Goal: Task Accomplishment & Management: Complete application form

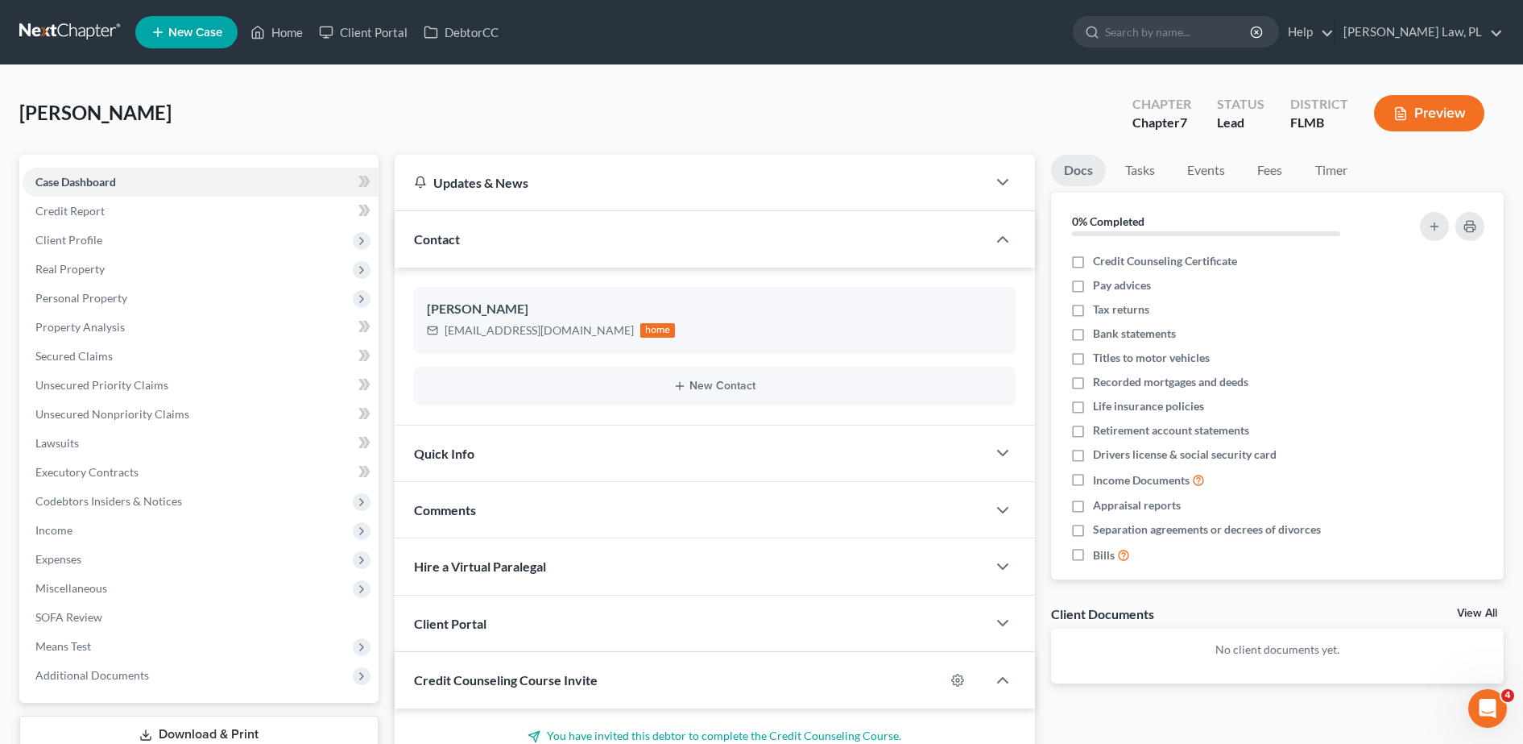
click at [194, 35] on span "New Case" at bounding box center [195, 33] width 54 height 12
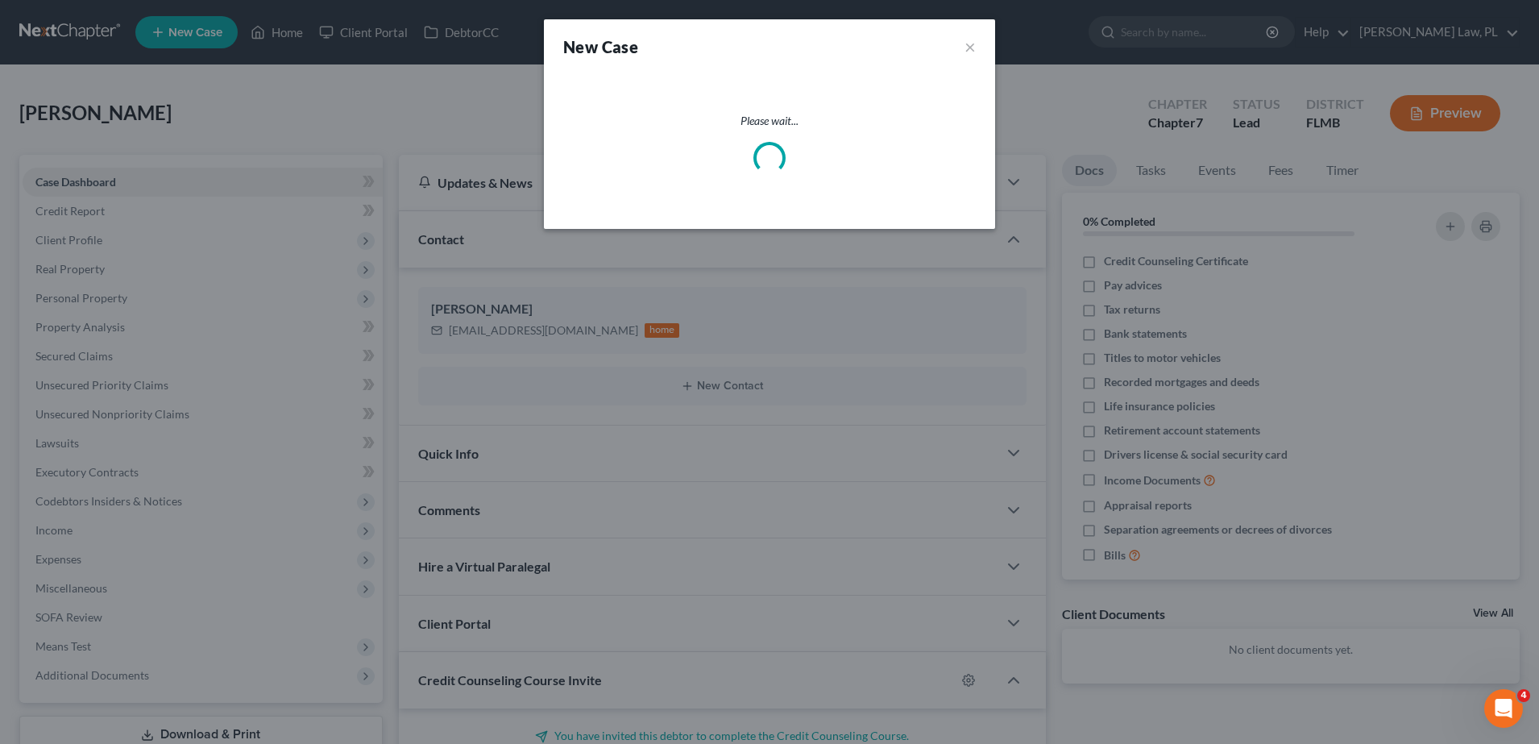
select select "15"
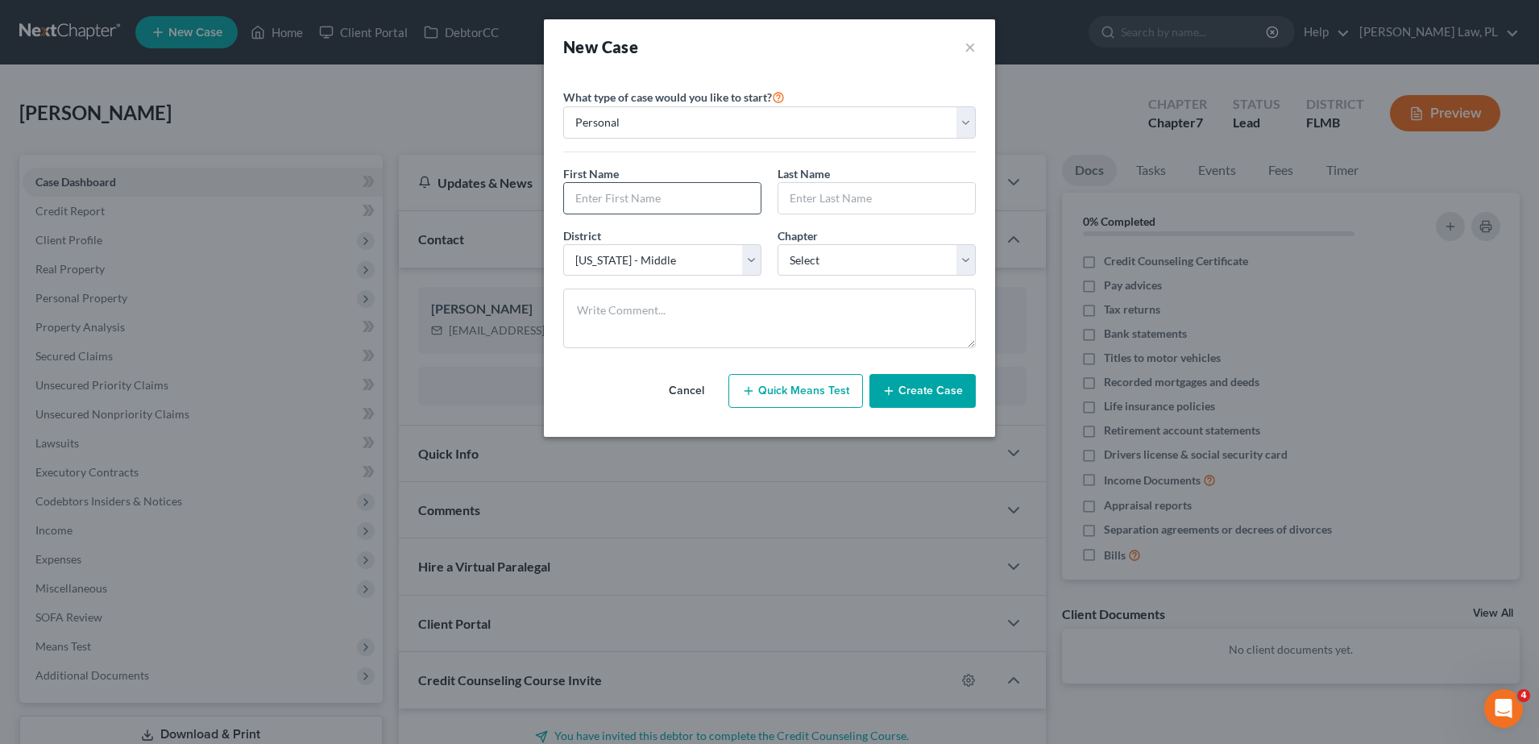
click at [643, 183] on input "text" at bounding box center [662, 198] width 197 height 31
type input "[PERSON_NAME]"
click at [839, 265] on select "Select 7 11 12 13" at bounding box center [876, 260] width 198 height 32
select select "0"
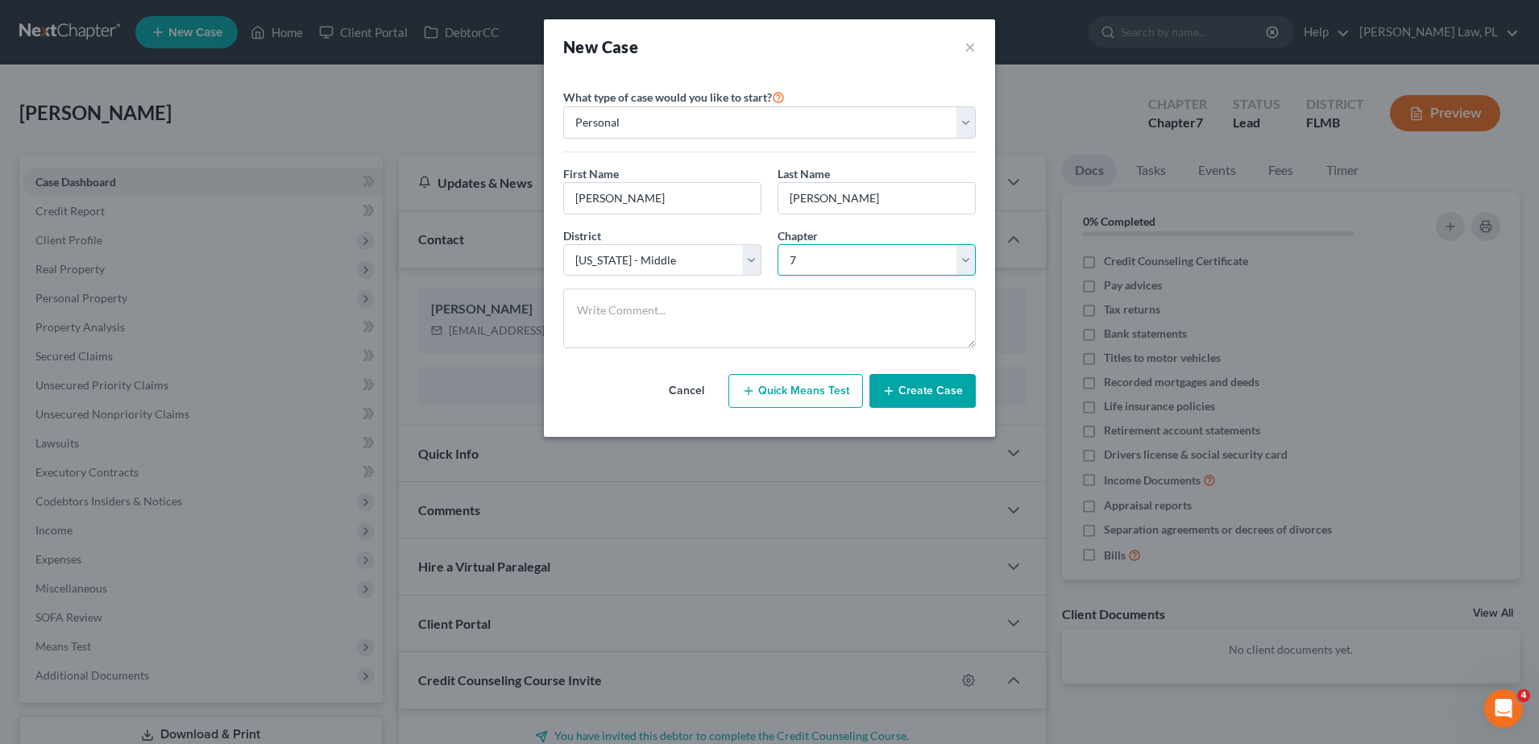
click at [777, 244] on select "Select 7 11 12 13" at bounding box center [876, 260] width 198 height 32
click at [907, 392] on button "Create Case" at bounding box center [922, 391] width 106 height 34
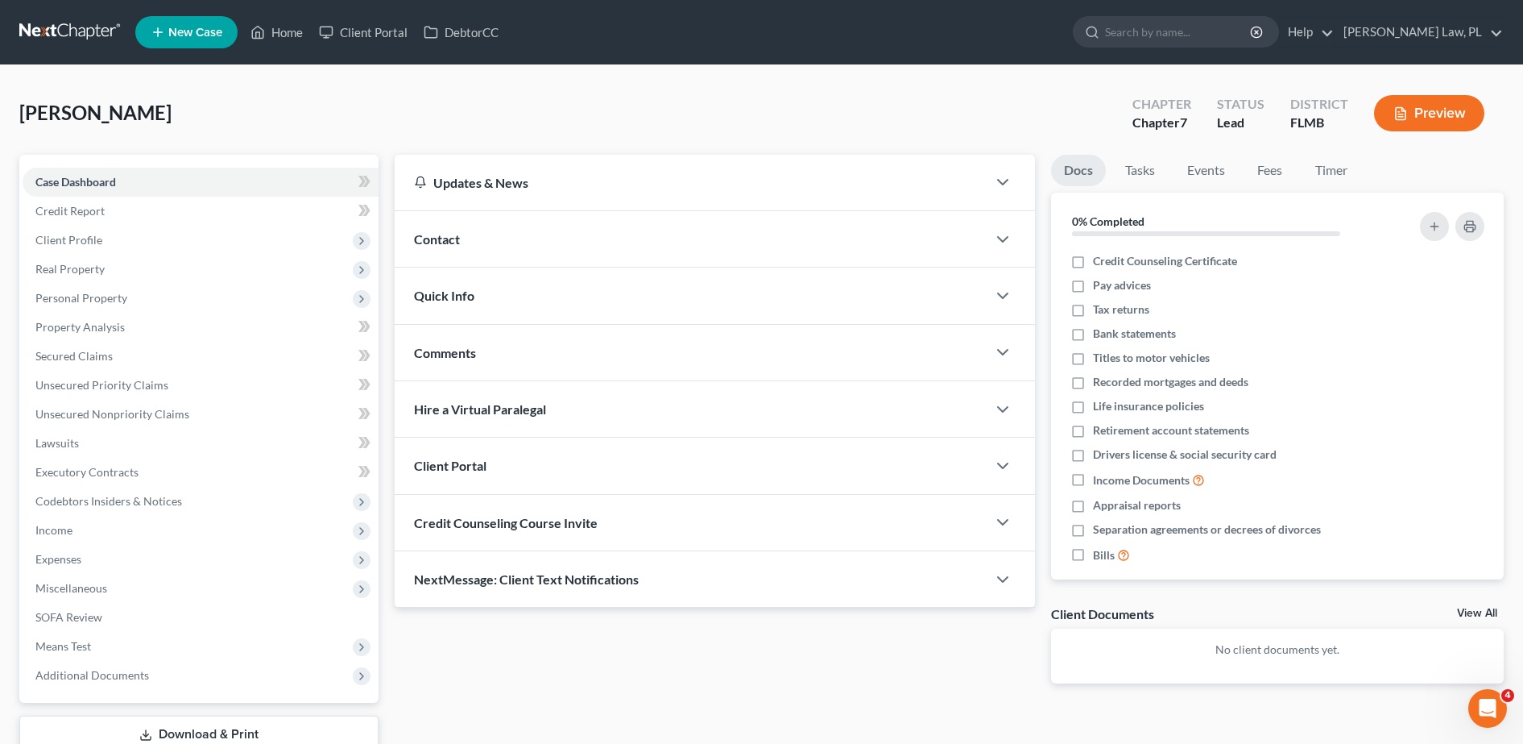
click at [469, 245] on div "Contact" at bounding box center [691, 239] width 592 height 56
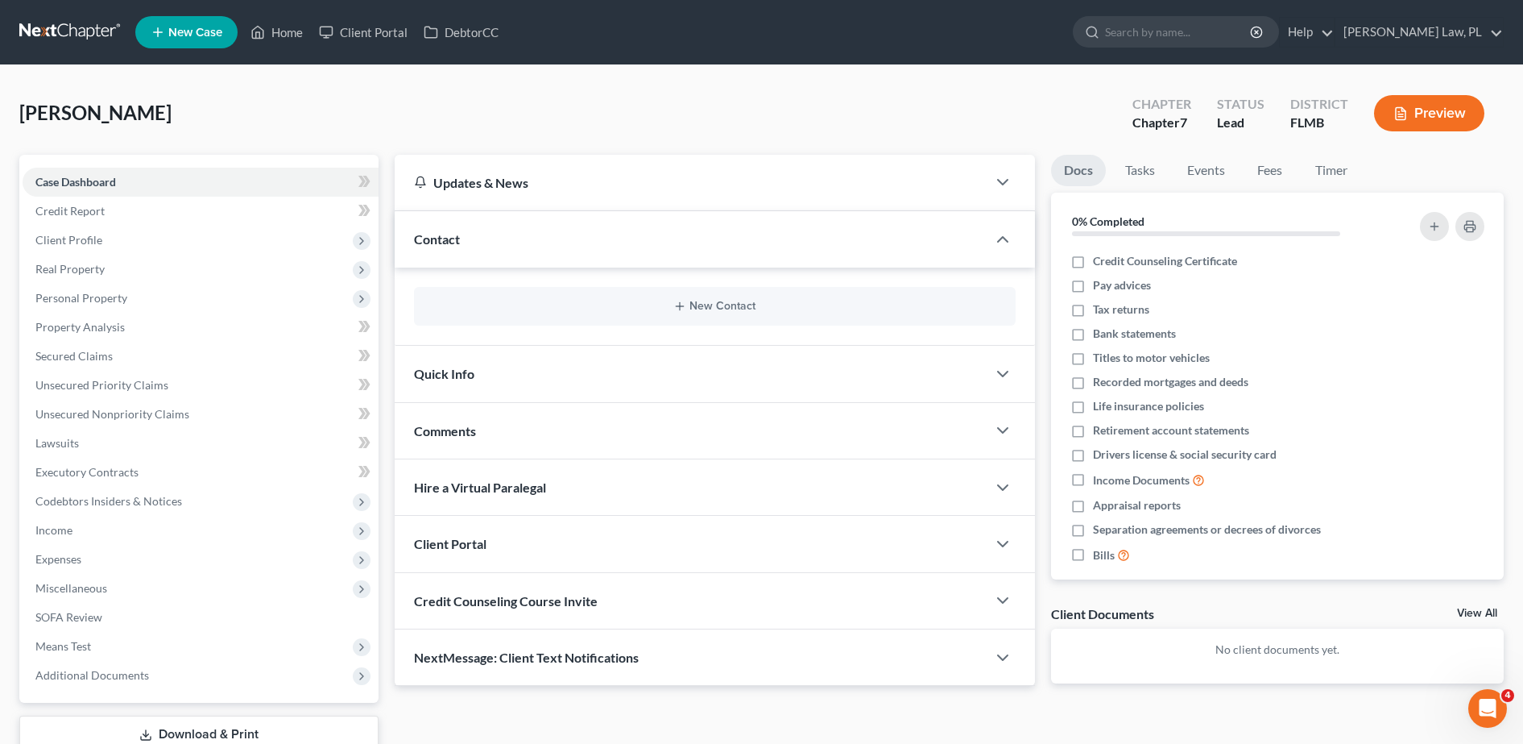
click at [511, 325] on div "New Contact" at bounding box center [715, 306] width 602 height 39
click at [562, 316] on div "New Contact" at bounding box center [715, 306] width 602 height 39
click at [747, 301] on button "New Contact" at bounding box center [715, 306] width 576 height 13
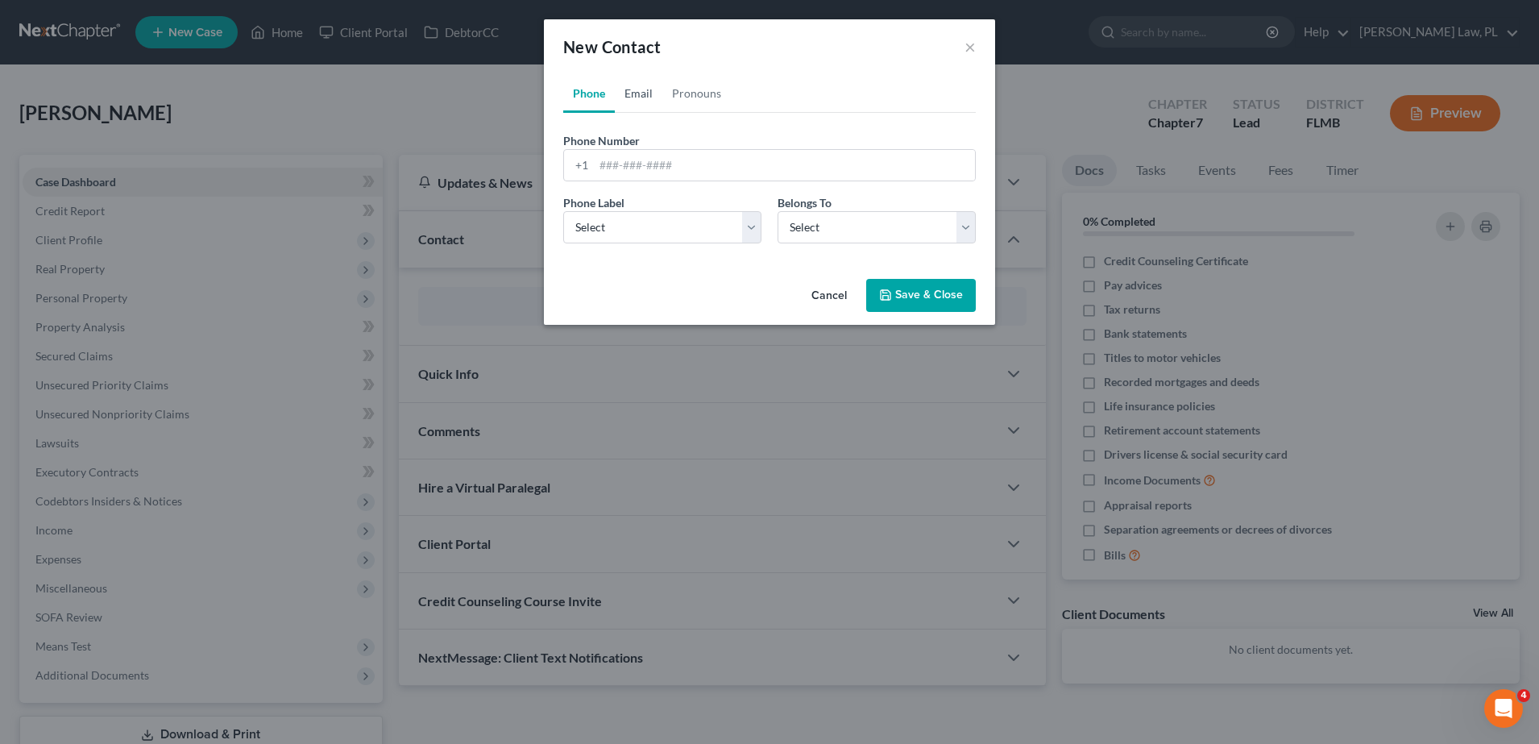
click at [644, 112] on link "Email" at bounding box center [639, 93] width 48 height 39
click at [644, 150] on input "email" at bounding box center [784, 165] width 381 height 31
paste input "[EMAIL_ADDRESS][DOMAIN_NAME]"
type input "[EMAIL_ADDRESS][DOMAIN_NAME]"
click at [782, 134] on div "Email Address [EMAIL_ADDRESS][DOMAIN_NAME]" at bounding box center [769, 156] width 412 height 49
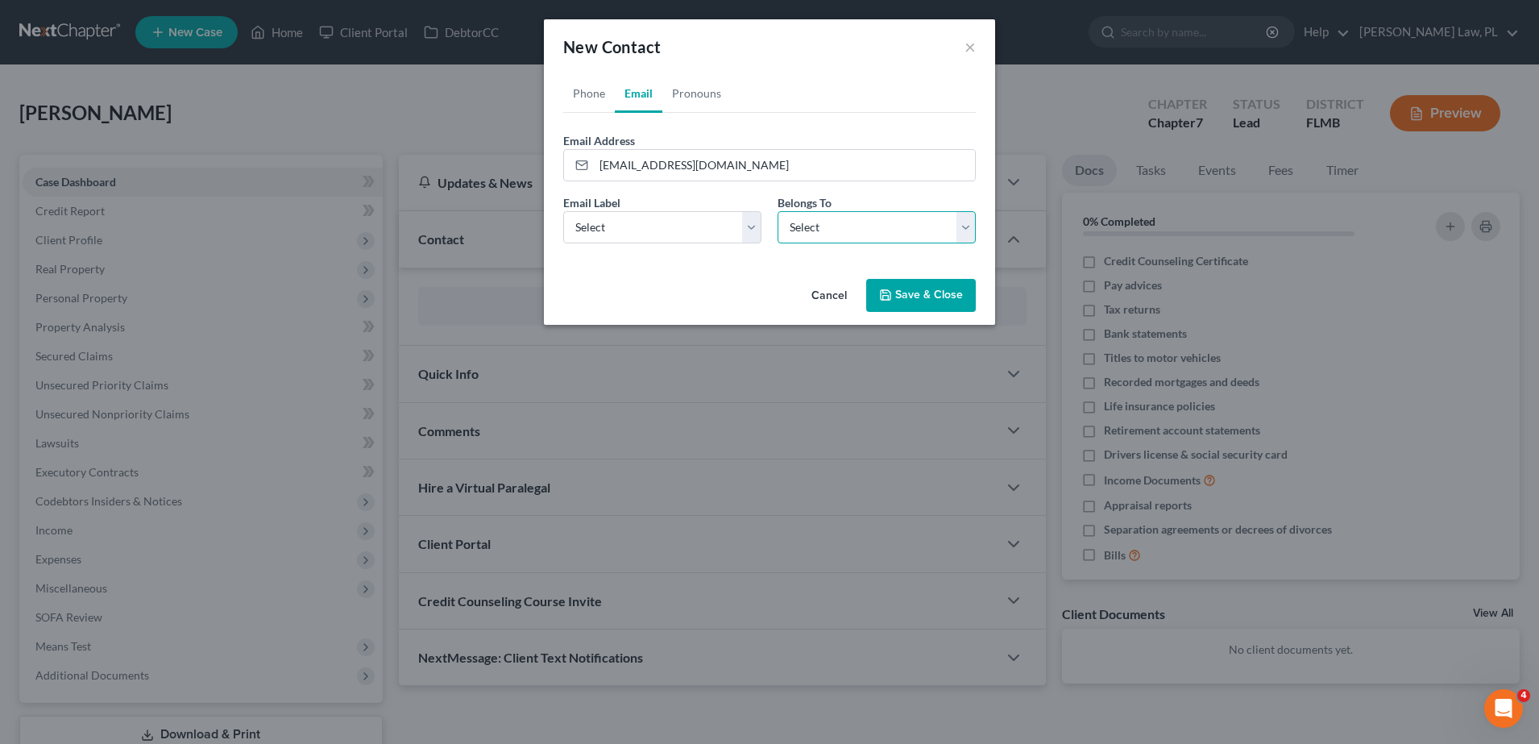
click at [838, 214] on select "Select Client Other" at bounding box center [876, 227] width 198 height 32
select select "0"
click at [777, 211] on select "Select Client Other" at bounding box center [876, 227] width 198 height 32
click at [695, 200] on div "Email Label Select Home Work Other" at bounding box center [662, 218] width 214 height 49
click at [694, 228] on select "Select Home Work Other" at bounding box center [662, 227] width 198 height 32
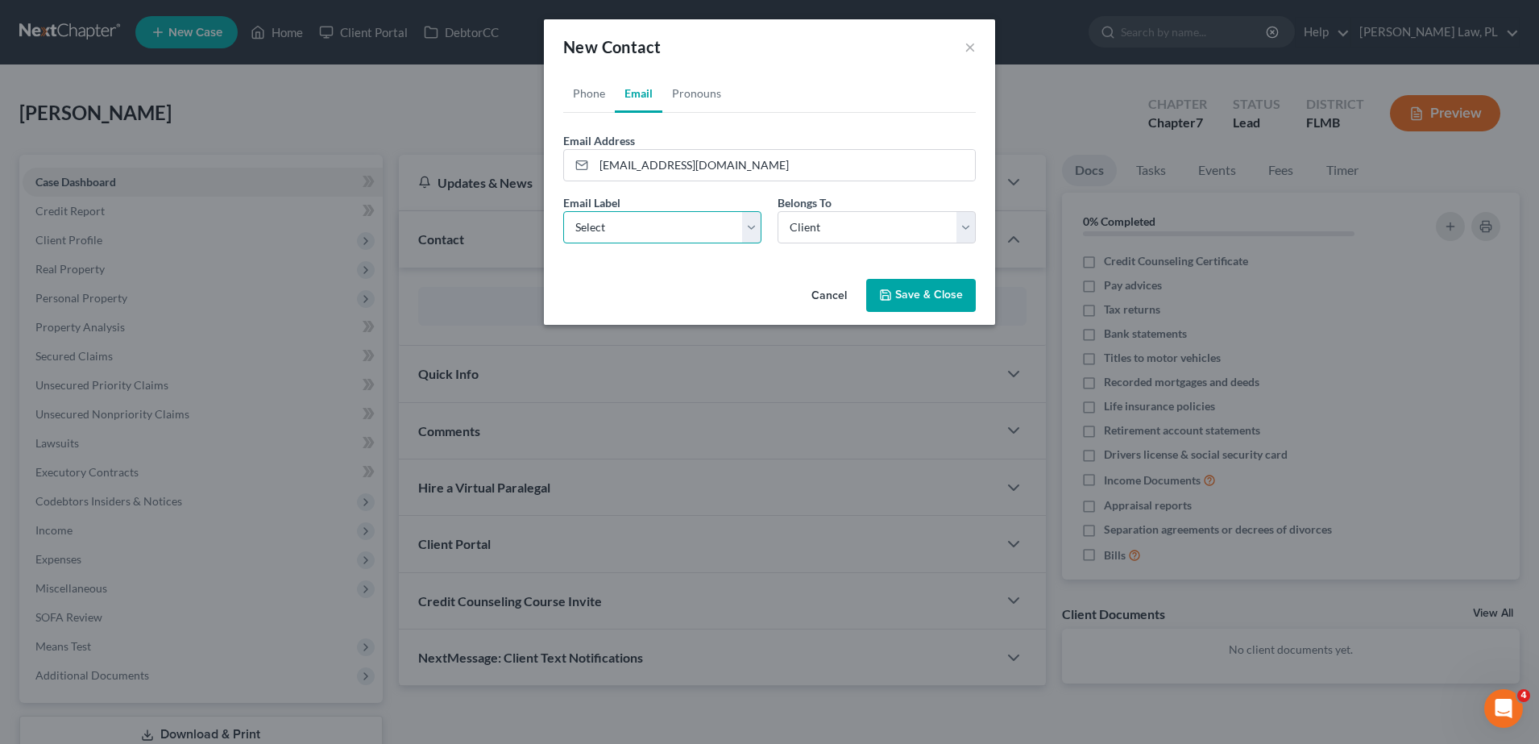
select select "0"
click at [563, 211] on select "Select Home Work Other" at bounding box center [662, 227] width 198 height 32
click at [913, 292] on button "Save & Close" at bounding box center [921, 296] width 110 height 34
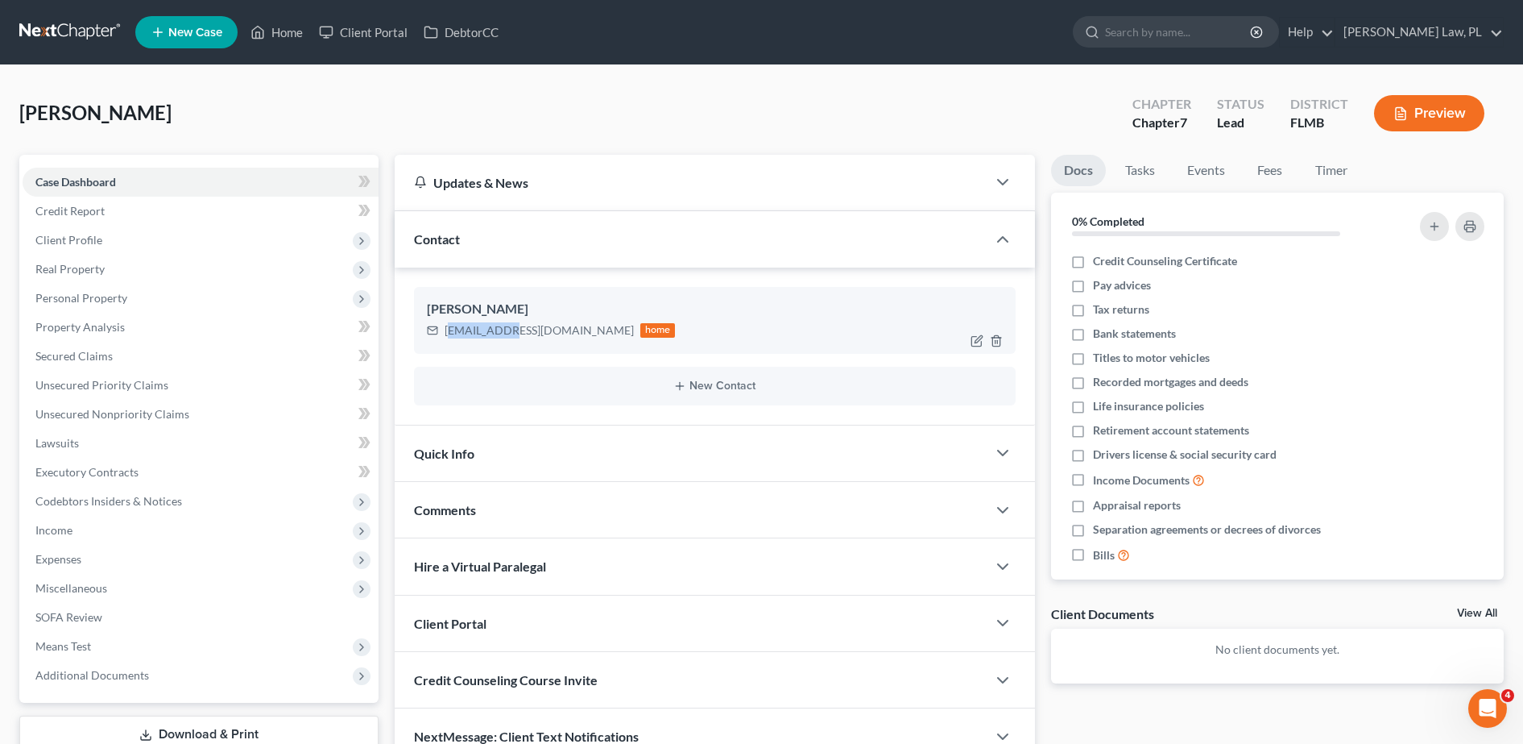
drag, startPoint x: 448, startPoint y: 329, endPoint x: 504, endPoint y: 334, distance: 55.9
click at [504, 334] on div "[EMAIL_ADDRESS][DOMAIN_NAME]" at bounding box center [539, 330] width 189 height 16
drag, startPoint x: 504, startPoint y: 334, endPoint x: 446, endPoint y: 327, distance: 57.7
click at [446, 327] on div "[EMAIL_ADDRESS][DOMAIN_NAME]" at bounding box center [539, 330] width 189 height 16
drag, startPoint x: 442, startPoint y: 331, endPoint x: 577, endPoint y: 346, distance: 135.3
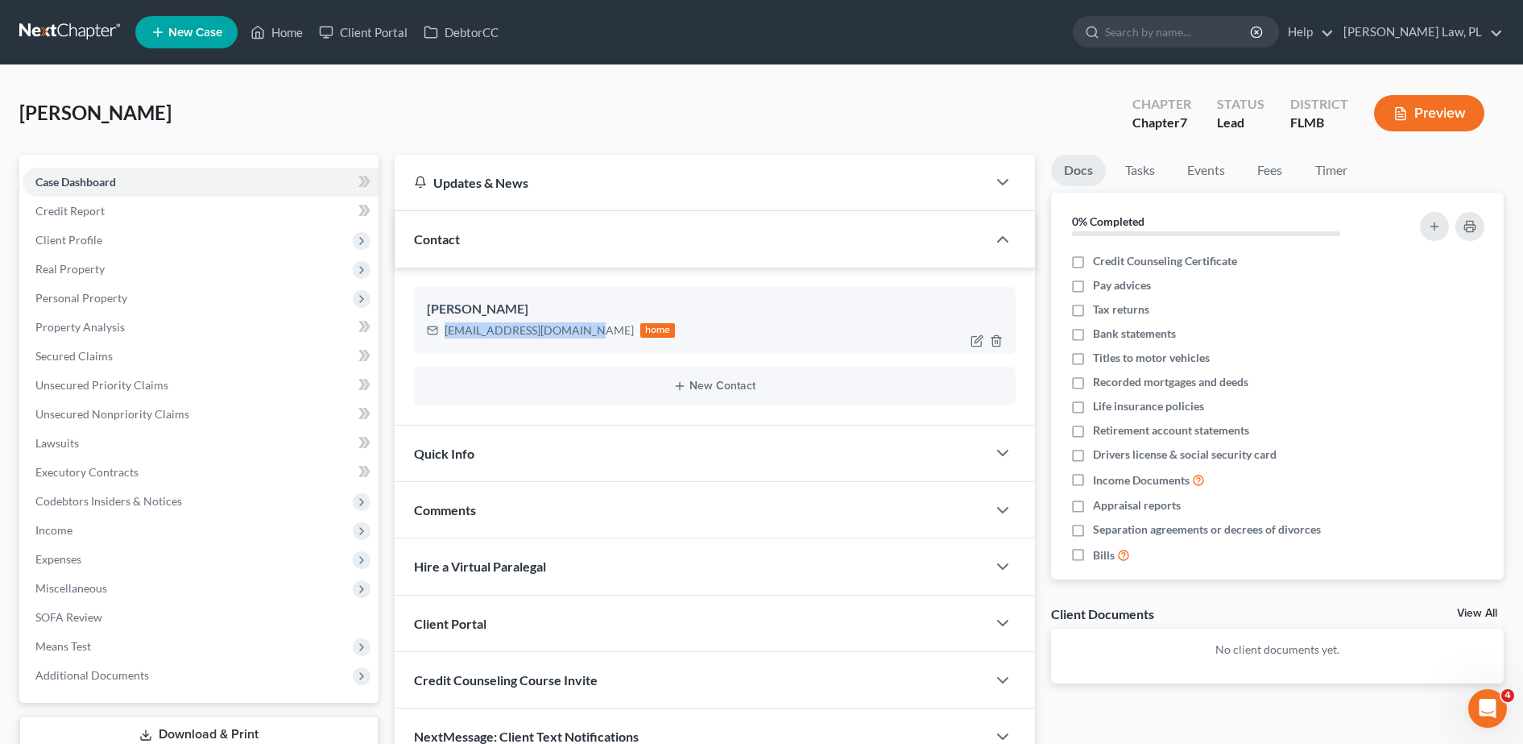
click at [577, 346] on div "[PERSON_NAME] [PERSON_NAME][EMAIL_ADDRESS][DOMAIN_NAME] home" at bounding box center [715, 320] width 602 height 66
copy div "[EMAIL_ADDRESS][DOMAIN_NAME]"
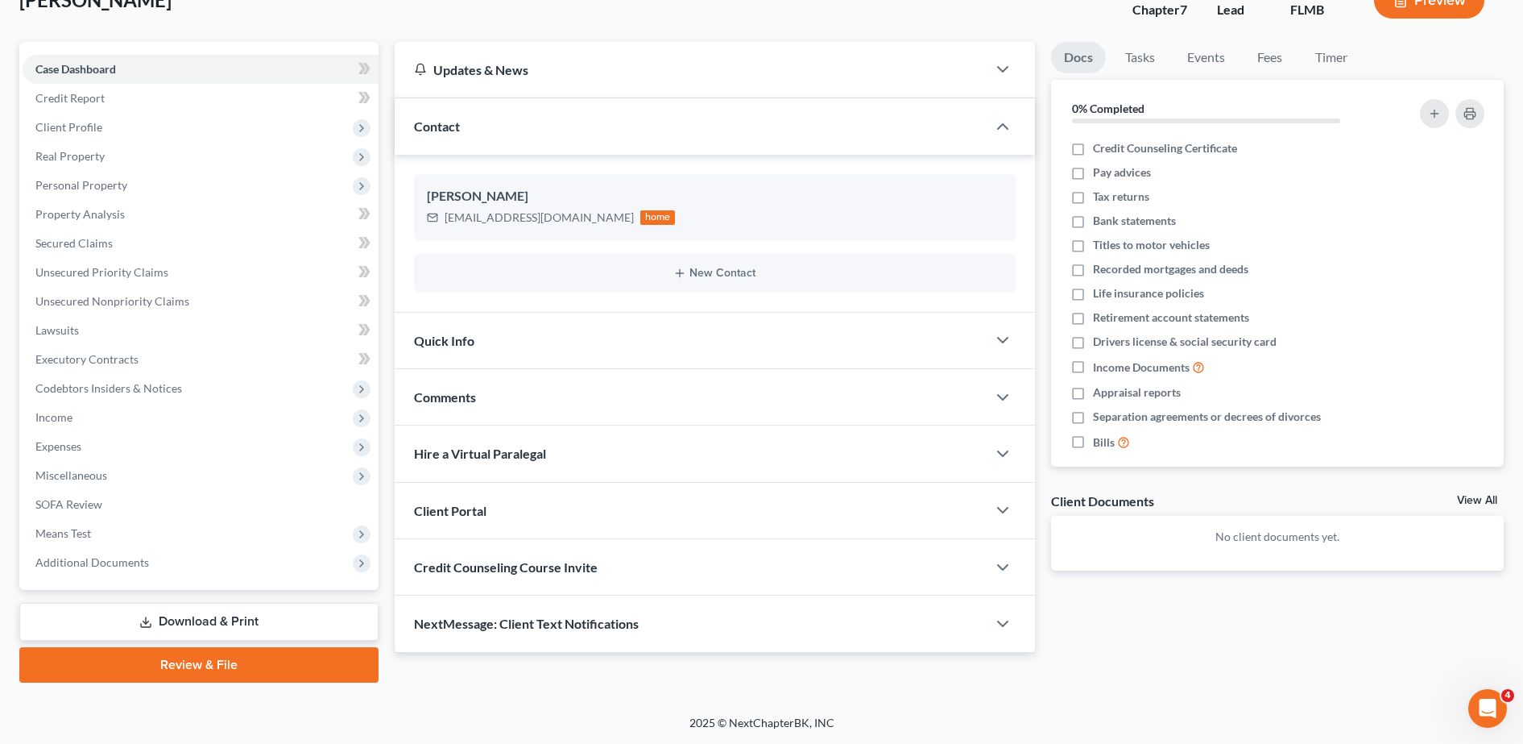
click at [512, 558] on div "Credit Counseling Course Invite" at bounding box center [691, 567] width 592 height 56
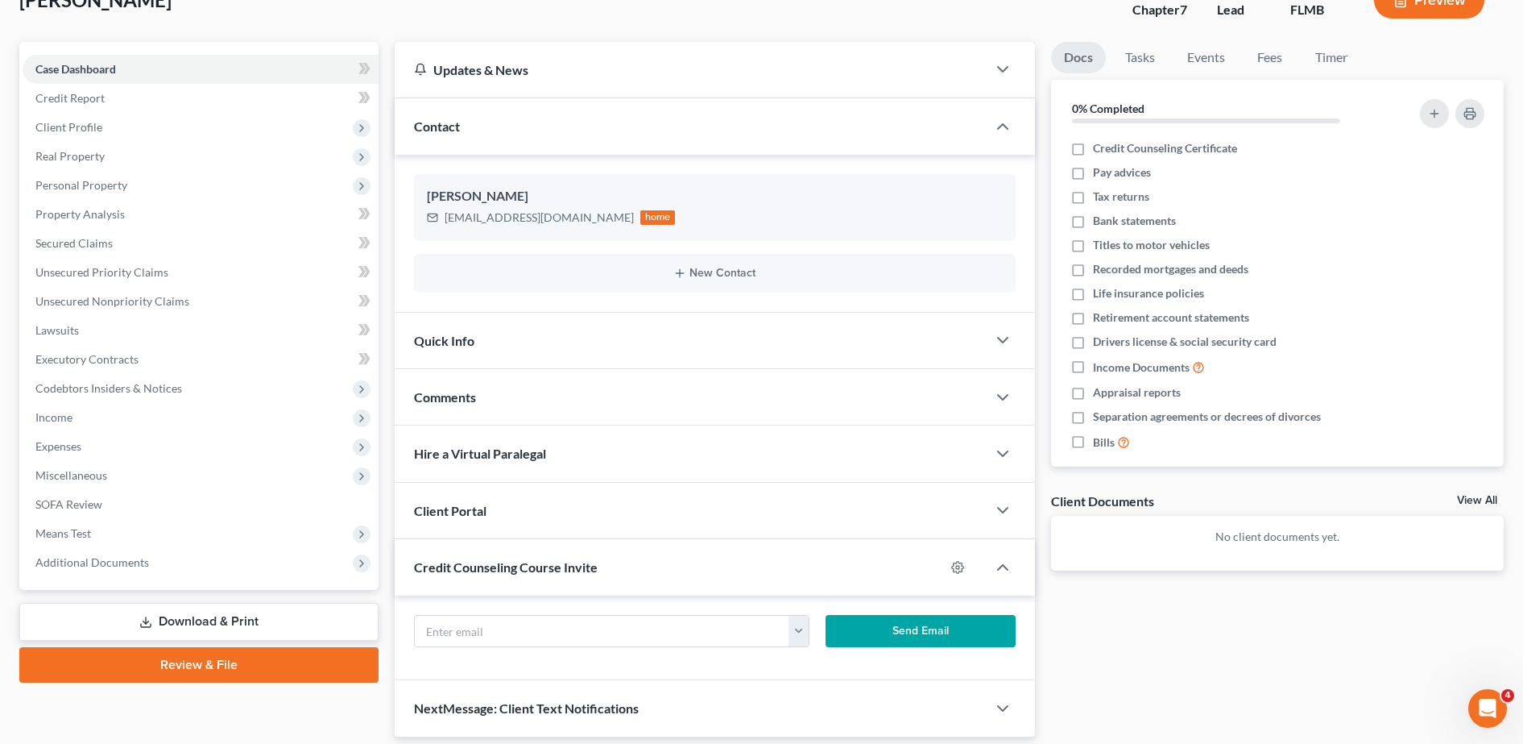
click at [491, 612] on div "[EMAIL_ADDRESS][DOMAIN_NAME] Send Email" at bounding box center [715, 637] width 640 height 85
click at [475, 632] on input "text" at bounding box center [602, 631] width 375 height 31
paste input "[EMAIL_ADDRESS][DOMAIN_NAME]"
type input "[EMAIL_ADDRESS][DOMAIN_NAME]"
click at [884, 629] on button "Send Email" at bounding box center [921, 631] width 190 height 32
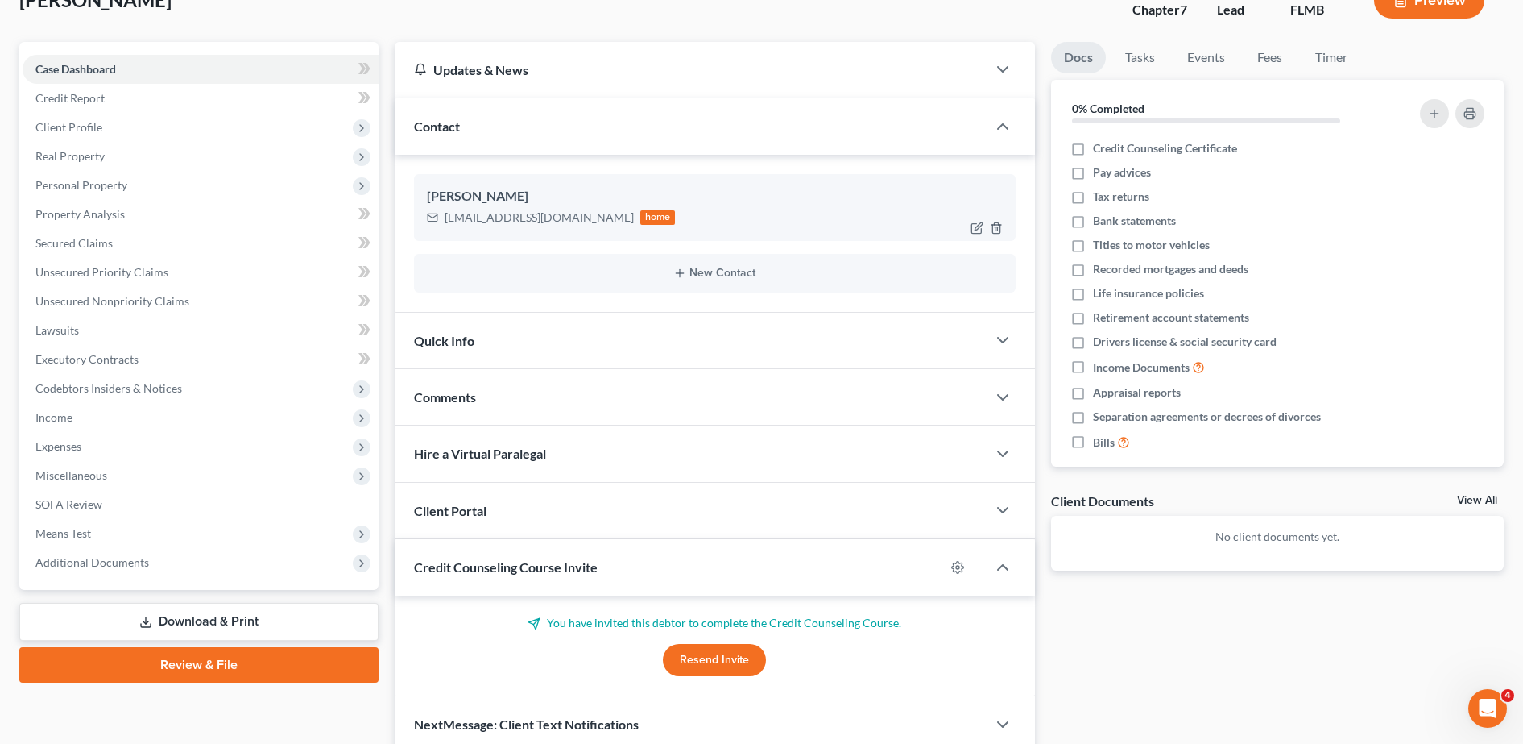
click at [690, 212] on div "[EMAIL_ADDRESS][DOMAIN_NAME] home" at bounding box center [715, 217] width 576 height 21
drag, startPoint x: 446, startPoint y: 216, endPoint x: 584, endPoint y: 229, distance: 138.4
click at [584, 229] on div "[PERSON_NAME] [PERSON_NAME][EMAIL_ADDRESS][DOMAIN_NAME] home" at bounding box center [715, 207] width 602 height 66
copy div "[EMAIL_ADDRESS][DOMAIN_NAME]"
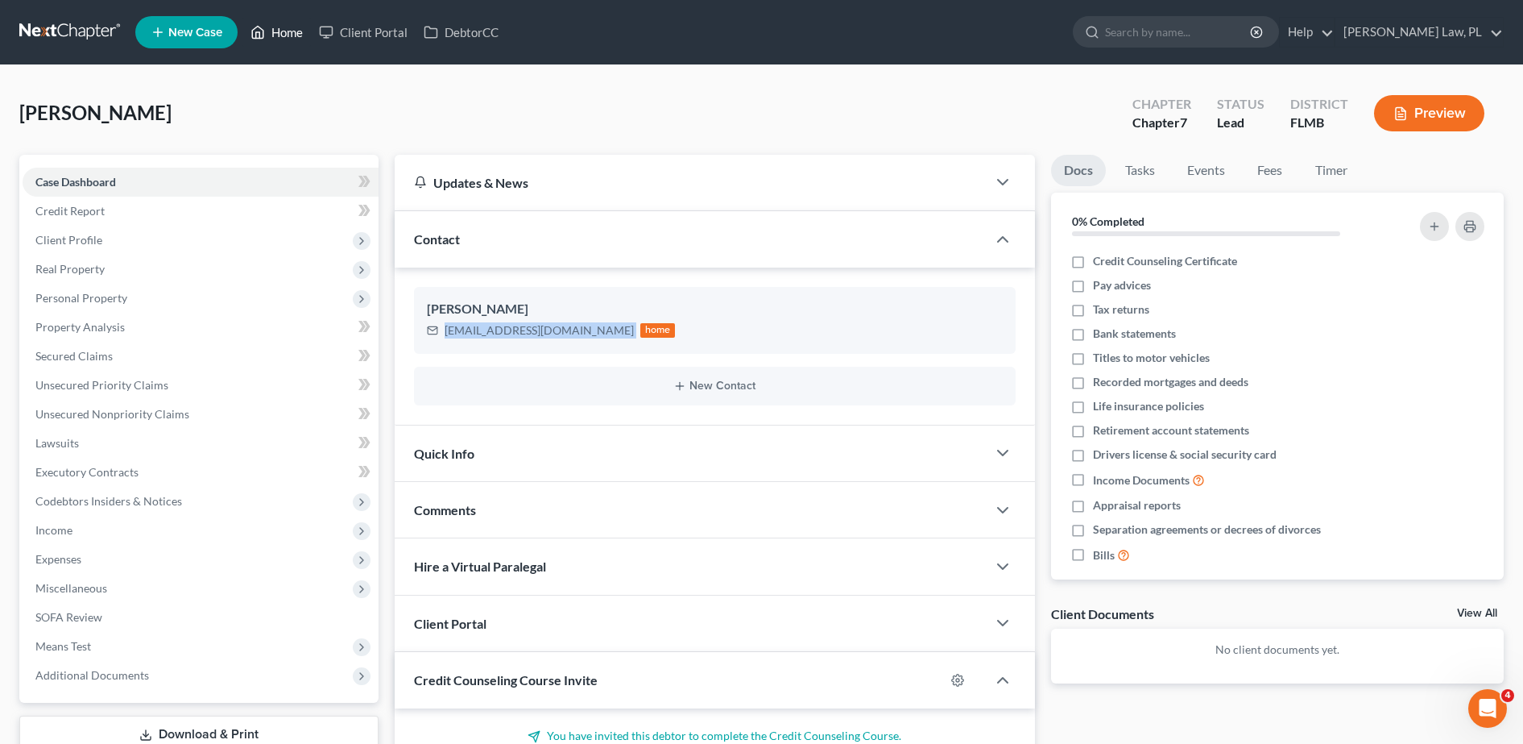
click at [278, 35] on link "Home" at bounding box center [276, 32] width 68 height 29
click at [301, 31] on link "Home" at bounding box center [276, 32] width 68 height 29
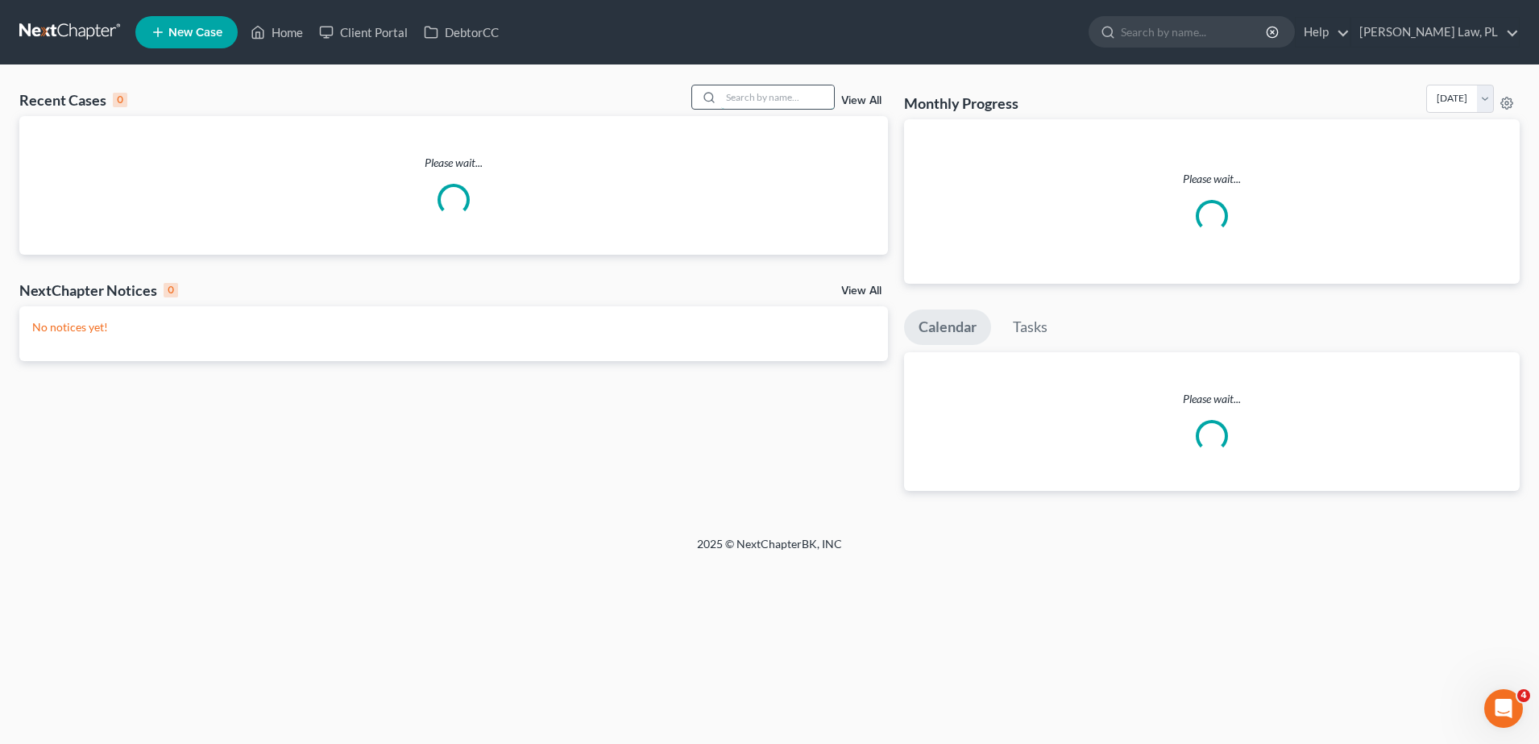
click at [810, 99] on input "search" at bounding box center [777, 96] width 113 height 23
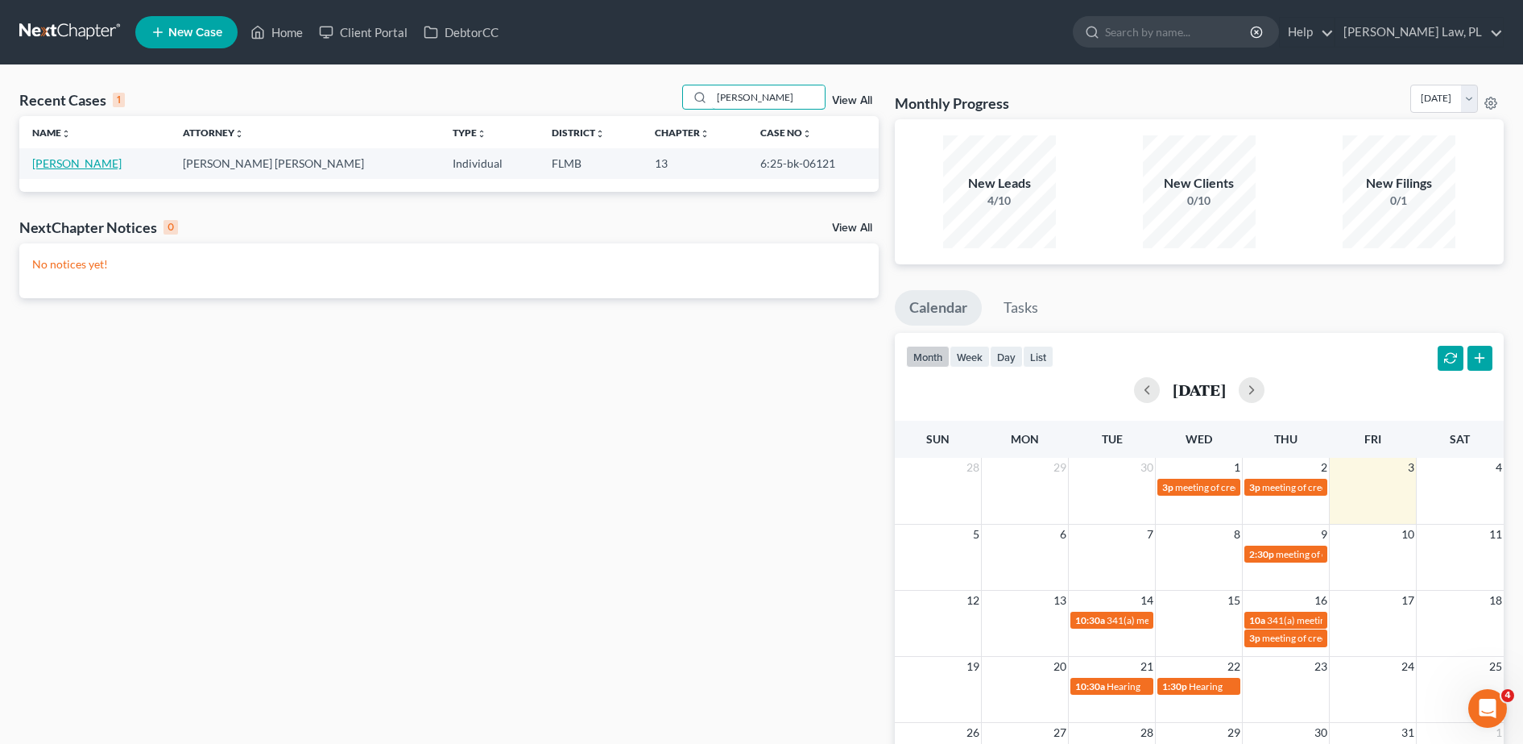
type input "[PERSON_NAME]"
click at [57, 164] on link "[PERSON_NAME]" at bounding box center [76, 163] width 89 height 14
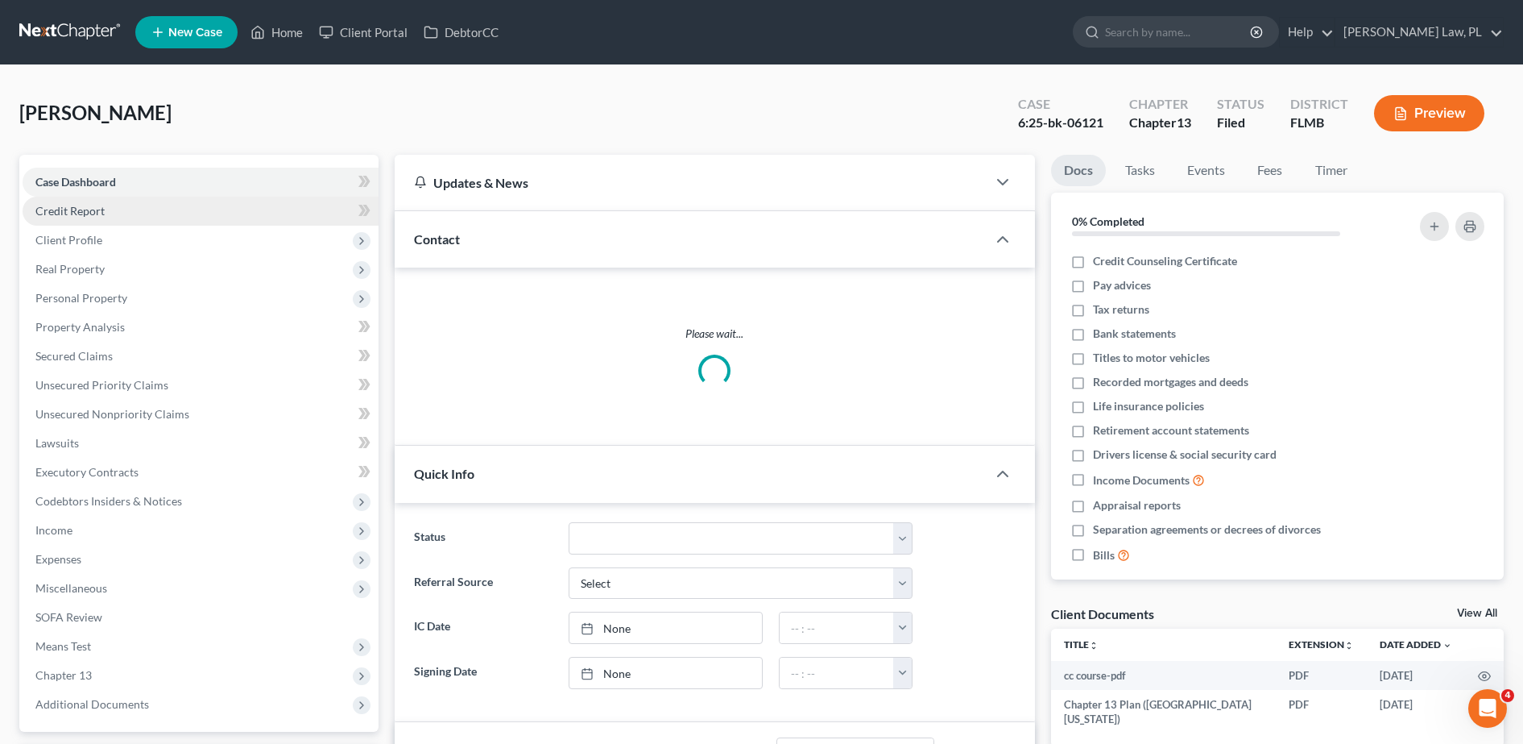
click at [93, 204] on span "Credit Report" at bounding box center [69, 211] width 69 height 14
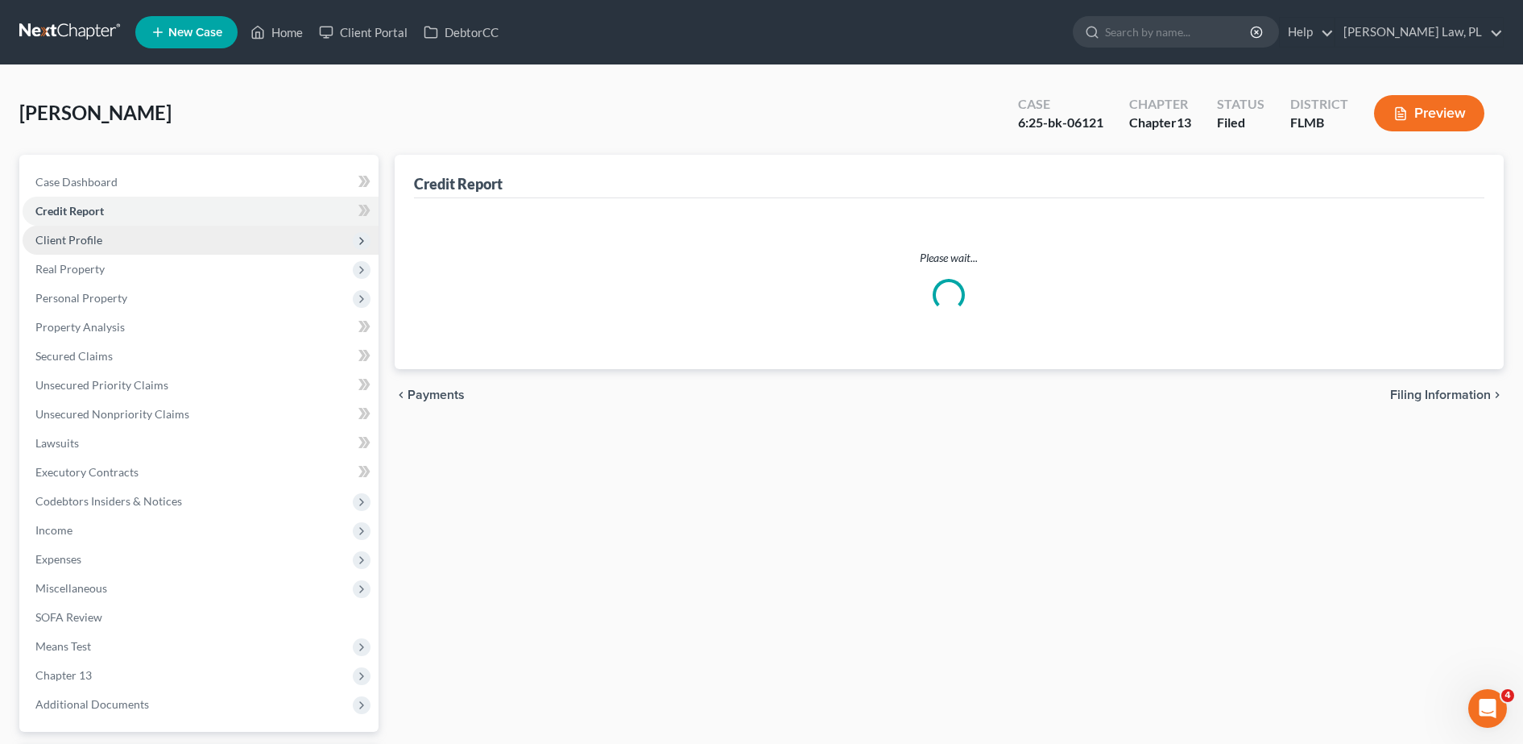
click at [110, 245] on span "Client Profile" at bounding box center [201, 240] width 356 height 29
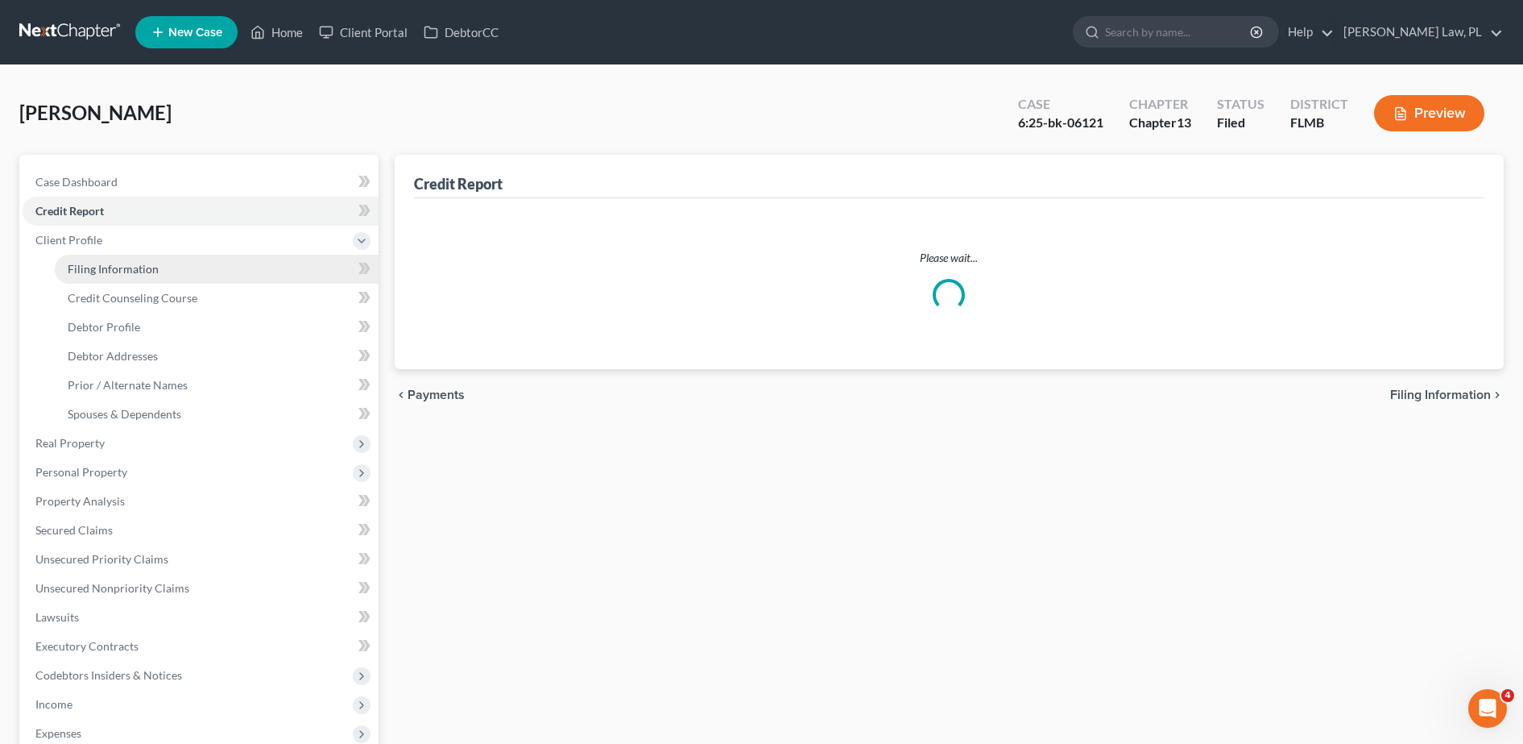
click at [103, 264] on span "Filing Information" at bounding box center [113, 269] width 91 height 14
select select "1"
select select "0"
select select "3"
select select "15"
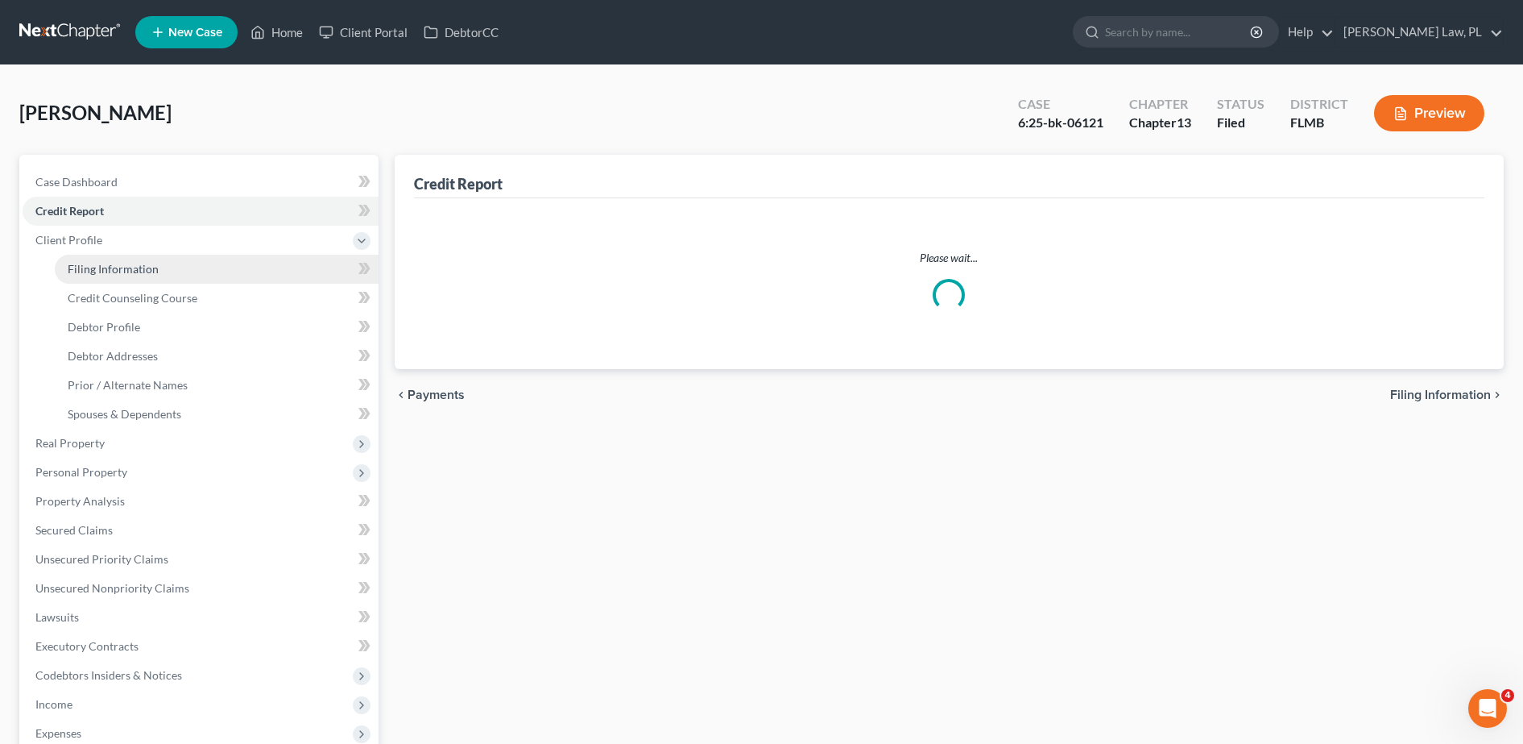
select select "0"
select select "9"
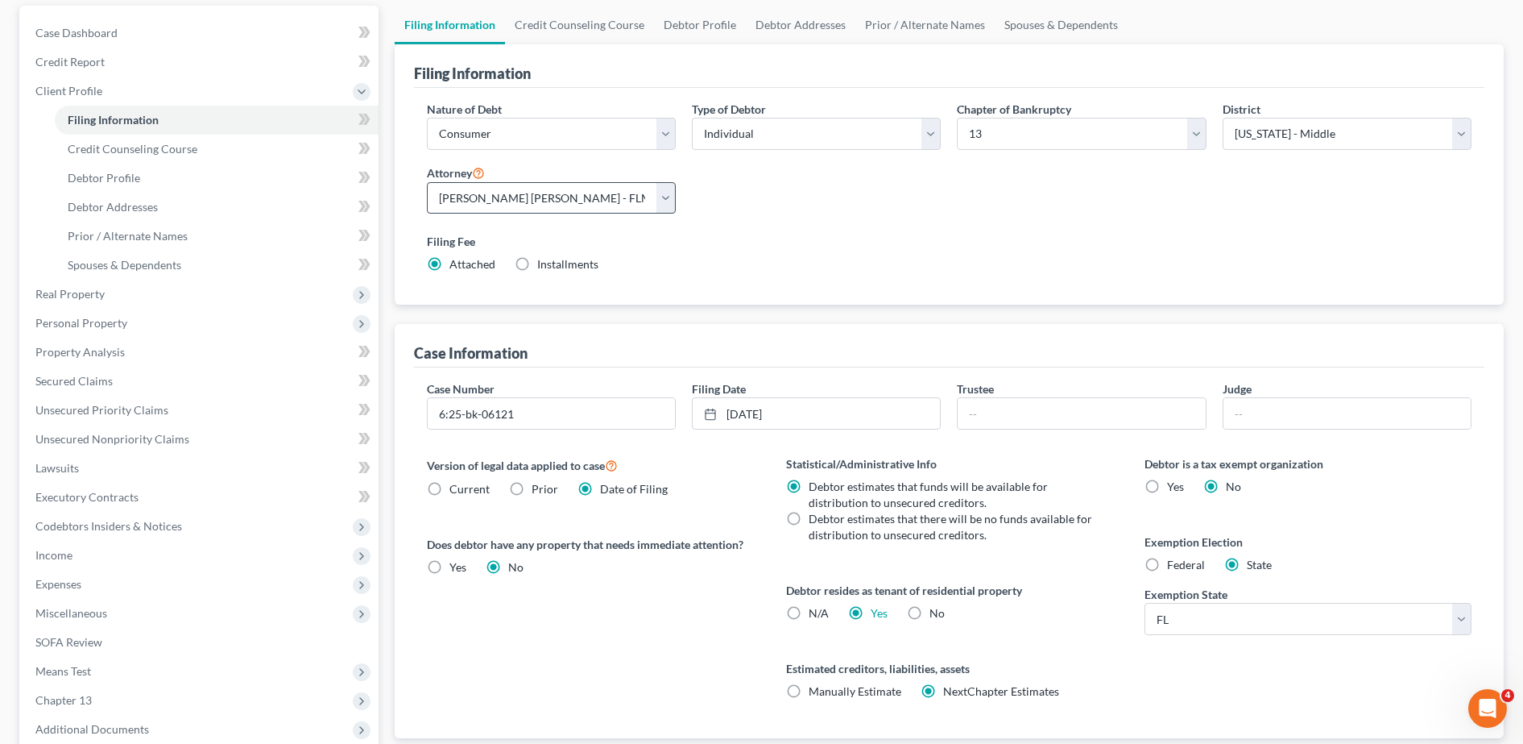
scroll to position [87, 0]
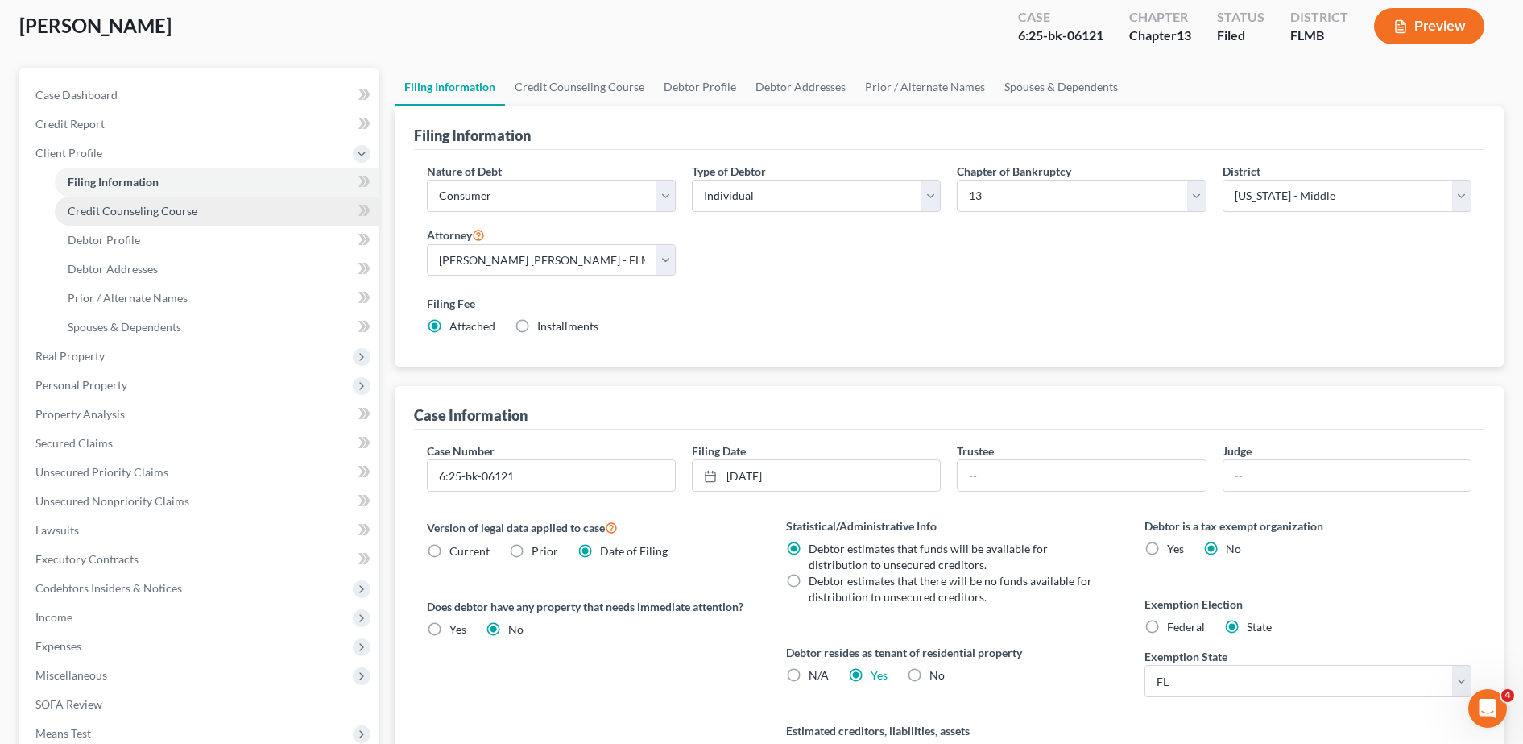
click at [184, 216] on span "Credit Counseling Course" at bounding box center [133, 211] width 130 height 14
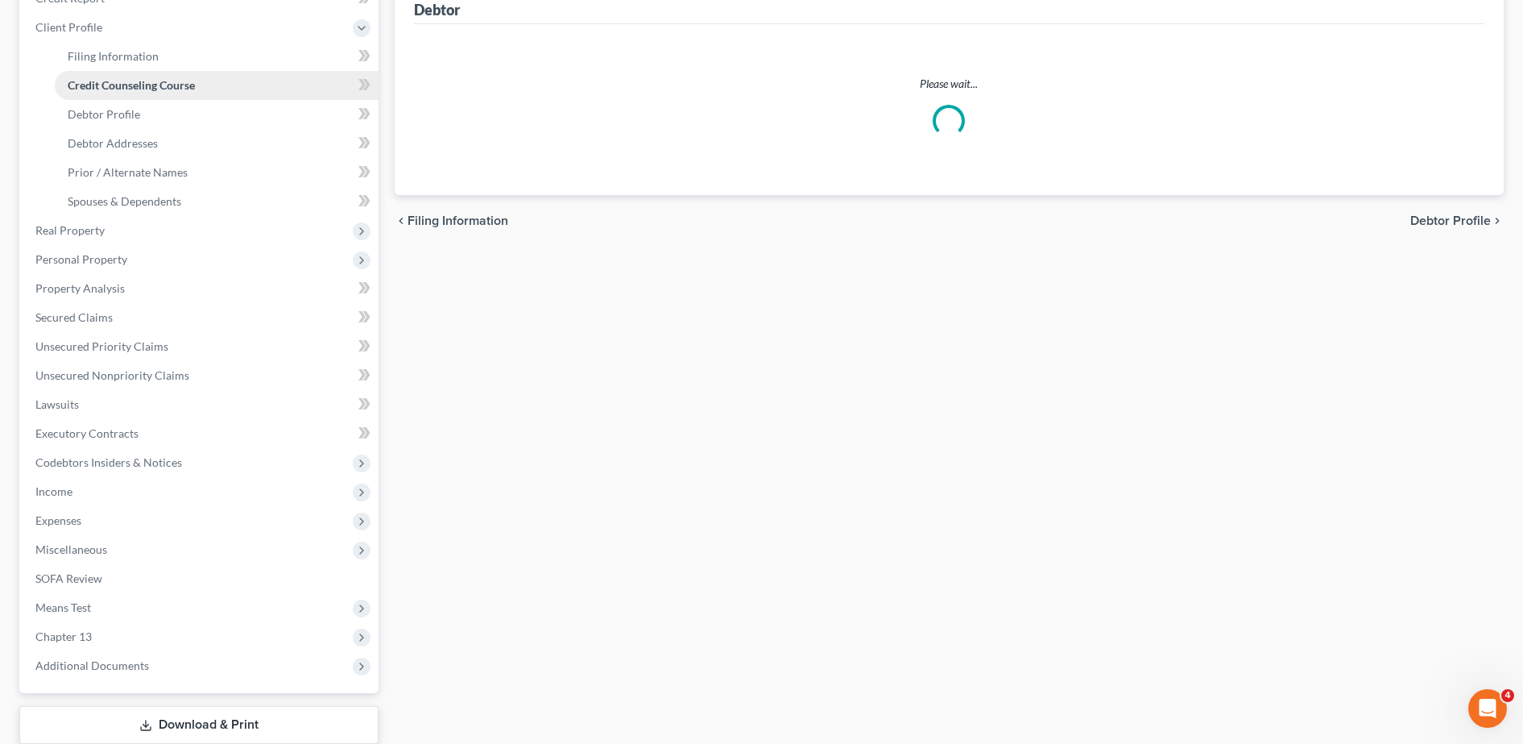
scroll to position [216, 0]
click at [133, 300] on link "Secured Claims" at bounding box center [201, 314] width 356 height 29
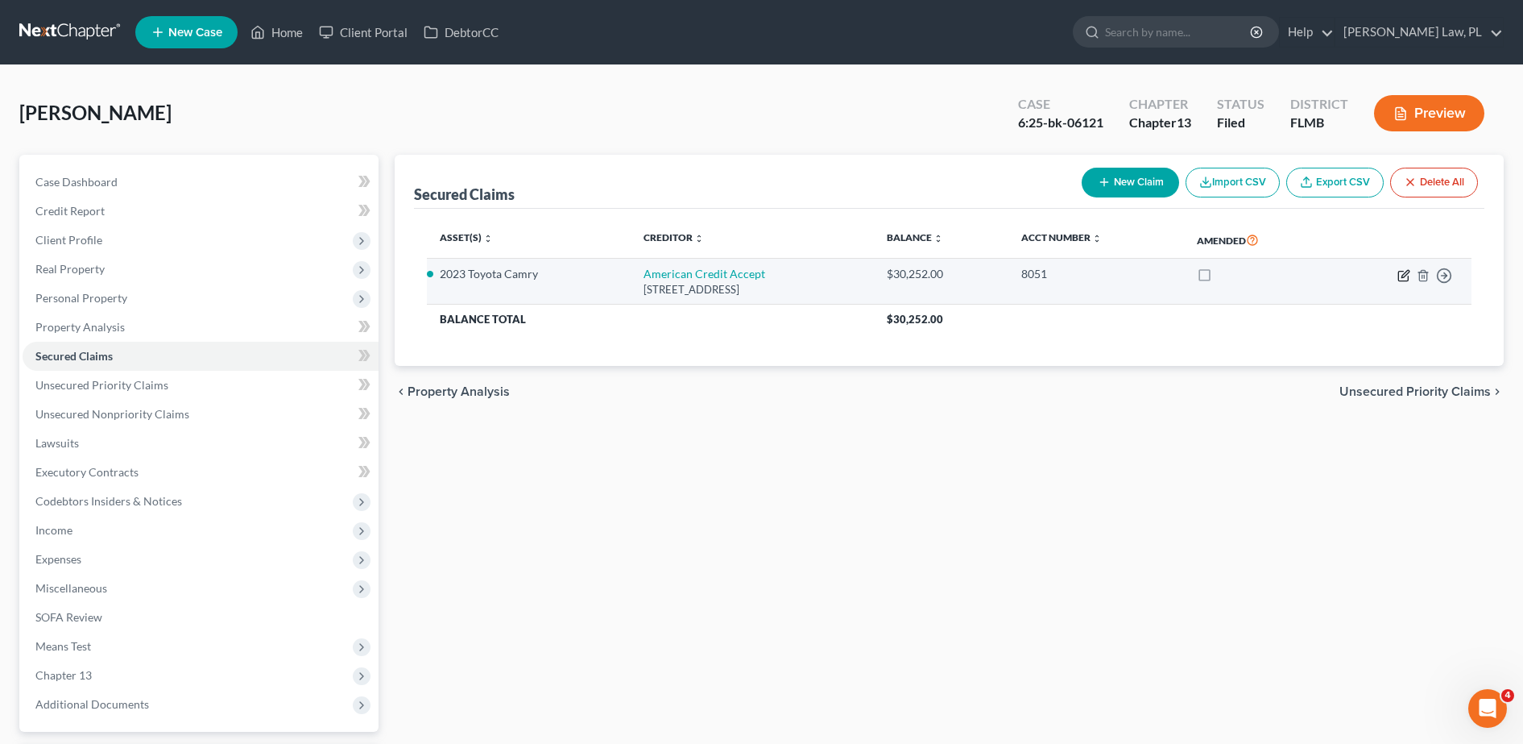
click at [1403, 276] on icon "button" at bounding box center [1404, 275] width 13 height 13
select select "42"
select select "2"
select select "0"
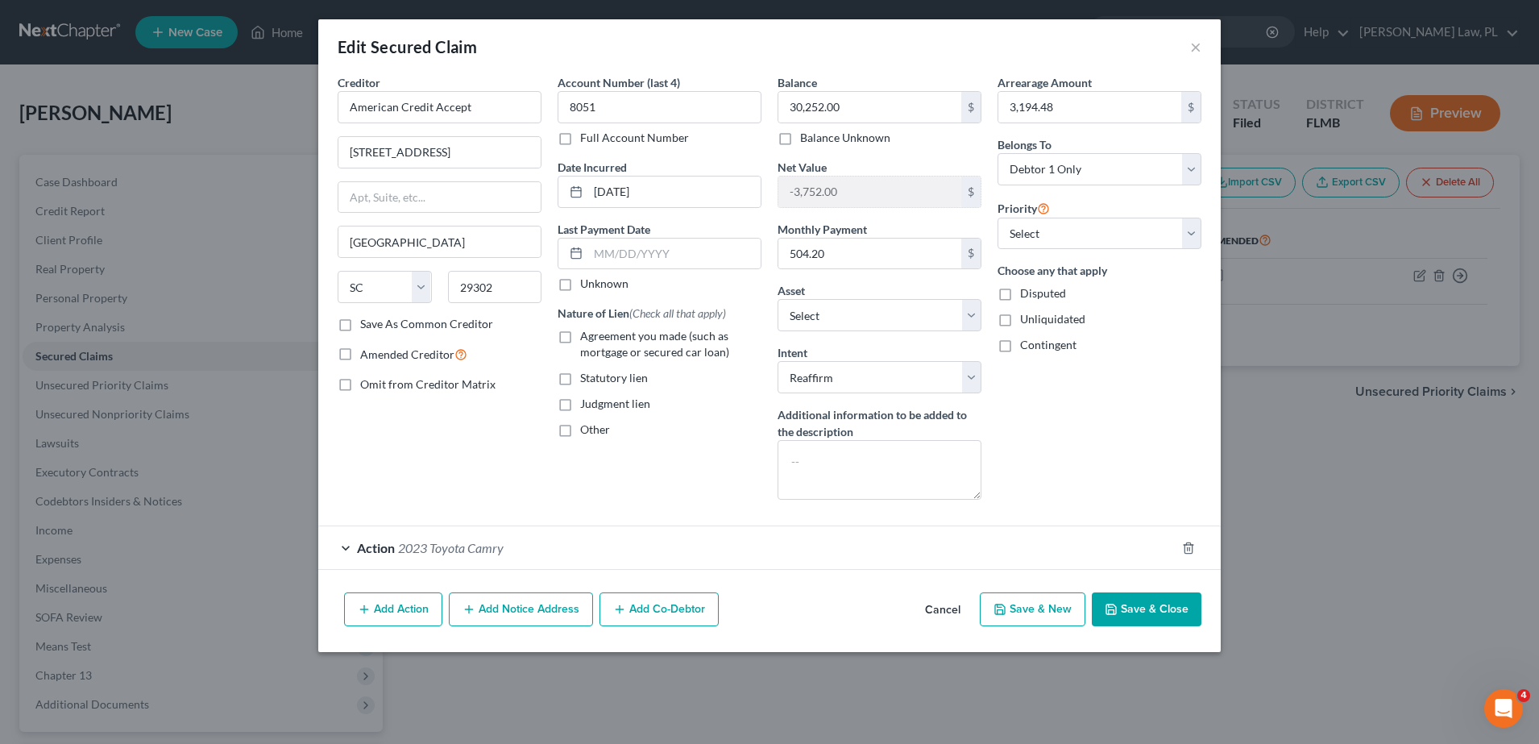
click at [1182, 52] on div "Edit Secured Claim ×" at bounding box center [769, 46] width 902 height 55
click at [1198, 50] on button "×" at bounding box center [1195, 46] width 11 height 19
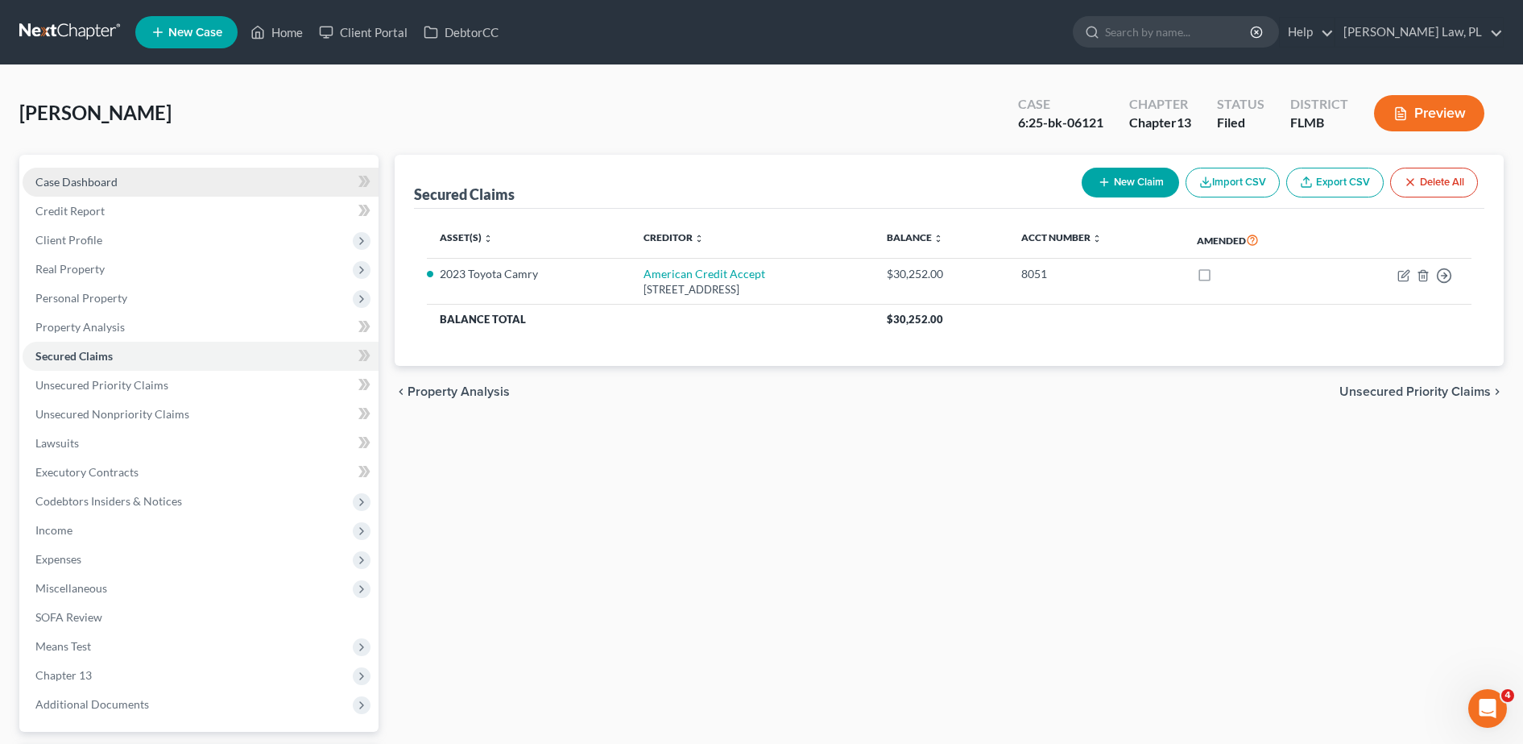
click at [133, 194] on link "Case Dashboard" at bounding box center [201, 182] width 356 height 29
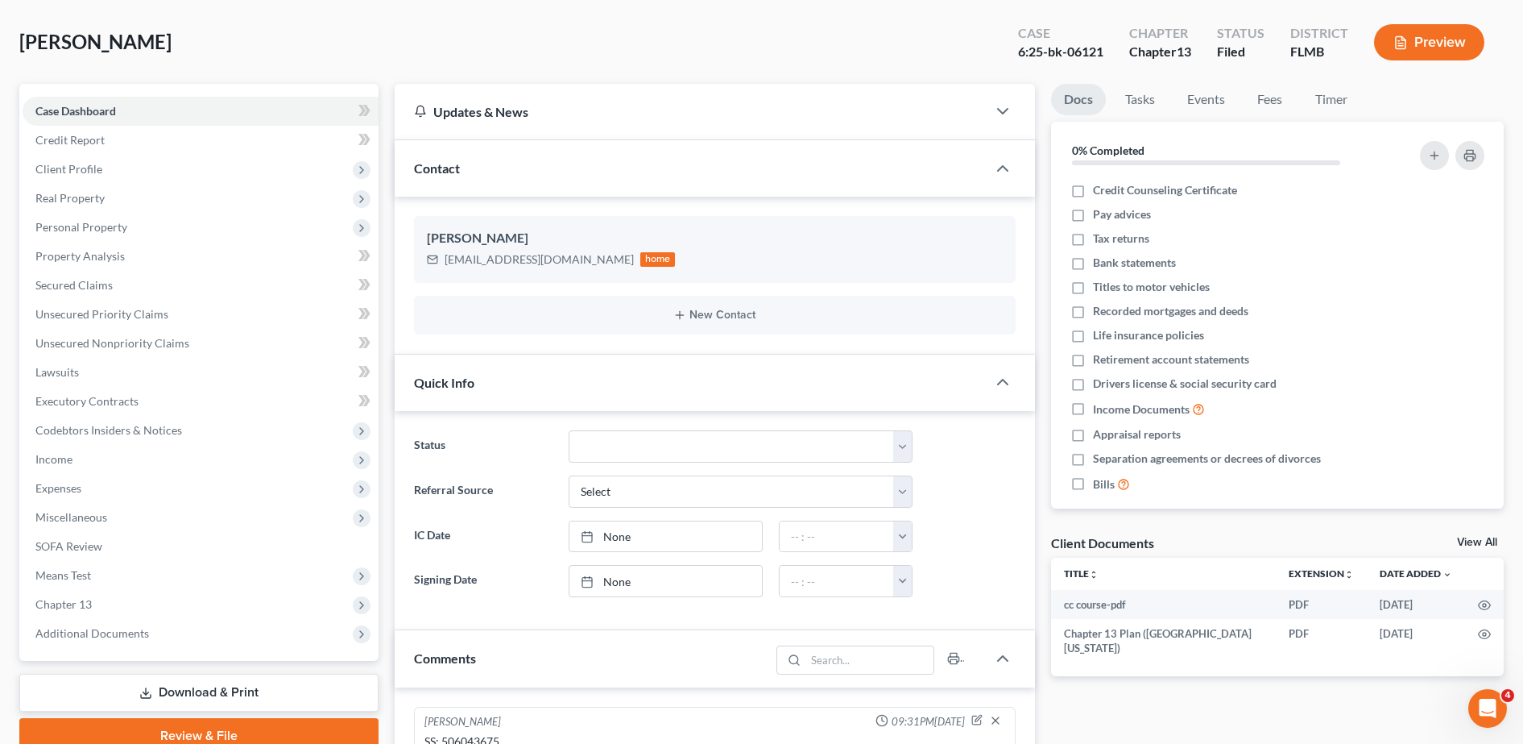
scroll to position [69, 0]
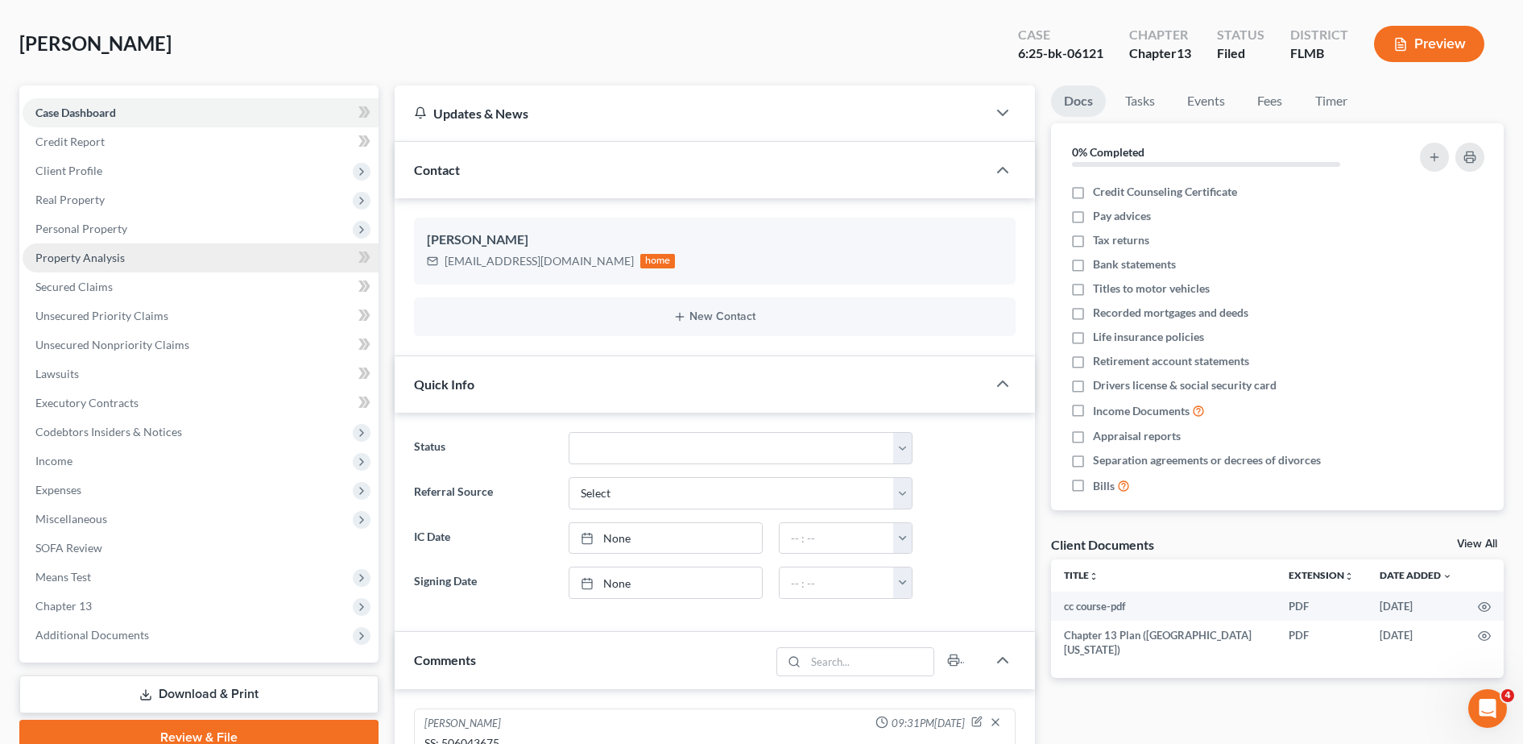
click at [150, 243] on link "Property Analysis" at bounding box center [201, 257] width 356 height 29
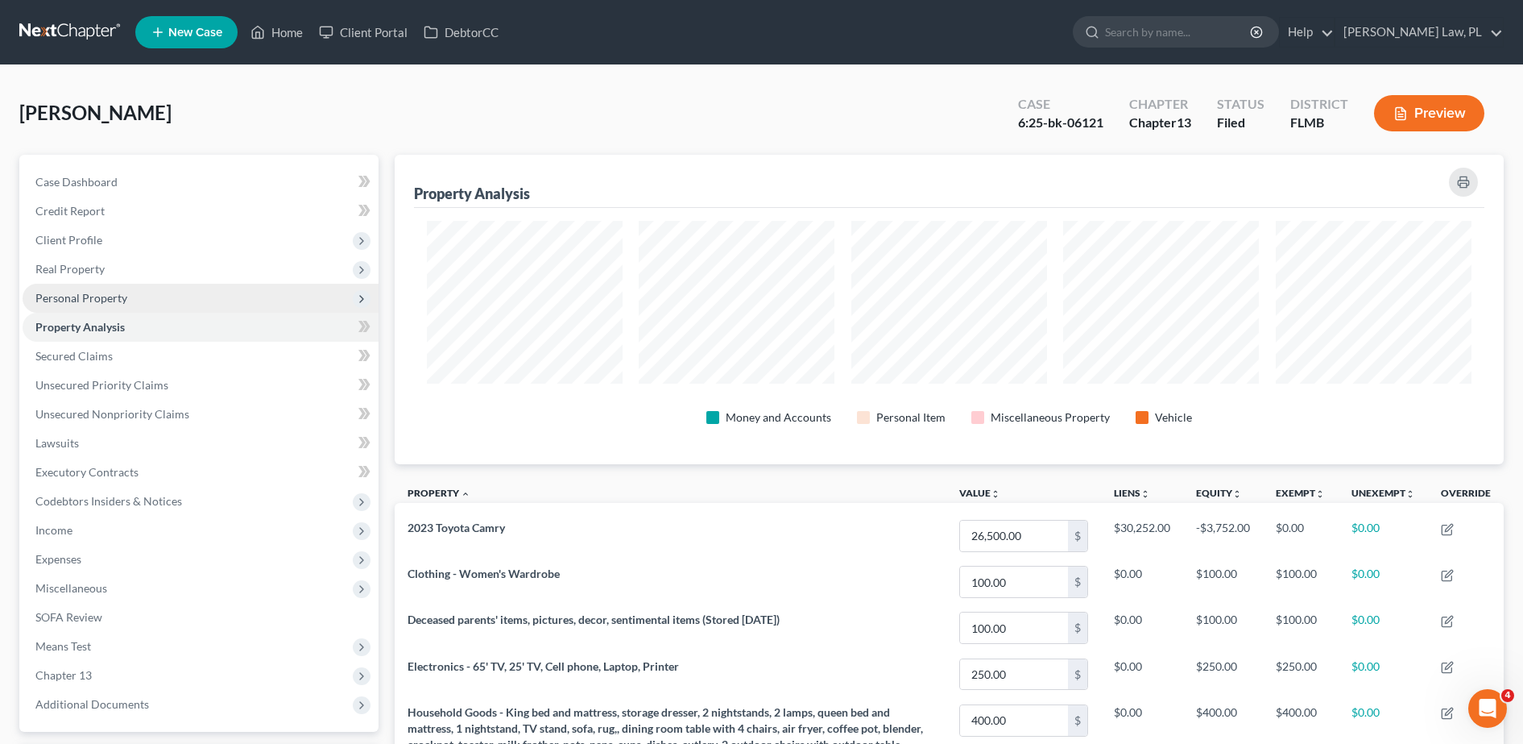
click at [118, 303] on span "Personal Property" at bounding box center [81, 298] width 92 height 14
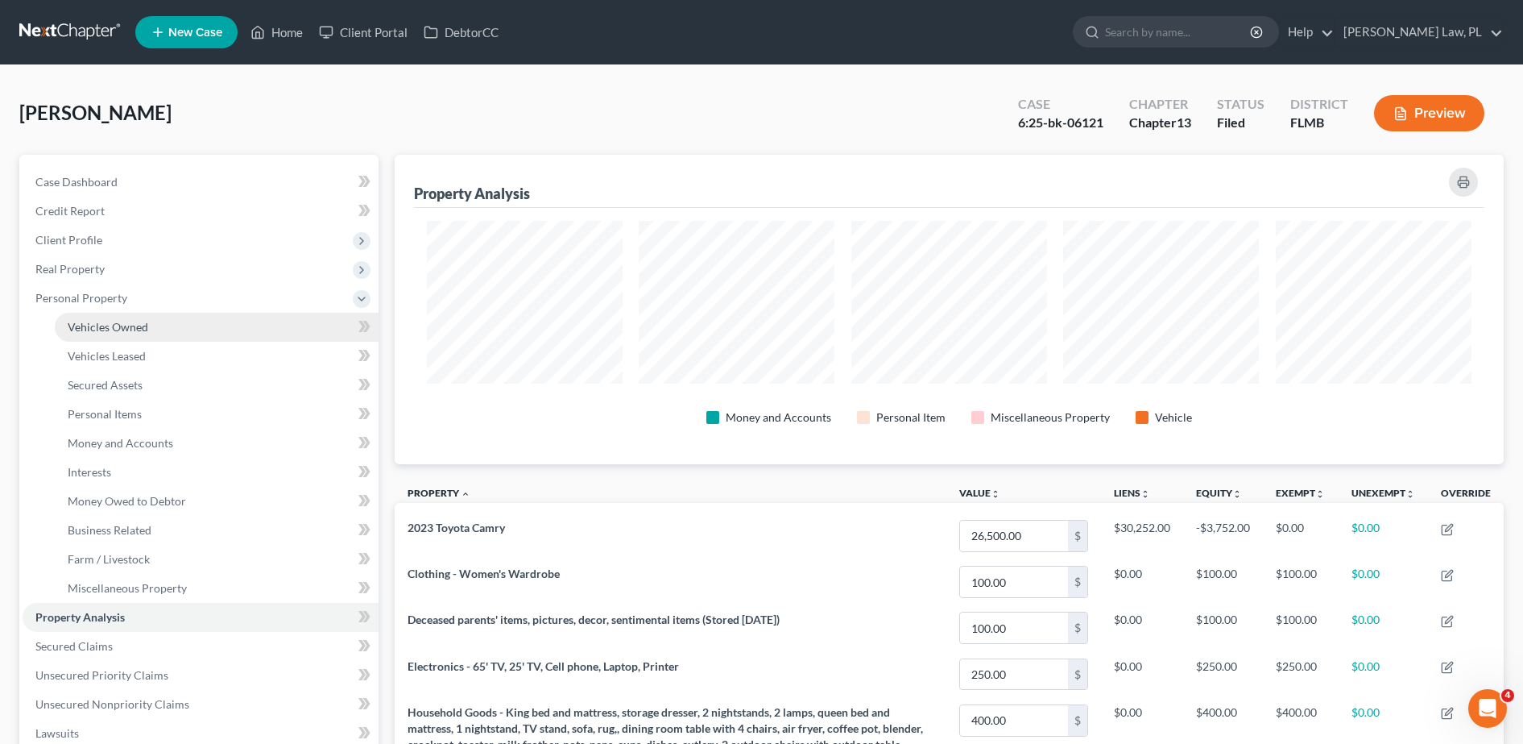
click at [108, 328] on span "Vehicles Owned" at bounding box center [108, 327] width 81 height 14
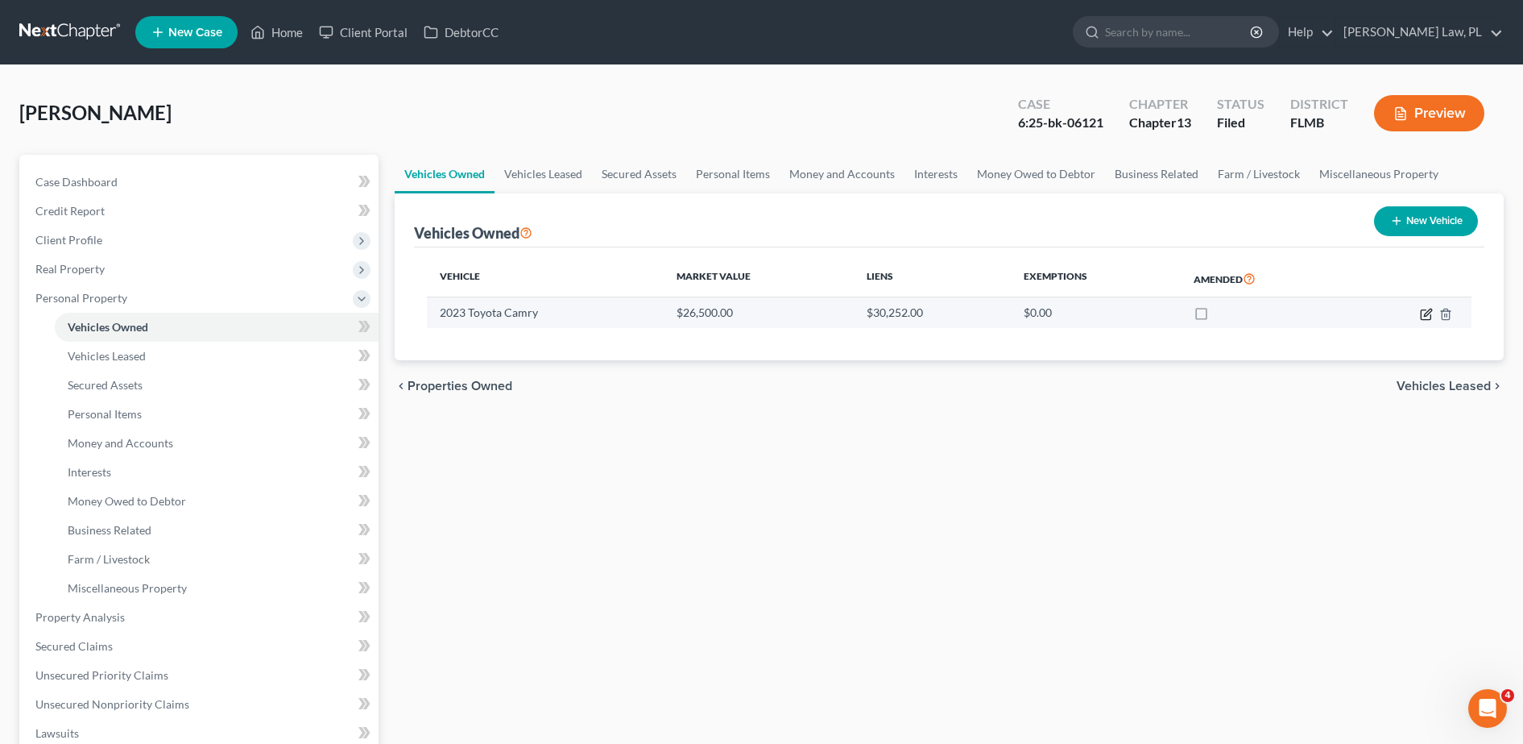
click at [1429, 315] on icon "button" at bounding box center [1426, 314] width 13 height 13
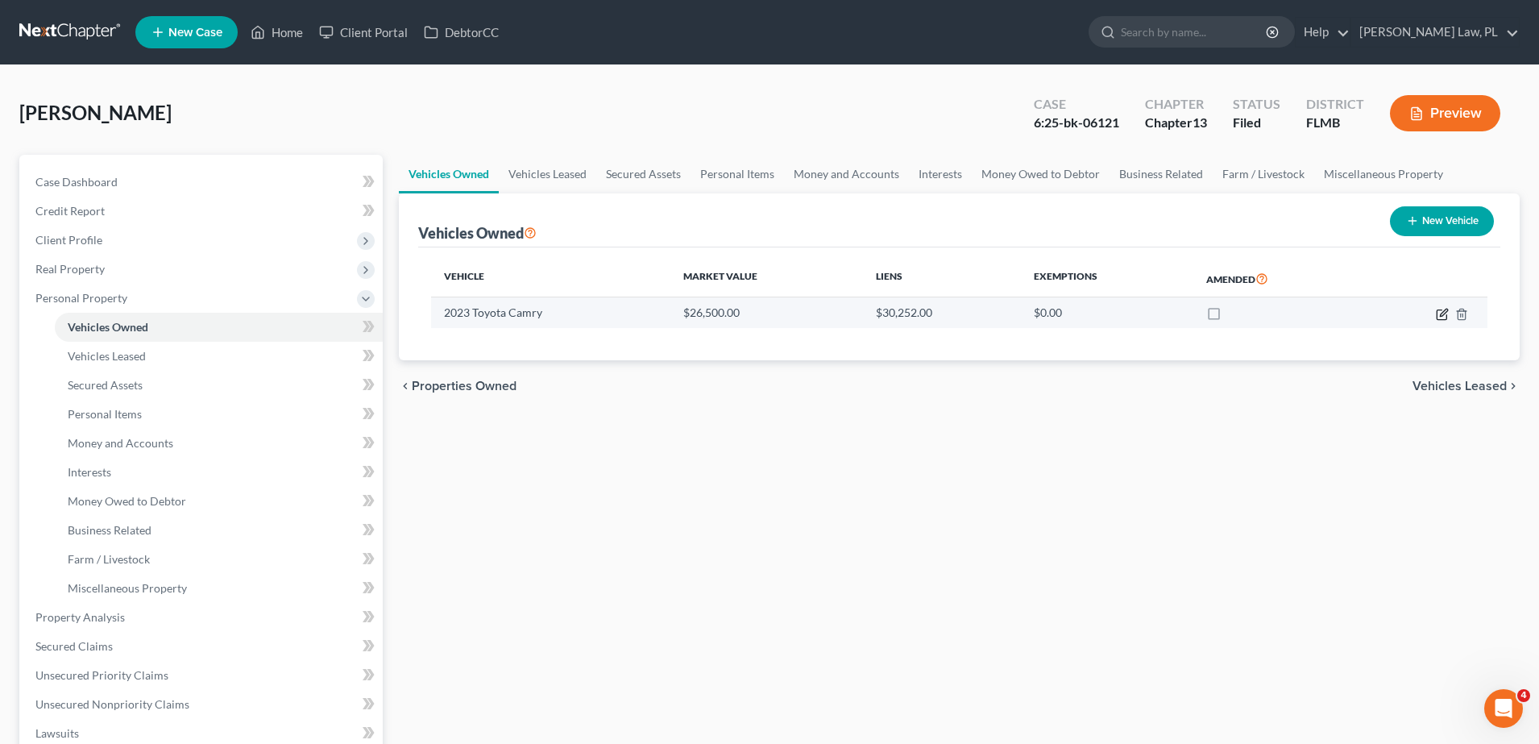
select select "0"
select select "3"
select select "0"
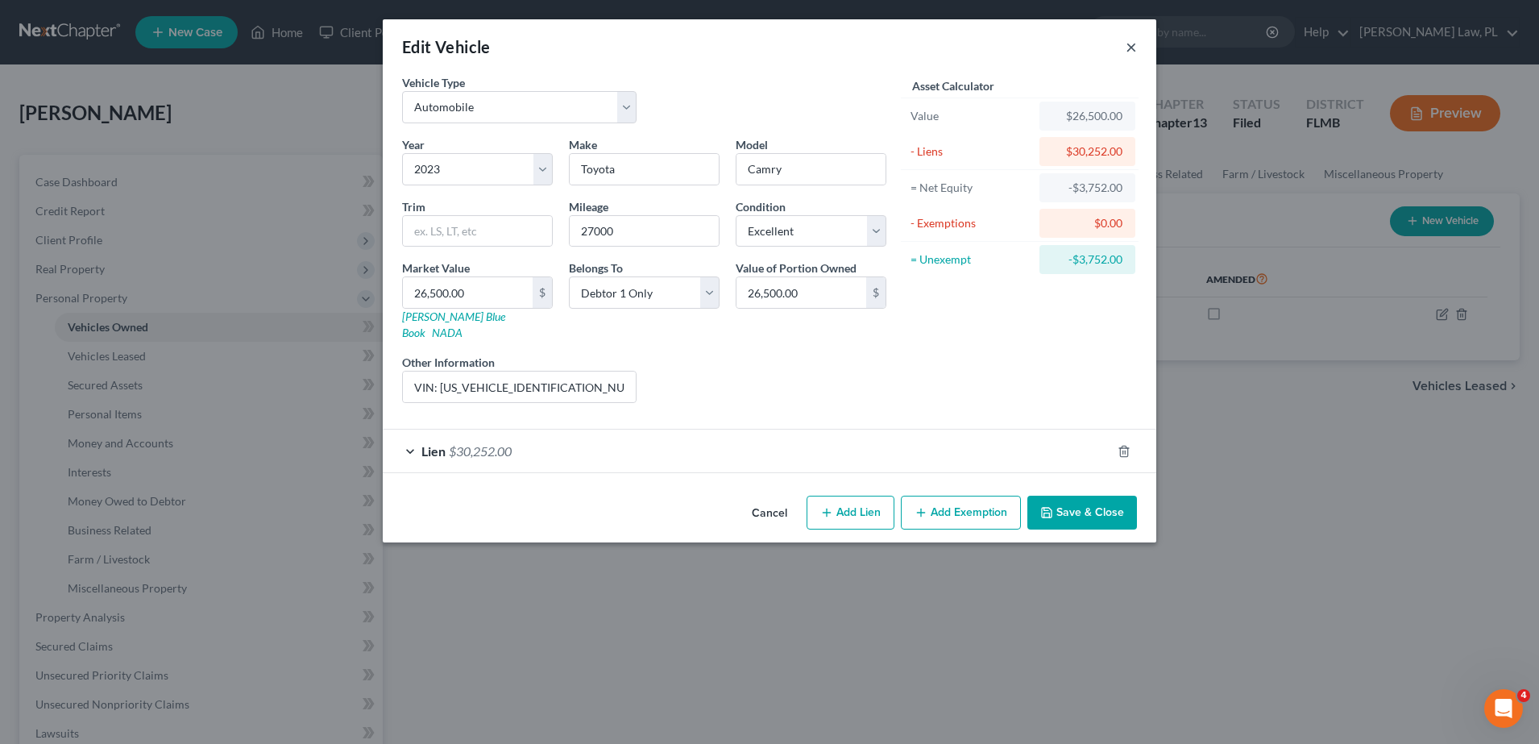
click at [1131, 56] on button "×" at bounding box center [1130, 46] width 11 height 19
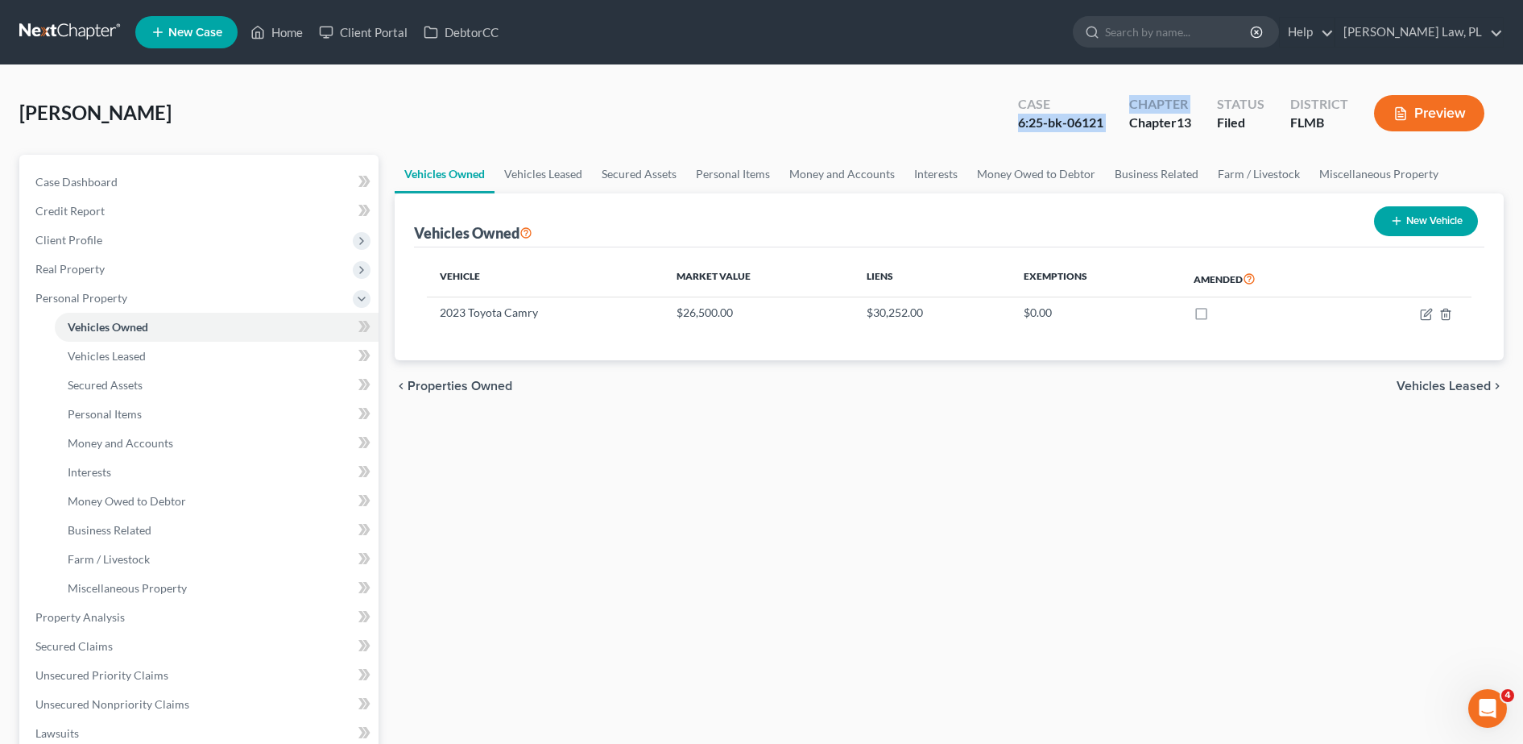
drag, startPoint x: 1009, startPoint y: 126, endPoint x: 1117, endPoint y: 122, distance: 107.2
click at [1117, 122] on div "Case 6:25-bk-06121 Chapter Chapter 13 Status [GEOGRAPHIC_DATA] [GEOGRAPHIC_DATA…" at bounding box center [1254, 115] width 499 height 48
copy div "6:25-bk-06121 Chapter"
click at [534, 118] on div "[PERSON_NAME] Upgraded Case 6:25-bk-06121 Chapter Chapter 13 Status Filed Distr…" at bounding box center [761, 120] width 1485 height 70
click at [258, 24] on icon at bounding box center [258, 32] width 15 height 19
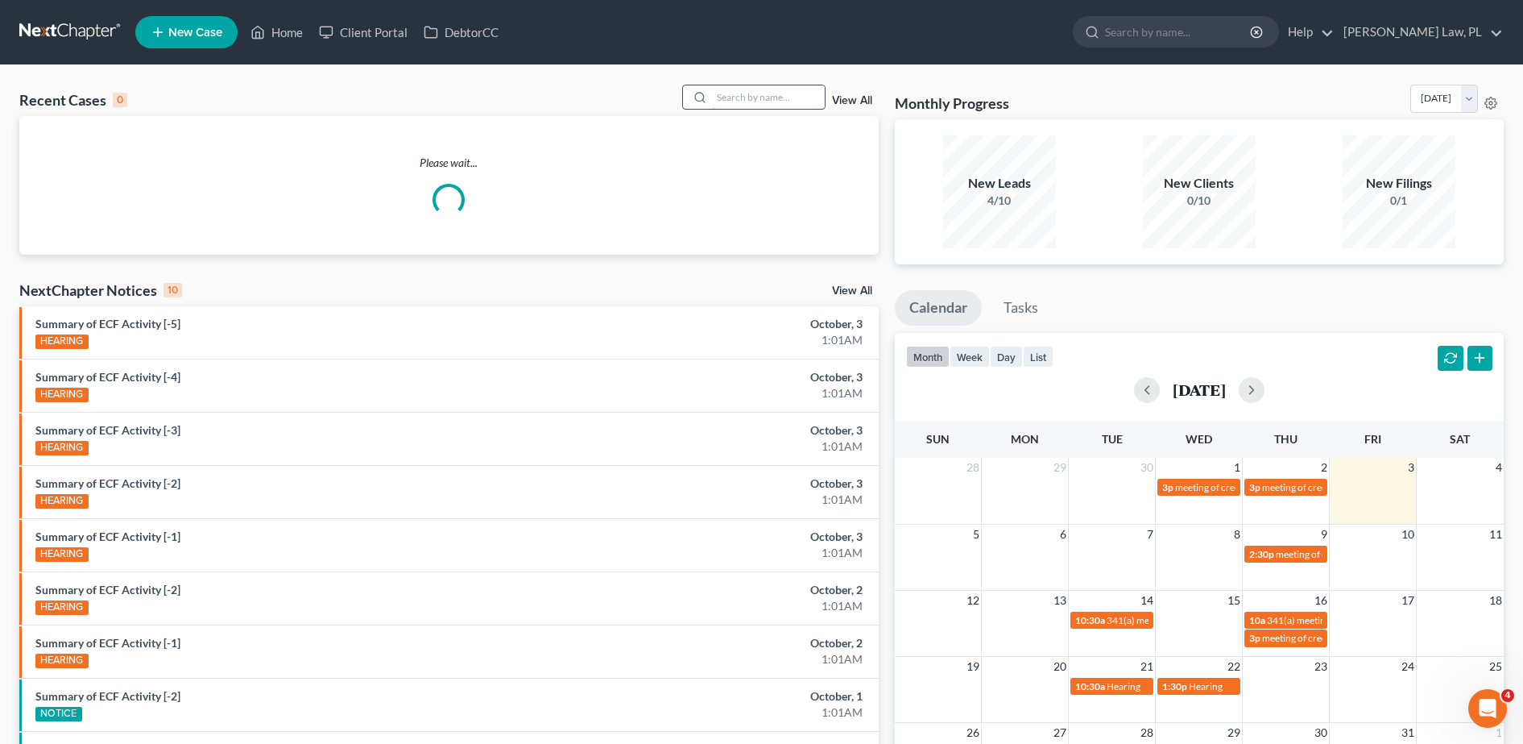
click at [749, 103] on input "search" at bounding box center [768, 96] width 113 height 23
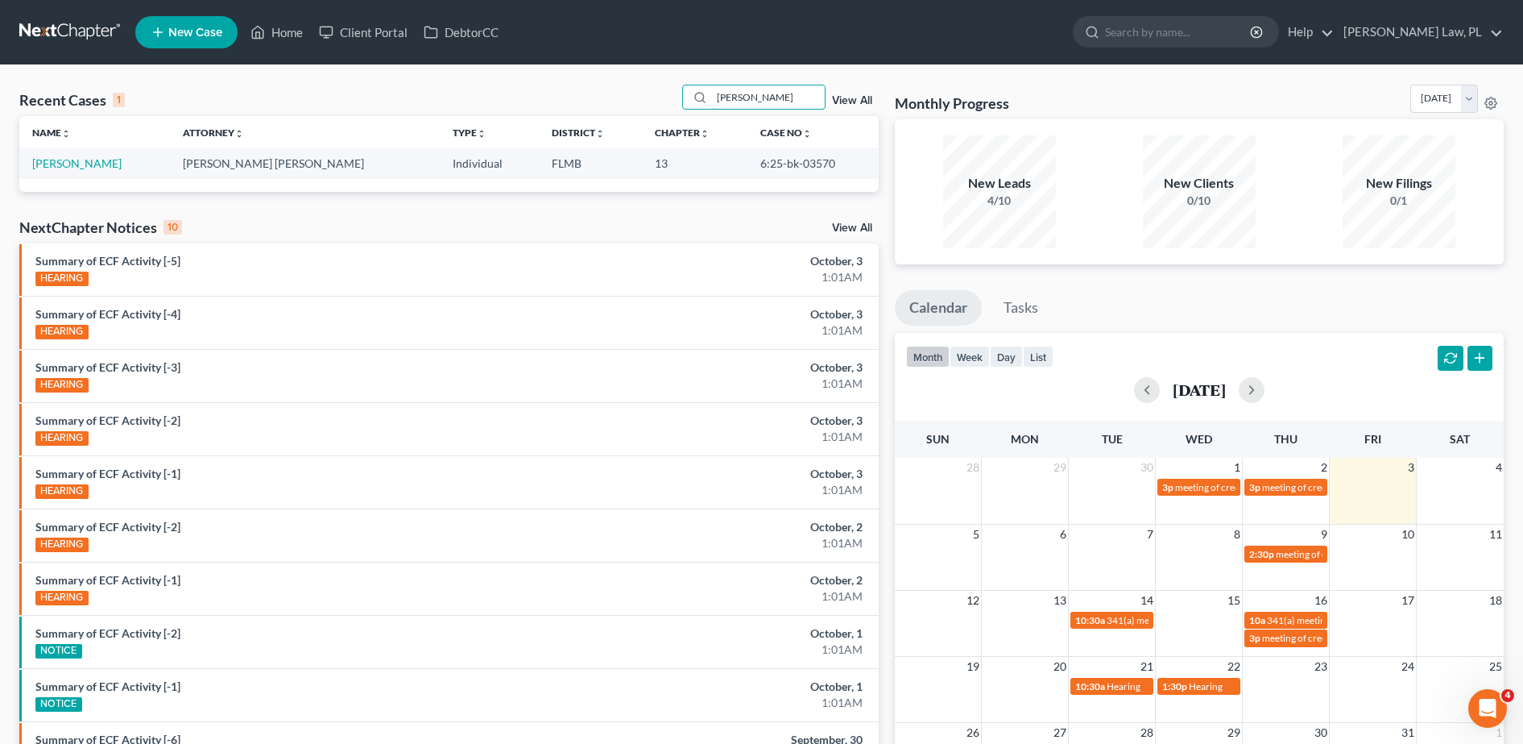
type input "[PERSON_NAME]"
drag, startPoint x: 727, startPoint y: 156, endPoint x: 856, endPoint y: 166, distance: 128.5
click at [856, 166] on td "6:25-bk-03570" at bounding box center [813, 163] width 131 height 30
copy td "6:25-bk-03570"
drag, startPoint x: 765, startPoint y: 92, endPoint x: 662, endPoint y: 97, distance: 103.2
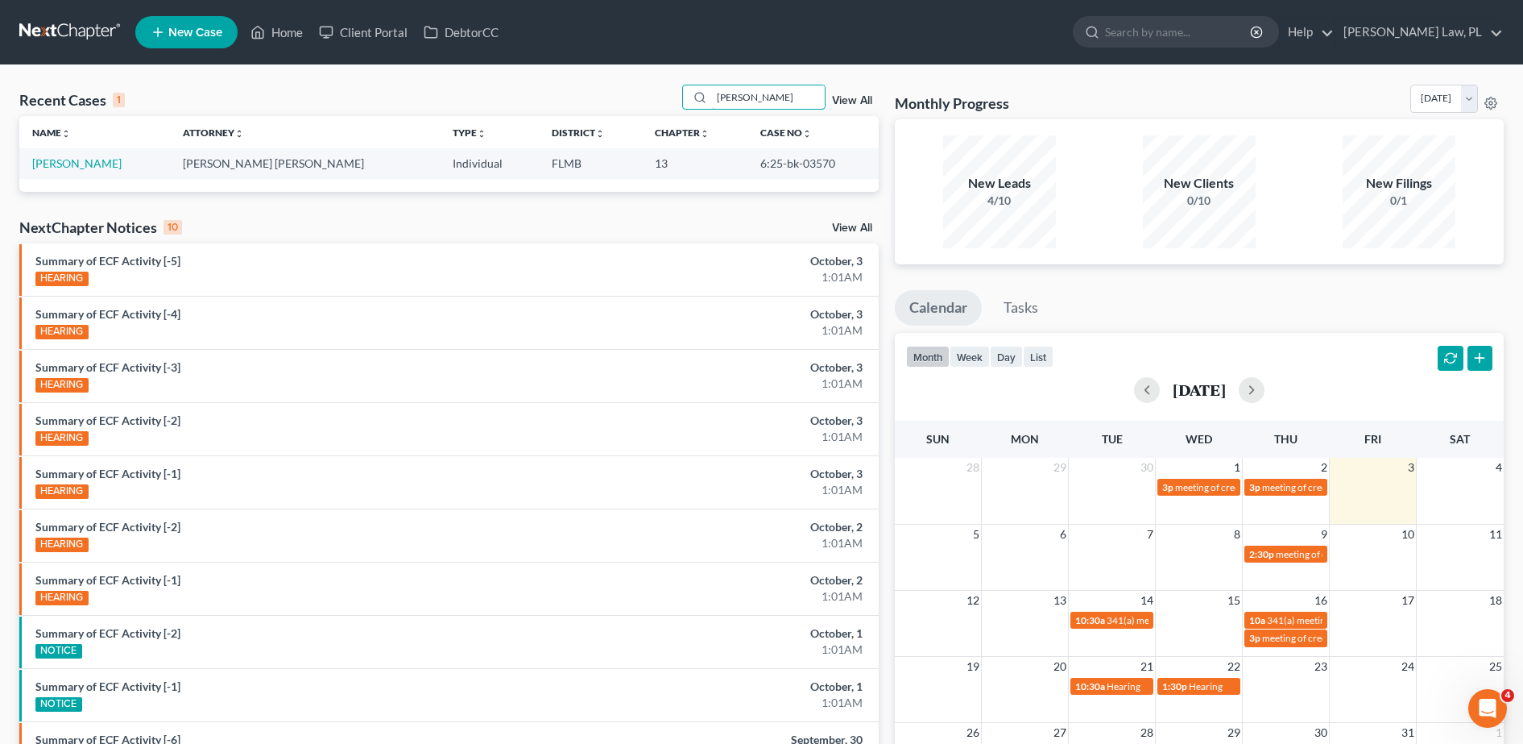
click at [662, 97] on div "Recent Cases 1 [PERSON_NAME] View All" at bounding box center [449, 100] width 860 height 31
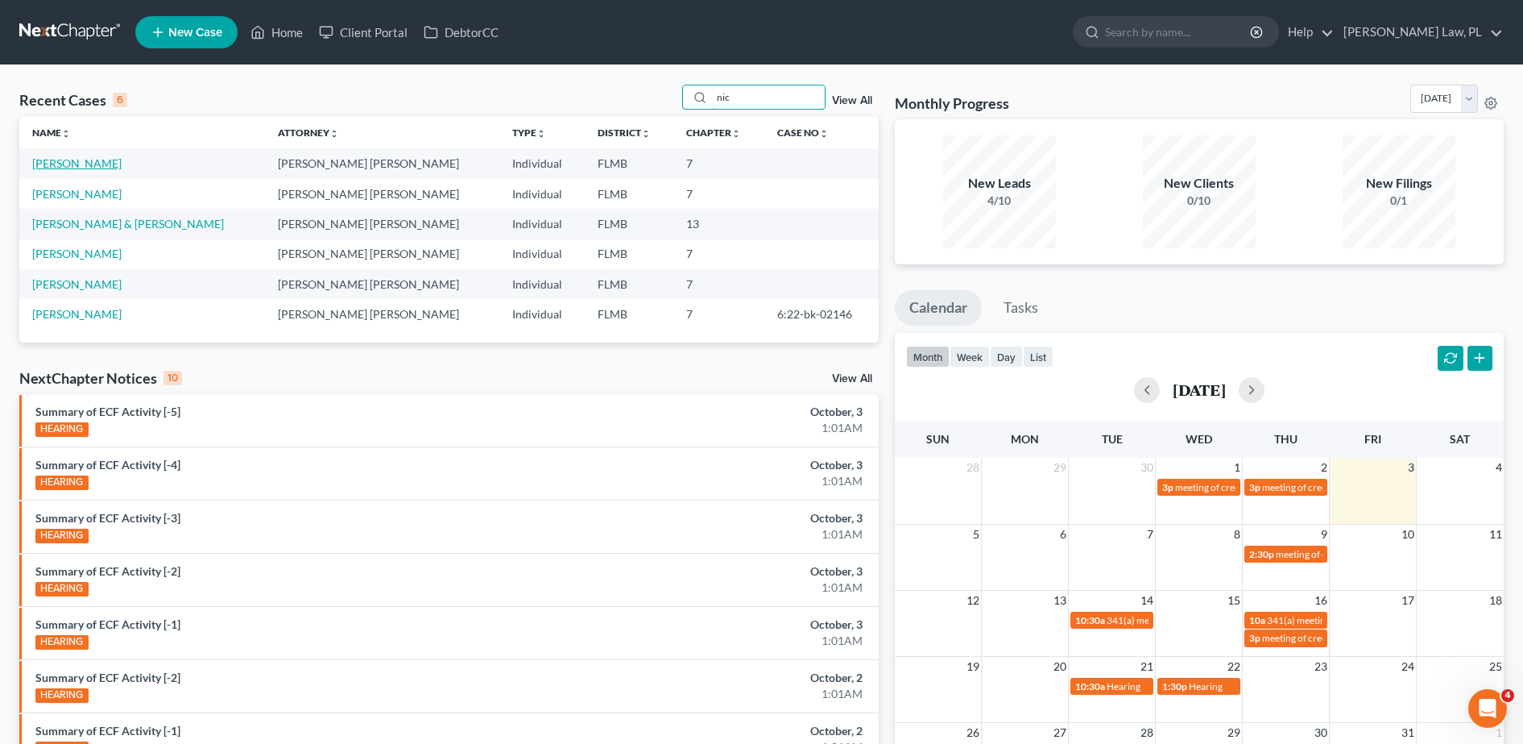
type input "nic"
click at [78, 159] on link "[PERSON_NAME]" at bounding box center [76, 163] width 89 height 14
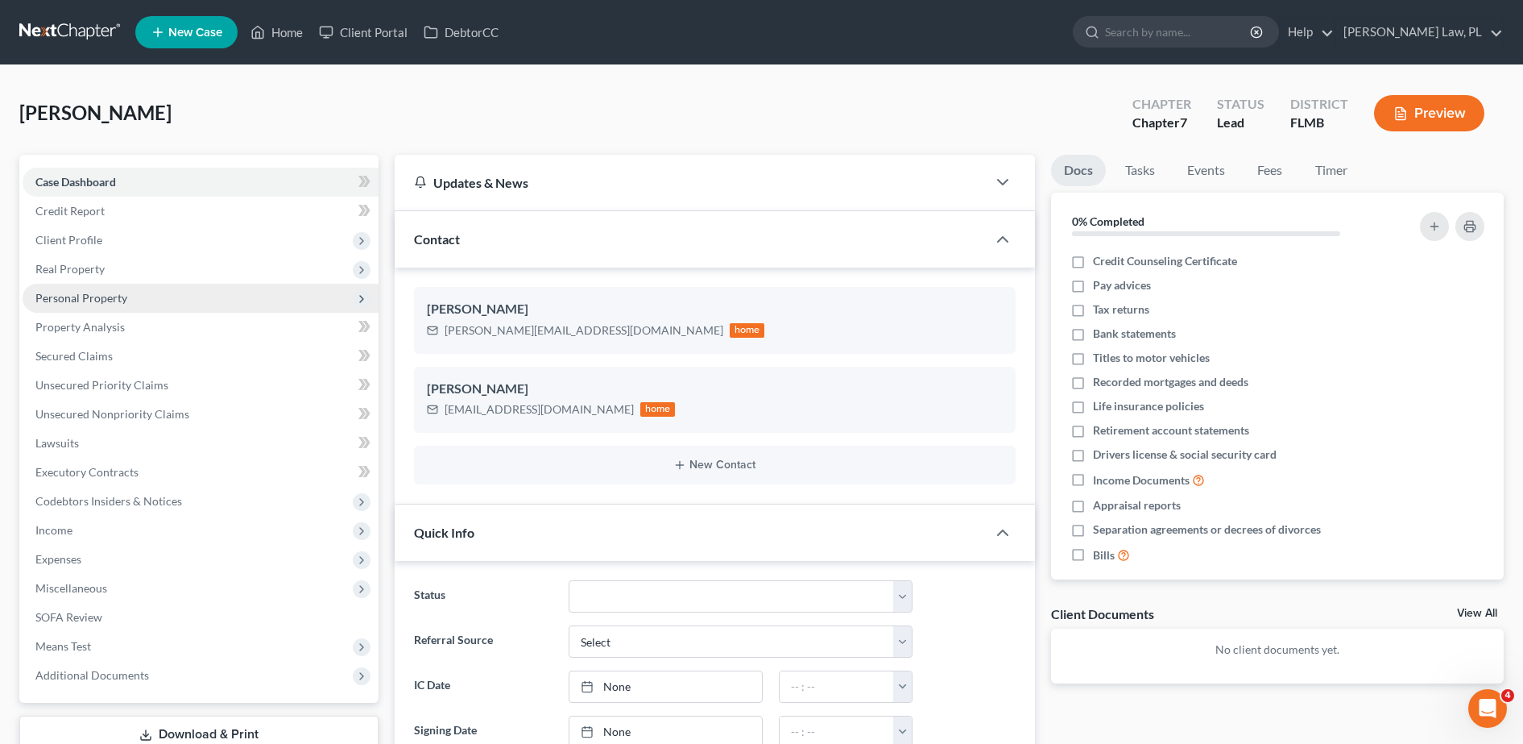
click at [106, 289] on span "Personal Property" at bounding box center [201, 298] width 356 height 29
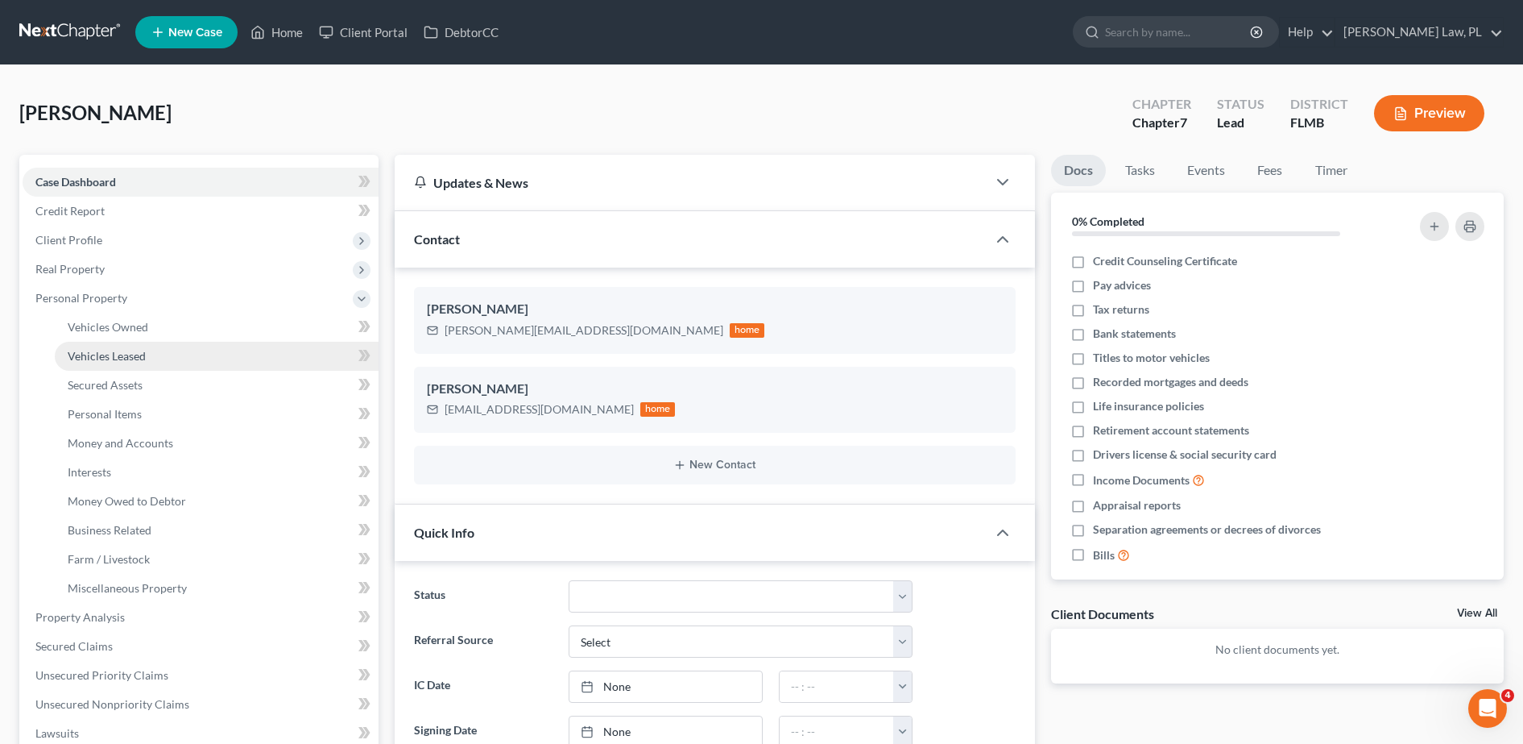
click at [114, 361] on span "Vehicles Leased" at bounding box center [107, 356] width 78 height 14
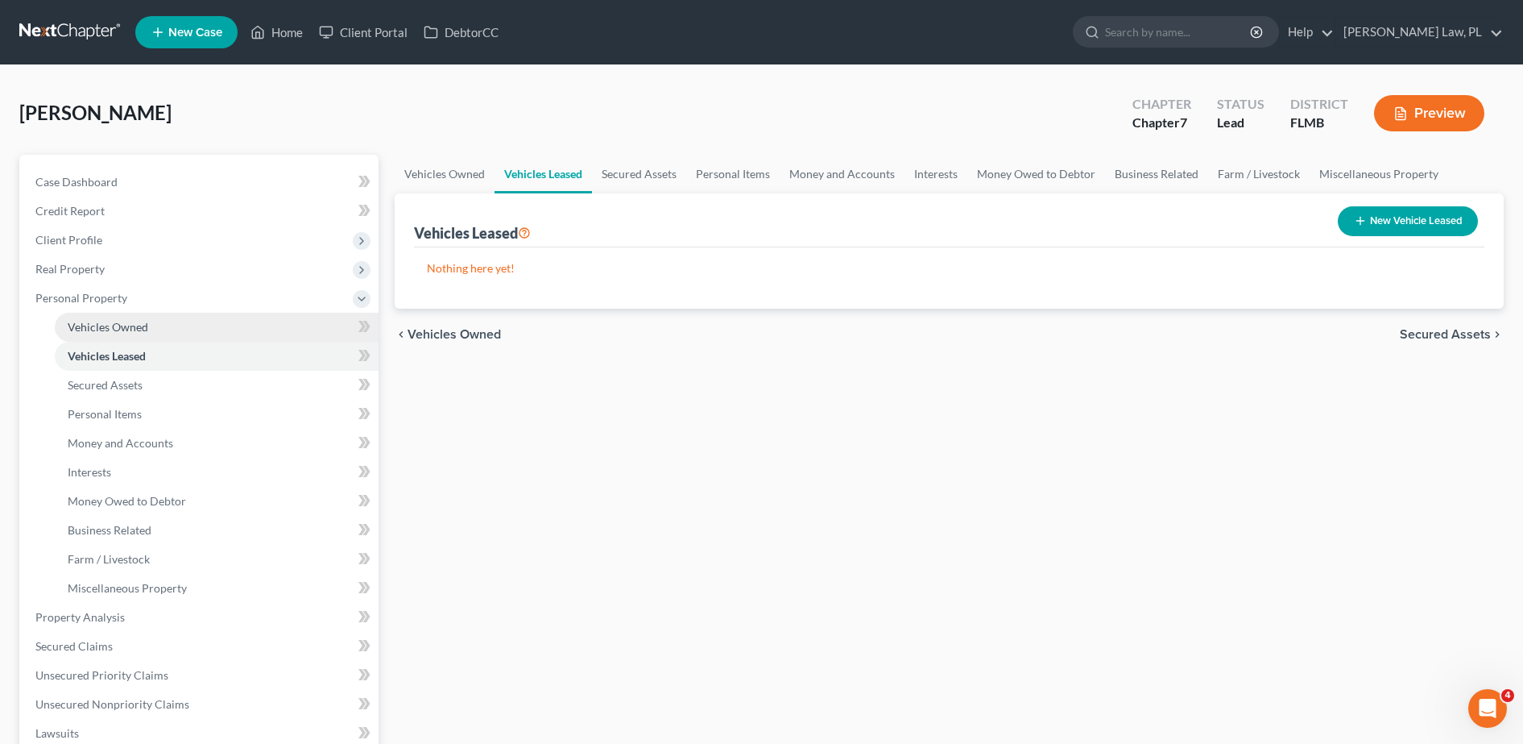
click at [119, 337] on link "Vehicles Owned" at bounding box center [217, 327] width 324 height 29
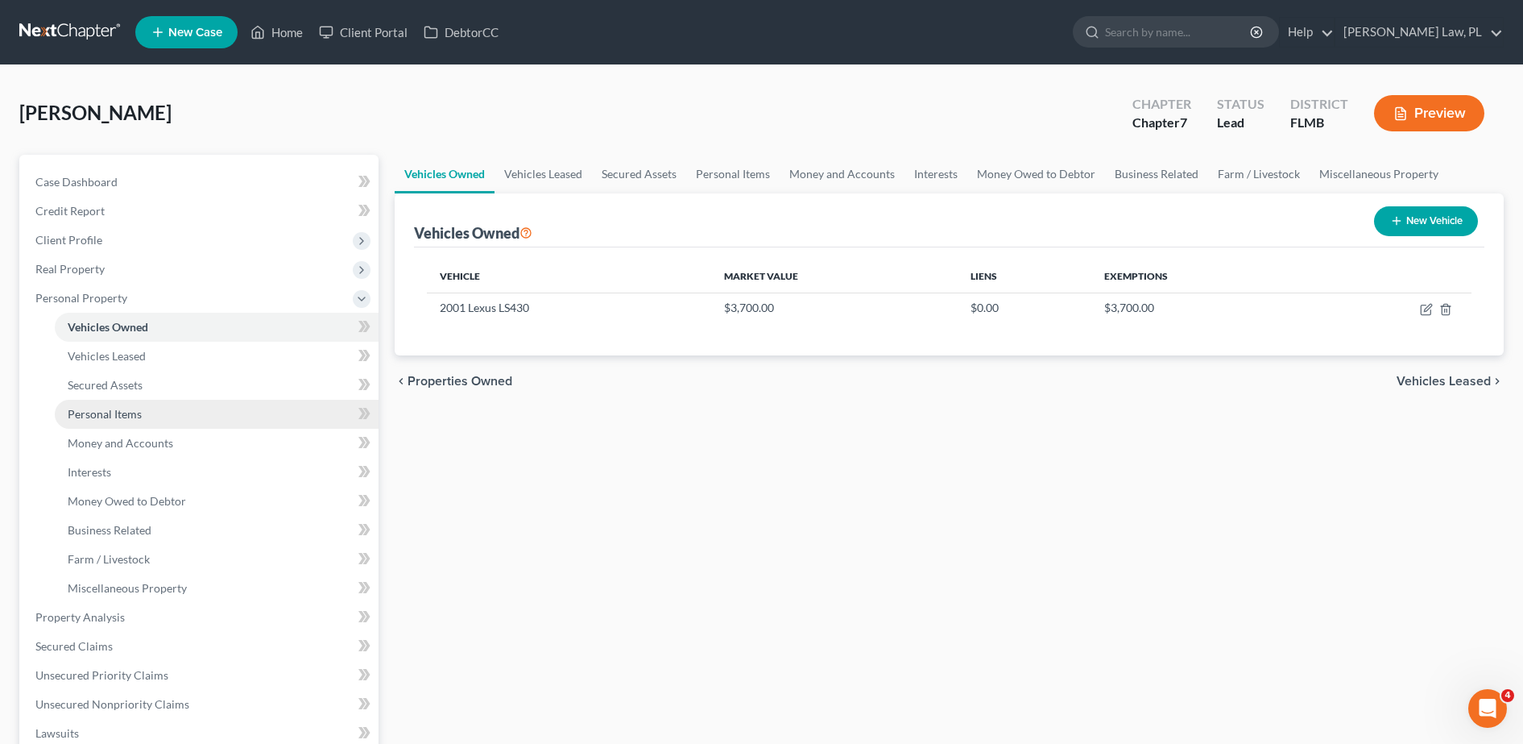
click at [131, 417] on span "Personal Items" at bounding box center [105, 414] width 74 height 14
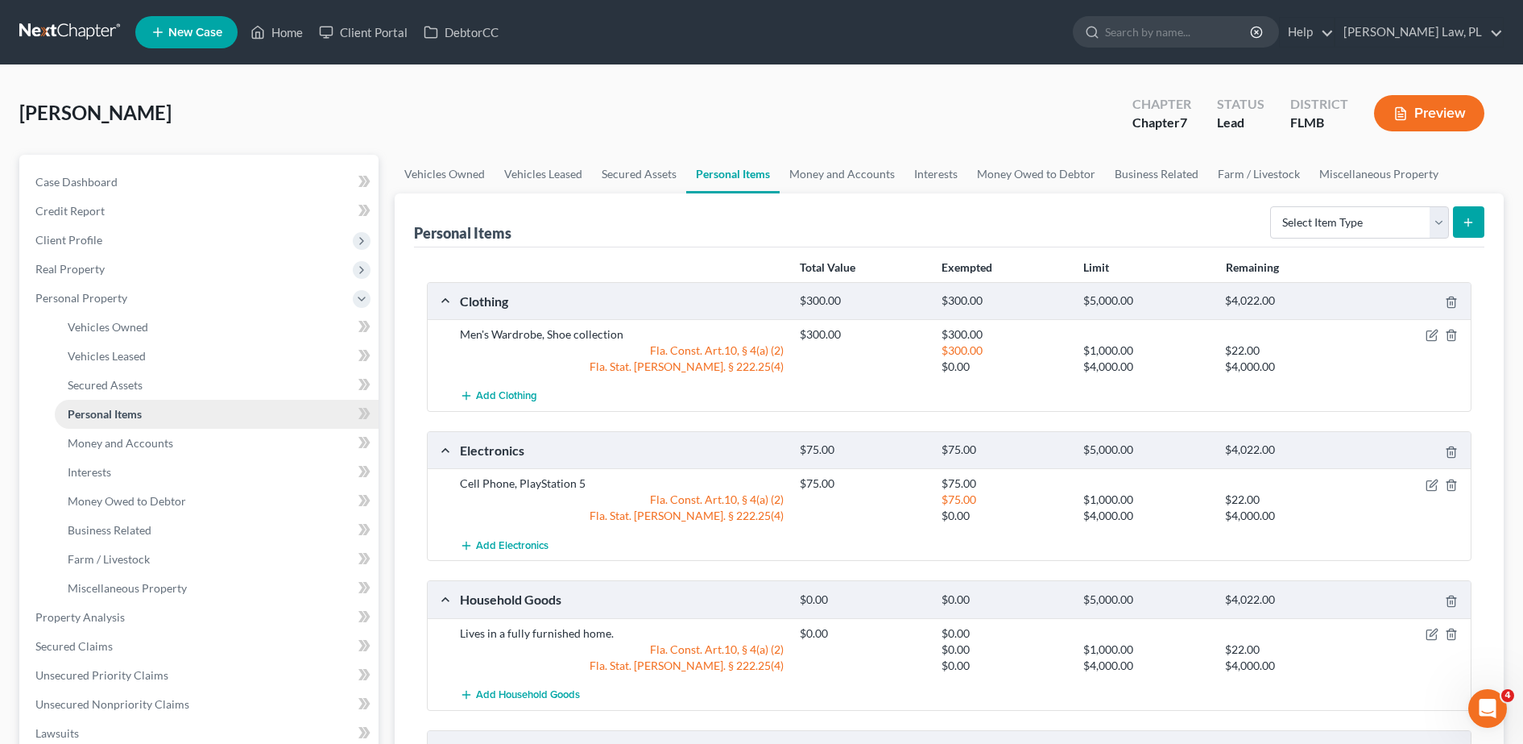
click at [144, 425] on link "Personal Items" at bounding box center [217, 414] width 324 height 29
click at [143, 429] on link "Money and Accounts" at bounding box center [217, 443] width 324 height 29
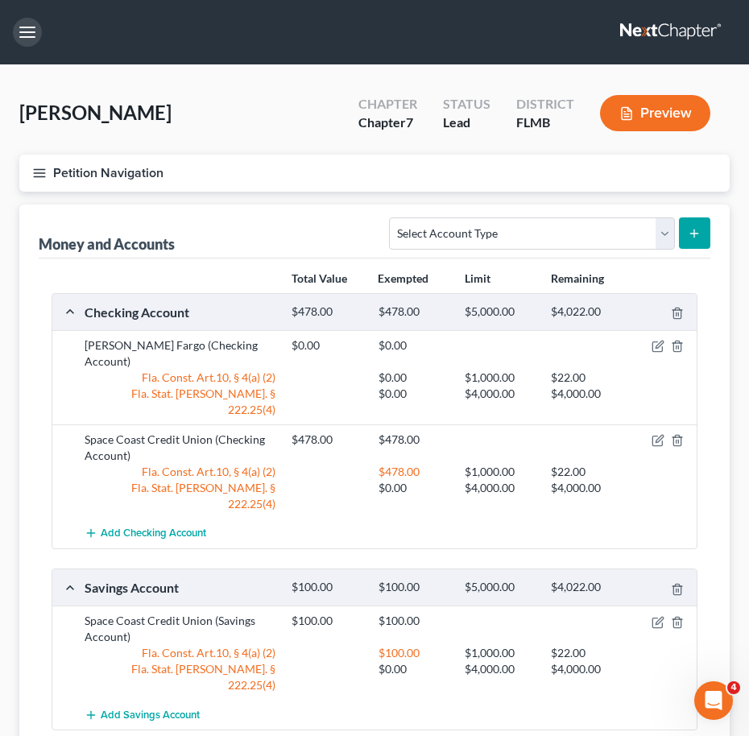
click at [22, 37] on button "button" at bounding box center [27, 32] width 29 height 29
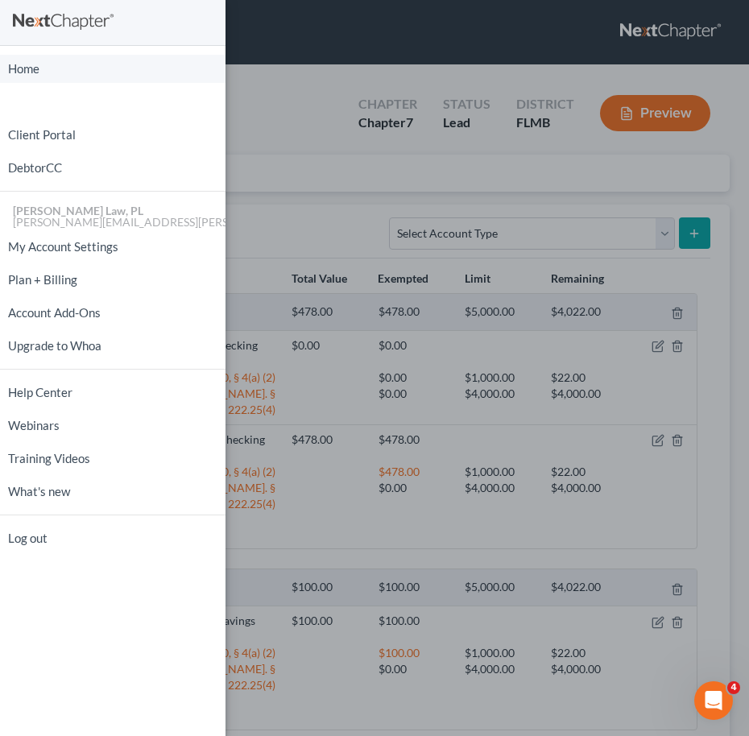
click at [31, 73] on link "Home" at bounding box center [113, 69] width 226 height 28
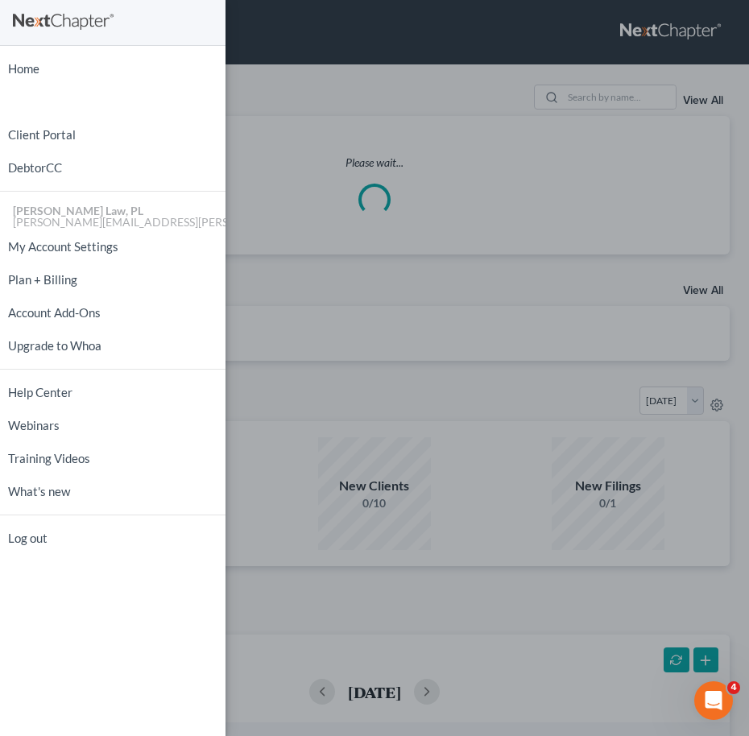
click at [550, 164] on div "Home New Case Client Portal DebtorCC [PERSON_NAME] Law, PL [EMAIL_ADDRESS][PERS…" at bounding box center [374, 368] width 749 height 736
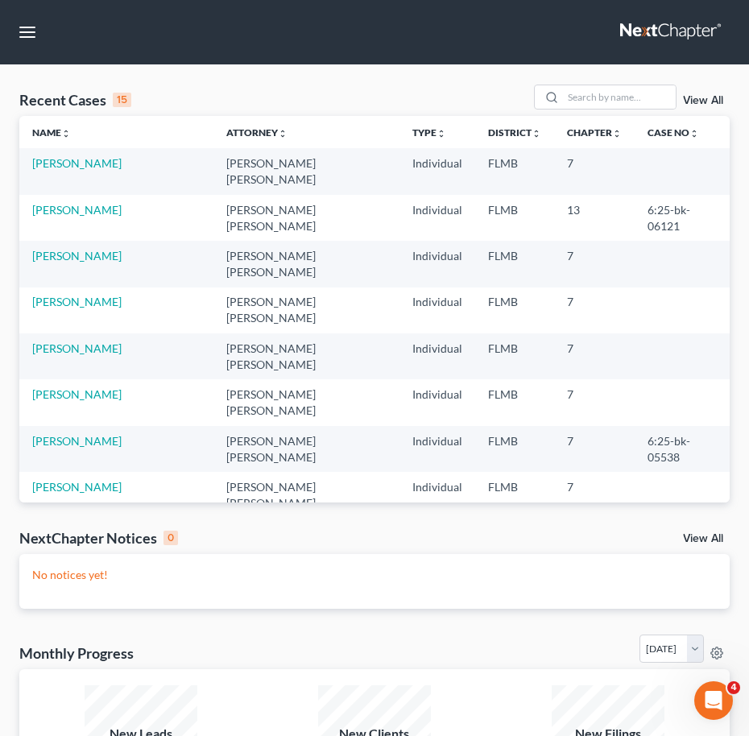
click at [593, 110] on div "Recent Cases 15 View All" at bounding box center [374, 100] width 711 height 31
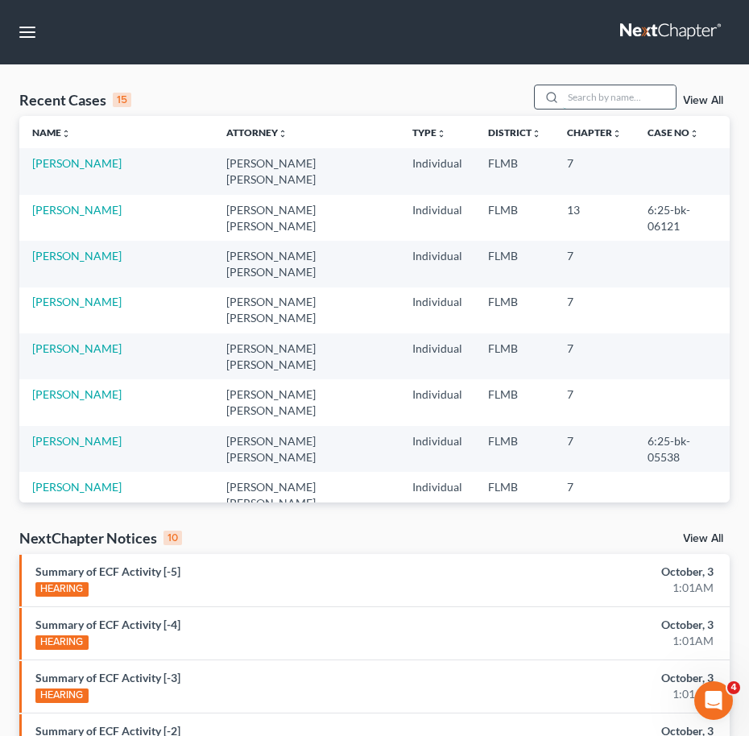
click at [616, 98] on input "search" at bounding box center [619, 96] width 113 height 23
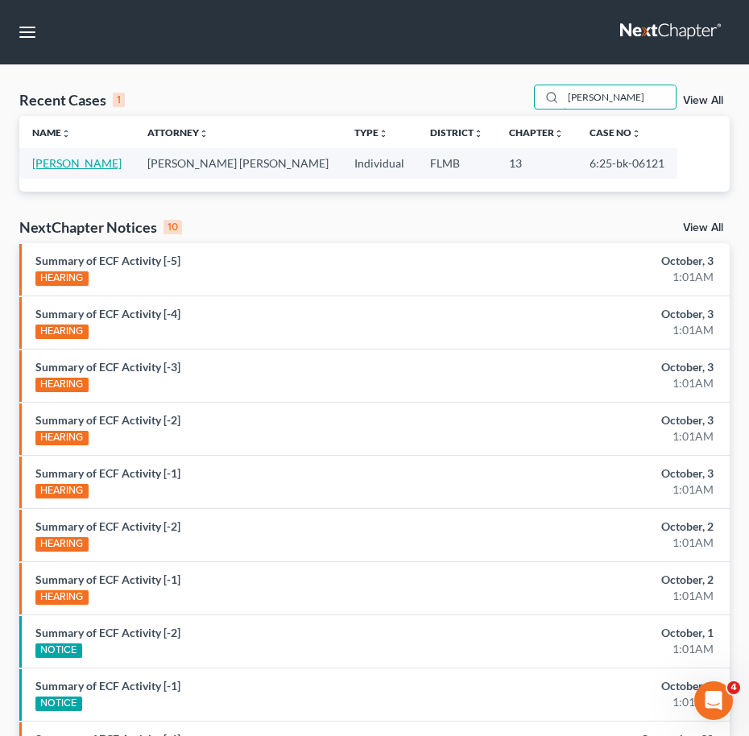
type input "[PERSON_NAME]"
click at [76, 168] on link "[PERSON_NAME]" at bounding box center [76, 163] width 89 height 14
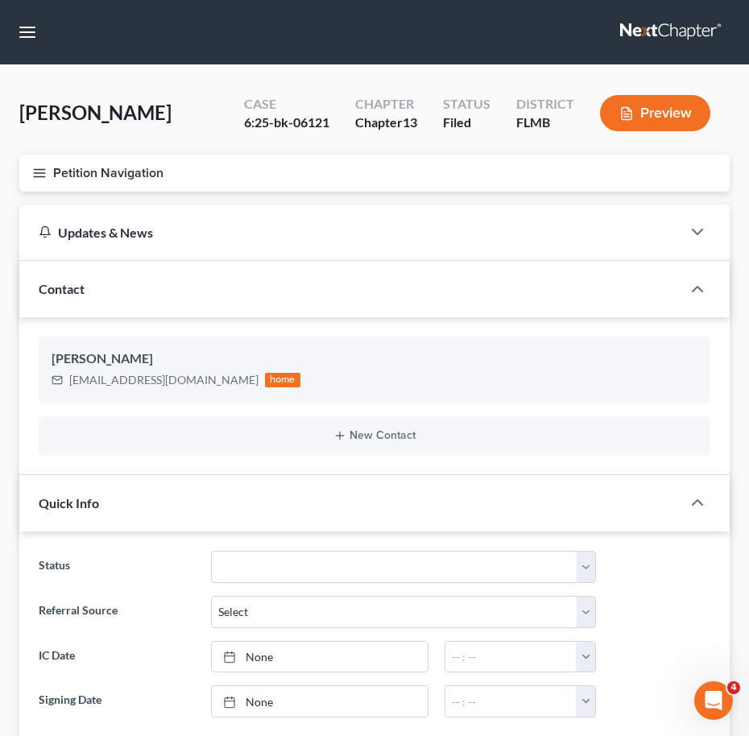
scroll to position [27, 0]
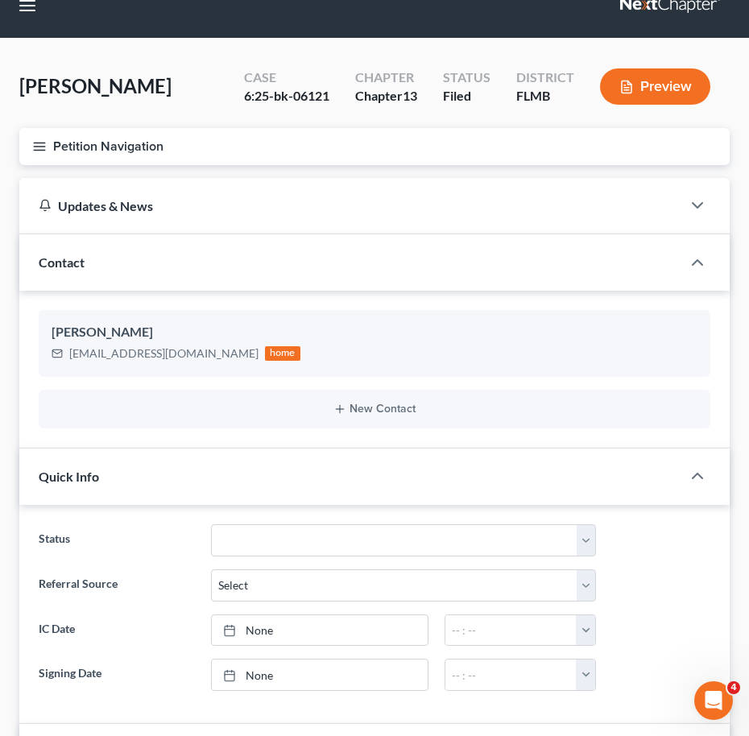
click at [41, 143] on line "button" at bounding box center [39, 143] width 11 height 0
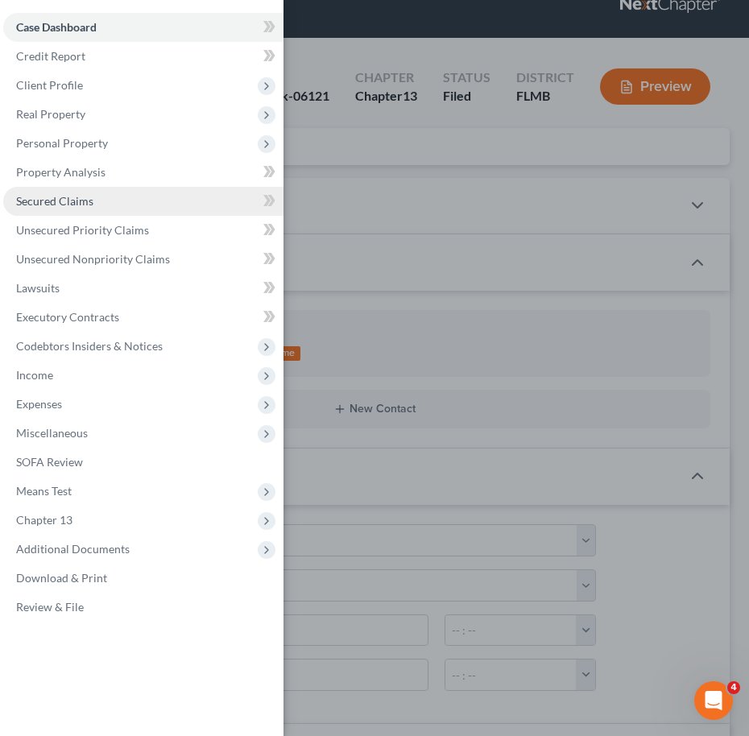
click at [83, 205] on span "Secured Claims" at bounding box center [54, 201] width 77 height 14
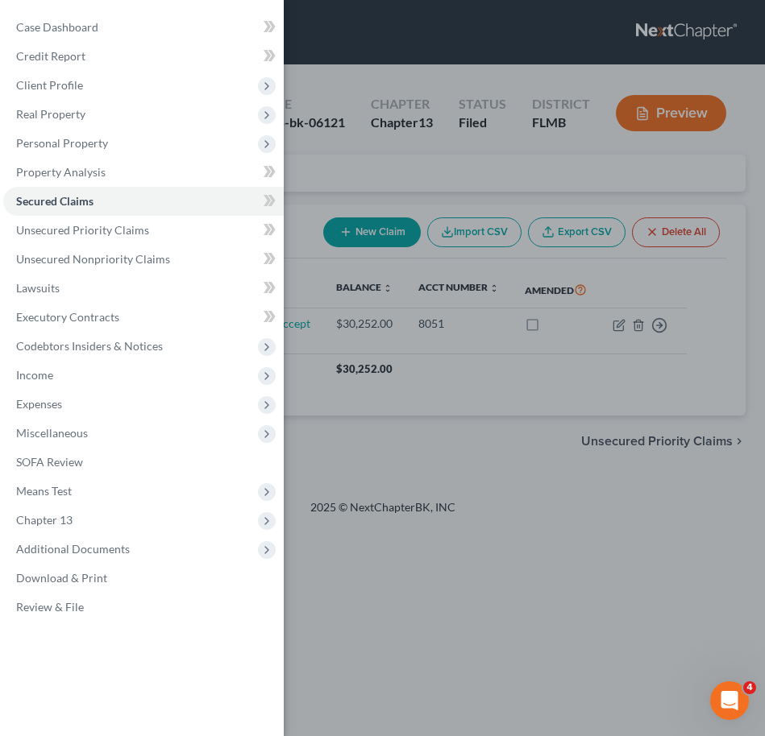
click at [406, 379] on div "Case Dashboard Payments Invoices Payments Payments Credit Report Client Profile" at bounding box center [382, 368] width 765 height 736
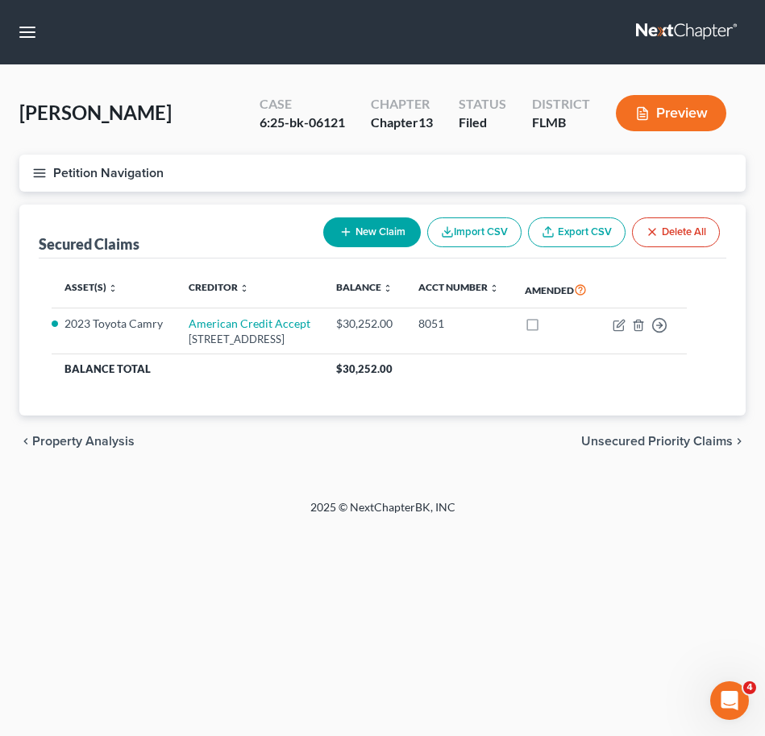
click at [19, 155] on button "Petition Navigation" at bounding box center [382, 173] width 726 height 37
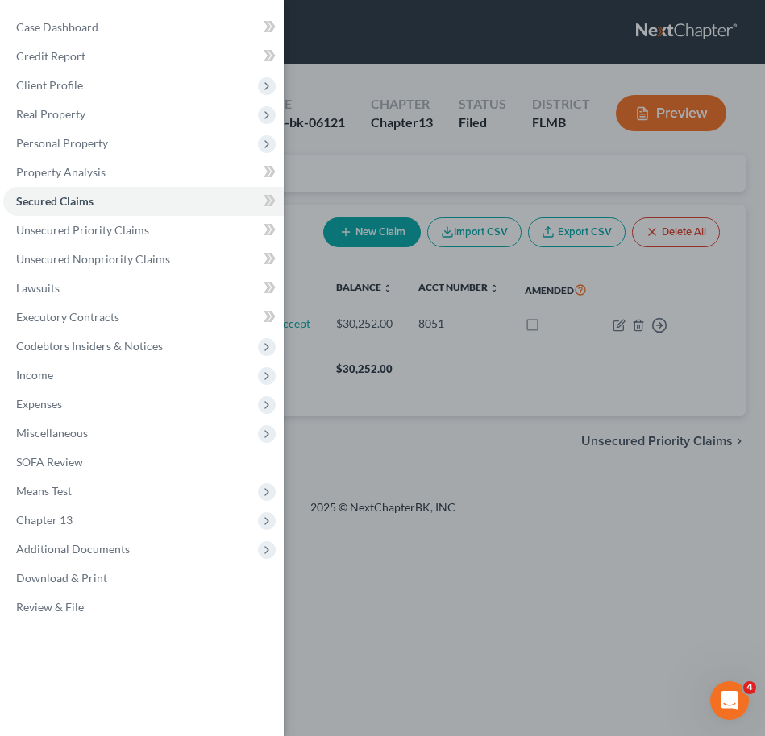
click at [528, 536] on div "Case Dashboard Payments Invoices Payments Payments Credit Report Client Profile" at bounding box center [382, 368] width 765 height 736
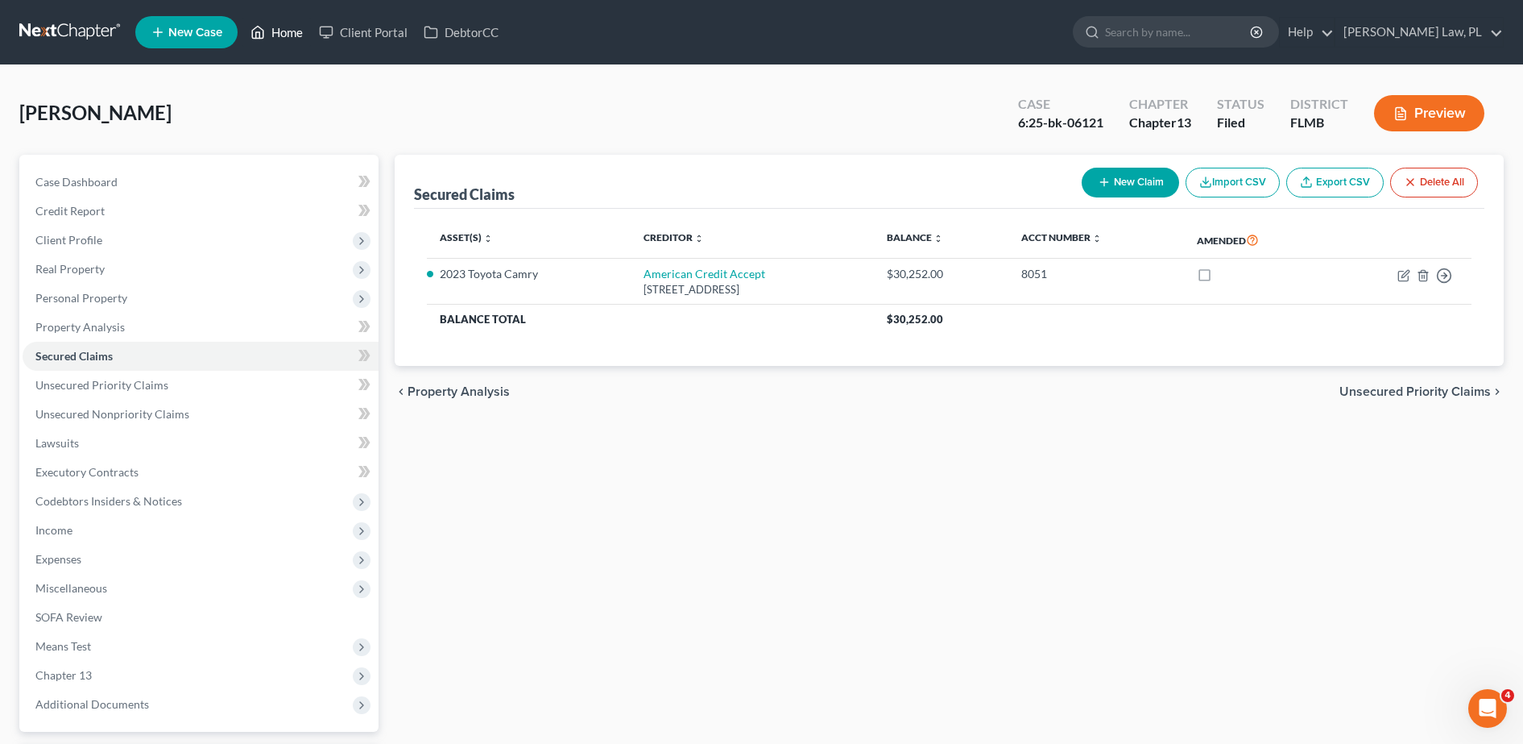
click at [270, 27] on link "Home" at bounding box center [276, 32] width 68 height 29
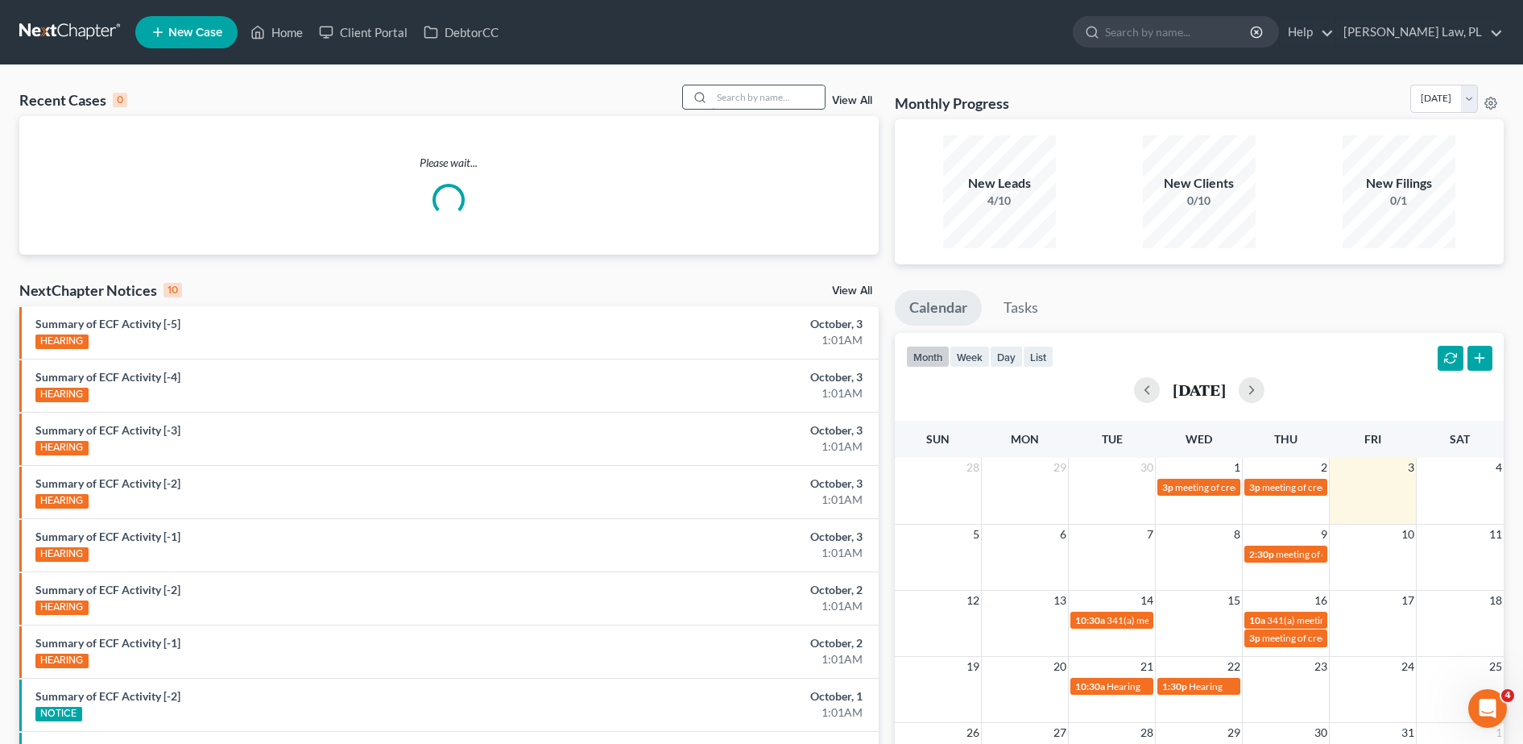
click at [764, 102] on input "search" at bounding box center [768, 96] width 113 height 23
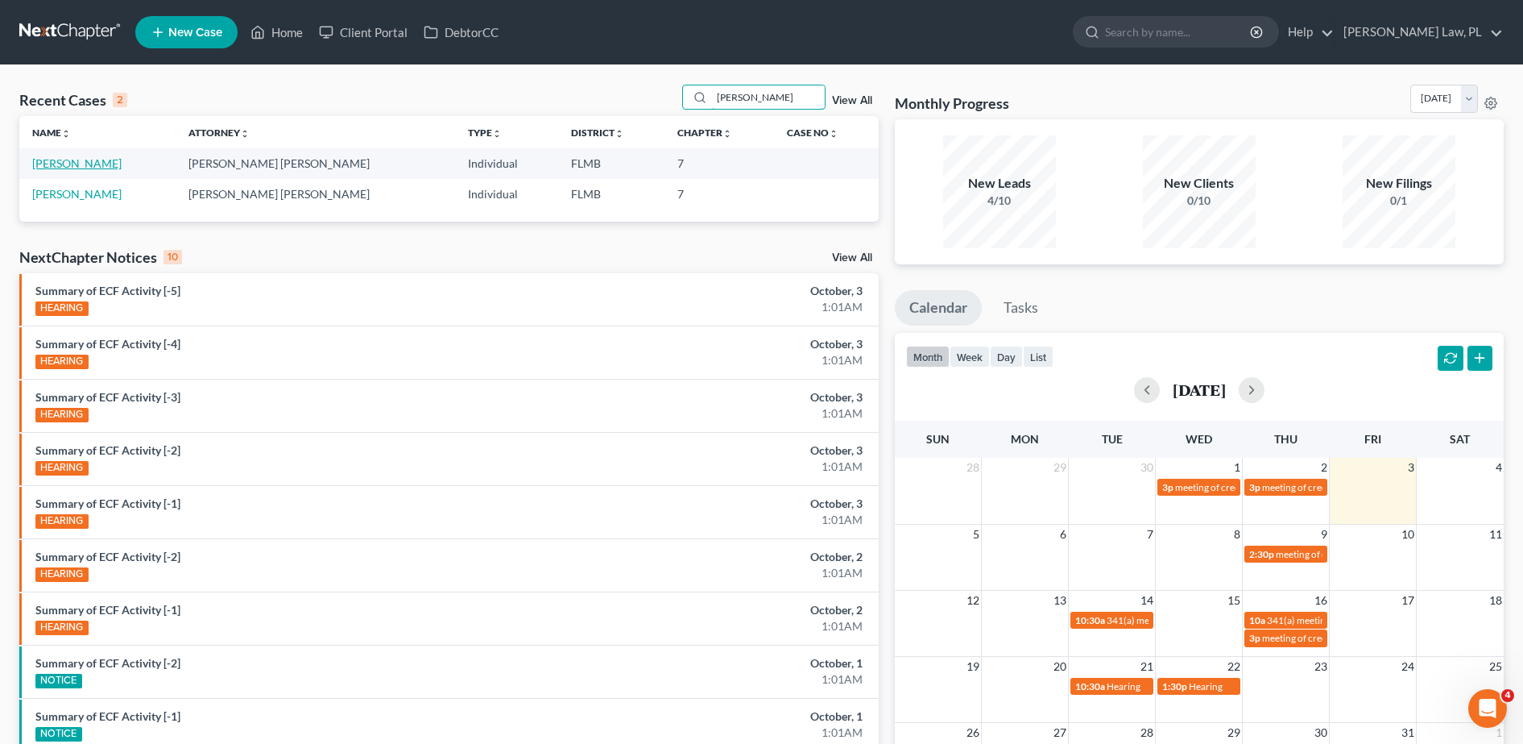
type input "[PERSON_NAME]"
click at [97, 161] on link "[PERSON_NAME]" at bounding box center [76, 163] width 89 height 14
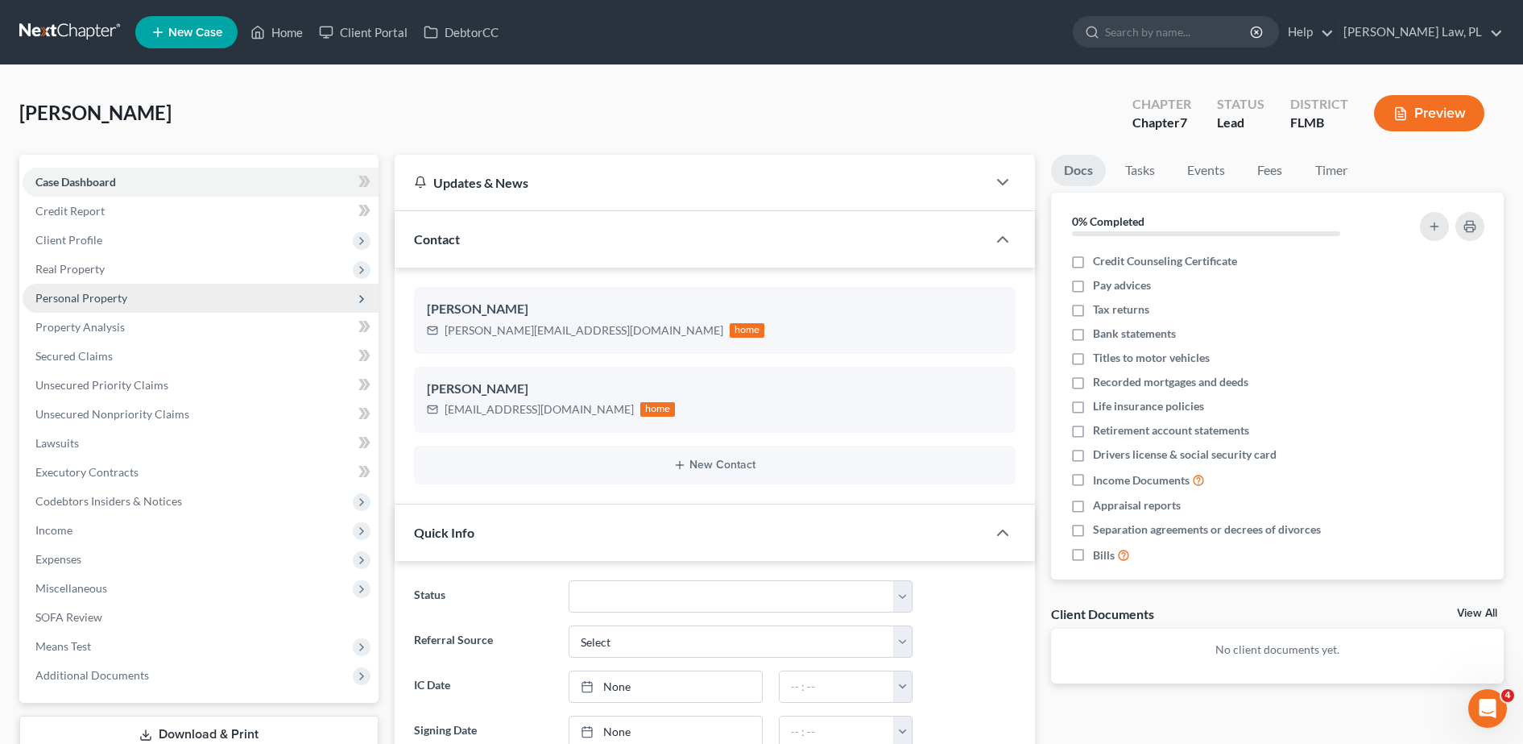
click at [110, 295] on span "Personal Property" at bounding box center [81, 298] width 92 height 14
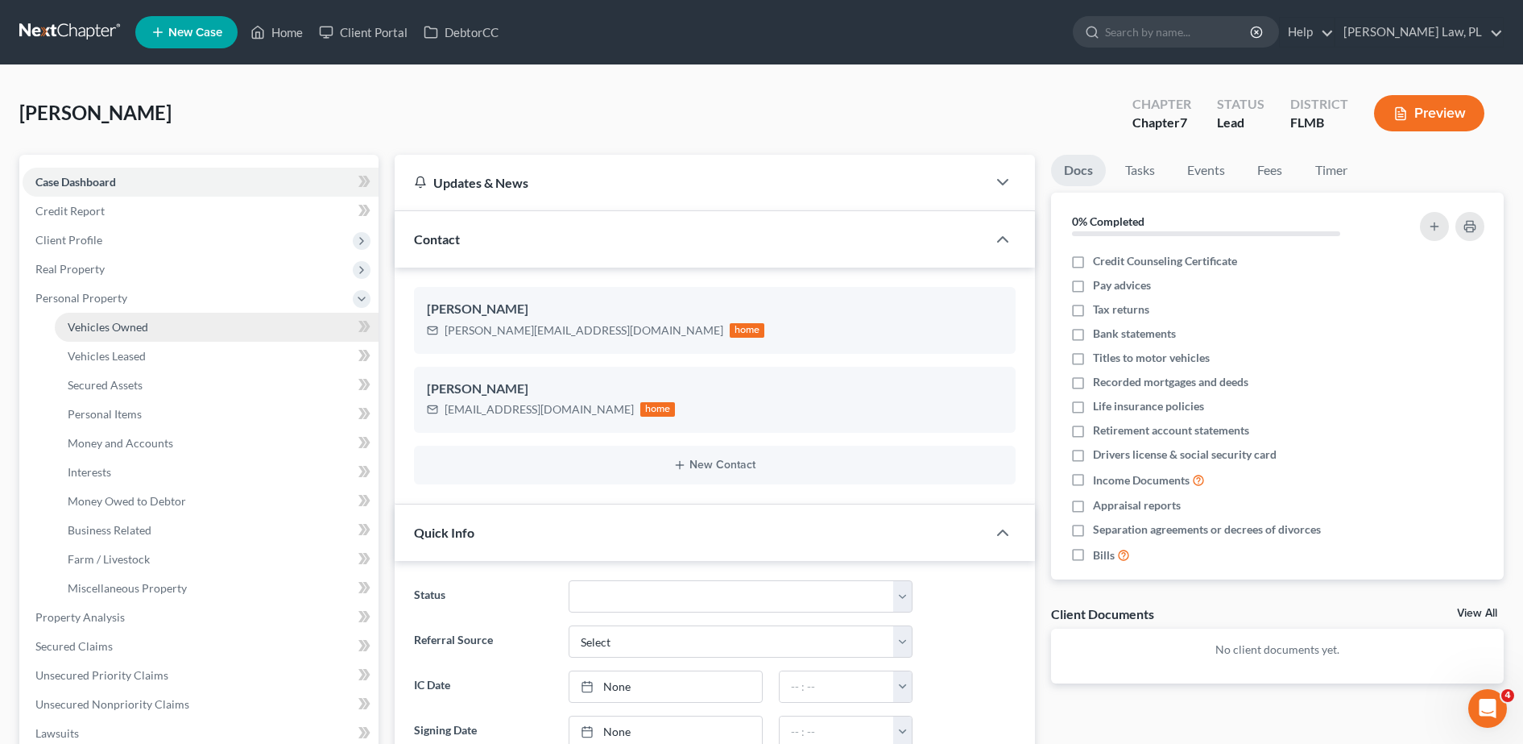
click at [120, 322] on span "Vehicles Owned" at bounding box center [108, 327] width 81 height 14
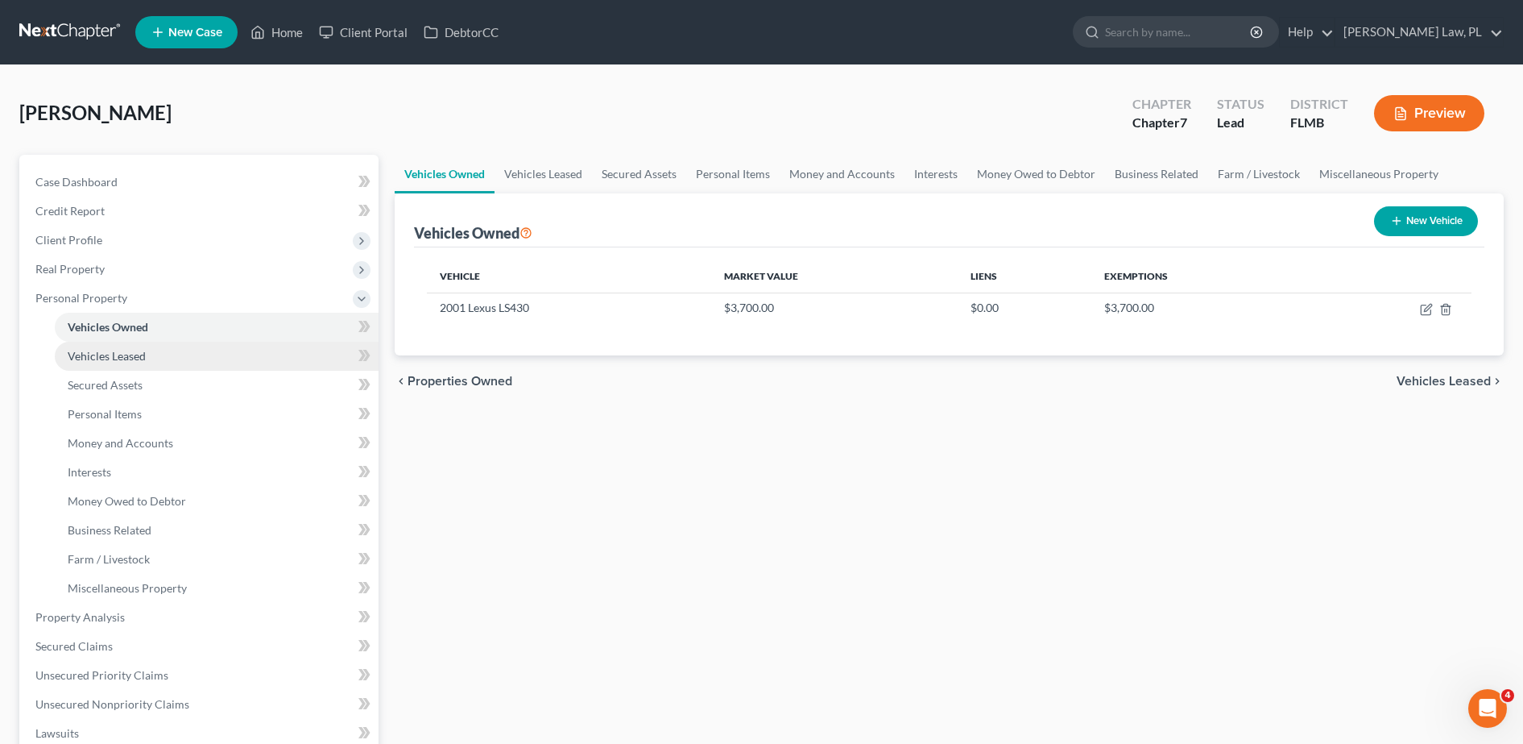
click at [155, 348] on link "Vehicles Leased" at bounding box center [217, 356] width 324 height 29
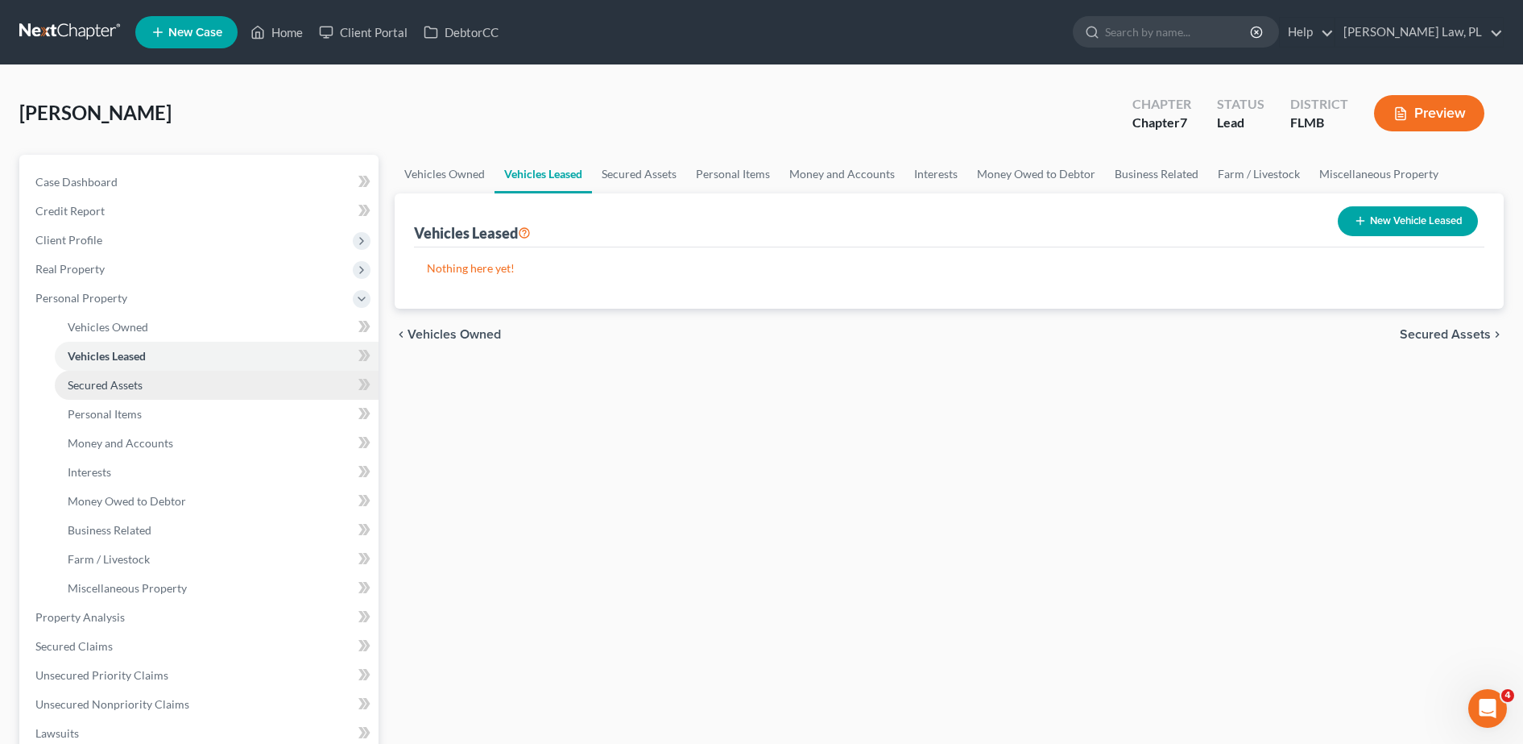
click at [147, 379] on link "Secured Assets" at bounding box center [217, 385] width 324 height 29
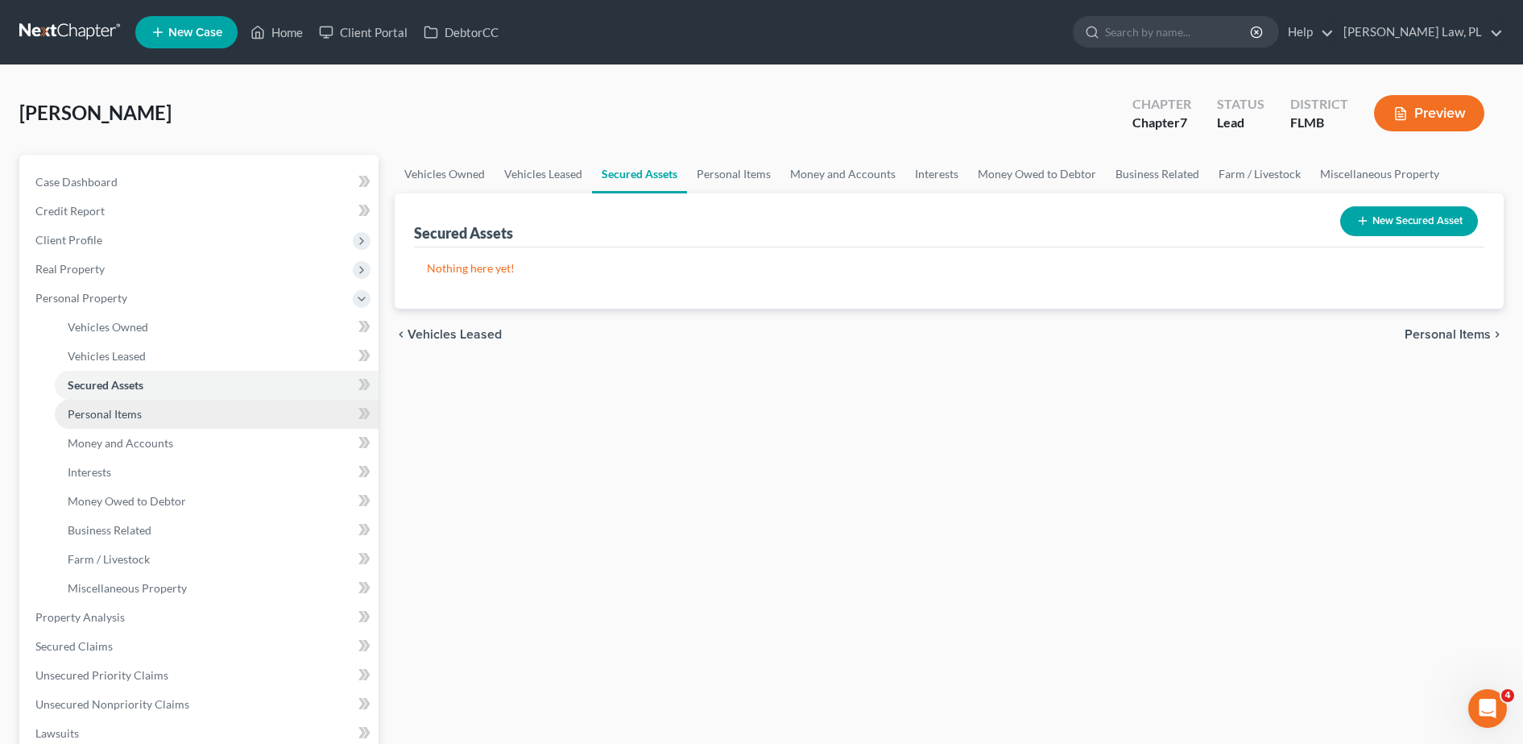
click at [126, 410] on span "Personal Items" at bounding box center [105, 414] width 74 height 14
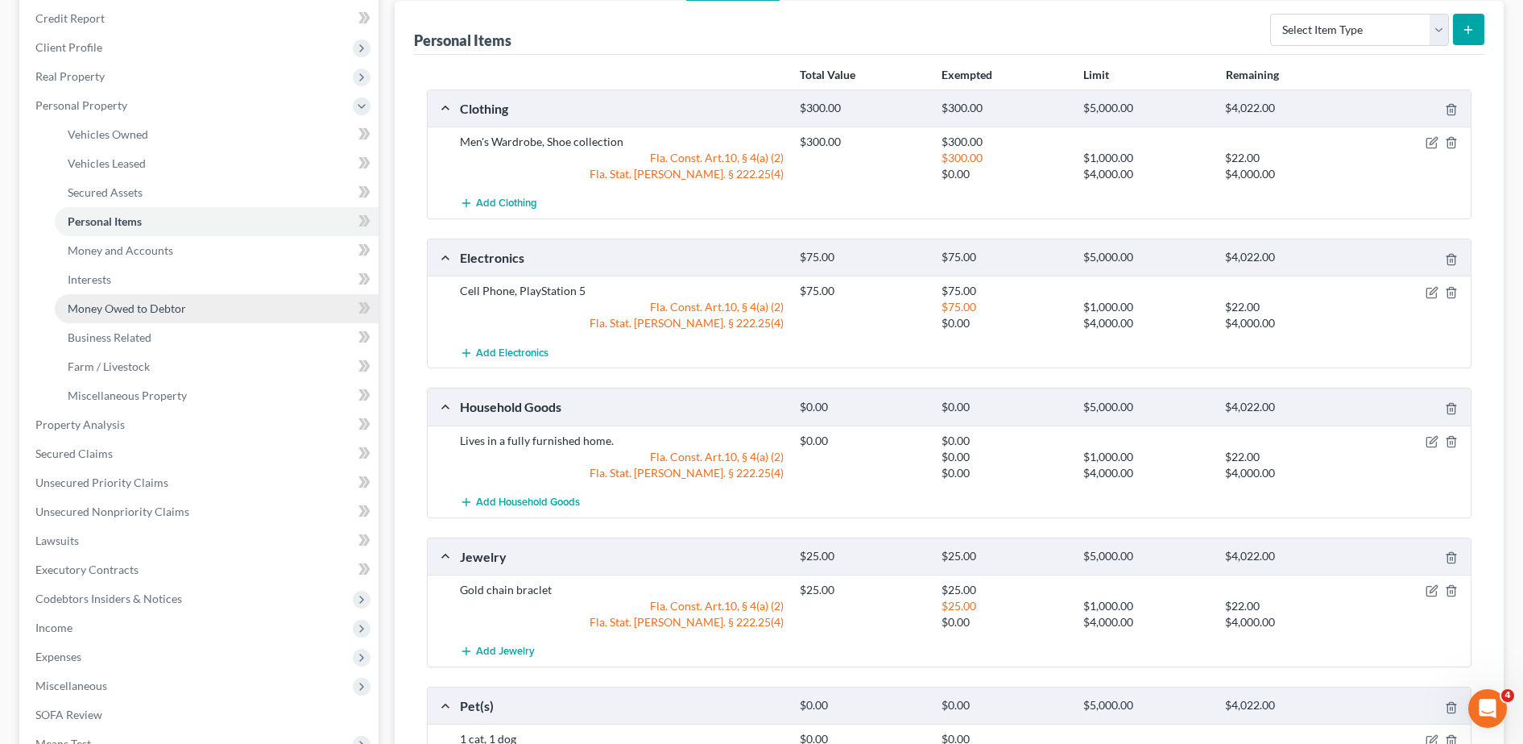
scroll to position [188, 0]
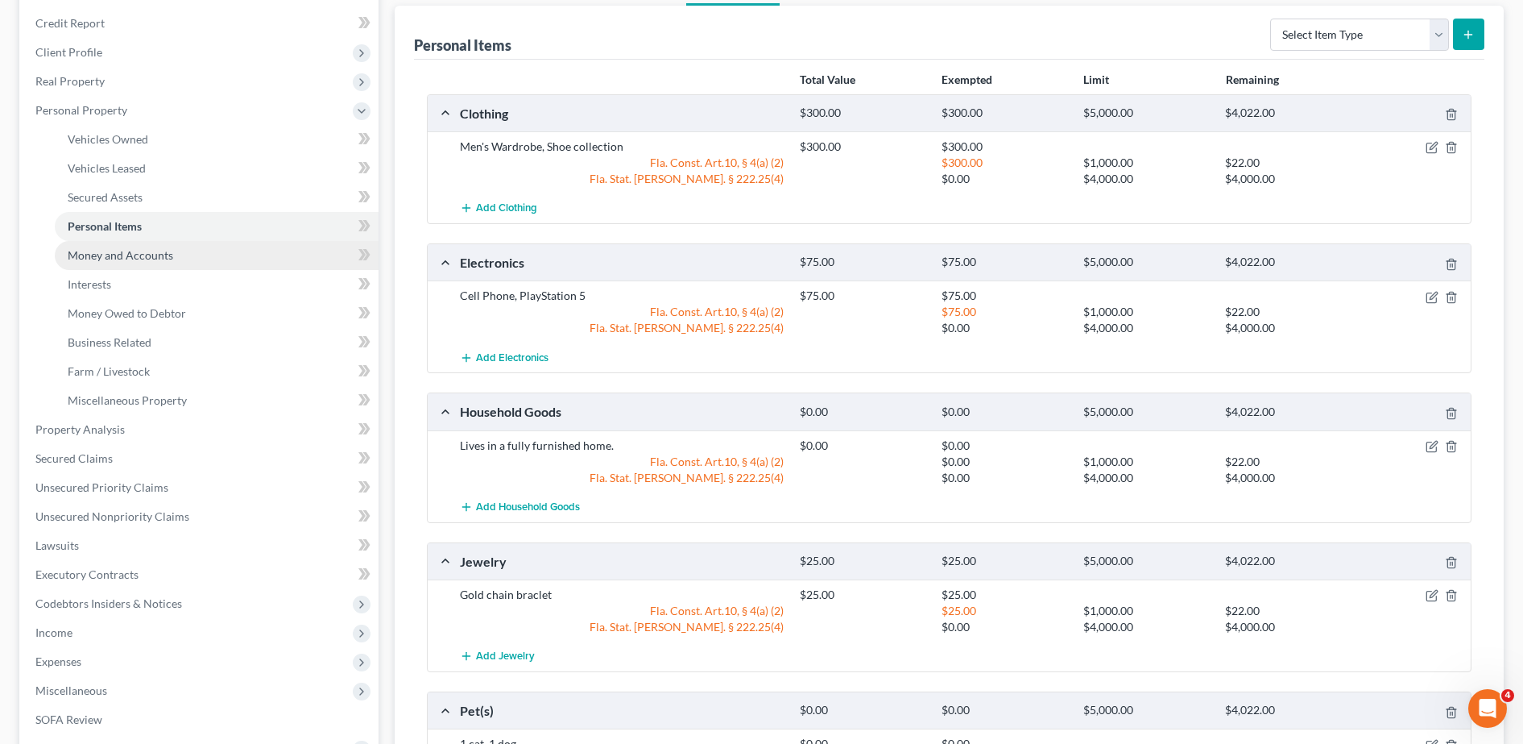
click at [193, 257] on link "Money and Accounts" at bounding box center [217, 255] width 324 height 29
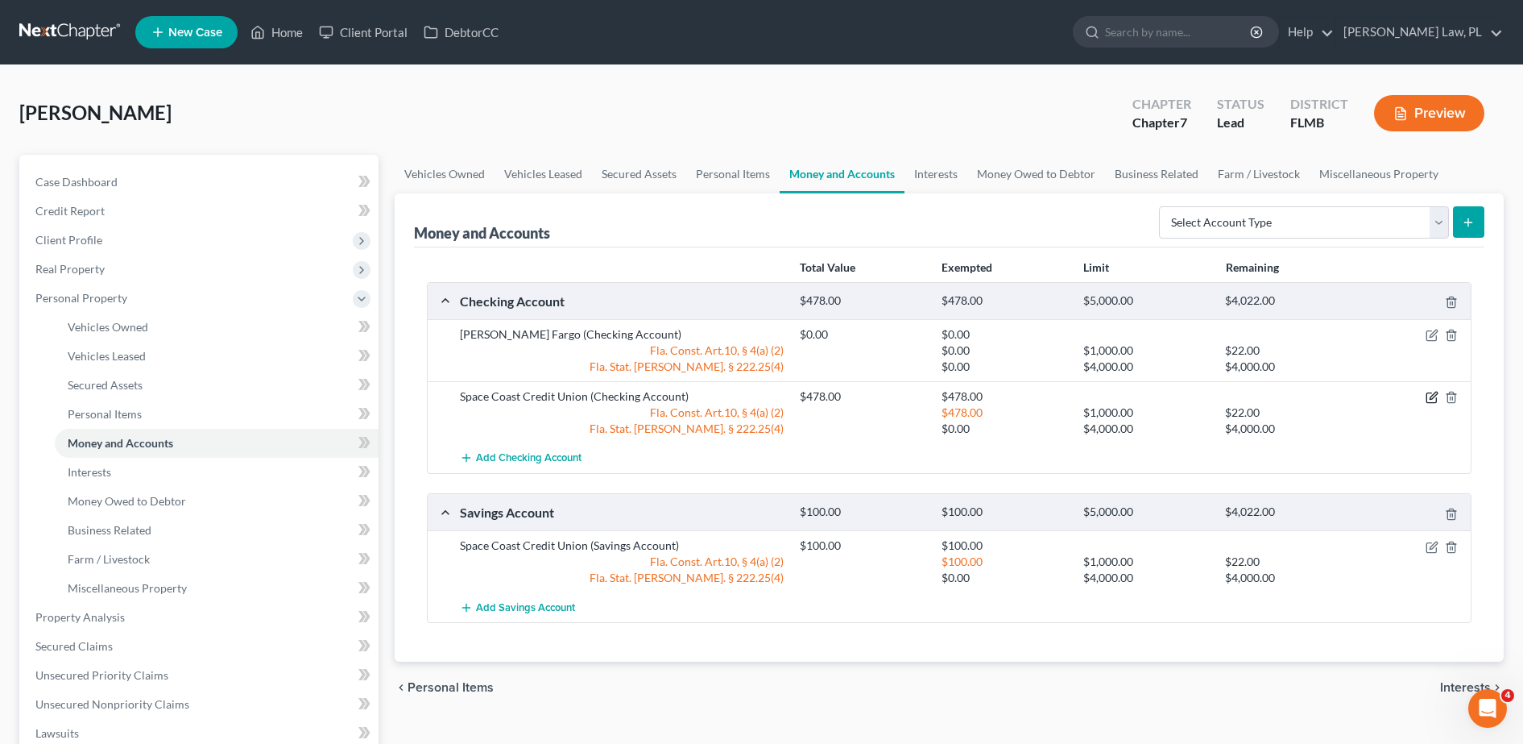
click at [1428, 396] on icon "button" at bounding box center [1432, 397] width 13 height 13
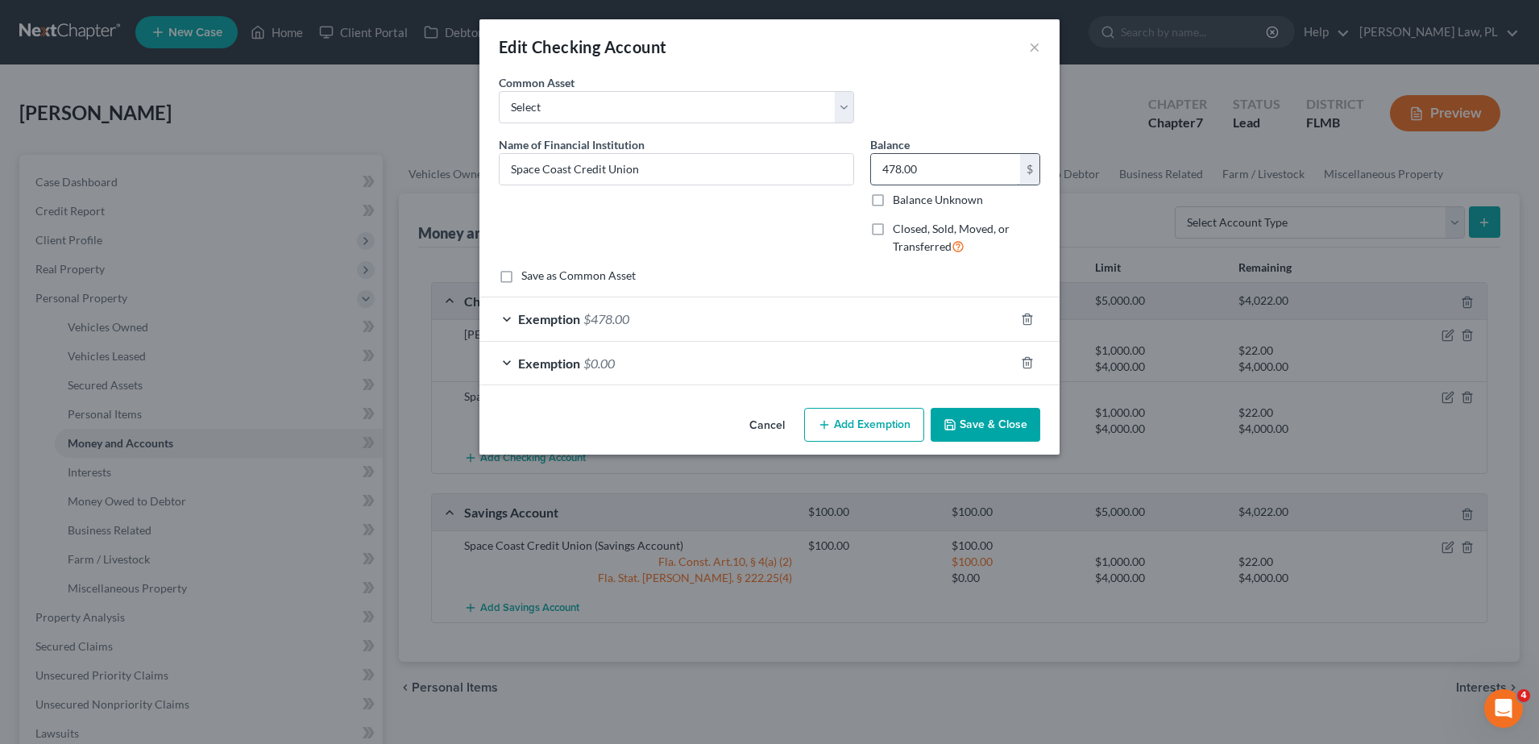
click at [910, 170] on input "478.00" at bounding box center [945, 169] width 149 height 31
click at [930, 164] on input "478.0" at bounding box center [945, 169] width 149 height 31
type input "4"
type input "134.04"
click at [815, 305] on div "Exemption $478.00" at bounding box center [746, 318] width 535 height 43
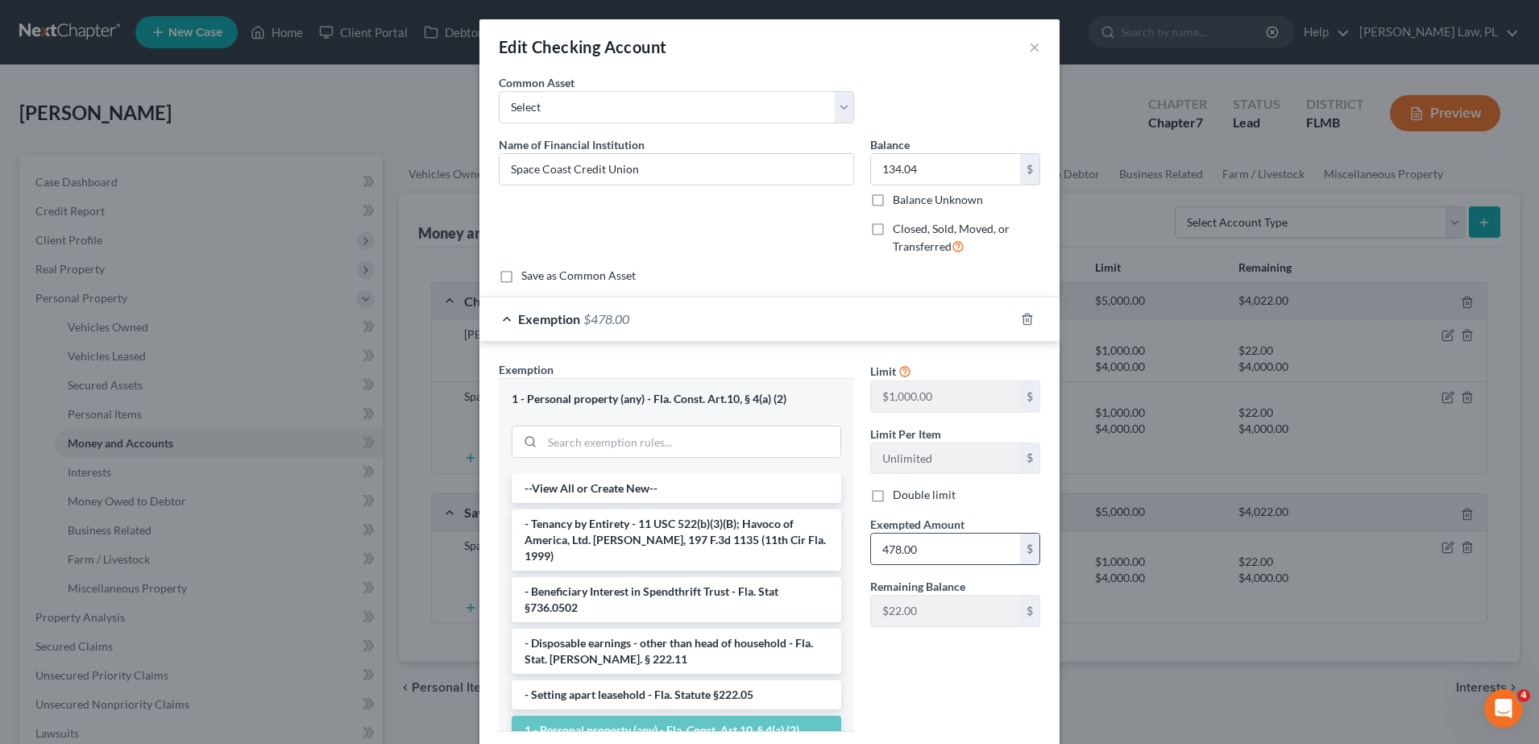
click at [939, 557] on input "478.00" at bounding box center [945, 548] width 149 height 31
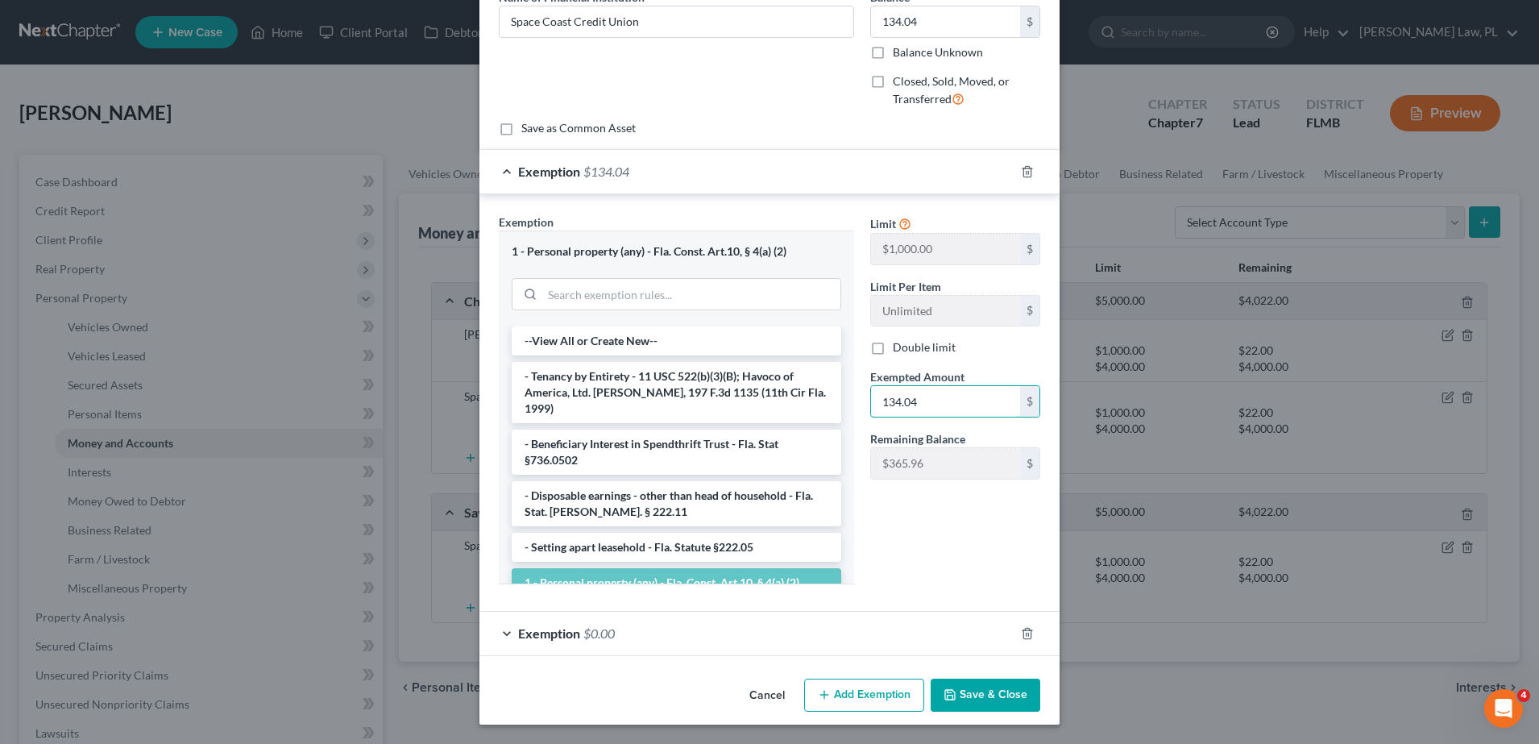
type input "134.04"
click at [901, 642] on div "Exemption $0.00" at bounding box center [746, 632] width 535 height 43
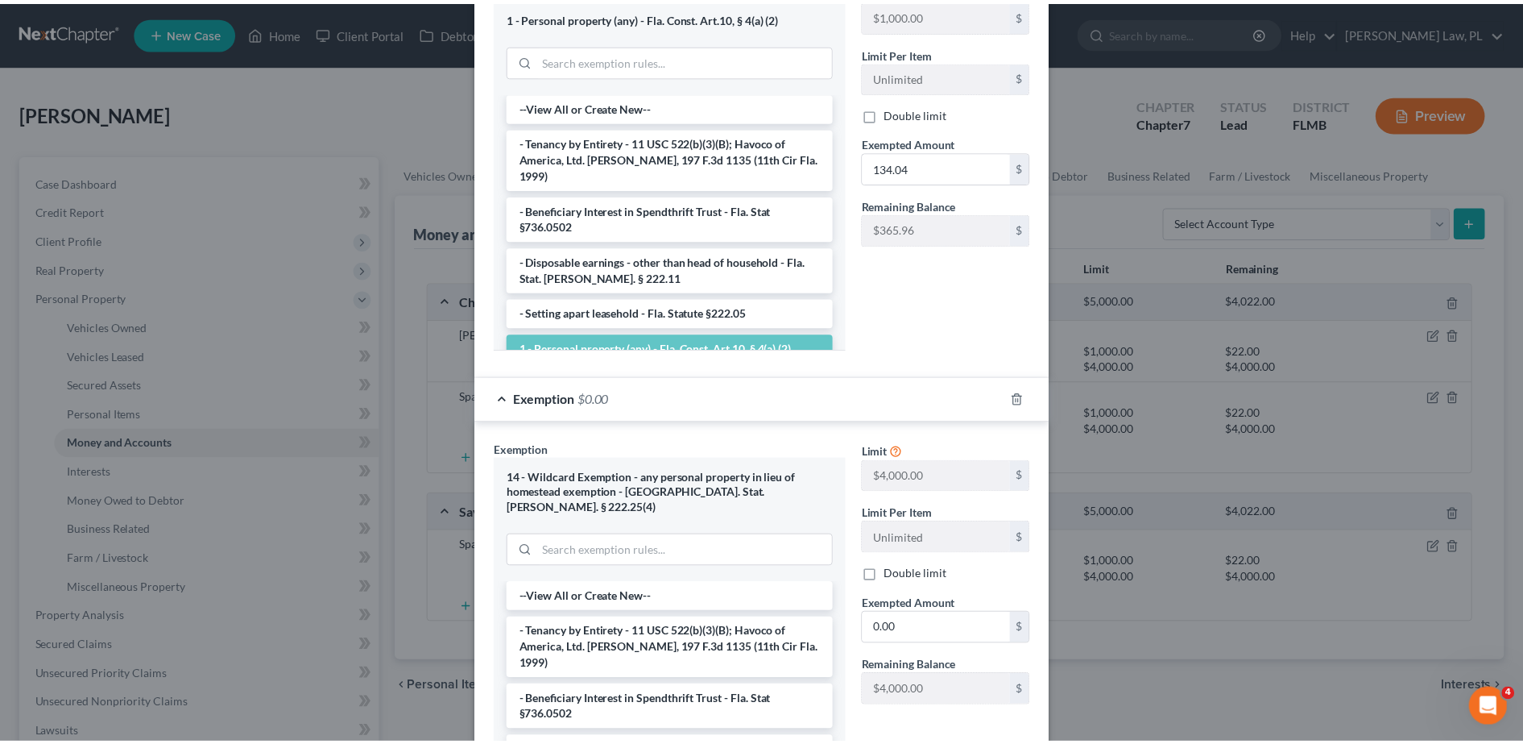
scroll to position [578, 0]
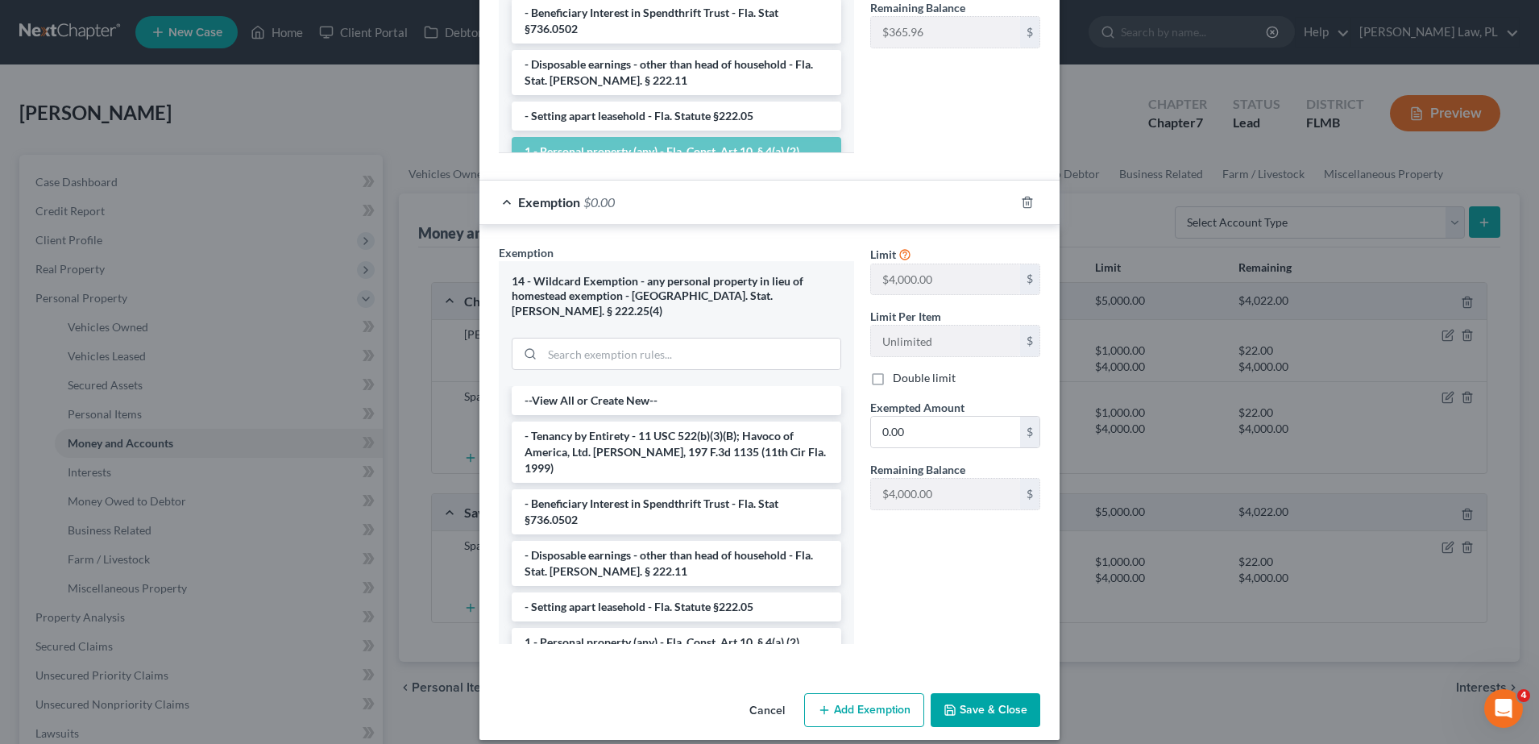
click at [980, 693] on button "Save & Close" at bounding box center [986, 710] width 110 height 34
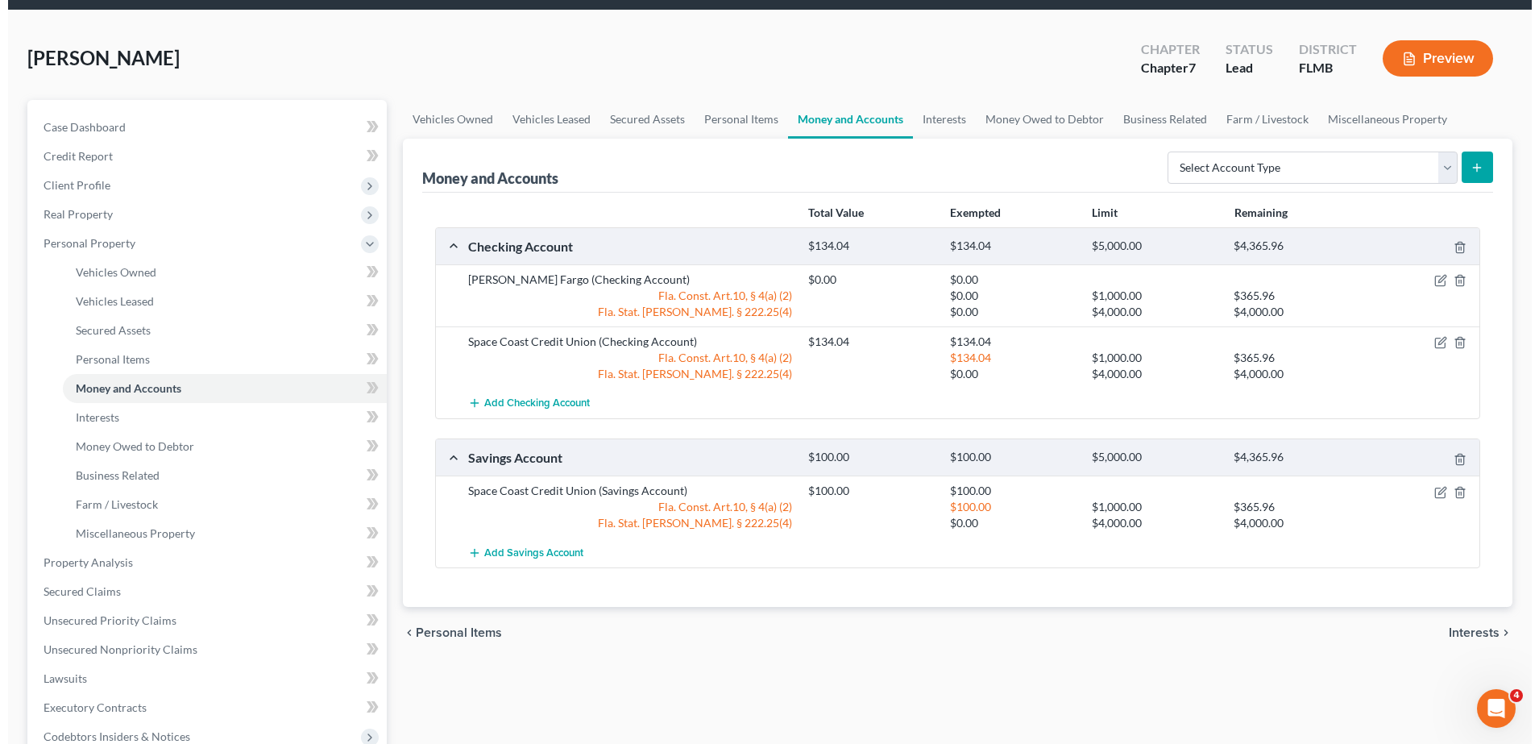
scroll to position [56, 0]
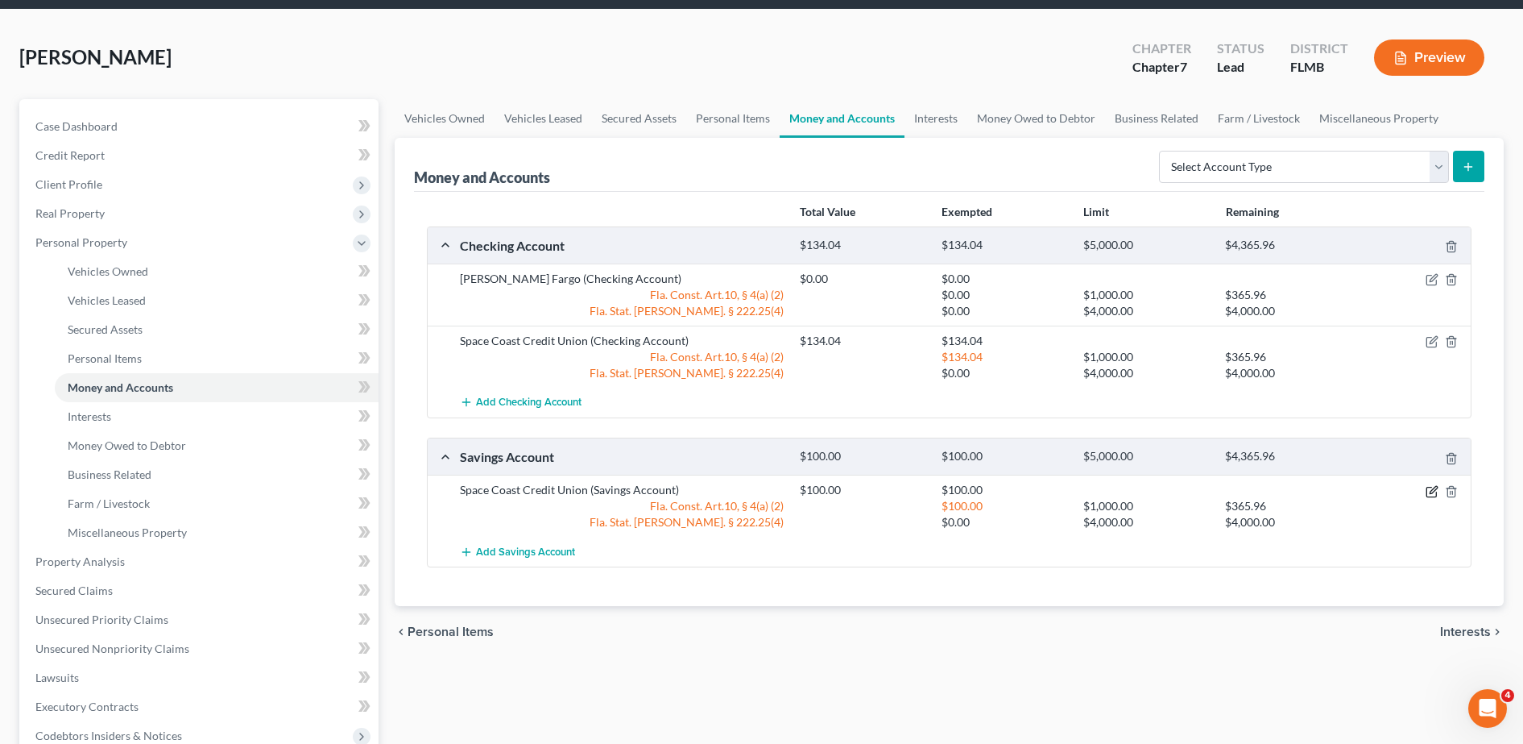
click at [1433, 491] on icon "button" at bounding box center [1432, 491] width 13 height 13
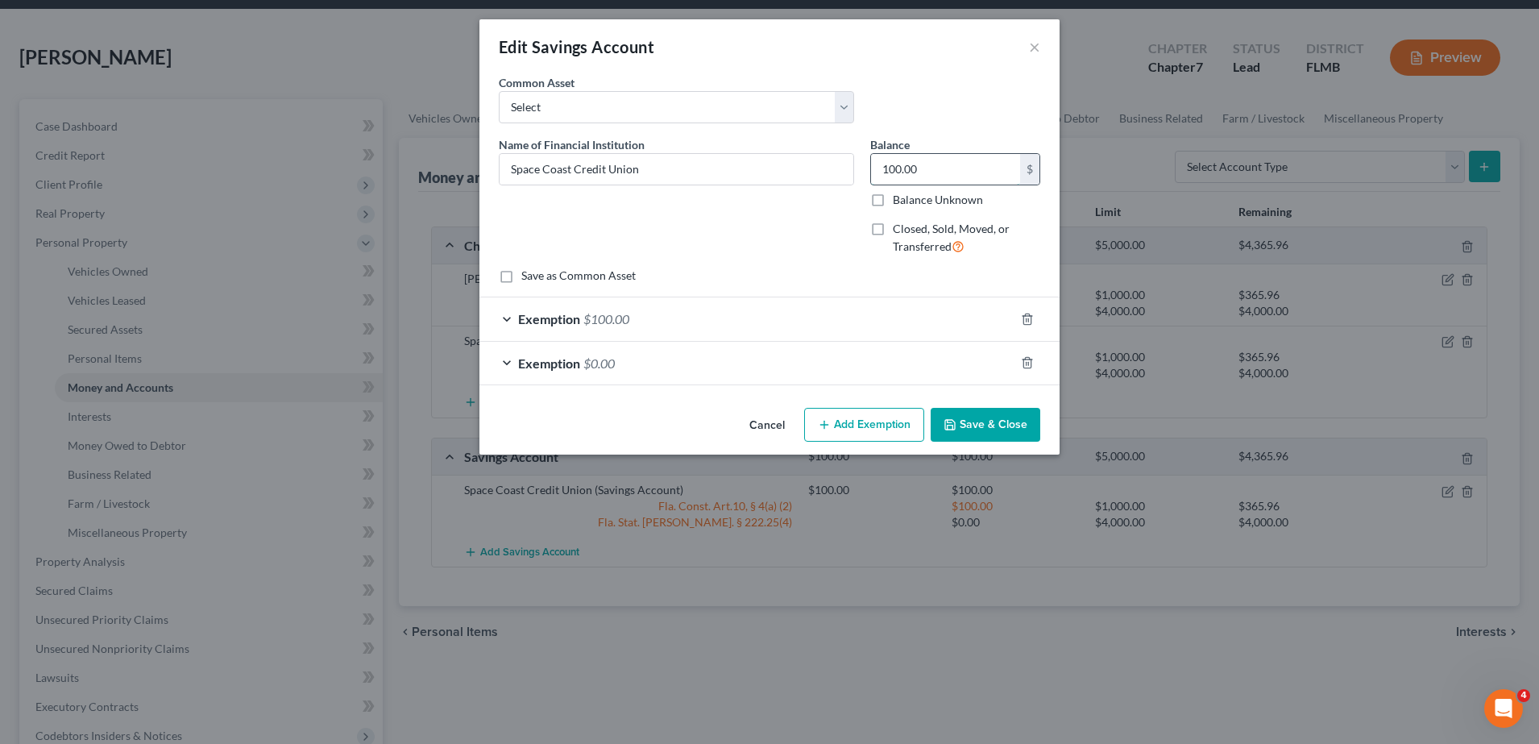
click at [993, 172] on input "100.00" at bounding box center [945, 169] width 149 height 31
type input "105.01"
click at [836, 297] on div "Exemption $100.00" at bounding box center [746, 318] width 535 height 43
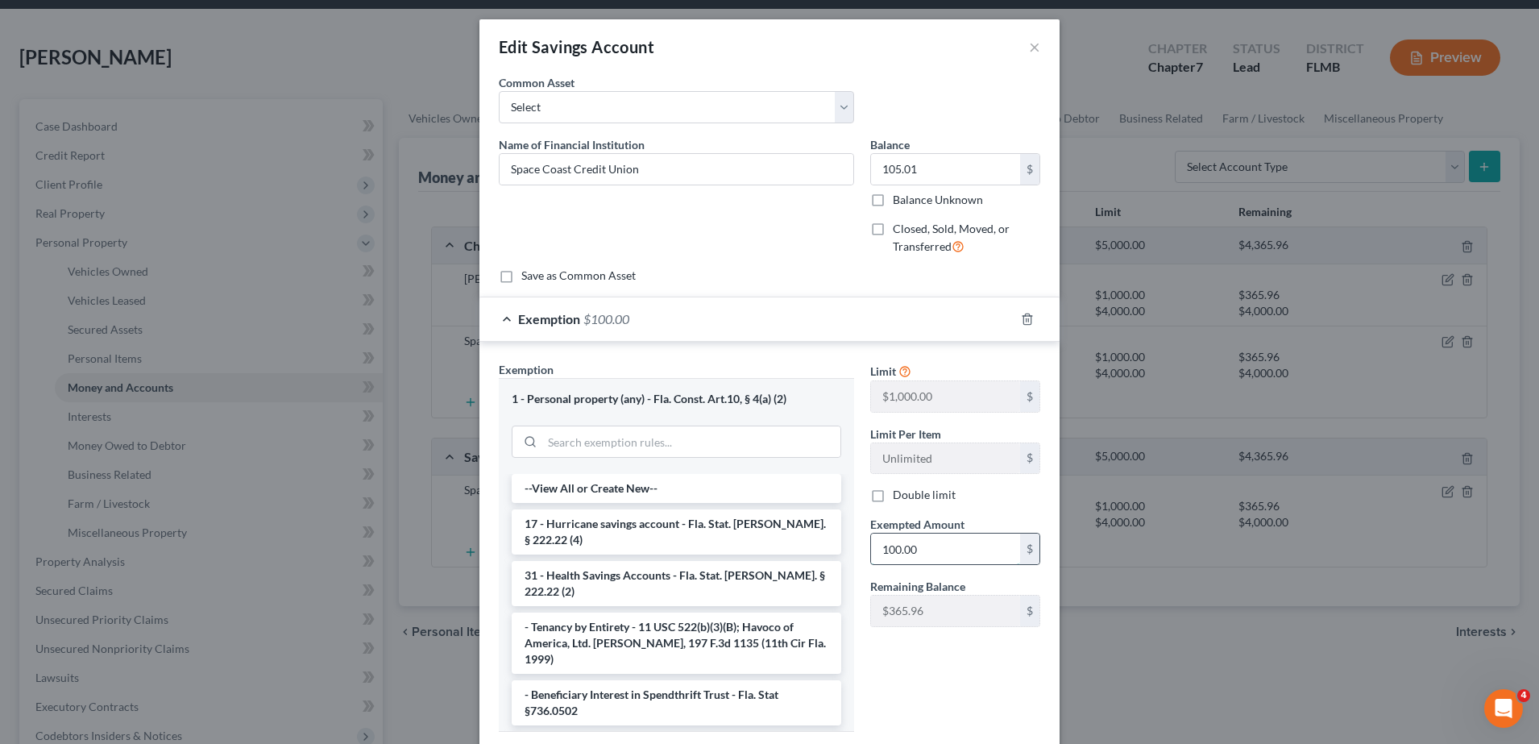
click at [943, 544] on input "100.00" at bounding box center [945, 548] width 149 height 31
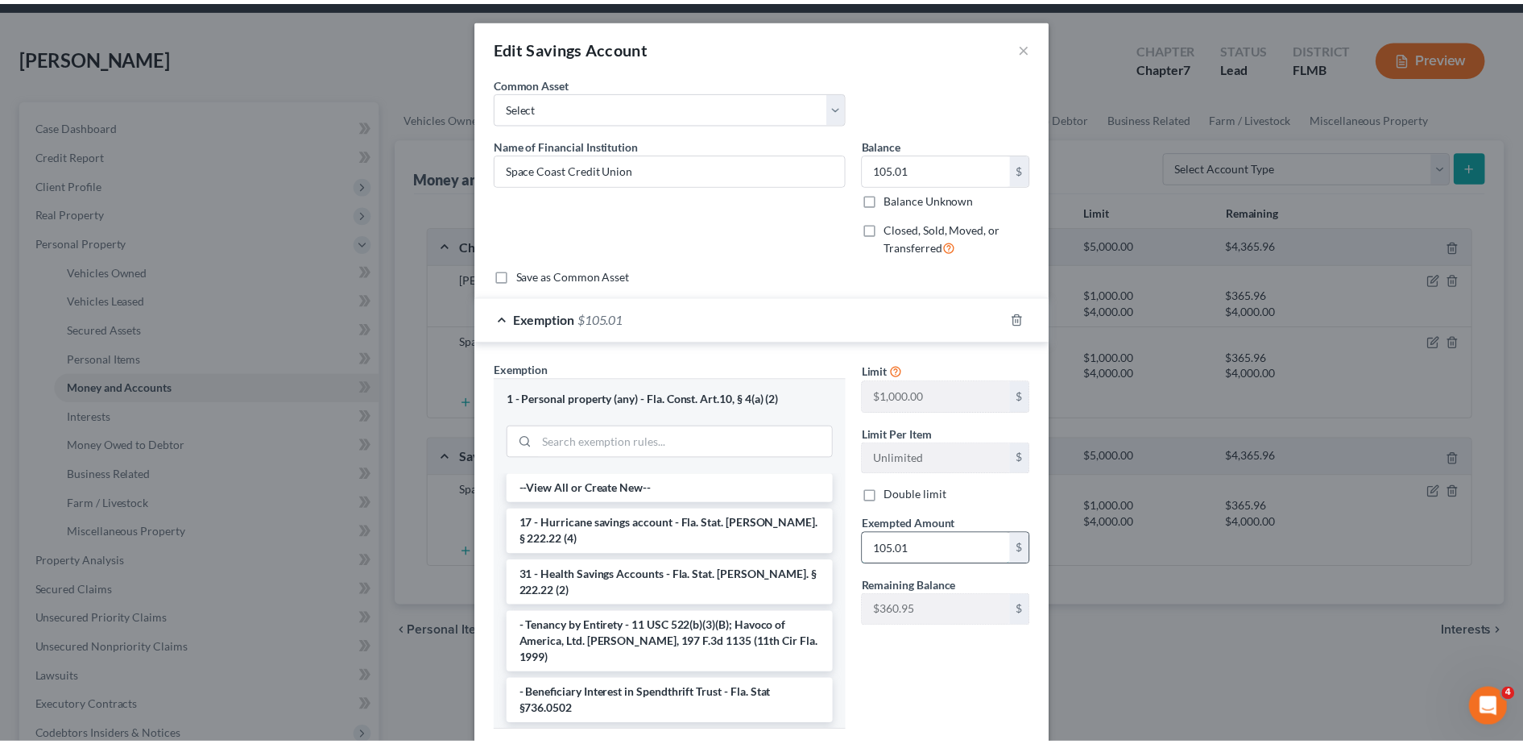
scroll to position [147, 0]
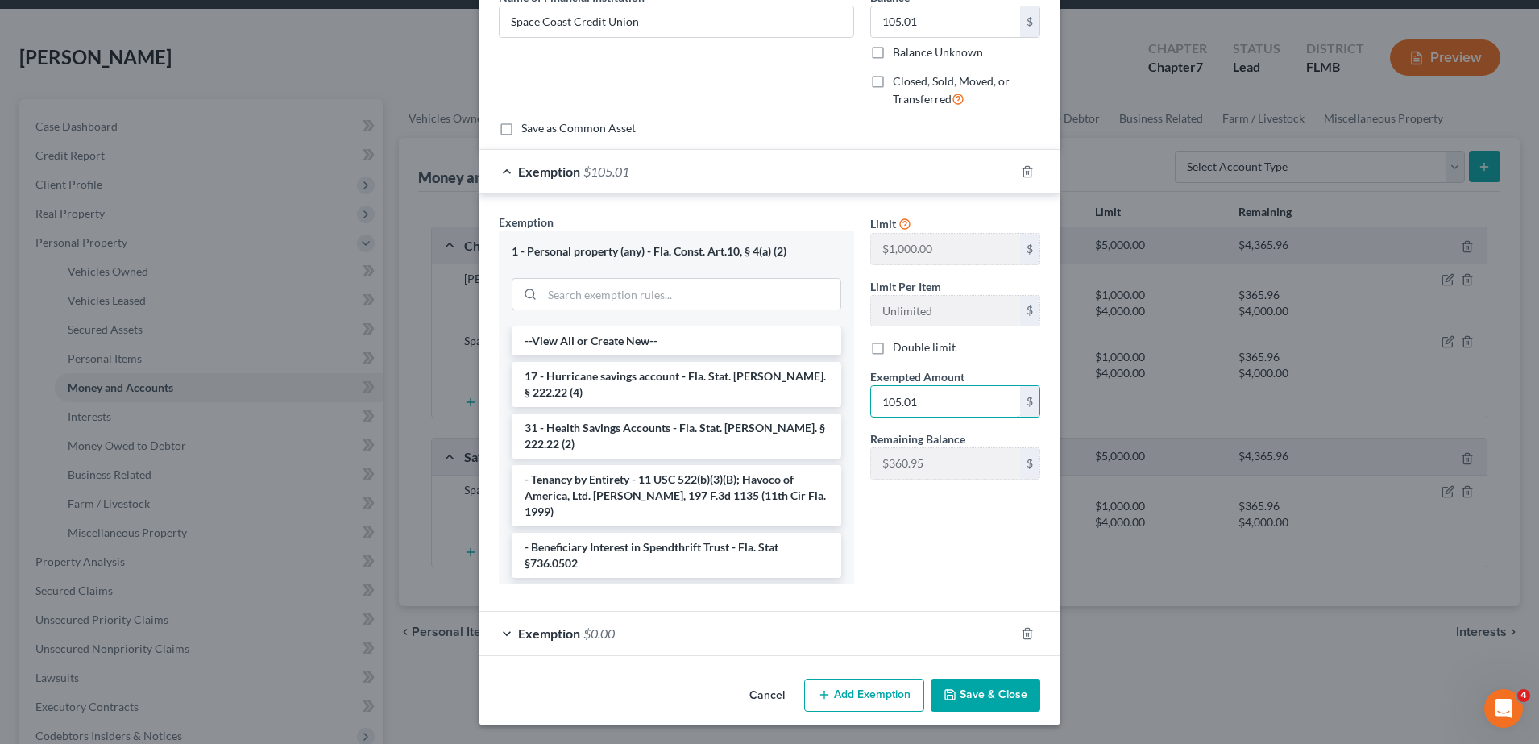
type input "105.01"
click at [985, 690] on button "Save & Close" at bounding box center [986, 695] width 110 height 34
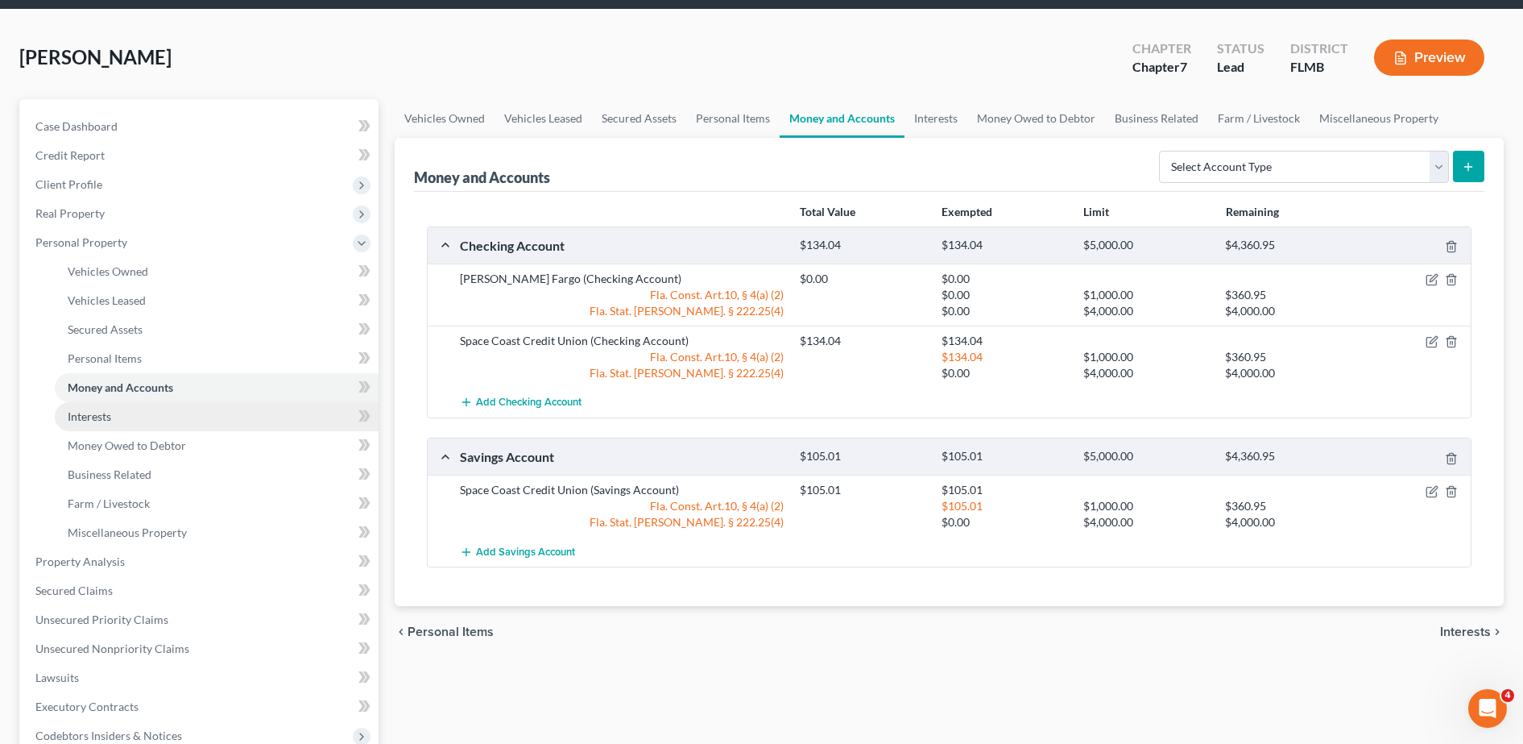
click at [163, 409] on link "Interests" at bounding box center [217, 416] width 324 height 29
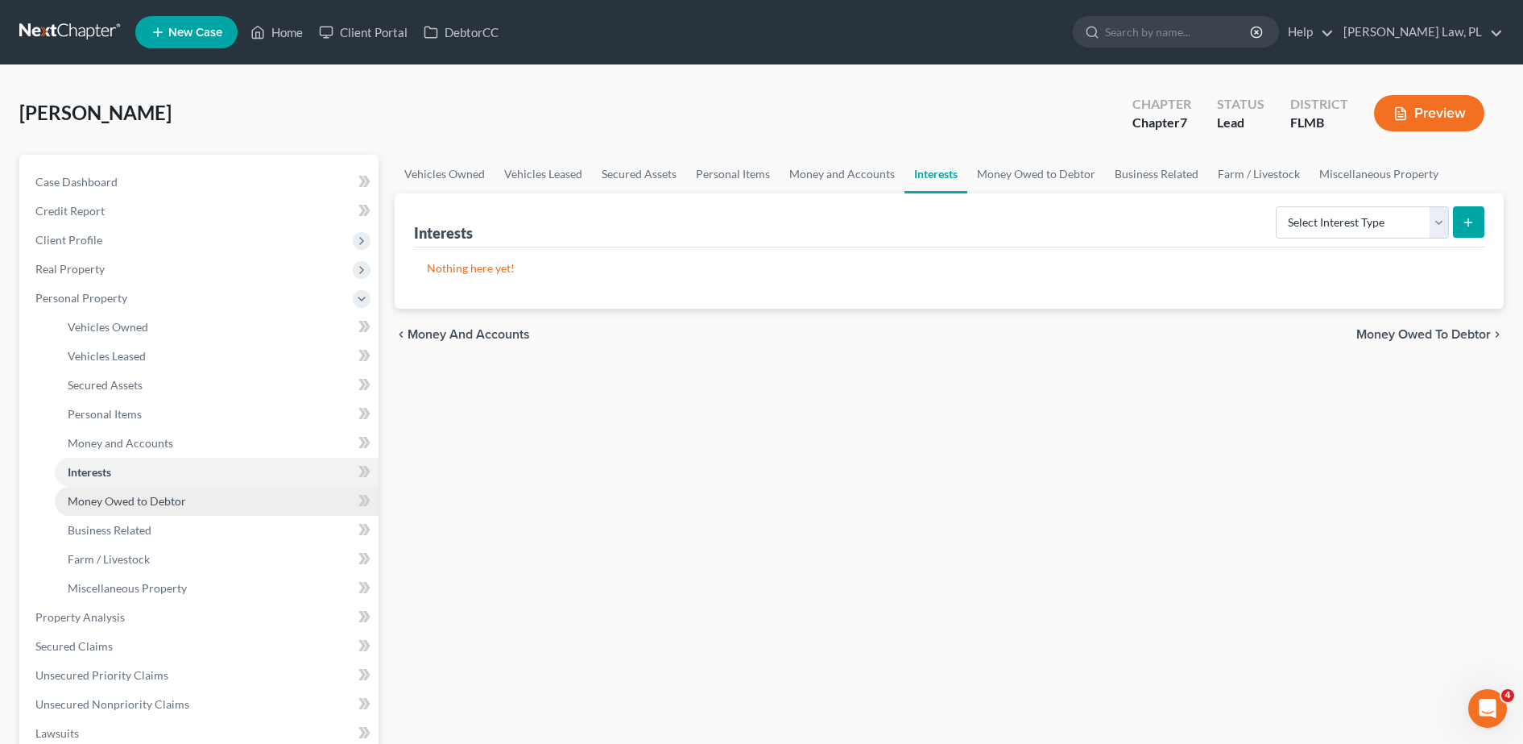
click at [150, 495] on span "Money Owed to Debtor" at bounding box center [127, 501] width 118 height 14
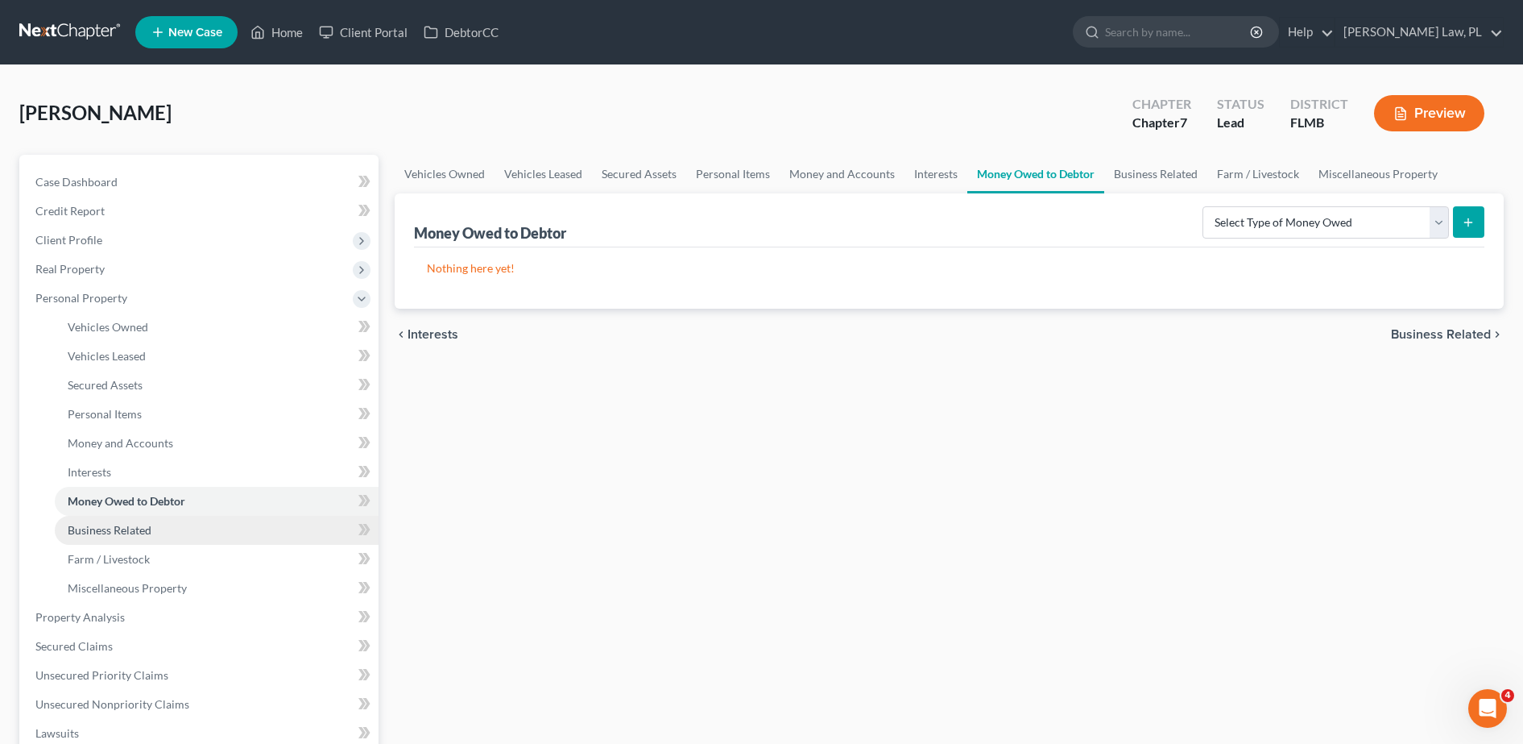
click at [129, 539] on link "Business Related" at bounding box center [217, 530] width 324 height 29
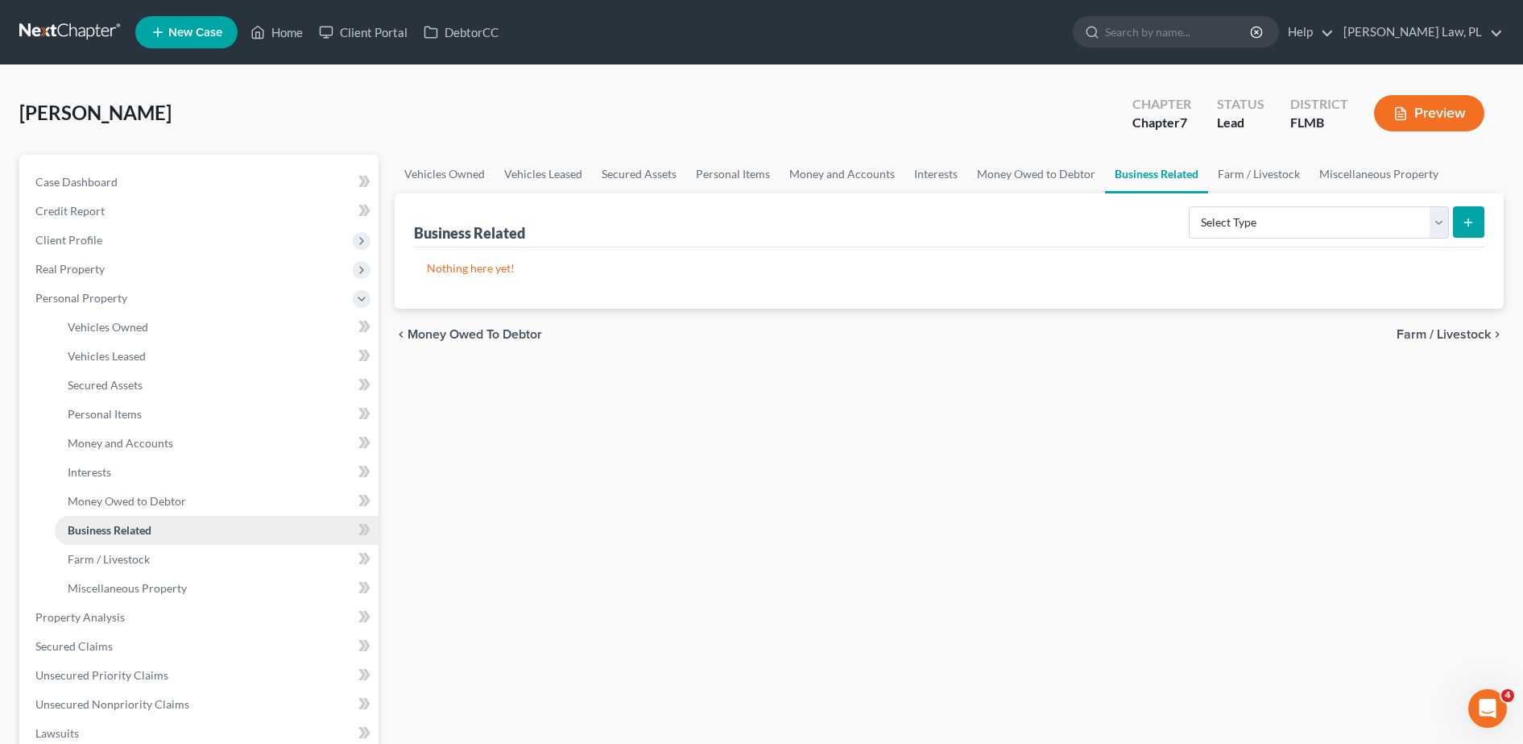
scroll to position [39, 0]
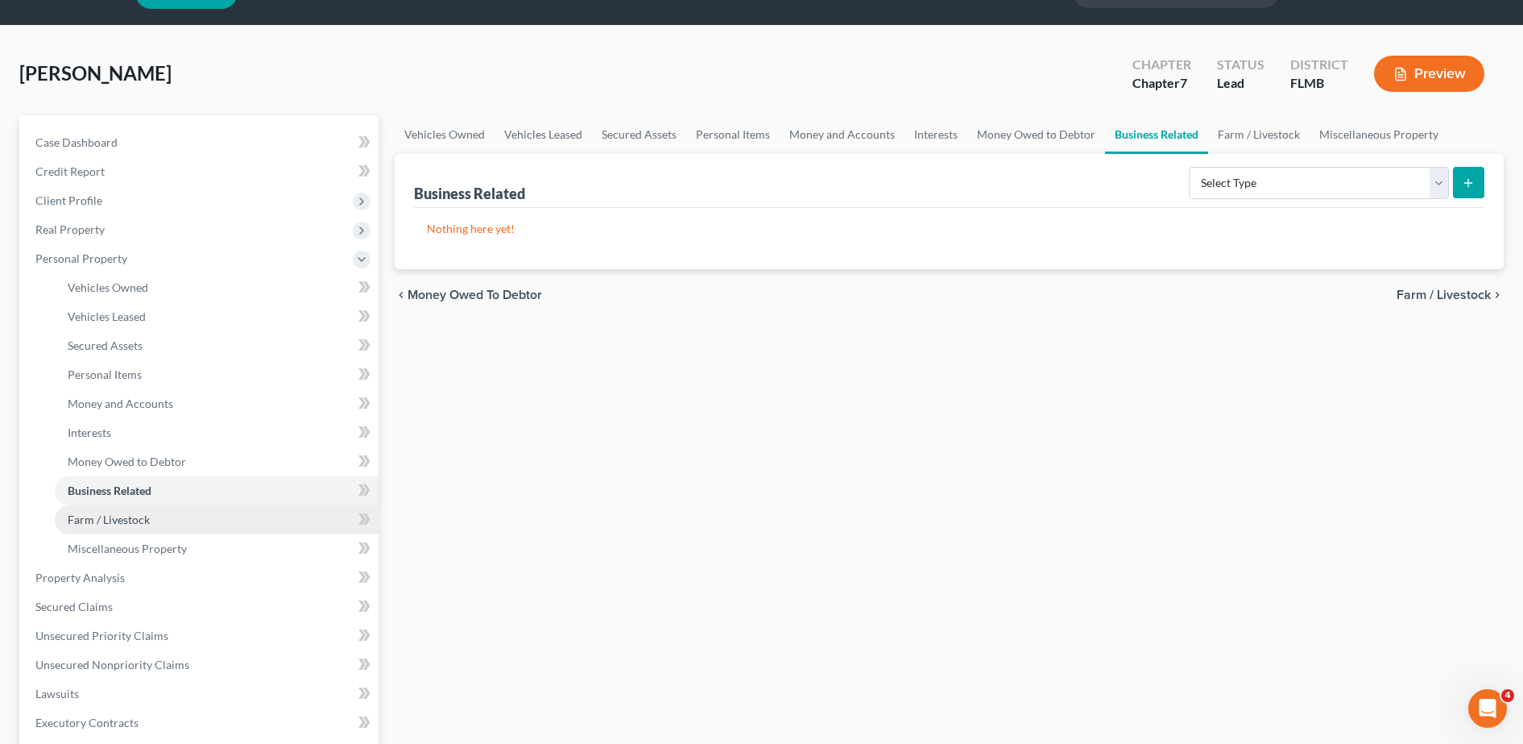
click at [106, 525] on span "Farm / Livestock" at bounding box center [109, 519] width 82 height 14
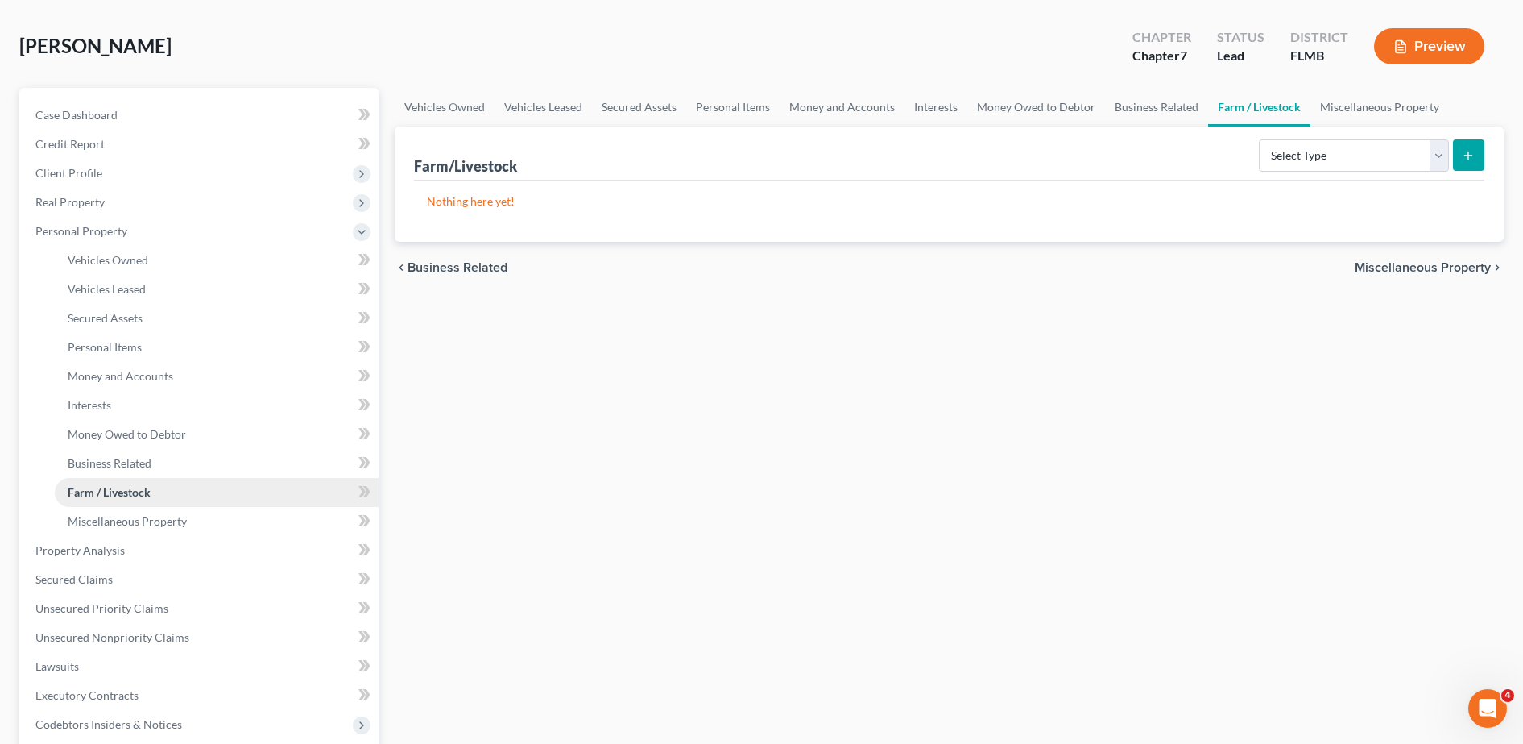
scroll to position [64, 0]
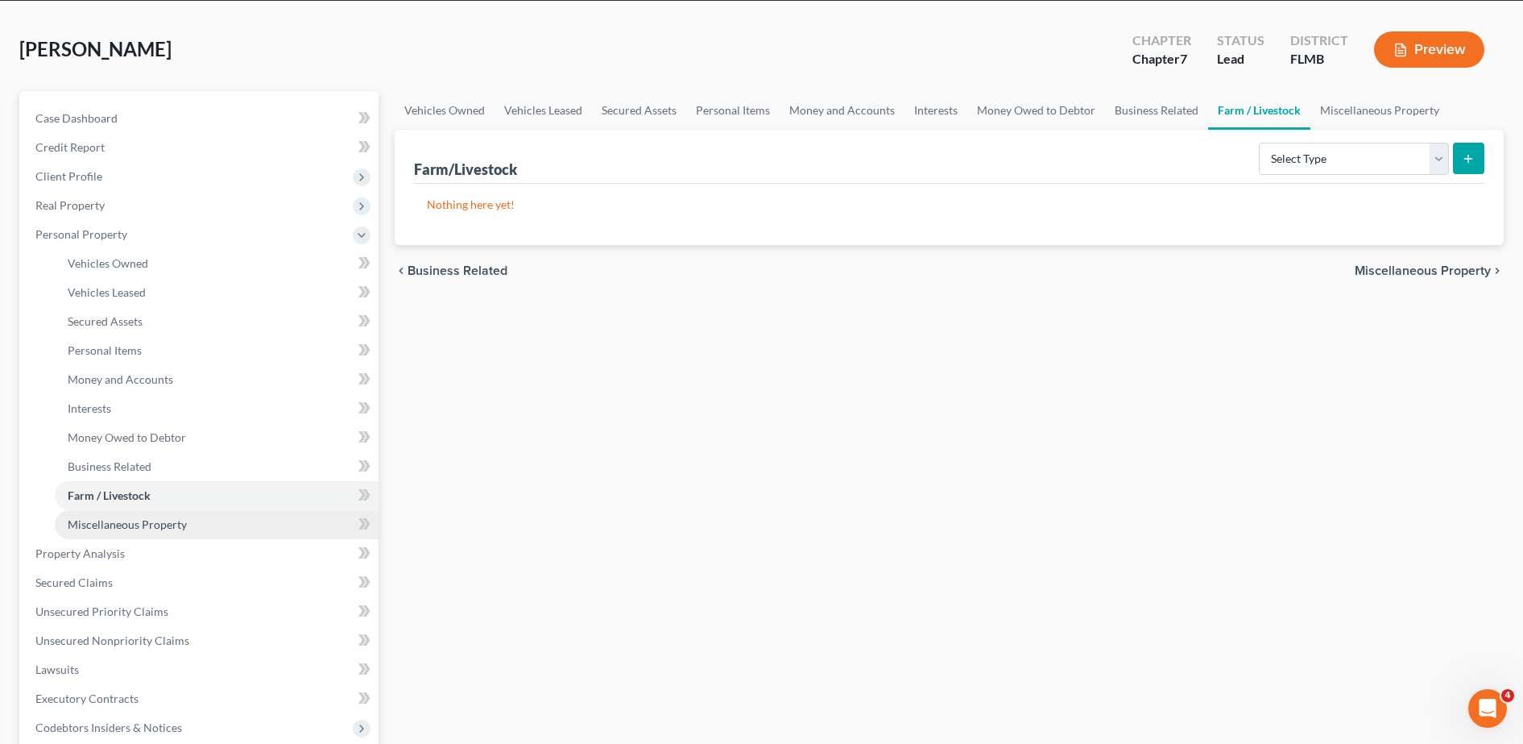
click at [110, 537] on link "Miscellaneous Property" at bounding box center [217, 524] width 324 height 29
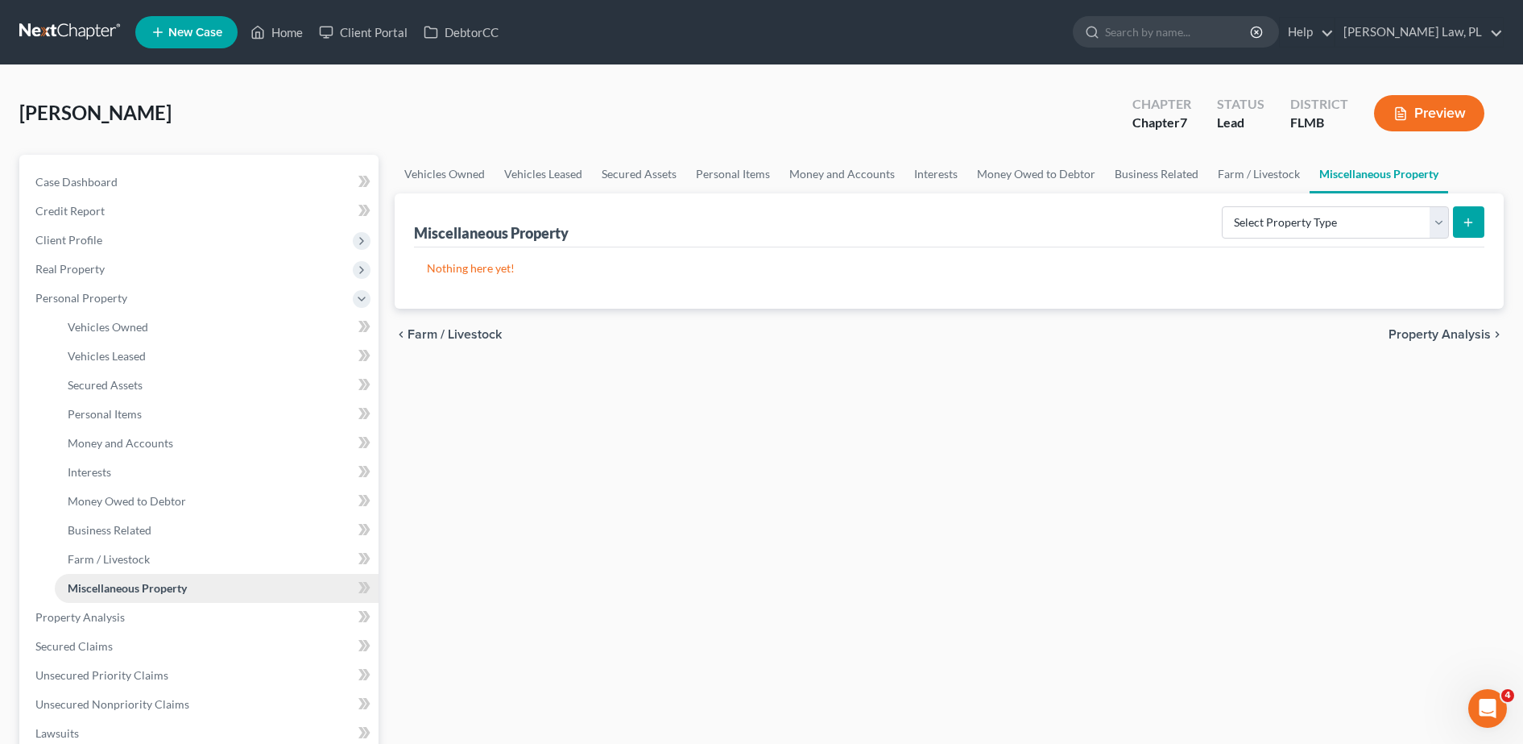
scroll to position [77, 0]
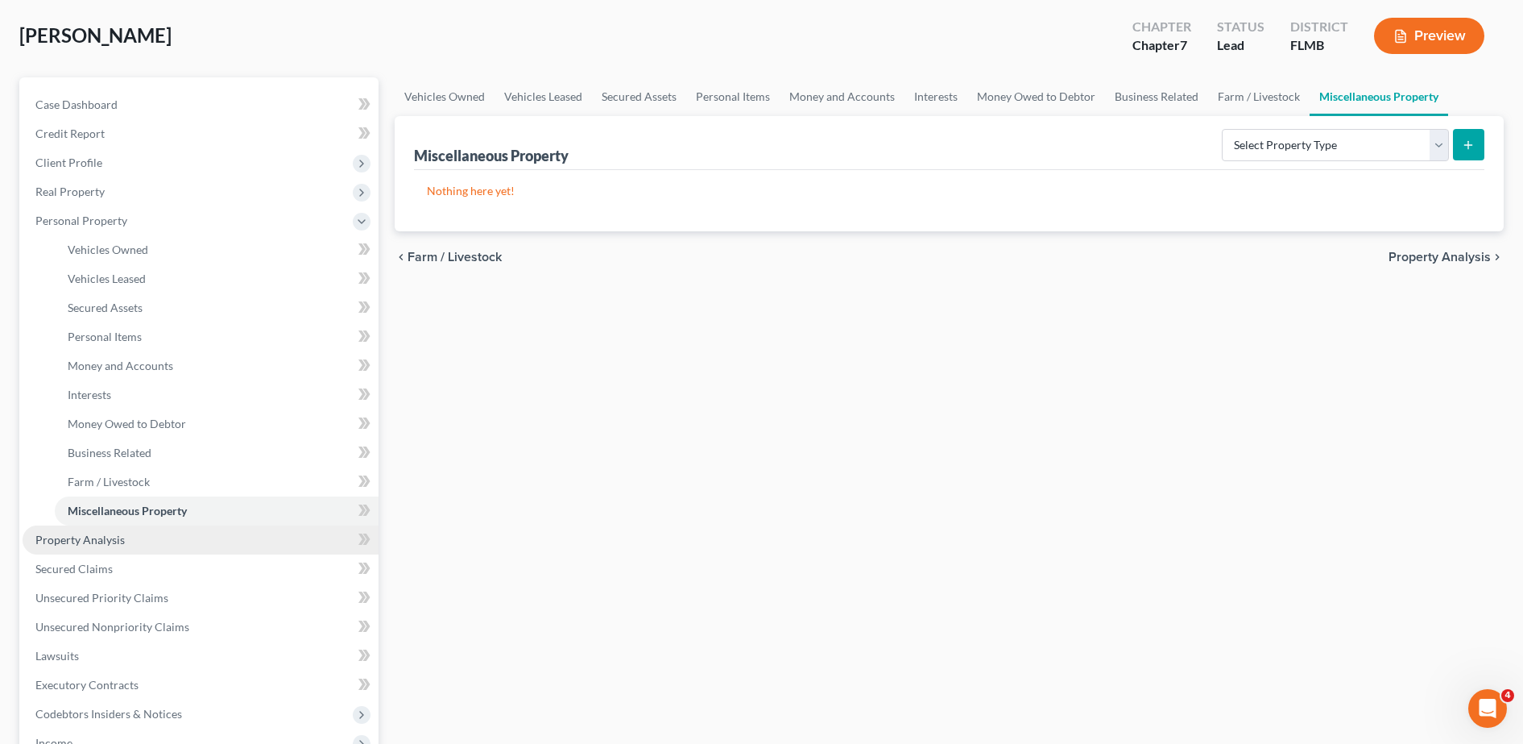
drag, startPoint x: 106, startPoint y: 537, endPoint x: 51, endPoint y: 545, distance: 56.1
click at [51, 545] on span "Property Analysis" at bounding box center [79, 540] width 89 height 14
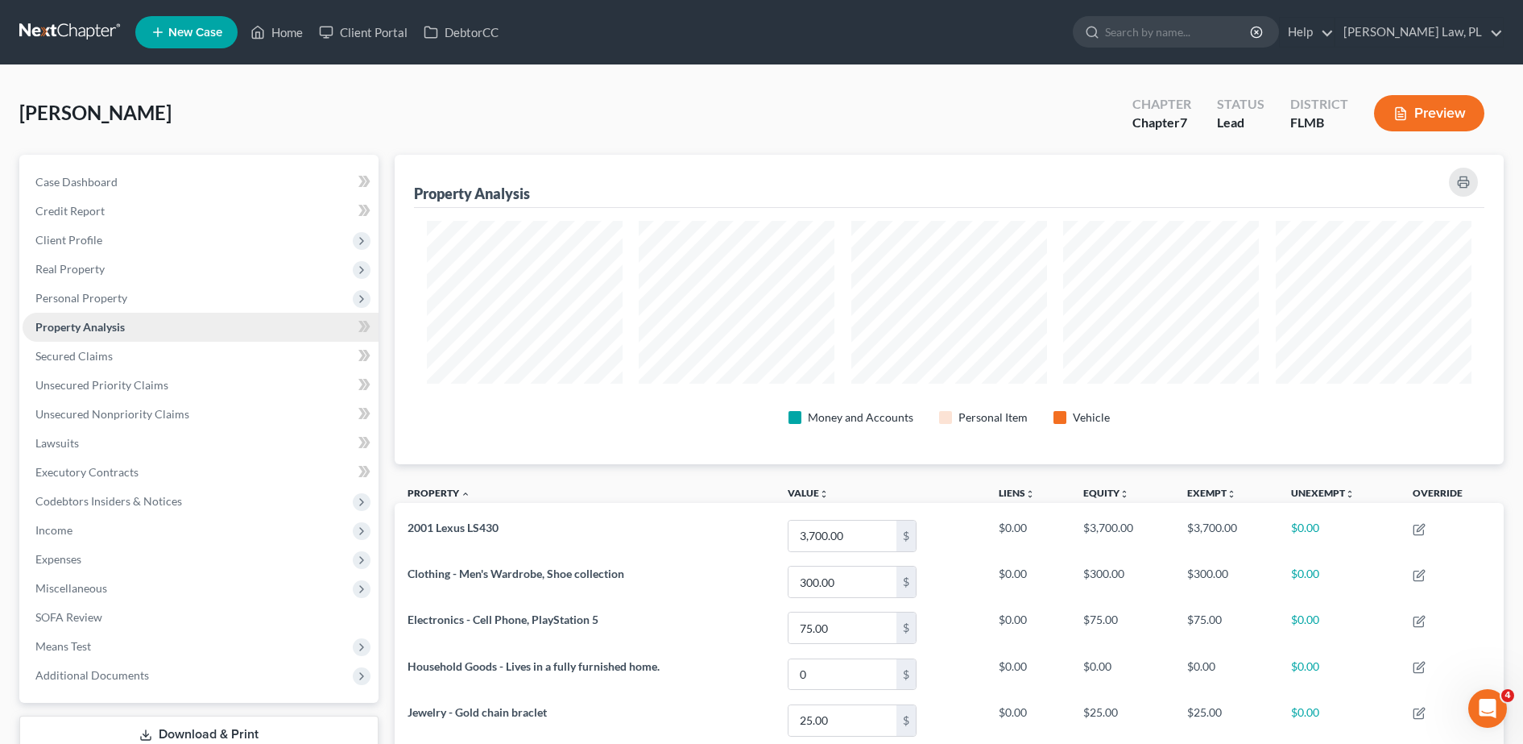
scroll to position [309, 1110]
click at [120, 363] on link "Secured Claims" at bounding box center [201, 356] width 356 height 29
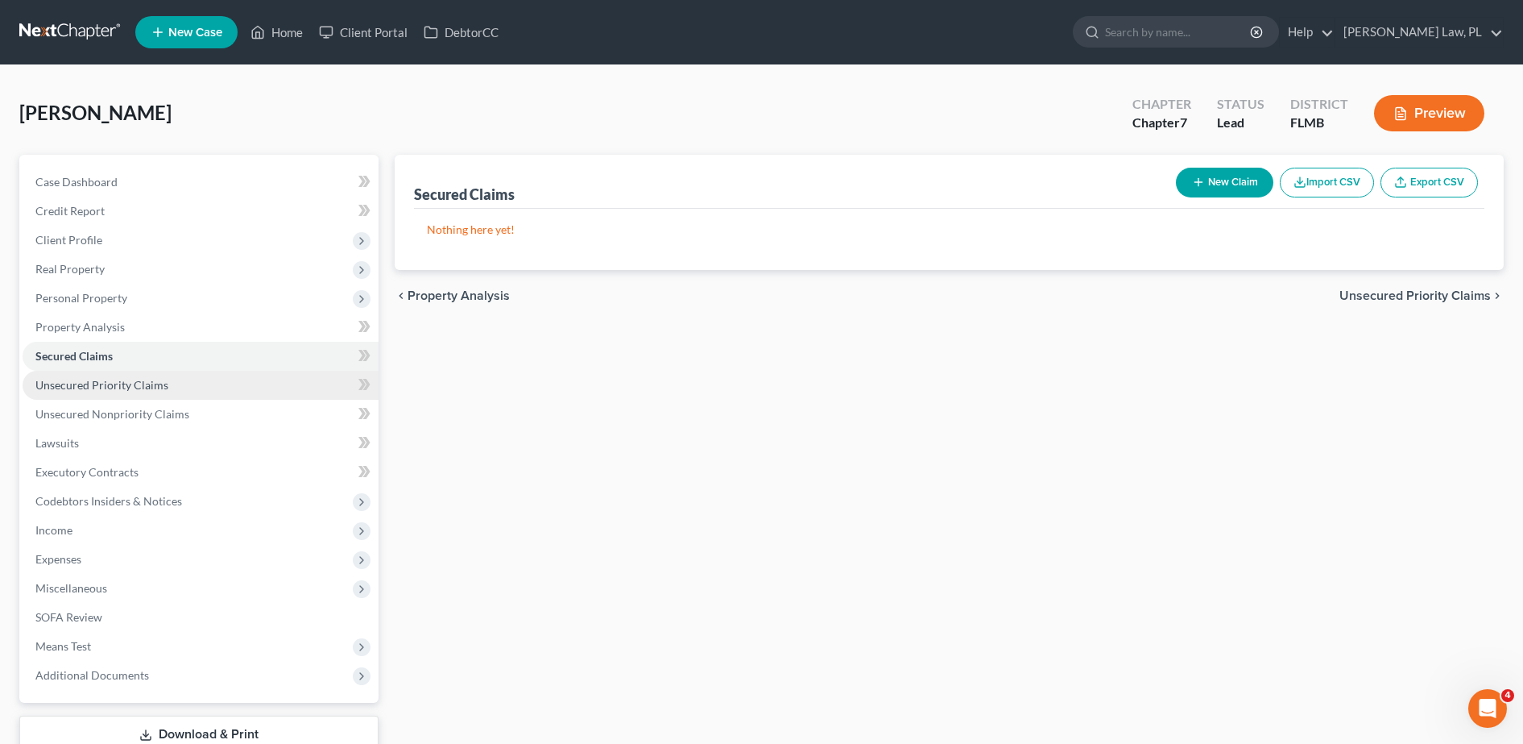
click at [100, 378] on span "Unsecured Priority Claims" at bounding box center [101, 385] width 133 height 14
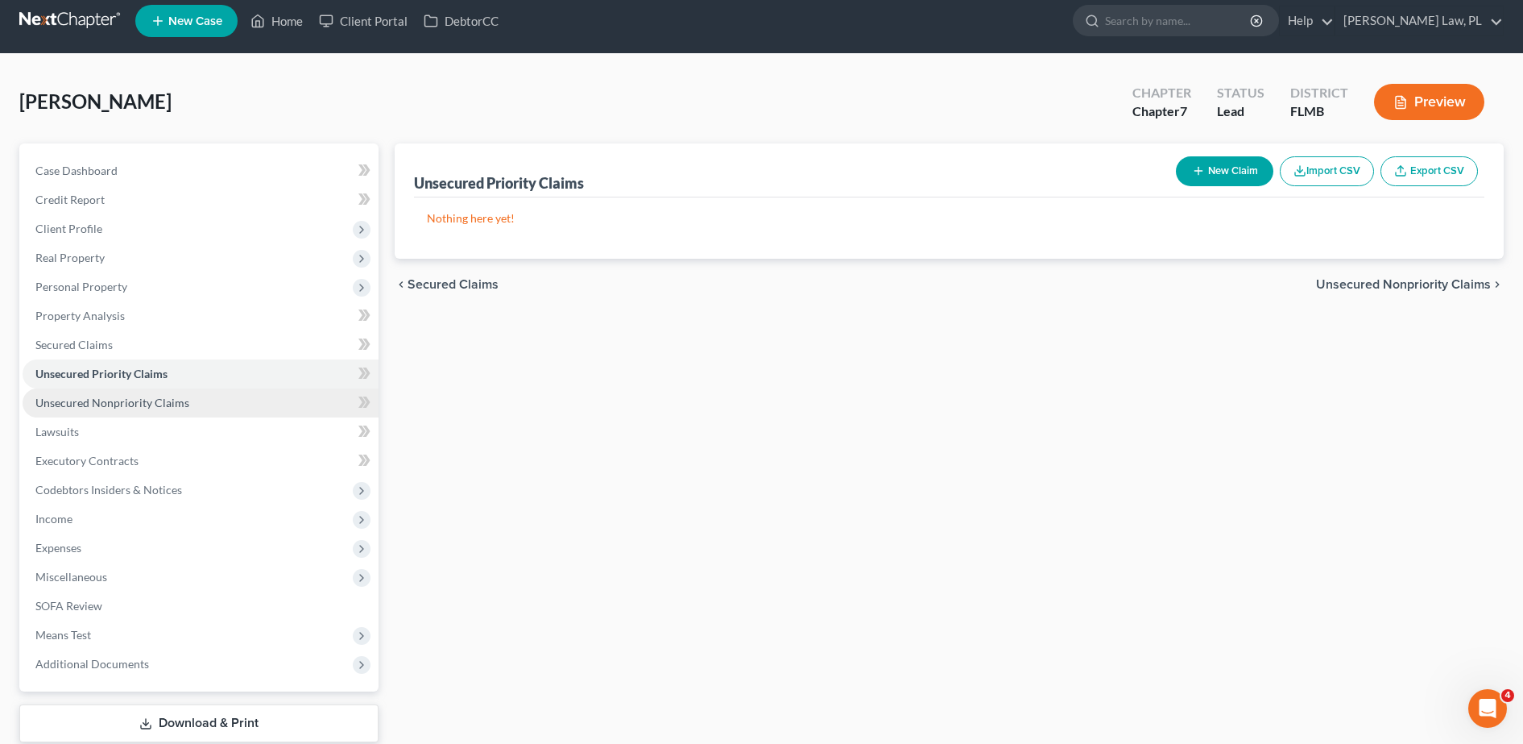
click at [84, 396] on span "Unsecured Nonpriority Claims" at bounding box center [112, 403] width 154 height 14
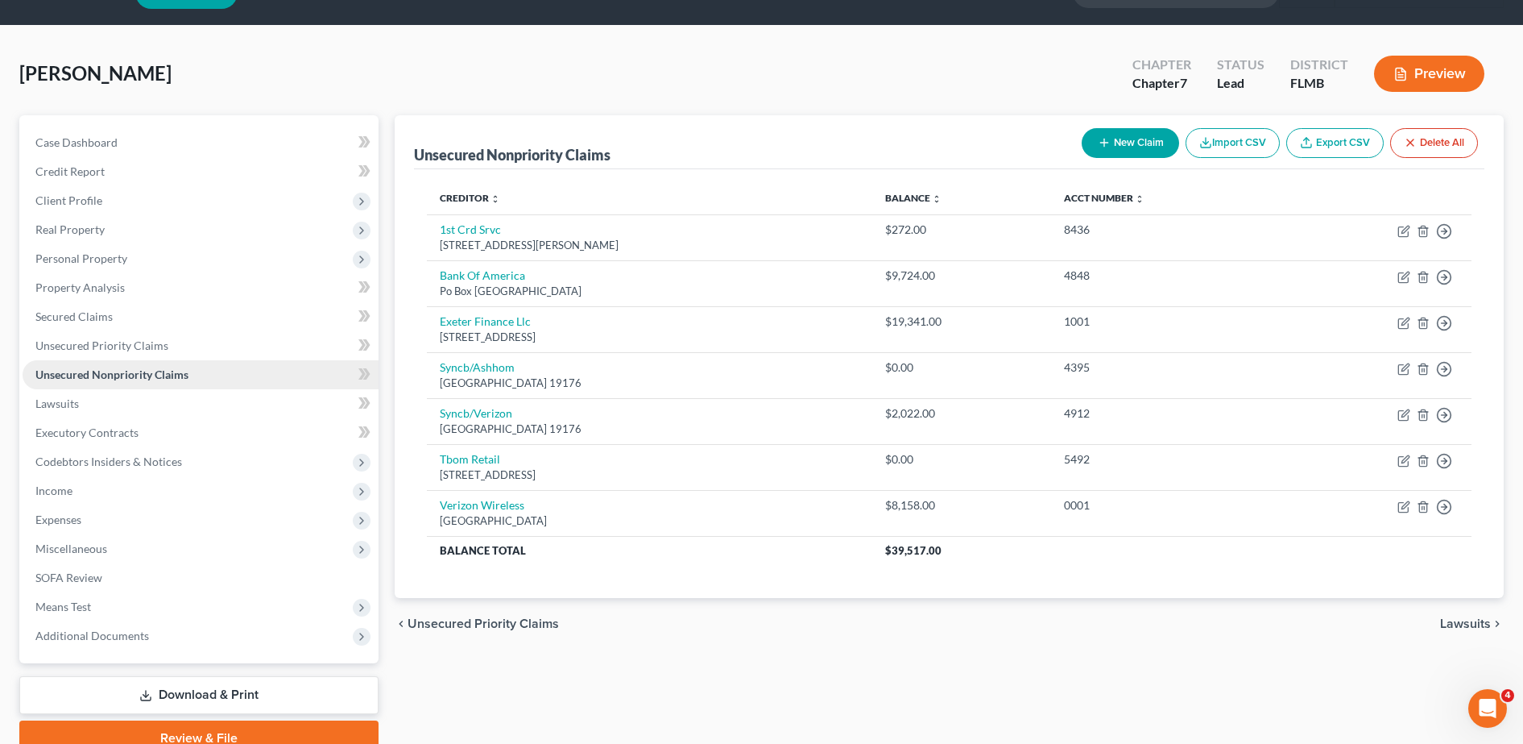
scroll to position [40, 0]
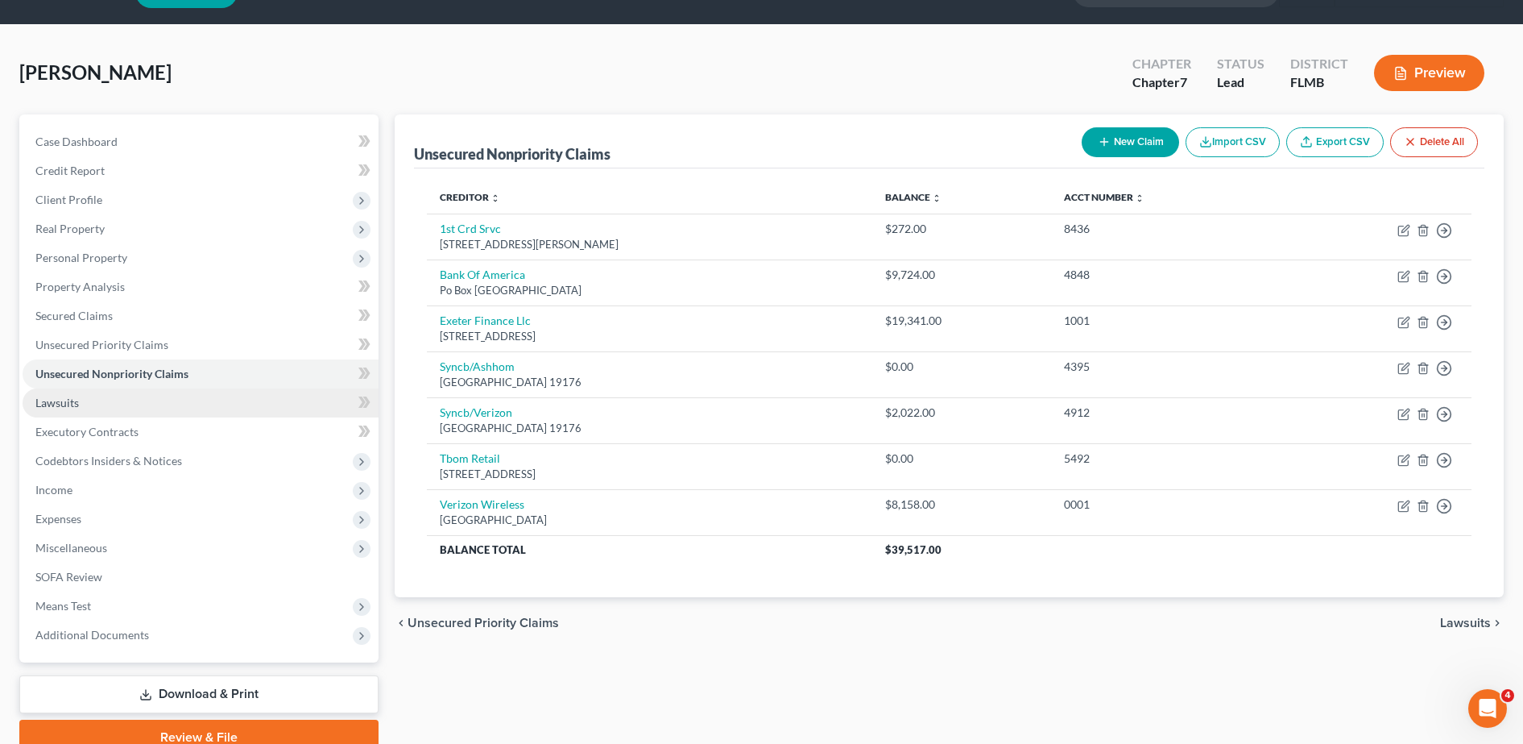
drag, startPoint x: 78, startPoint y: 402, endPoint x: 53, endPoint y: 404, distance: 25.0
click at [53, 404] on span "Lawsuits" at bounding box center [57, 403] width 44 height 14
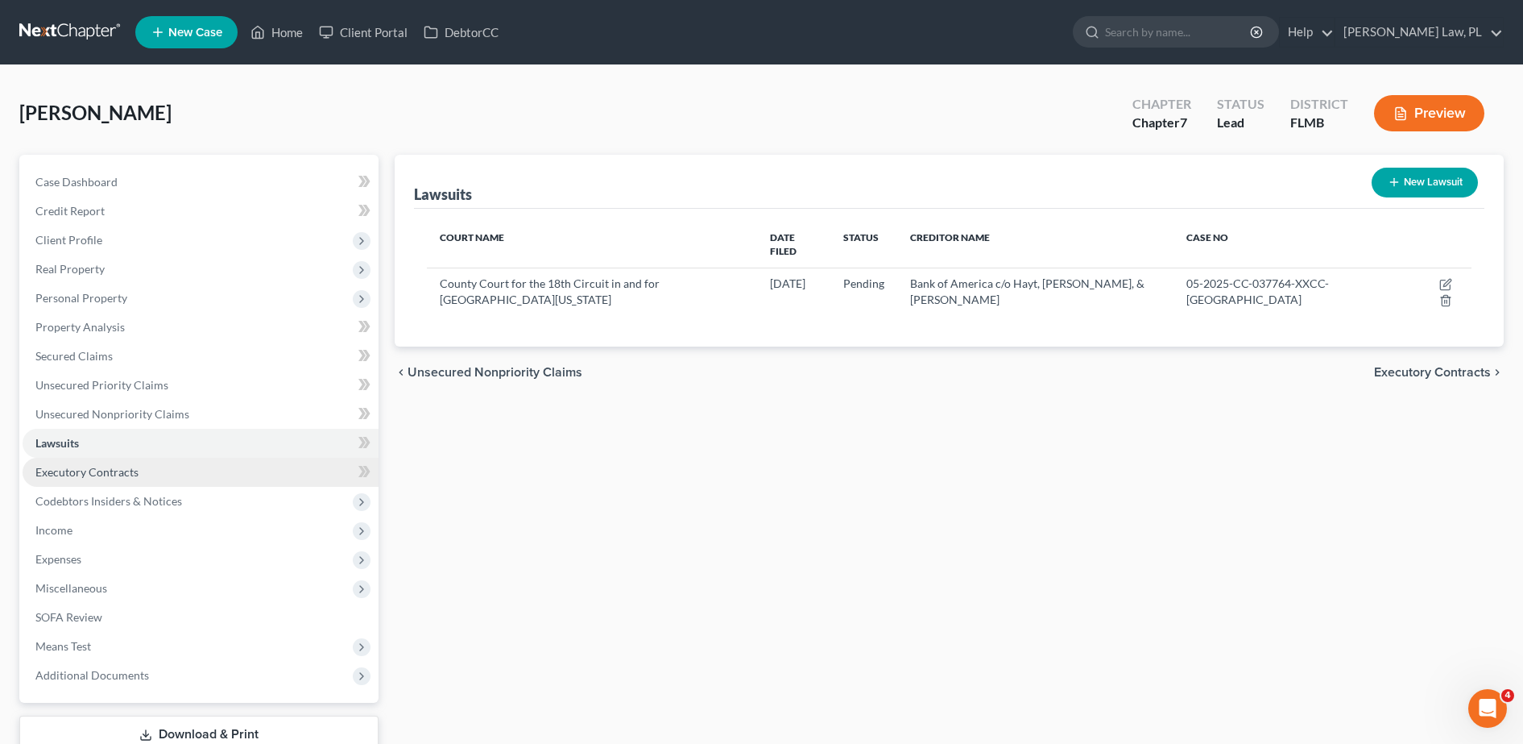
click at [84, 469] on span "Executory Contracts" at bounding box center [86, 472] width 103 height 14
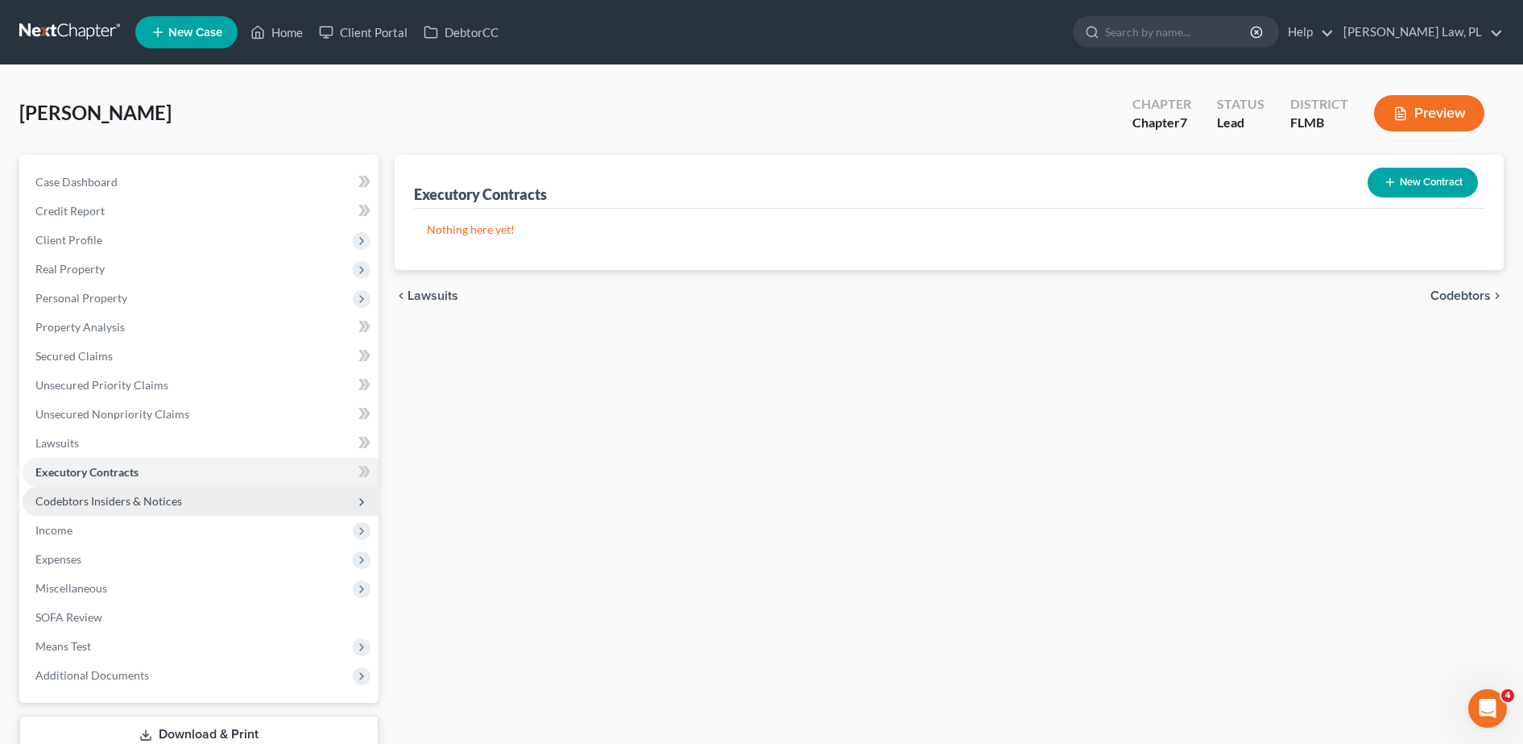
click at [99, 495] on span "Codebtors Insiders & Notices" at bounding box center [108, 501] width 147 height 14
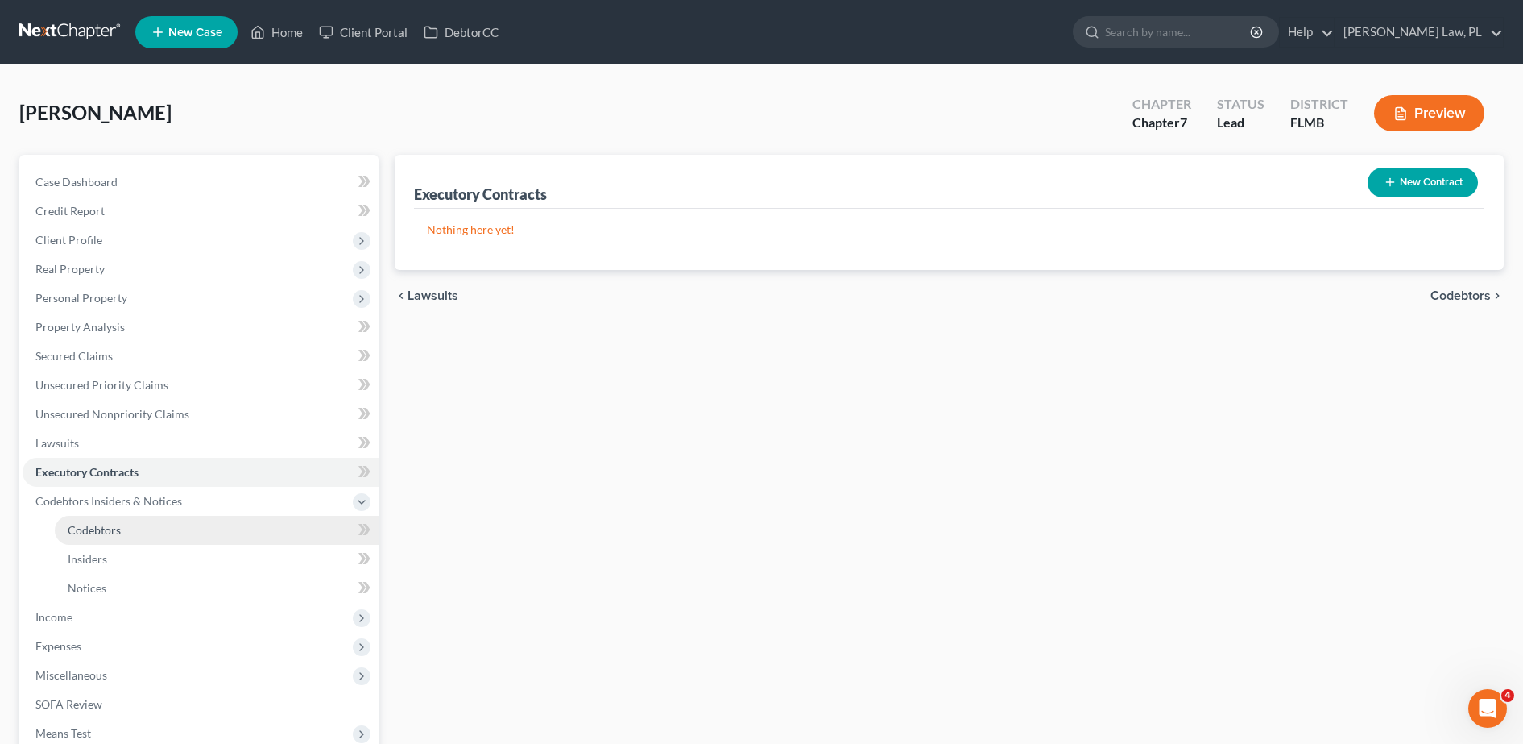
click at [97, 532] on span "Codebtors" at bounding box center [94, 530] width 53 height 14
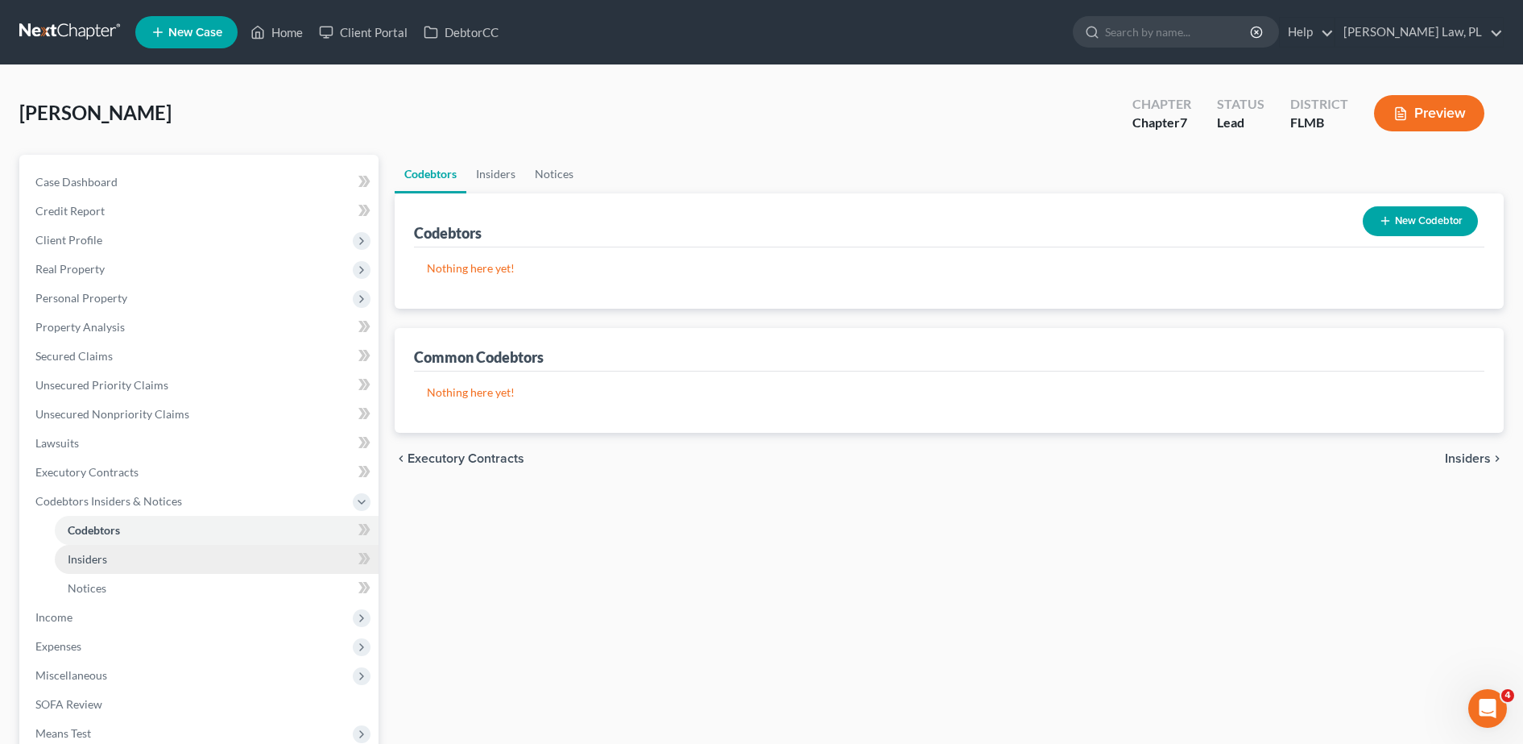
click at [100, 557] on span "Insiders" at bounding box center [87, 559] width 39 height 14
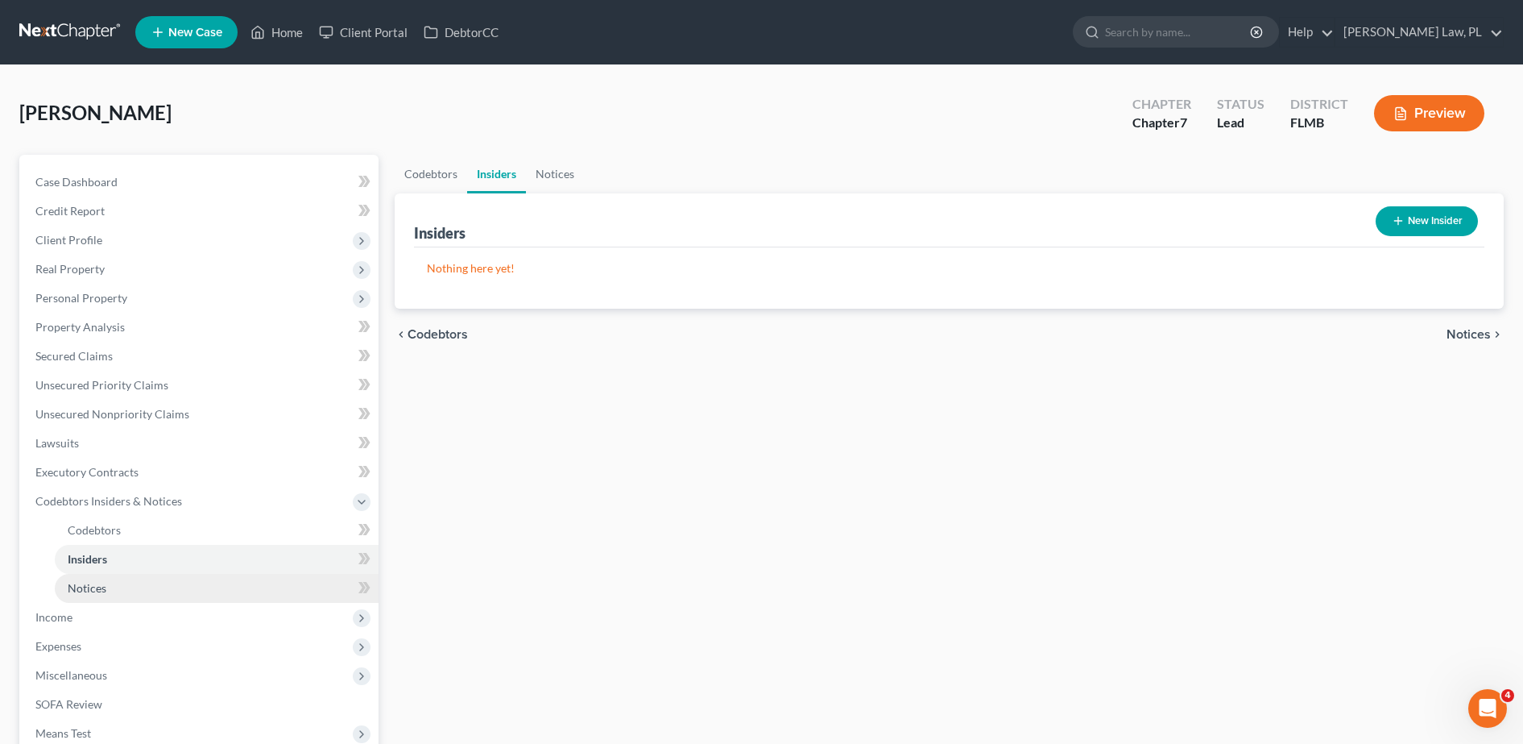
click at [105, 582] on span "Notices" at bounding box center [87, 588] width 39 height 14
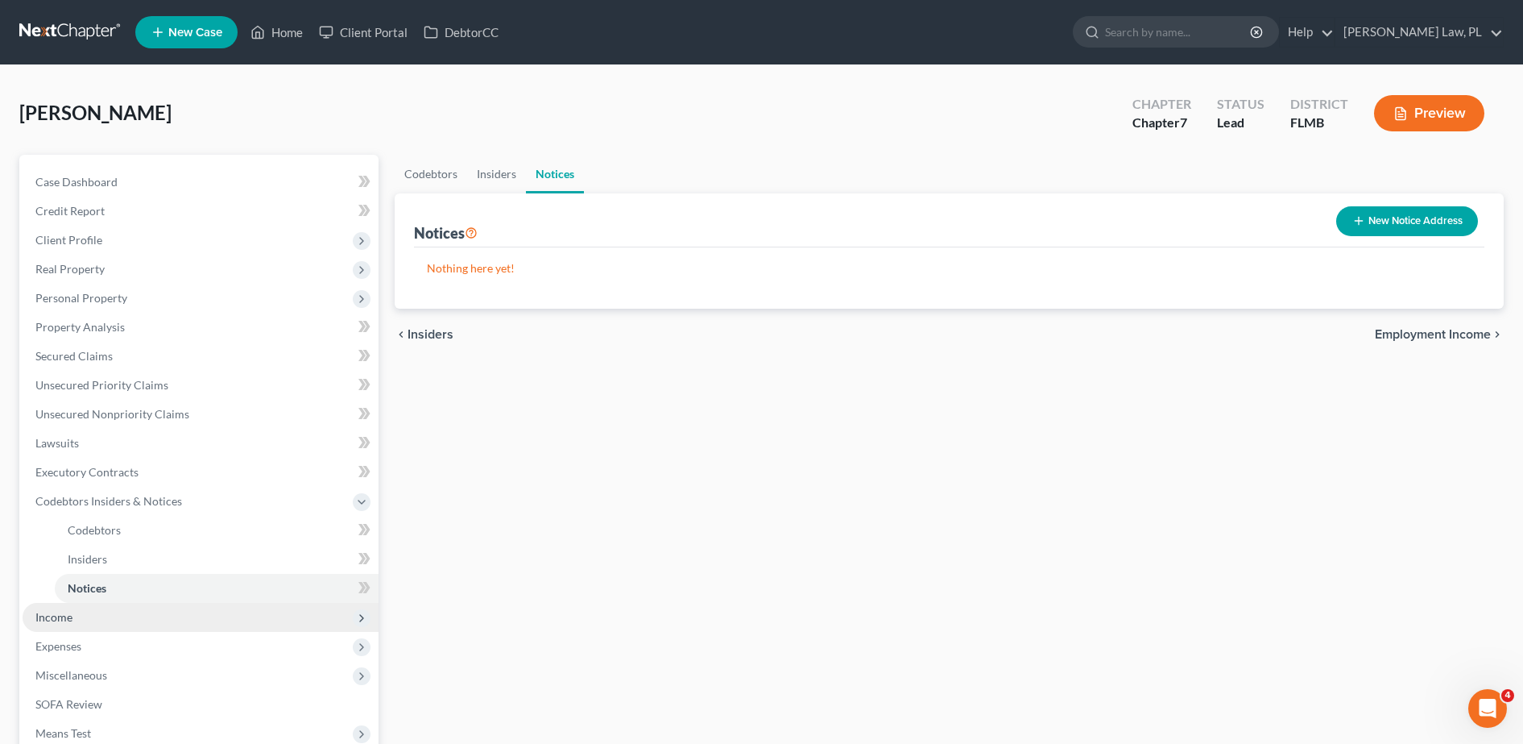
click at [81, 611] on span "Income" at bounding box center [201, 617] width 356 height 29
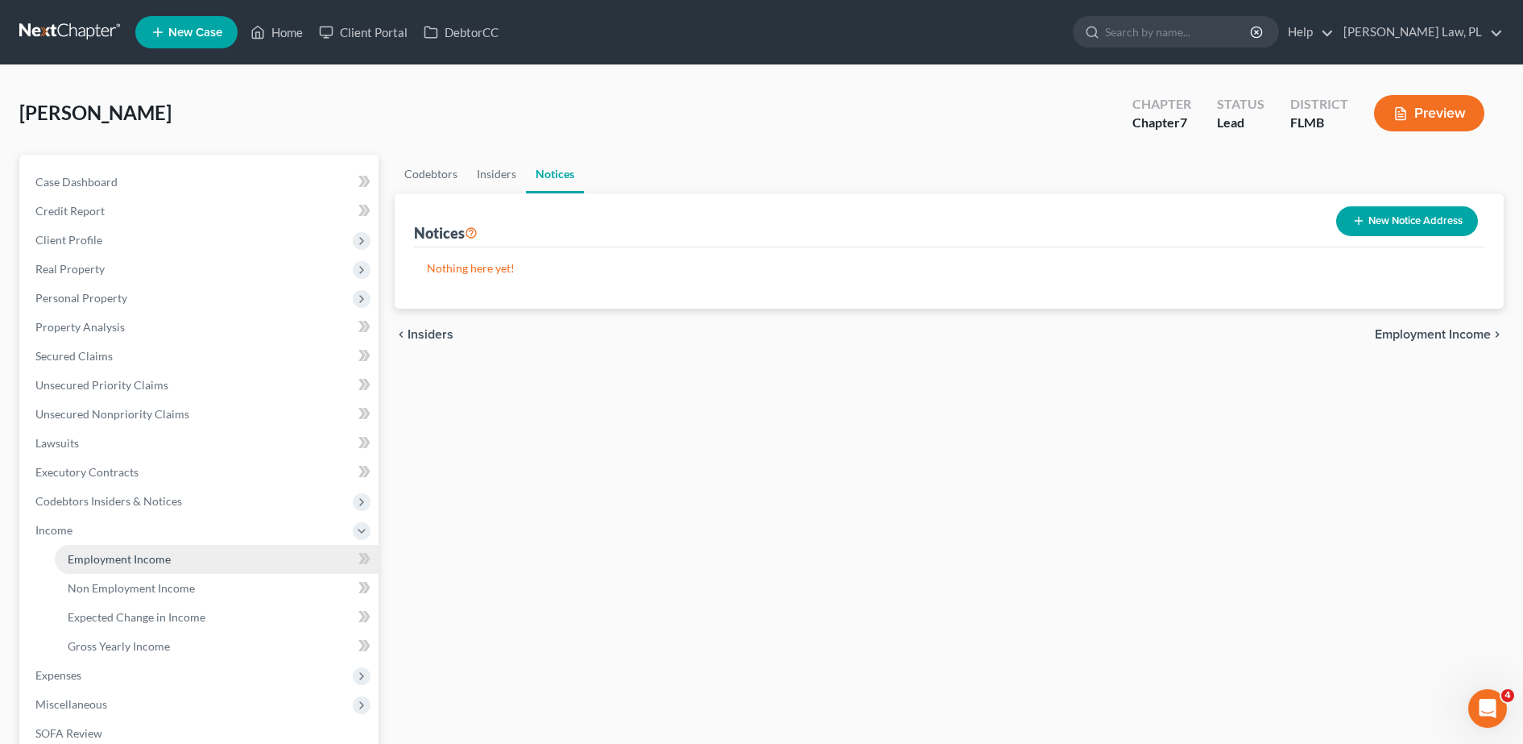
click at [85, 566] on link "Employment Income" at bounding box center [217, 559] width 324 height 29
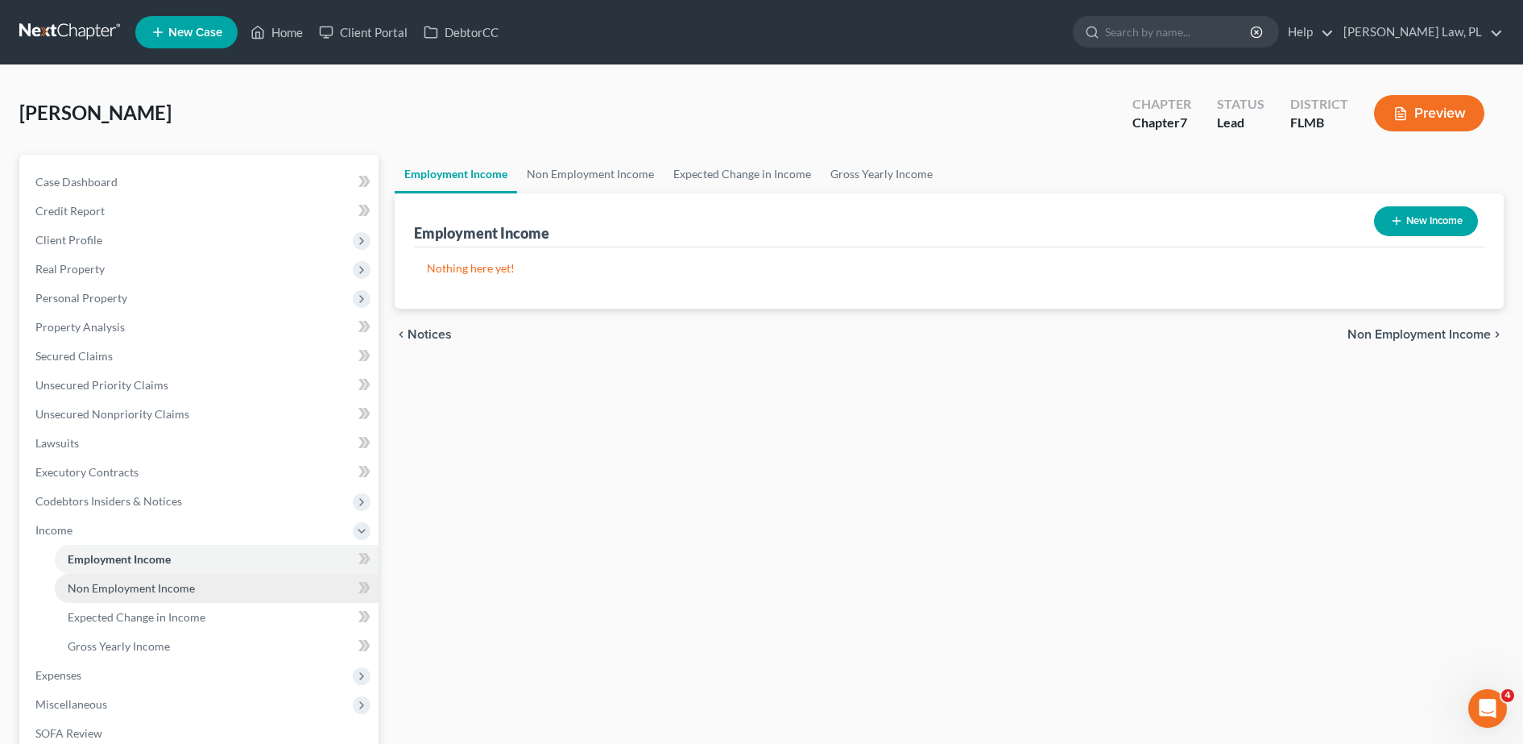
click at [102, 590] on span "Non Employment Income" at bounding box center [131, 588] width 127 height 14
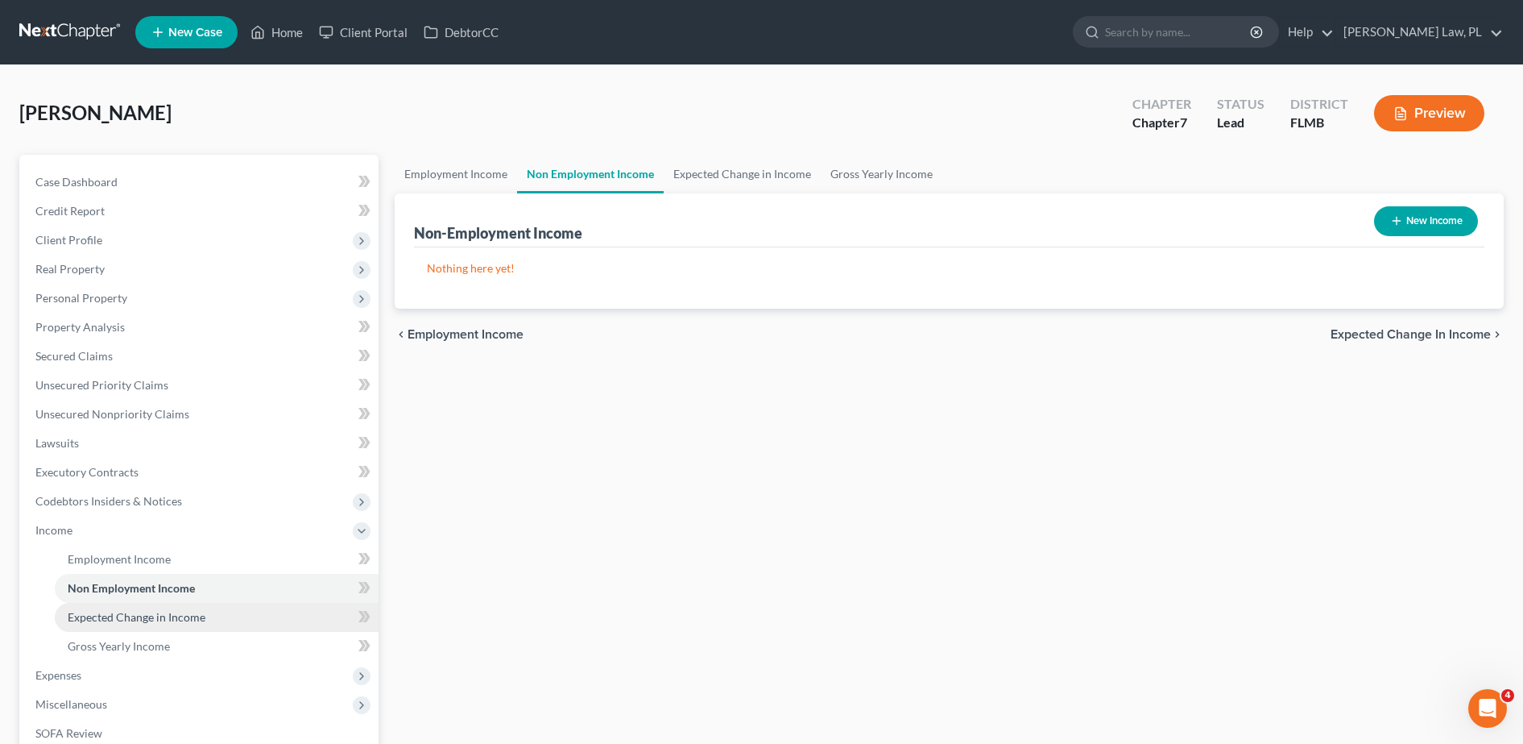
click at [111, 608] on link "Expected Change in Income" at bounding box center [217, 617] width 324 height 29
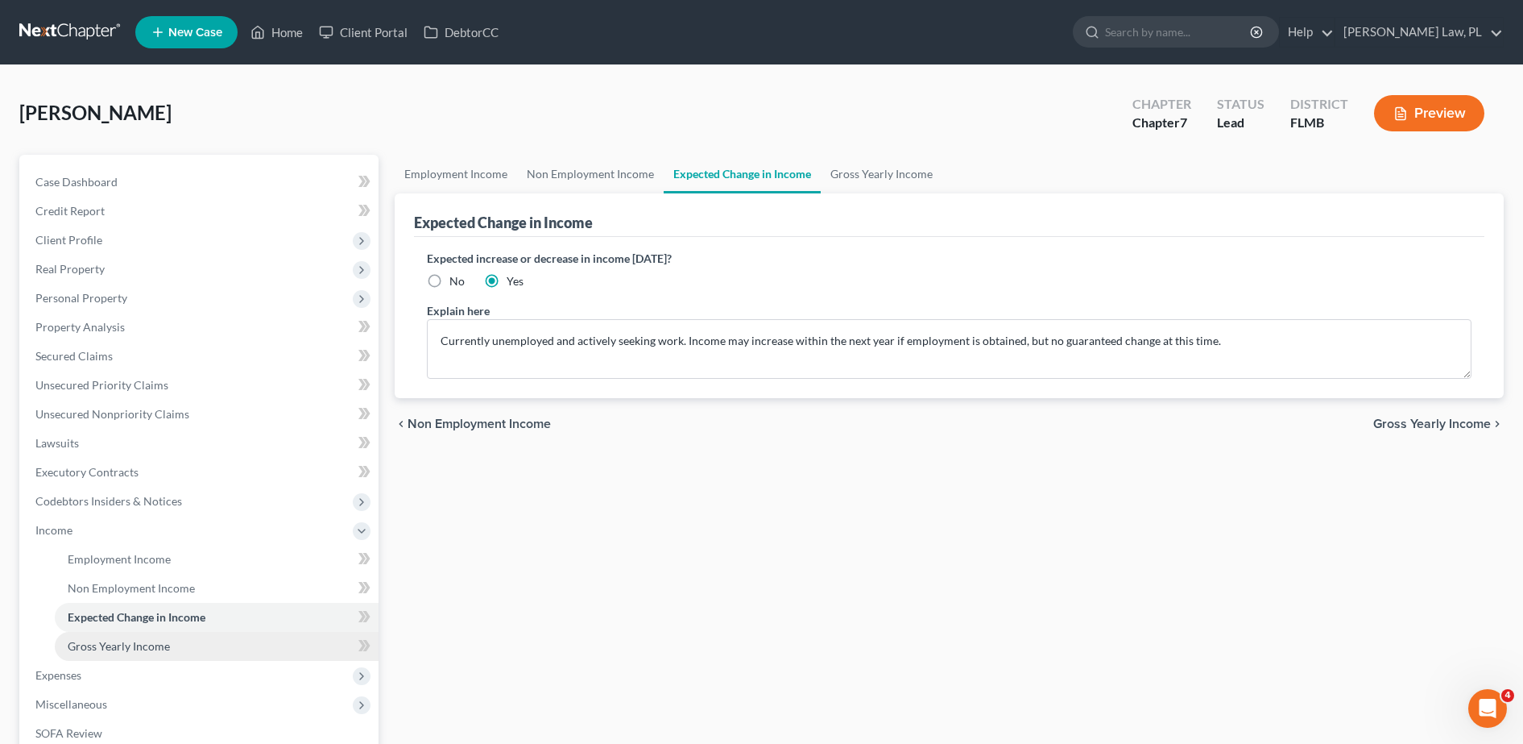
click at [126, 652] on span "Gross Yearly Income" at bounding box center [119, 646] width 102 height 14
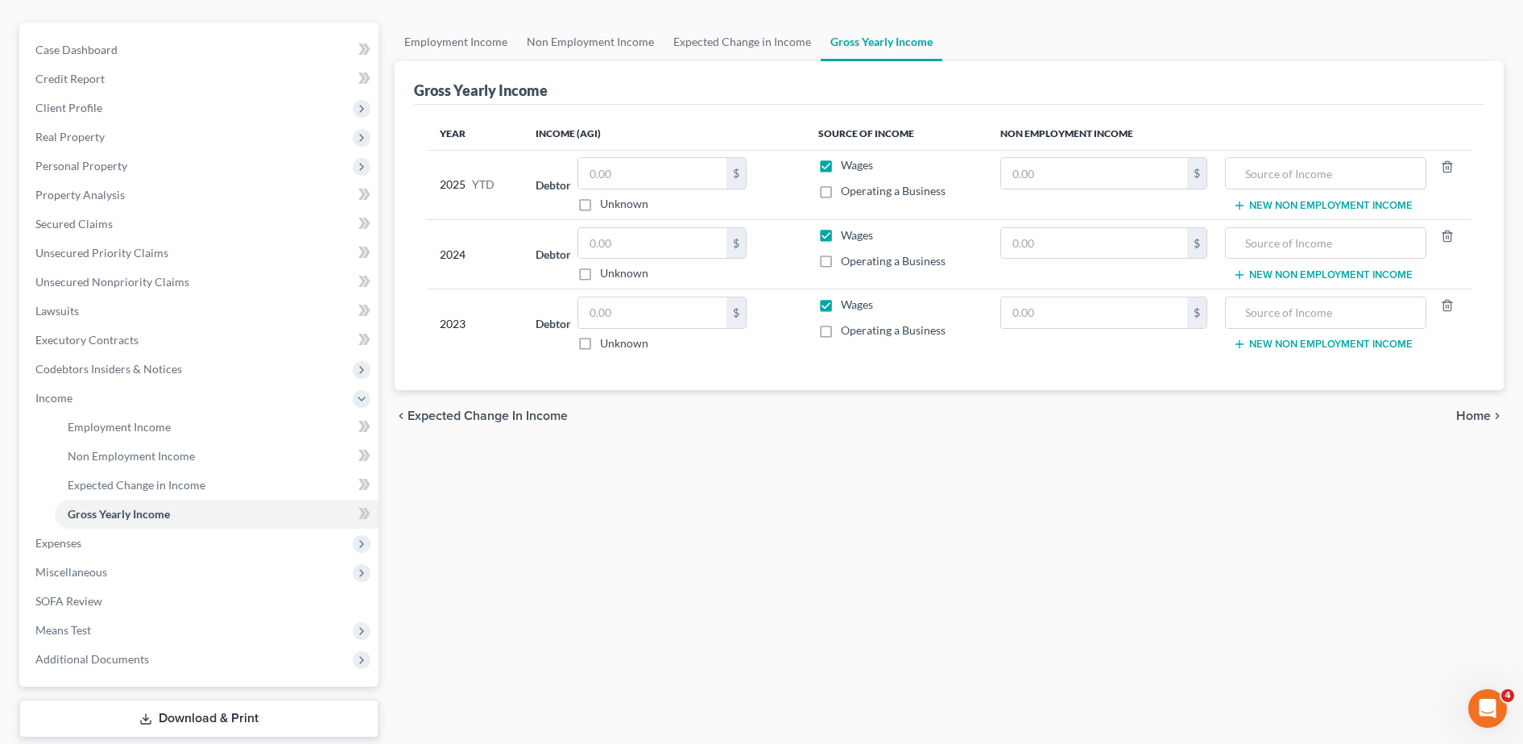
scroll to position [133, 0]
click at [89, 542] on span "Expenses" at bounding box center [201, 542] width 356 height 29
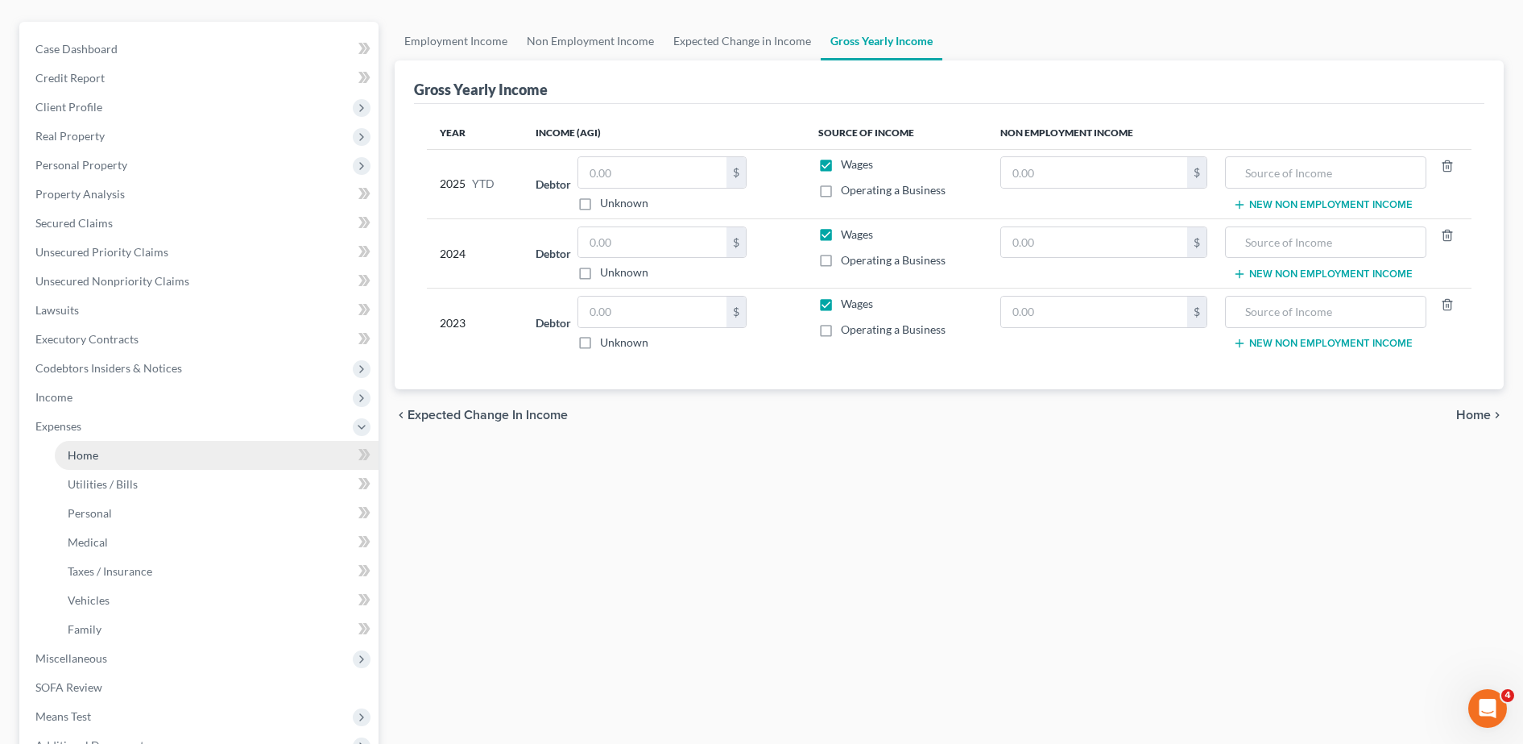
click at [143, 463] on link "Home" at bounding box center [217, 455] width 324 height 29
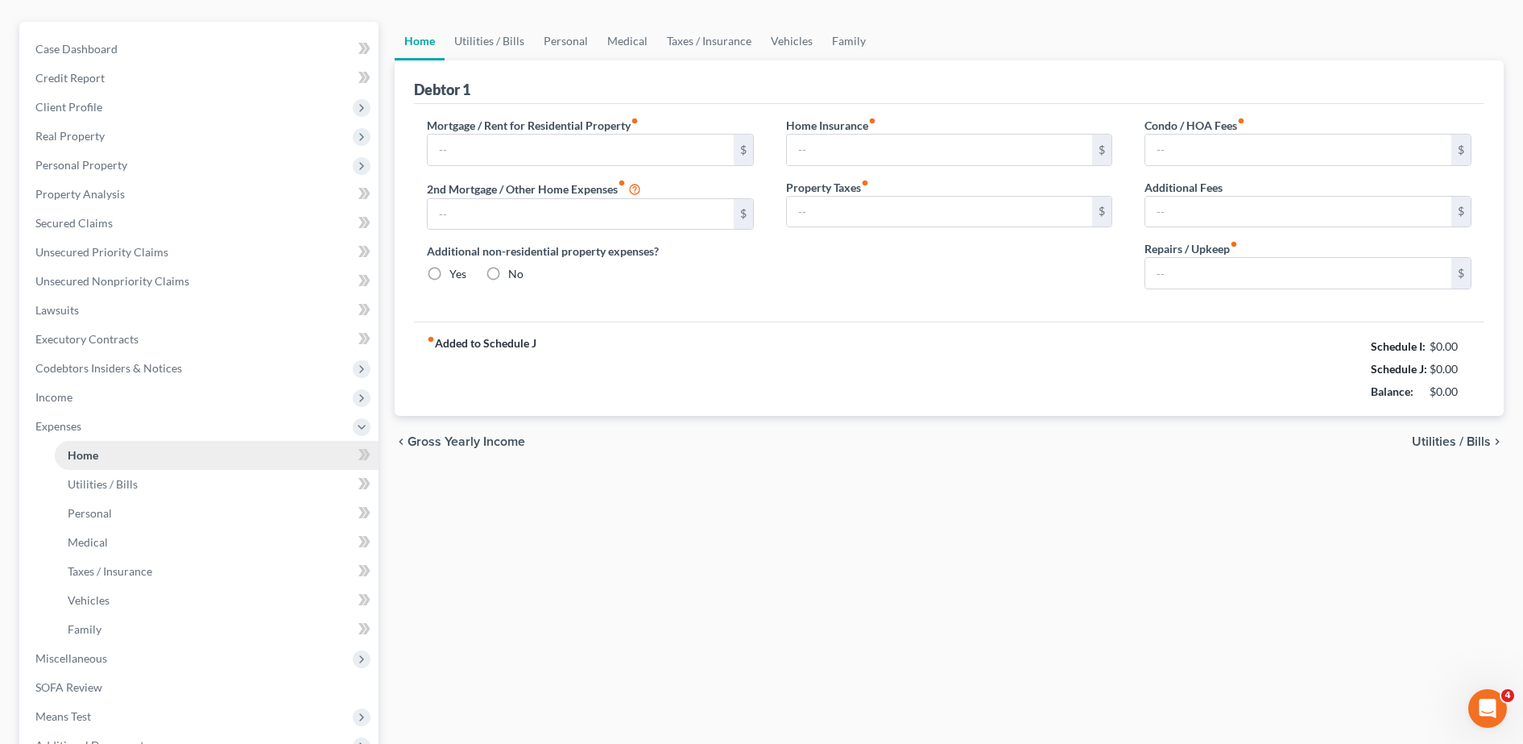
scroll to position [91, 0]
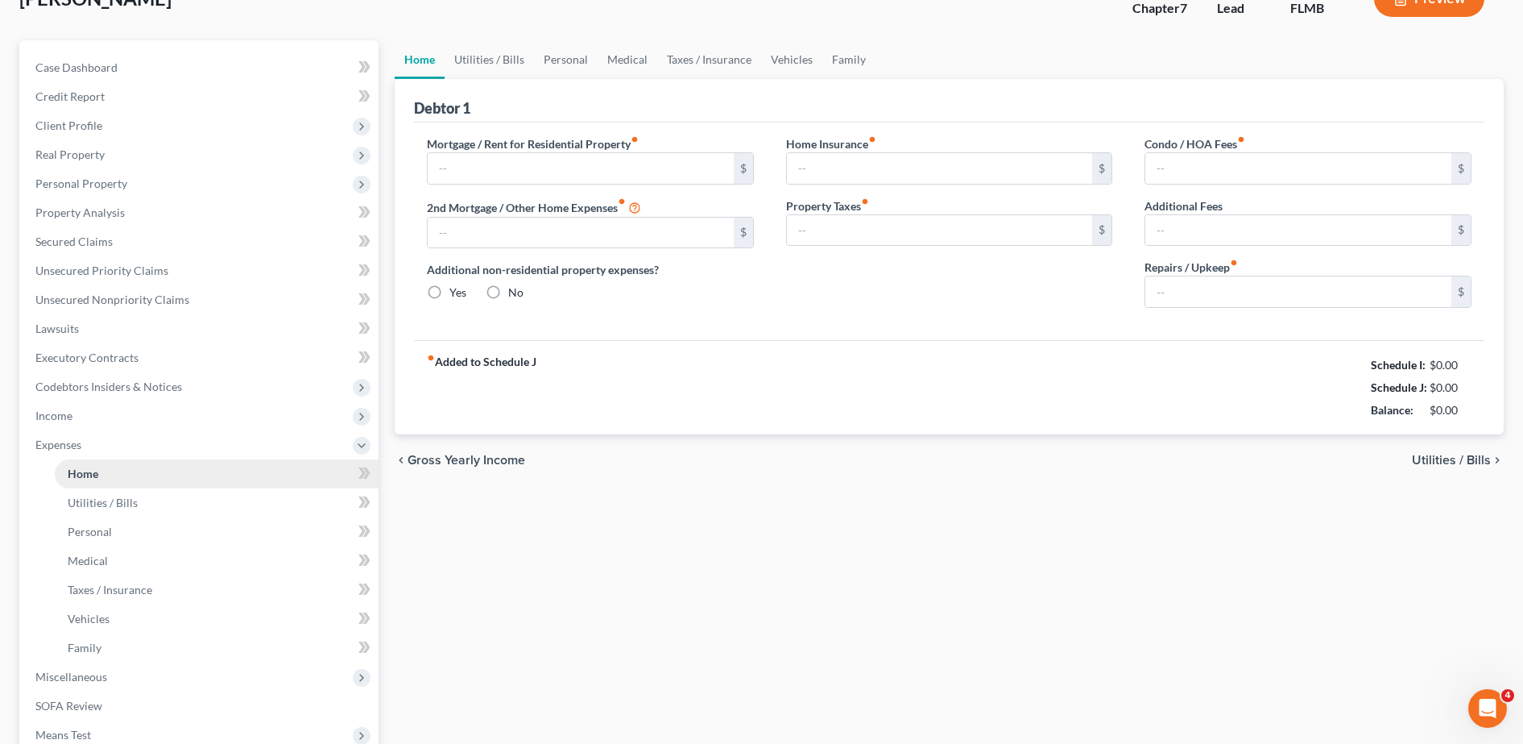
type input "0.00"
radio input "true"
type input "0.00"
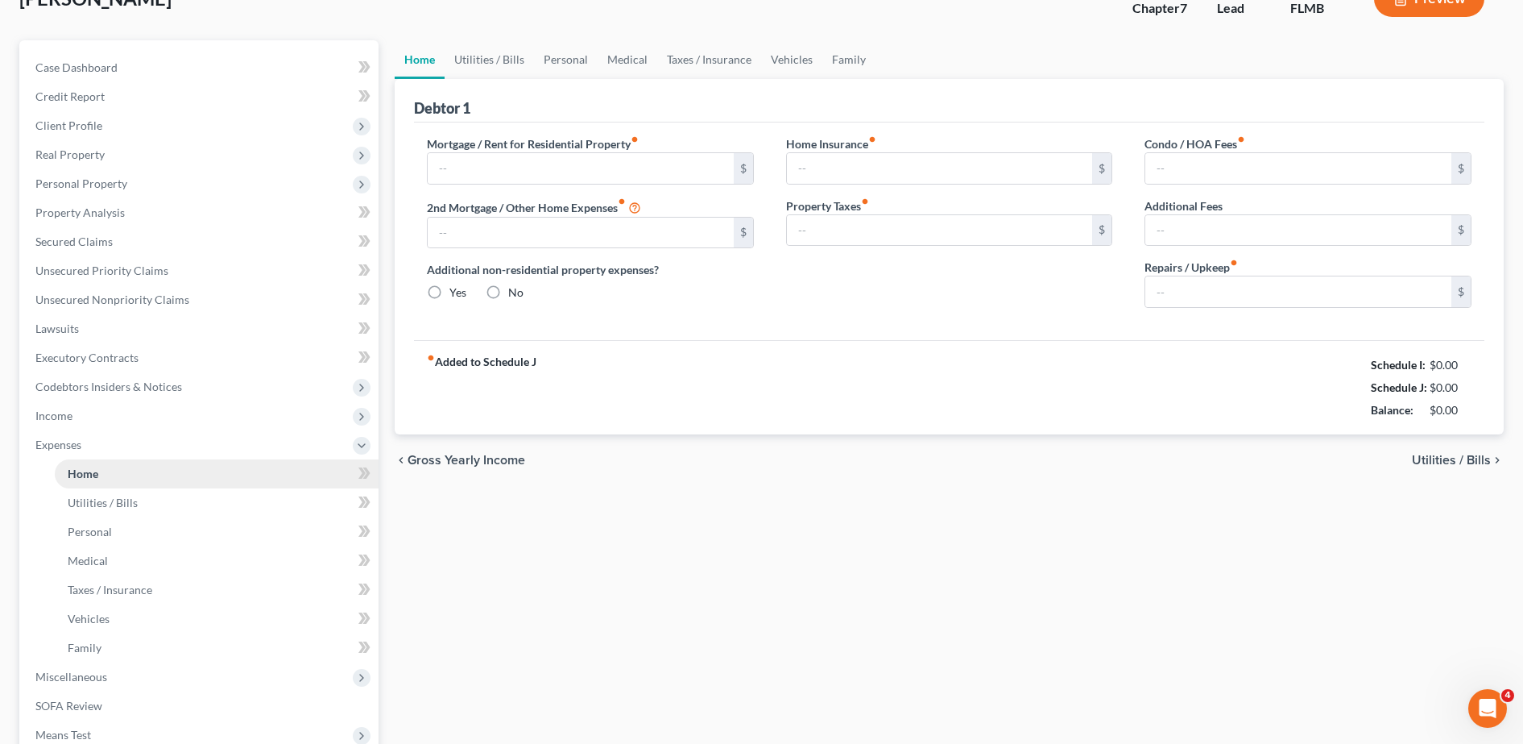
type input "0.00"
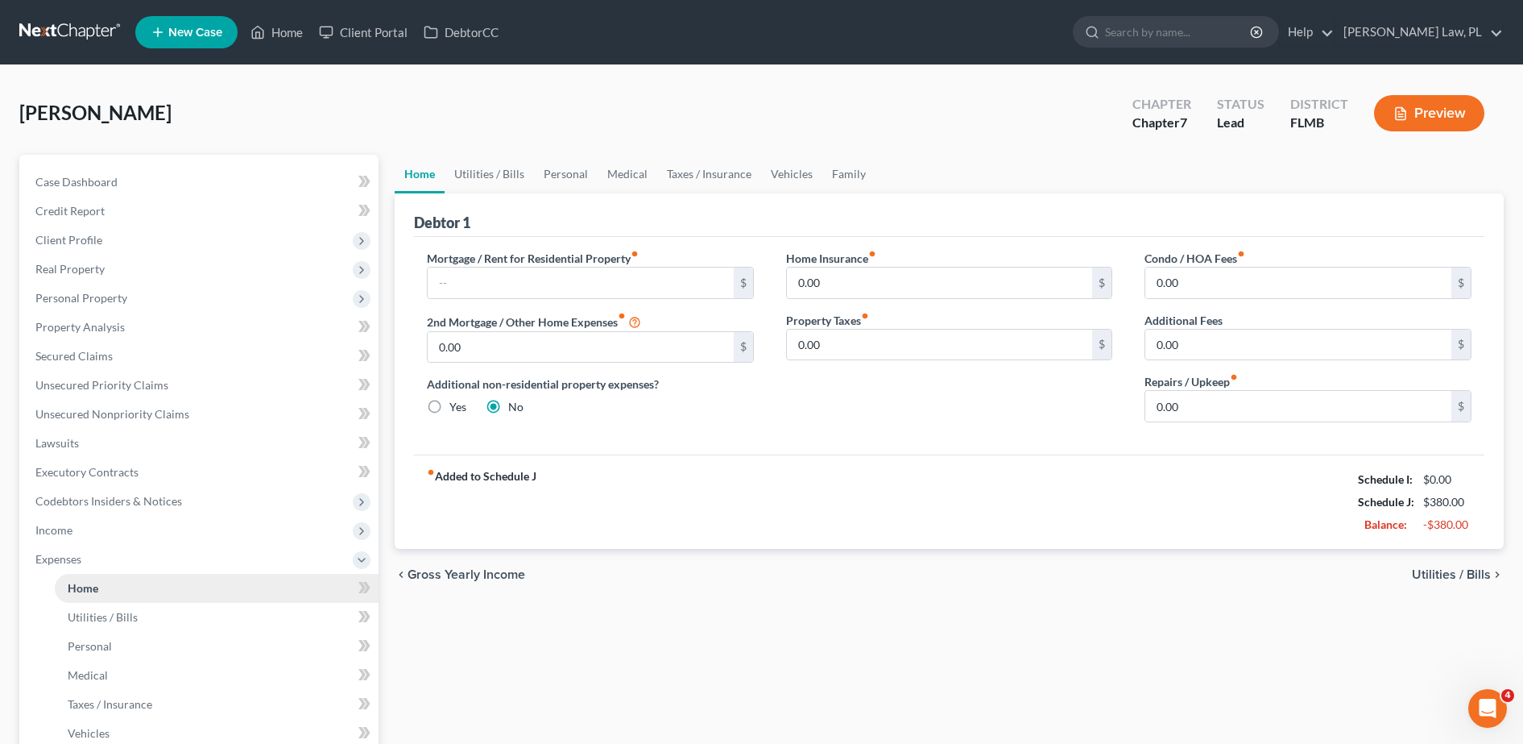
scroll to position [189, 0]
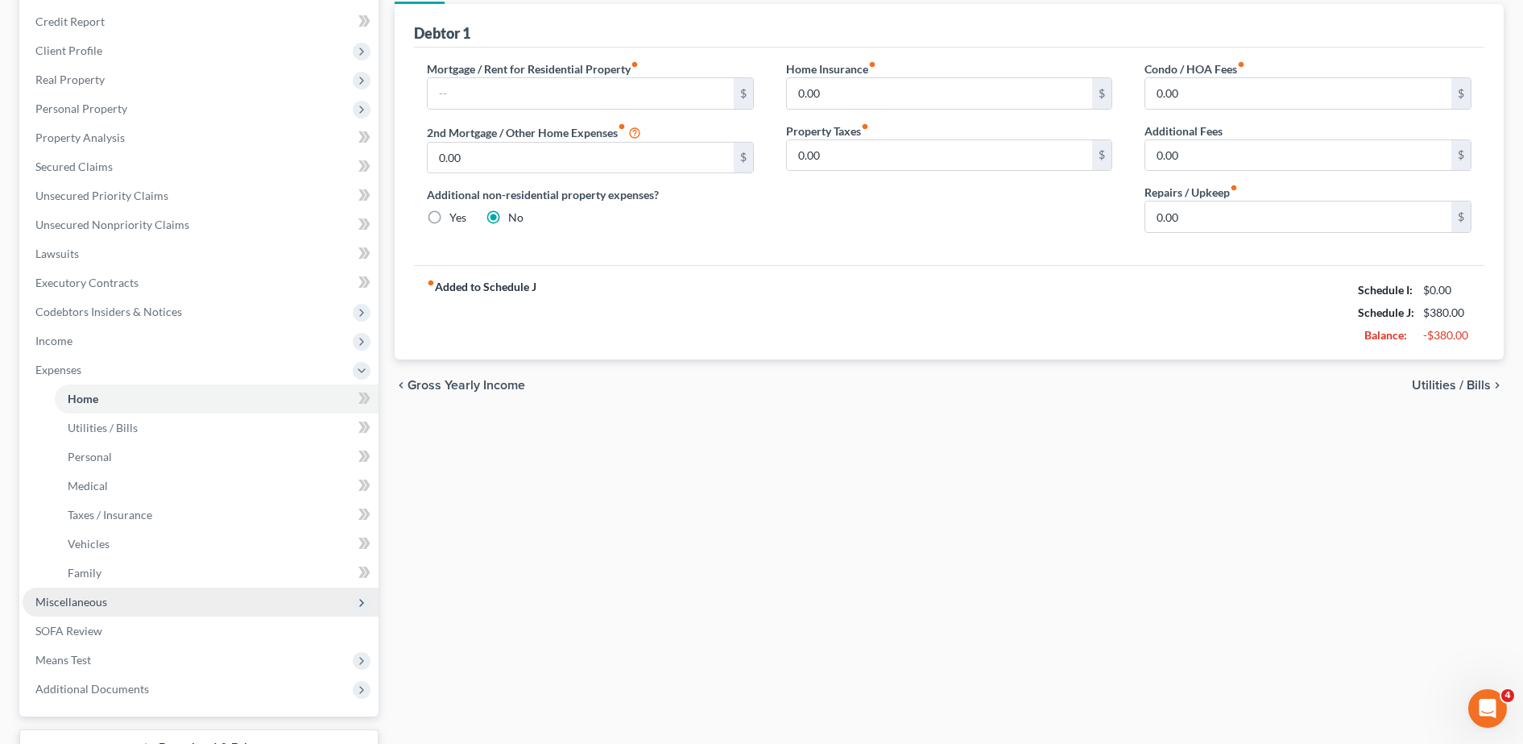
click at [138, 603] on span "Miscellaneous" at bounding box center [201, 601] width 356 height 29
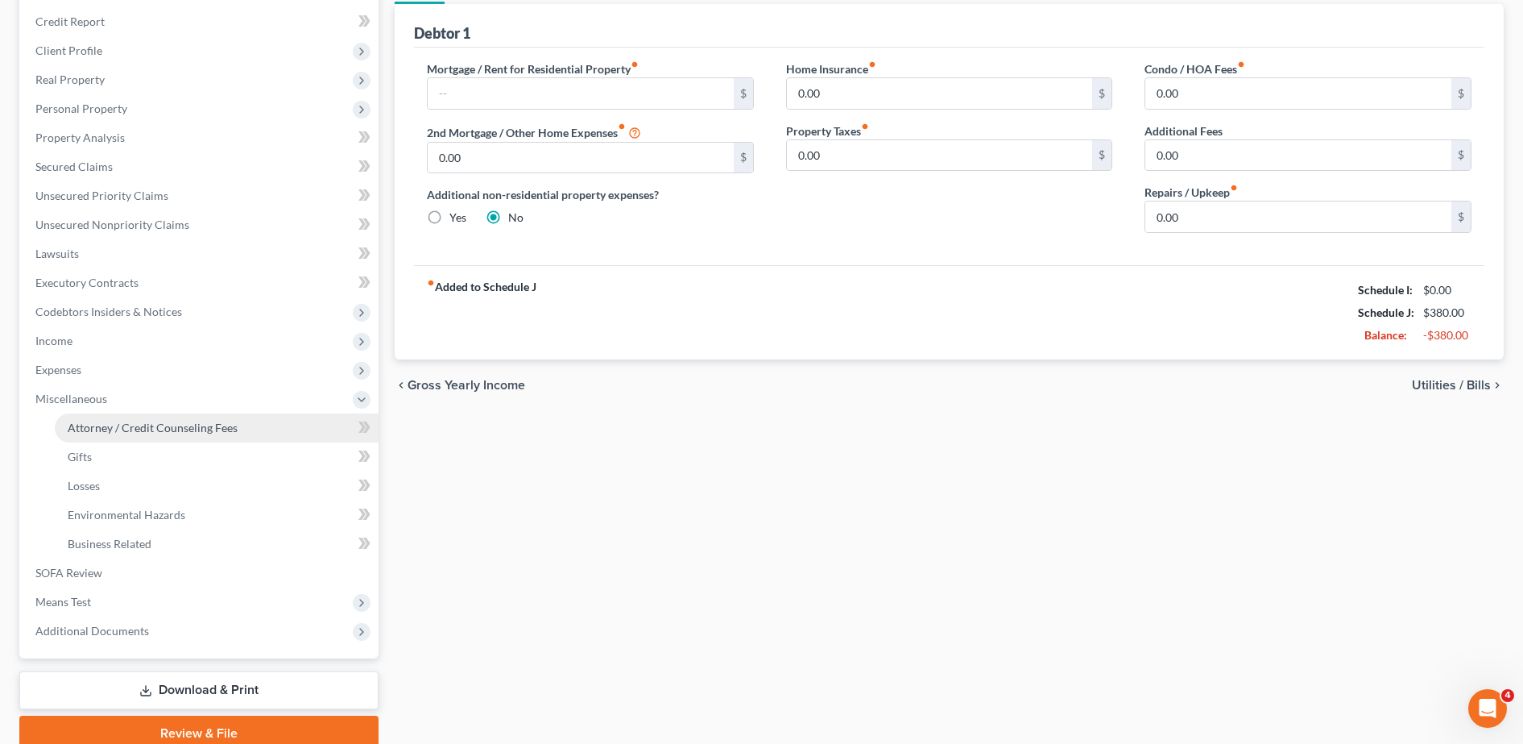
click at [181, 425] on span "Attorney / Credit Counseling Fees" at bounding box center [153, 428] width 170 height 14
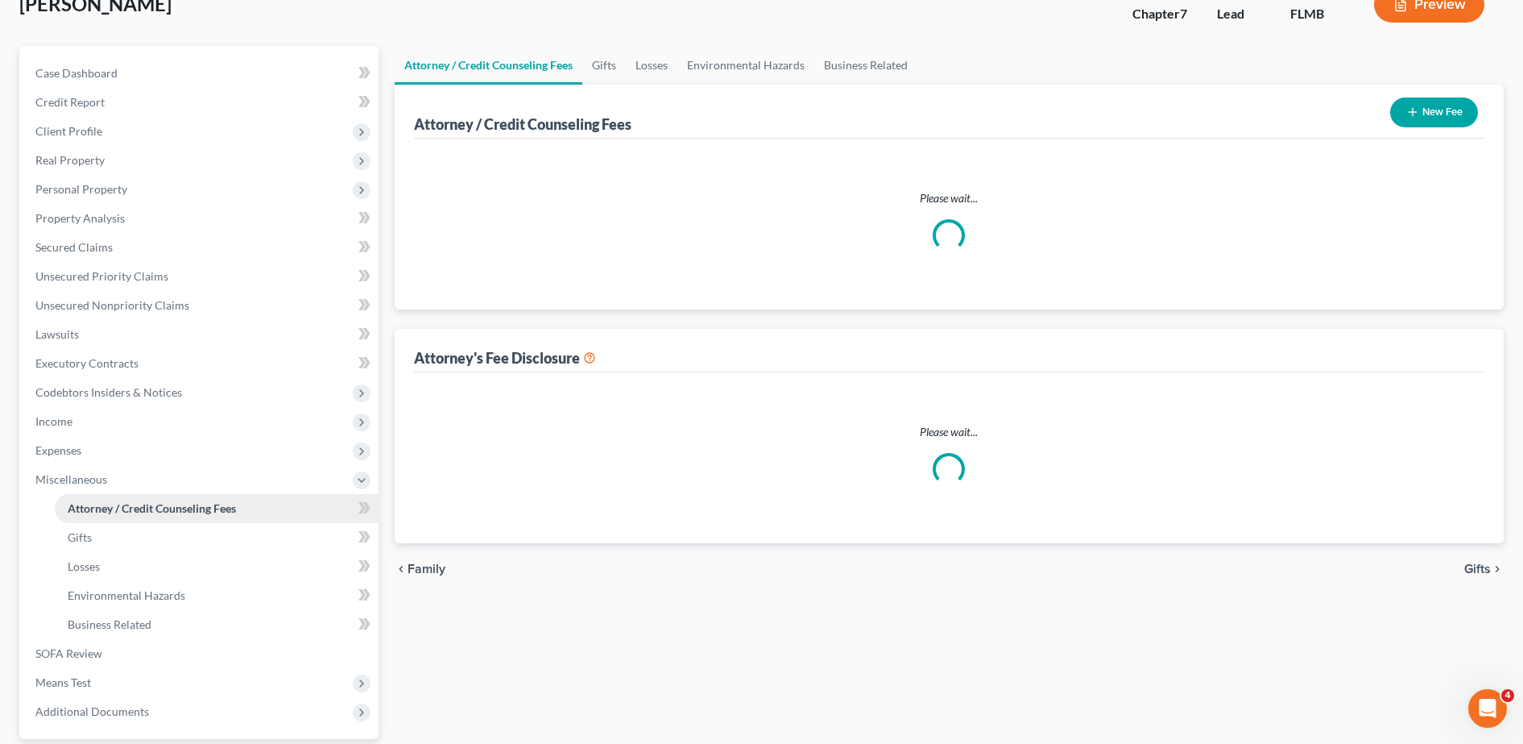
scroll to position [2, 0]
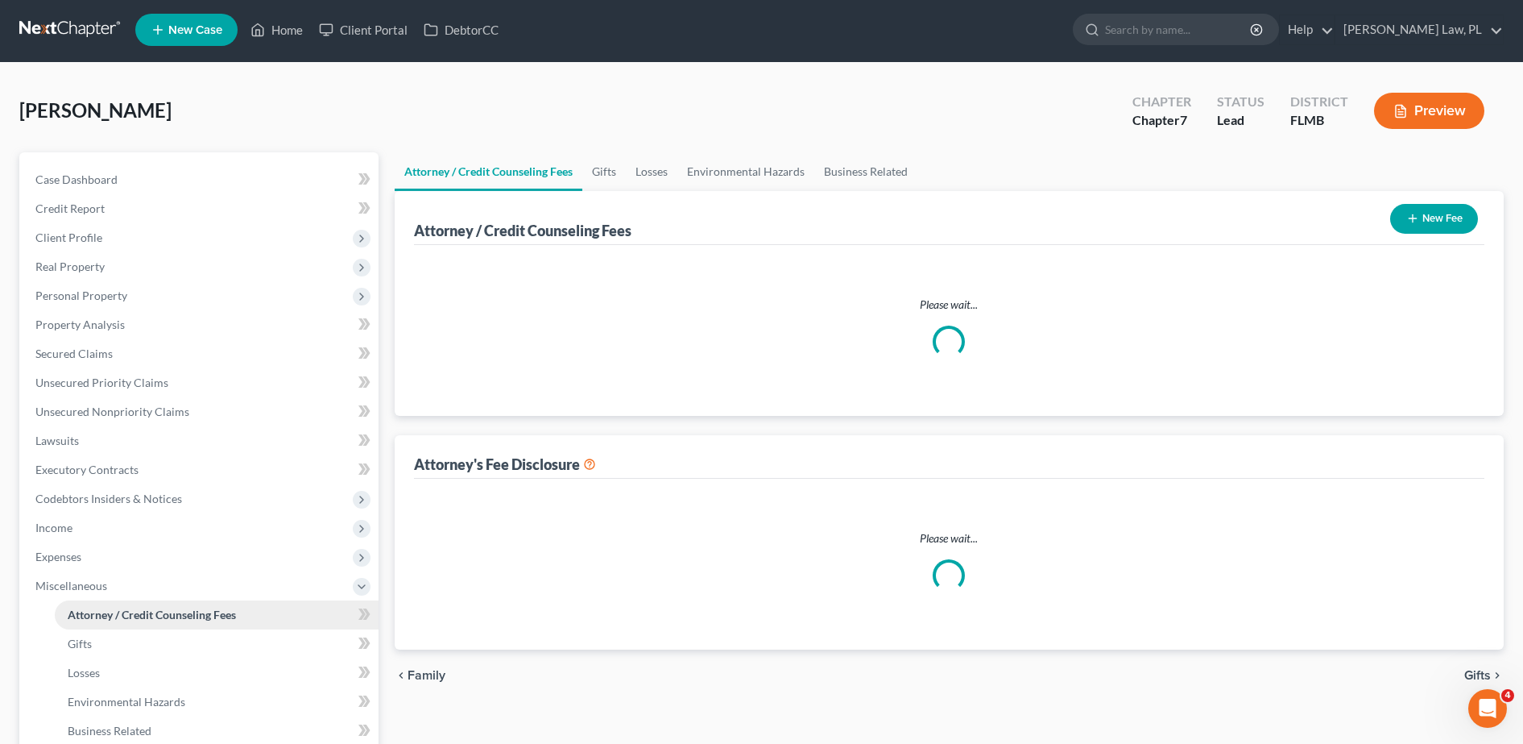
select select "0"
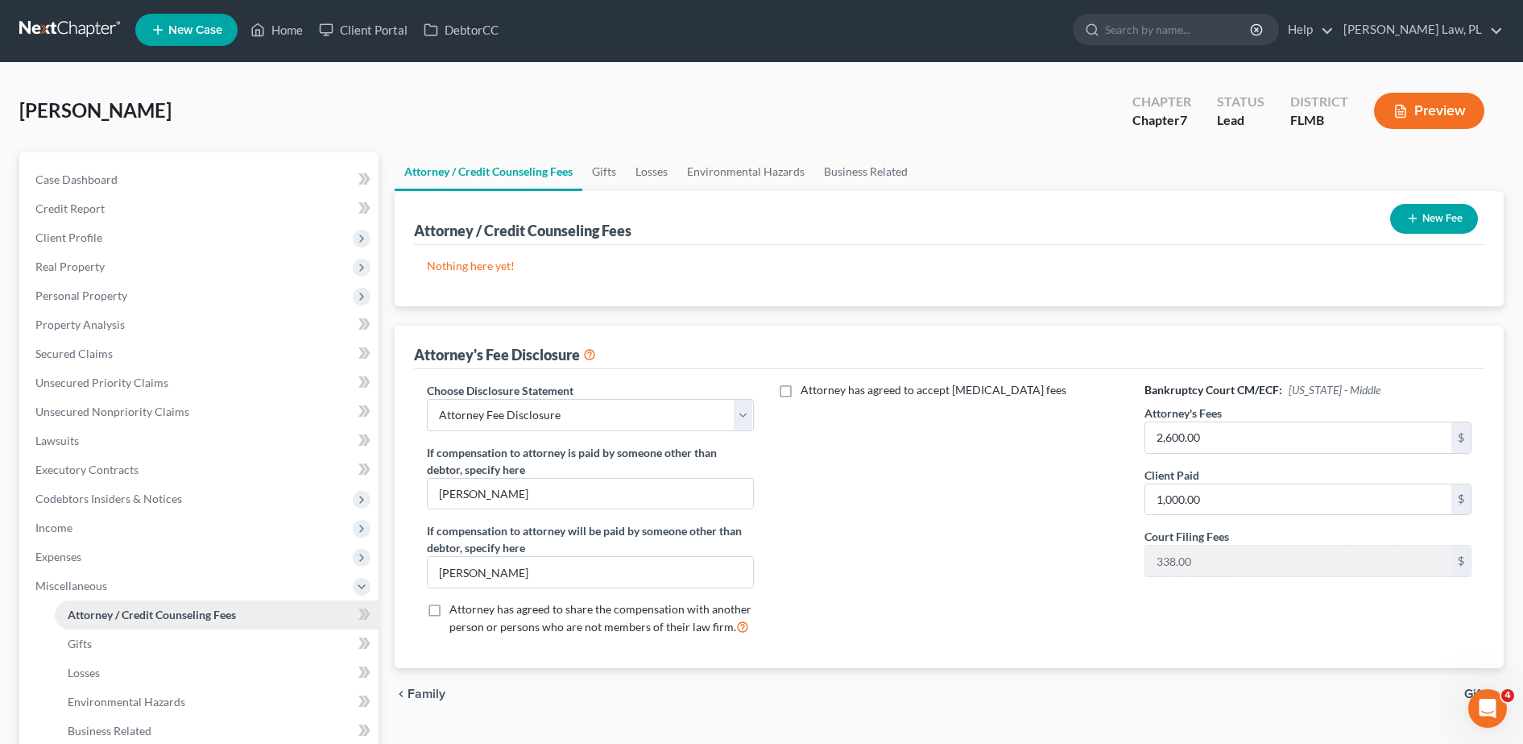
scroll to position [0, 0]
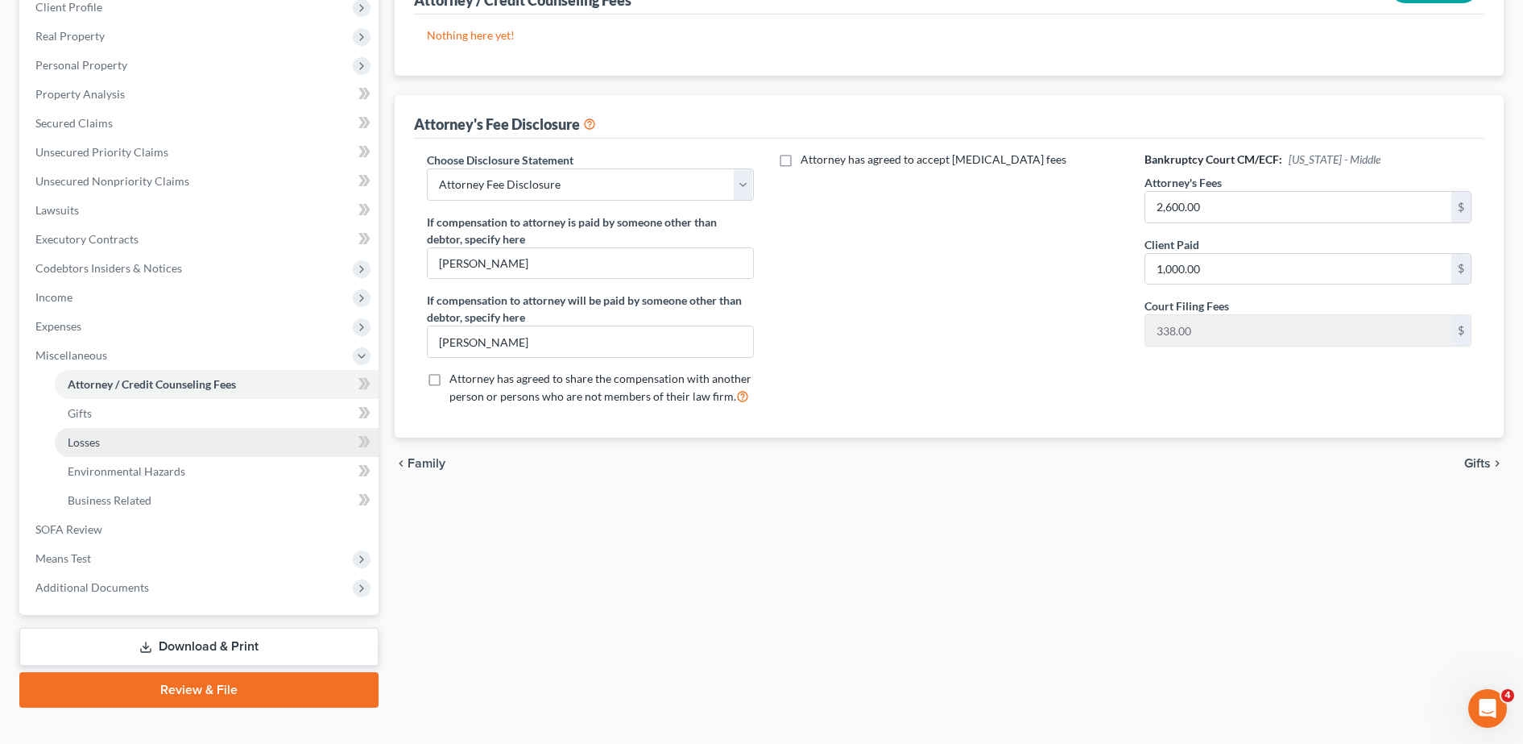
click at [143, 435] on link "Losses" at bounding box center [217, 442] width 324 height 29
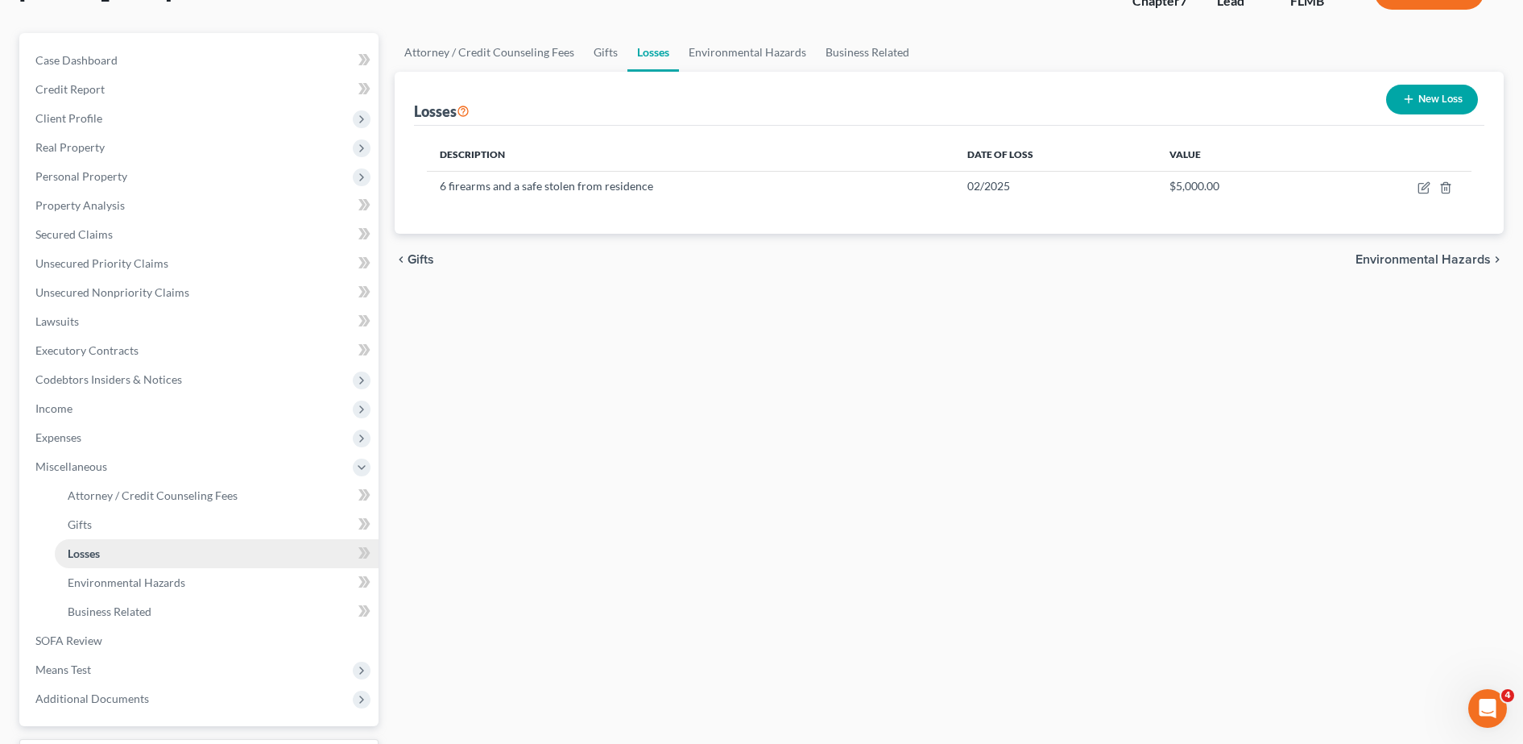
scroll to position [132, 0]
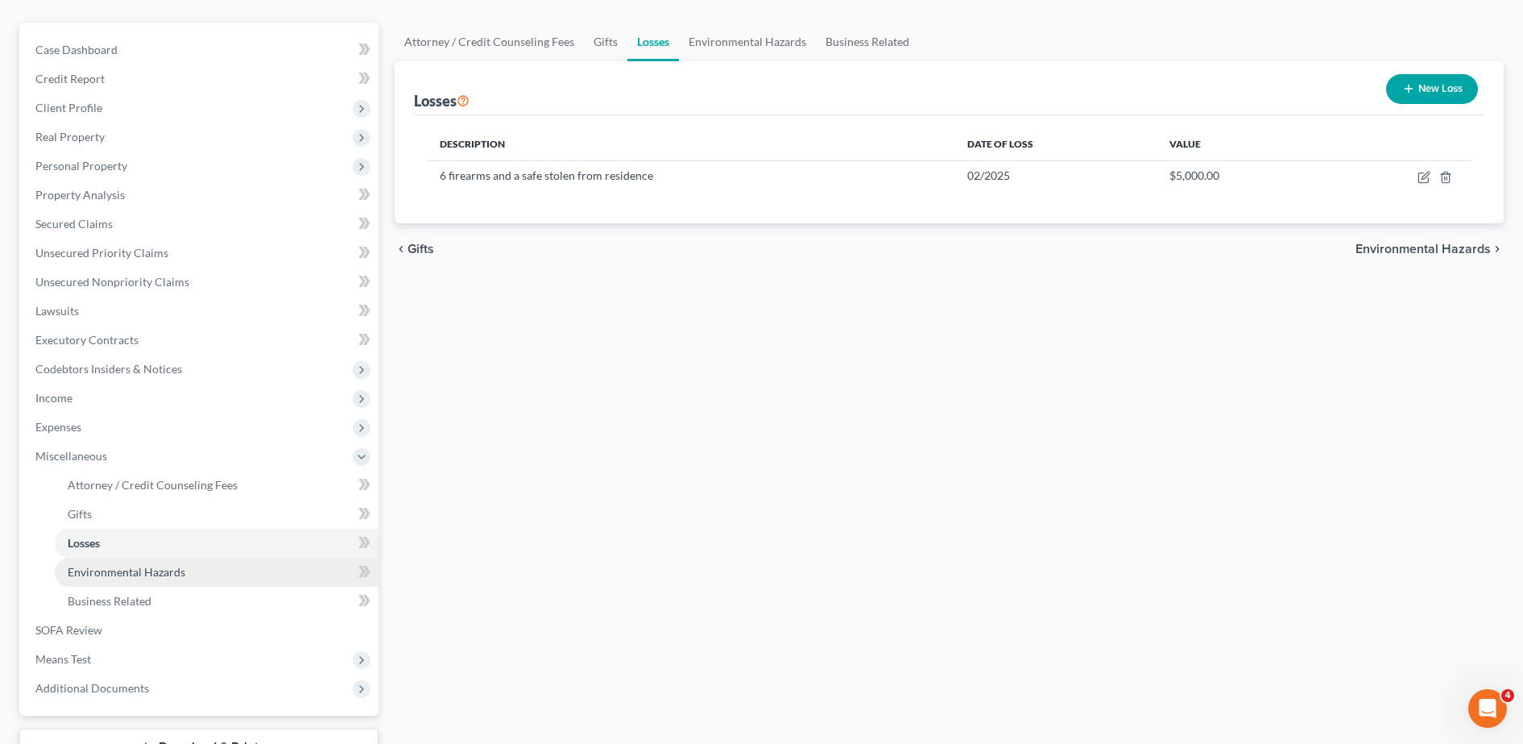
click at [126, 579] on link "Environmental Hazards" at bounding box center [217, 572] width 324 height 29
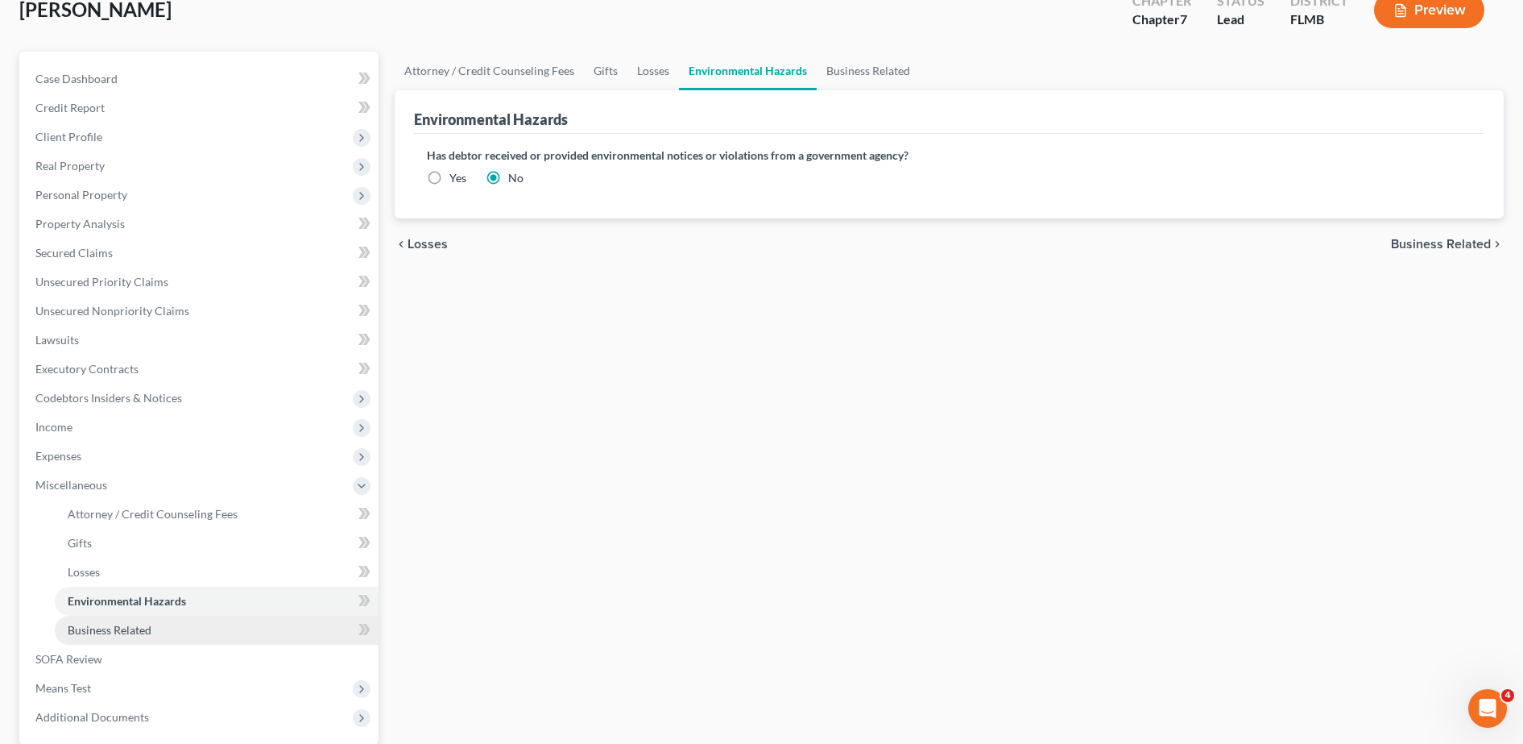
click at [103, 624] on span "Business Related" at bounding box center [110, 630] width 84 height 14
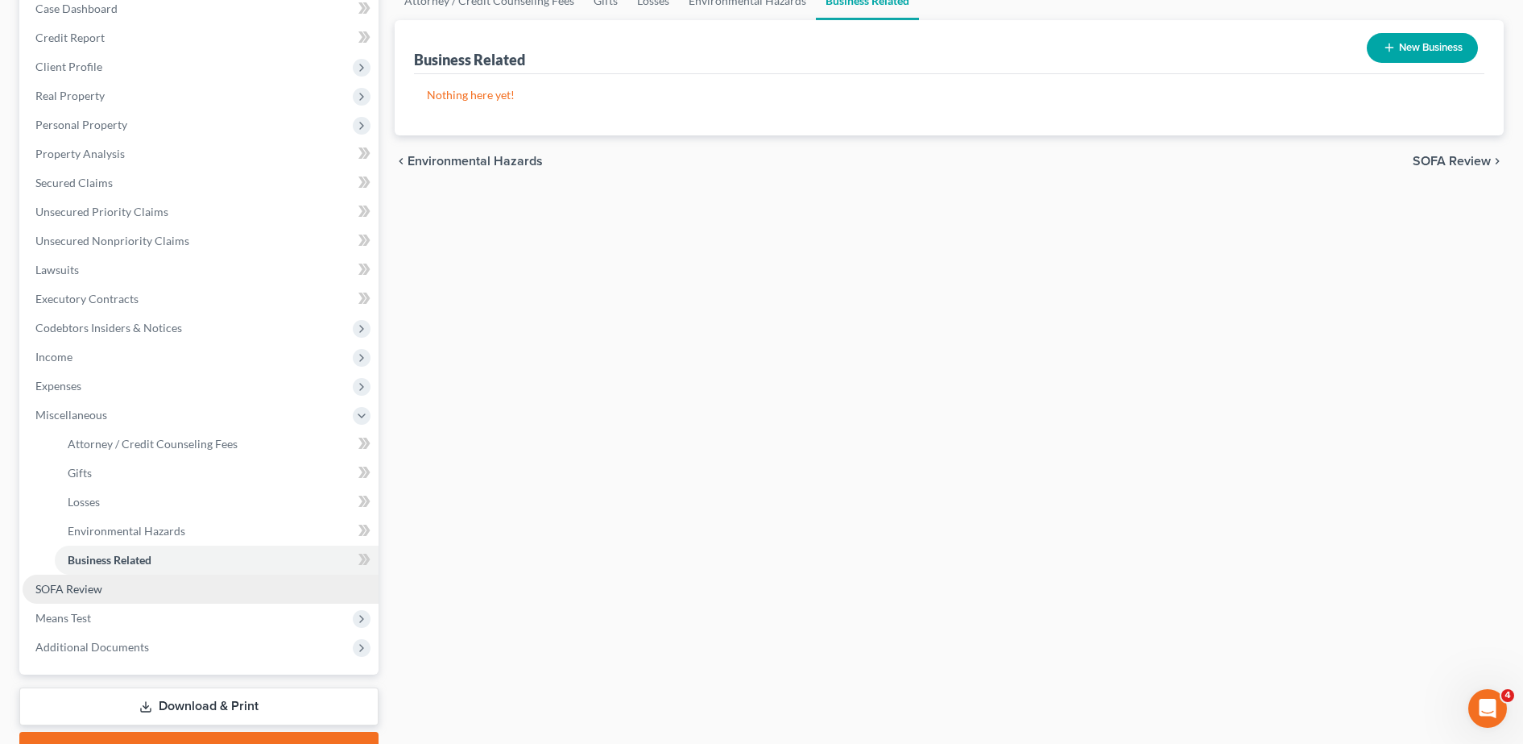
click at [92, 592] on span "SOFA Review" at bounding box center [68, 589] width 67 height 14
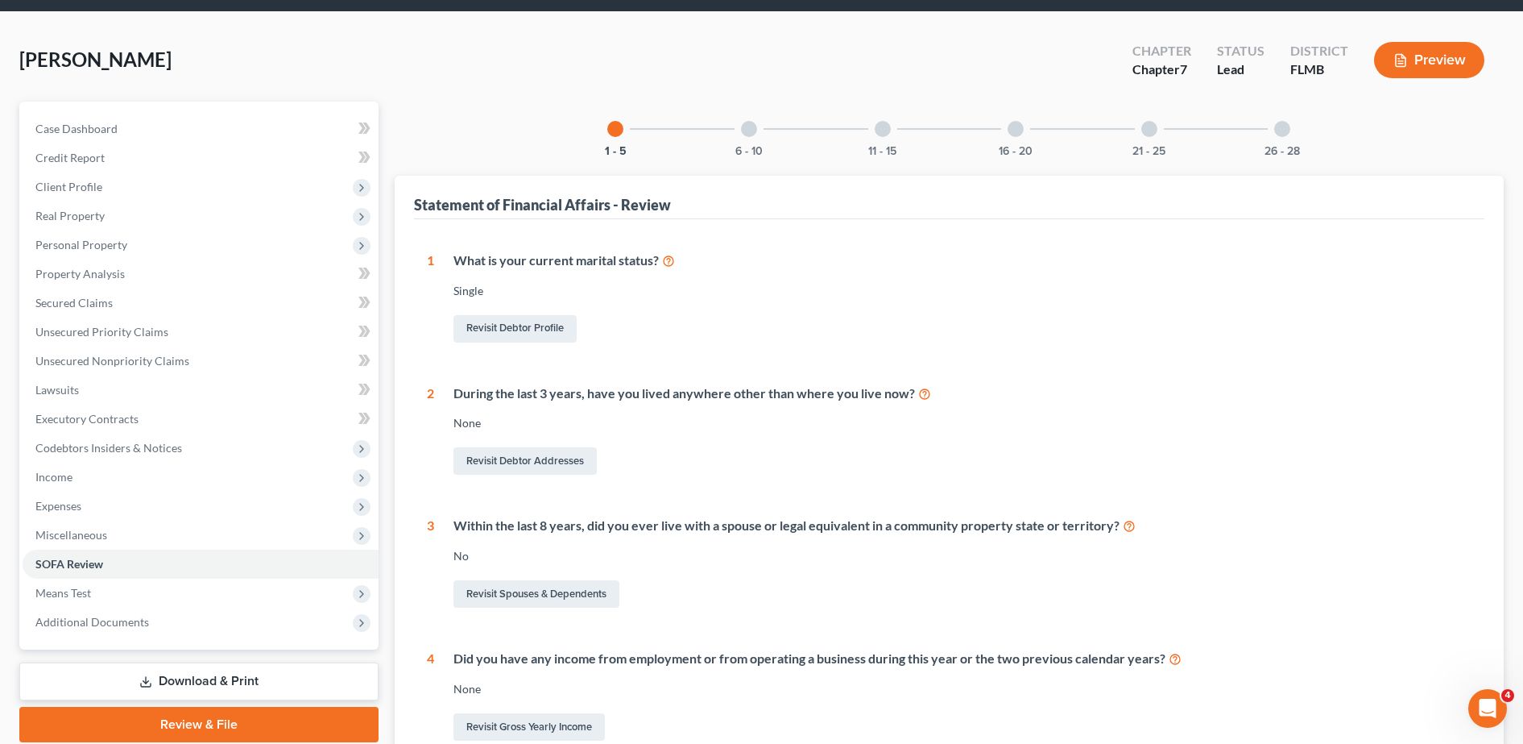
scroll to position [44, 0]
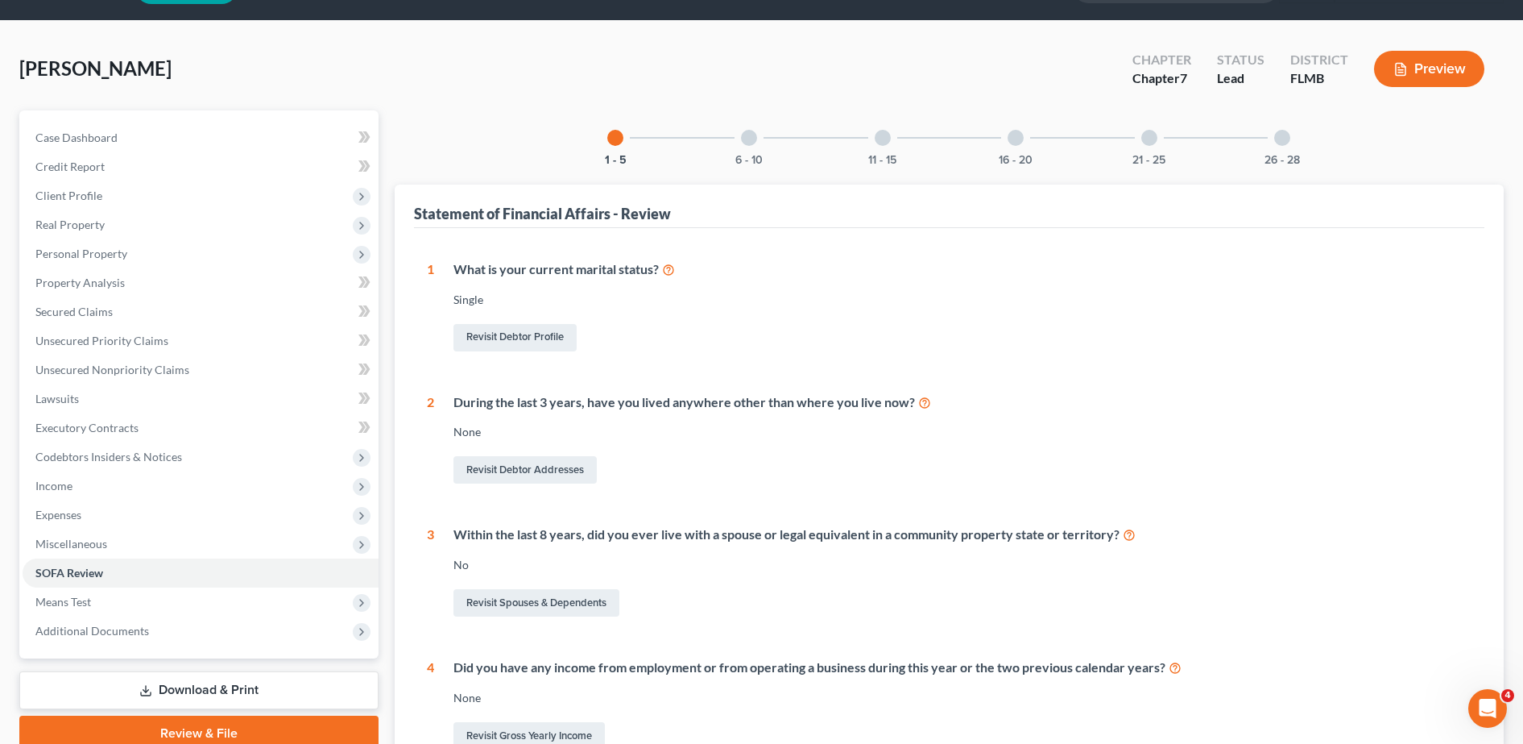
click at [756, 130] on div "6 - 10" at bounding box center [749, 137] width 55 height 55
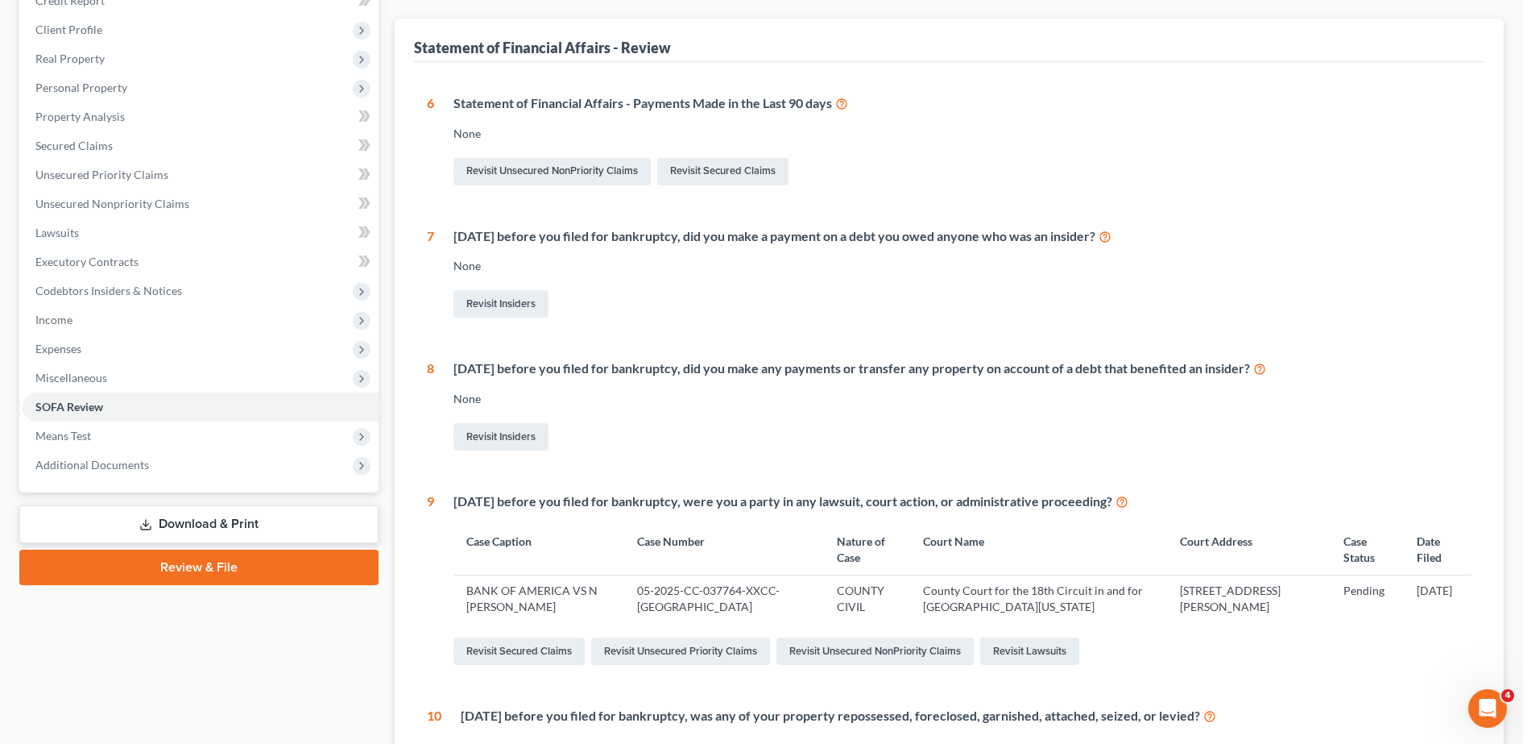
scroll to position [213, 0]
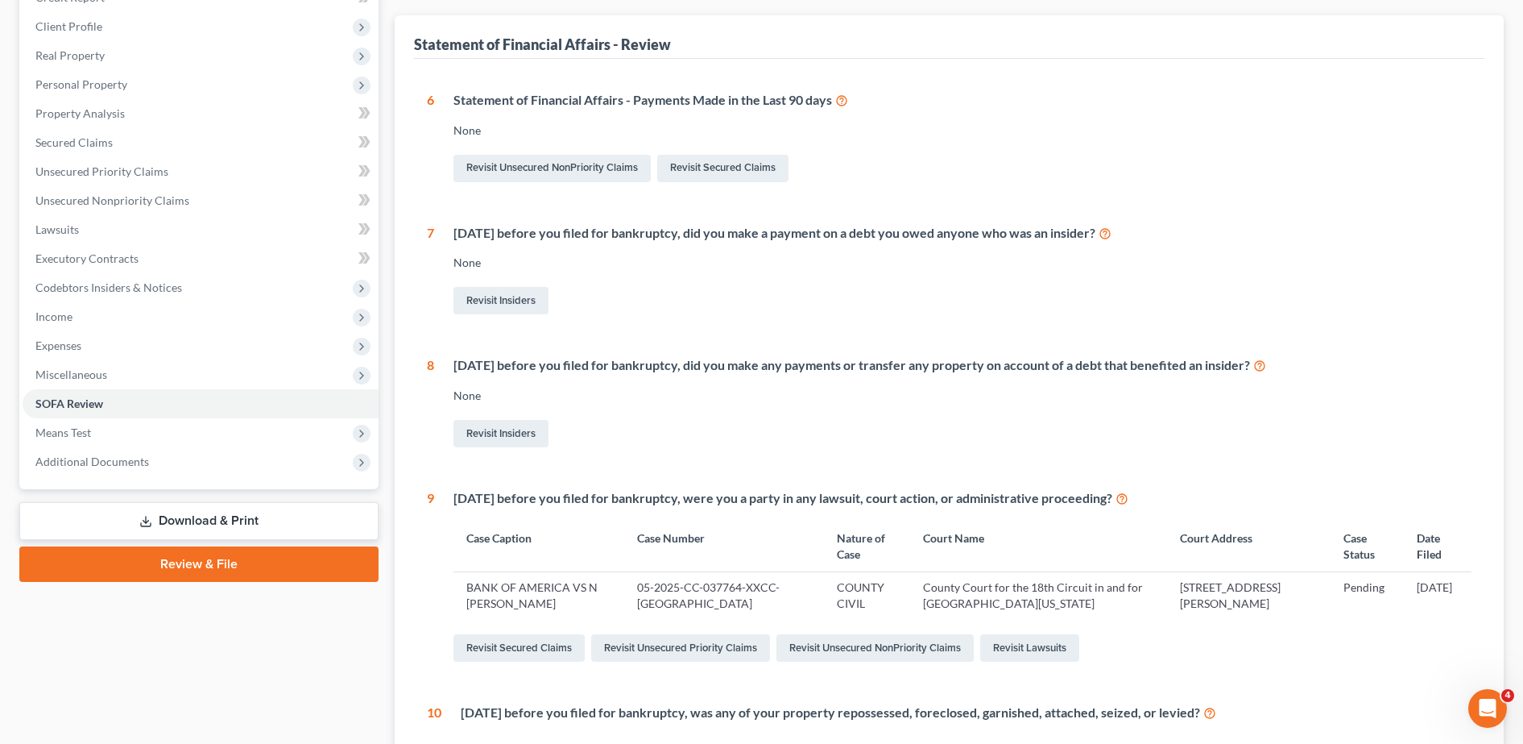
drag, startPoint x: 454, startPoint y: 494, endPoint x: 1163, endPoint y: 469, distance: 709.4
click at [1163, 469] on div "6 Statement of Financial Affairs - Payments Made in the Last 90 days None Revis…" at bounding box center [949, 469] width 1045 height 756
copy div "[DATE] before you filed for bankruptcy, were you a party in any lawsuit, court …"
click at [697, 321] on div "6 Statement of Financial Affairs - Payments Made in the Last 90 days None Revis…" at bounding box center [949, 469] width 1045 height 756
click at [192, 252] on link "Executory Contracts" at bounding box center [201, 258] width 356 height 29
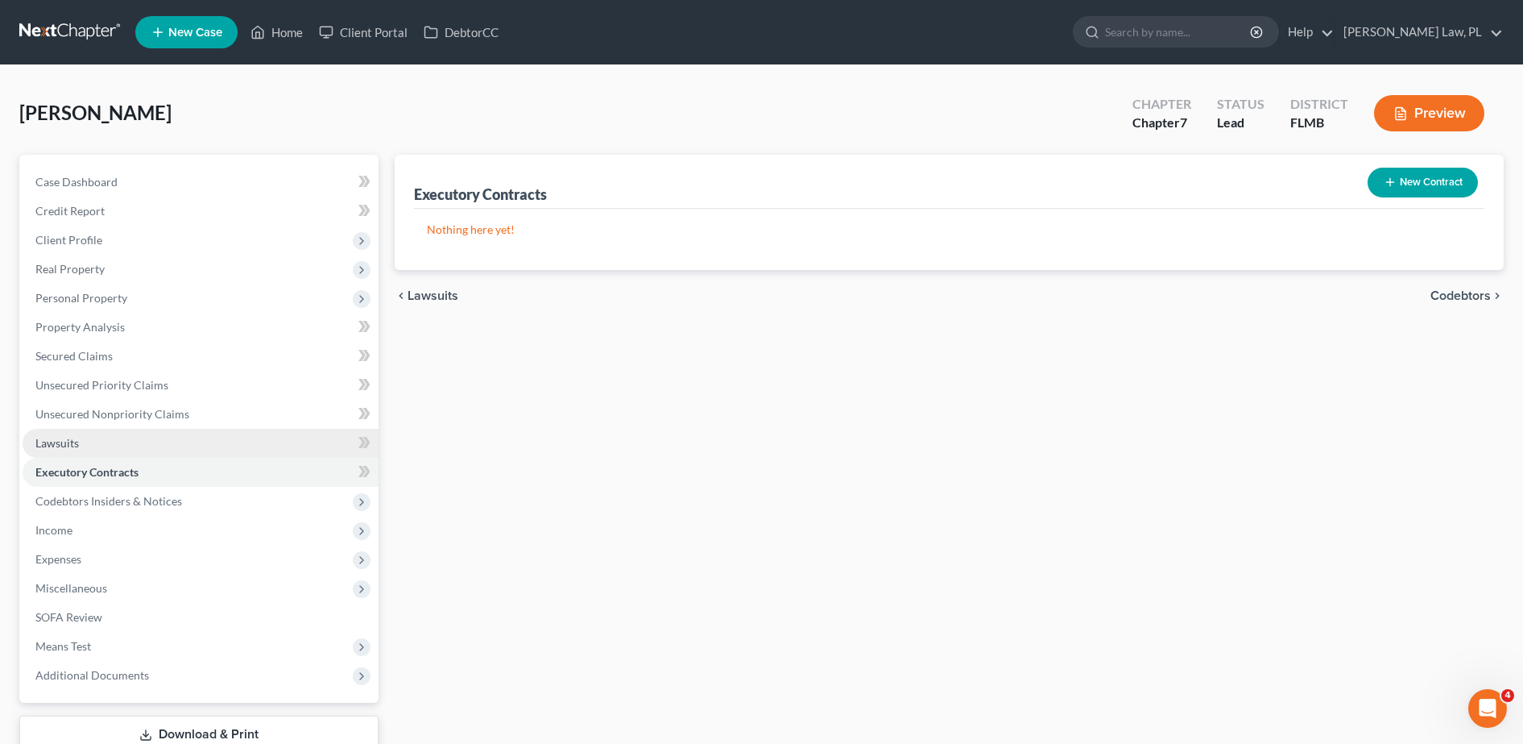
click at [133, 431] on link "Lawsuits" at bounding box center [201, 443] width 356 height 29
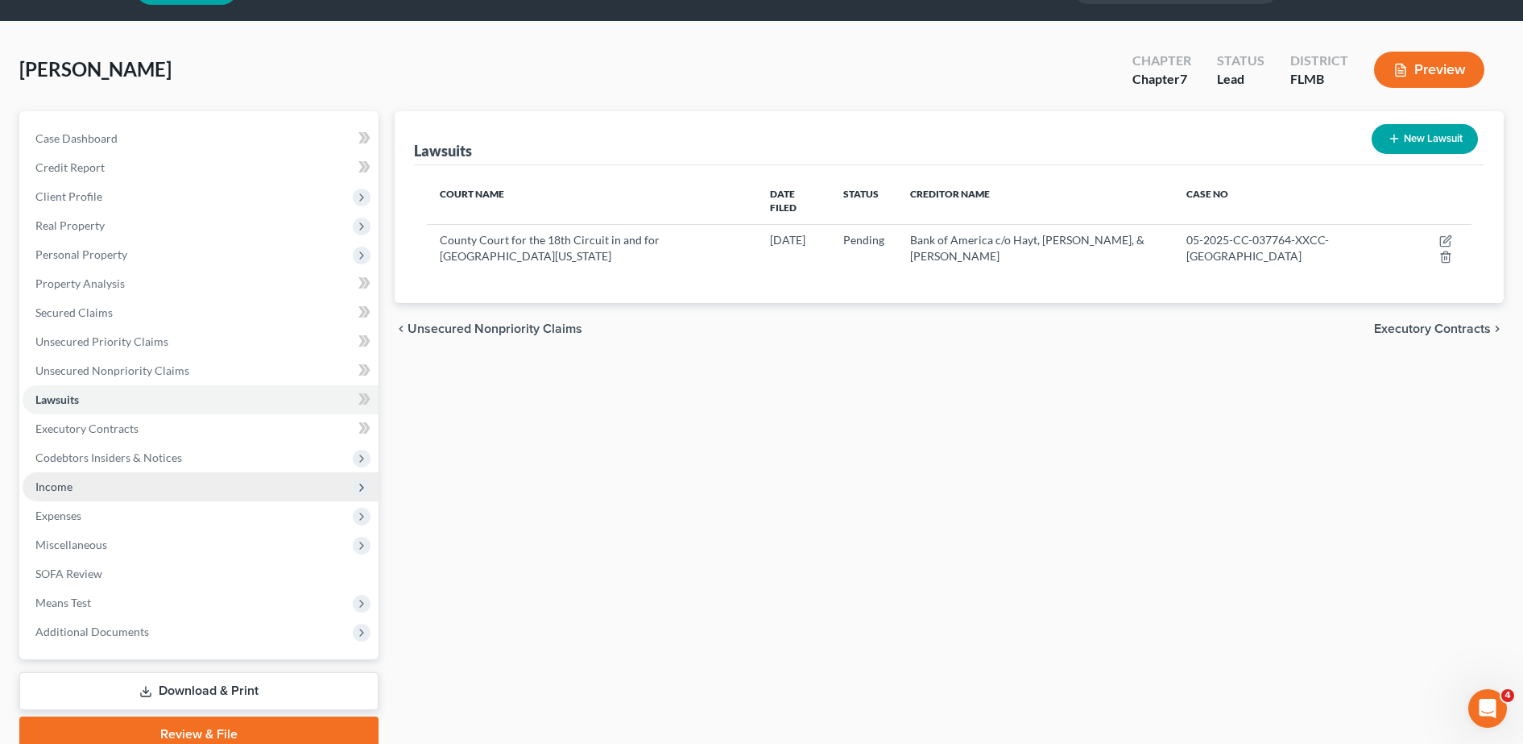
scroll to position [44, 0]
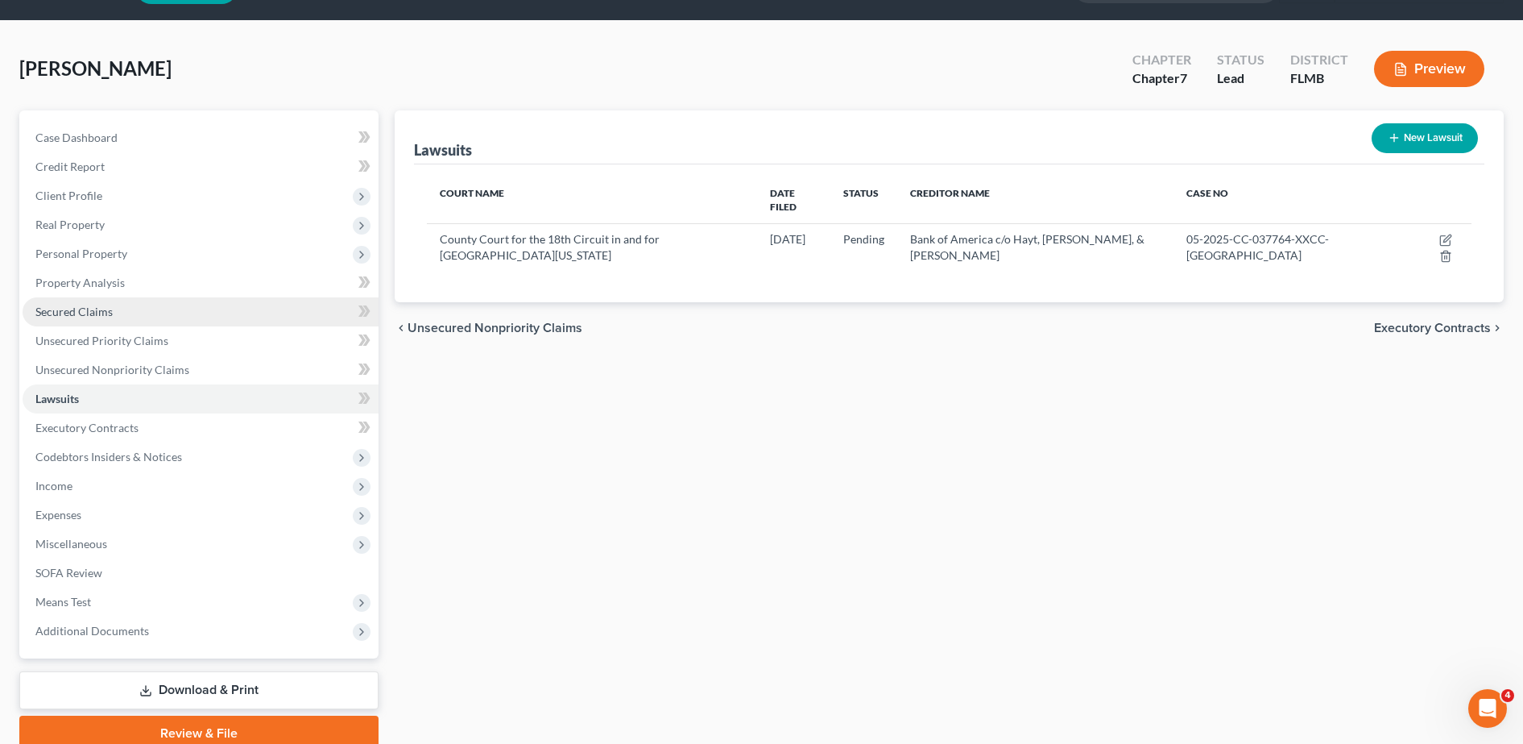
click at [108, 298] on link "Secured Claims" at bounding box center [201, 311] width 356 height 29
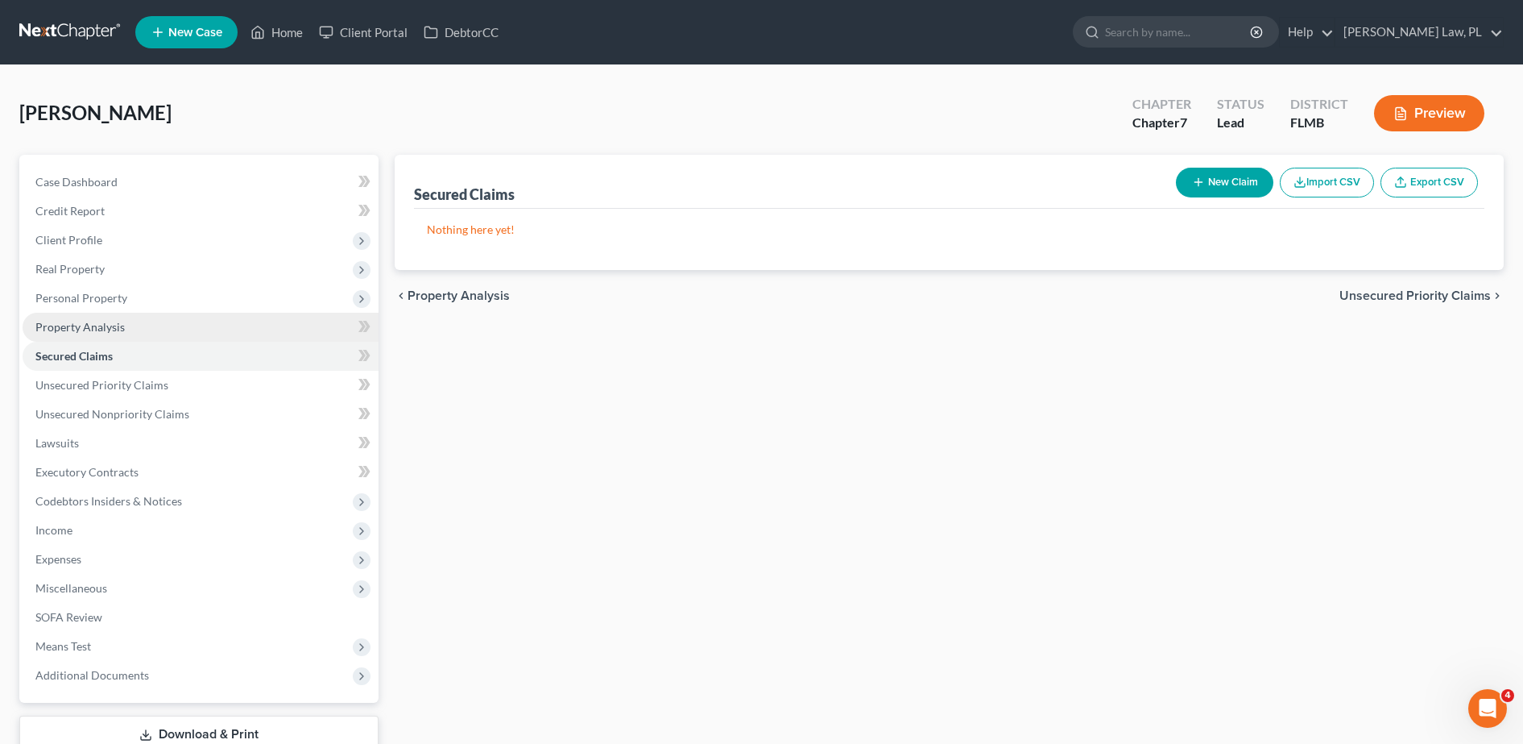
click at [109, 337] on link "Property Analysis" at bounding box center [201, 327] width 356 height 29
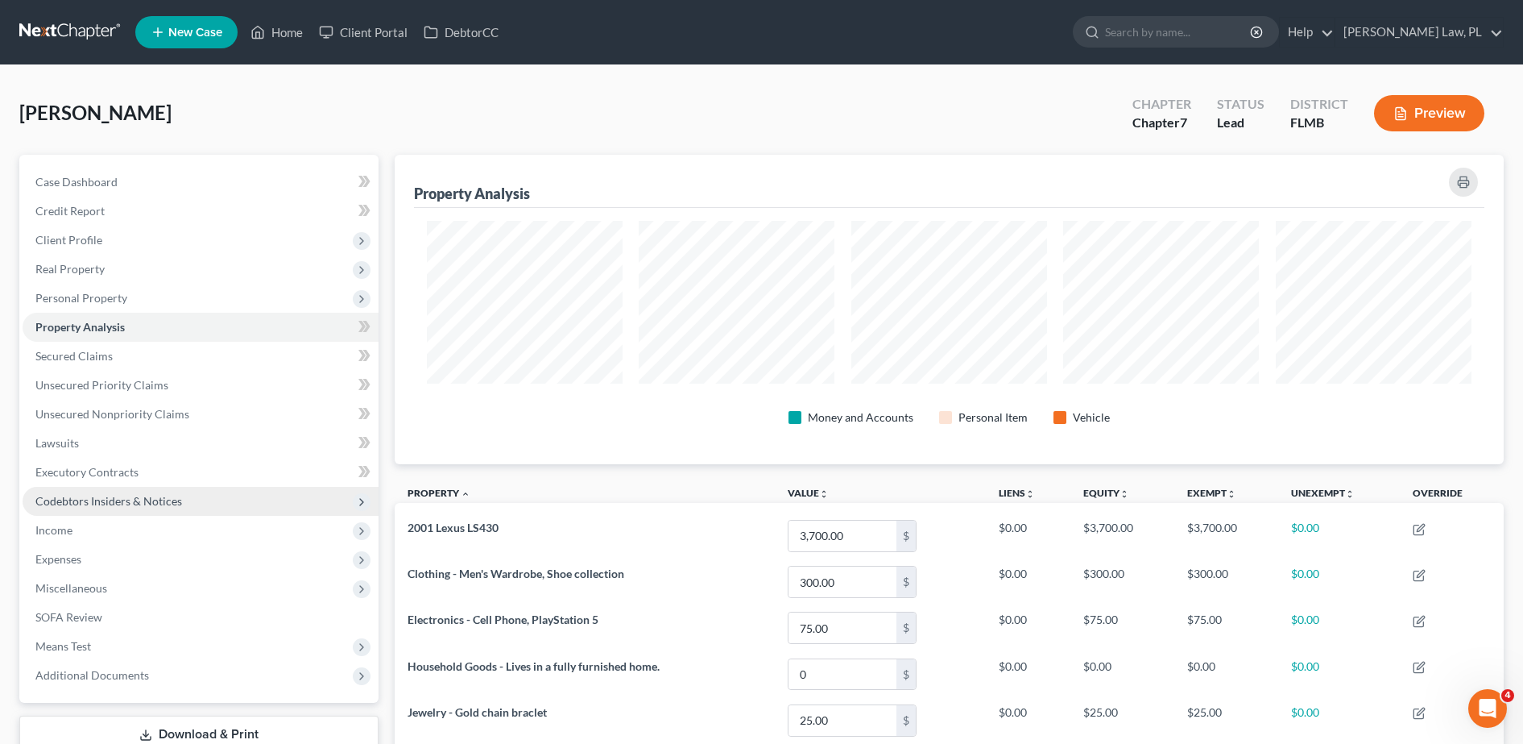
scroll to position [309, 1110]
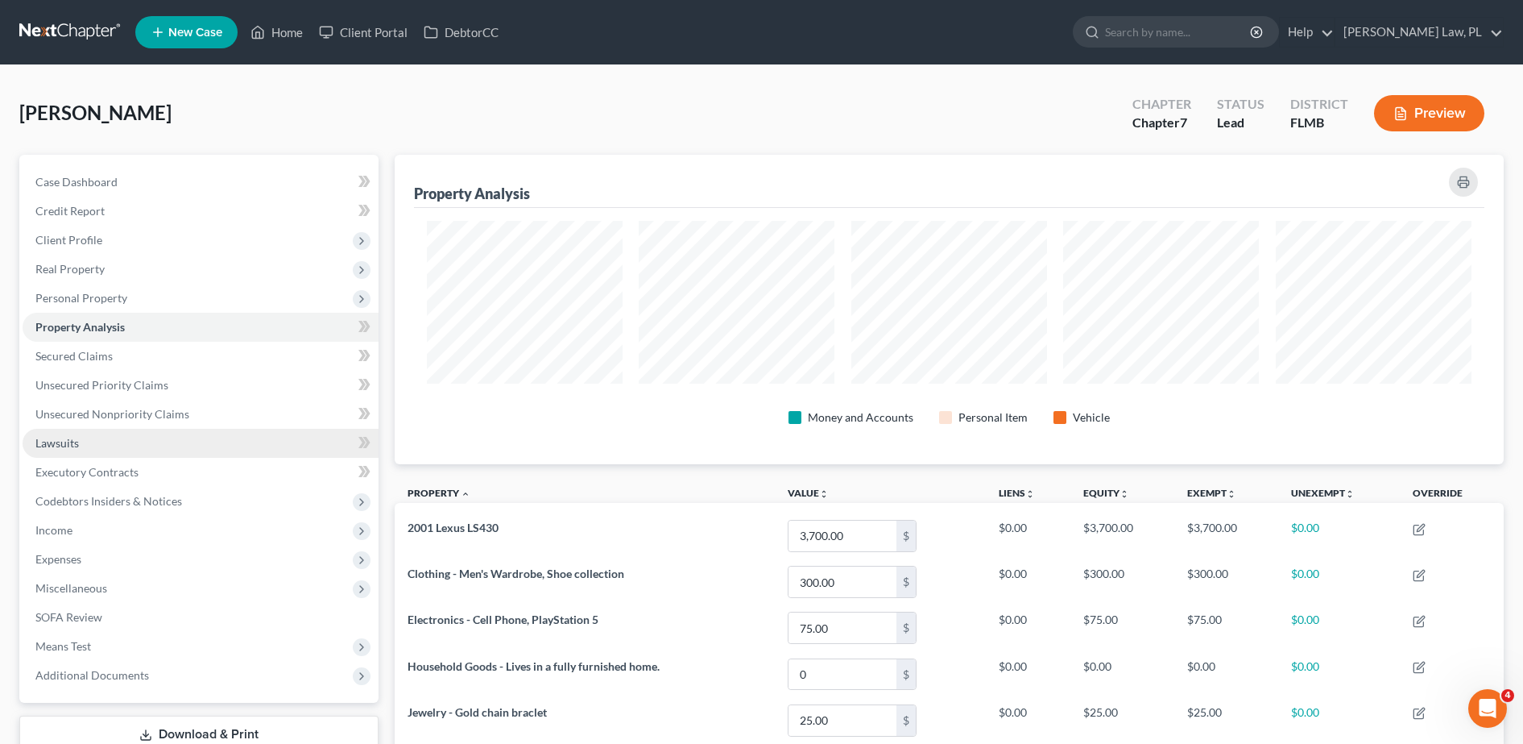
click at [110, 441] on link "Lawsuits" at bounding box center [201, 443] width 356 height 29
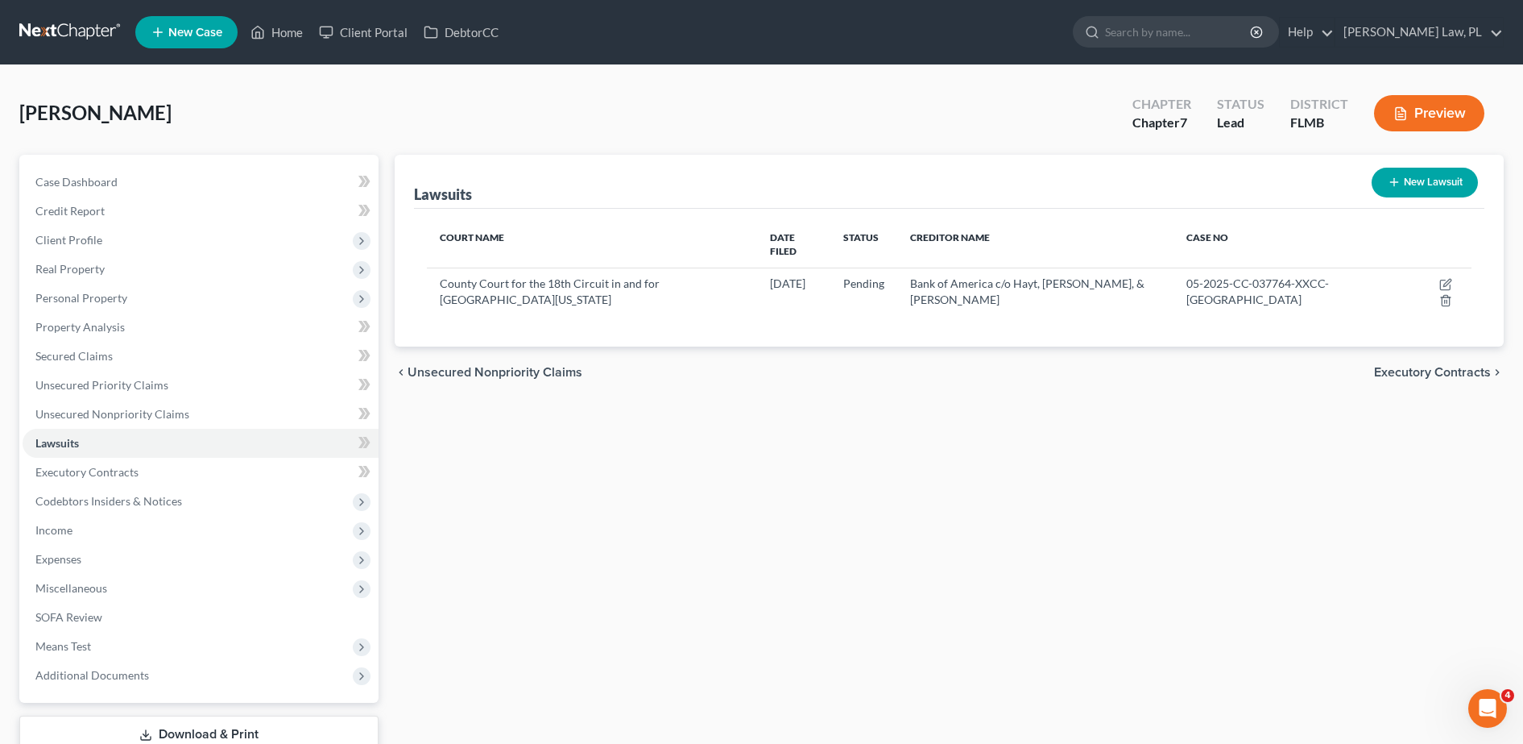
click at [1431, 187] on button "New Lawsuit" at bounding box center [1425, 183] width 106 height 30
select select "0"
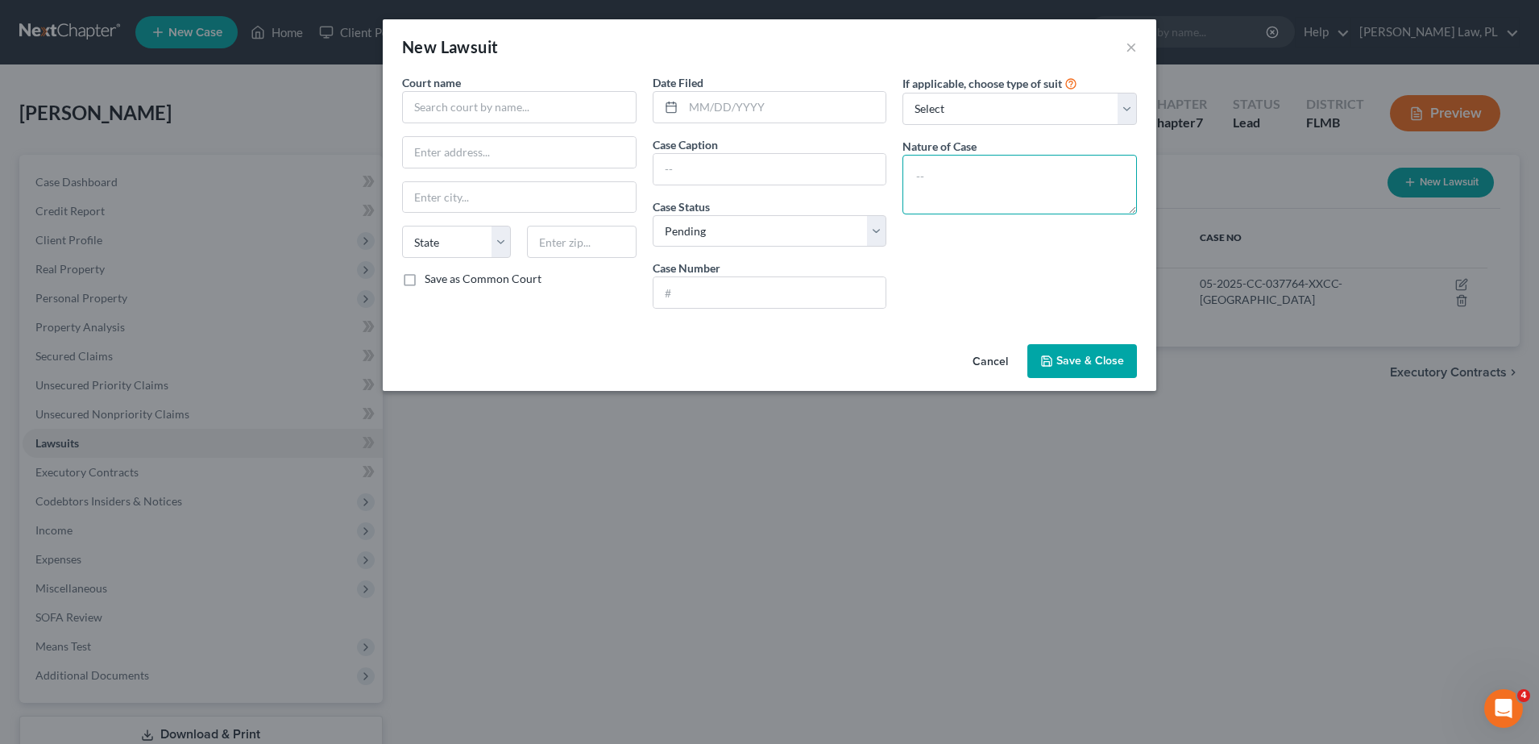
click at [1022, 155] on textarea at bounding box center [1019, 185] width 234 height 60
paste textarea "MISDEMEANOR"
type textarea "MISDEMEANOR"
click at [756, 102] on input "text" at bounding box center [784, 107] width 203 height 31
paste input "[DATE]"
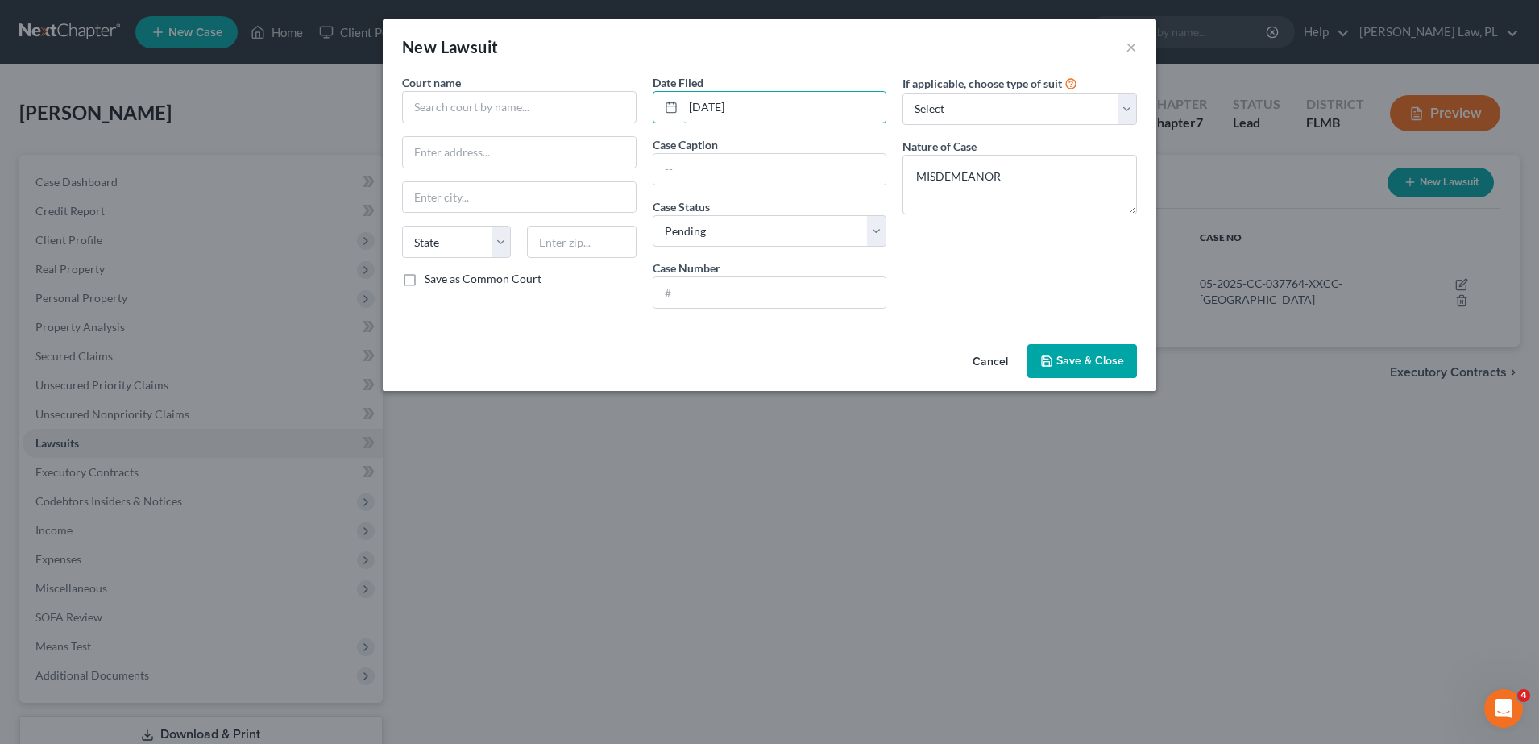
type input "[DATE]"
click at [702, 290] on input "text" at bounding box center [769, 292] width 233 height 31
paste input "05-2023-MM-043805-AXXX-XX"
type input "05-2023-MM-043805-AXXX-XX"
click at [744, 169] on input "text" at bounding box center [769, 169] width 233 height 31
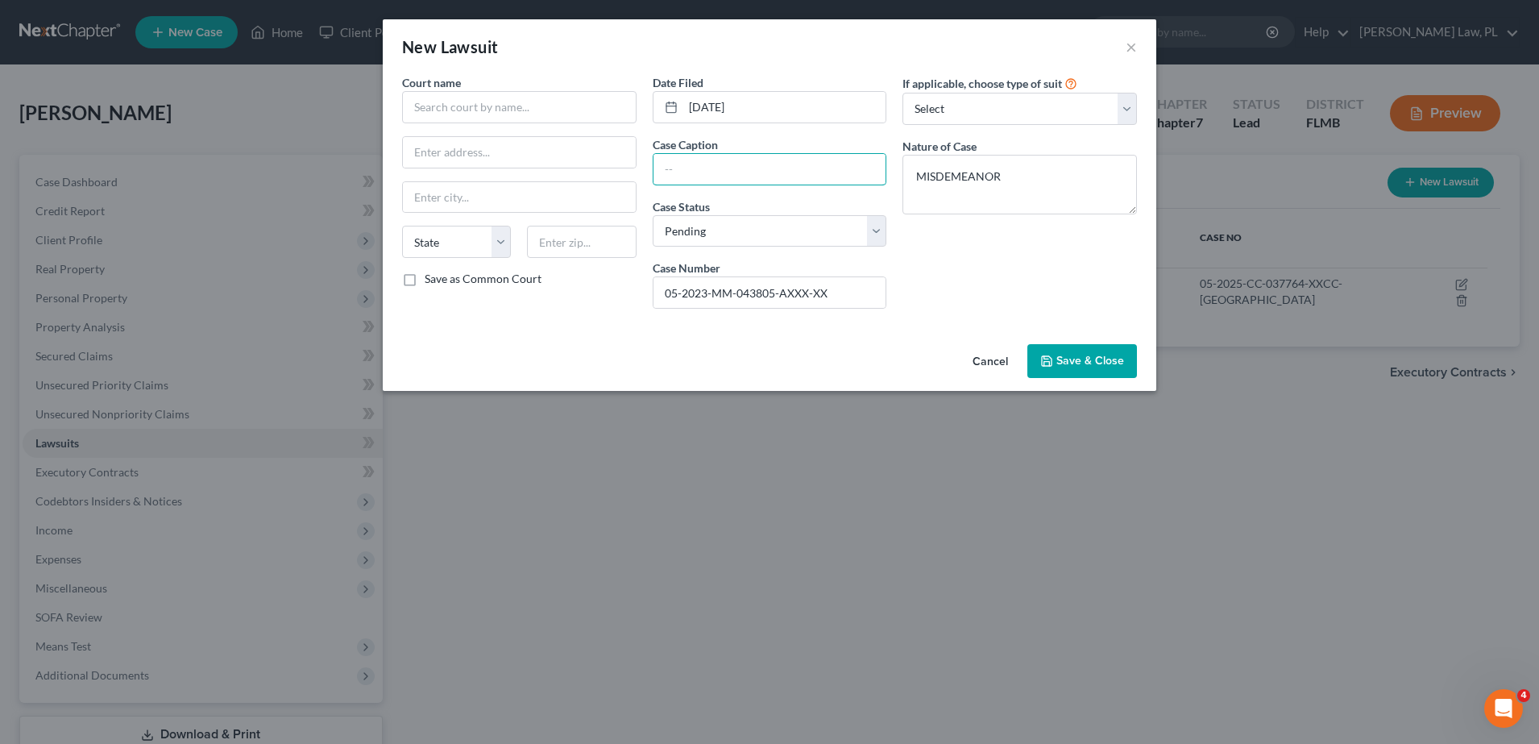
paste input "STATE VS [PERSON_NAME] N A"
type input "STATE VS [PERSON_NAME] N A"
click at [1001, 325] on div "Court name * State [US_STATE] AK AR AZ CA CO CT DE DC [GEOGRAPHIC_DATA] [GEOGRA…" at bounding box center [769, 205] width 773 height 263
click at [496, 89] on div "Court name *" at bounding box center [519, 98] width 234 height 49
click at [502, 96] on input "text" at bounding box center [519, 107] width 234 height 32
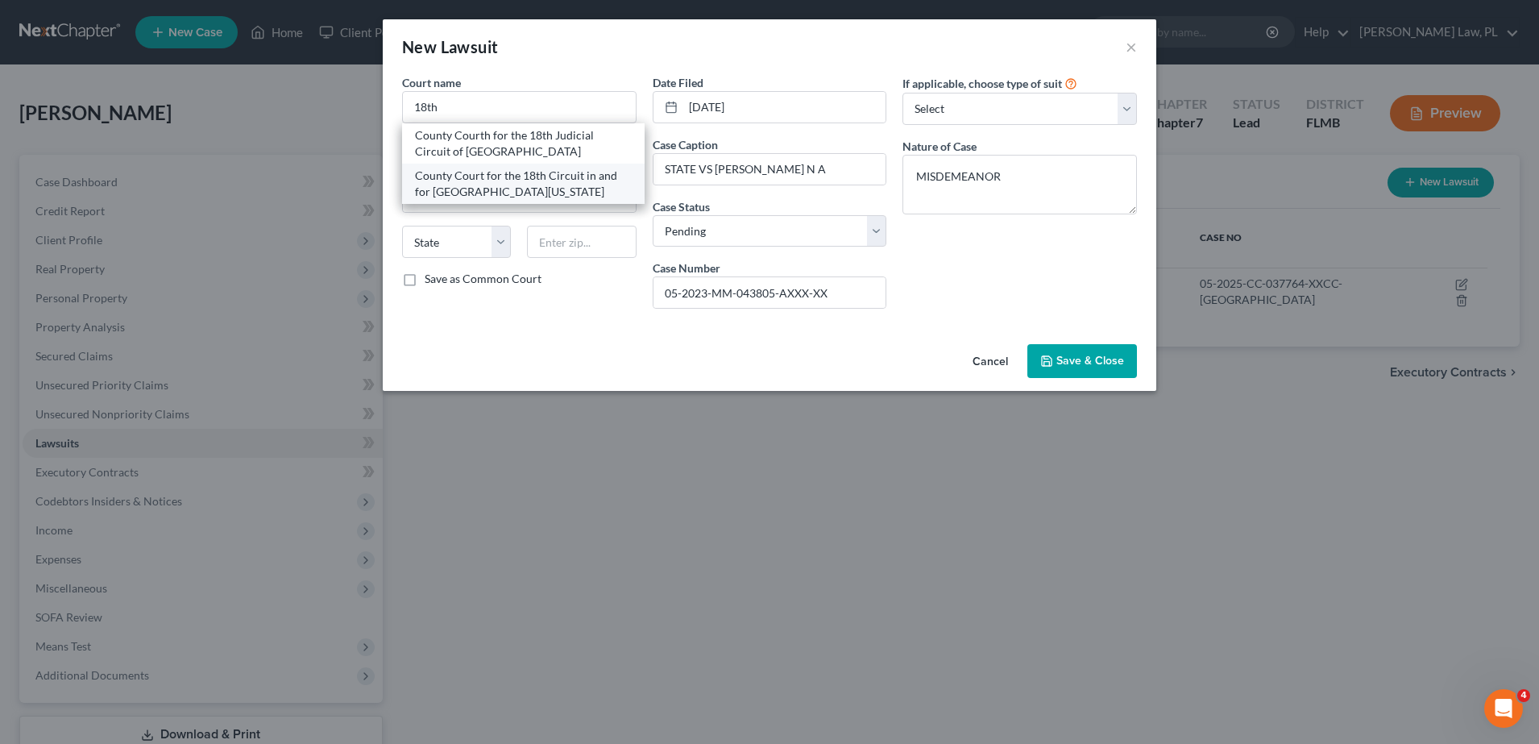
click at [537, 183] on div "County Court for the 18th Circuit in and for [GEOGRAPHIC_DATA][US_STATE]" at bounding box center [523, 184] width 217 height 32
type input "County Court for the 18th Circuit in and for [GEOGRAPHIC_DATA][US_STATE]"
type input "[STREET_ADDRESS][PERSON_NAME]"
type input "[GEOGRAPHIC_DATA]"
select select "9"
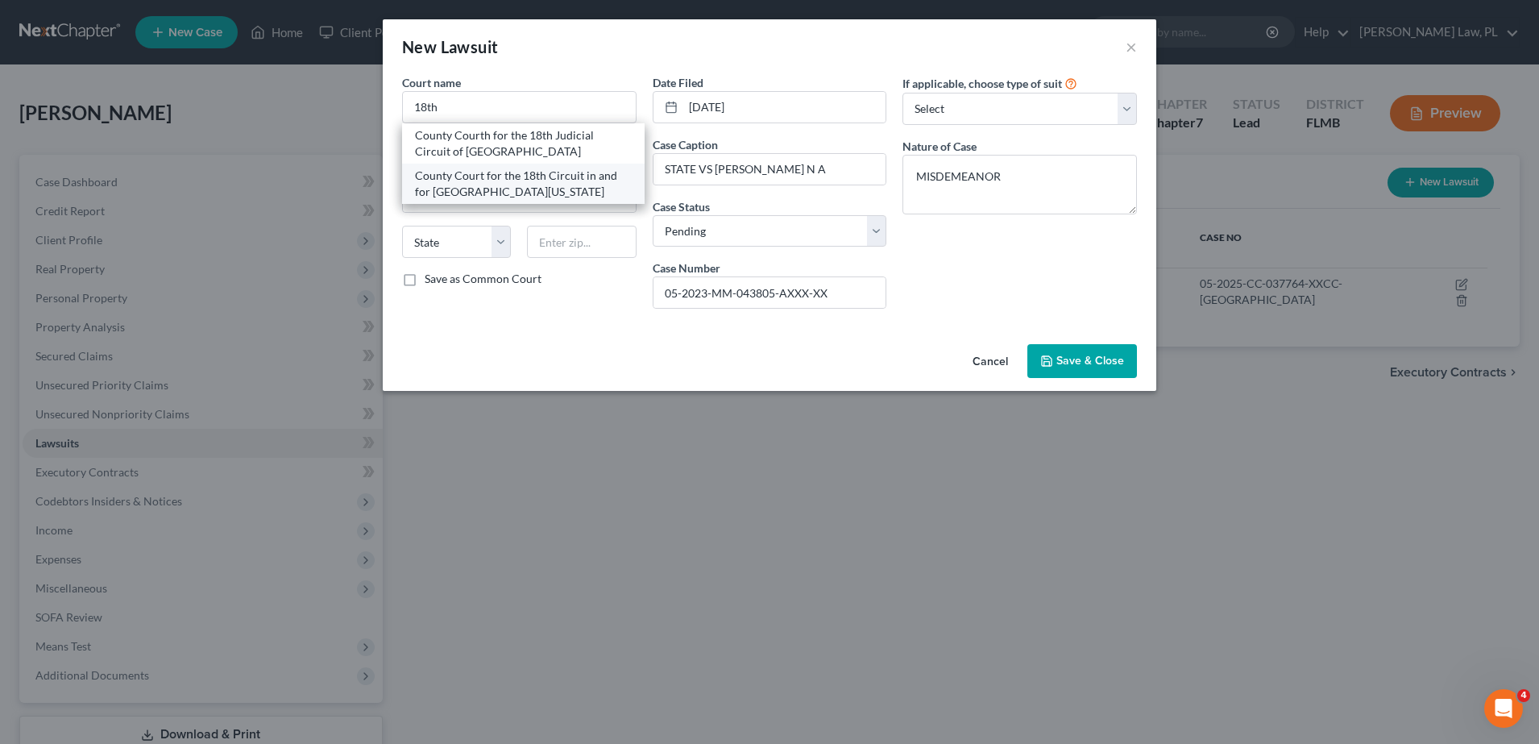
type input "32940"
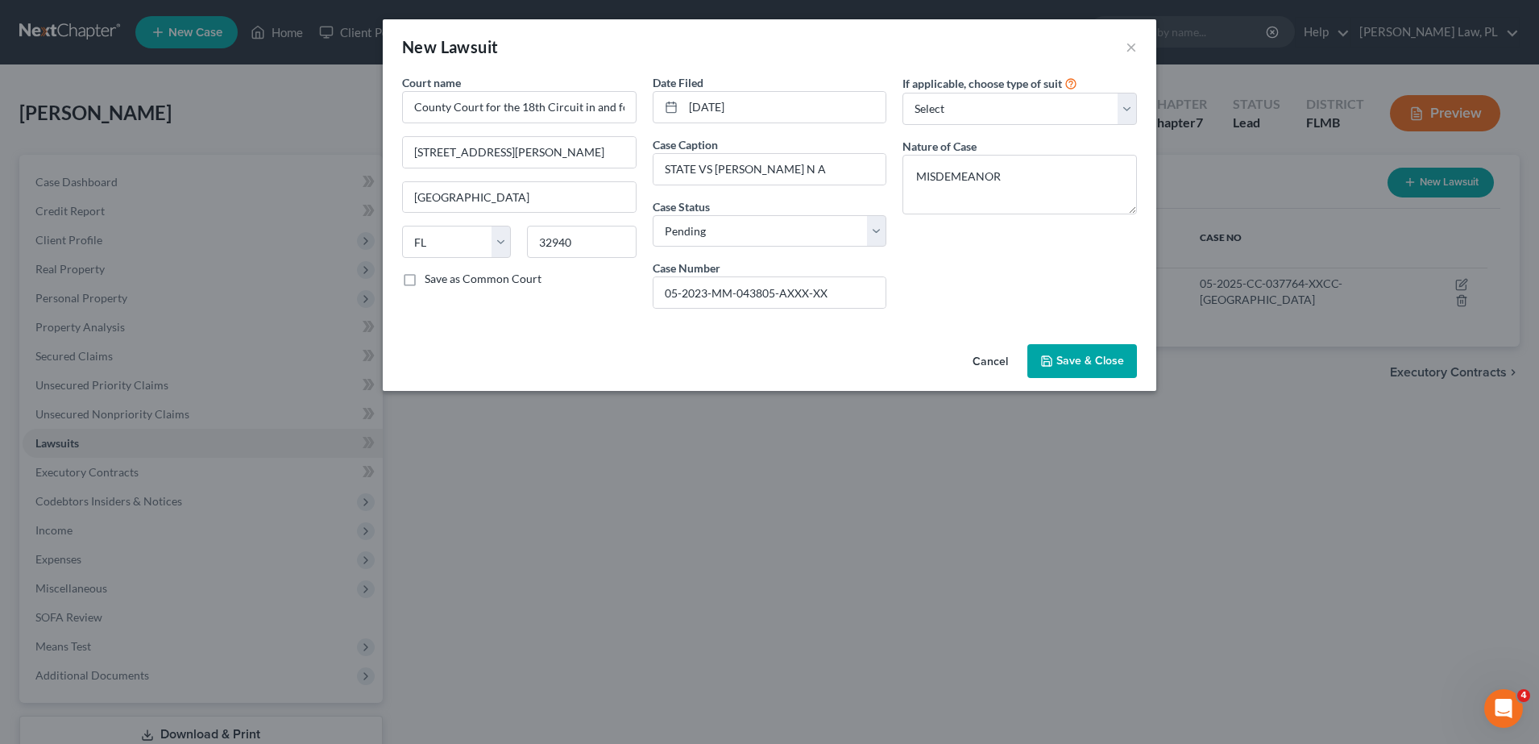
click at [935, 280] on div "If applicable, choose type of suit Select Repossession Garnishment Foreclosure …" at bounding box center [1019, 197] width 251 height 247
click at [1127, 374] on button "Save & Close" at bounding box center [1082, 361] width 110 height 34
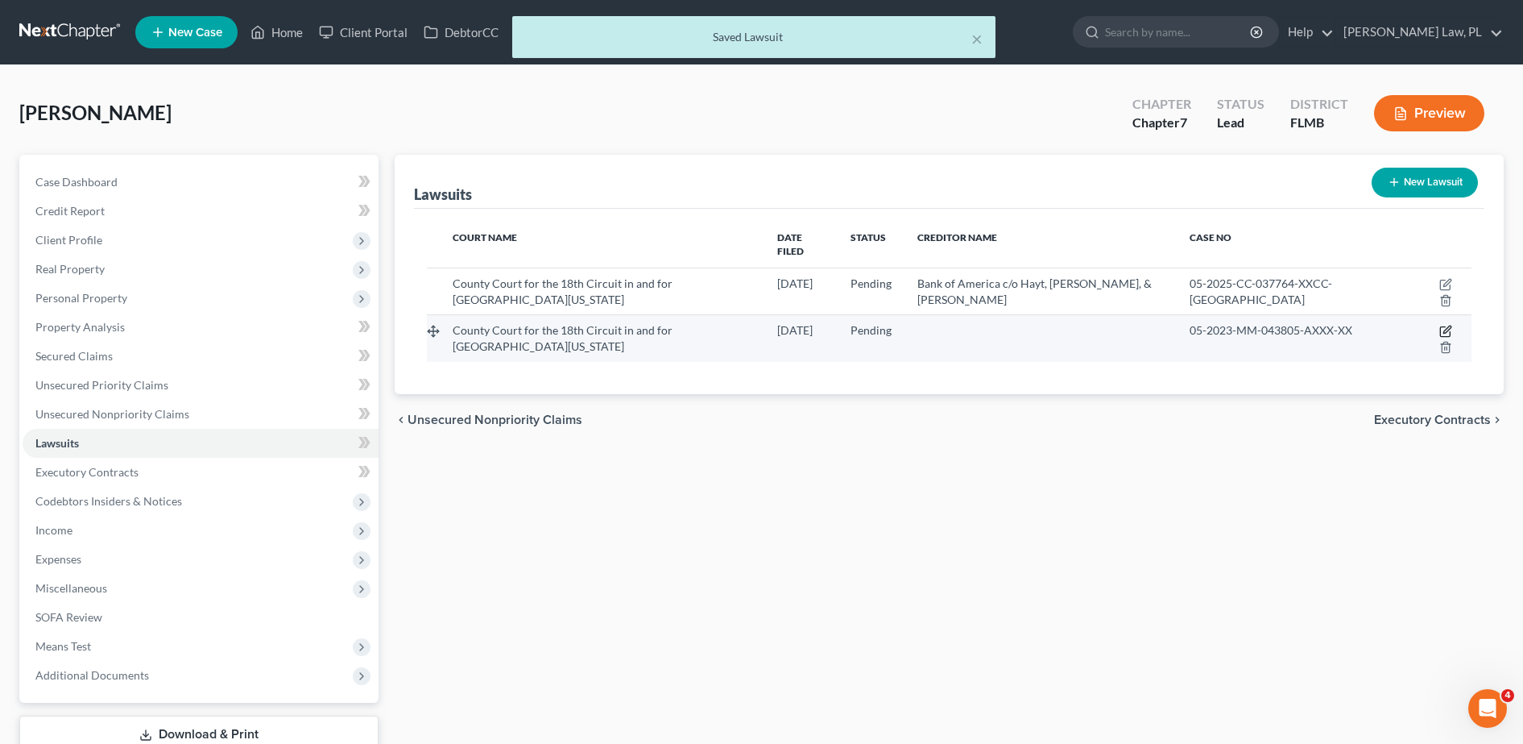
click at [1440, 325] on icon "button" at bounding box center [1446, 331] width 13 height 13
select select "9"
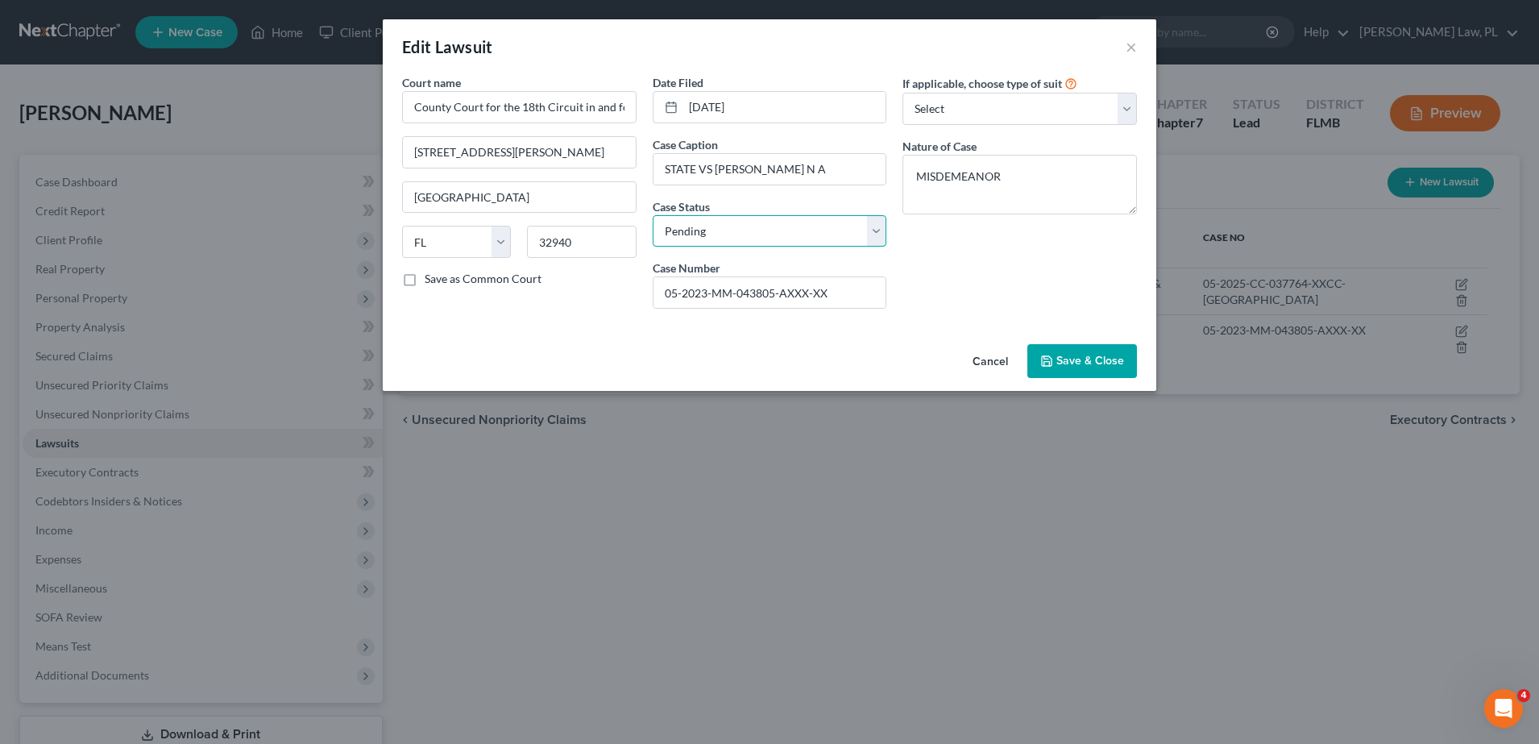
click at [796, 226] on select "Select Pending On Appeal Concluded" at bounding box center [770, 231] width 234 height 32
select select "2"
click at [653, 215] on select "Select Pending On Appeal Concluded" at bounding box center [770, 231] width 234 height 32
click at [1087, 369] on button "Save & Close" at bounding box center [1082, 361] width 110 height 34
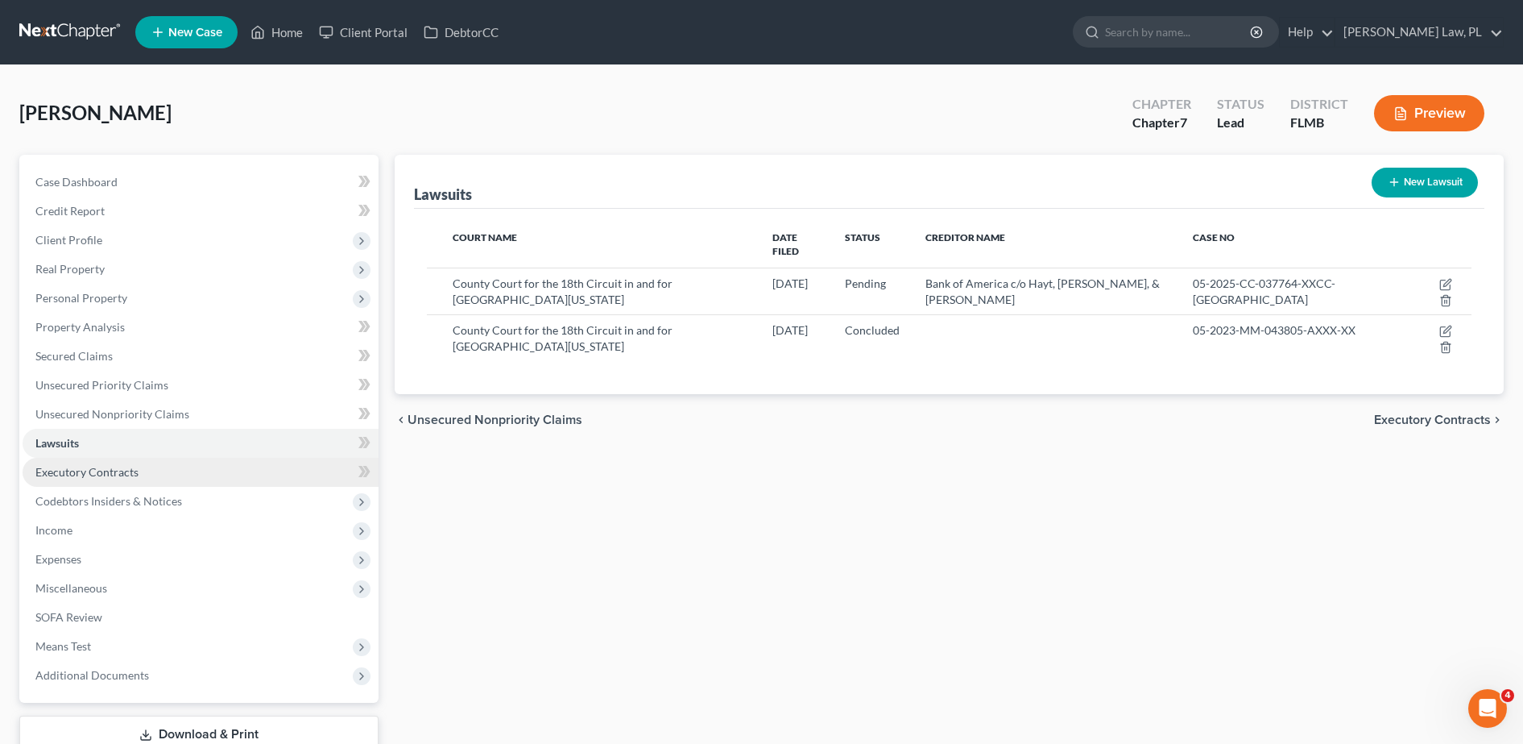
click at [133, 480] on link "Executory Contracts" at bounding box center [201, 472] width 356 height 29
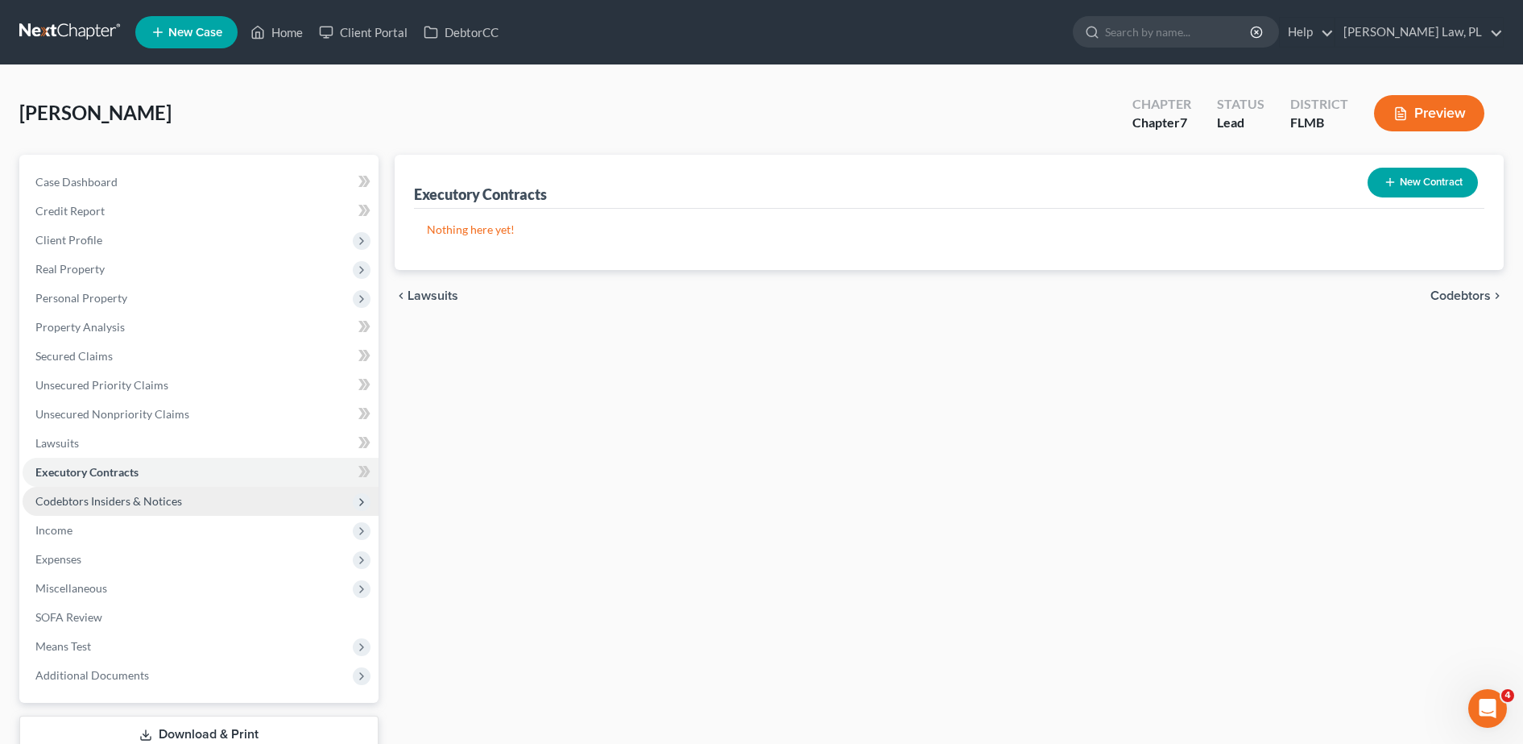
click at [112, 506] on span "Codebtors Insiders & Notices" at bounding box center [108, 501] width 147 height 14
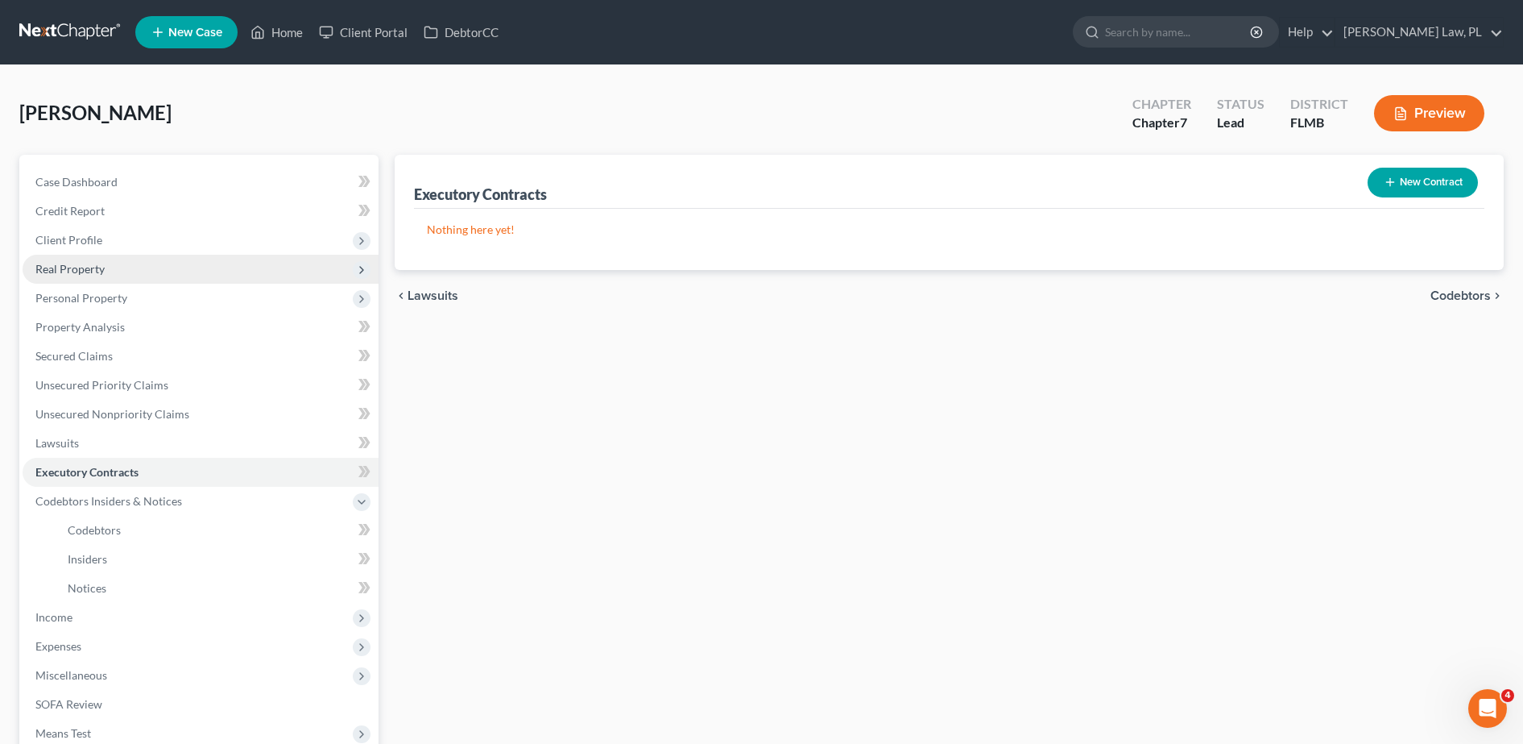
click at [118, 262] on span "Real Property" at bounding box center [201, 269] width 356 height 29
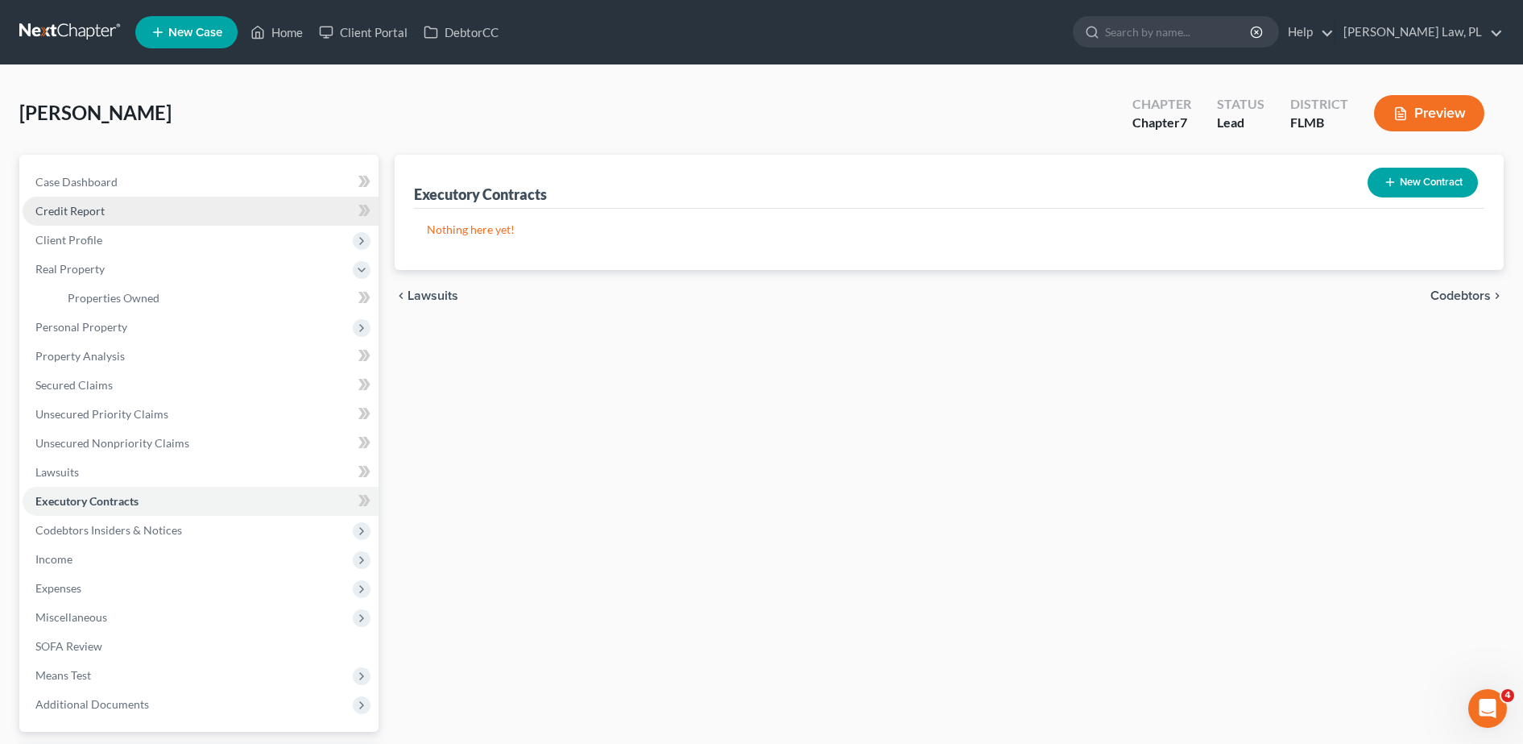
click at [110, 222] on link "Credit Report" at bounding box center [201, 211] width 356 height 29
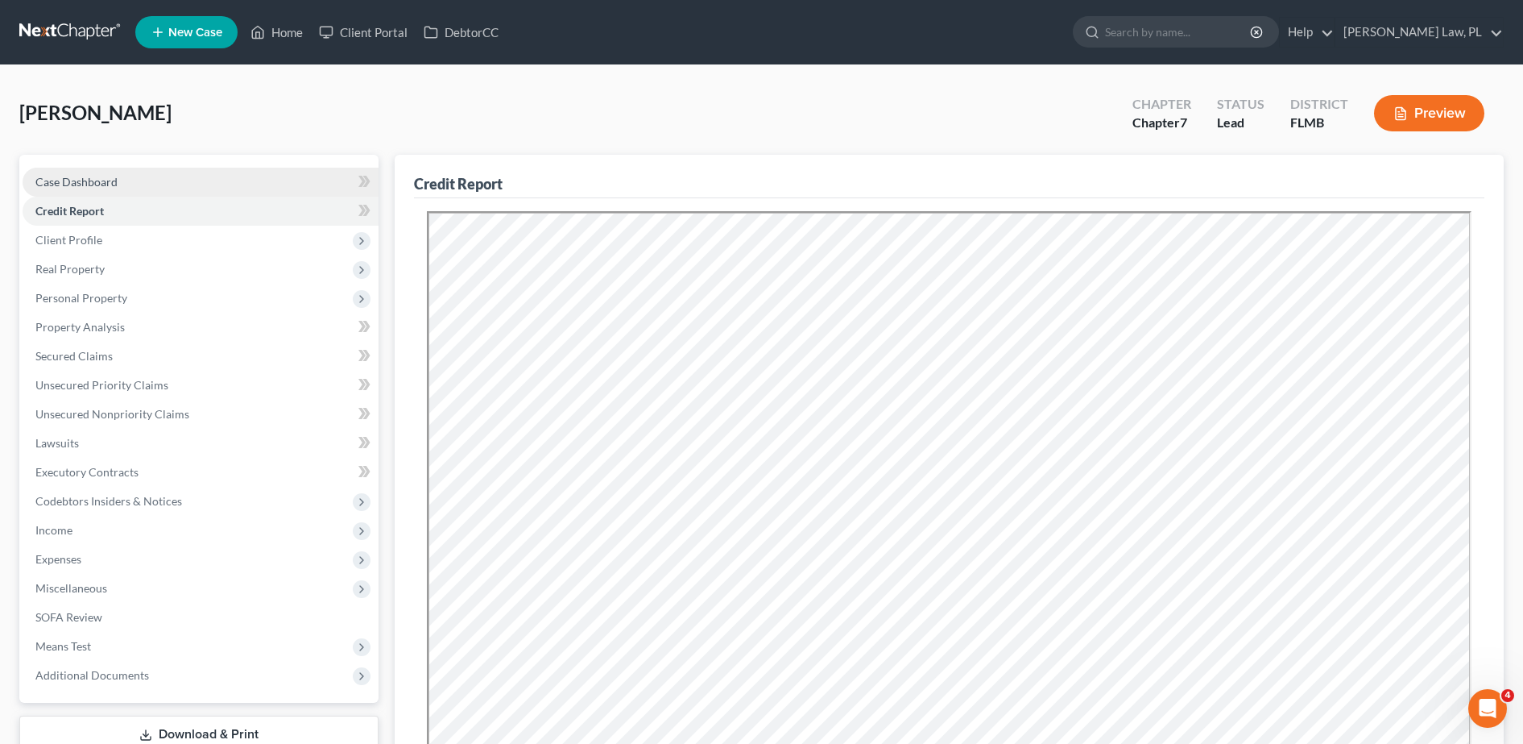
click at [143, 183] on link "Case Dashboard" at bounding box center [201, 182] width 356 height 29
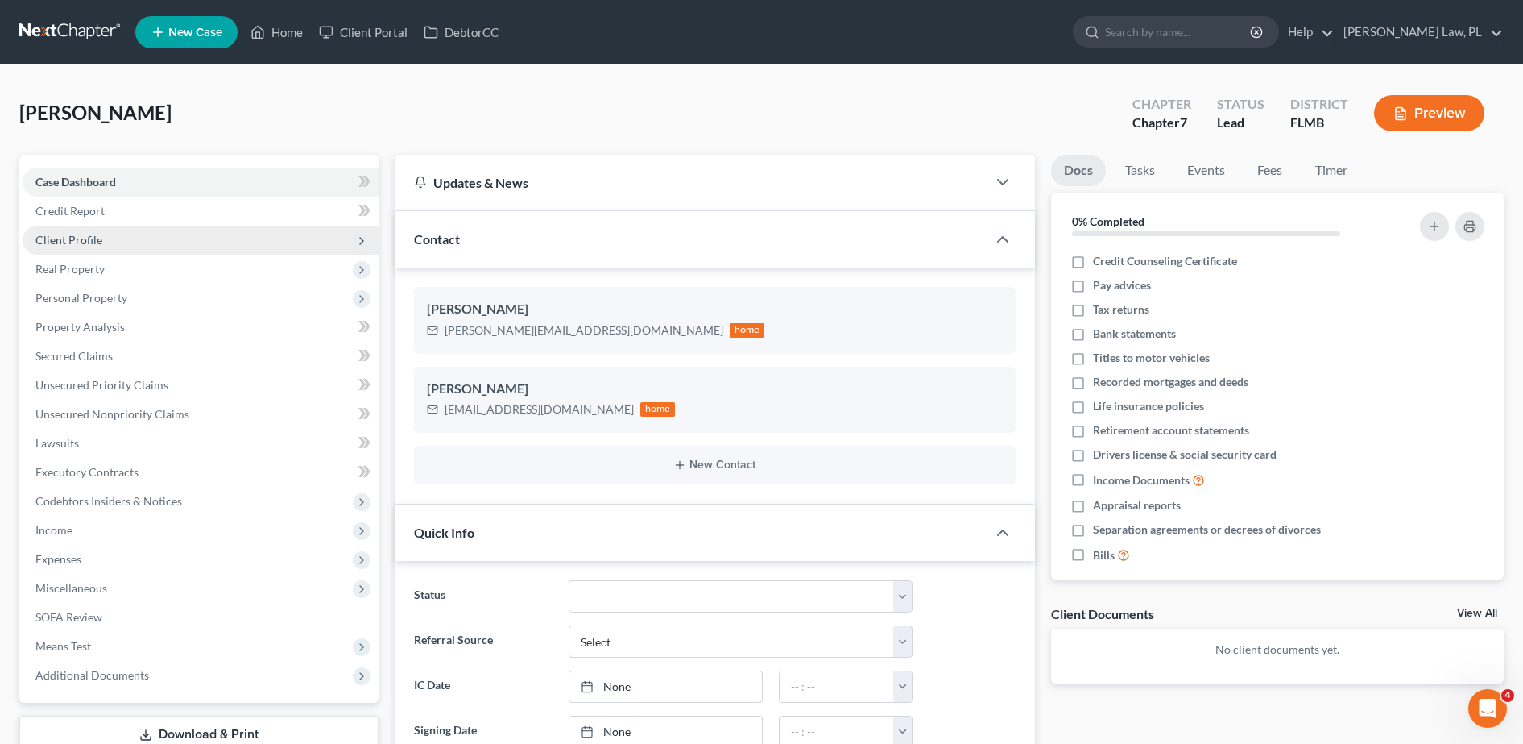
click at [114, 228] on span "Client Profile" at bounding box center [201, 240] width 356 height 29
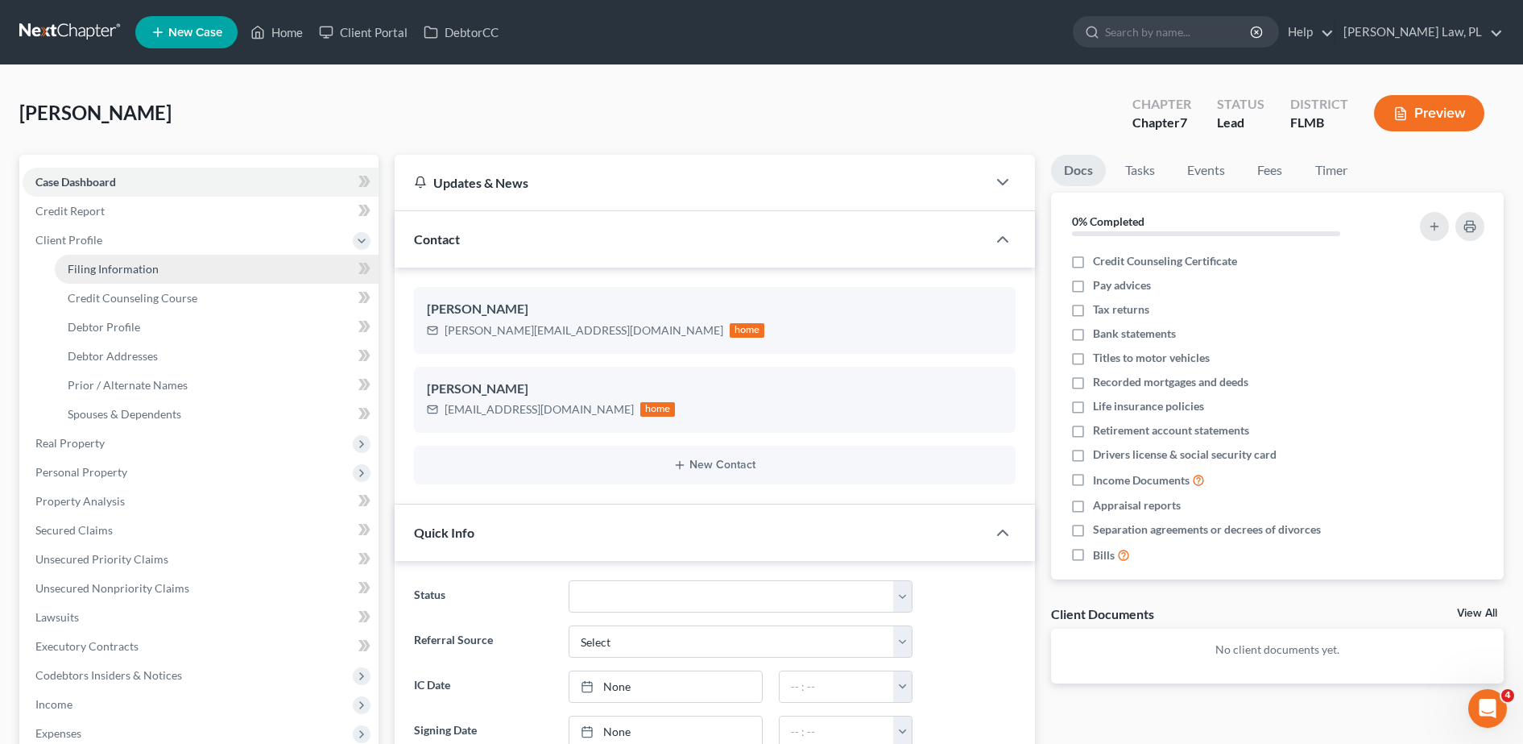
click at [124, 264] on span "Filing Information" at bounding box center [113, 269] width 91 height 14
select select "1"
select select "0"
select select "15"
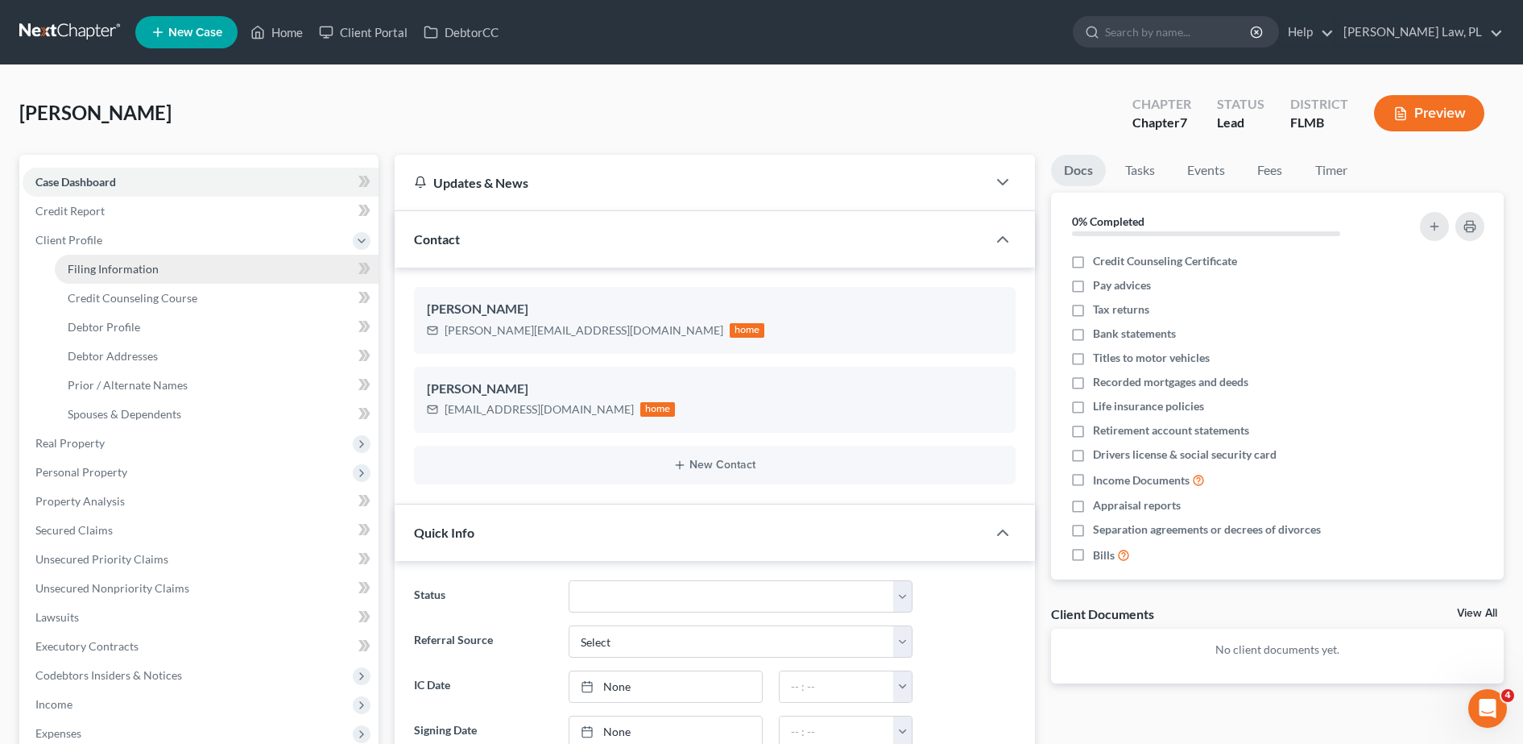
select select "0"
select select "9"
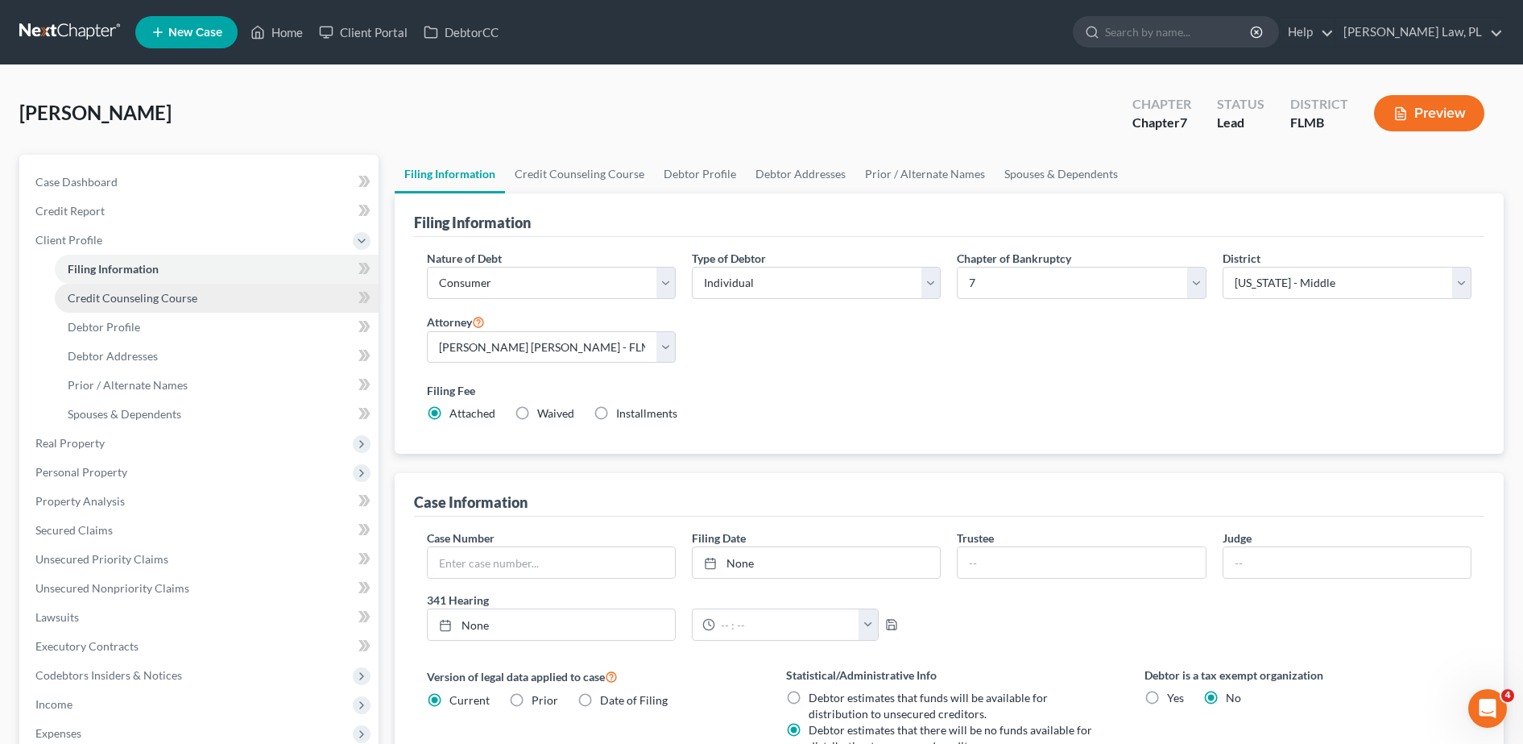
click at [137, 298] on span "Credit Counseling Course" at bounding box center [133, 298] width 130 height 14
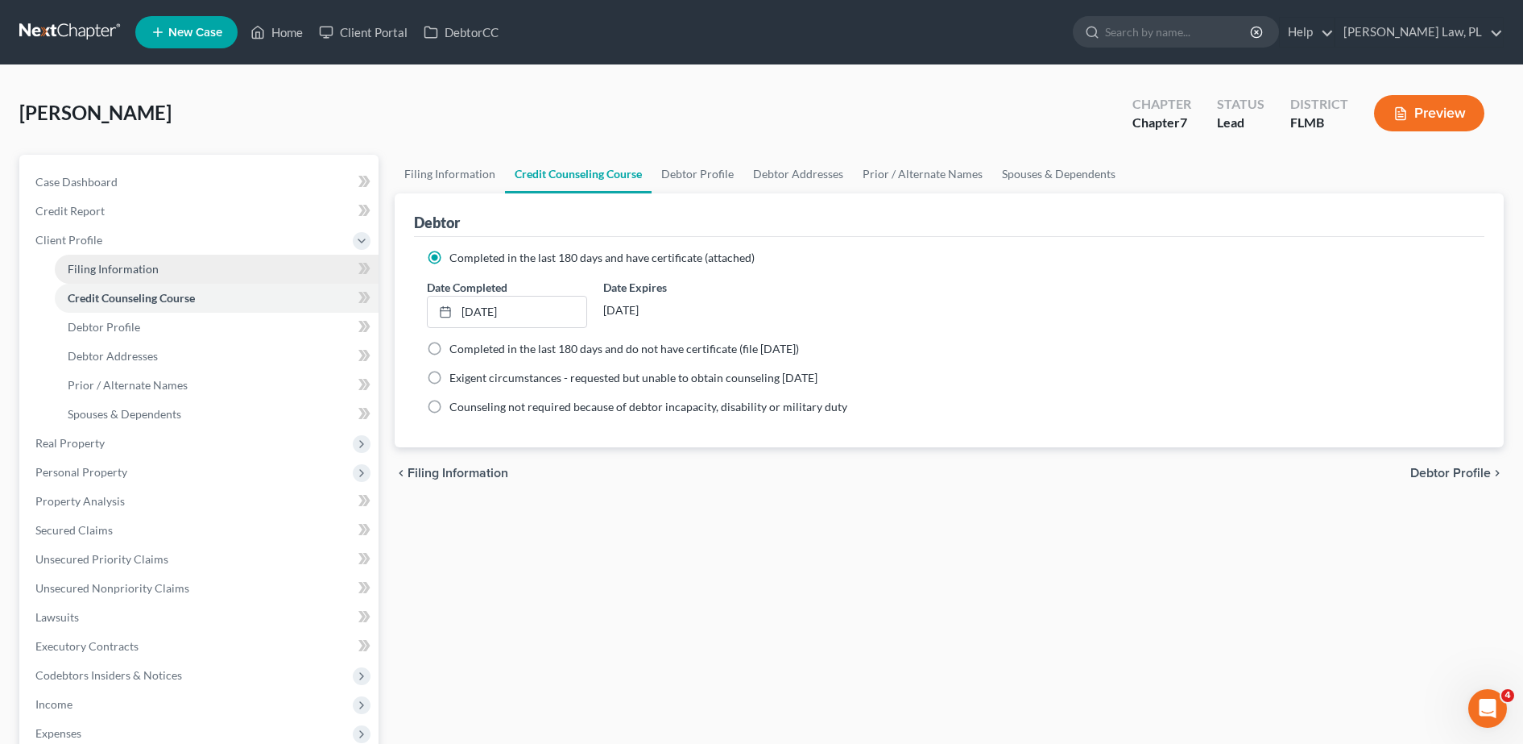
click at [135, 277] on link "Filing Information" at bounding box center [217, 269] width 324 height 29
select select "1"
select select "0"
select select "15"
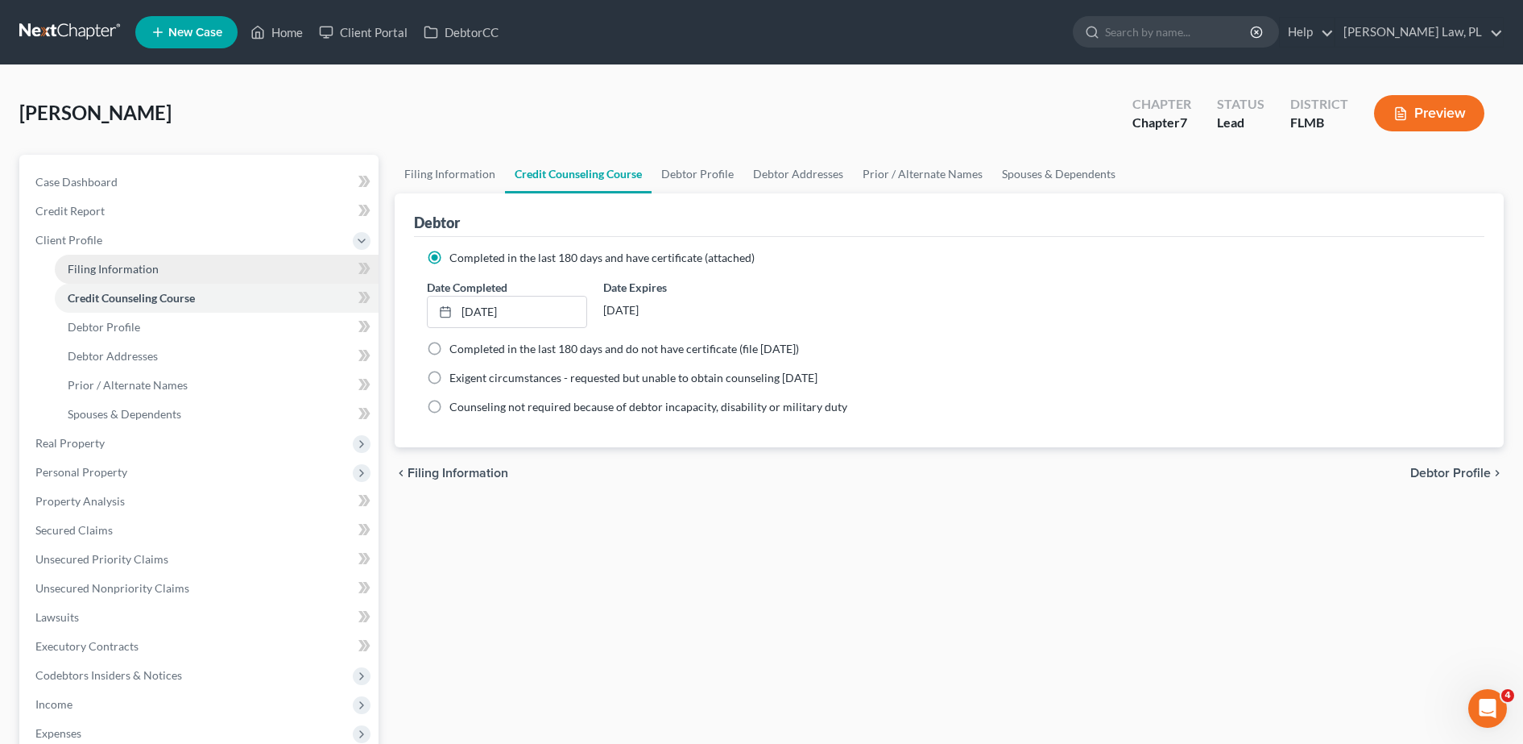
select select "0"
select select "9"
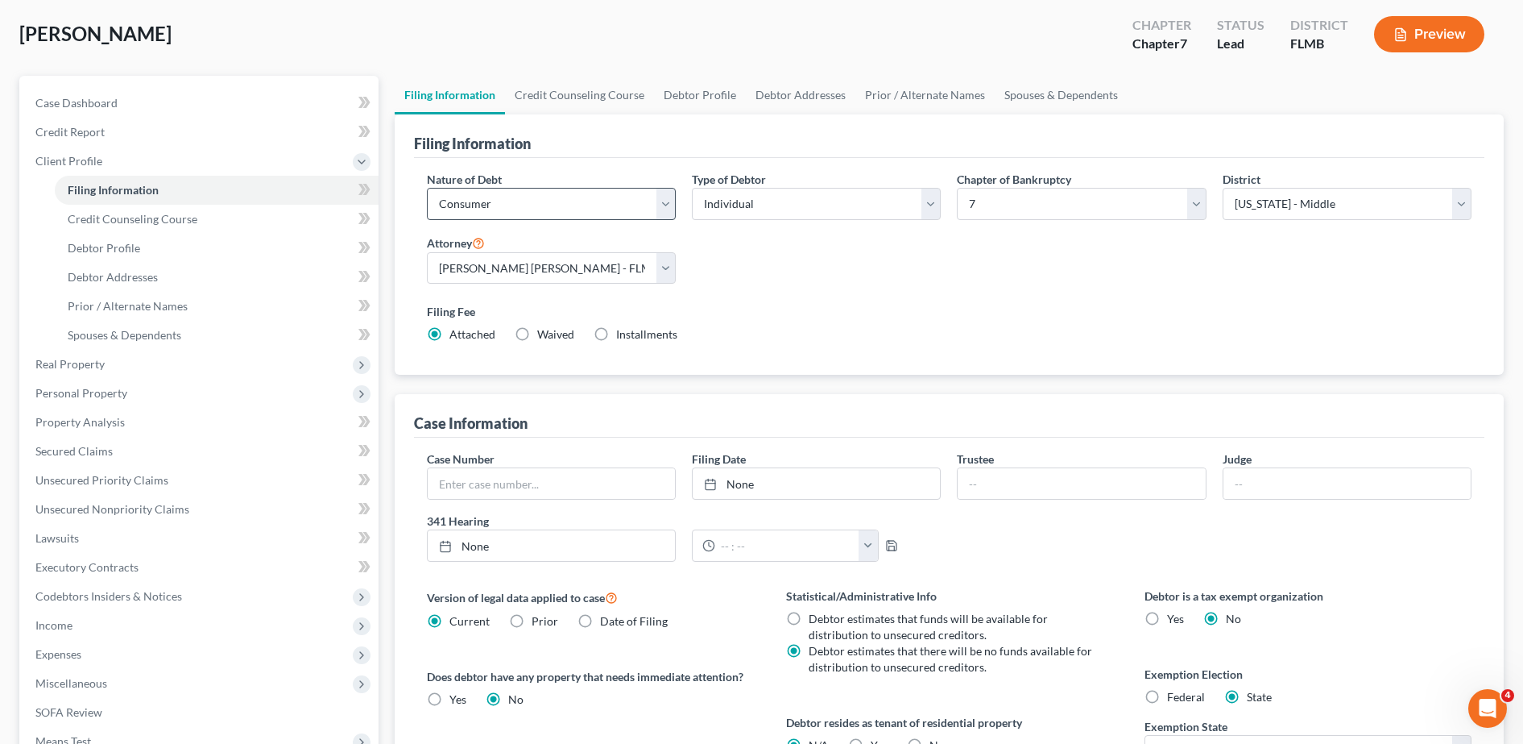
scroll to position [77, 0]
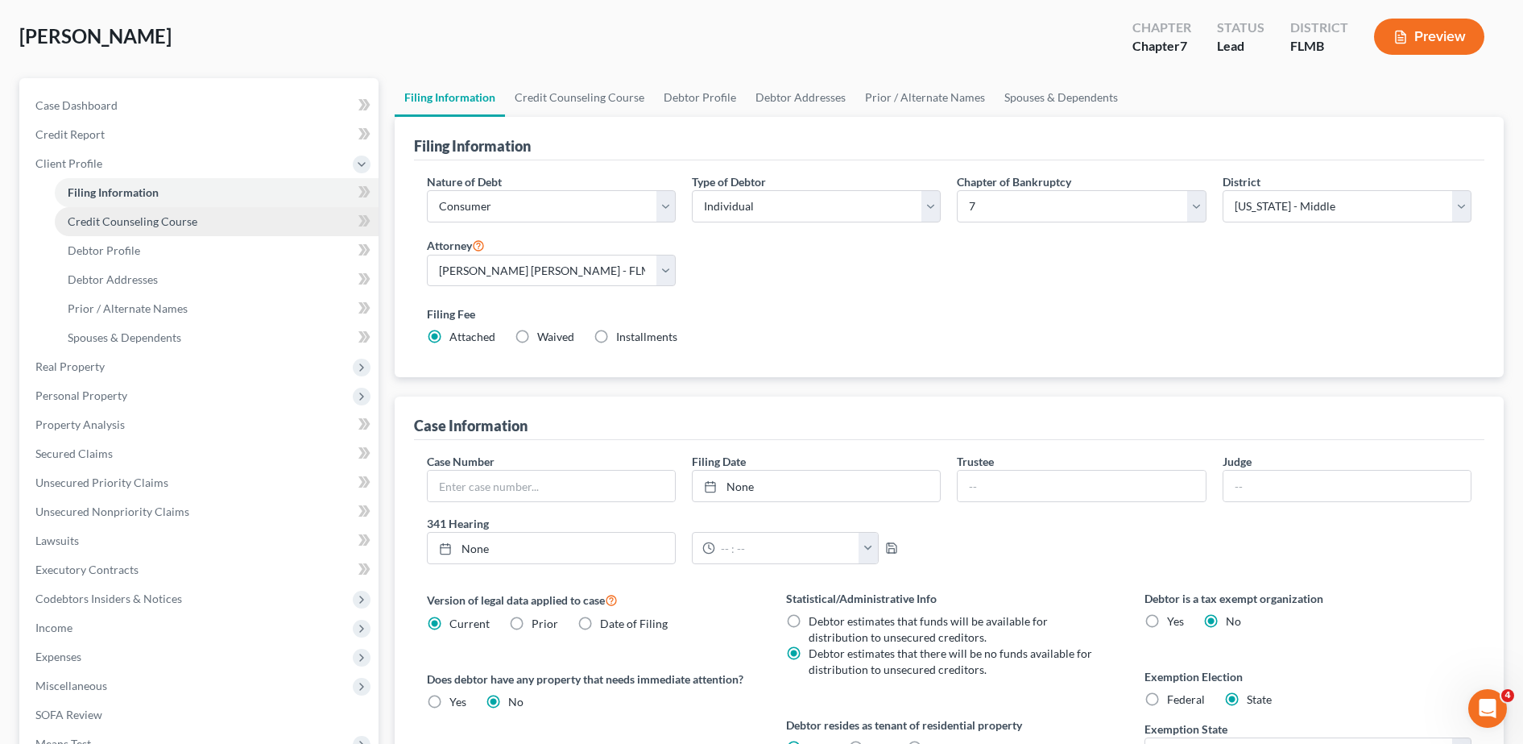
click at [201, 226] on link "Credit Counseling Course" at bounding box center [217, 221] width 324 height 29
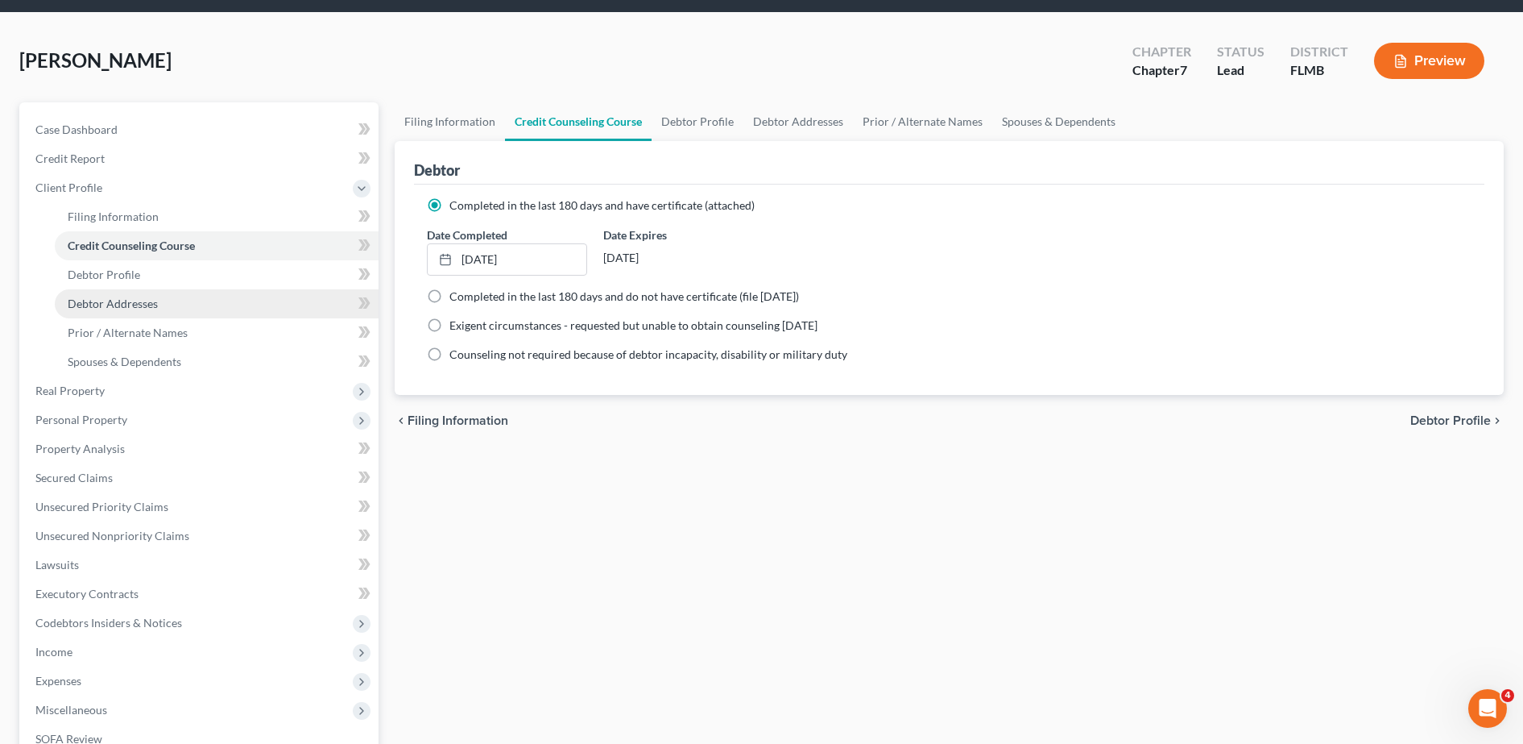
click at [148, 292] on link "Debtor Addresses" at bounding box center [217, 303] width 324 height 29
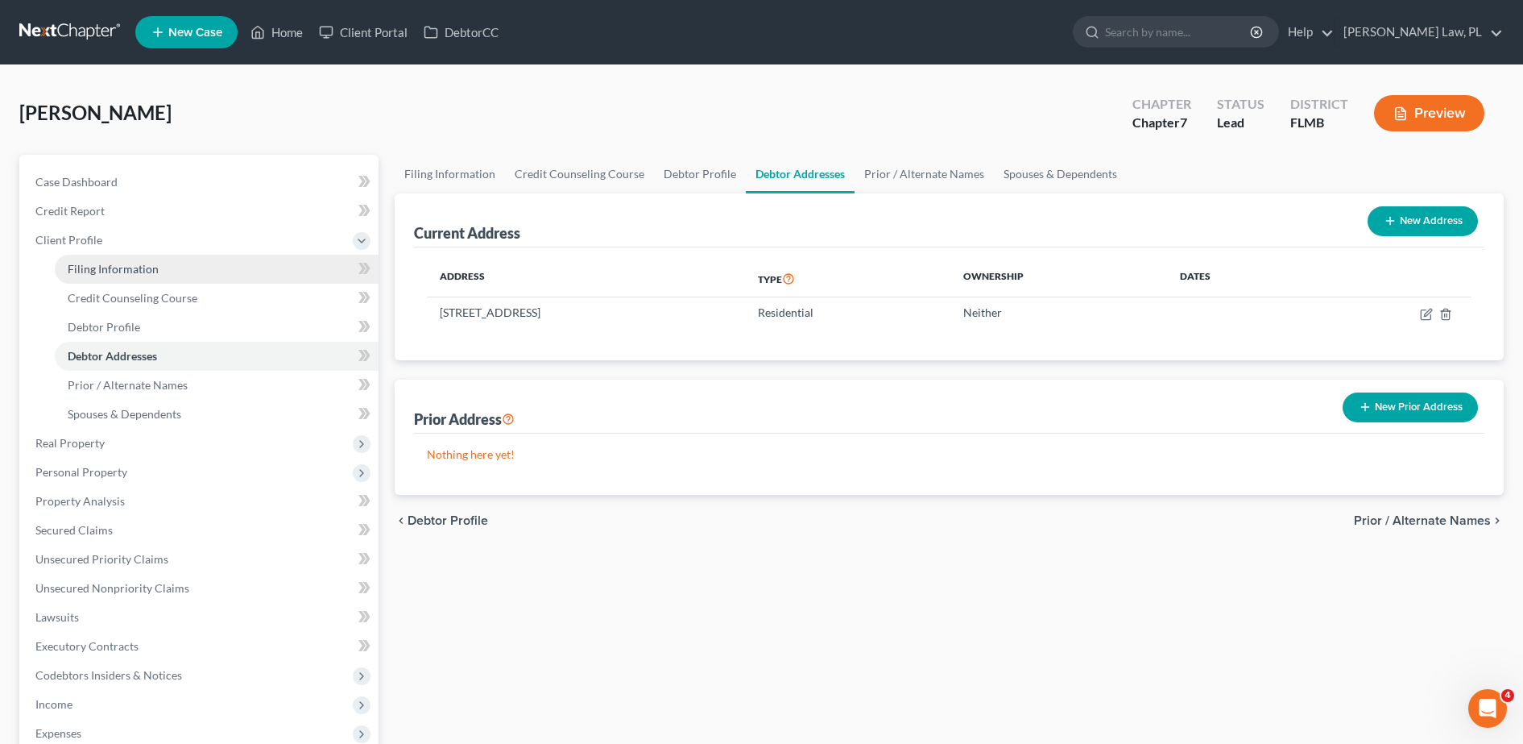
click at [138, 272] on span "Filing Information" at bounding box center [113, 269] width 91 height 14
select select "1"
select select "0"
select select "15"
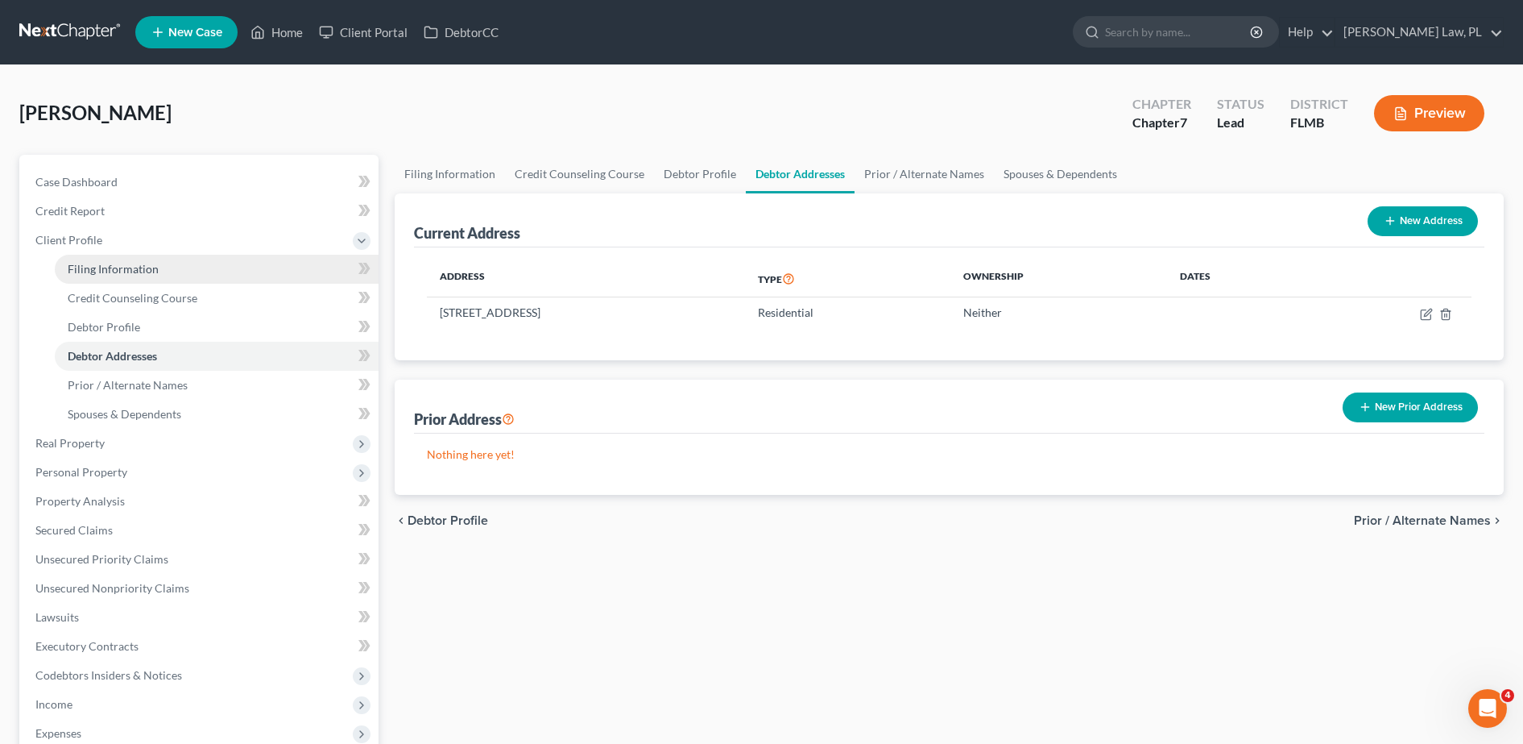
select select "0"
select select "9"
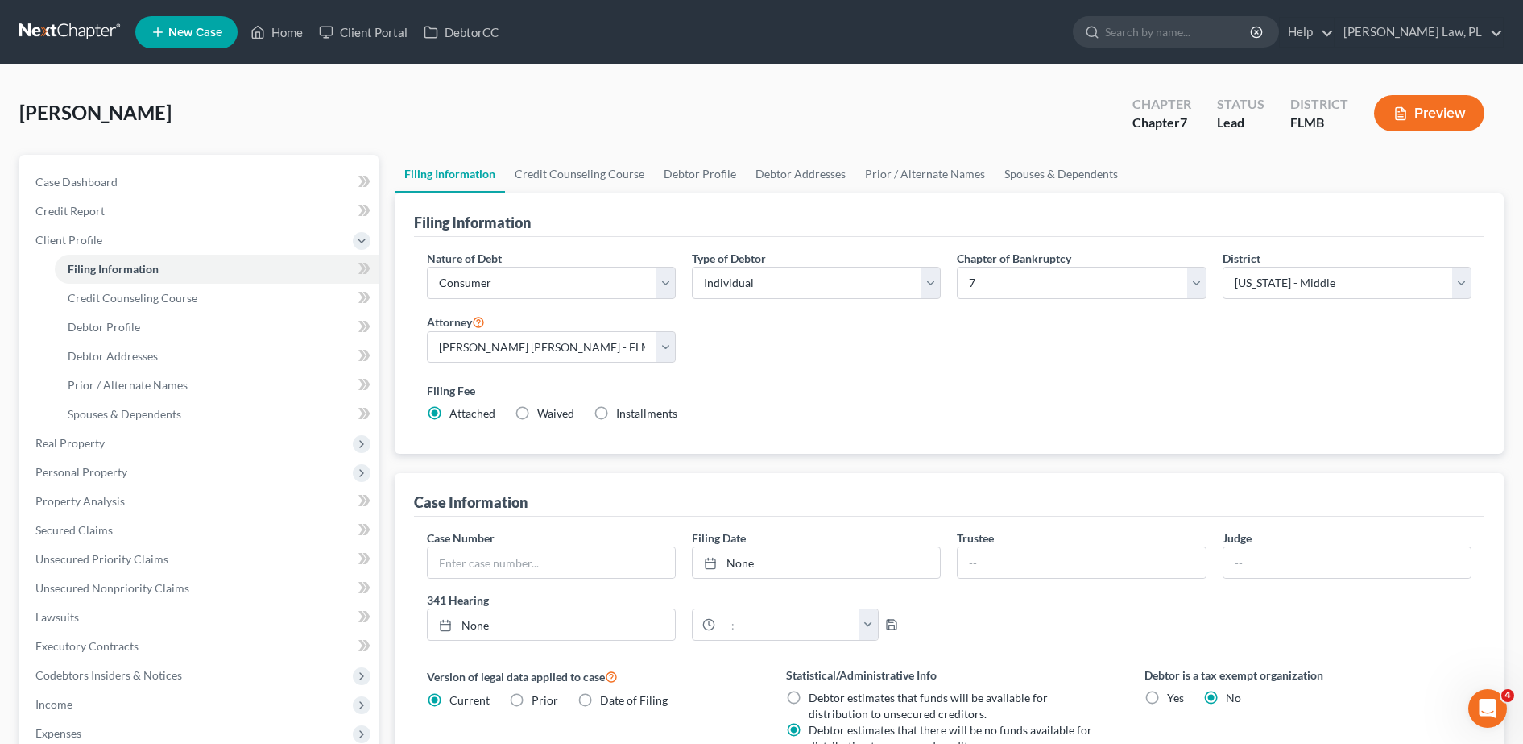
scroll to position [318, 0]
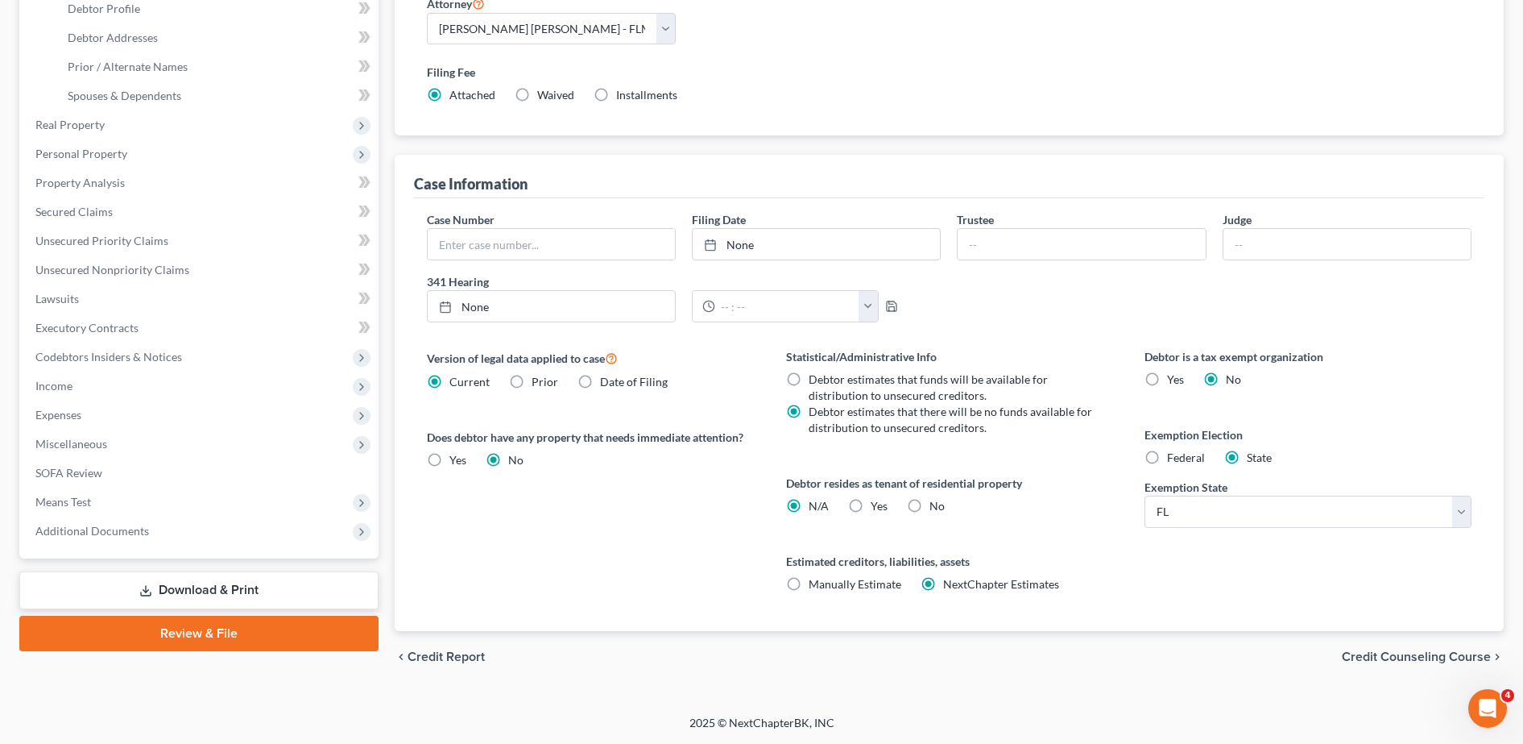
click at [871, 507] on label "Yes Yes" at bounding box center [879, 506] width 17 height 16
click at [877, 507] on input "Yes Yes" at bounding box center [882, 503] width 10 height 10
radio input "true"
radio input "false"
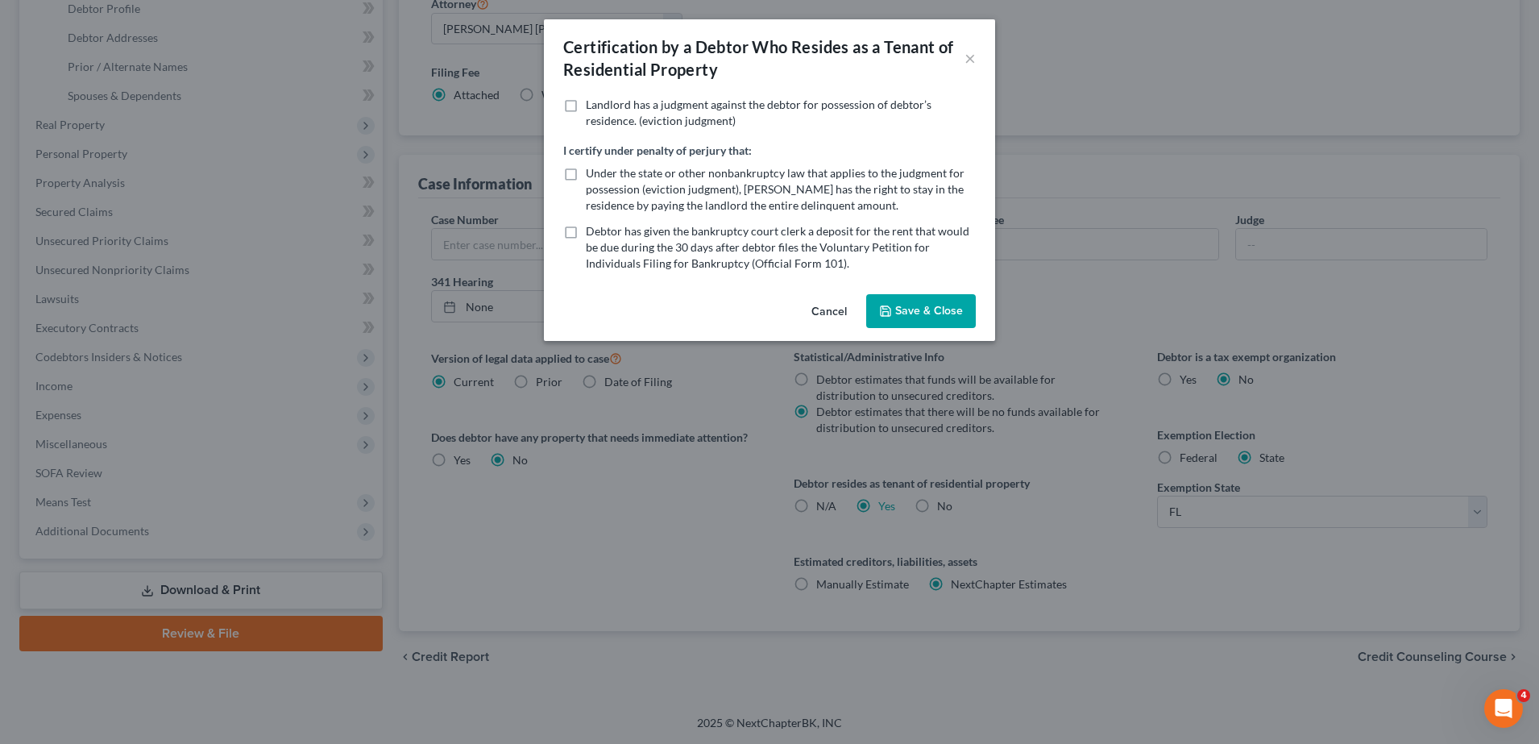
click at [830, 311] on button "Cancel" at bounding box center [828, 312] width 61 height 32
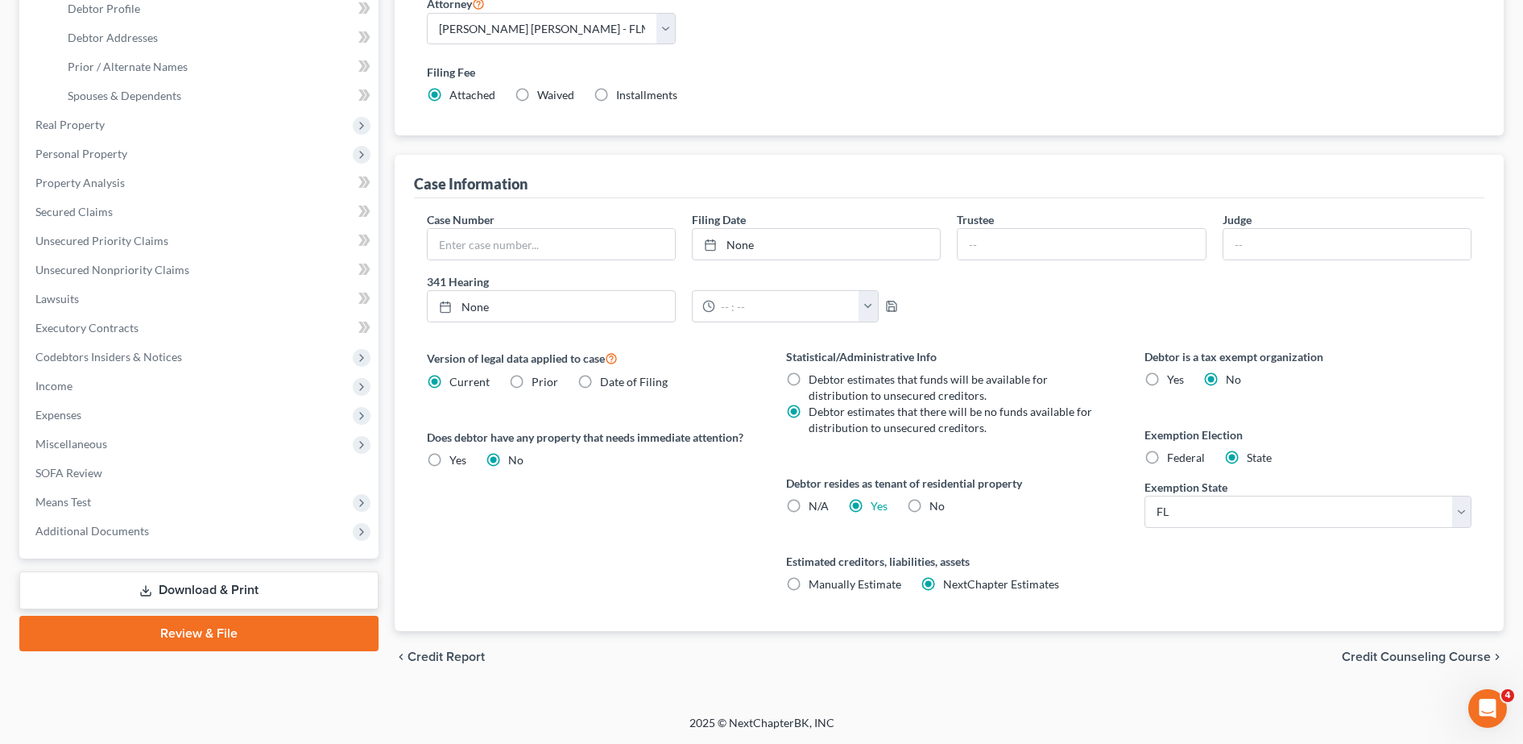
scroll to position [295, 0]
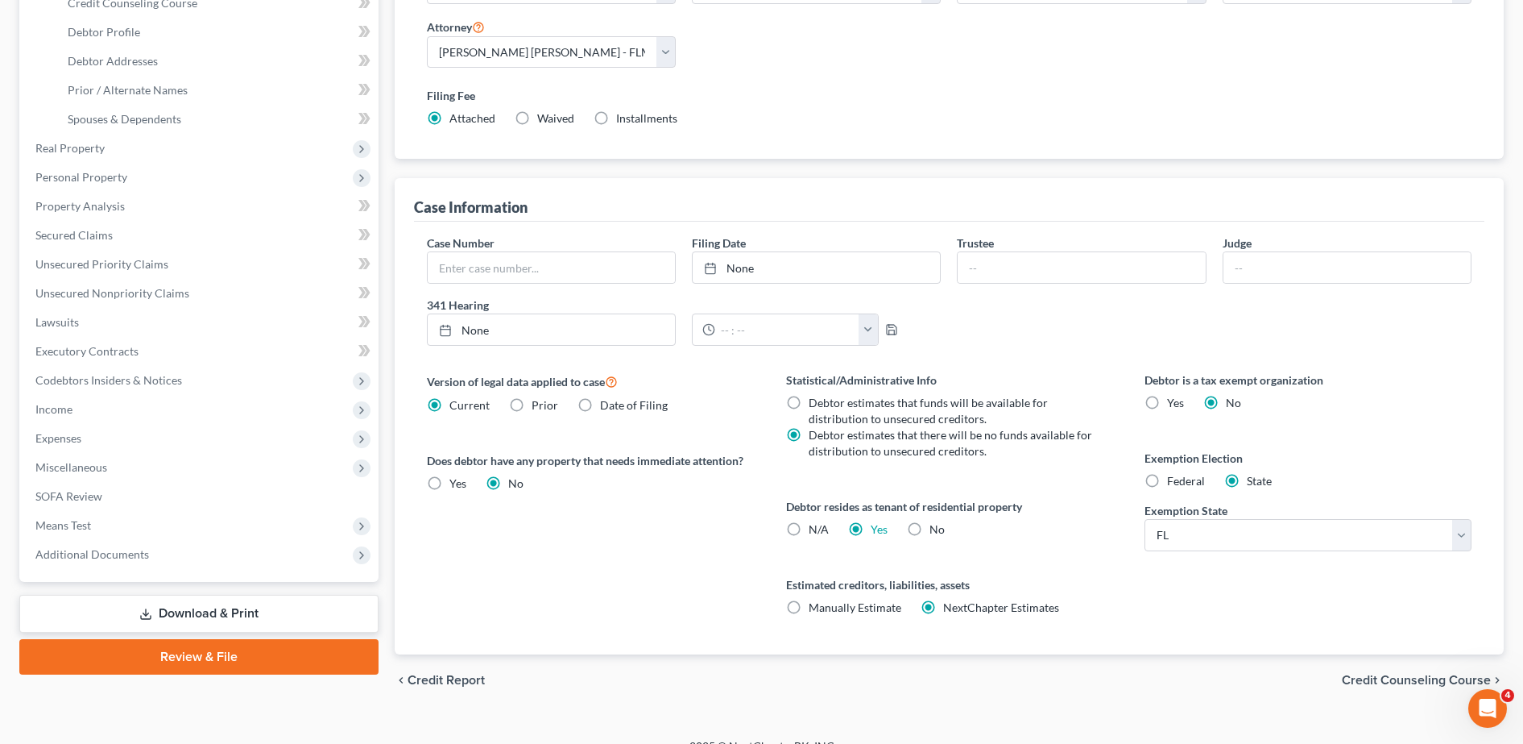
click at [930, 529] on label "No" at bounding box center [937, 529] width 15 height 16
click at [936, 529] on input "No" at bounding box center [941, 526] width 10 height 10
radio input "true"
radio input "false"
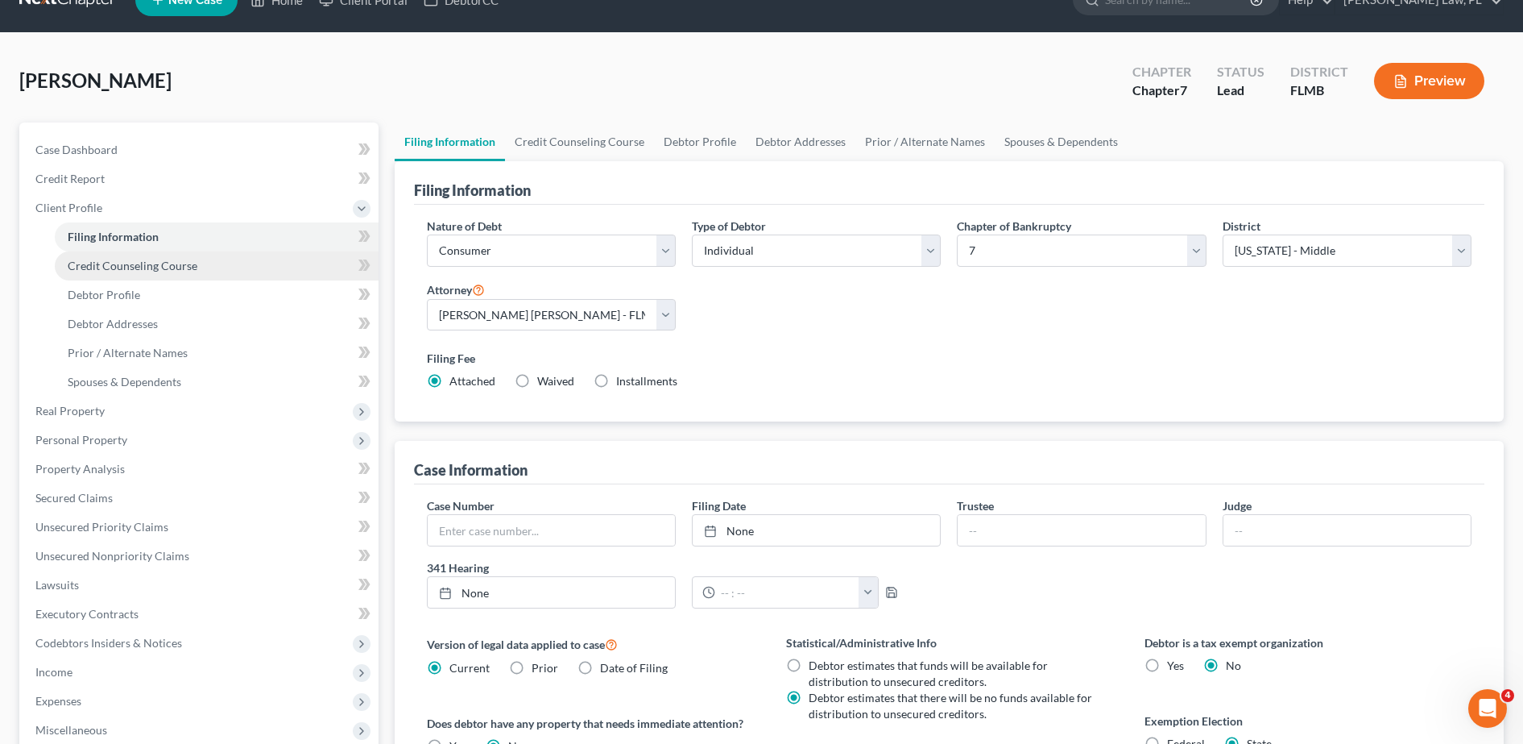
click at [191, 264] on span "Credit Counseling Course" at bounding box center [133, 266] width 130 height 14
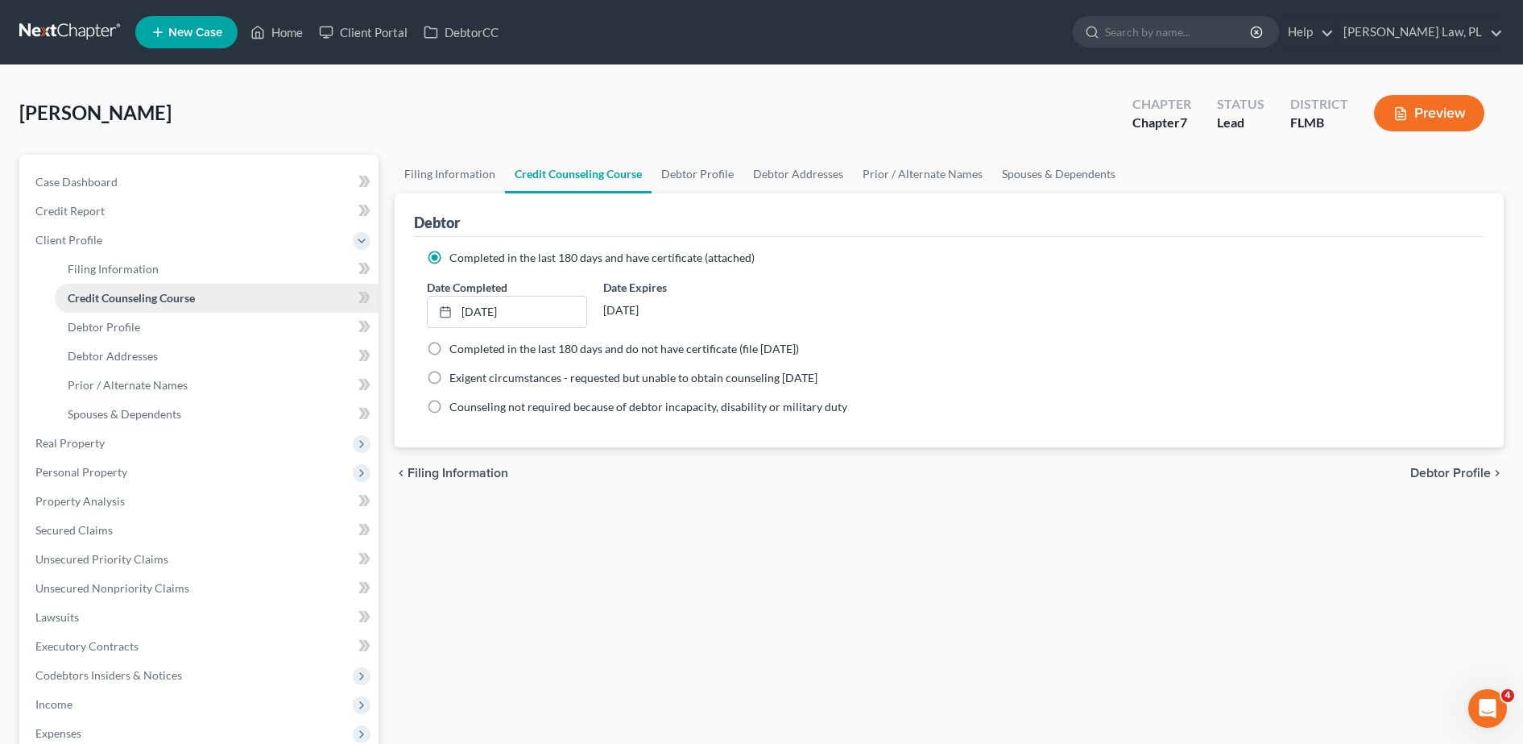
scroll to position [44, 0]
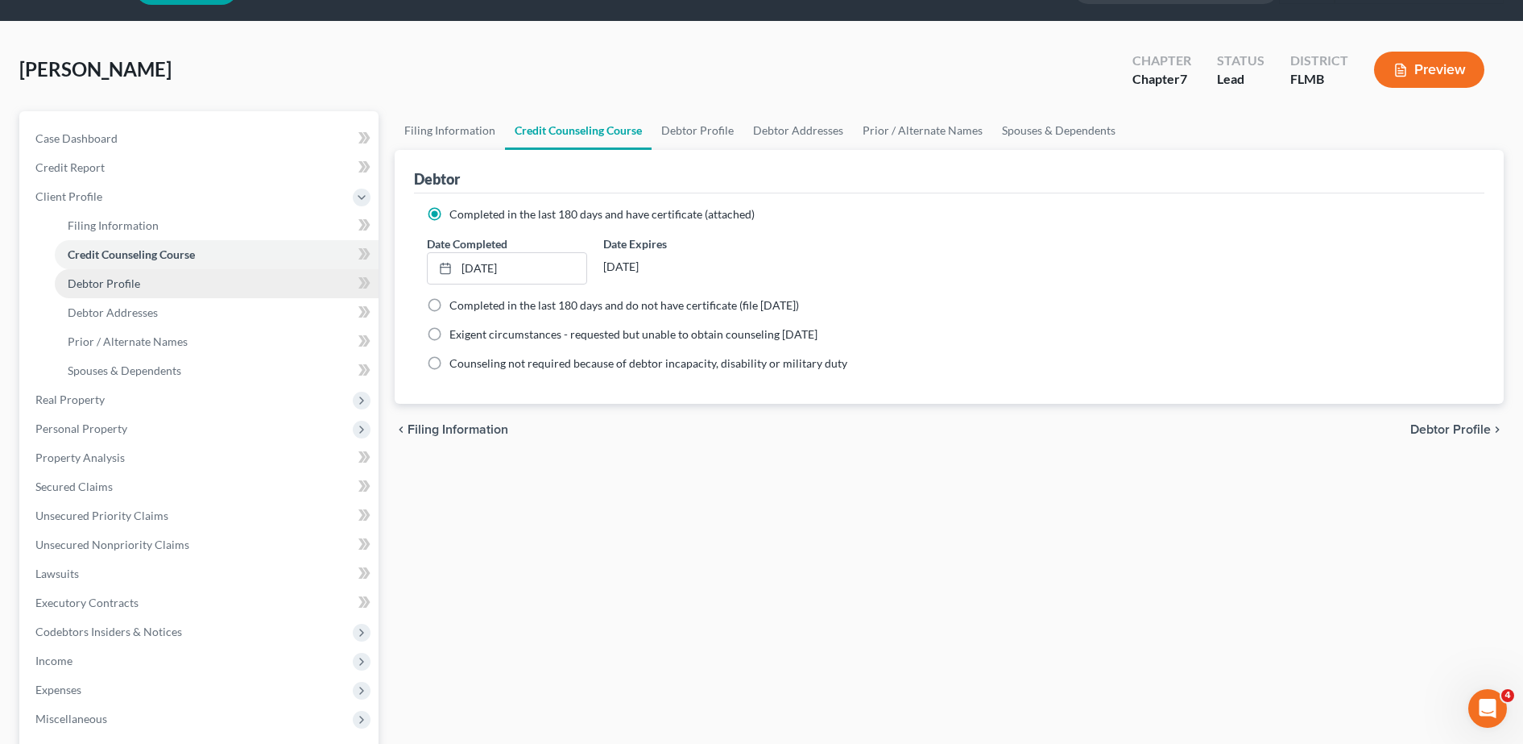
click at [151, 281] on link "Debtor Profile" at bounding box center [217, 283] width 324 height 29
select select "0"
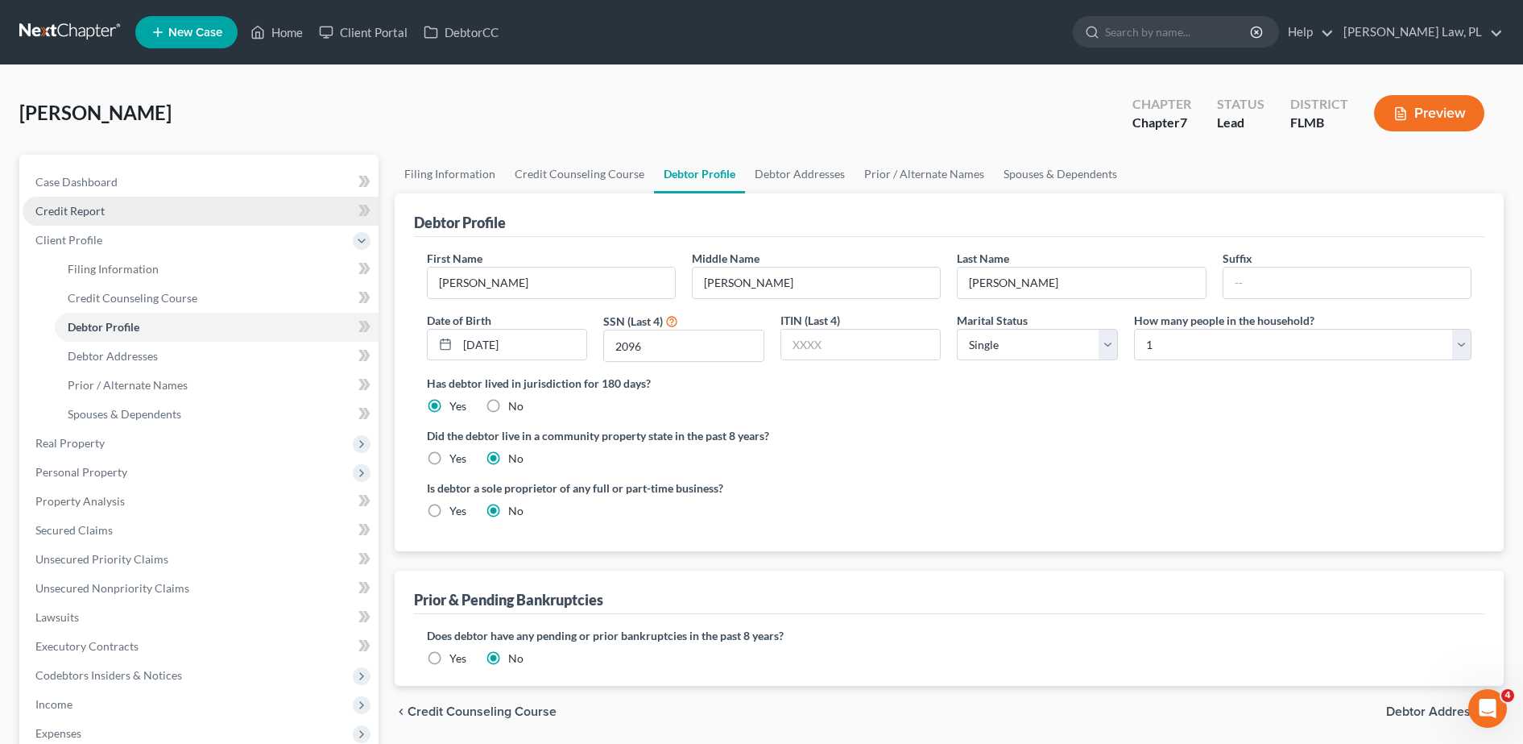
click at [184, 209] on link "Credit Report" at bounding box center [201, 211] width 356 height 29
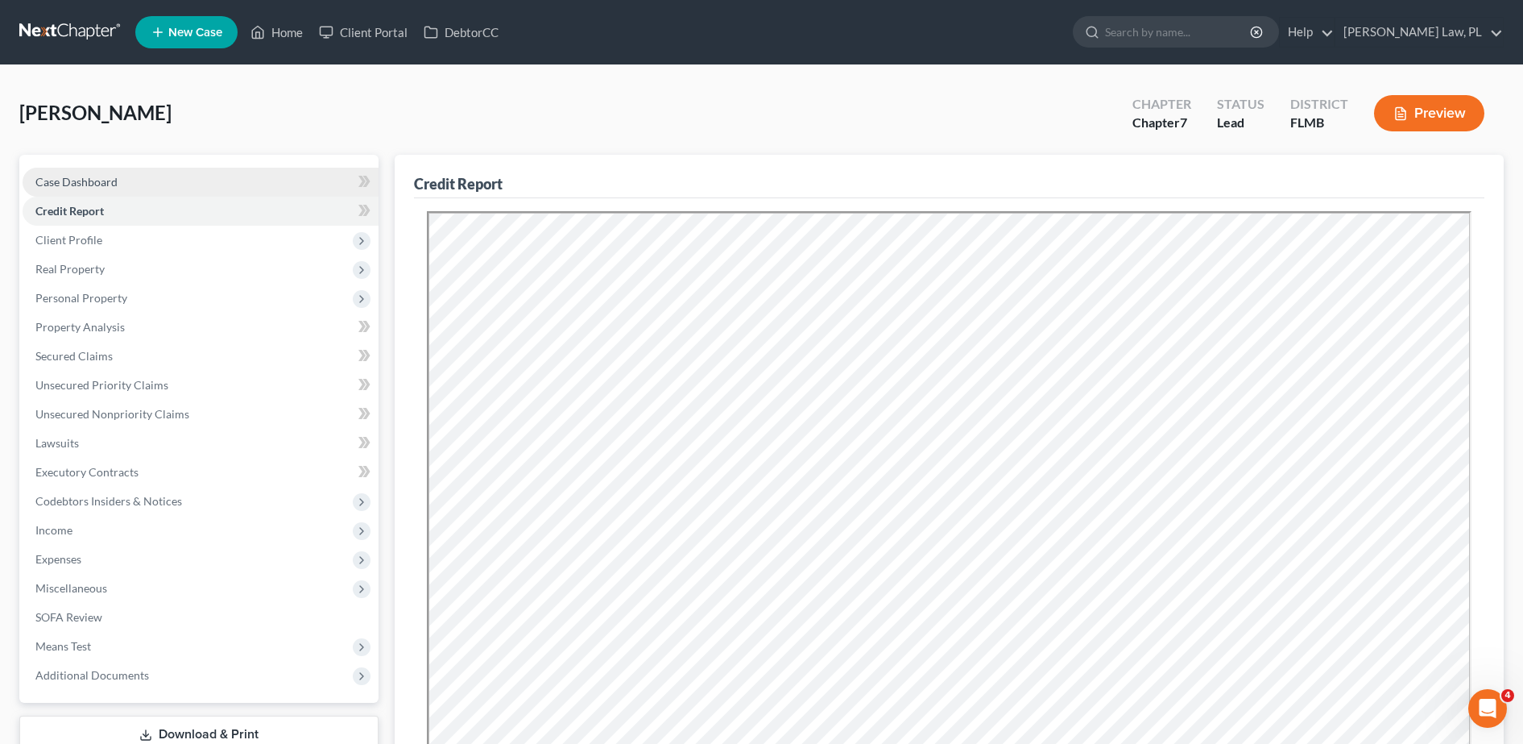
click at [113, 191] on link "Case Dashboard" at bounding box center [201, 182] width 356 height 29
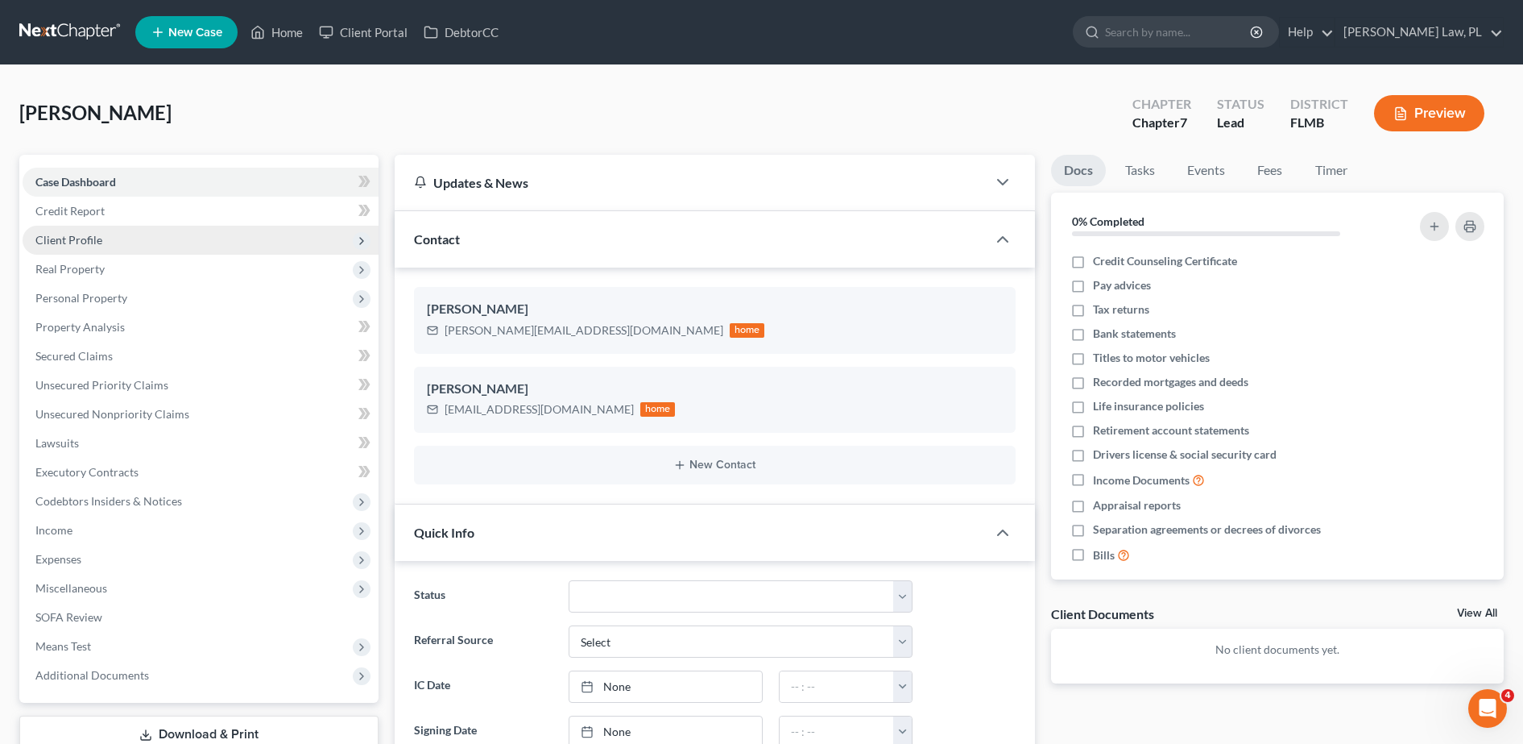
click at [149, 240] on span "Client Profile" at bounding box center [201, 240] width 356 height 29
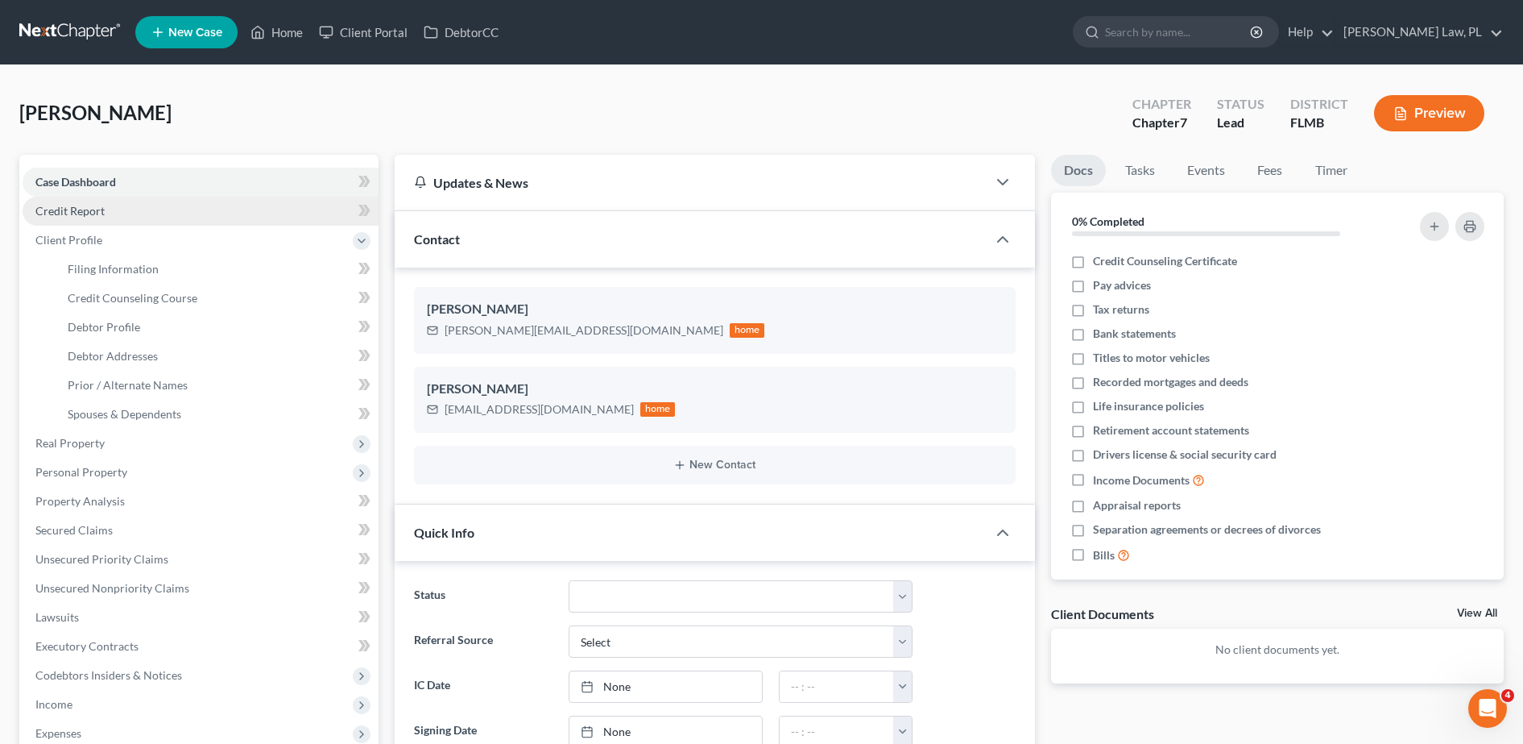
click at [106, 212] on link "Credit Report" at bounding box center [201, 211] width 356 height 29
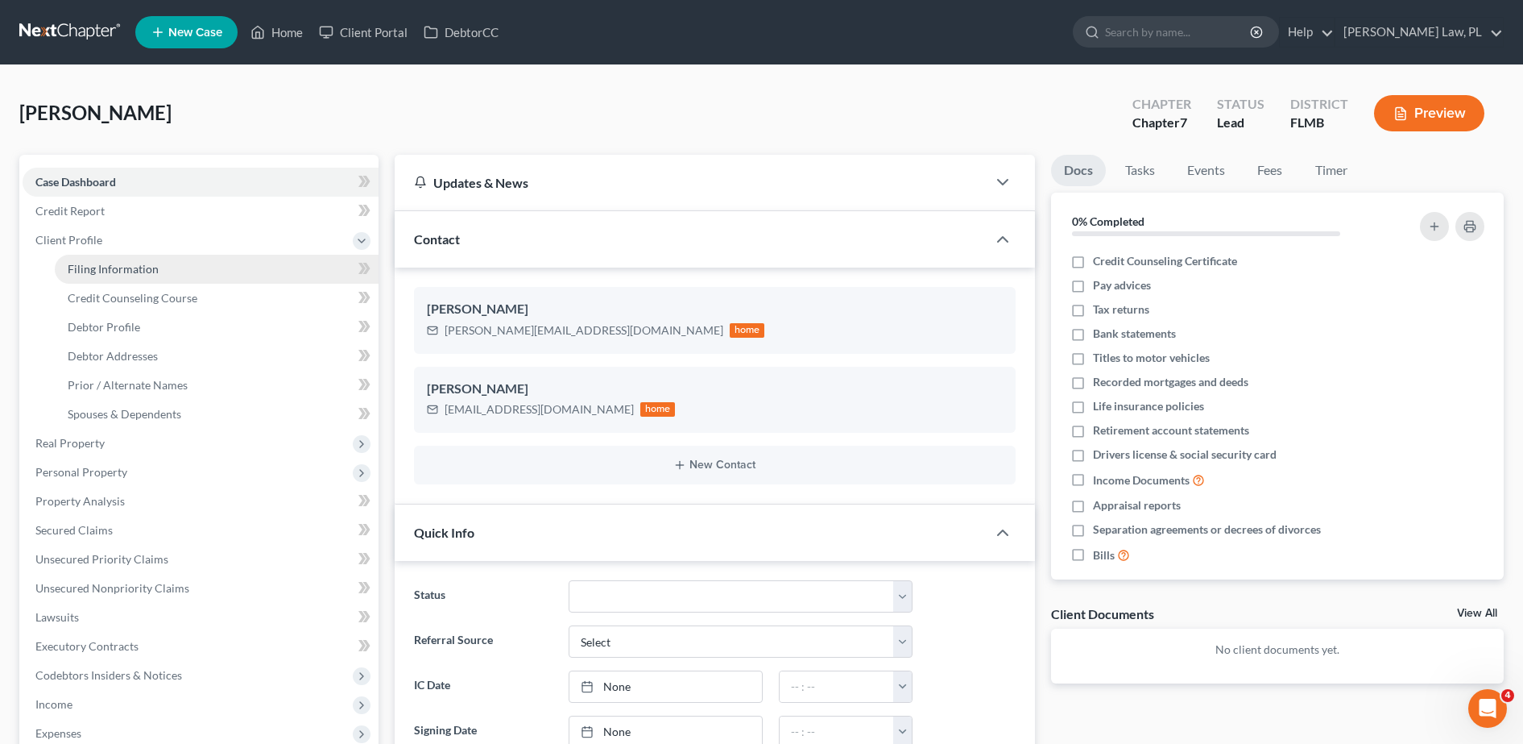
click at [136, 267] on span "Filing Information" at bounding box center [113, 269] width 91 height 14
select select "1"
select select "0"
select select "15"
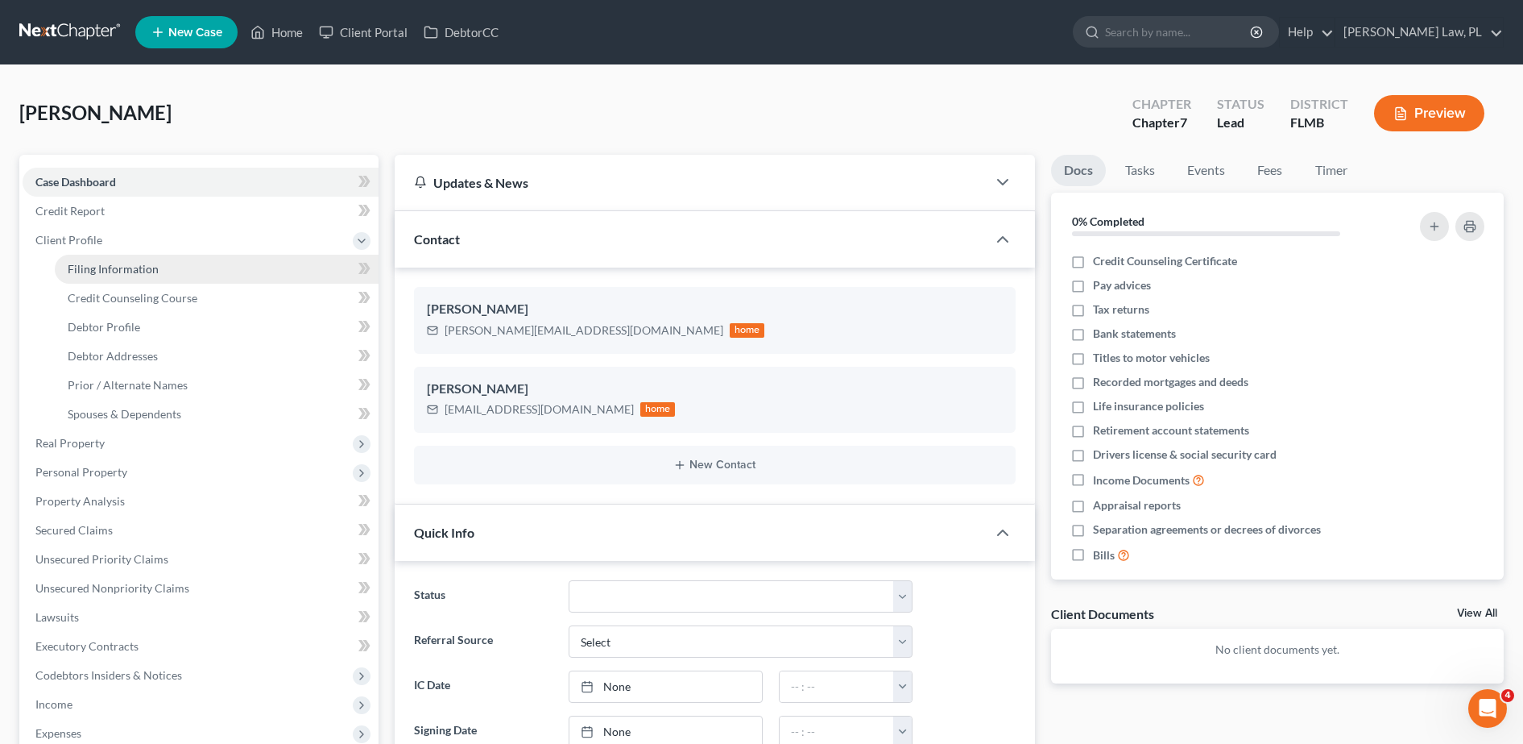
select select "0"
select select "9"
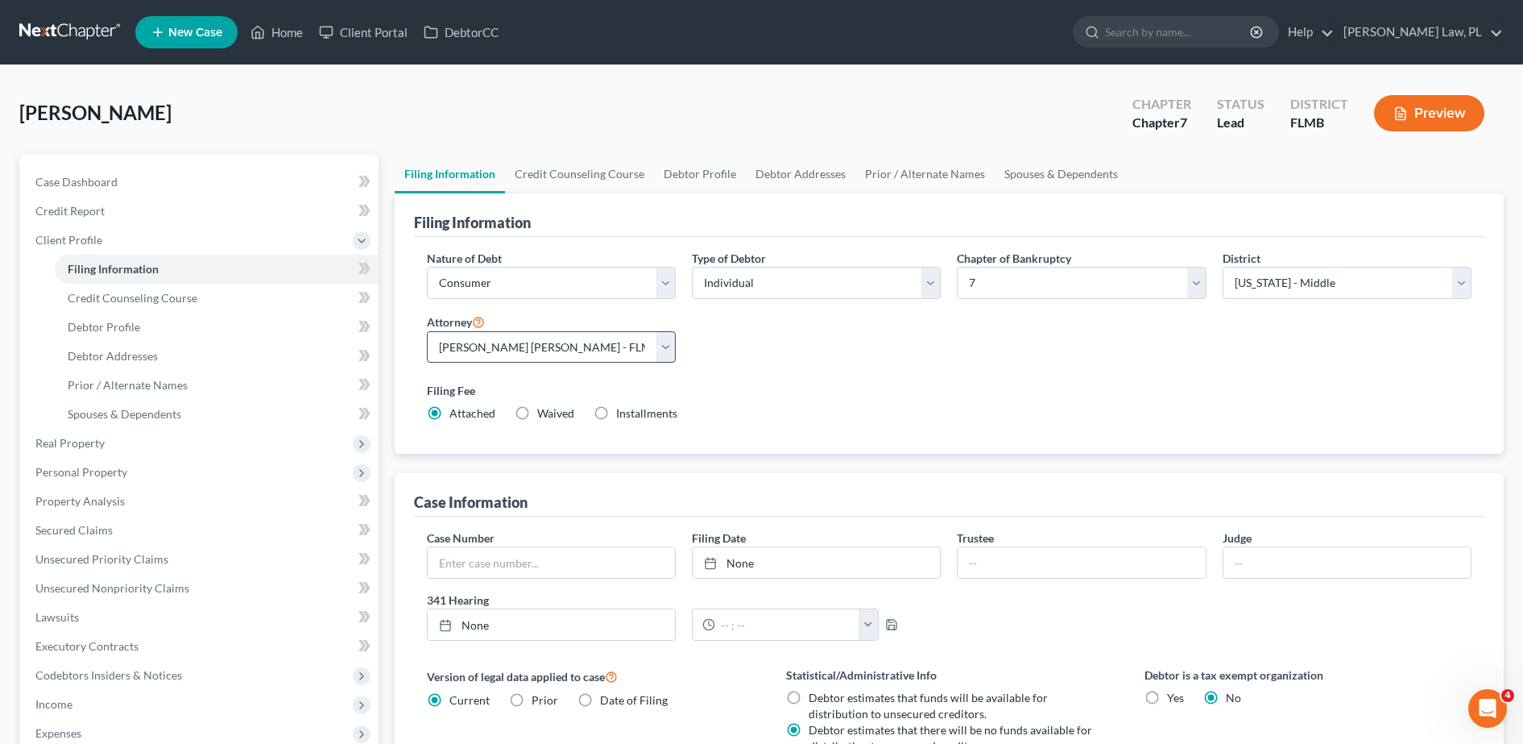
scroll to position [152, 0]
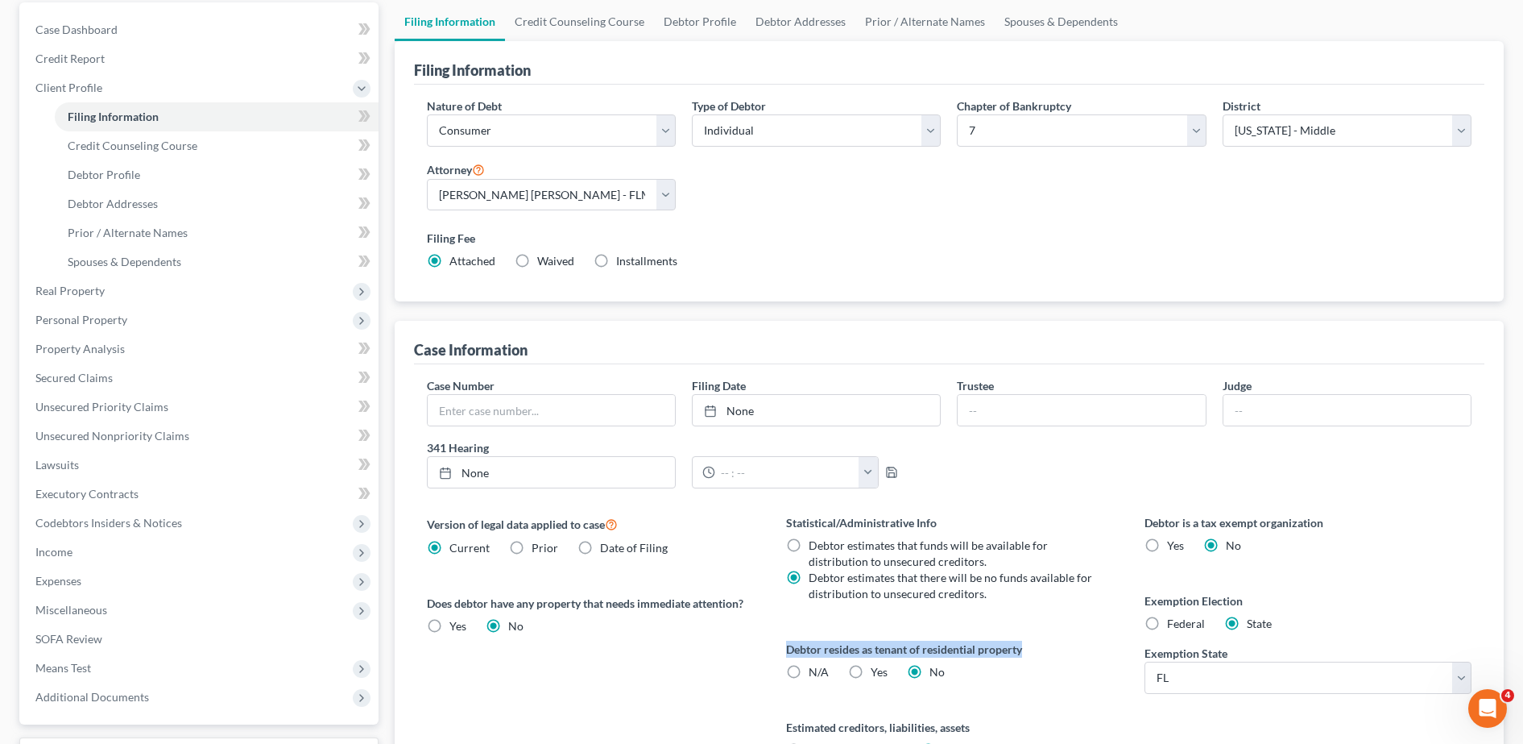
drag, startPoint x: 770, startPoint y: 667, endPoint x: 776, endPoint y: 640, distance: 27.2
click at [776, 640] on div "Statistical/Administrative Info Debtor estimates that funds will be available f…" at bounding box center [949, 655] width 359 height 283
copy label "Debtor resides as tenant of residential property"
click at [1057, 578] on span "Debtor estimates that there will be no funds available for distribution to unse…" at bounding box center [951, 585] width 284 height 30
click at [826, 578] on input "Debtor estimates that there will be no funds available for distribution to unse…" at bounding box center [820, 575] width 10 height 10
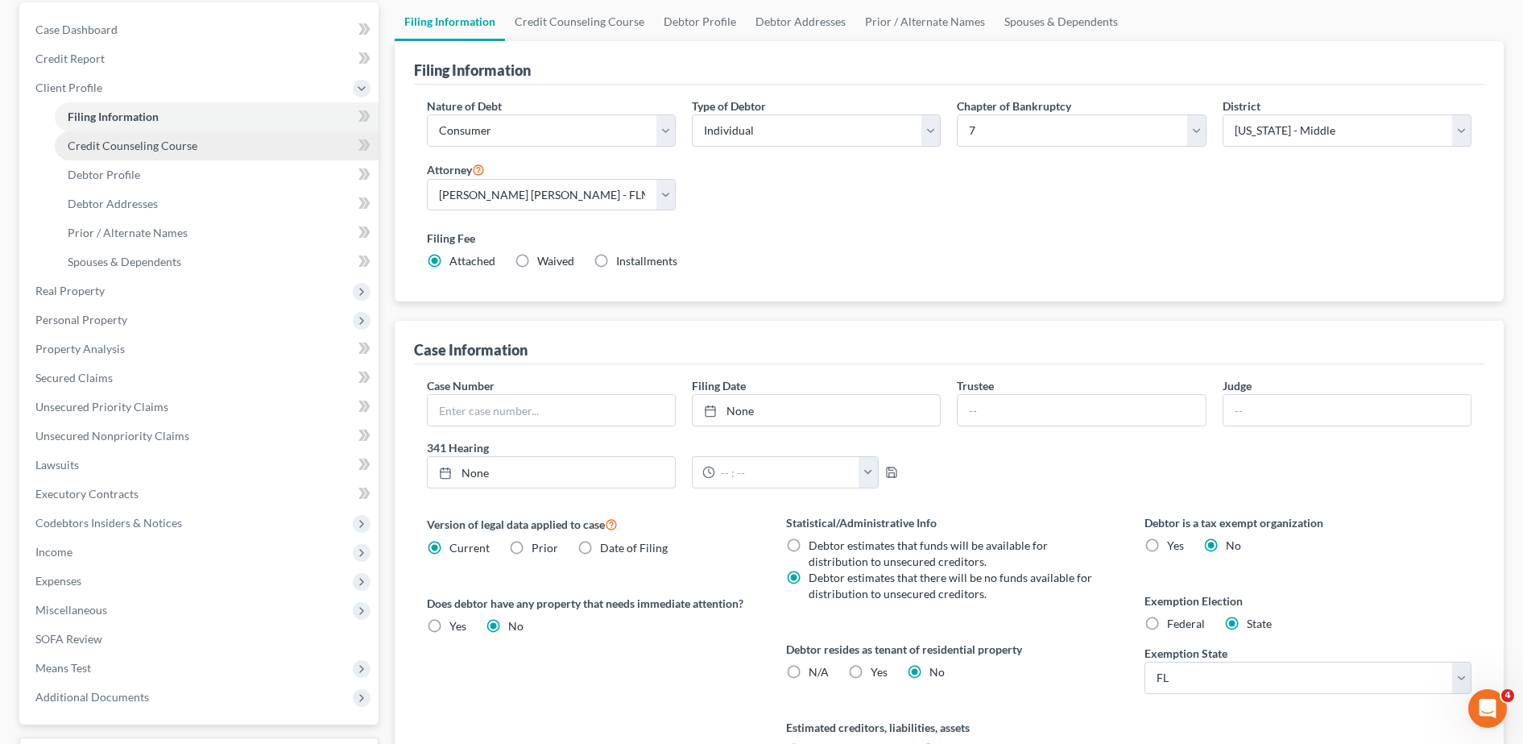
click at [195, 152] on link "Credit Counseling Course" at bounding box center [217, 145] width 324 height 29
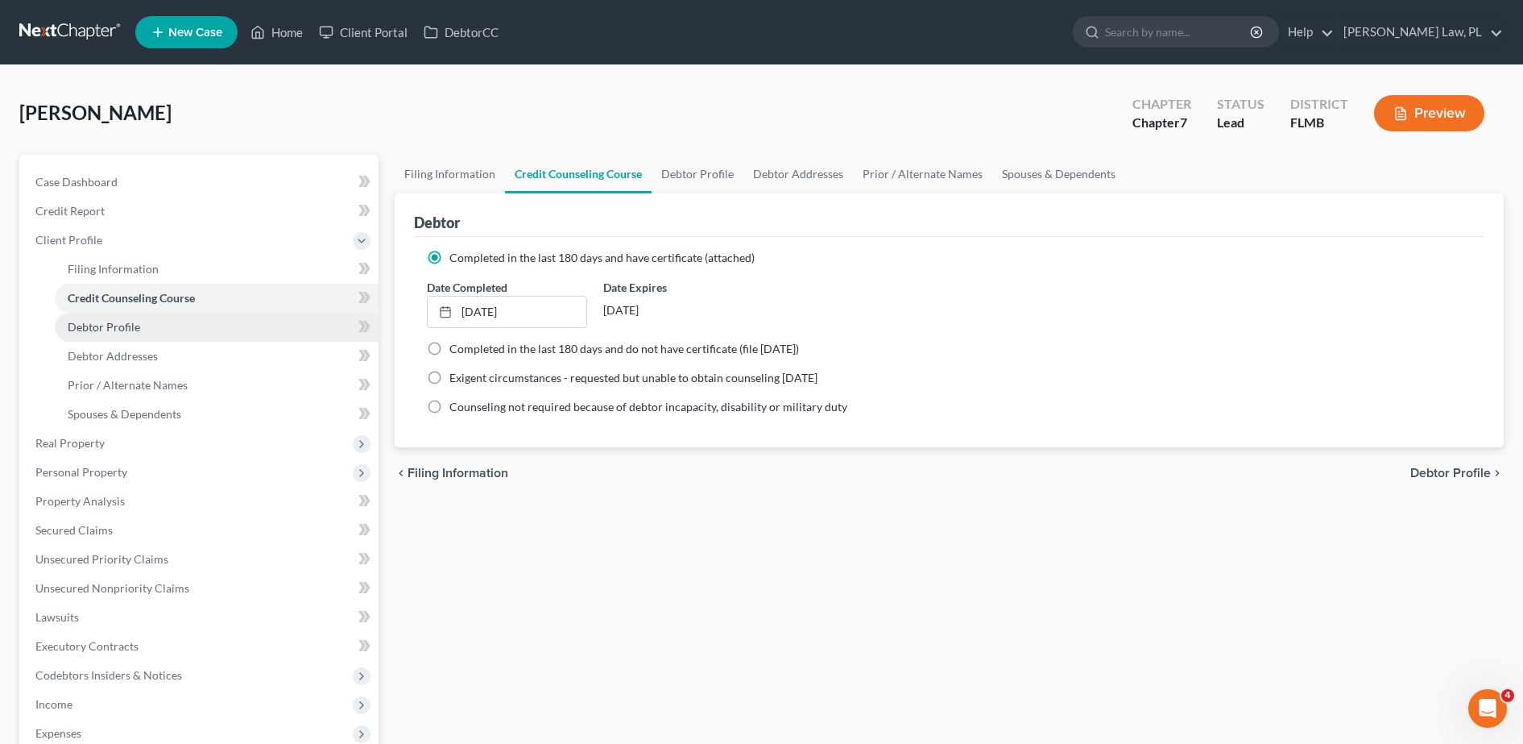
click at [138, 332] on span "Debtor Profile" at bounding box center [104, 327] width 73 height 14
select select "0"
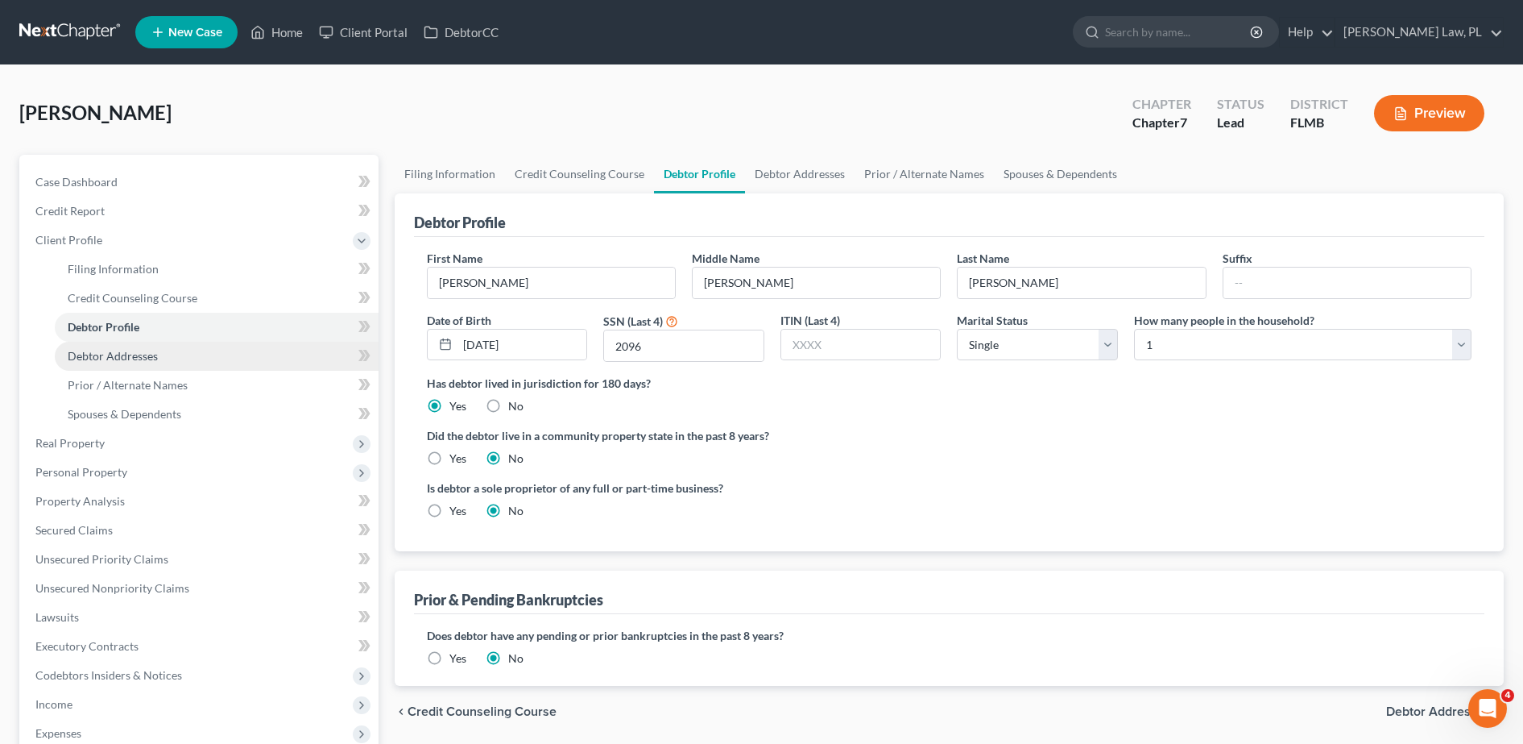
click at [146, 363] on link "Debtor Addresses" at bounding box center [217, 356] width 324 height 29
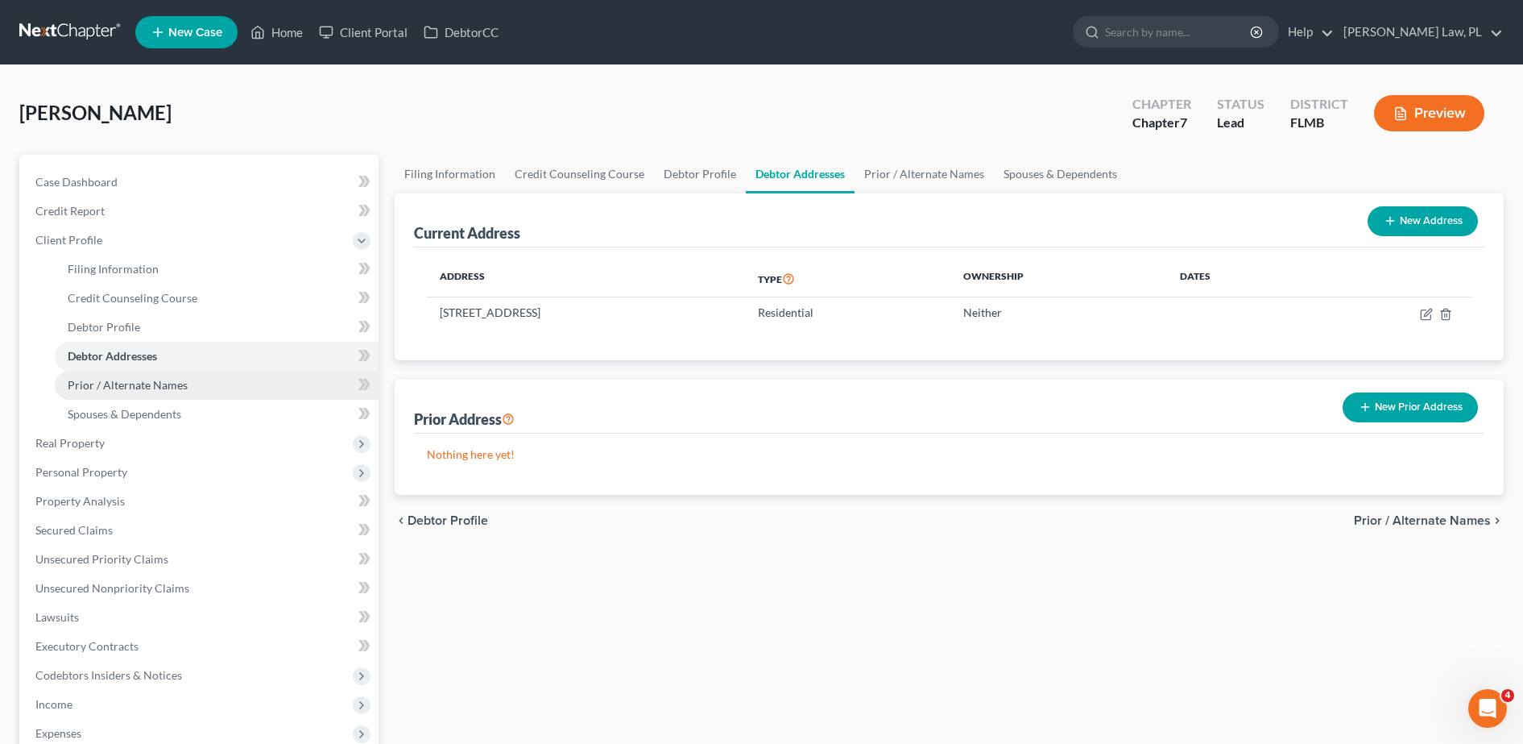
click at [143, 386] on span "Prior / Alternate Names" at bounding box center [128, 385] width 120 height 14
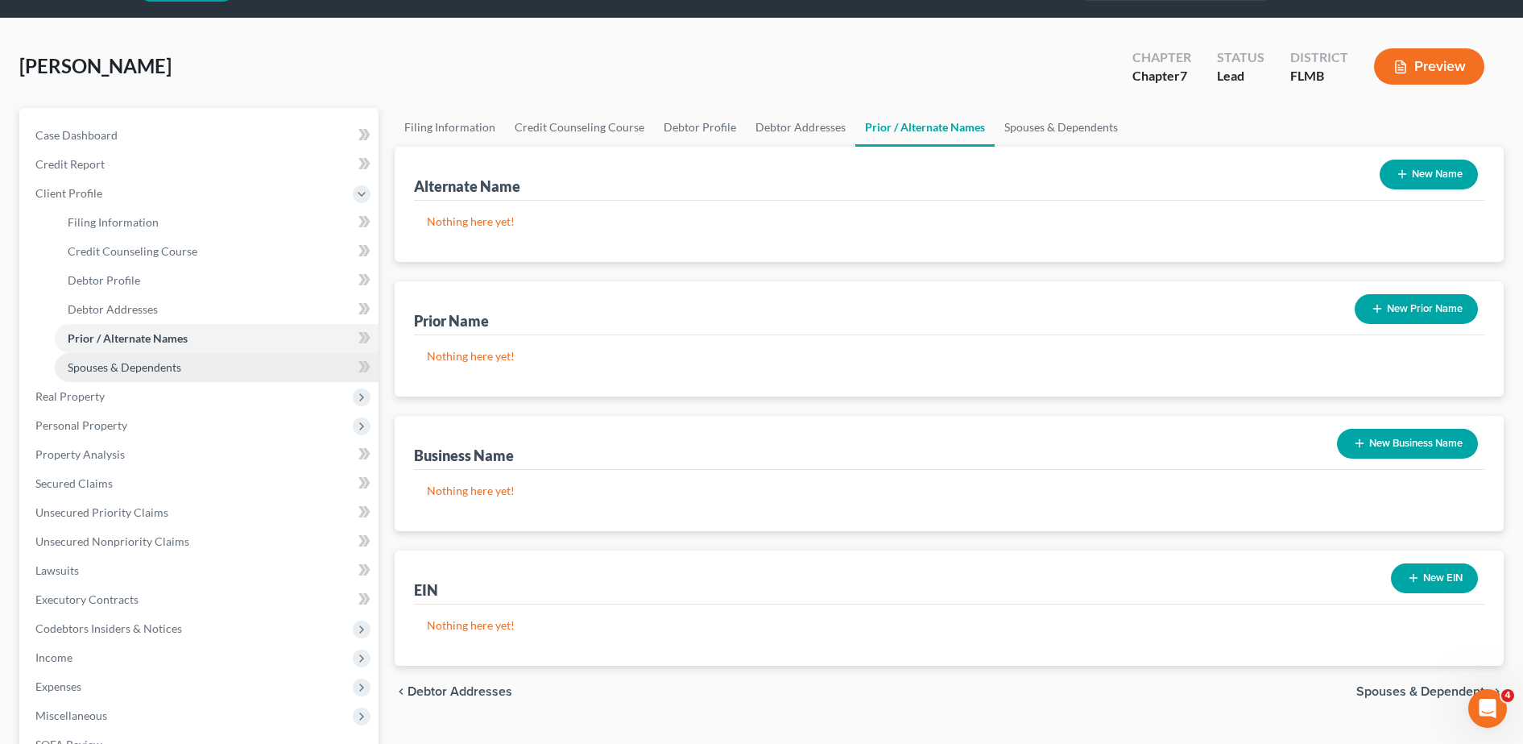
click at [251, 367] on link "Spouses & Dependents" at bounding box center [217, 367] width 324 height 29
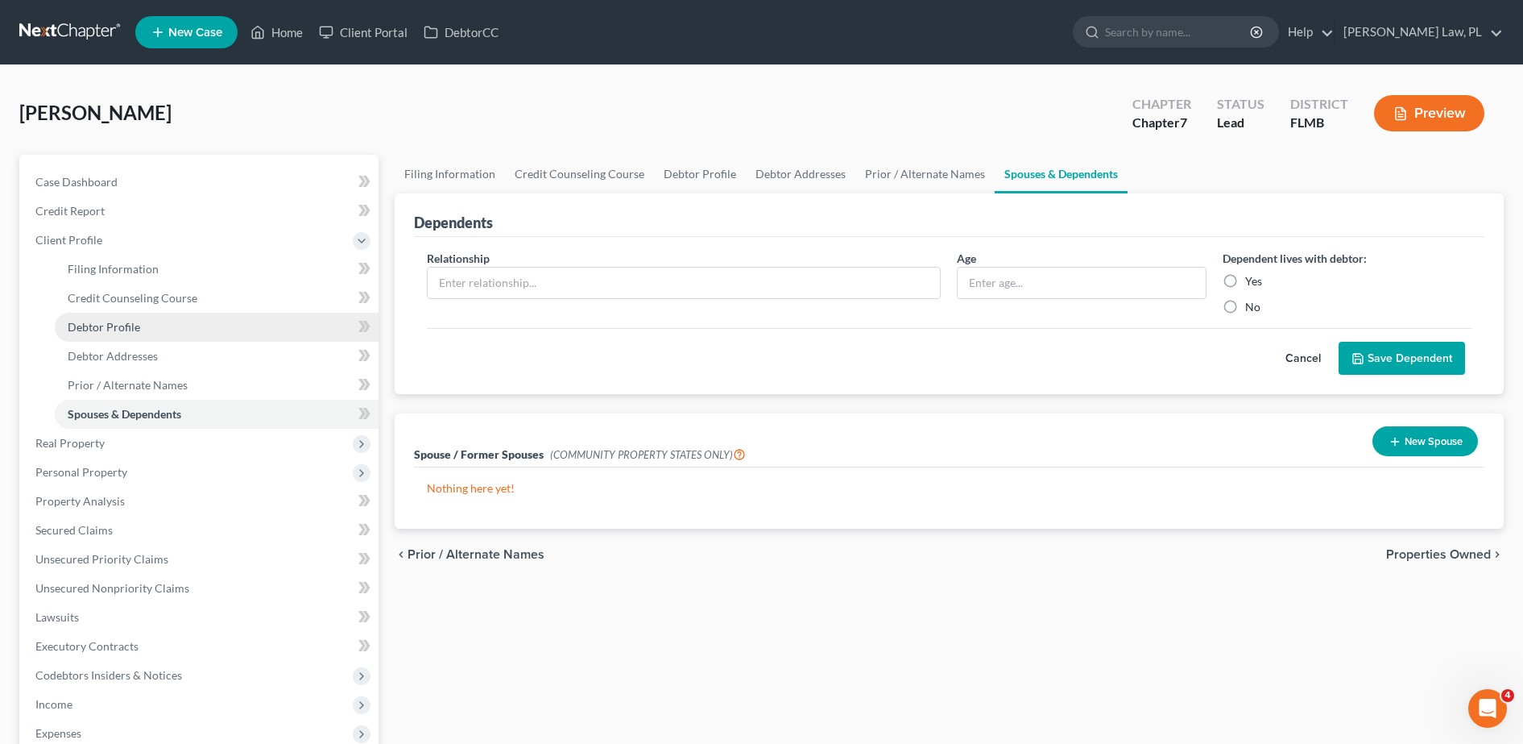
click at [141, 338] on link "Debtor Profile" at bounding box center [217, 327] width 324 height 29
select select "0"
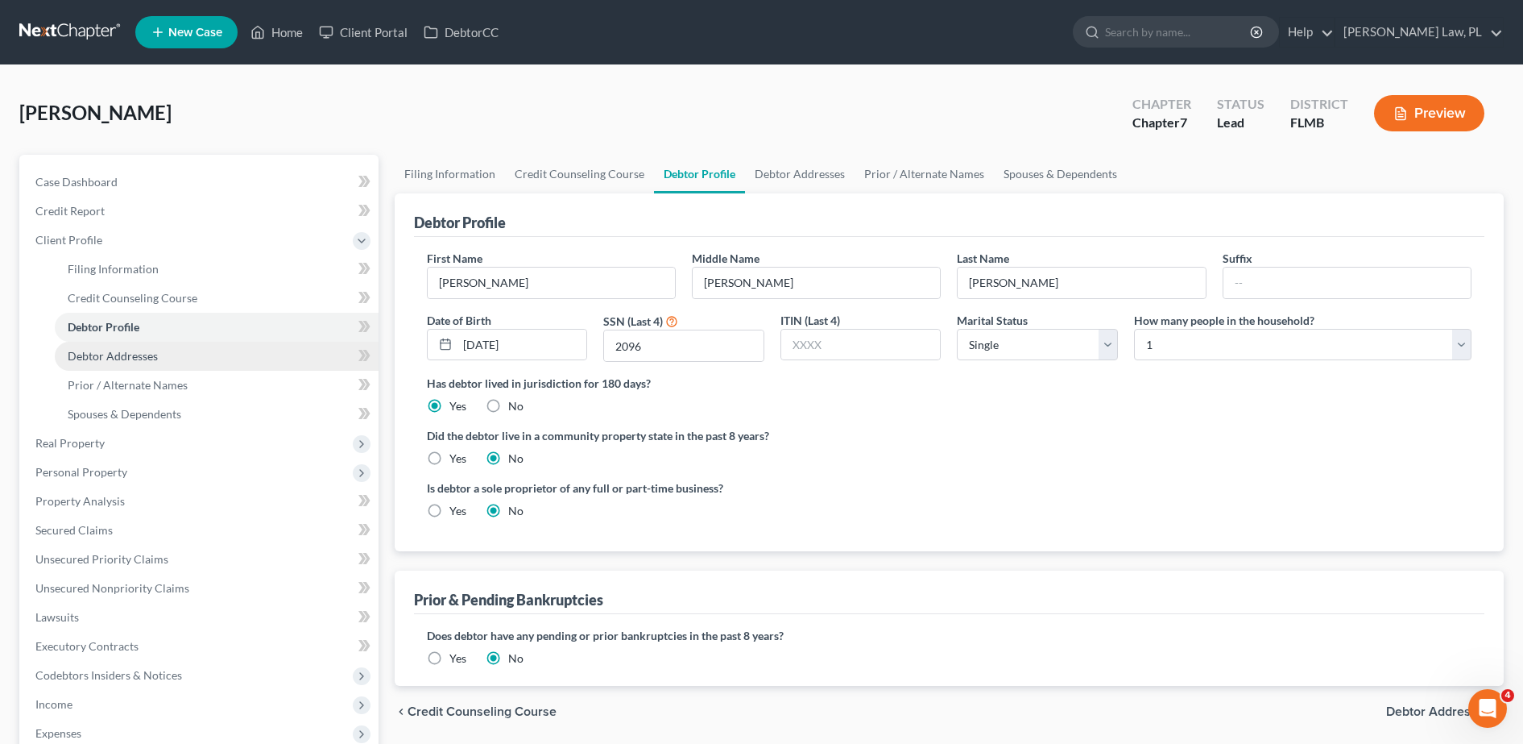
click at [147, 345] on link "Debtor Addresses" at bounding box center [217, 356] width 324 height 29
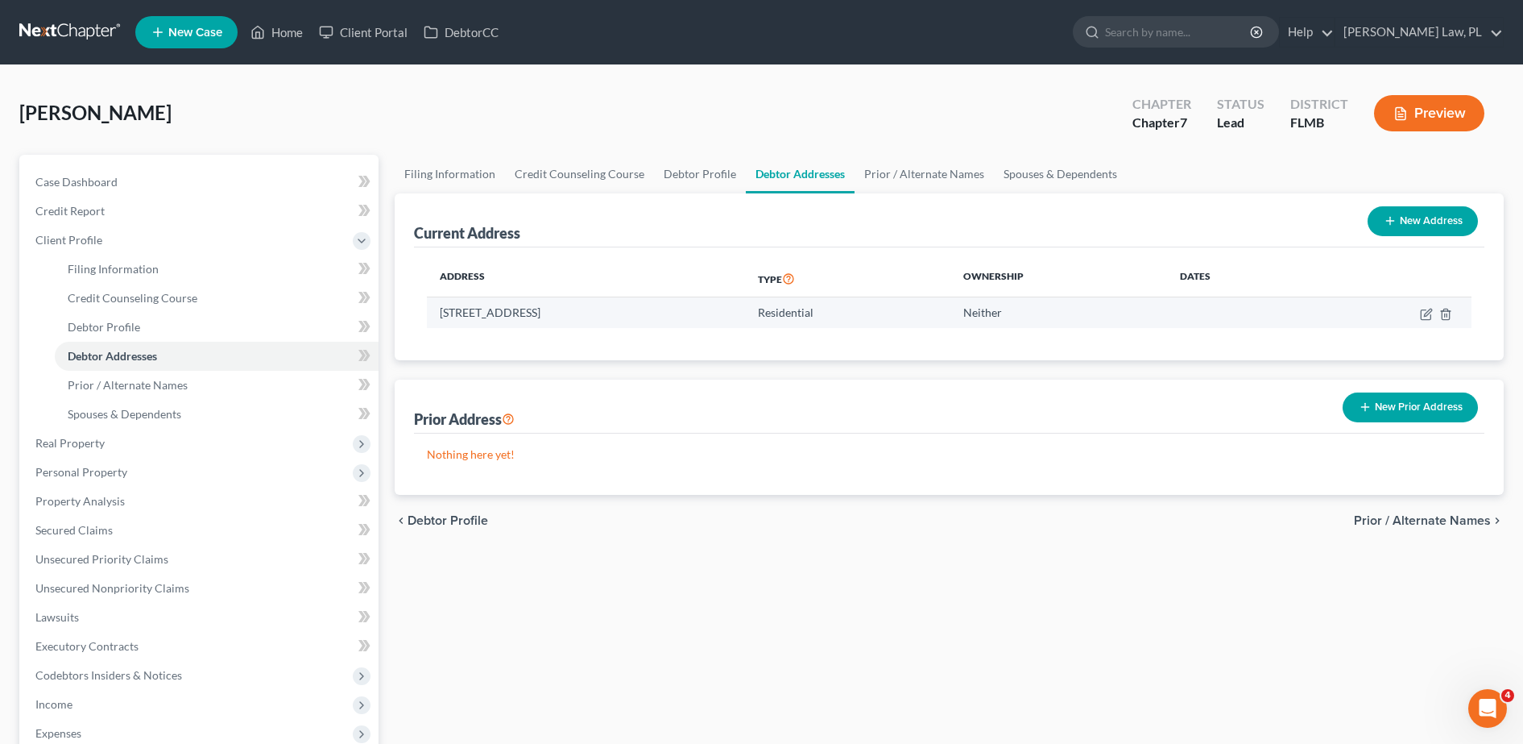
drag, startPoint x: 644, startPoint y: 315, endPoint x: 520, endPoint y: 304, distance: 123.8
click at [520, 304] on td "[STREET_ADDRESS]" at bounding box center [586, 312] width 318 height 31
drag, startPoint x: 520, startPoint y: 304, endPoint x: 433, endPoint y: 319, distance: 88.3
click at [433, 319] on td "[STREET_ADDRESS]" at bounding box center [586, 312] width 318 height 31
copy td "[STREET_ADDRESS]"
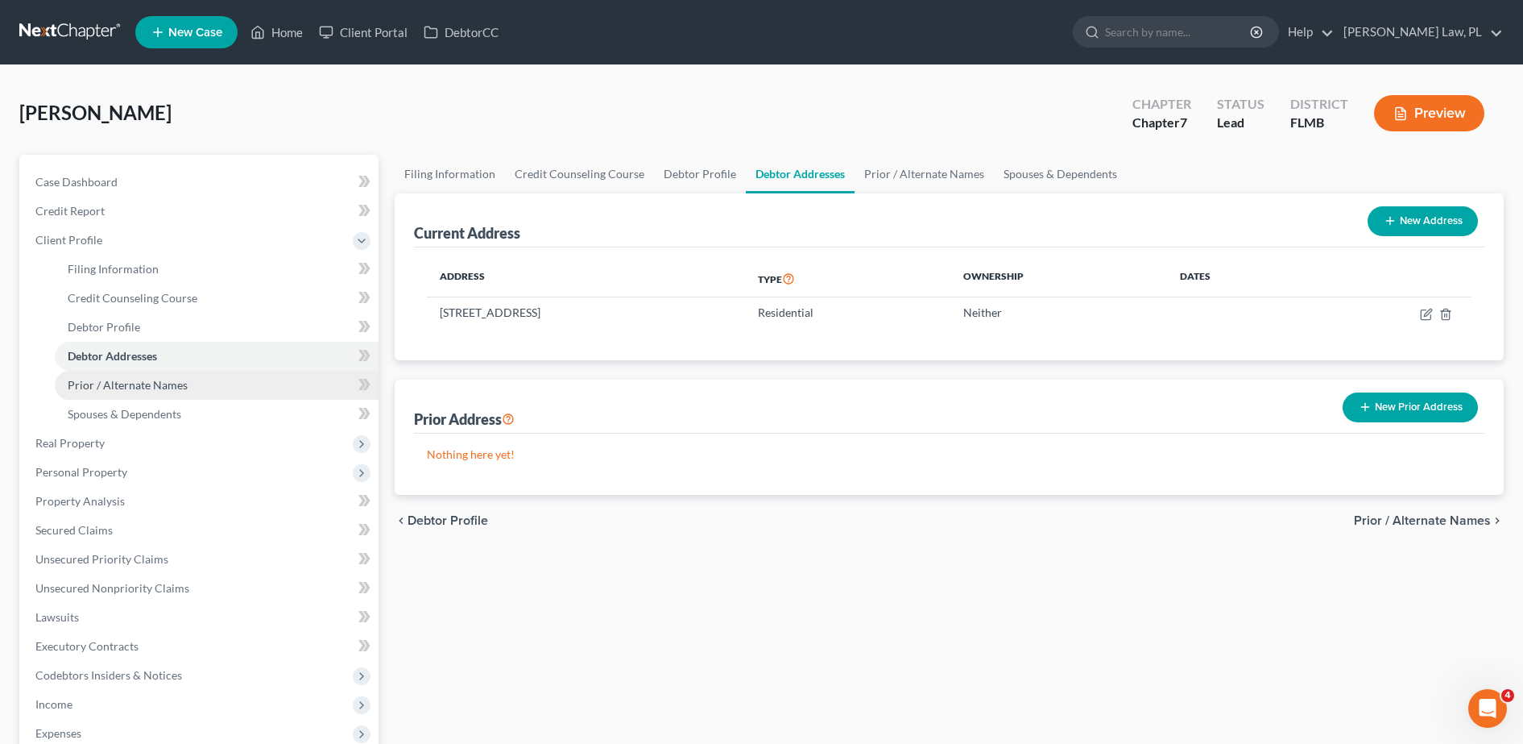
click at [205, 384] on link "Prior / Alternate Names" at bounding box center [217, 385] width 324 height 29
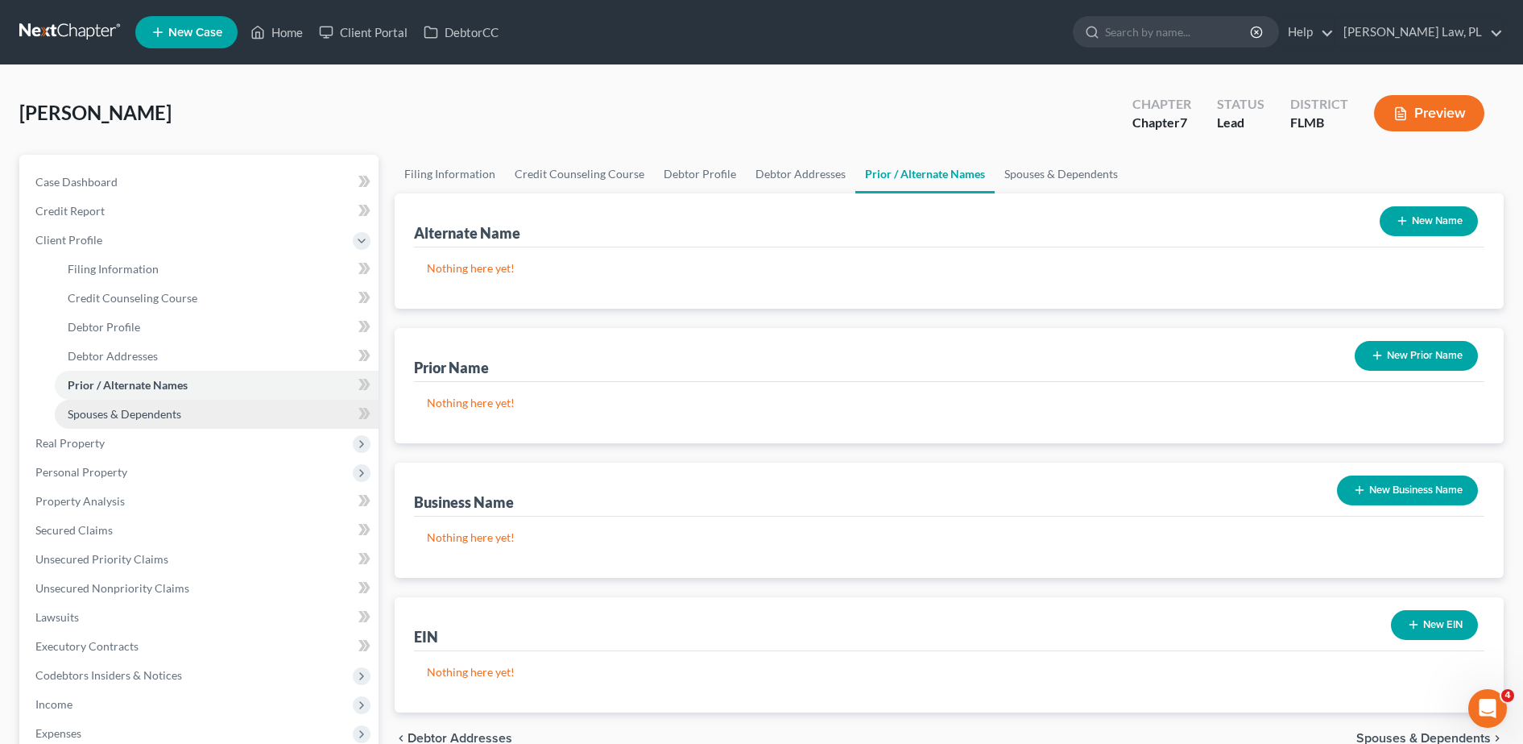
click at [152, 425] on link "Spouses & Dependents" at bounding box center [217, 414] width 324 height 29
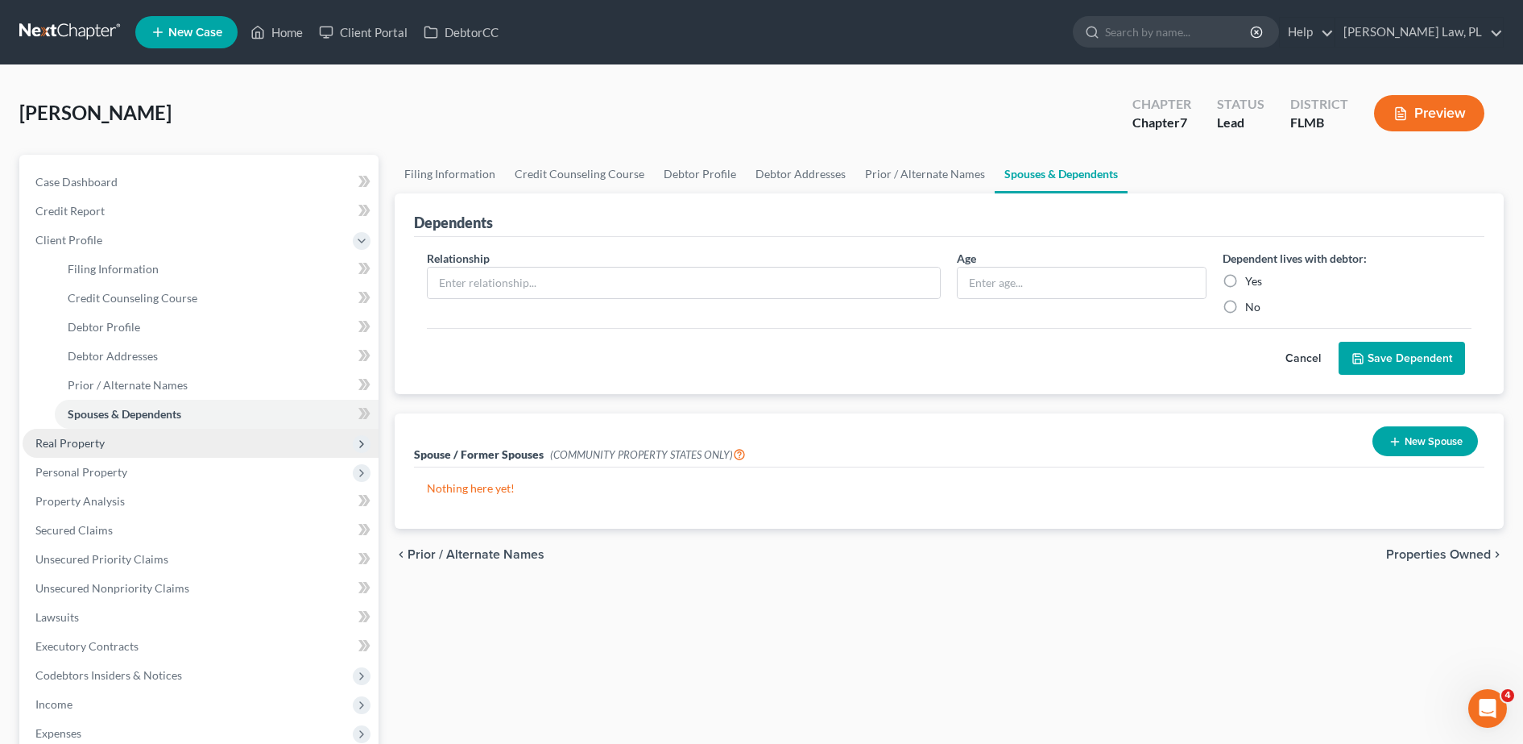
click at [113, 441] on span "Real Property" at bounding box center [201, 443] width 356 height 29
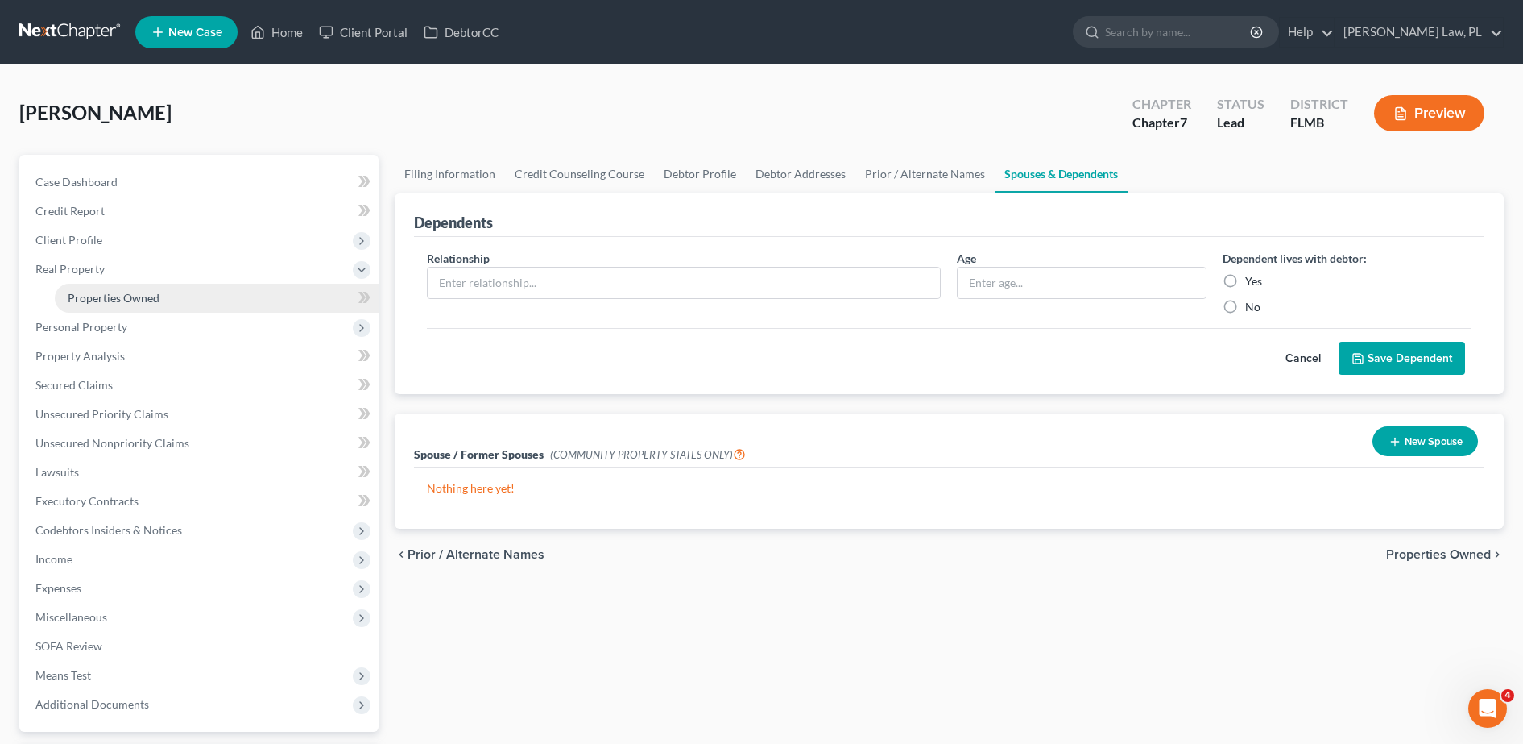
click at [143, 296] on span "Properties Owned" at bounding box center [114, 298] width 92 height 14
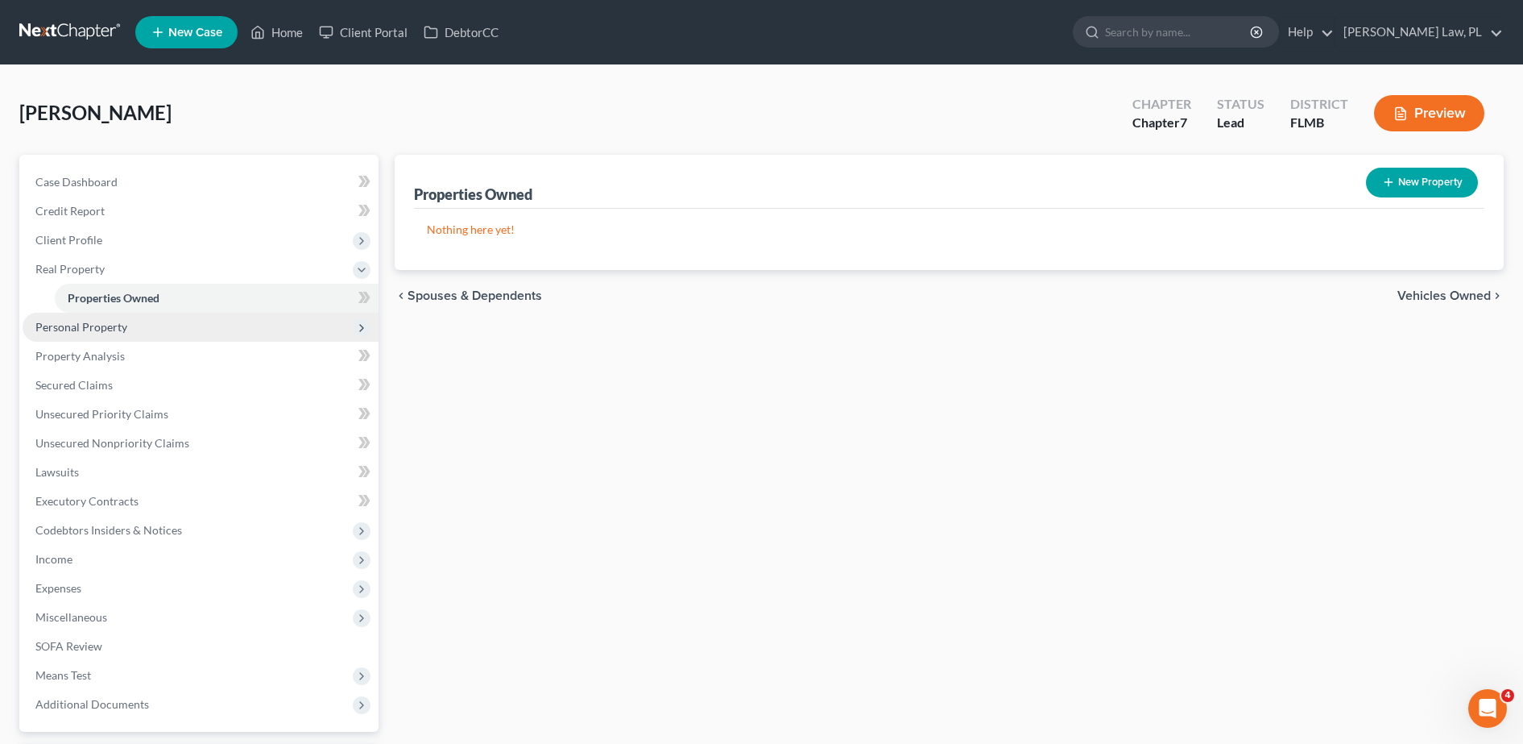
click at [116, 334] on span "Personal Property" at bounding box center [201, 327] width 356 height 29
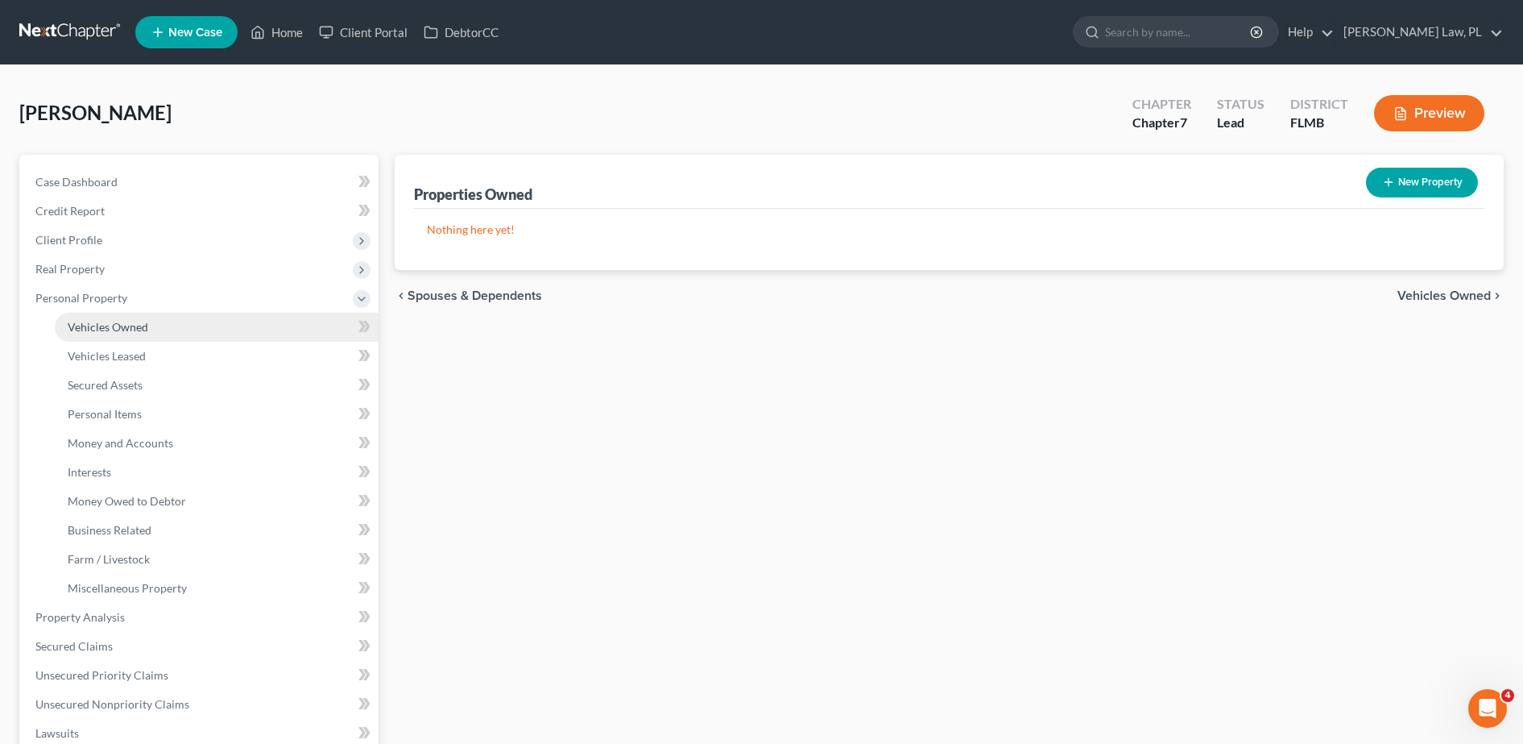
click at [145, 337] on link "Vehicles Owned" at bounding box center [217, 327] width 324 height 29
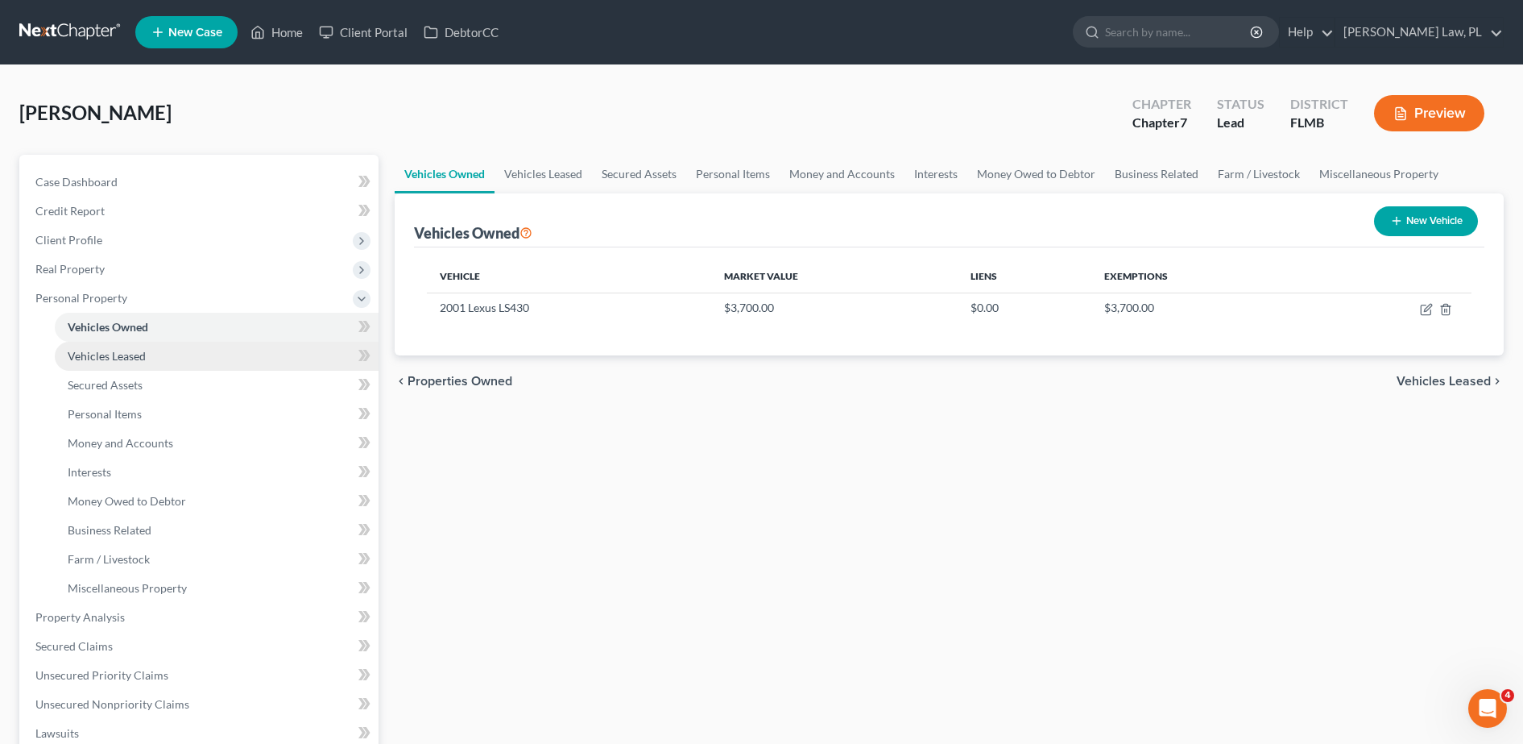
click at [139, 362] on span "Vehicles Leased" at bounding box center [107, 356] width 78 height 14
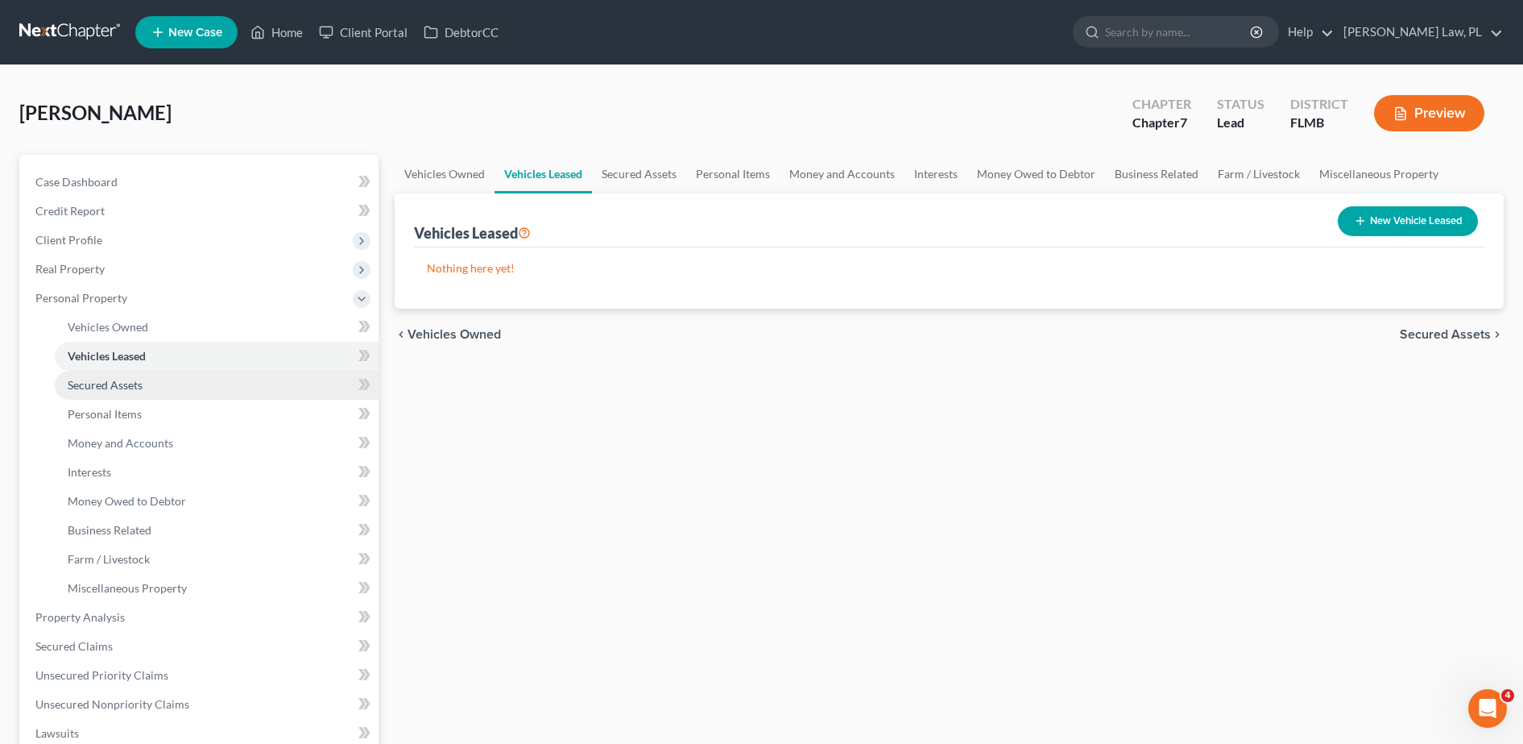
click at [105, 391] on span "Secured Assets" at bounding box center [105, 385] width 75 height 14
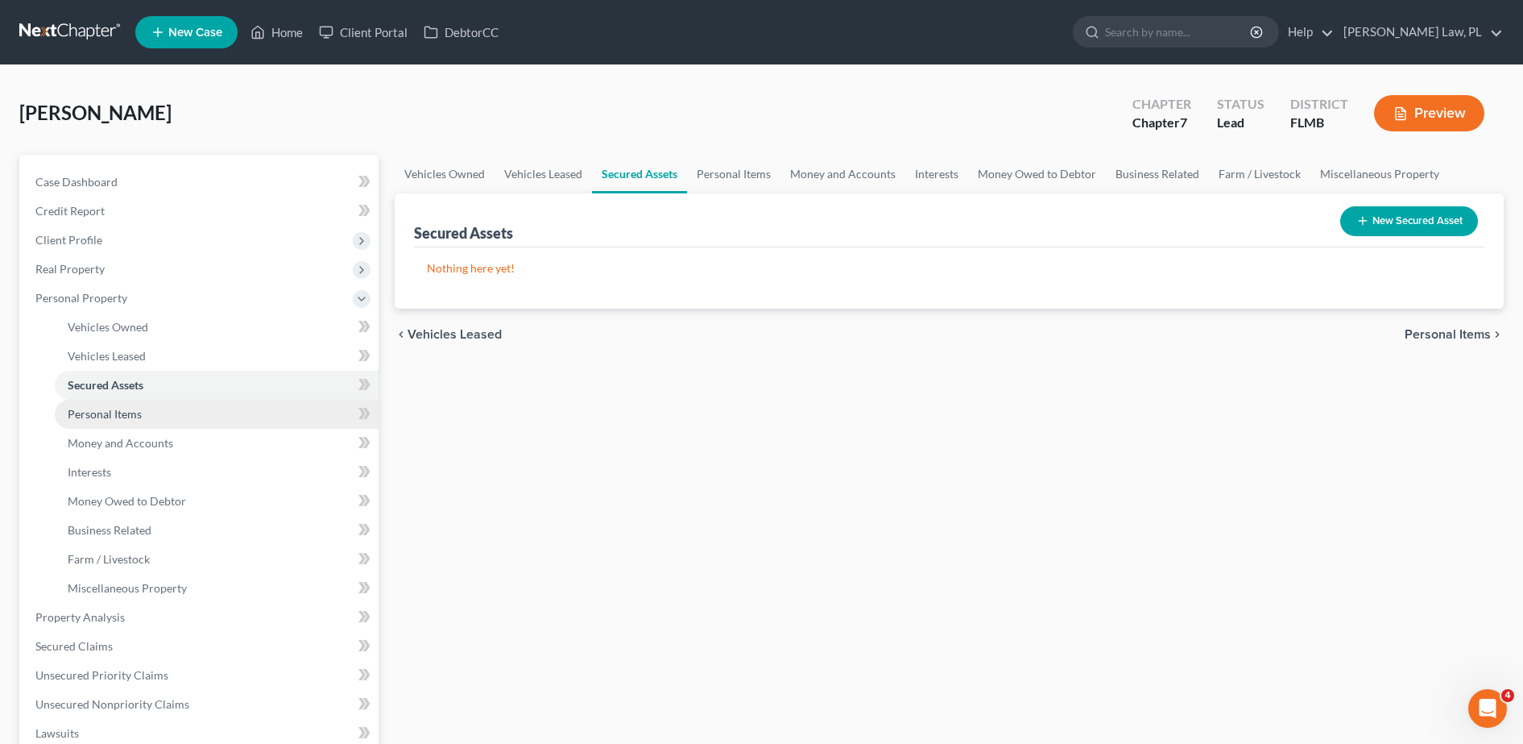
click at [112, 421] on link "Personal Items" at bounding box center [217, 414] width 324 height 29
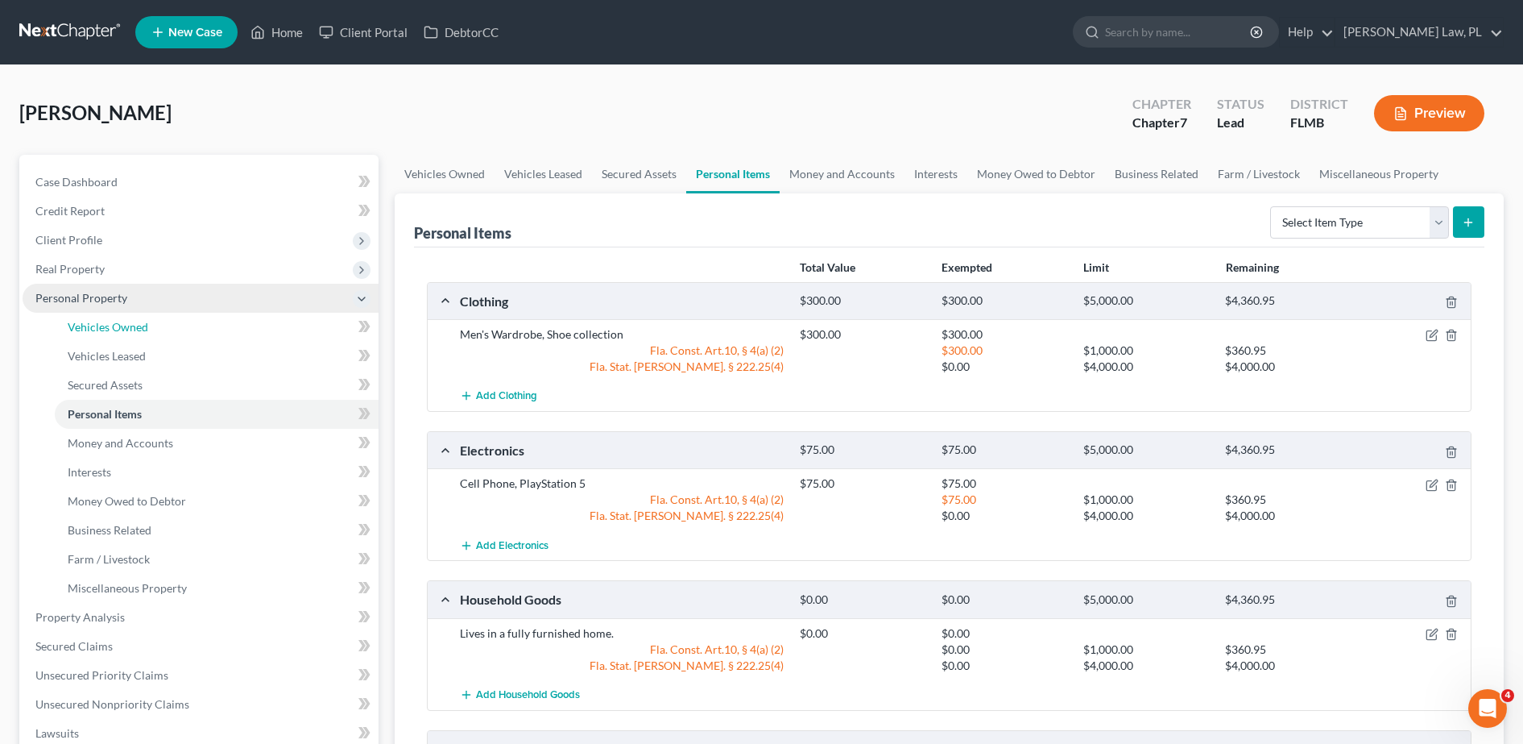
drag, startPoint x: 121, startPoint y: 322, endPoint x: 330, endPoint y: 304, distance: 210.3
click at [121, 322] on span "Vehicles Owned" at bounding box center [108, 327] width 81 height 14
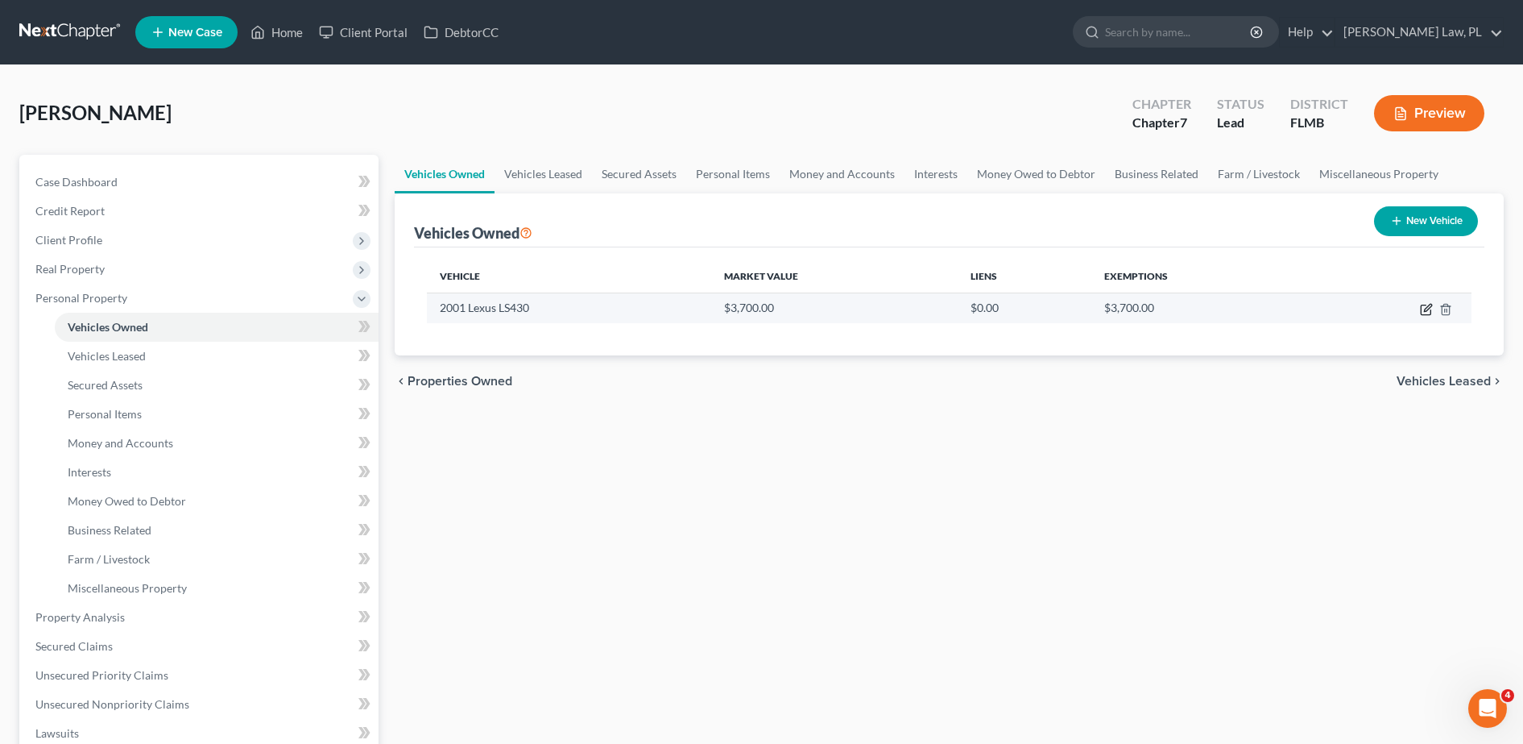
click at [1425, 310] on icon "button" at bounding box center [1427, 307] width 7 height 7
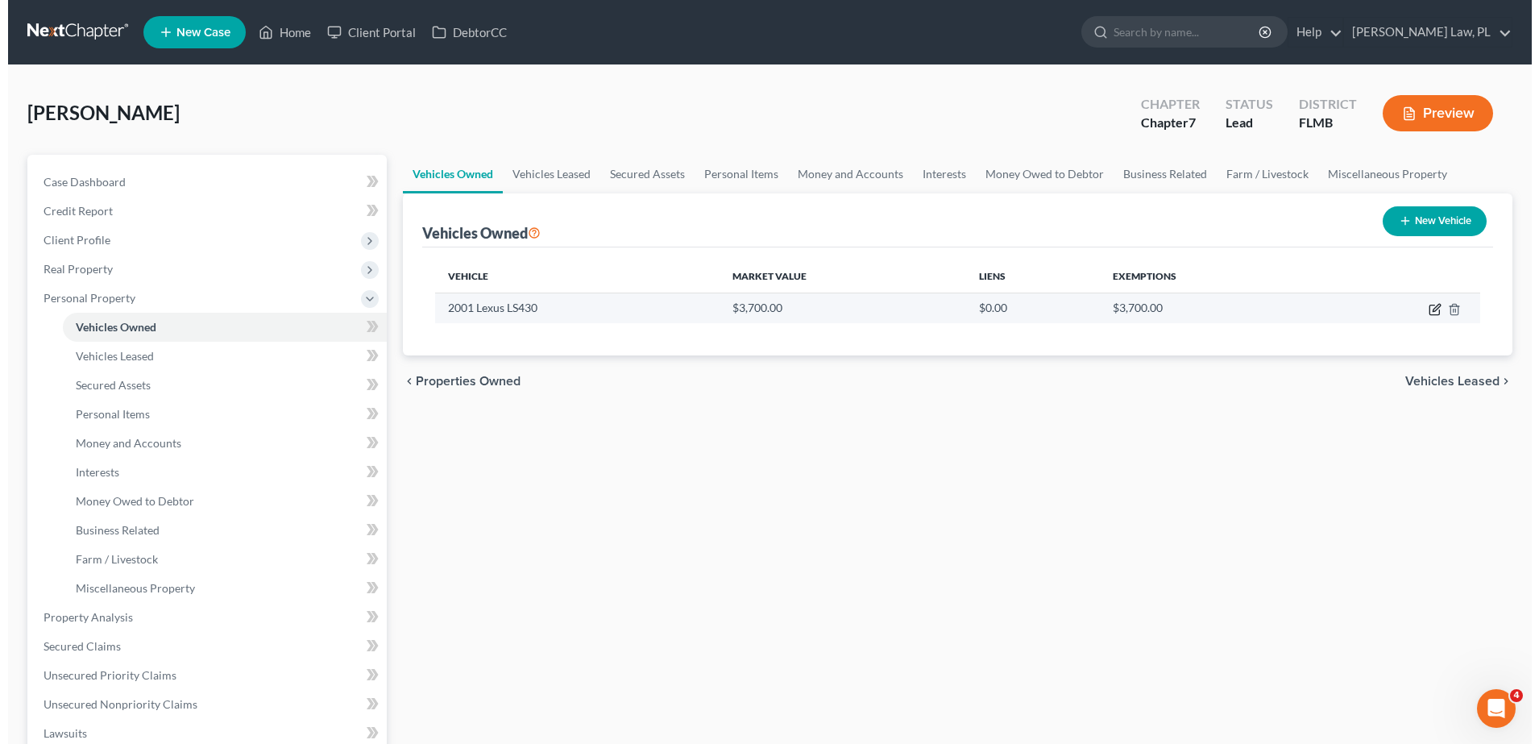
select select "0"
select select "25"
select select "2"
select select "0"
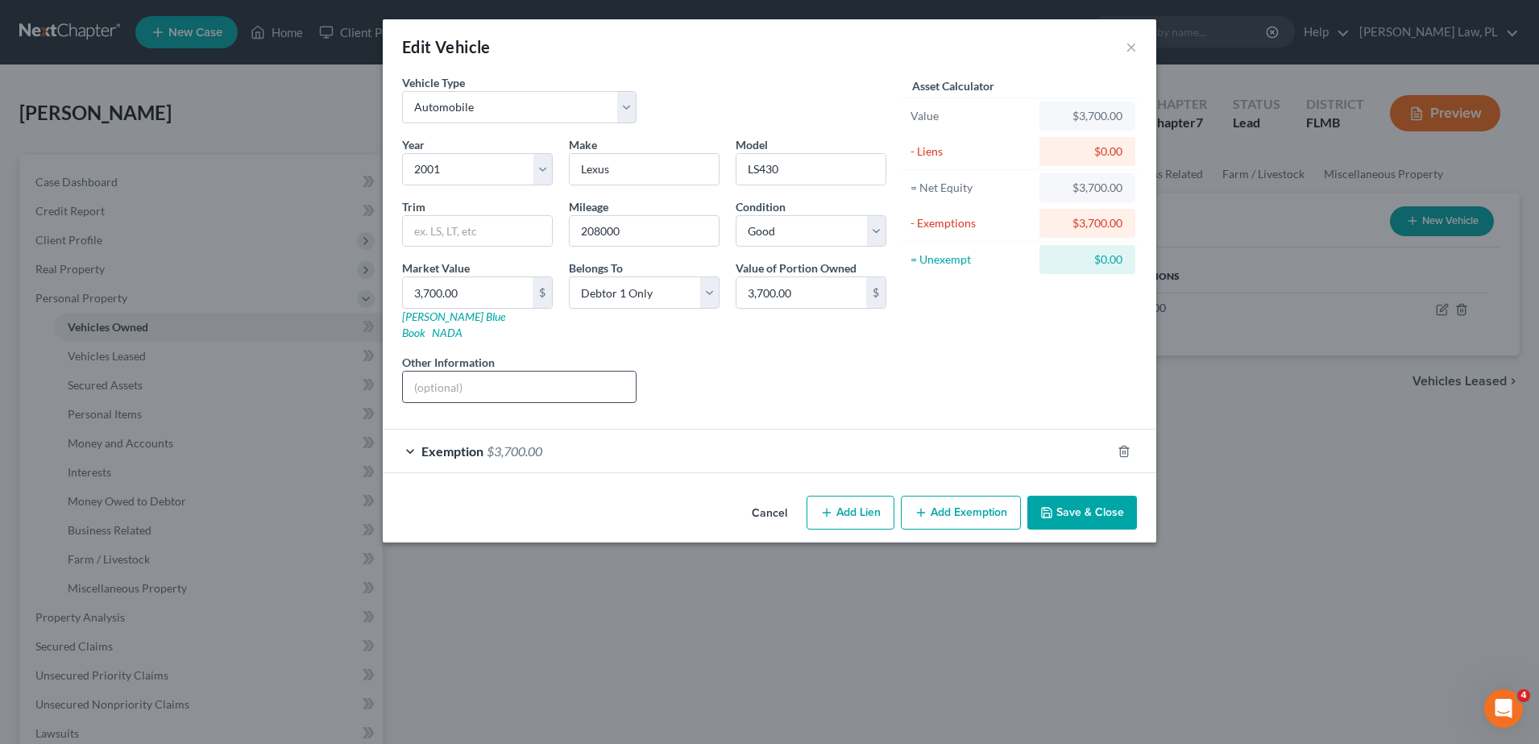
click at [468, 371] on input "text" at bounding box center [519, 386] width 233 height 31
paste input "VIN: [US_VEHICLE_IDENTIFICATION_NUMBER]"
type input "VIN: [US_VEHICLE_IDENTIFICATION_NUMBER]"
click at [1051, 508] on icon "button" at bounding box center [1047, 513] width 10 height 10
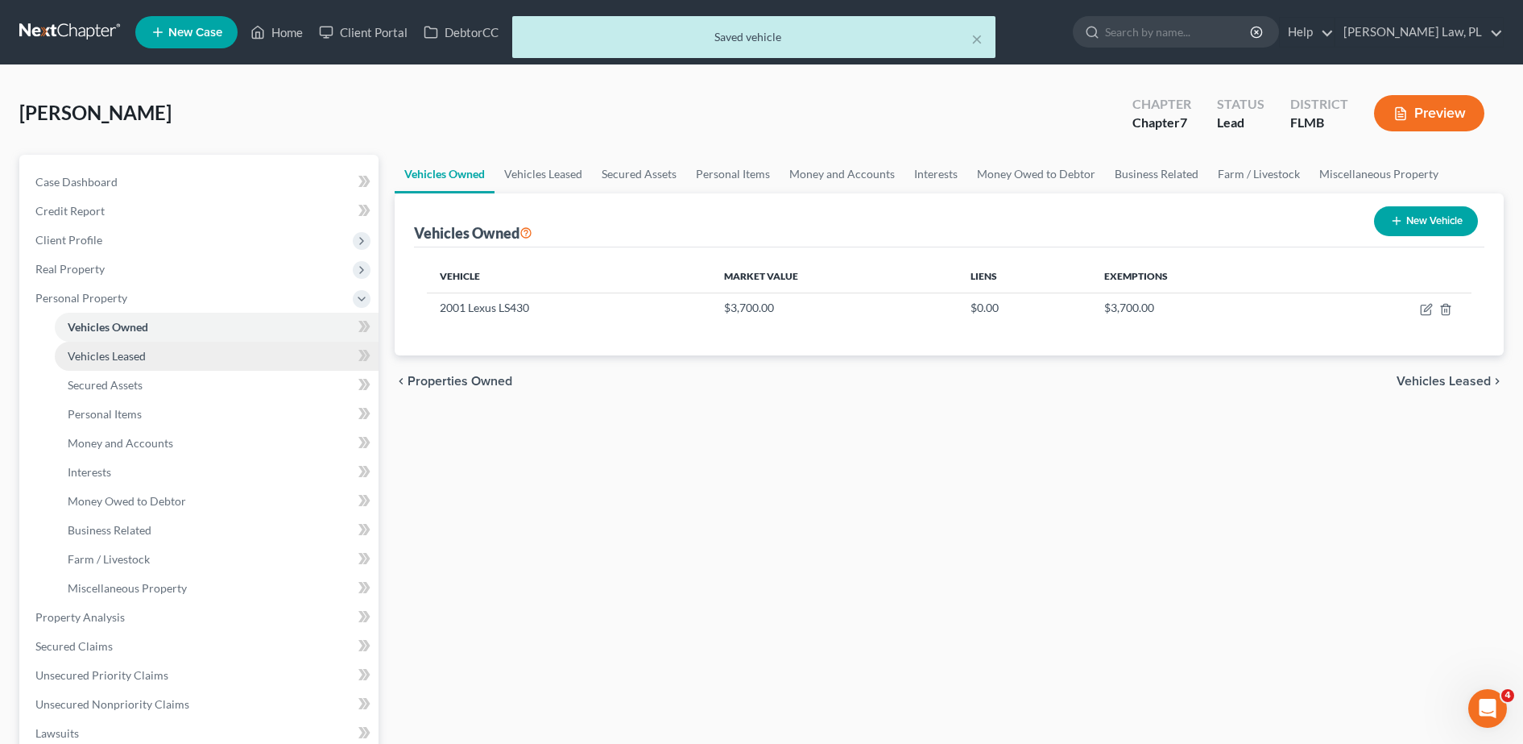
click at [204, 363] on link "Vehicles Leased" at bounding box center [217, 356] width 324 height 29
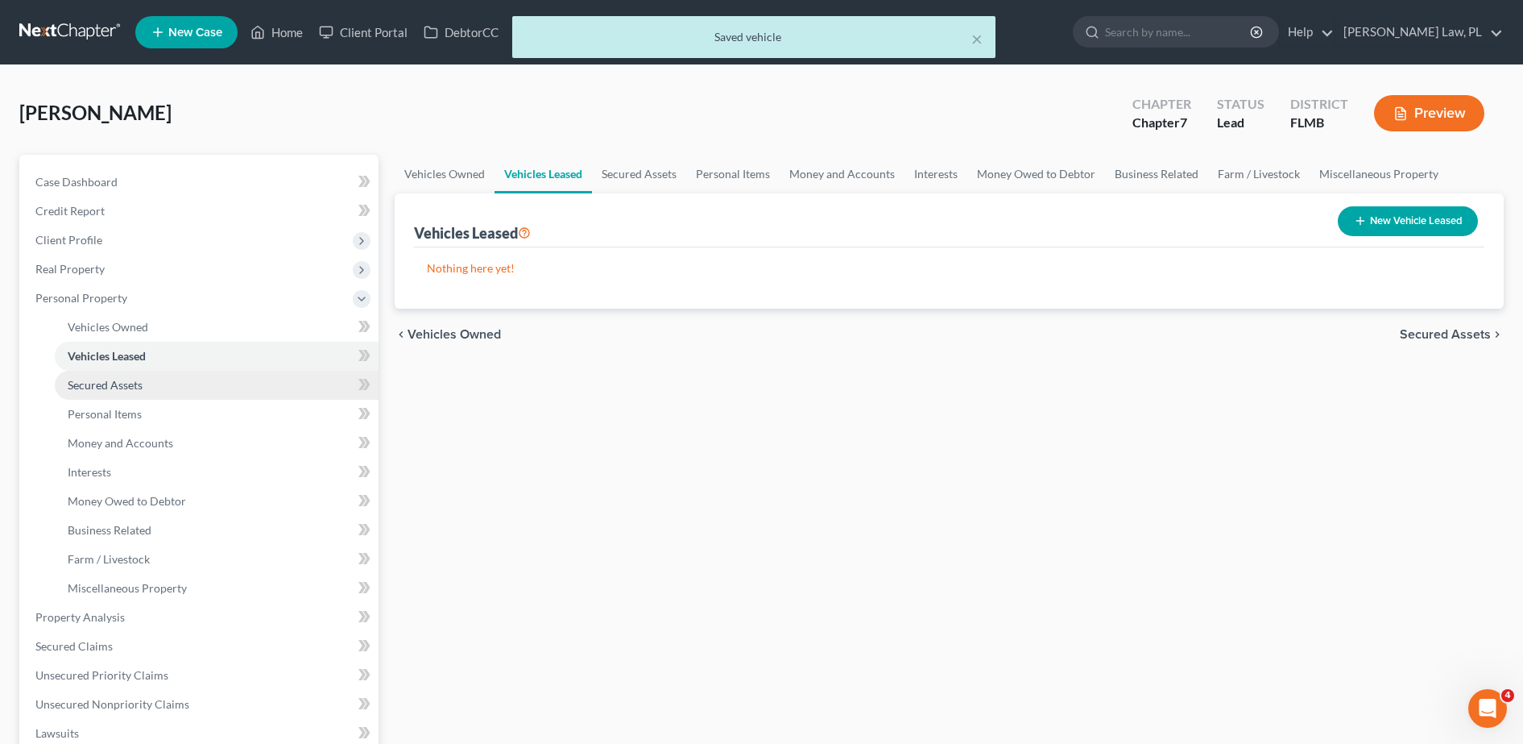
click at [150, 381] on link "Secured Assets" at bounding box center [217, 385] width 324 height 29
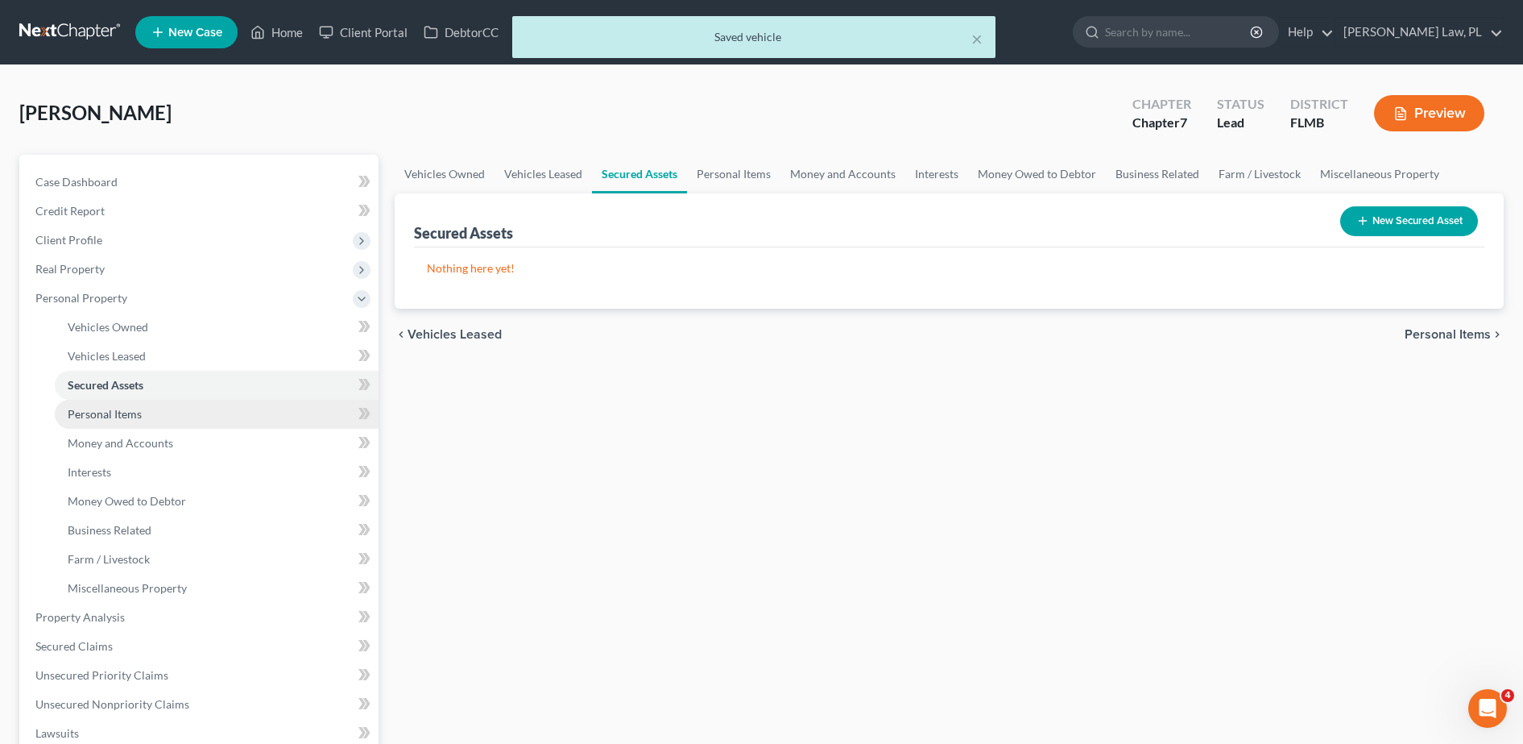
click at [130, 409] on span "Personal Items" at bounding box center [105, 414] width 74 height 14
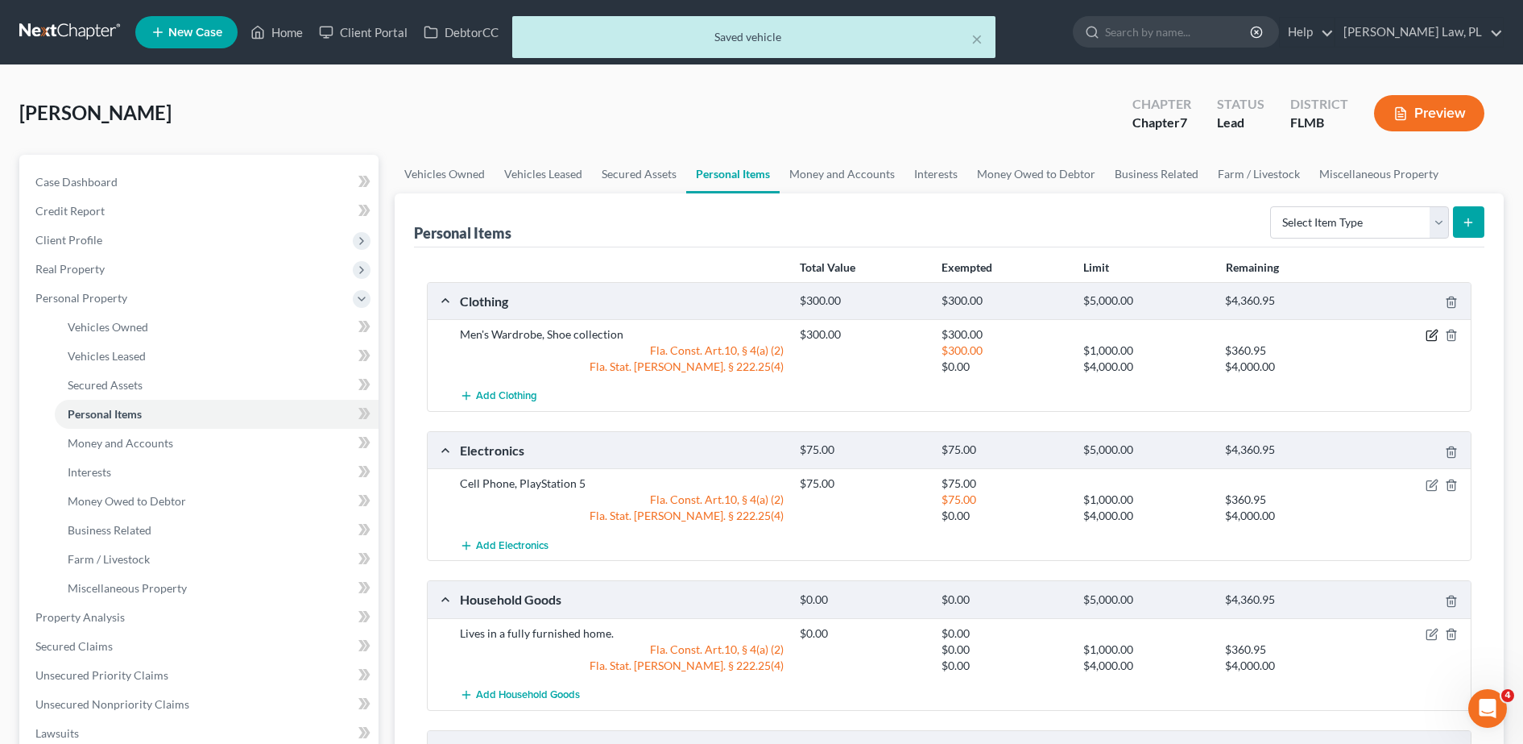
click at [1434, 334] on icon "button" at bounding box center [1433, 333] width 7 height 7
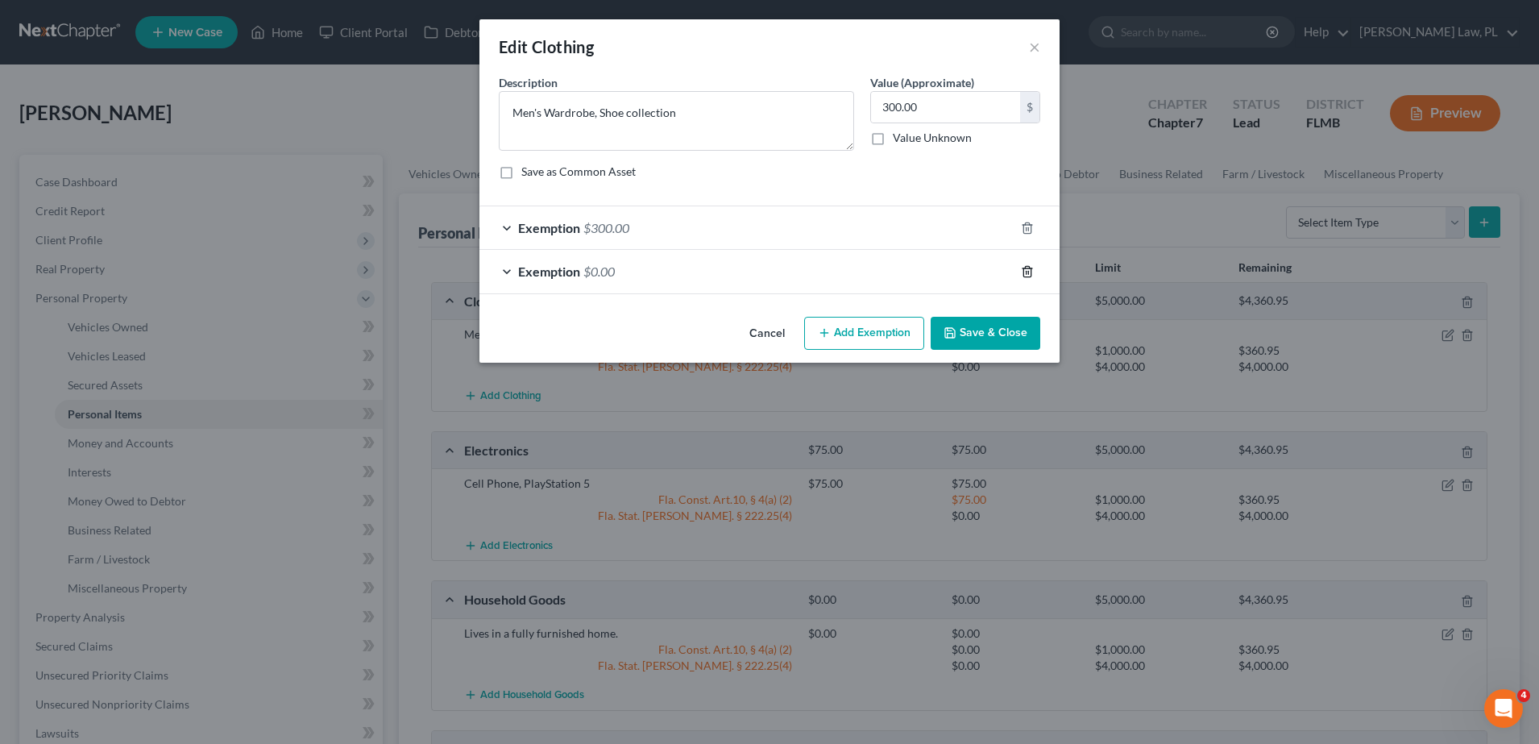
click at [1027, 266] on icon "button" at bounding box center [1026, 271] width 7 height 10
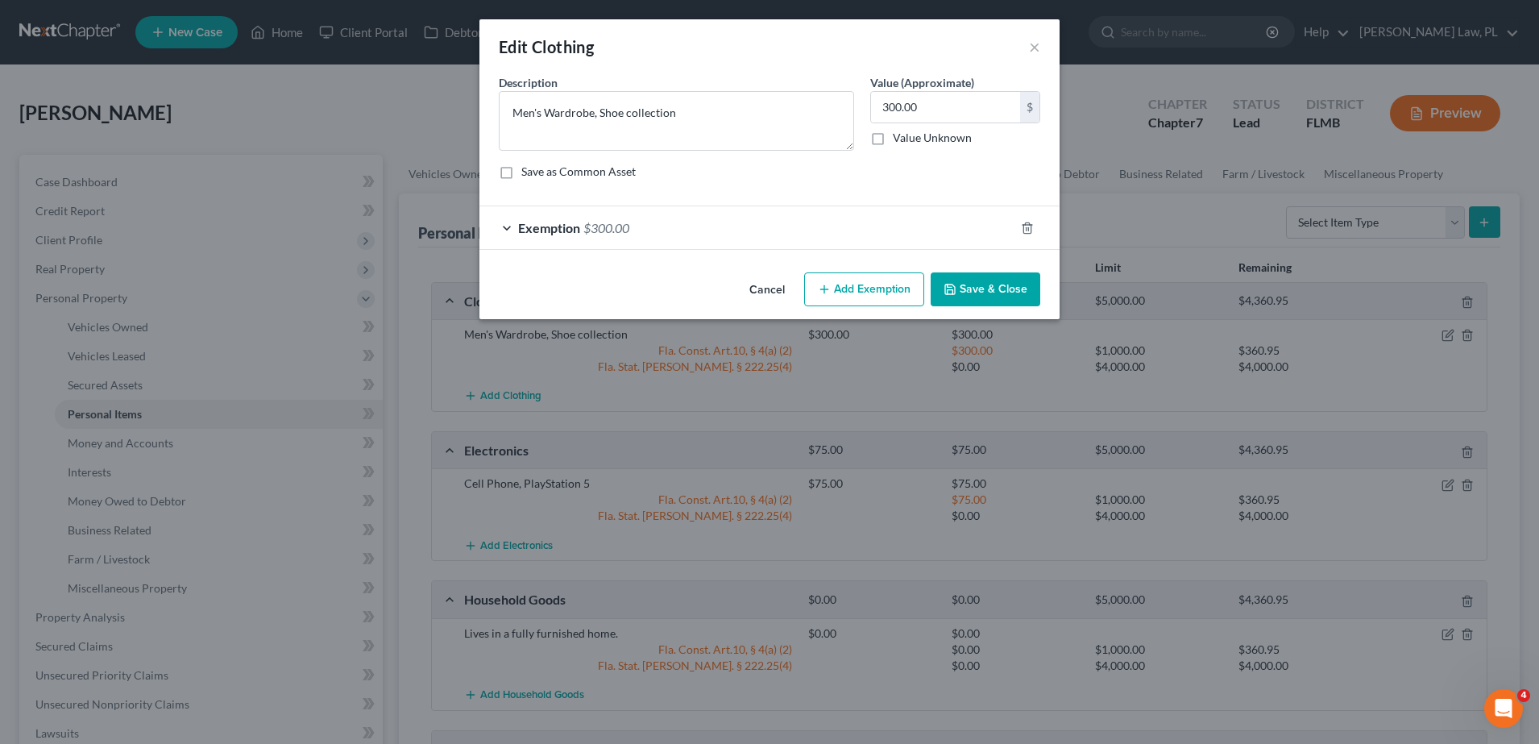
click at [972, 284] on button "Save & Close" at bounding box center [986, 289] width 110 height 34
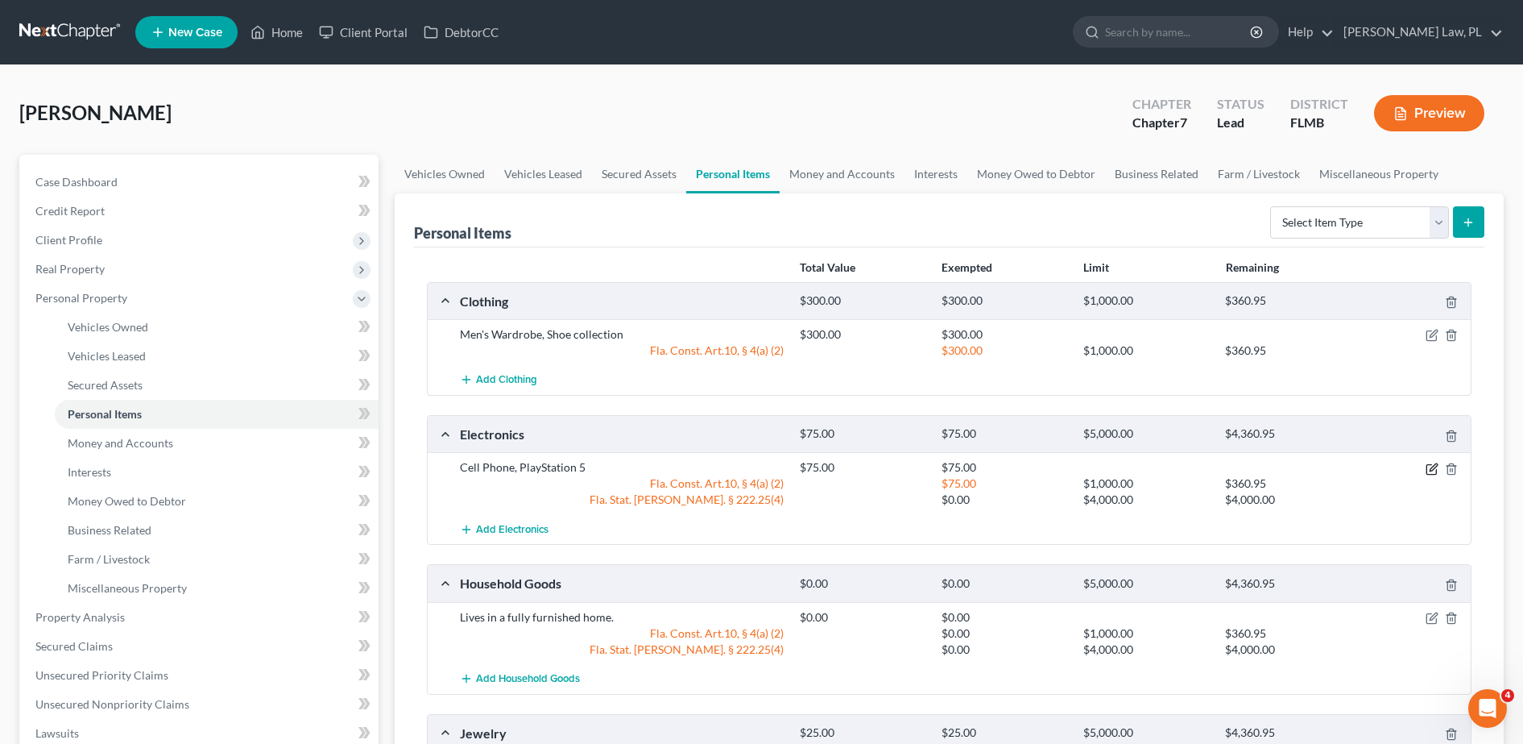
click at [1430, 466] on icon "button" at bounding box center [1432, 468] width 13 height 13
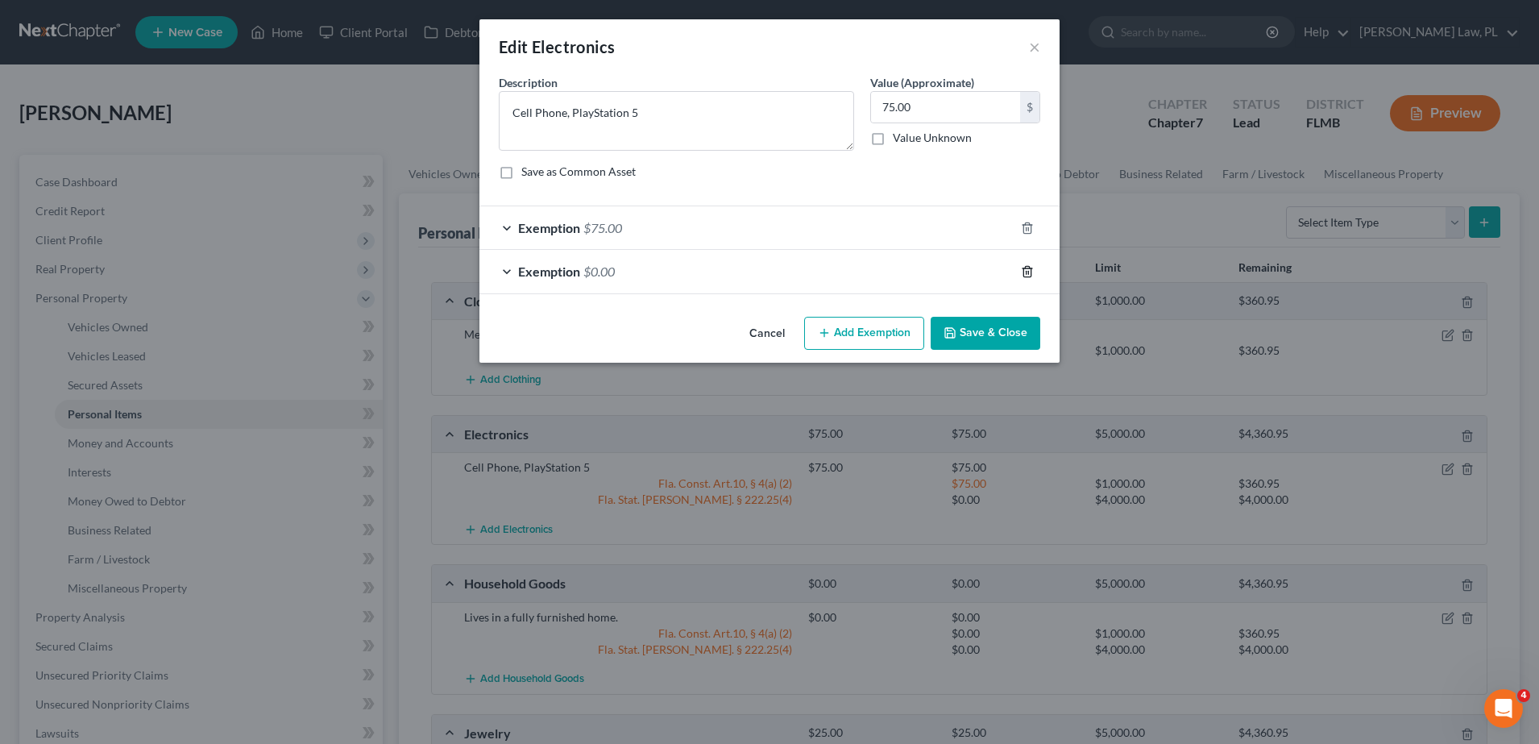
click at [1026, 265] on icon "button" at bounding box center [1027, 271] width 13 height 13
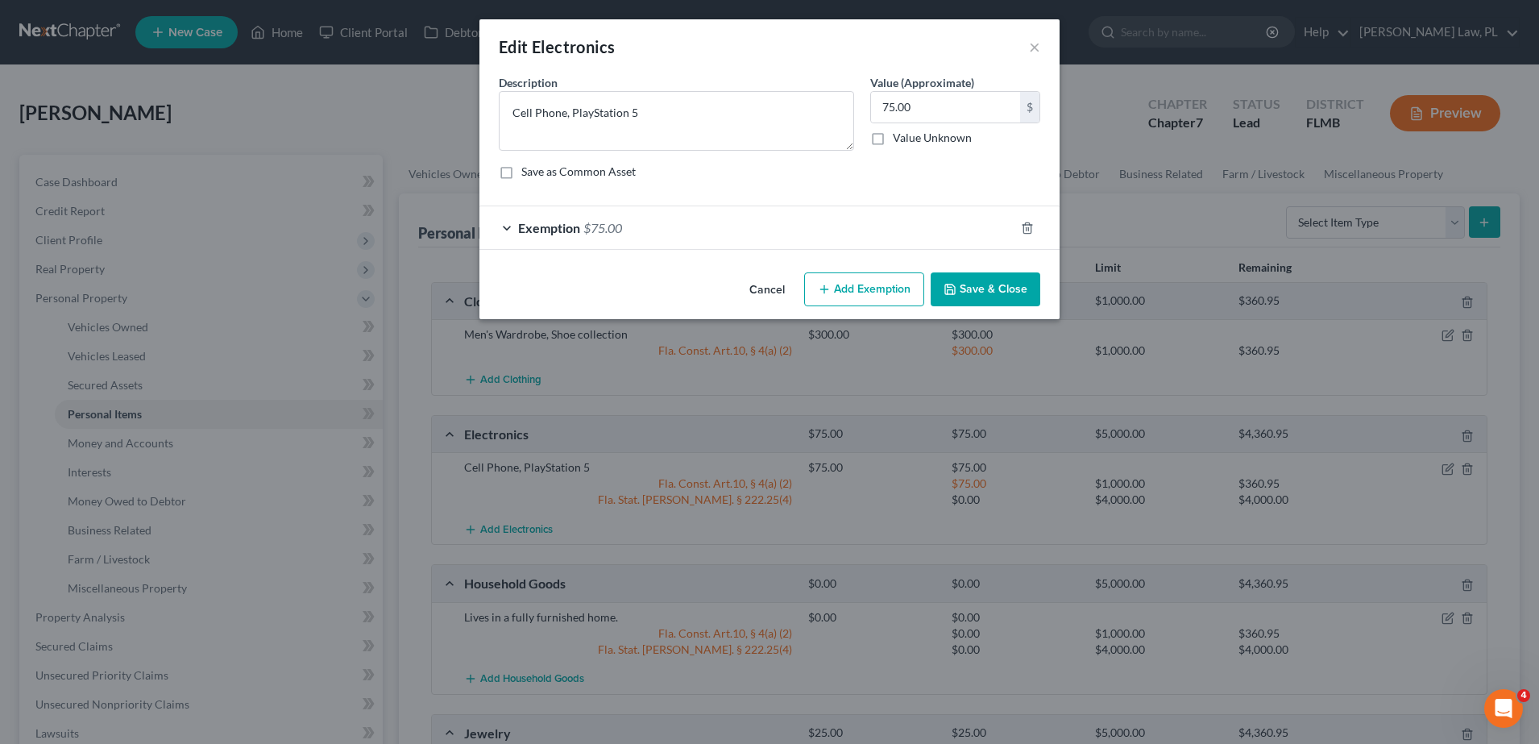
click at [997, 280] on button "Save & Close" at bounding box center [986, 289] width 110 height 34
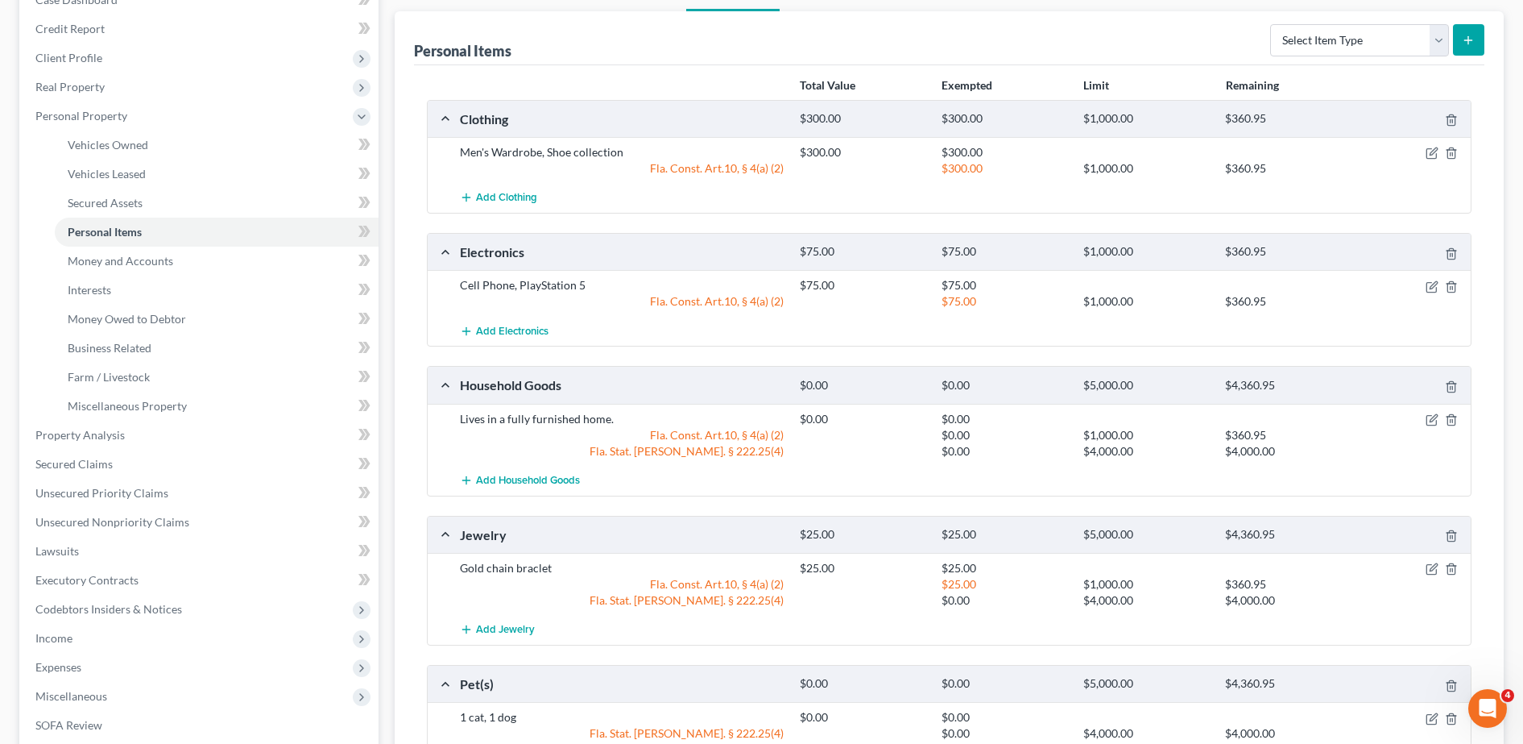
scroll to position [184, 0]
click at [1430, 421] on icon "button" at bounding box center [1432, 418] width 13 height 13
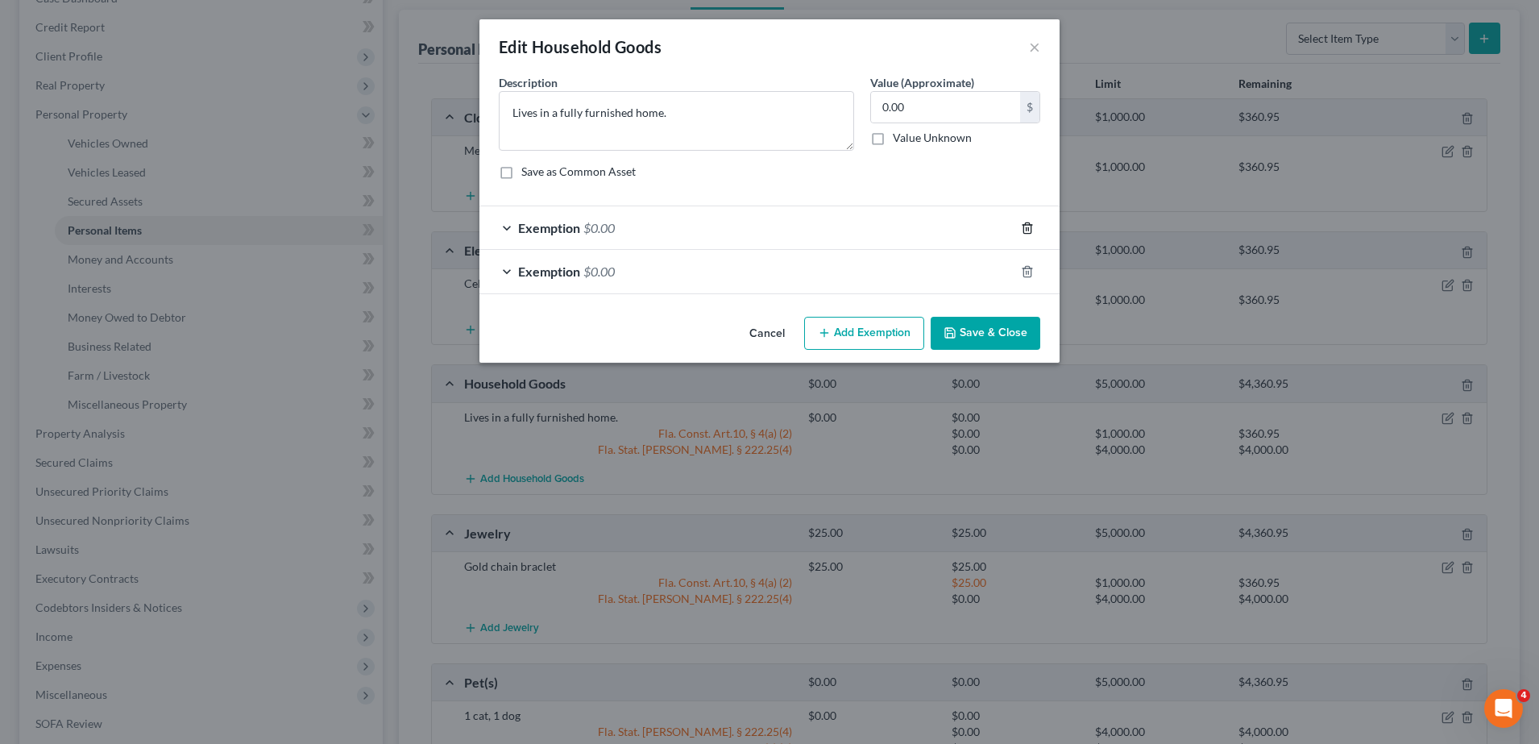
click at [1029, 232] on icon "button" at bounding box center [1027, 228] width 13 height 13
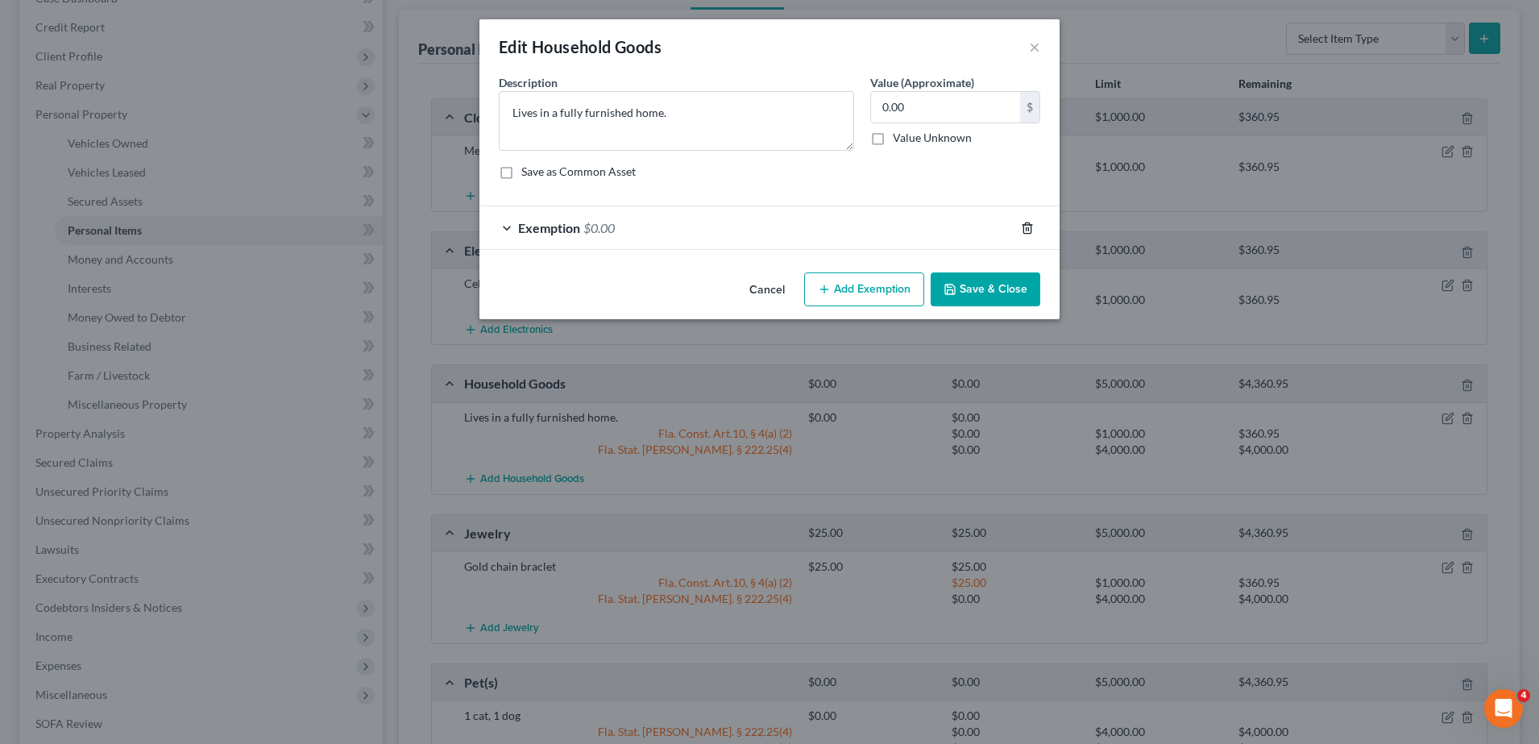
click at [1028, 232] on icon "button" at bounding box center [1027, 228] width 13 height 13
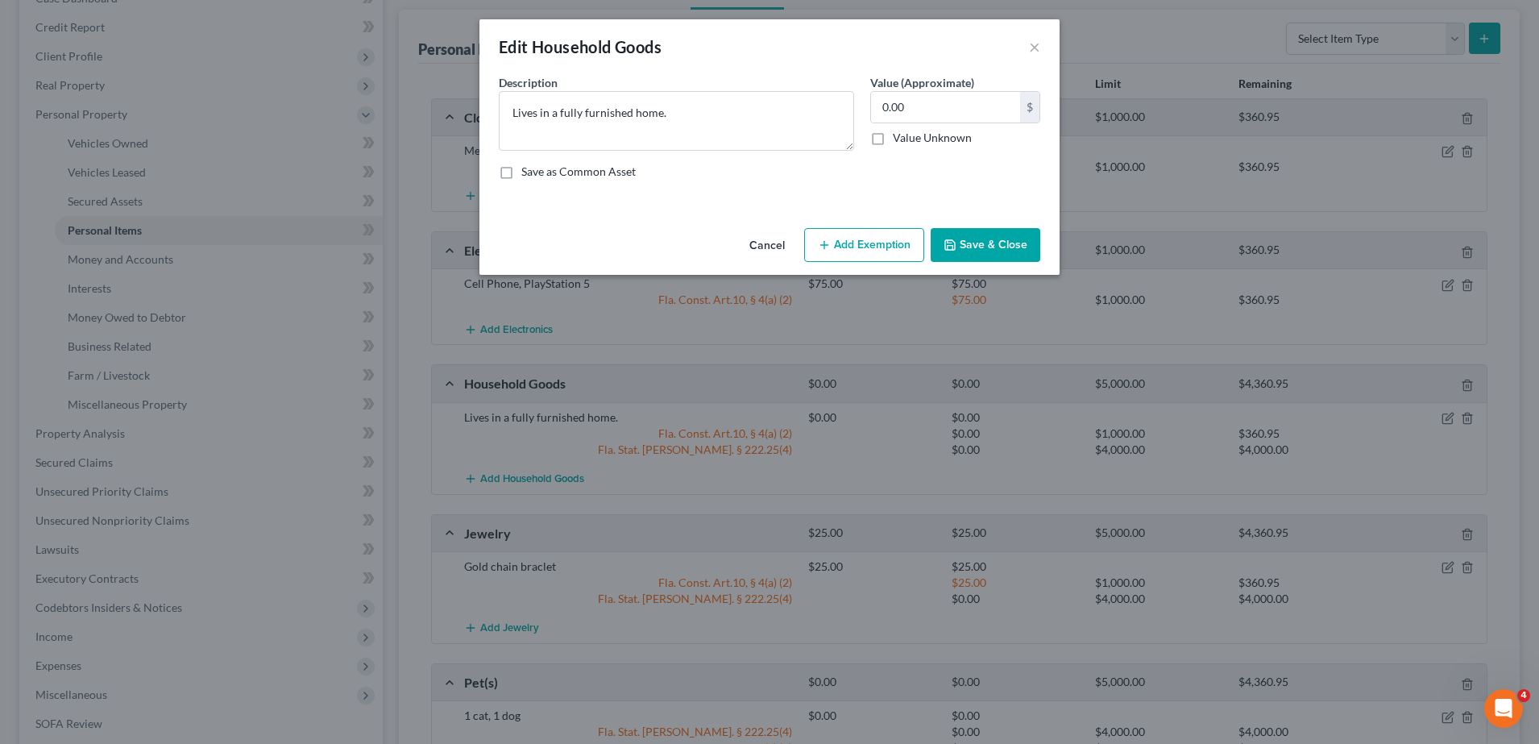
click at [1006, 238] on button "Save & Close" at bounding box center [986, 245] width 110 height 34
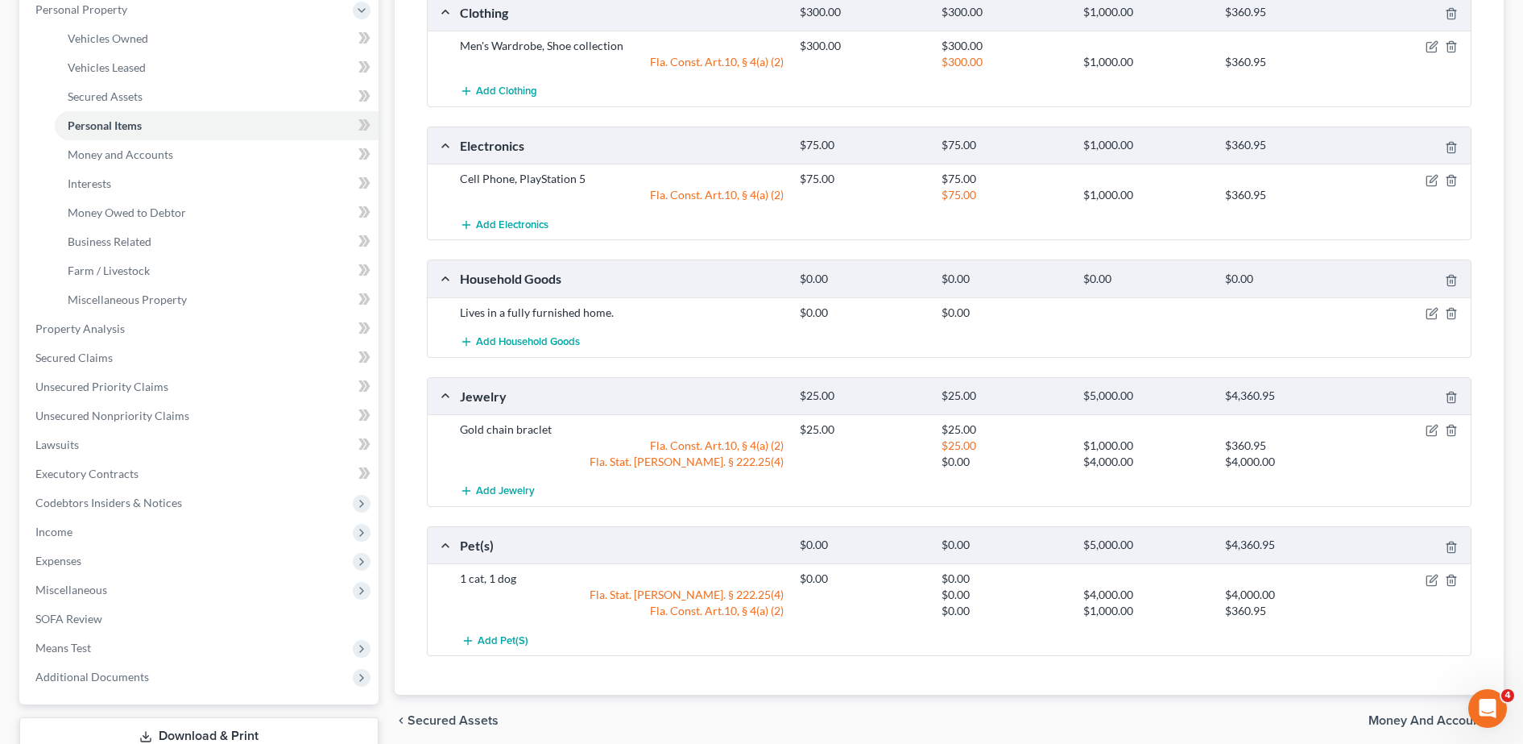
scroll to position [290, 0]
click at [1432, 431] on icon "button" at bounding box center [1432, 428] width 13 height 13
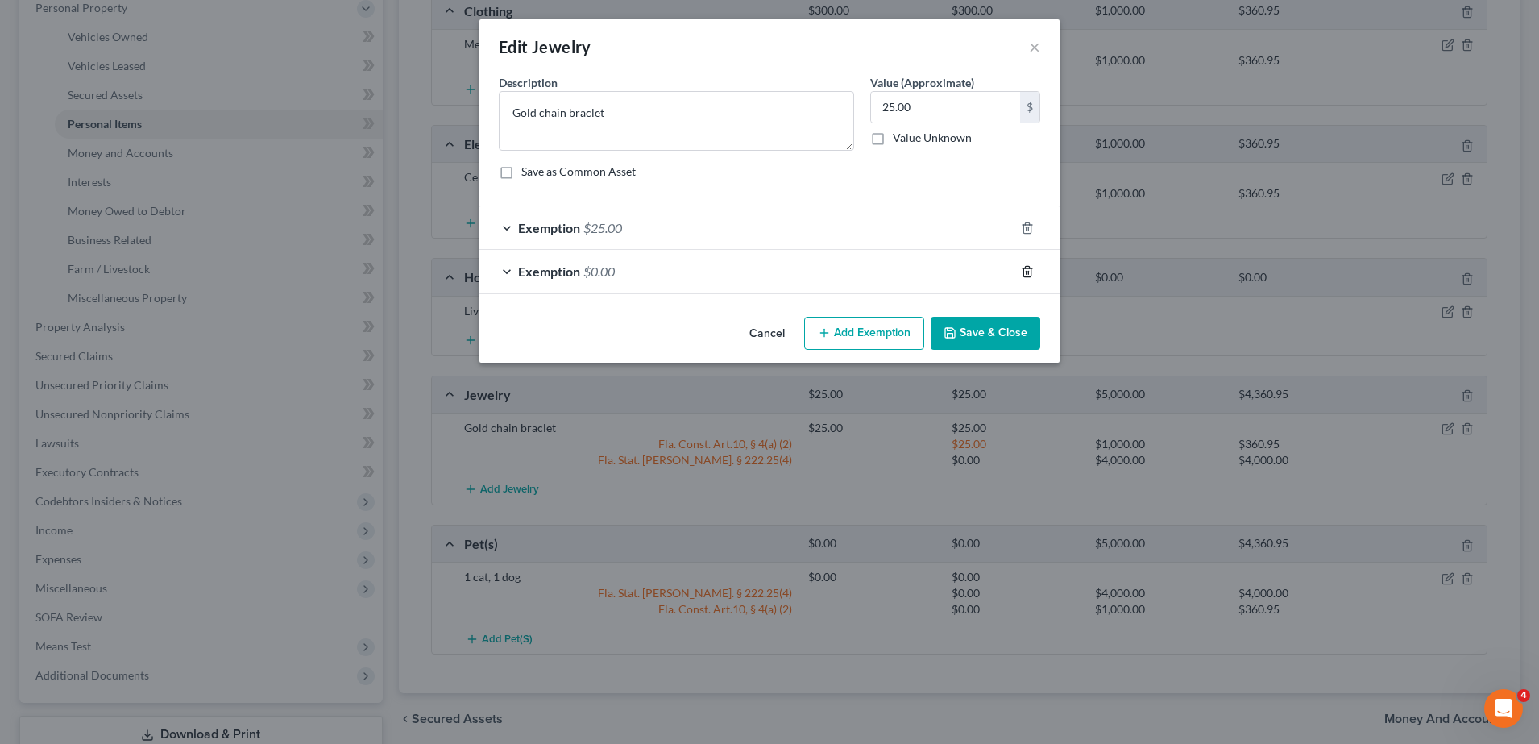
click at [1027, 274] on icon "button" at bounding box center [1027, 271] width 13 height 13
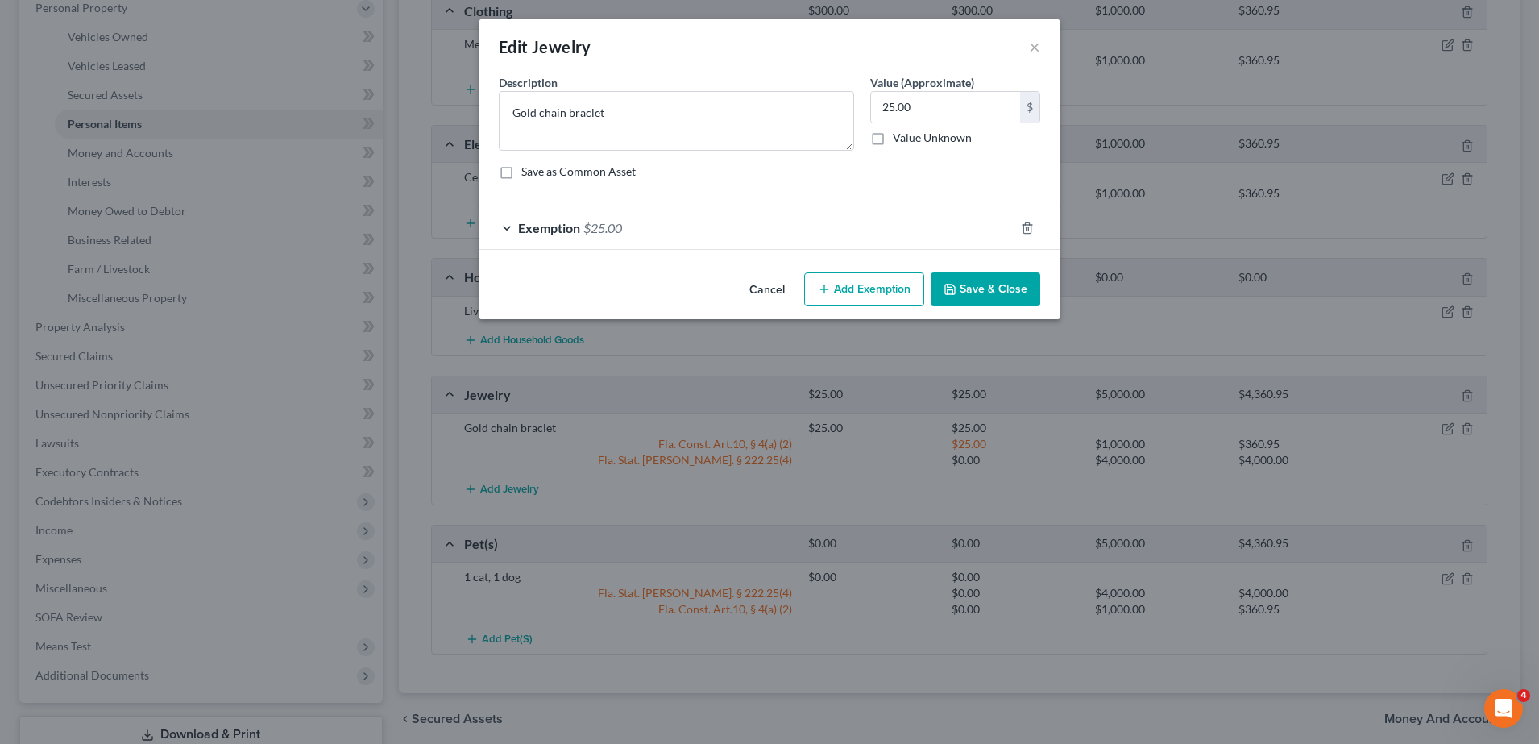
click at [997, 284] on button "Save & Close" at bounding box center [986, 289] width 110 height 34
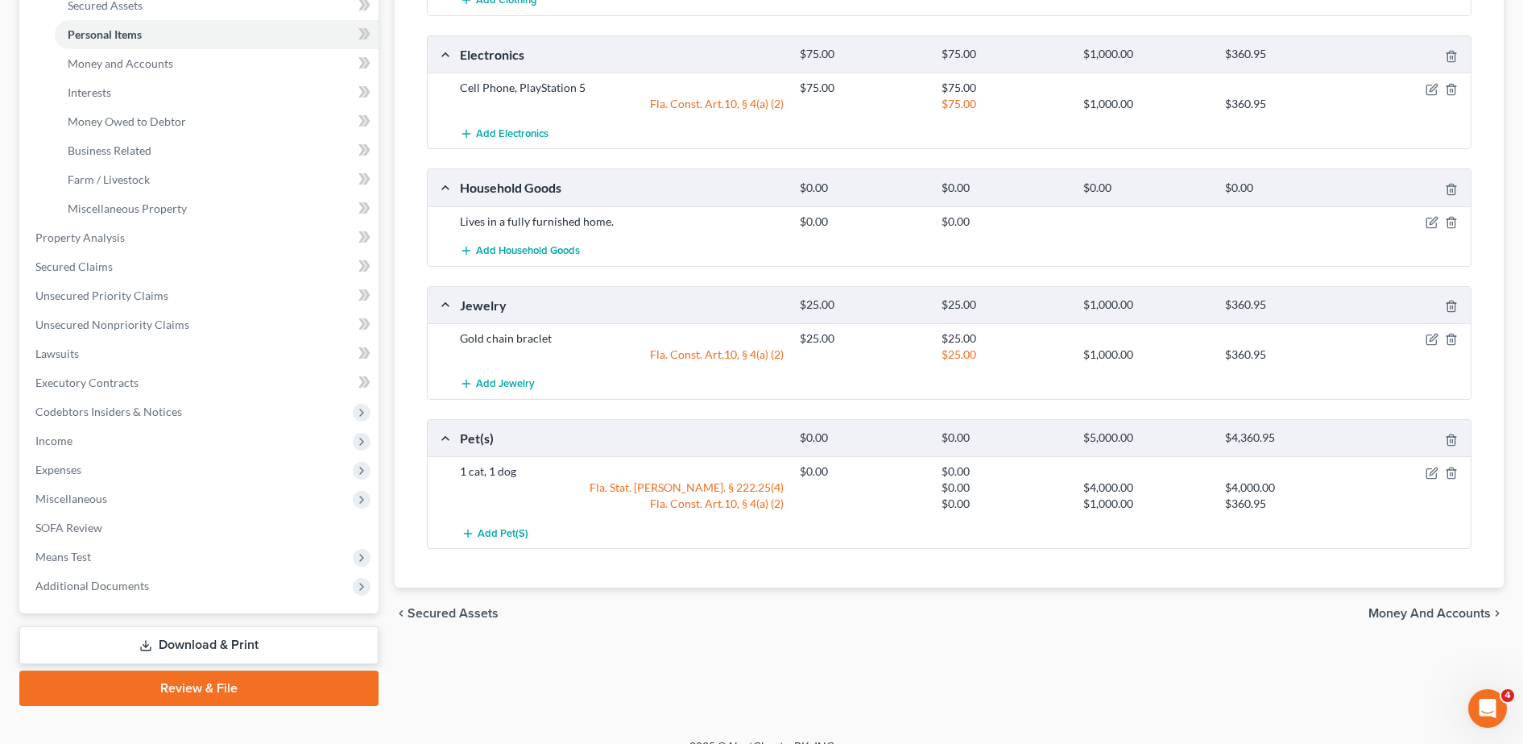
scroll to position [381, 0]
click at [1431, 475] on icon "button" at bounding box center [1432, 471] width 13 height 13
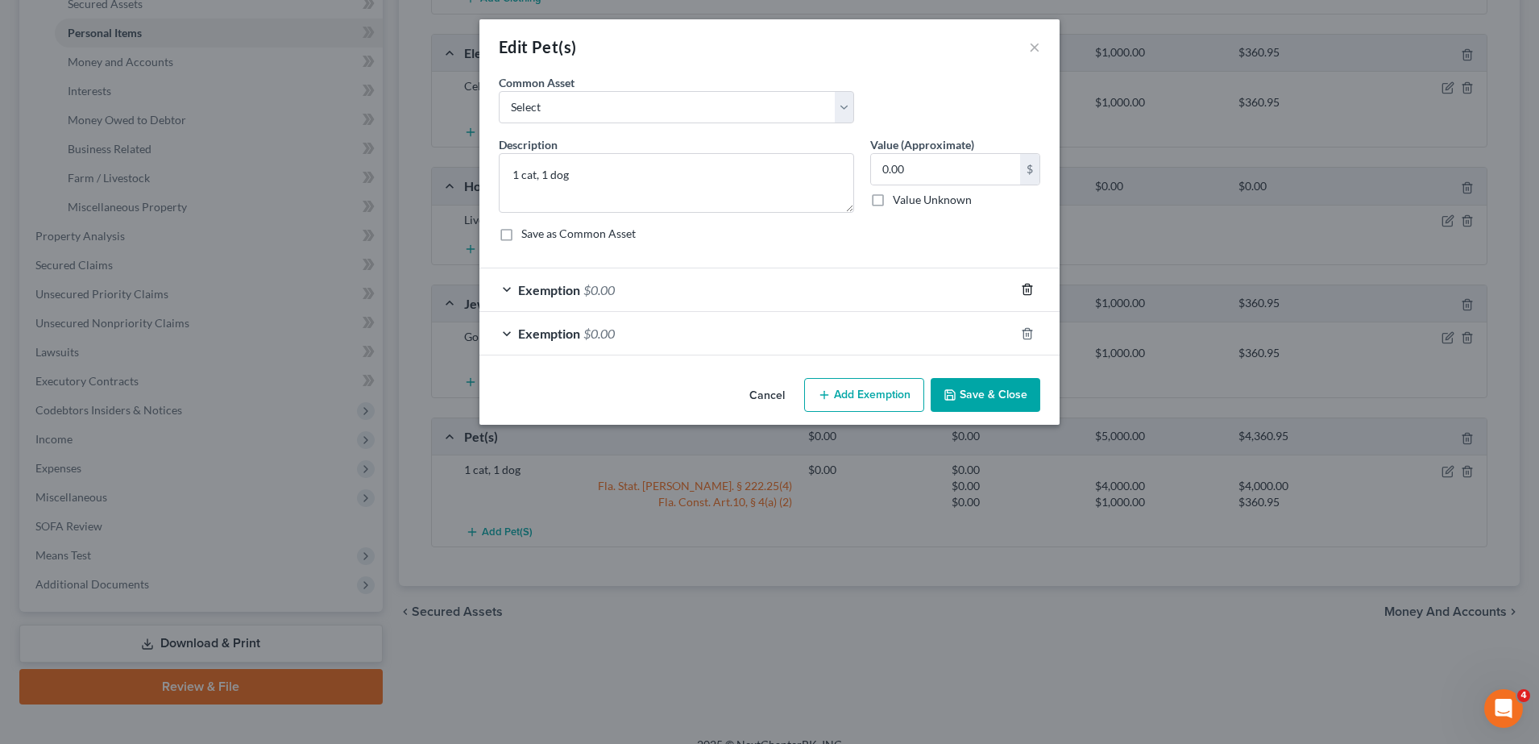
click at [1026, 284] on icon "button" at bounding box center [1026, 289] width 7 height 10
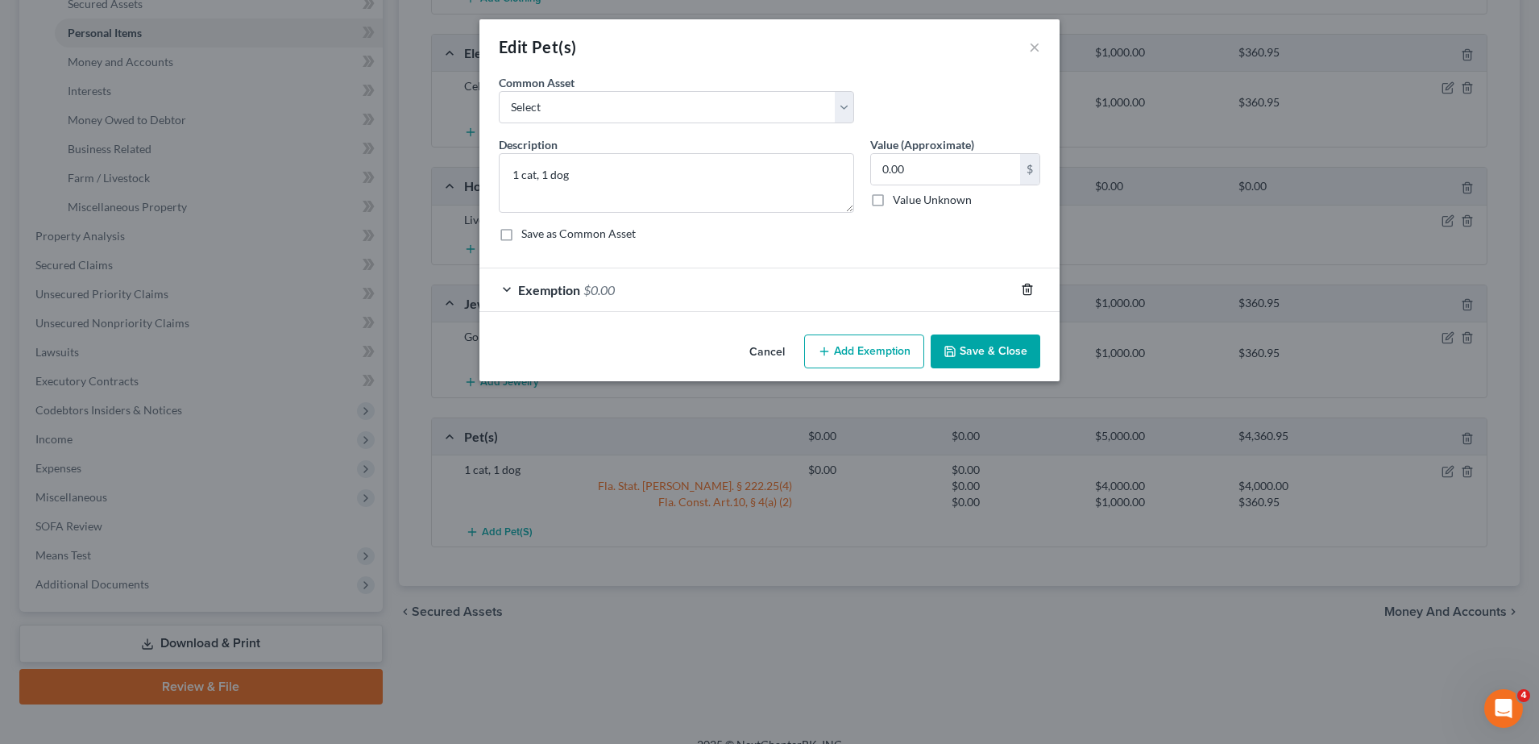
click at [1026, 284] on icon "button" at bounding box center [1026, 289] width 7 height 10
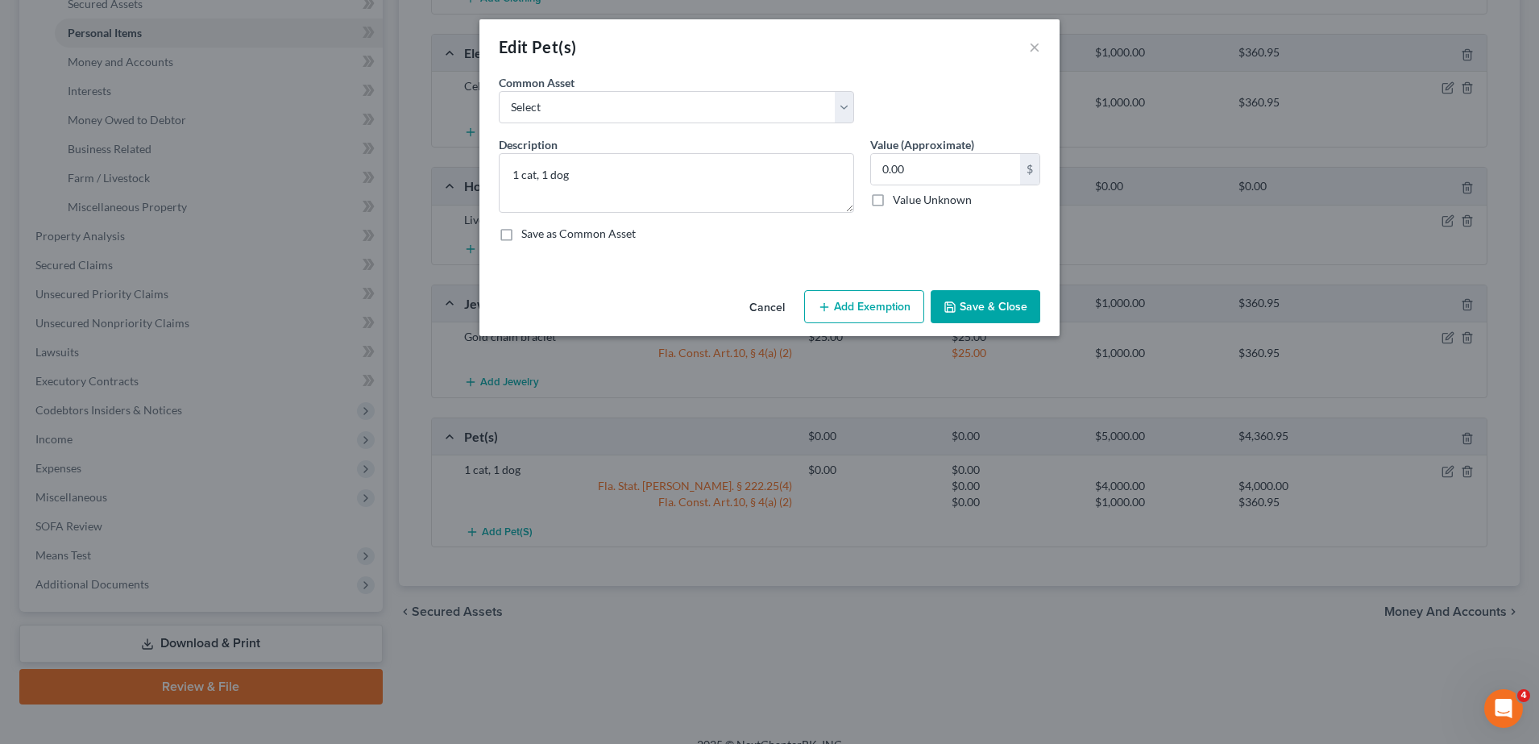
click at [1001, 313] on button "Save & Close" at bounding box center [986, 307] width 110 height 34
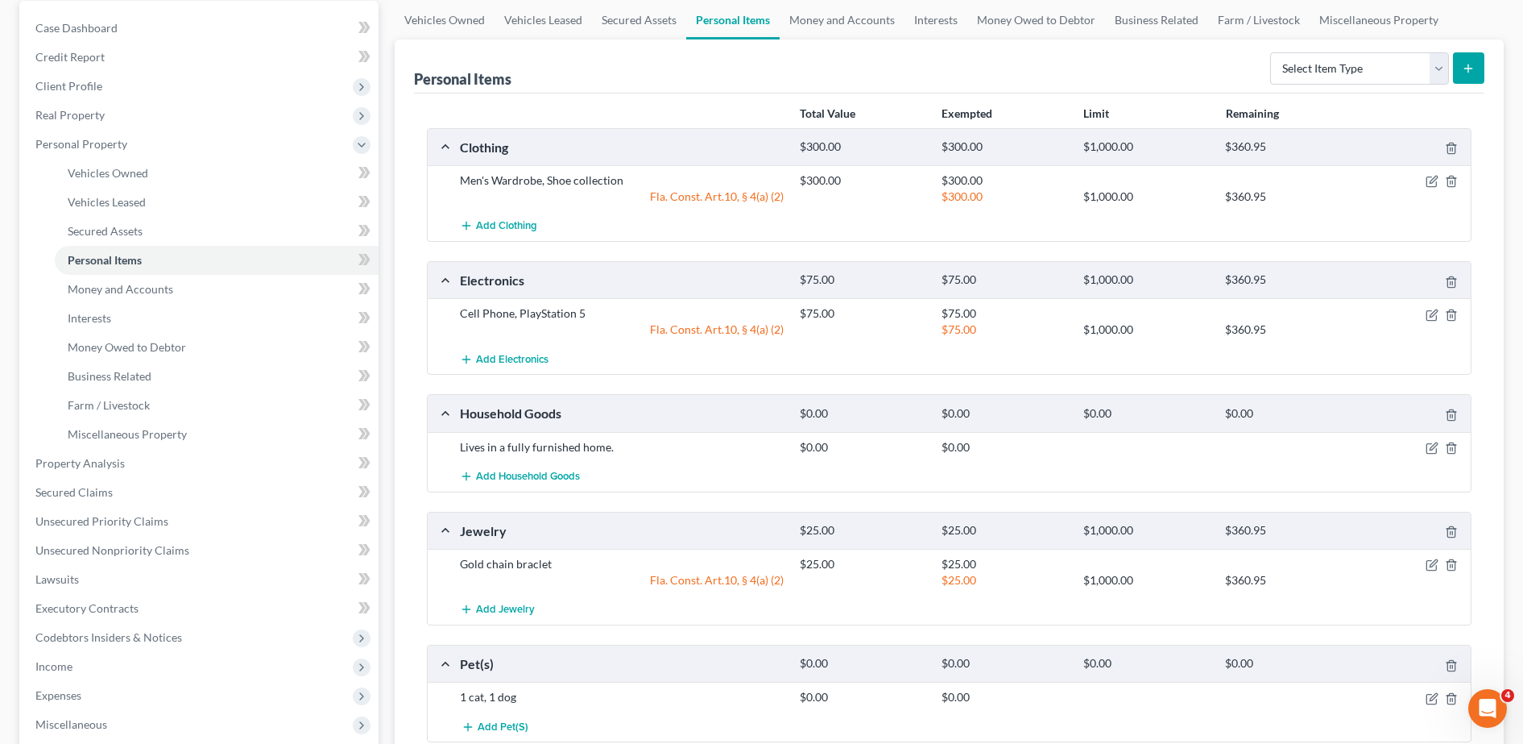
scroll to position [157, 0]
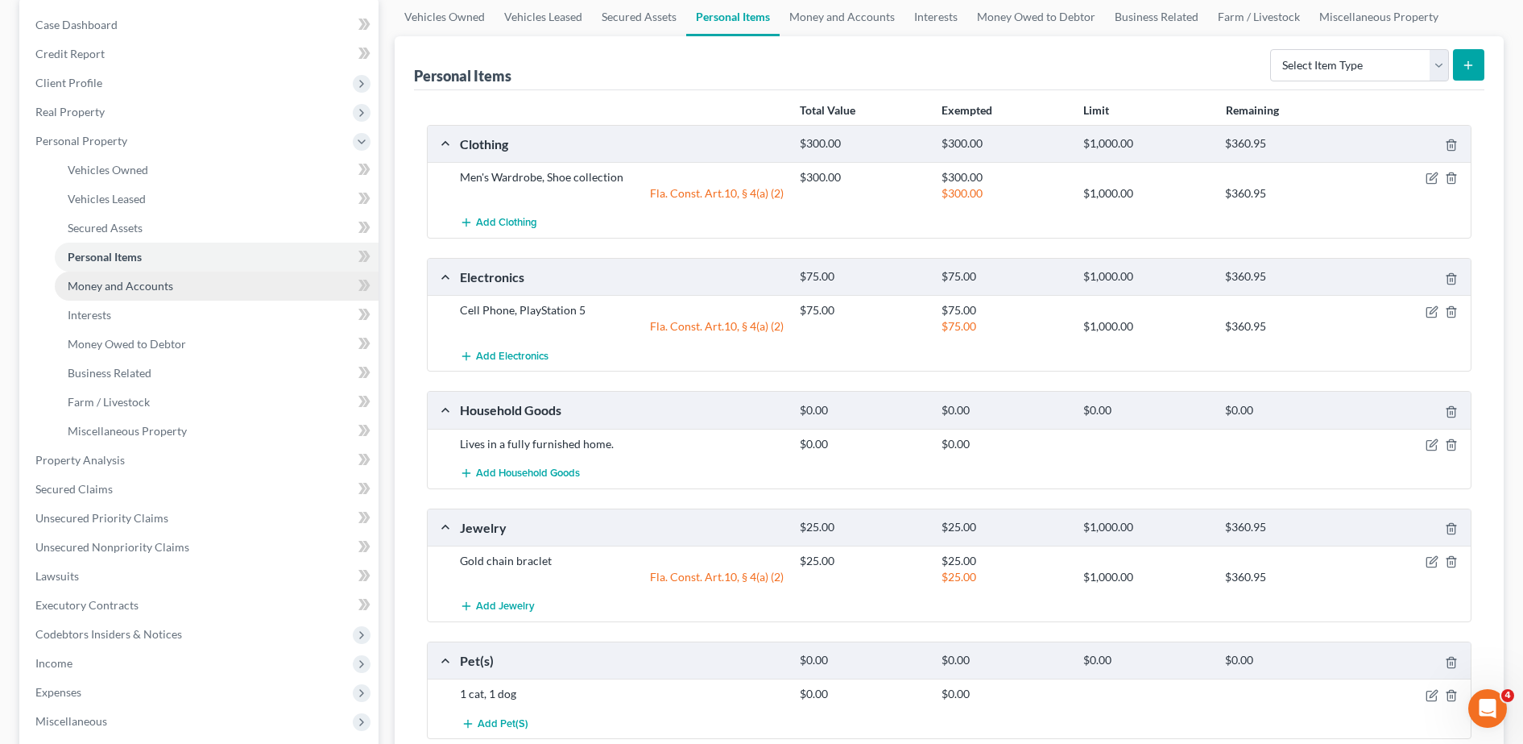
click at [248, 293] on link "Money and Accounts" at bounding box center [217, 286] width 324 height 29
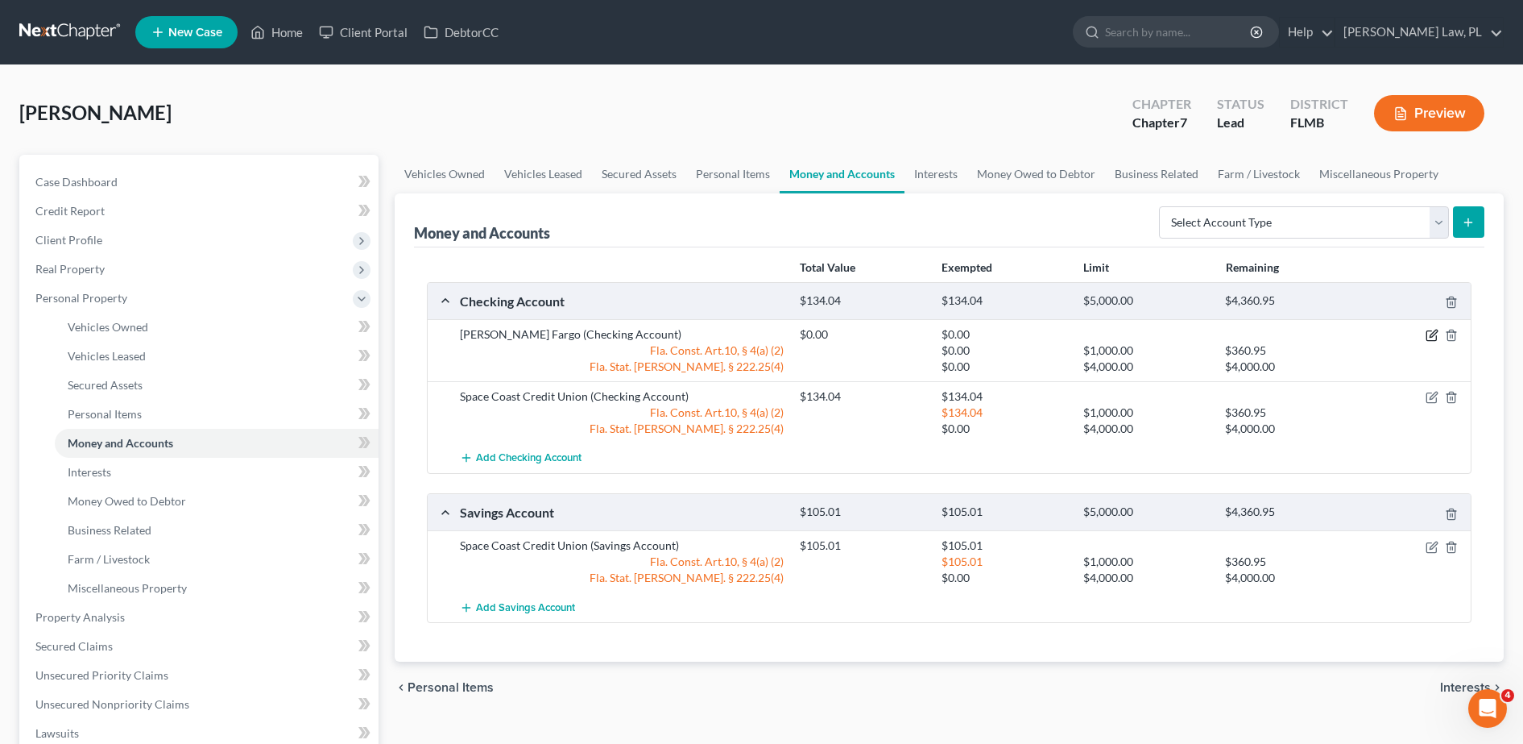
click at [1429, 337] on icon "button" at bounding box center [1432, 335] width 13 height 13
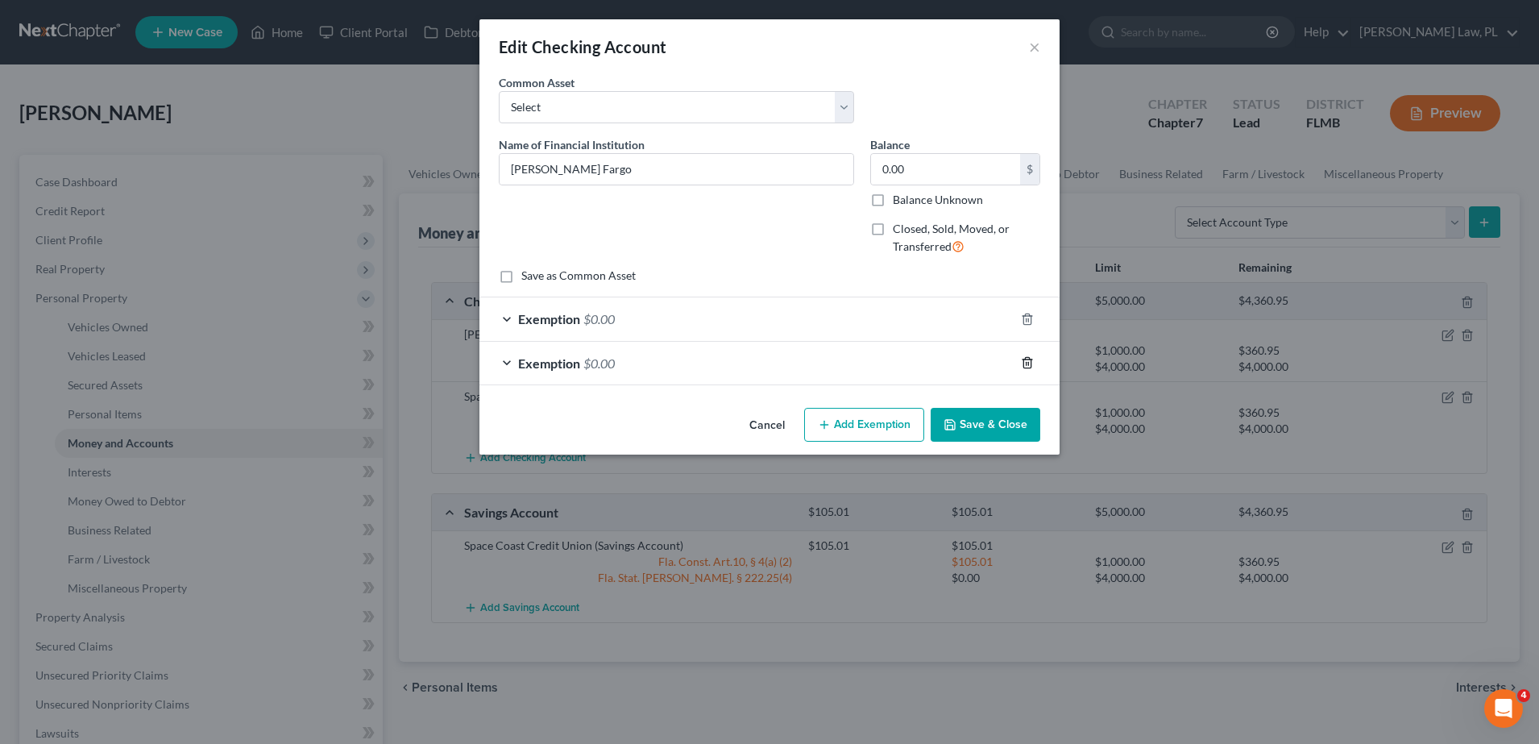
click at [1027, 362] on icon "button" at bounding box center [1027, 362] width 13 height 13
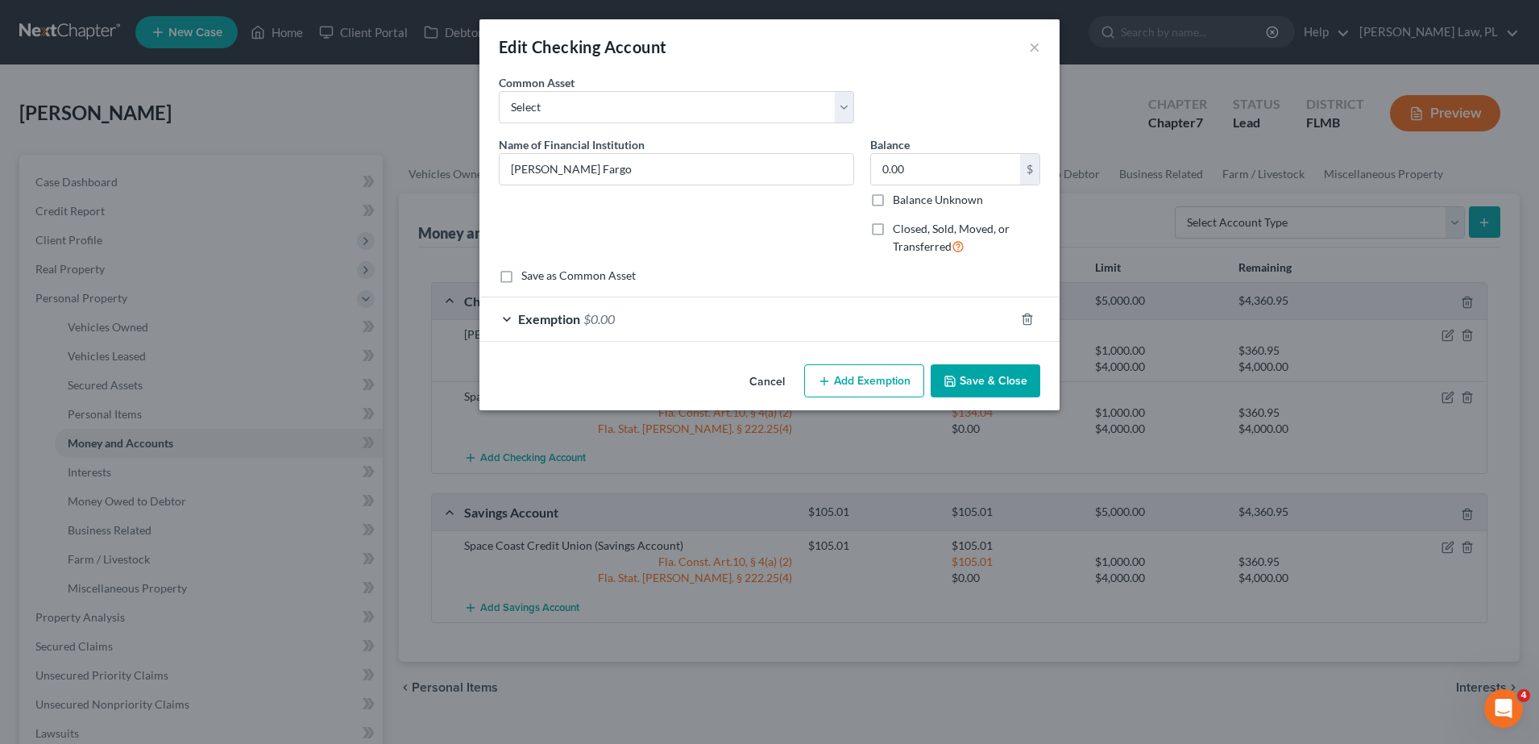
click at [1022, 328] on div at bounding box center [1036, 319] width 45 height 26
click at [1027, 319] on icon "button" at bounding box center [1027, 319] width 13 height 13
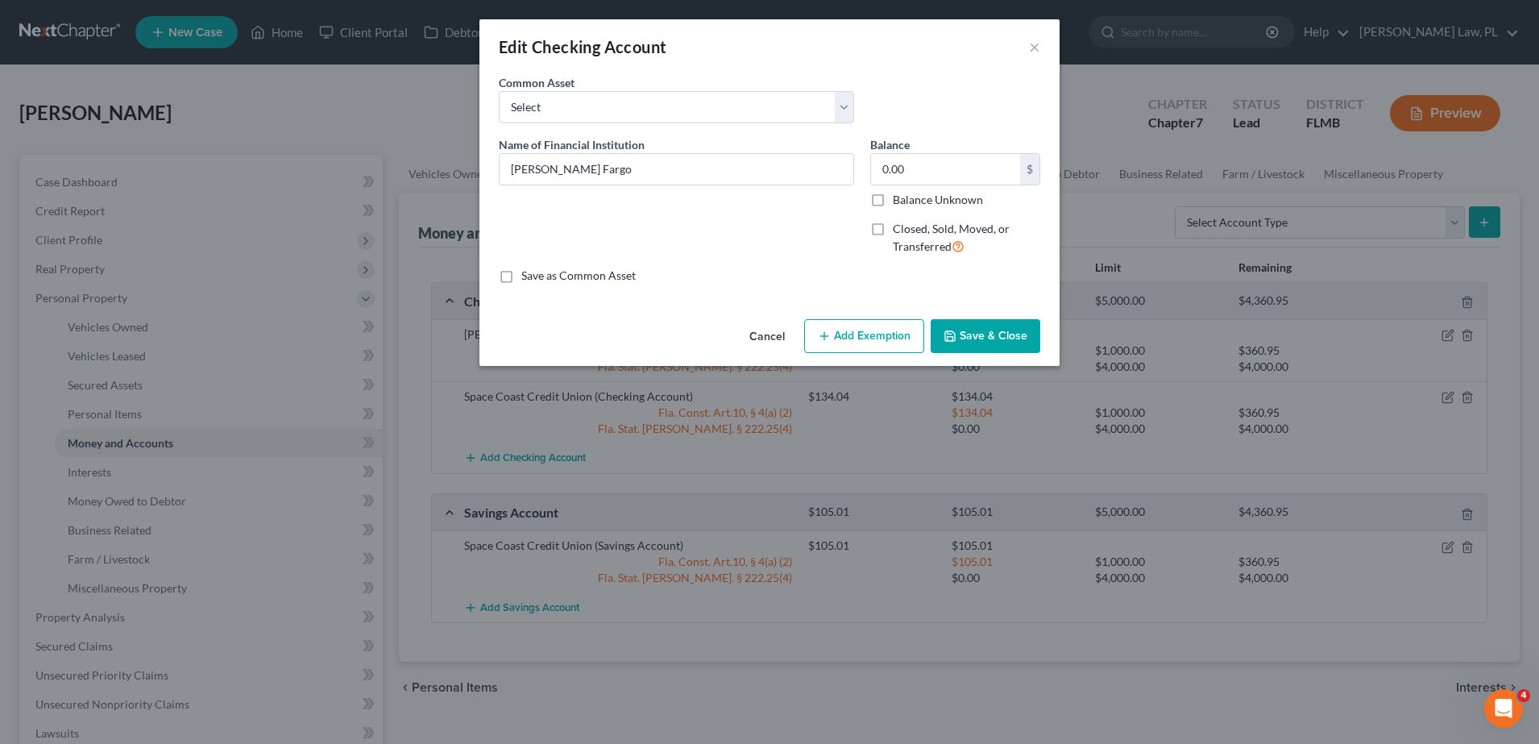
click at [970, 338] on button "Save & Close" at bounding box center [986, 336] width 110 height 34
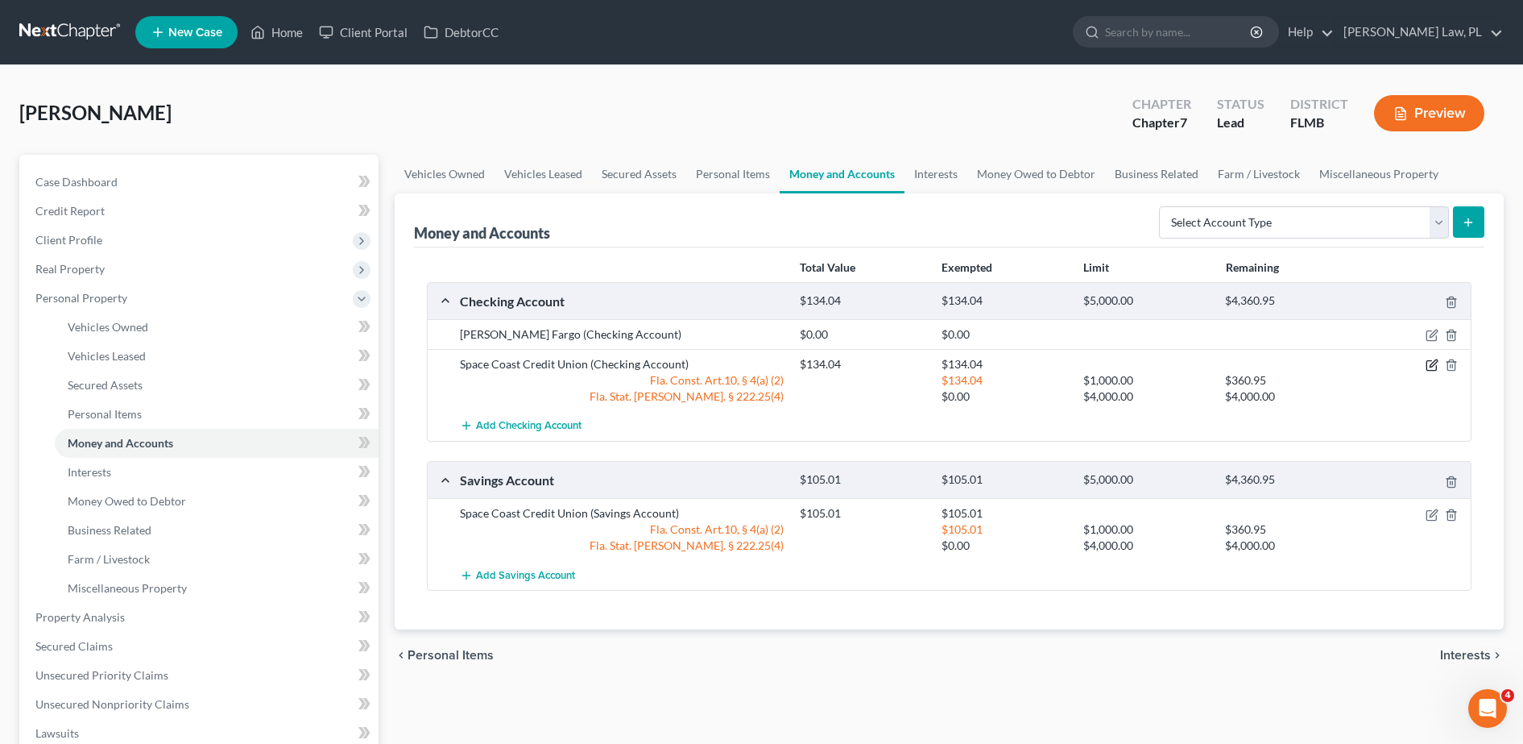
click at [1436, 361] on icon "button" at bounding box center [1432, 365] width 13 height 13
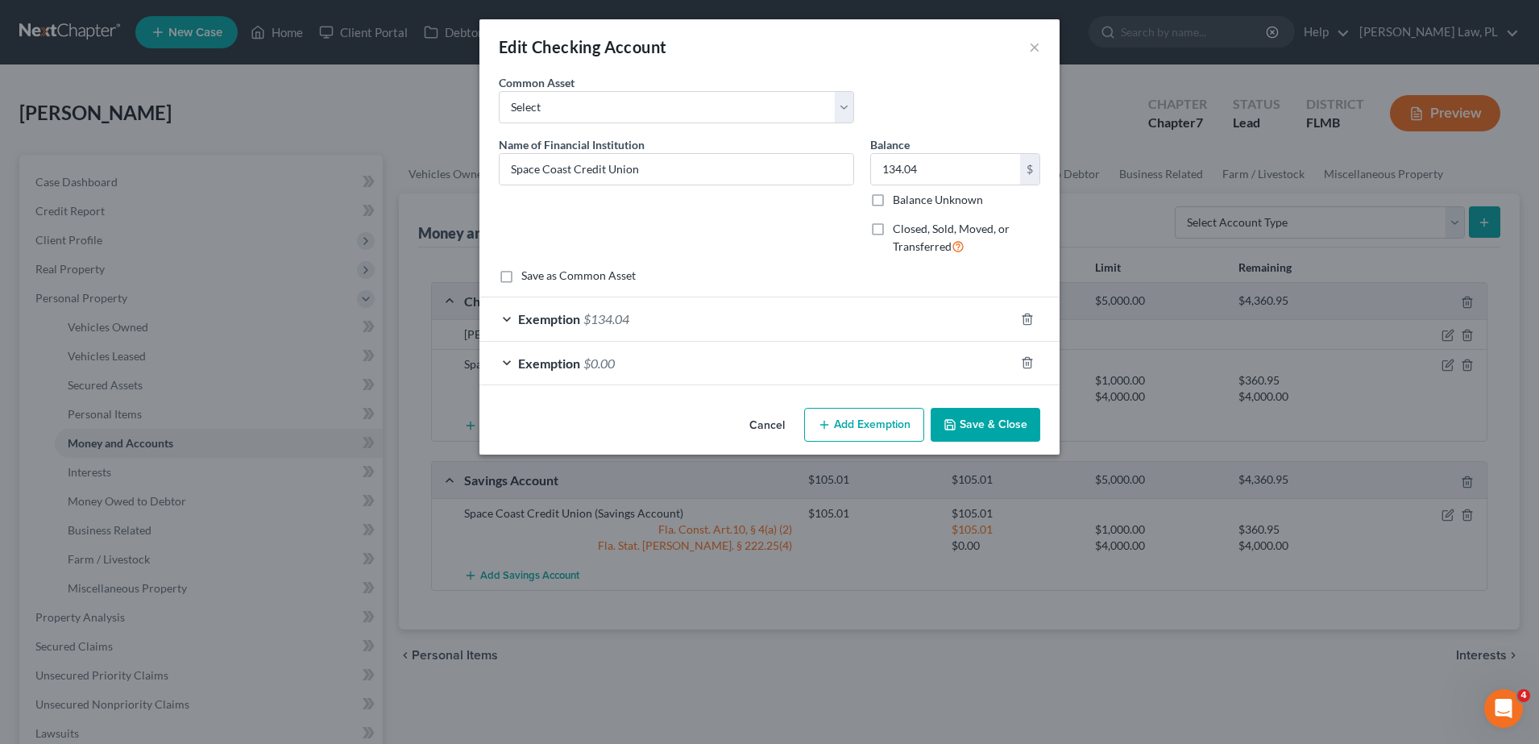
click at [1018, 363] on div at bounding box center [1036, 363] width 45 height 26
click at [1027, 362] on icon "button" at bounding box center [1027, 362] width 13 height 13
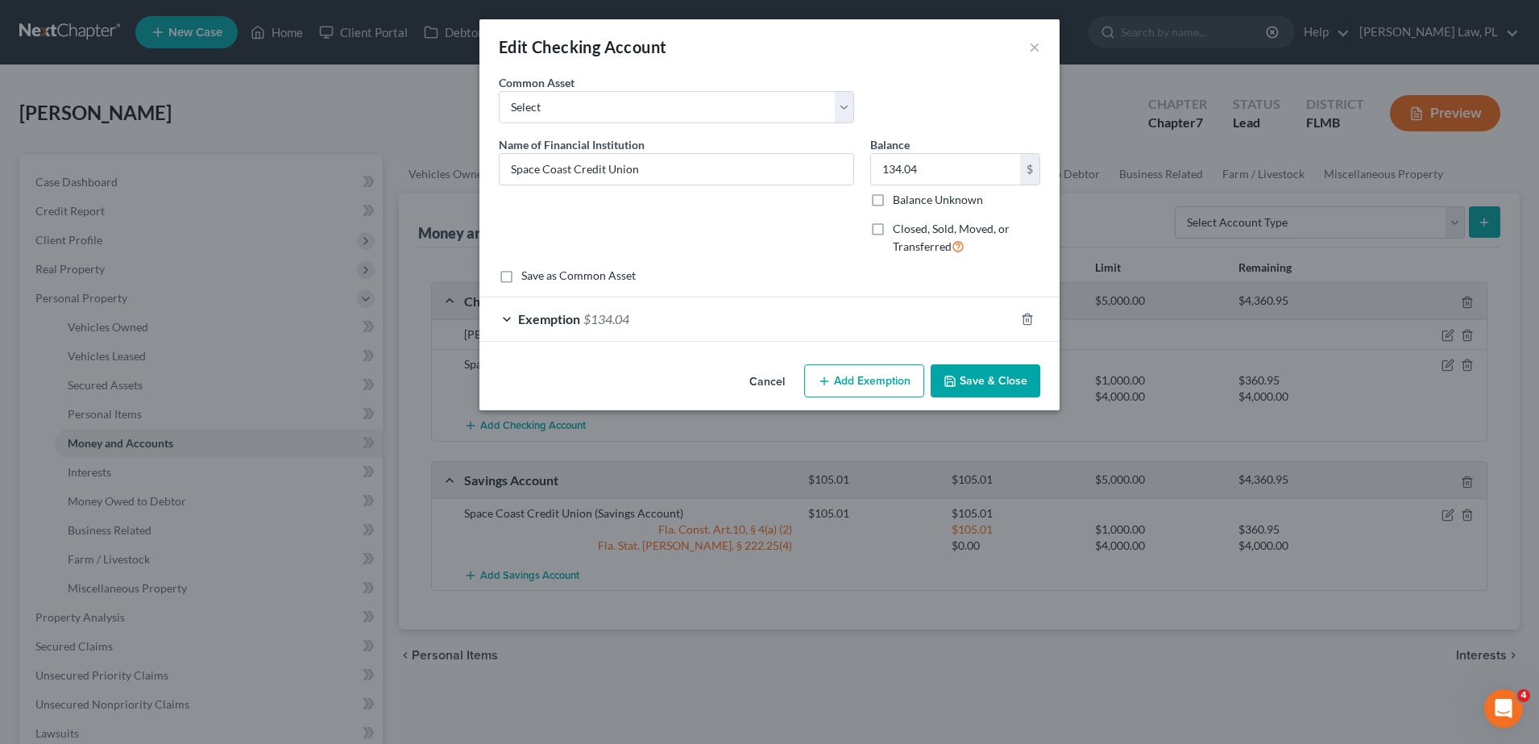
click at [1008, 375] on button "Save & Close" at bounding box center [986, 381] width 110 height 34
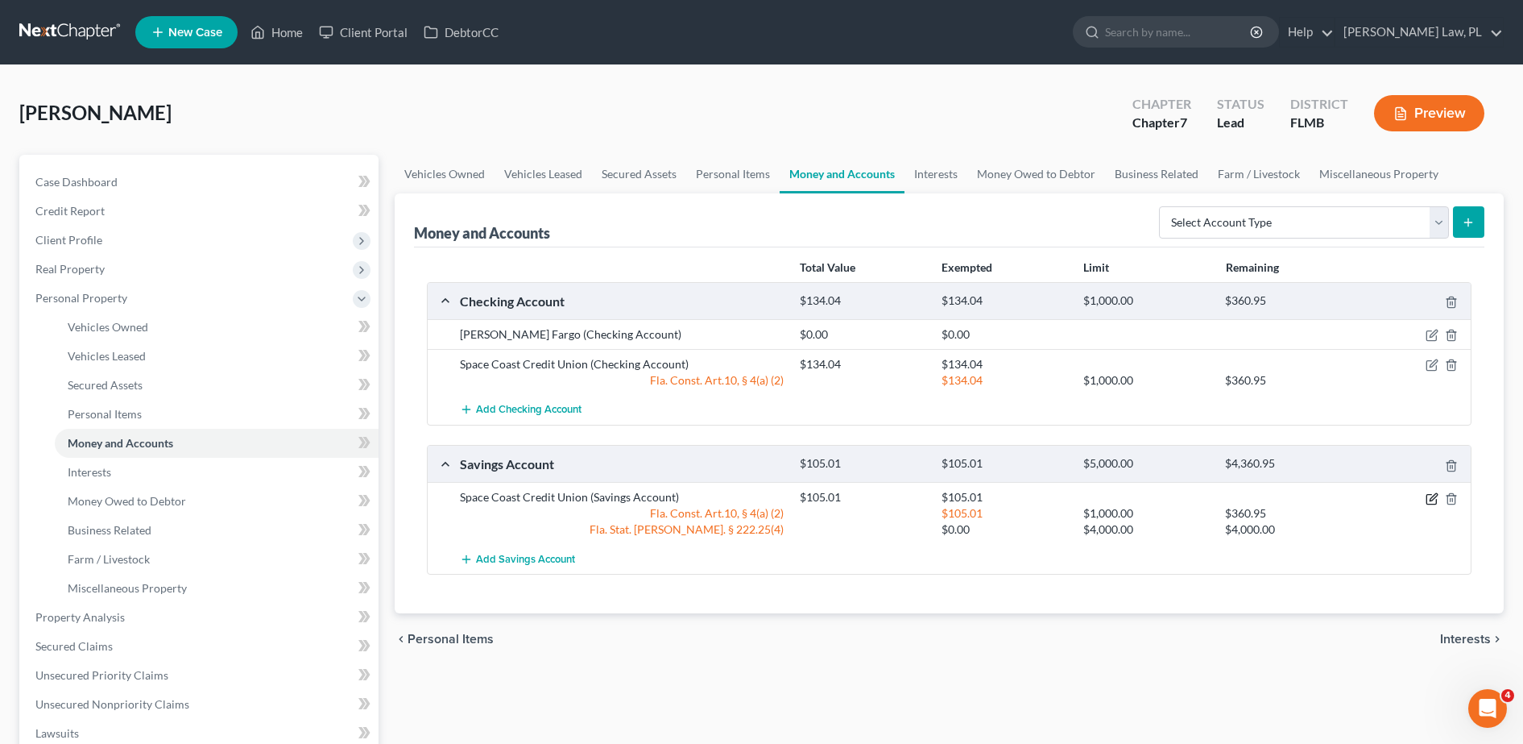
click at [1427, 499] on icon "button" at bounding box center [1432, 499] width 10 height 10
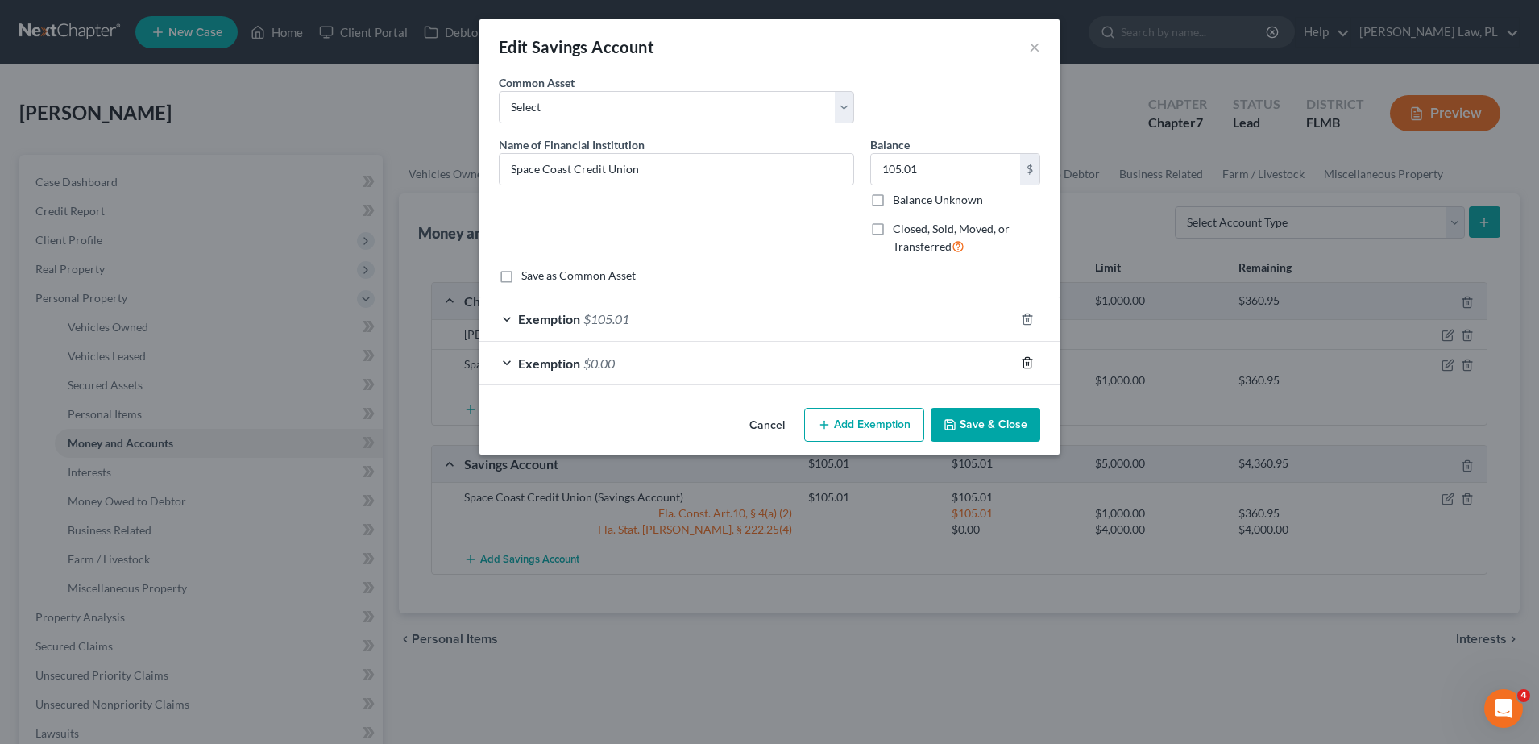
click at [1022, 366] on icon "button" at bounding box center [1027, 362] width 13 height 13
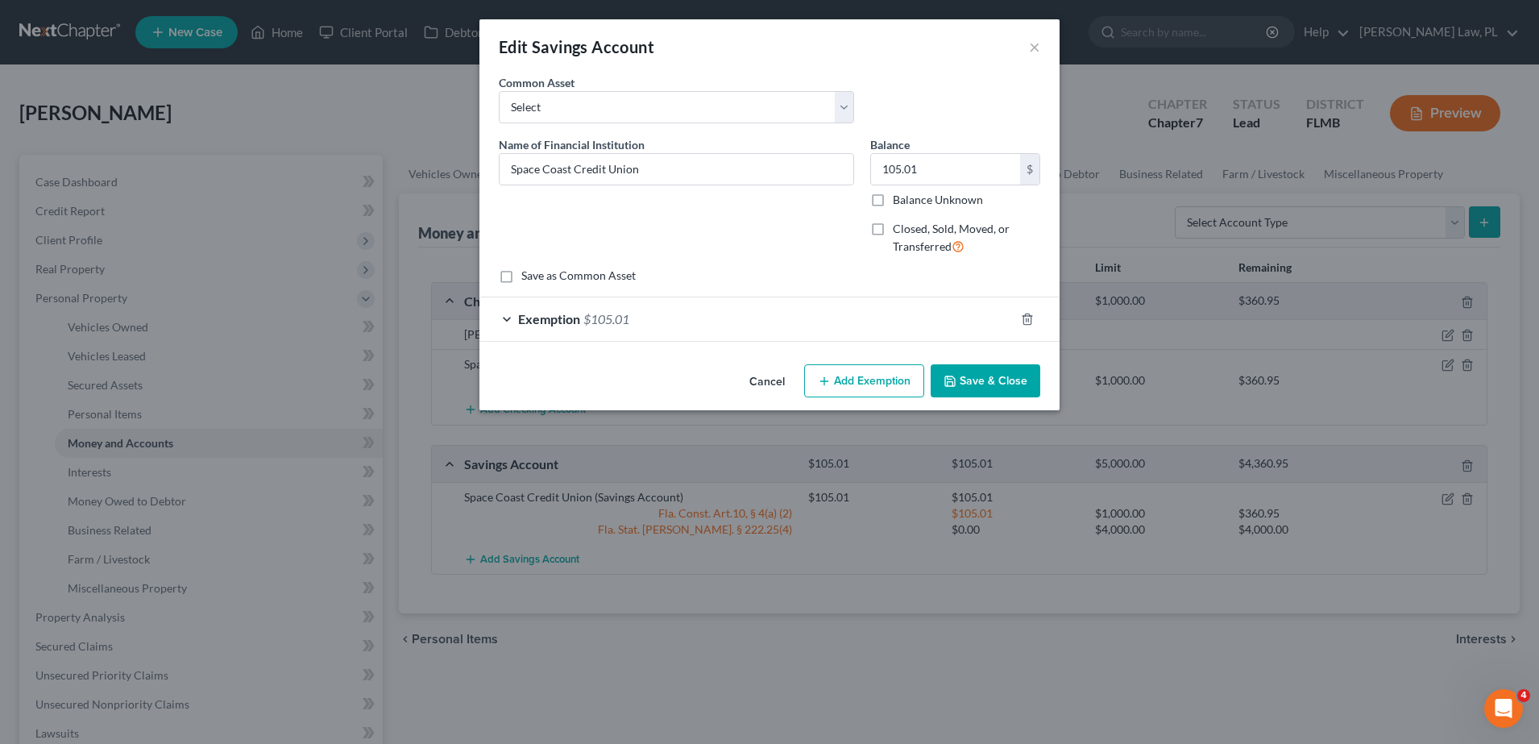
click at [990, 390] on button "Save & Close" at bounding box center [986, 381] width 110 height 34
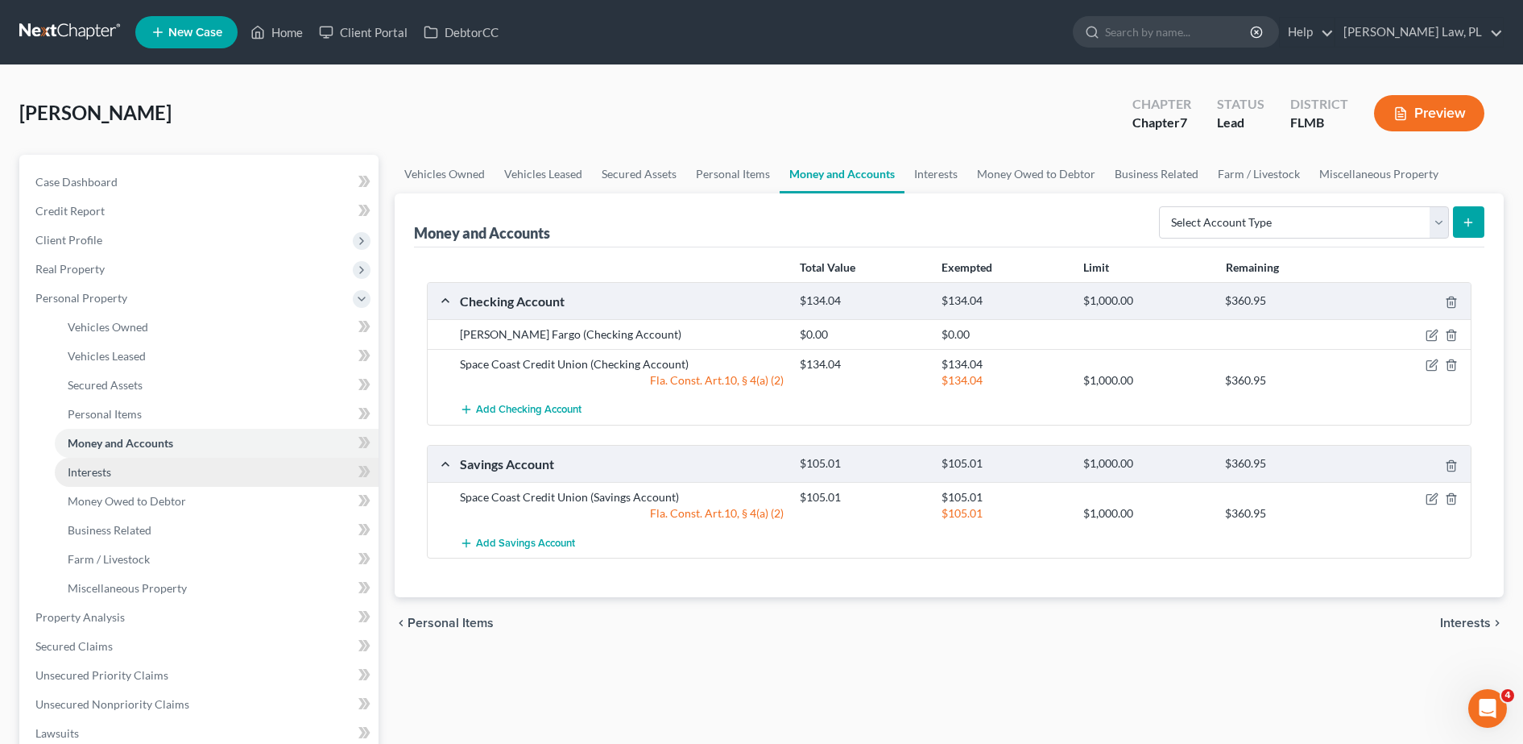
click at [237, 471] on link "Interests" at bounding box center [217, 472] width 324 height 29
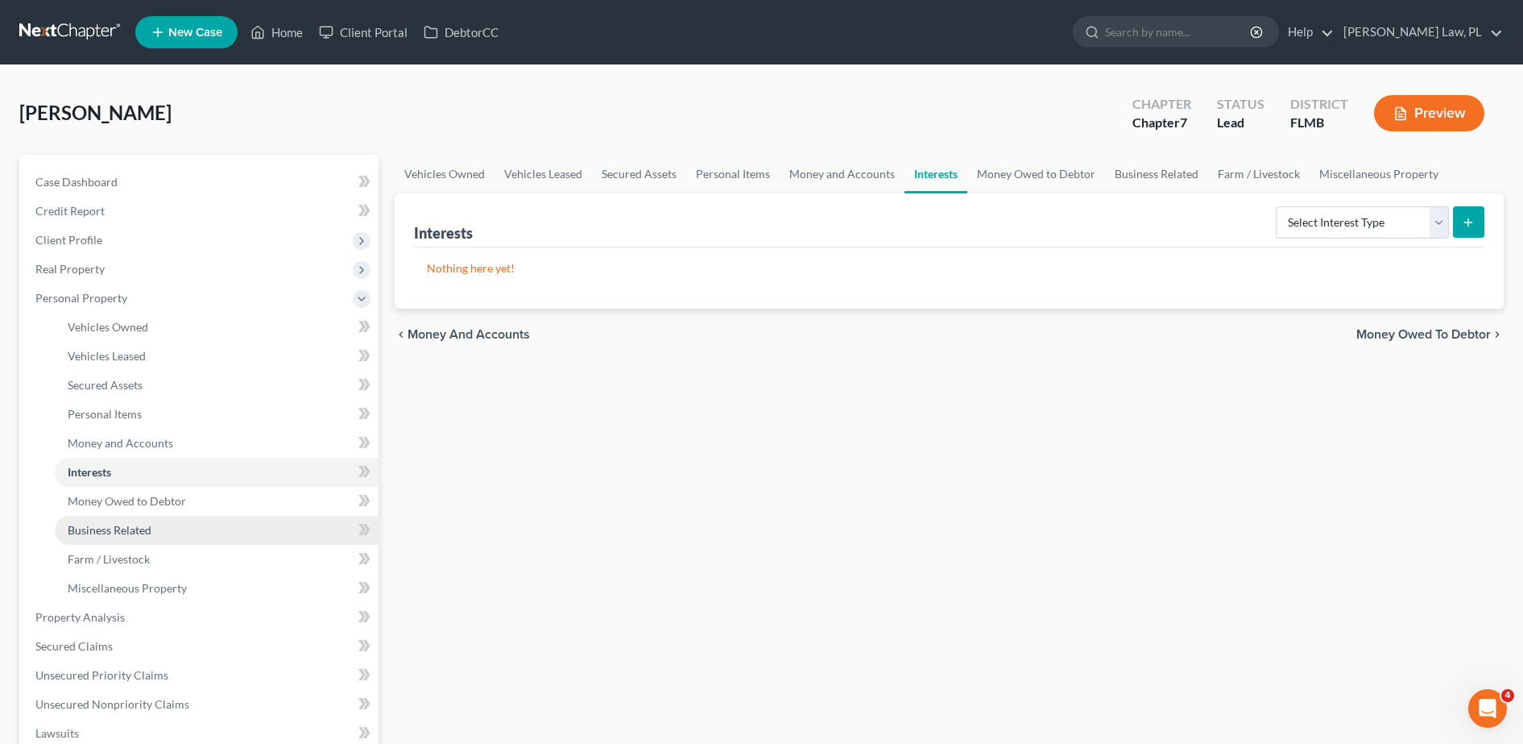
click at [145, 516] on link "Business Related" at bounding box center [217, 530] width 324 height 29
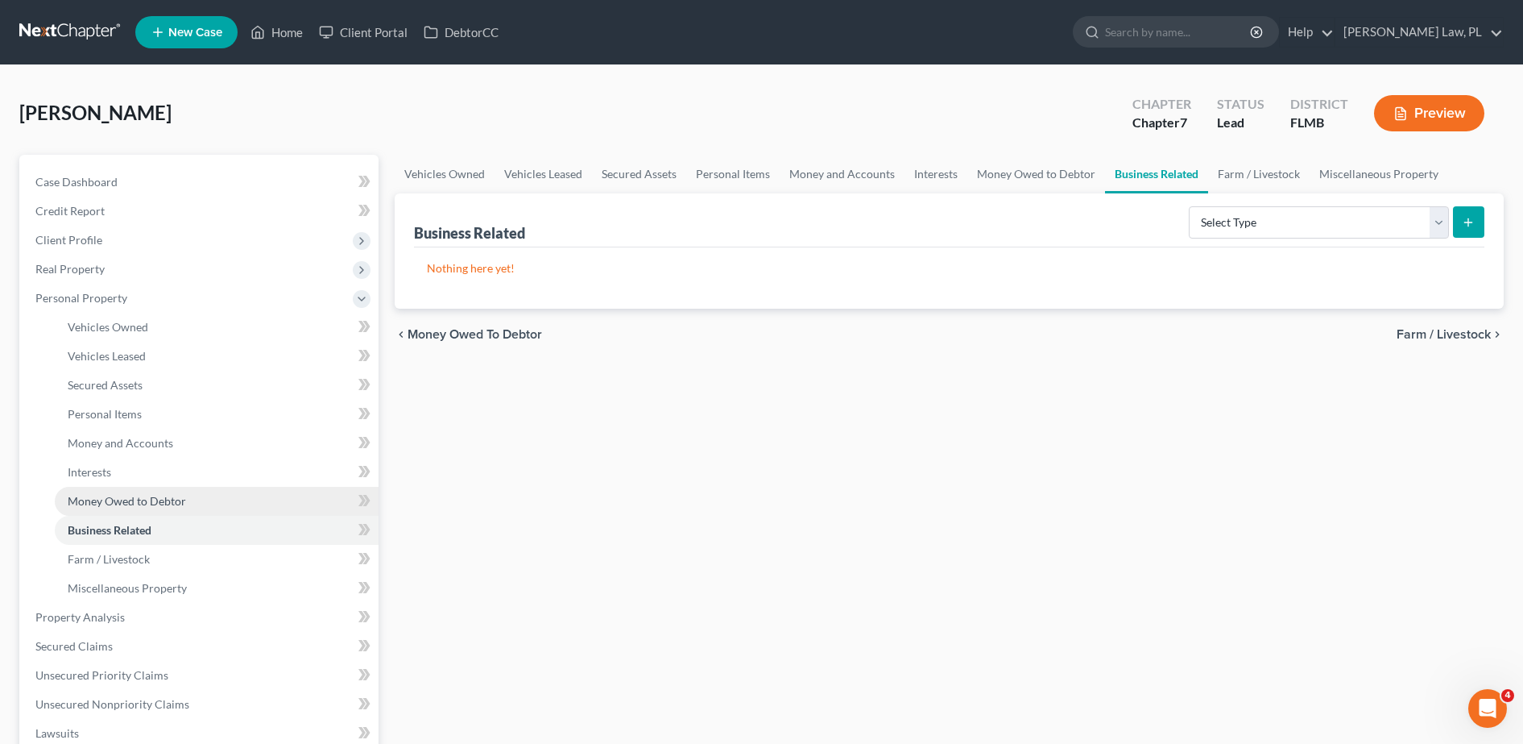
click at [126, 498] on span "Money Owed to Debtor" at bounding box center [127, 501] width 118 height 14
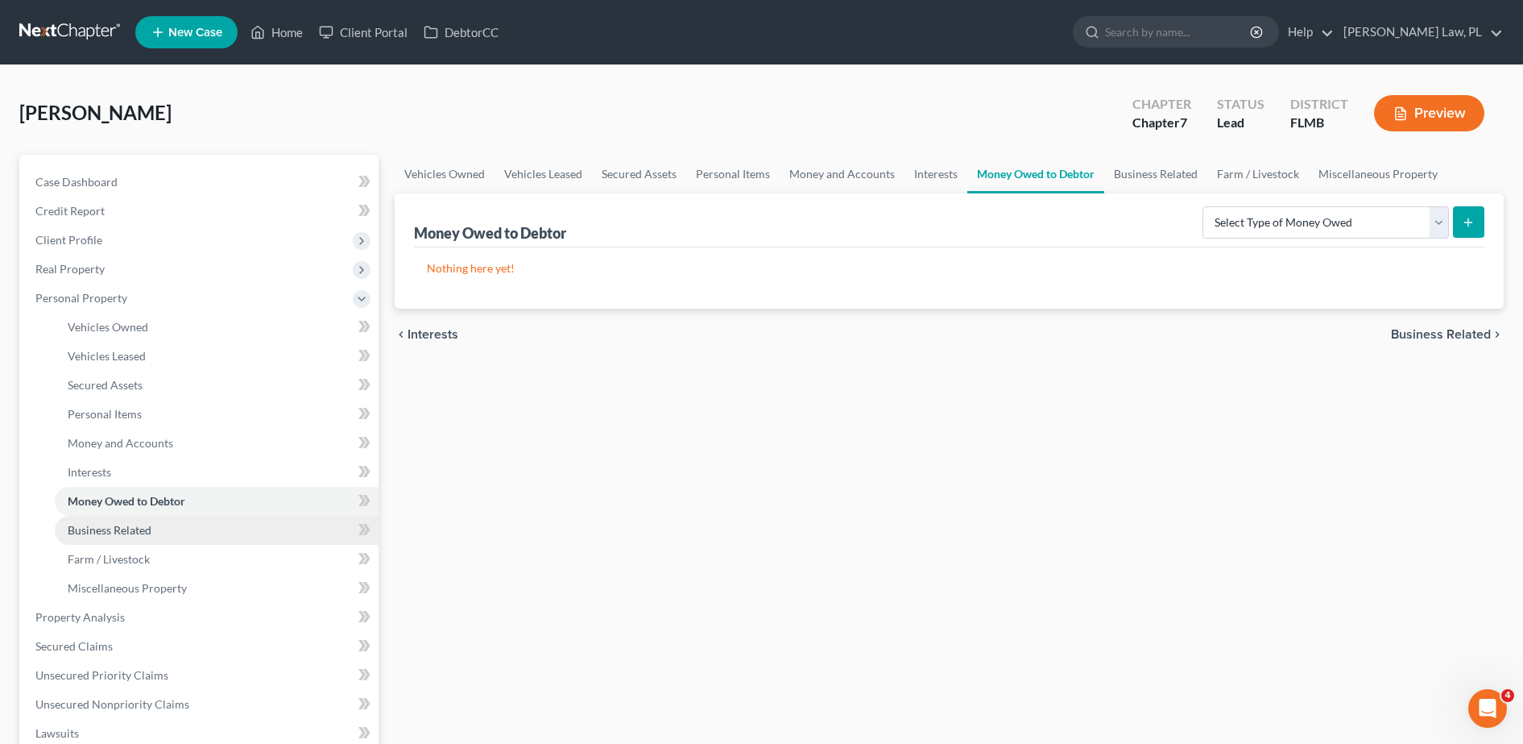
click at [113, 521] on link "Business Related" at bounding box center [217, 530] width 324 height 29
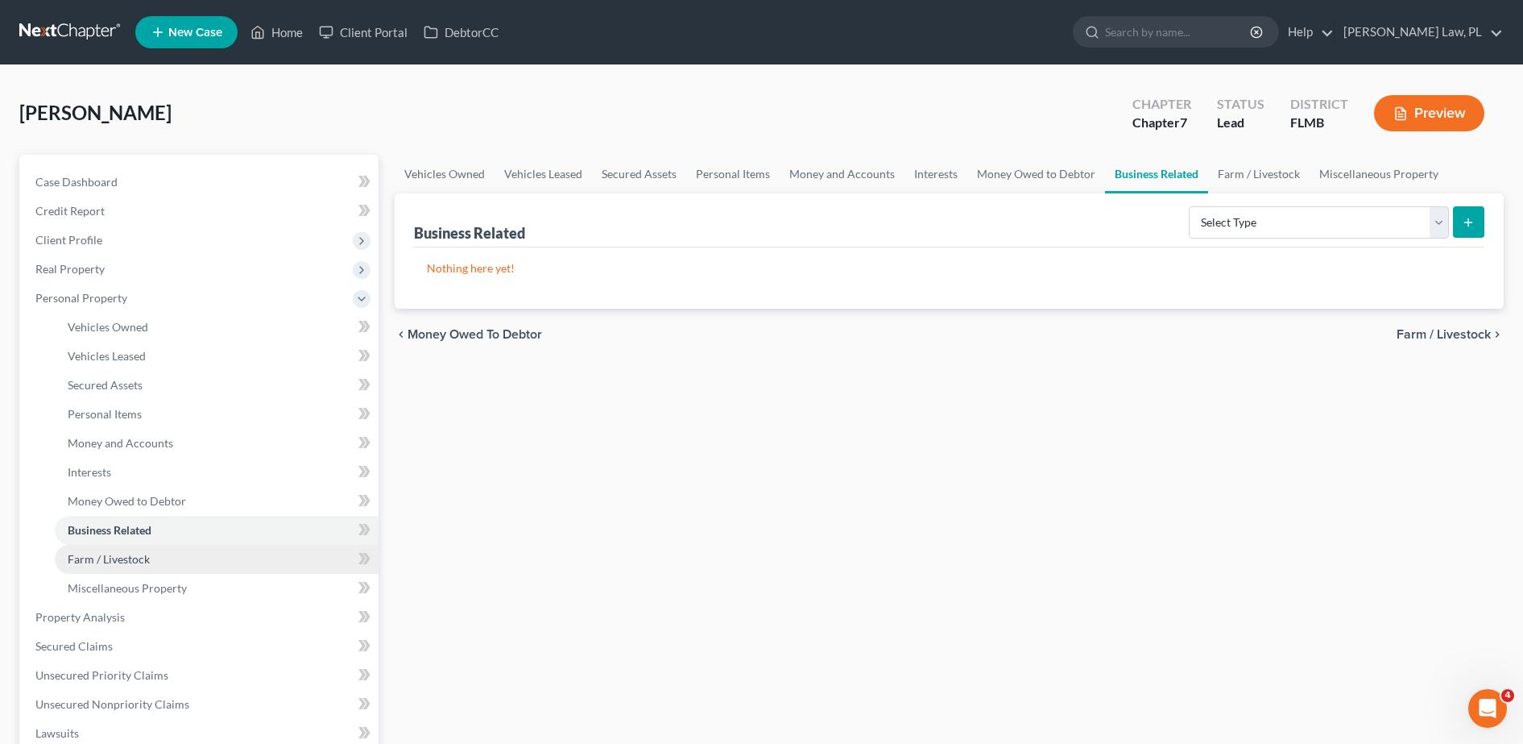
click at [105, 564] on span "Farm / Livestock" at bounding box center [109, 559] width 82 height 14
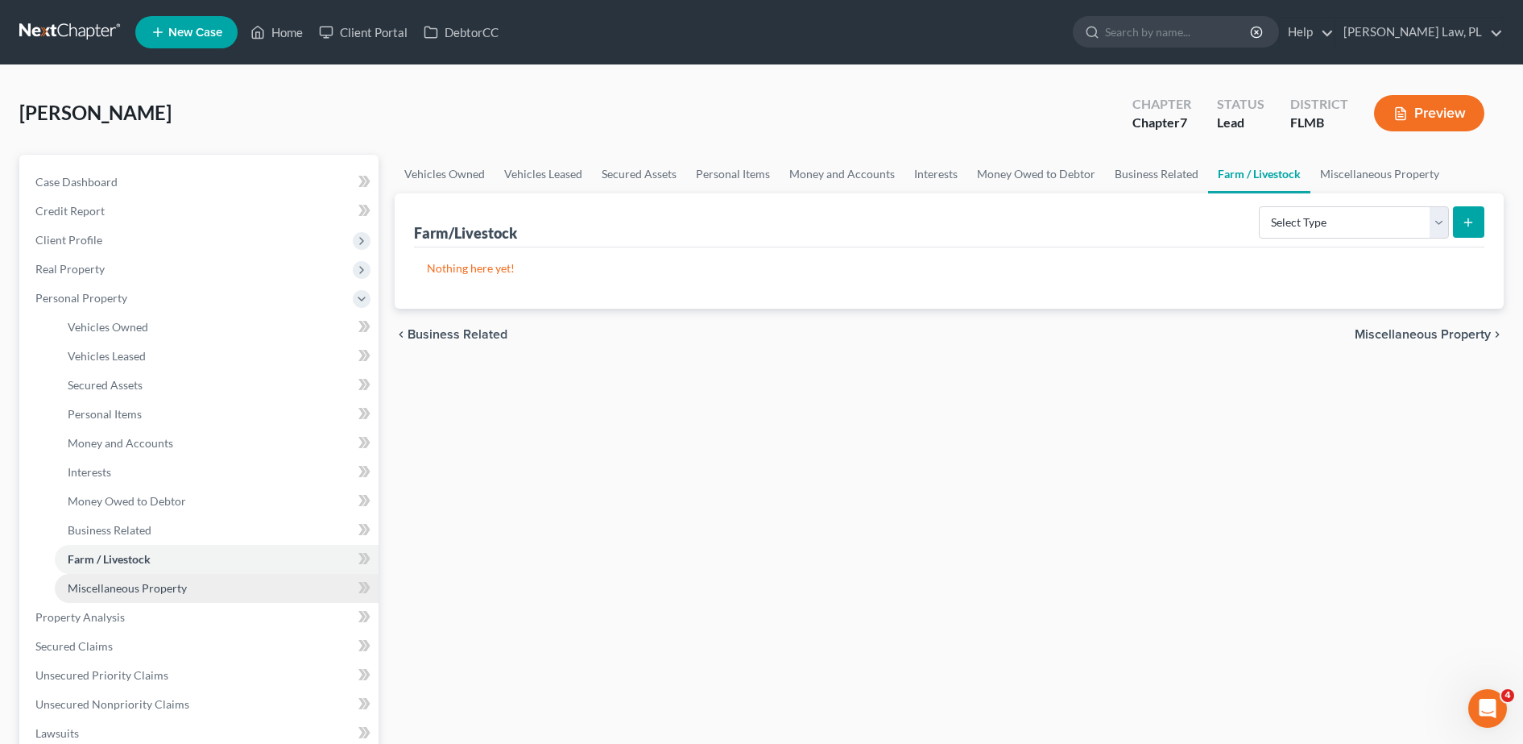
click at [106, 595] on link "Miscellaneous Property" at bounding box center [217, 588] width 324 height 29
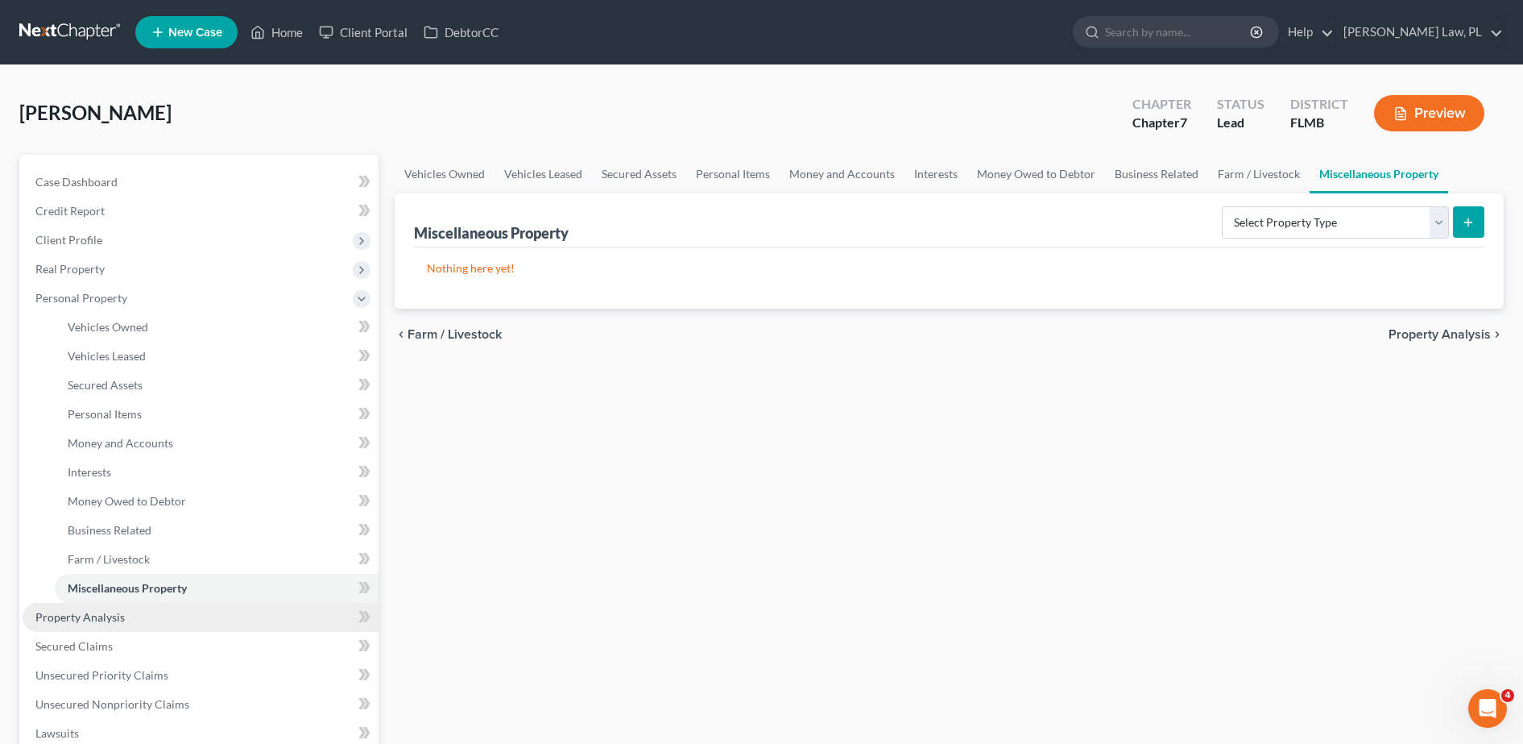
click at [89, 603] on link "Property Analysis" at bounding box center [201, 617] width 356 height 29
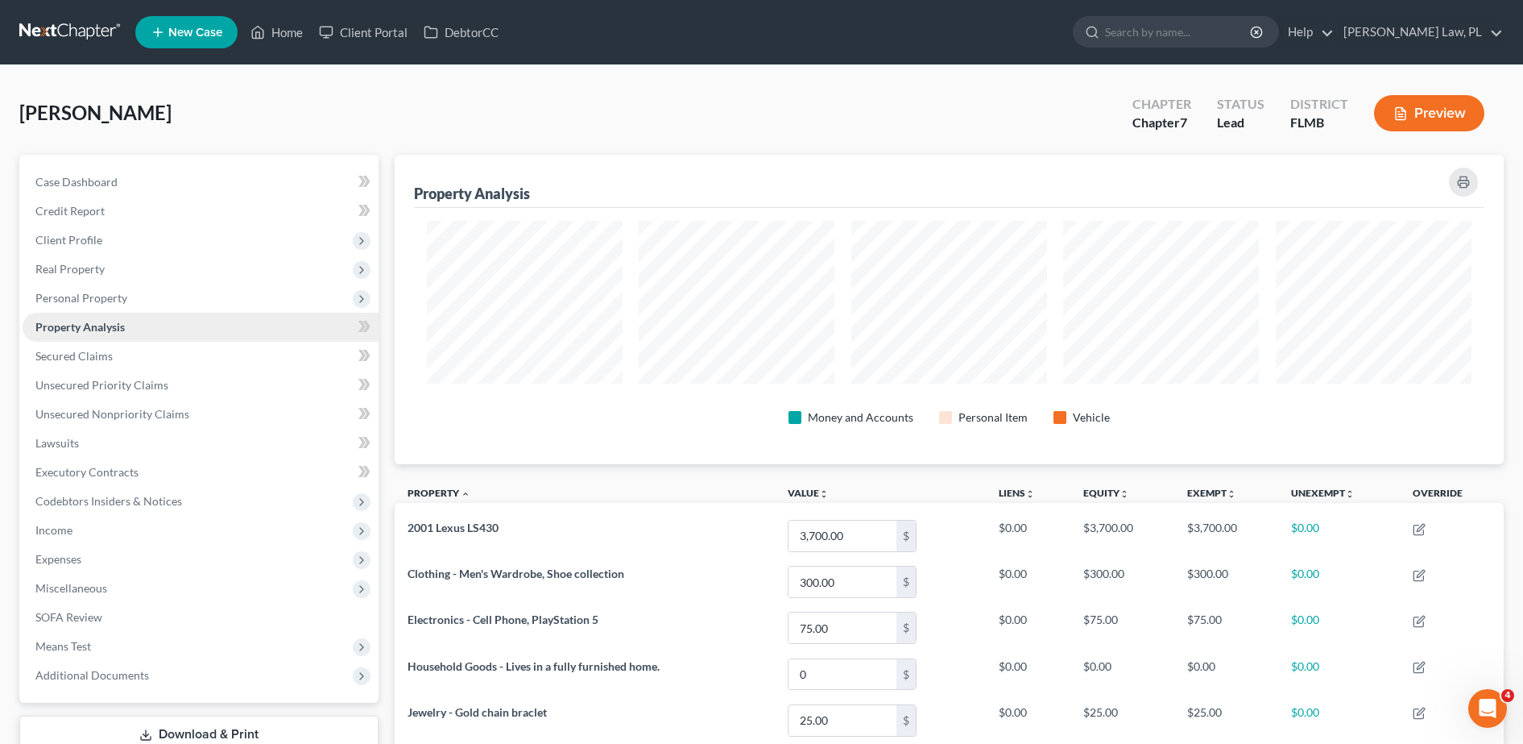
scroll to position [309, 1110]
click at [73, 361] on span "Secured Claims" at bounding box center [73, 356] width 77 height 14
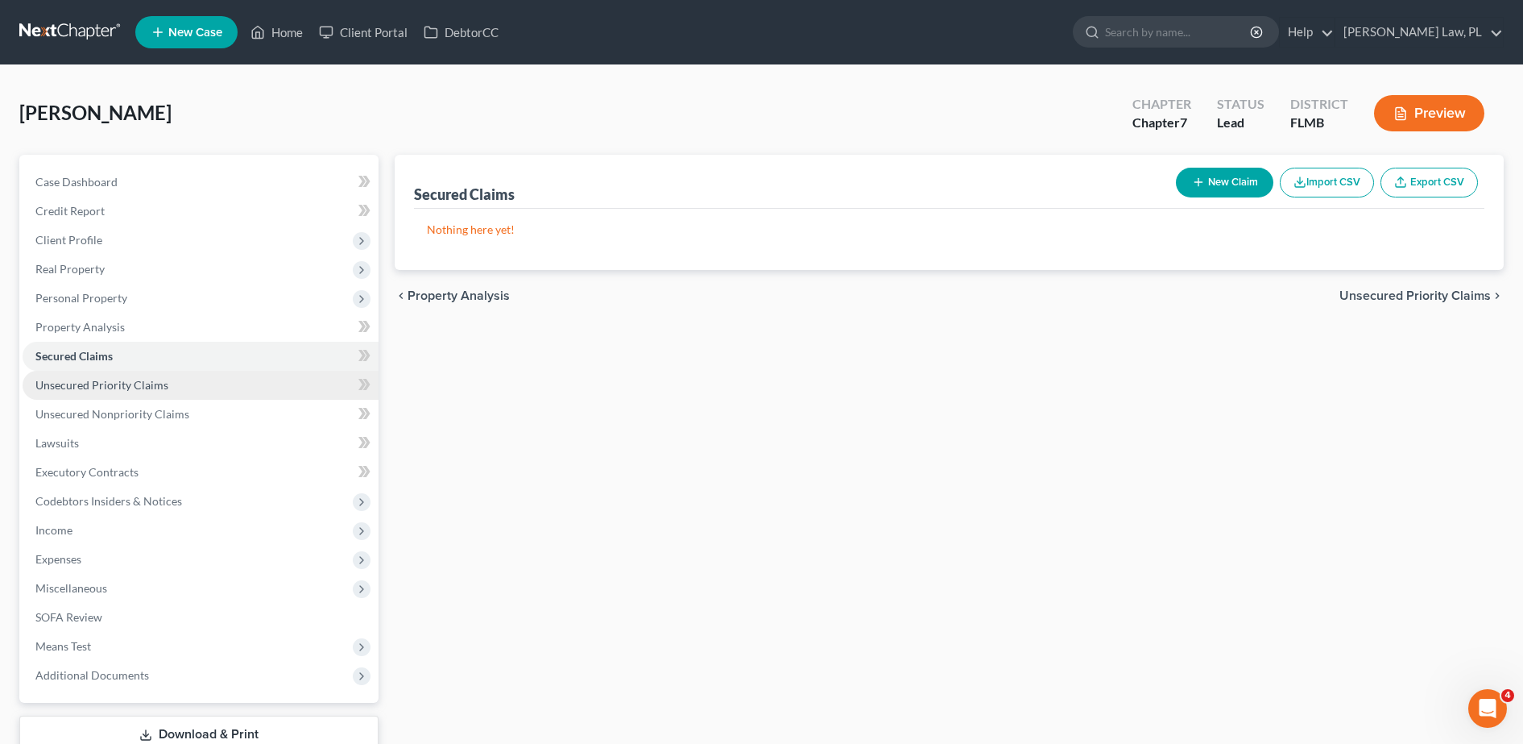
click at [84, 396] on link "Unsecured Priority Claims" at bounding box center [201, 385] width 356 height 29
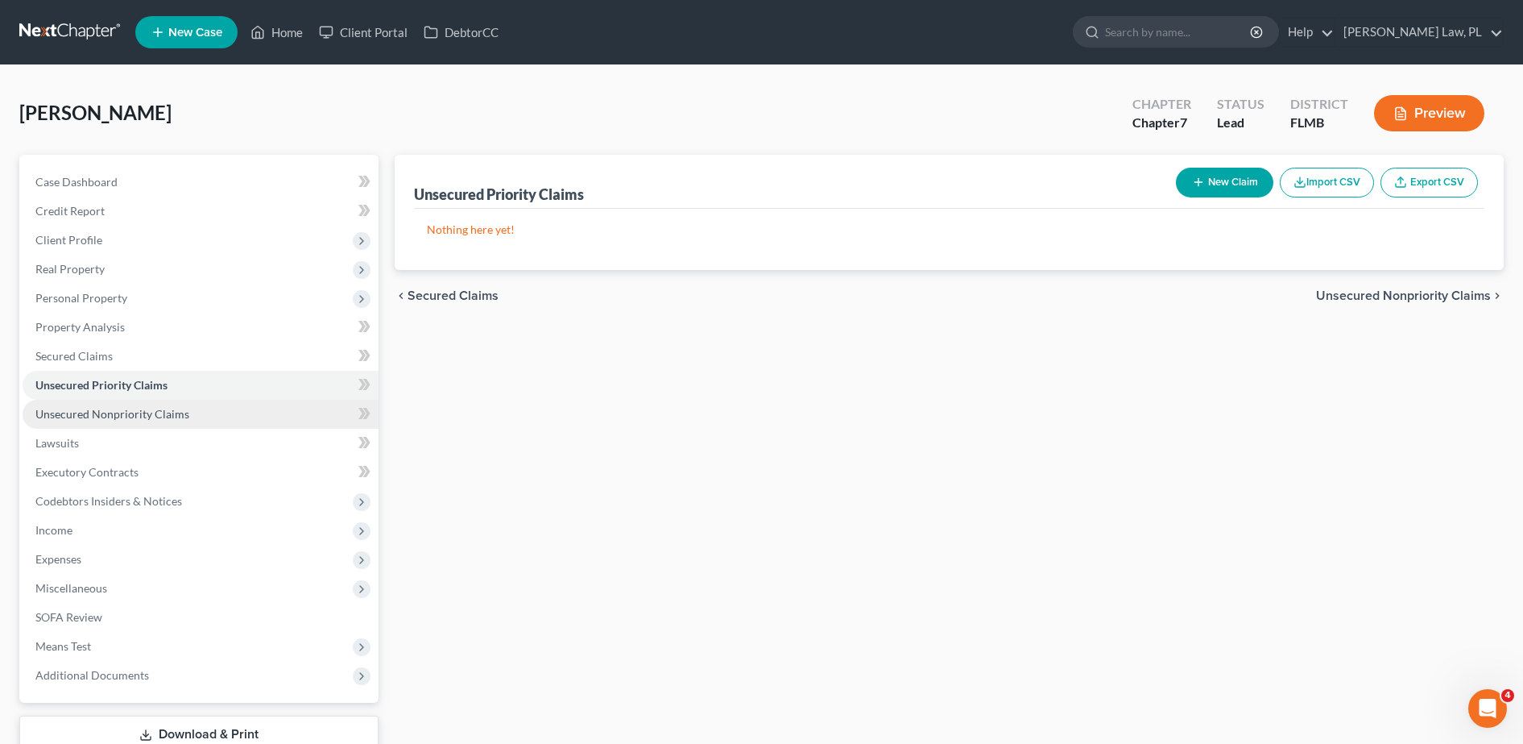
click at [85, 413] on span "Unsecured Nonpriority Claims" at bounding box center [112, 414] width 154 height 14
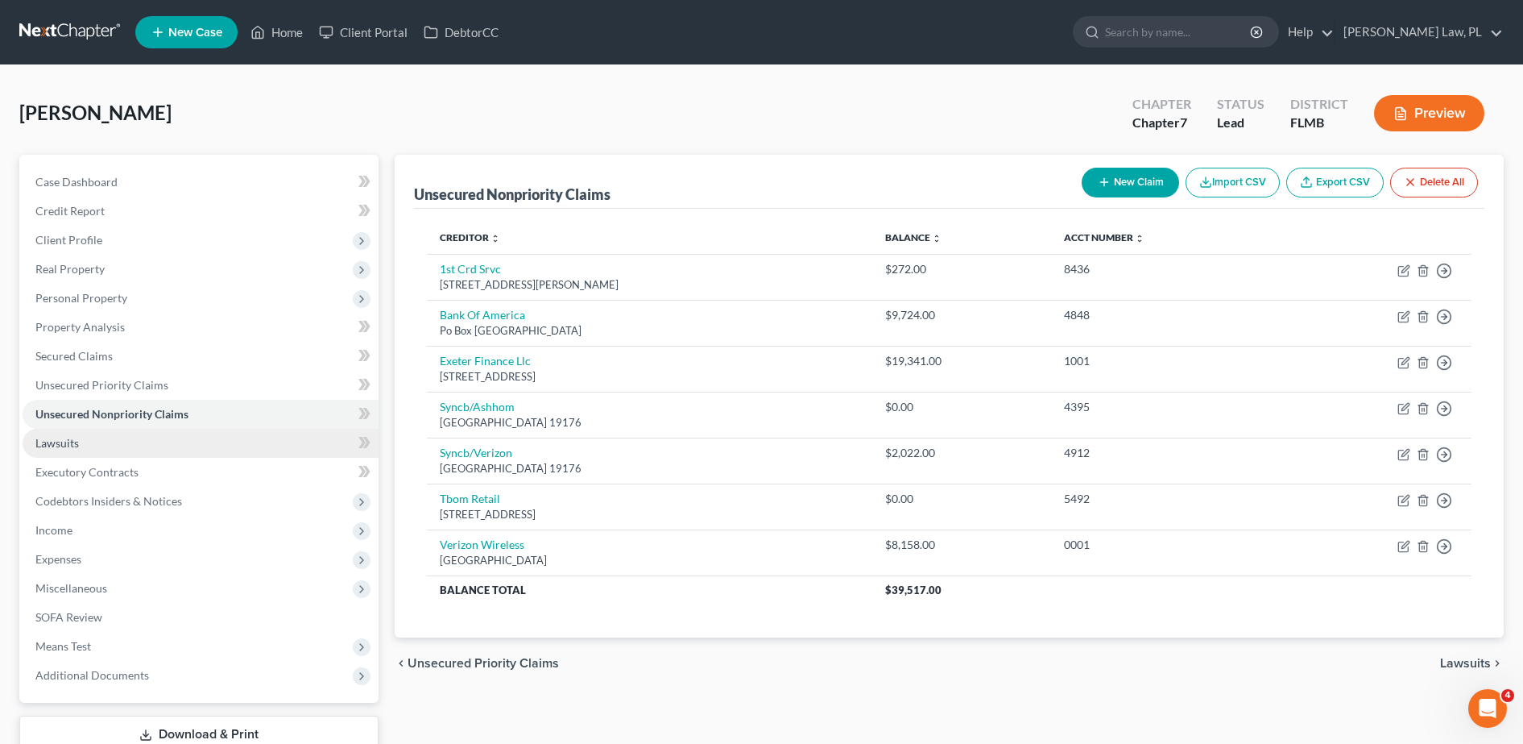
click at [93, 435] on link "Lawsuits" at bounding box center [201, 443] width 356 height 29
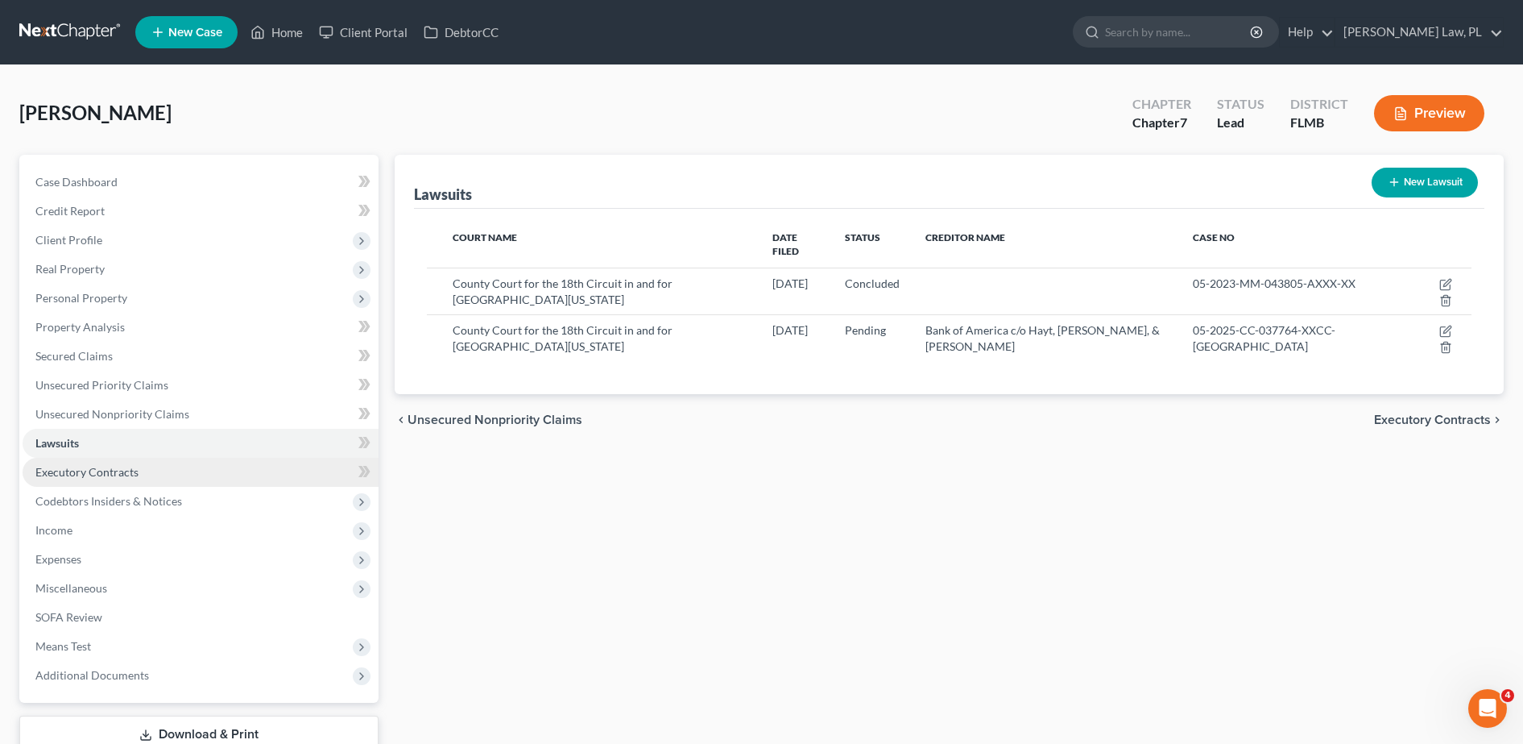
click at [97, 465] on span "Executory Contracts" at bounding box center [86, 472] width 103 height 14
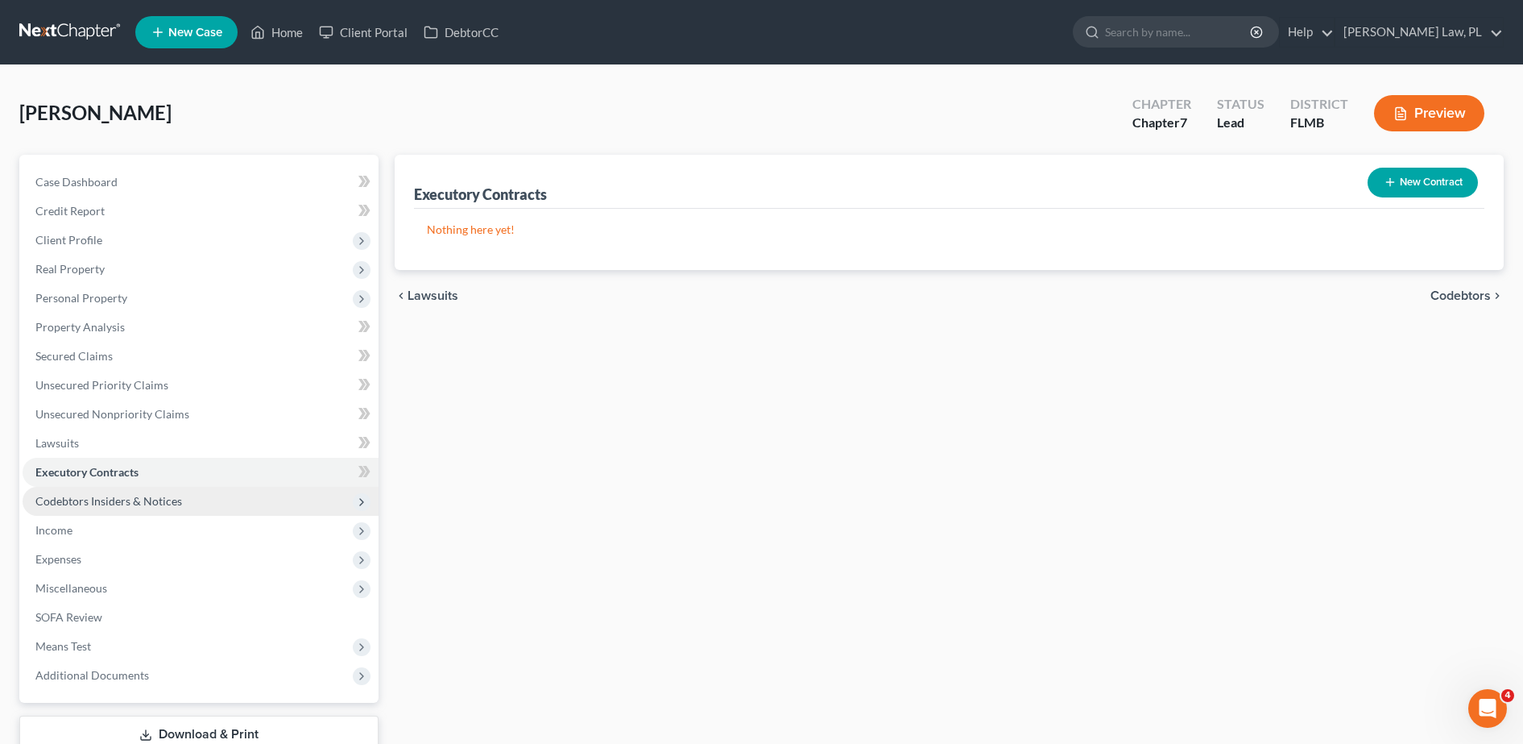
click at [110, 504] on span "Codebtors Insiders & Notices" at bounding box center [108, 501] width 147 height 14
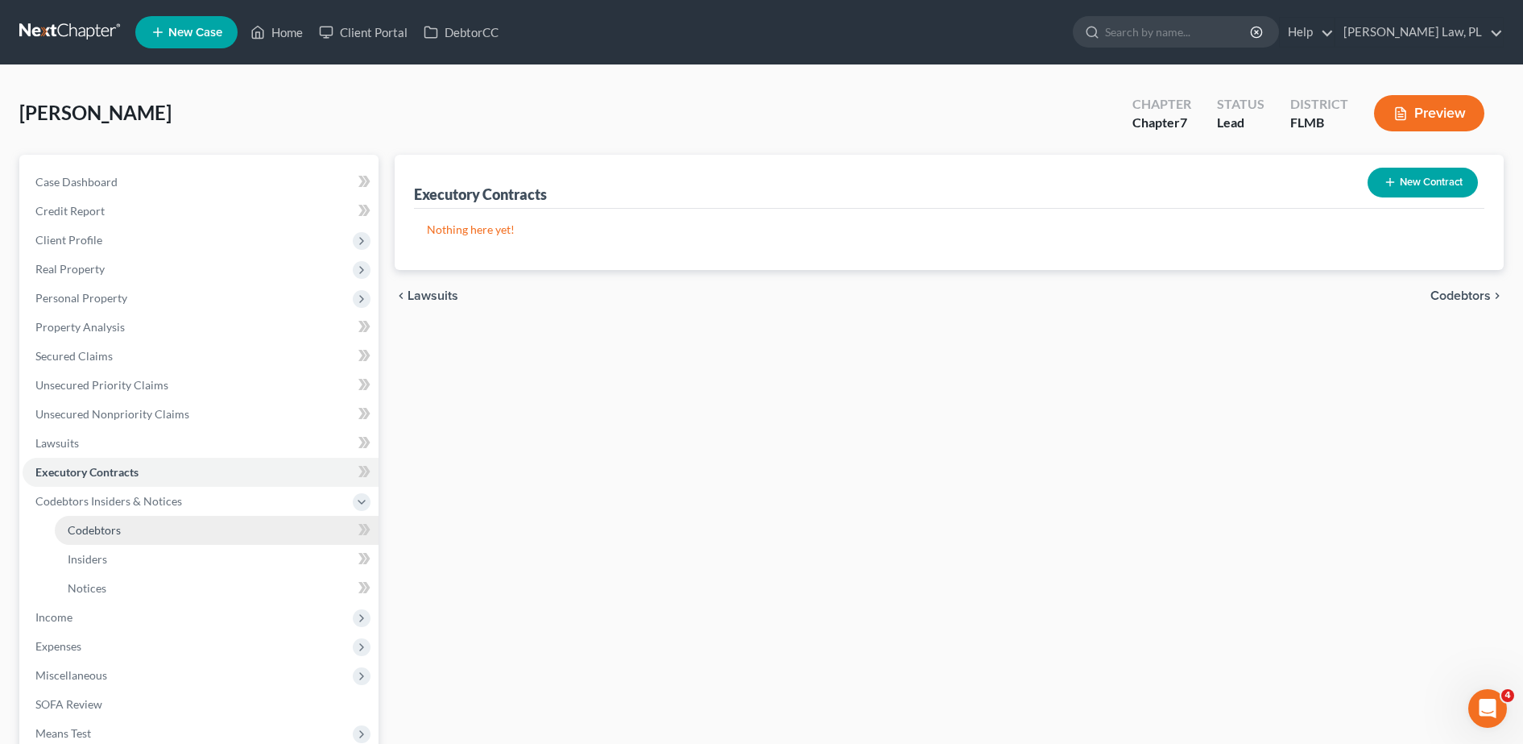
click at [102, 523] on span "Codebtors" at bounding box center [94, 530] width 53 height 14
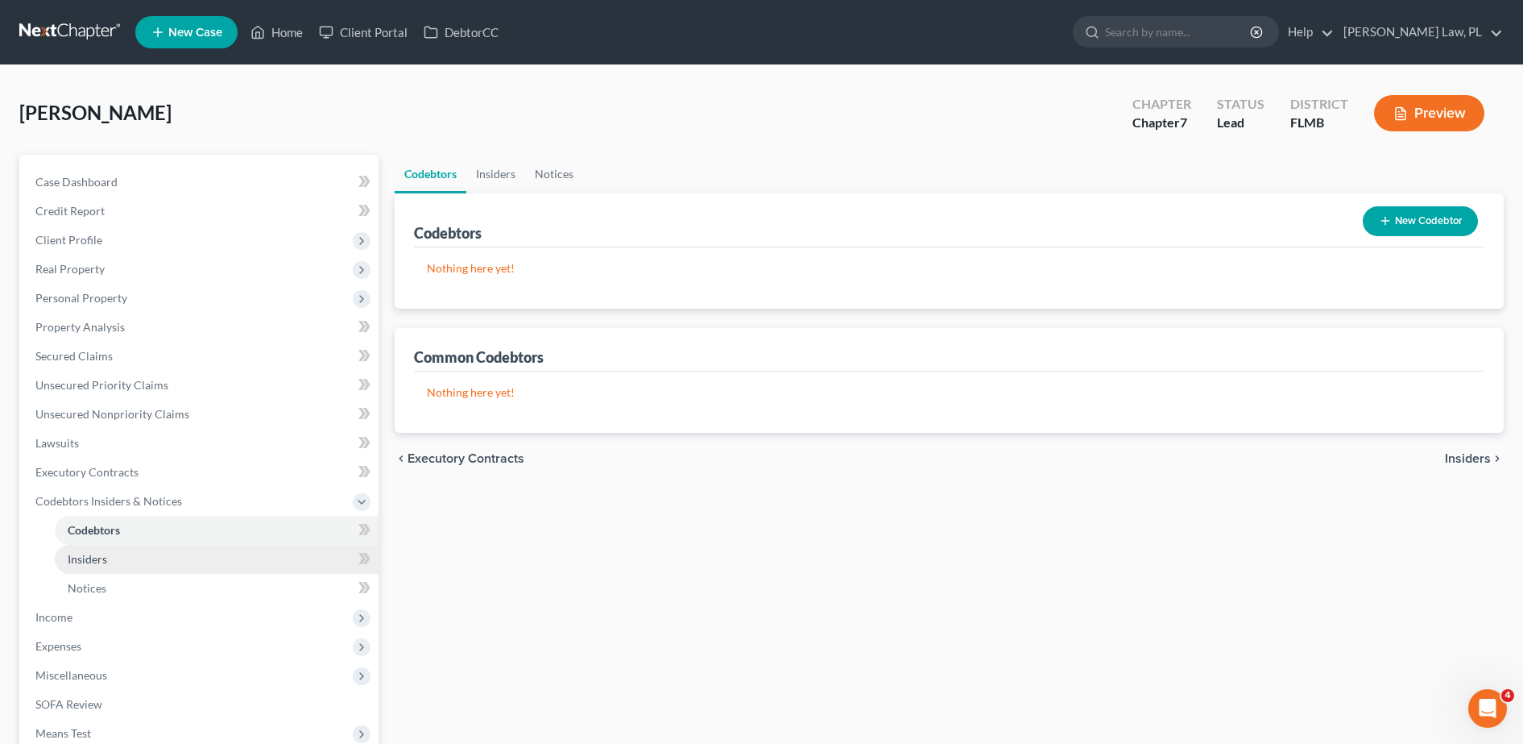
click at [102, 549] on link "Insiders" at bounding box center [217, 559] width 324 height 29
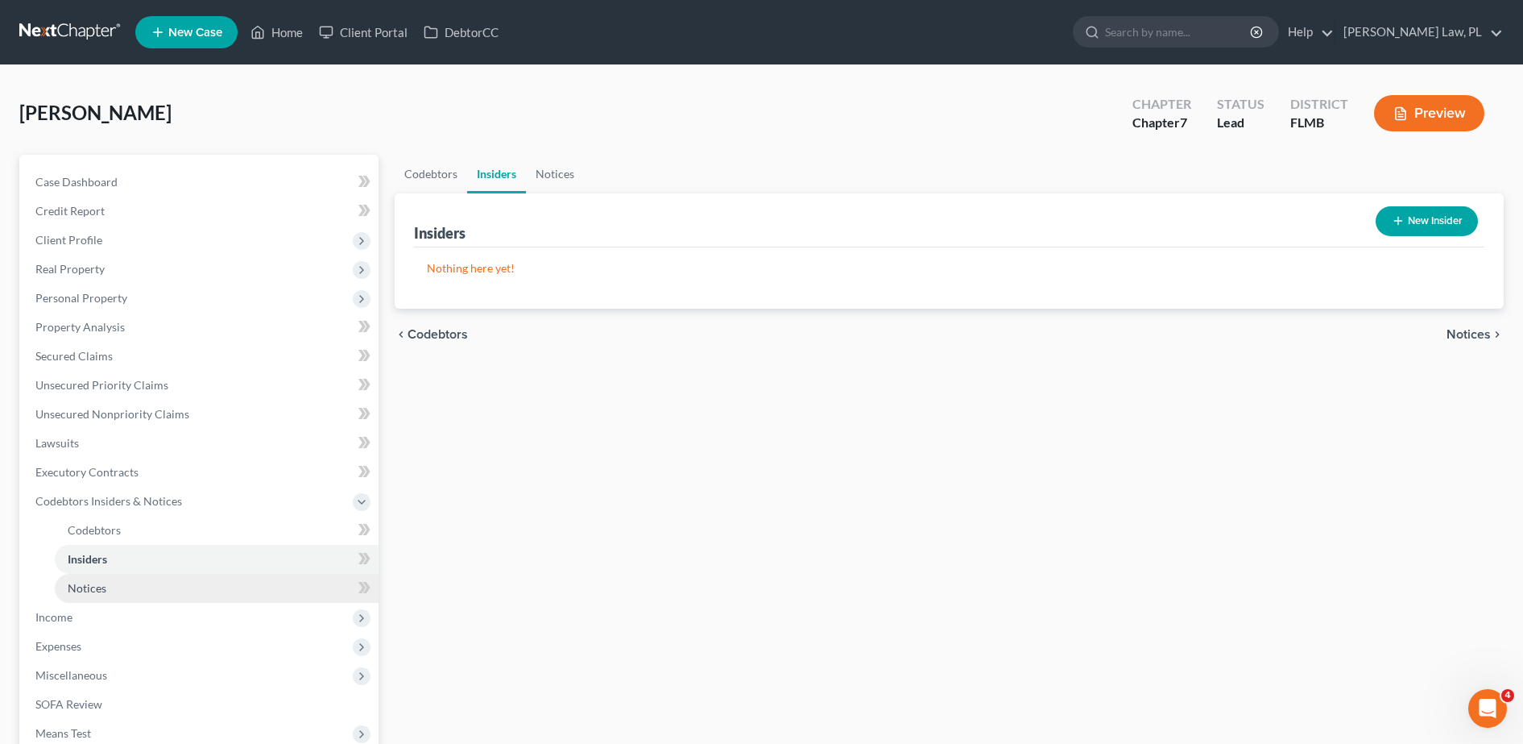
click at [106, 588] on span "Notices" at bounding box center [87, 588] width 39 height 14
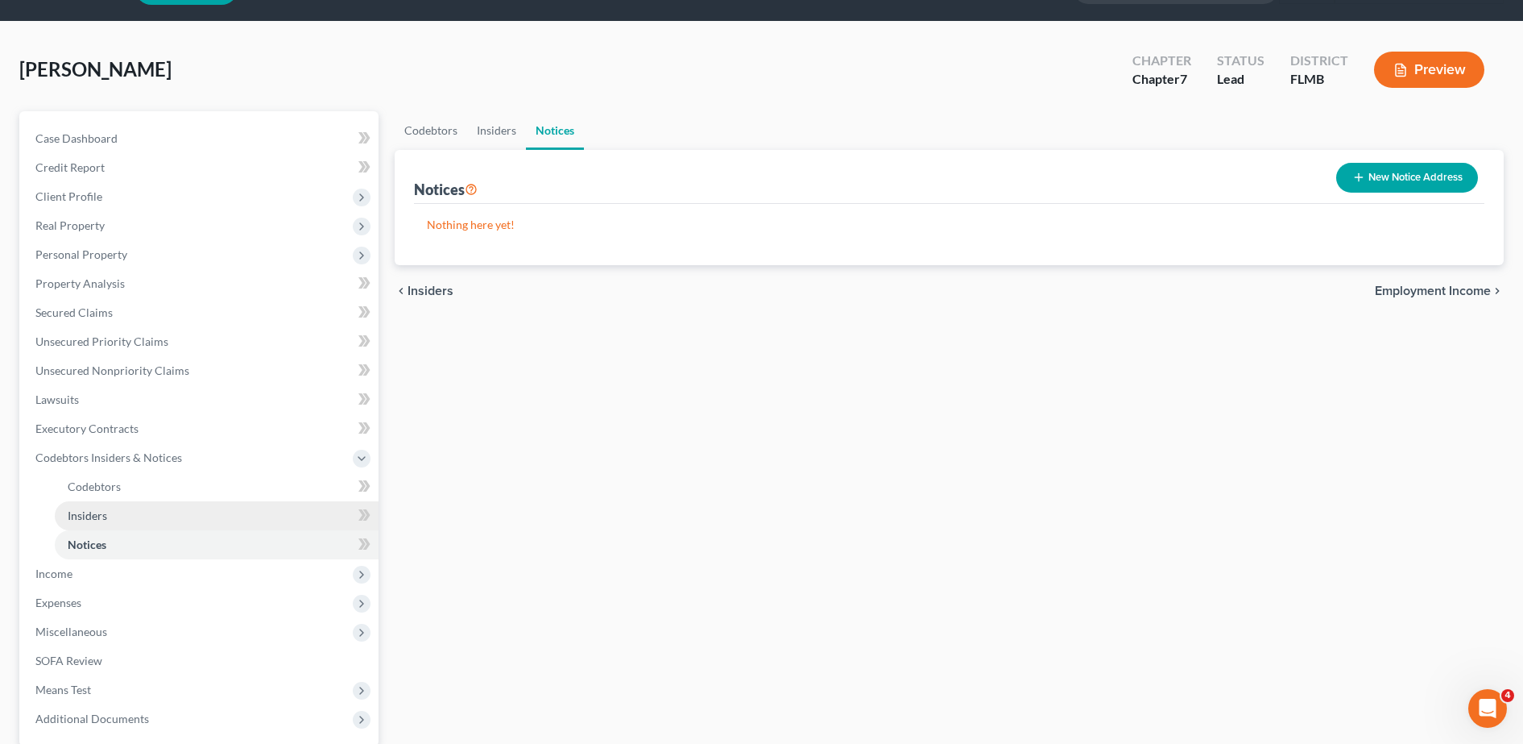
scroll to position [44, 0]
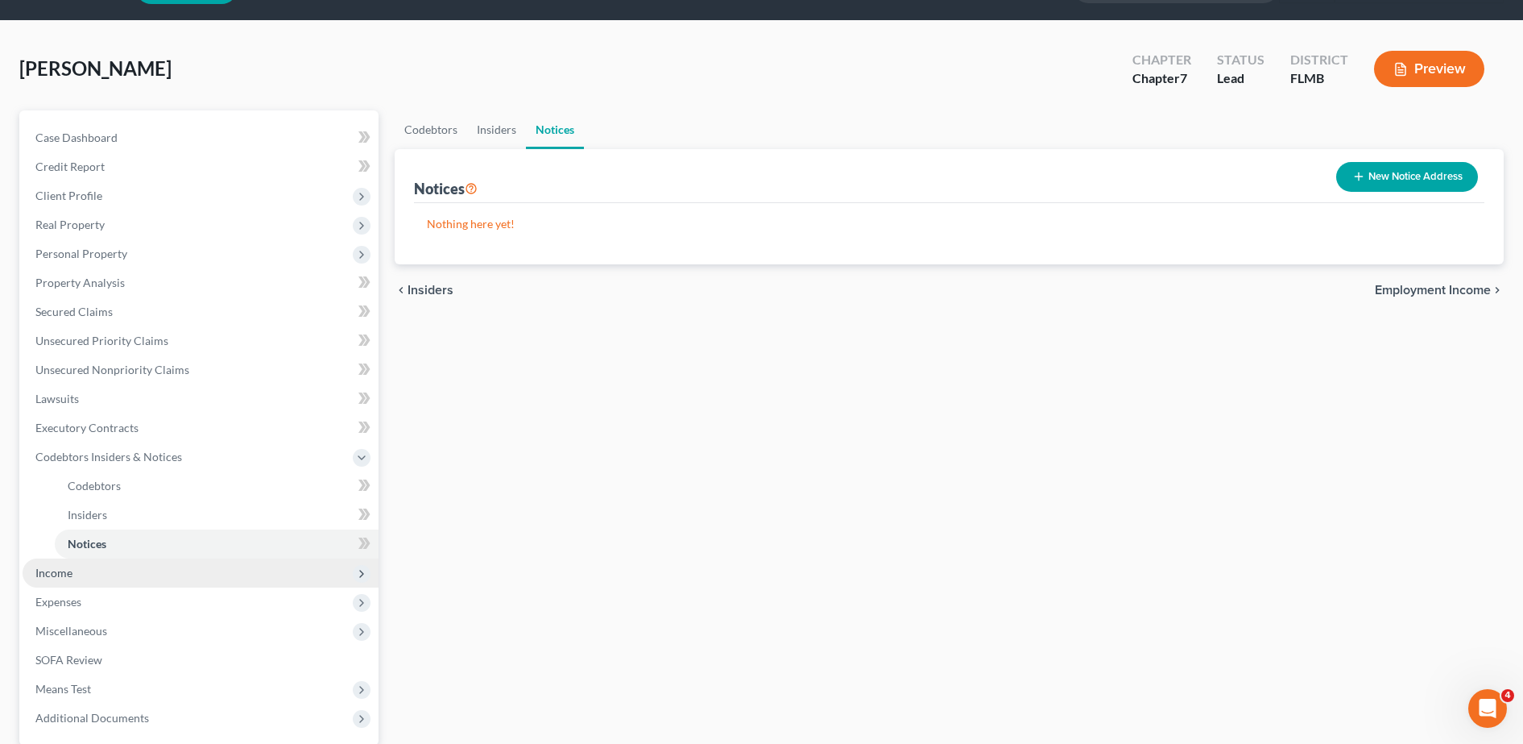
click at [132, 569] on span "Income" at bounding box center [201, 572] width 356 height 29
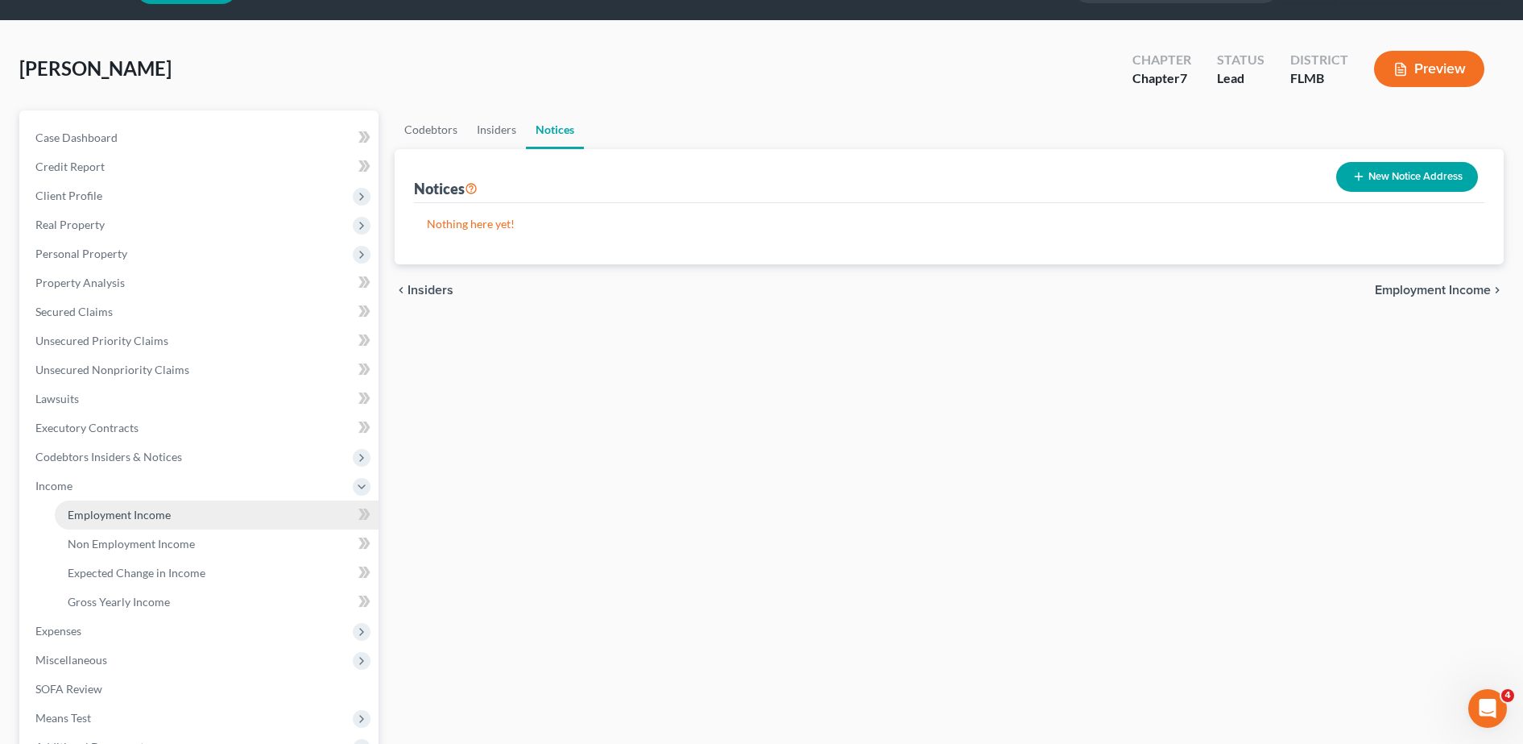
click at [119, 519] on span "Employment Income" at bounding box center [119, 515] width 103 height 14
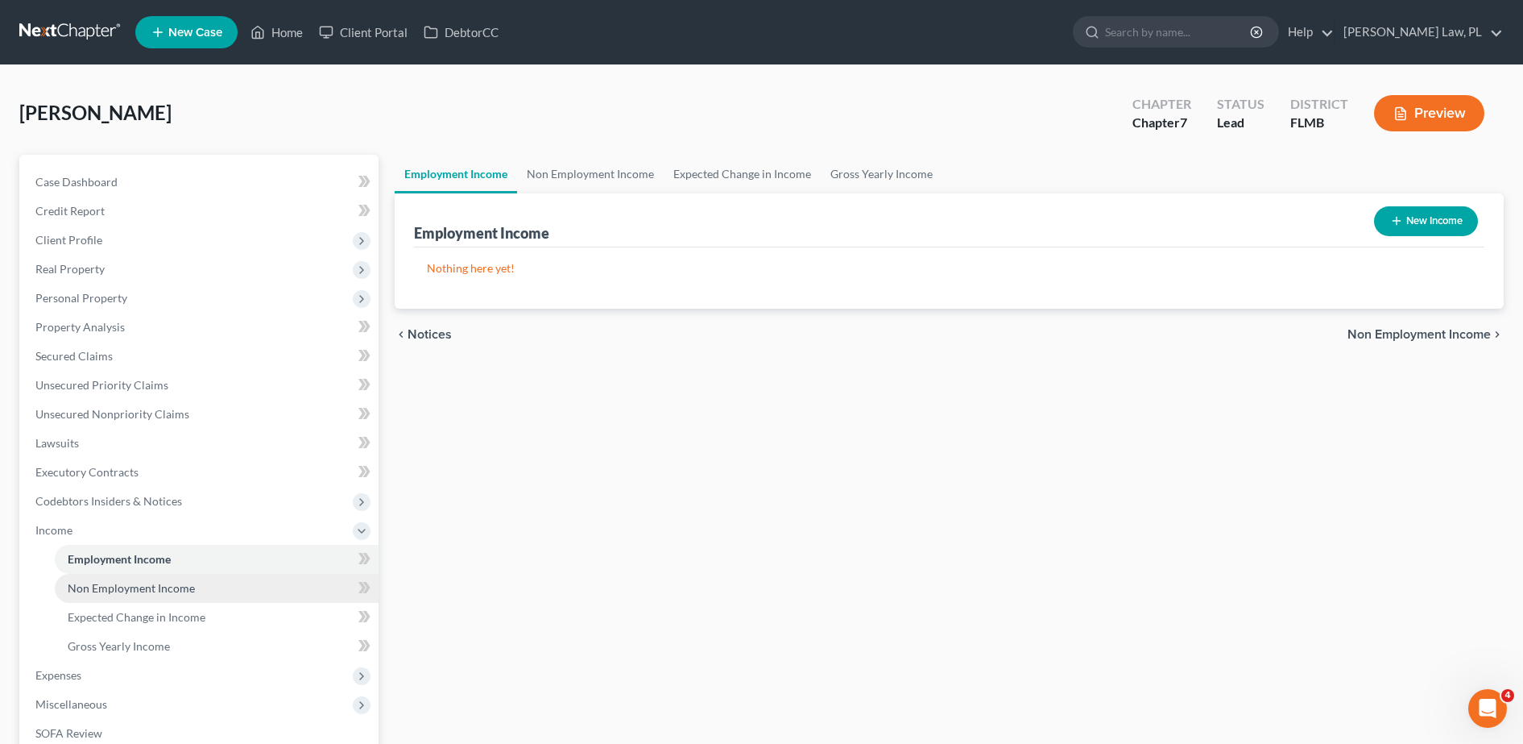
click at [157, 594] on span "Non Employment Income" at bounding box center [131, 588] width 127 height 14
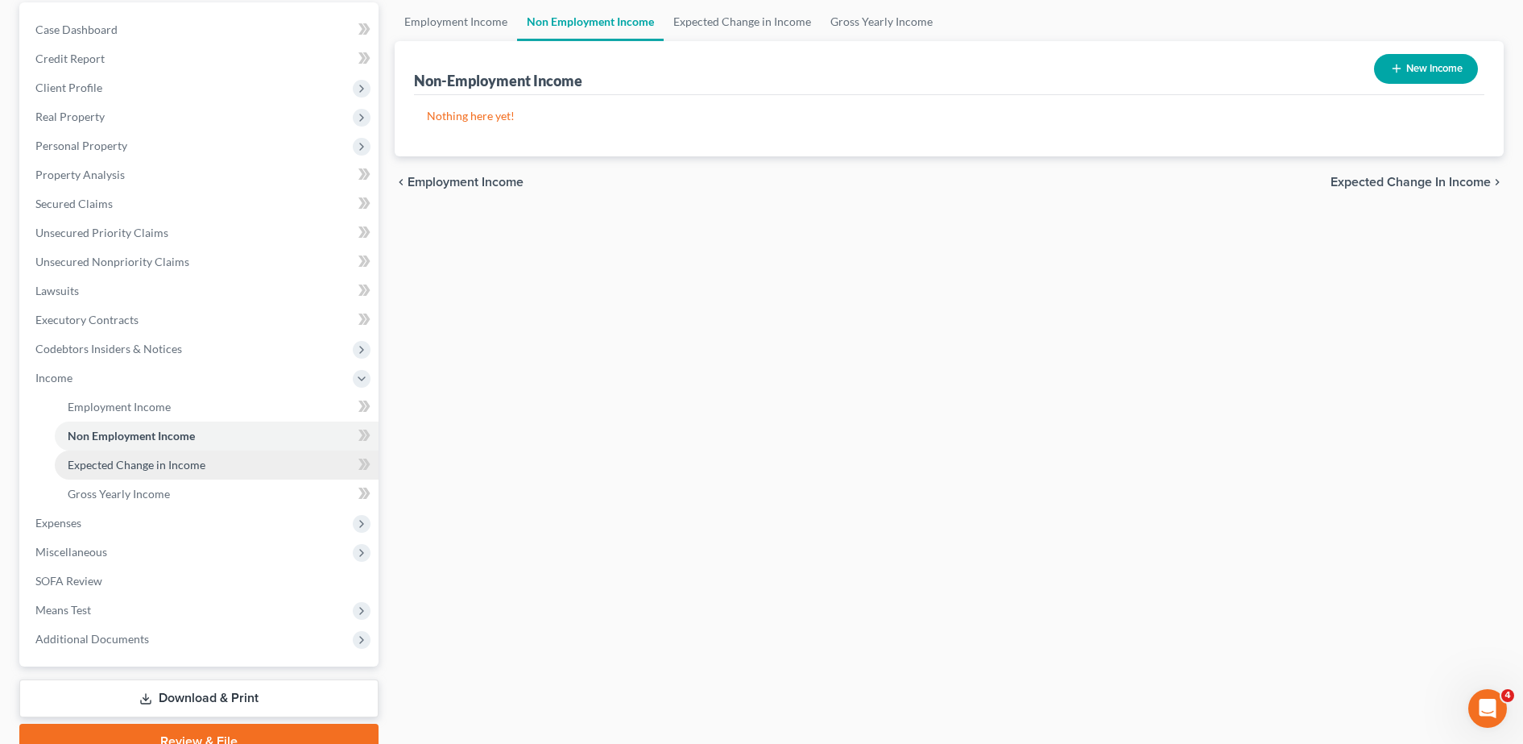
click at [123, 466] on span "Expected Change in Income" at bounding box center [137, 465] width 138 height 14
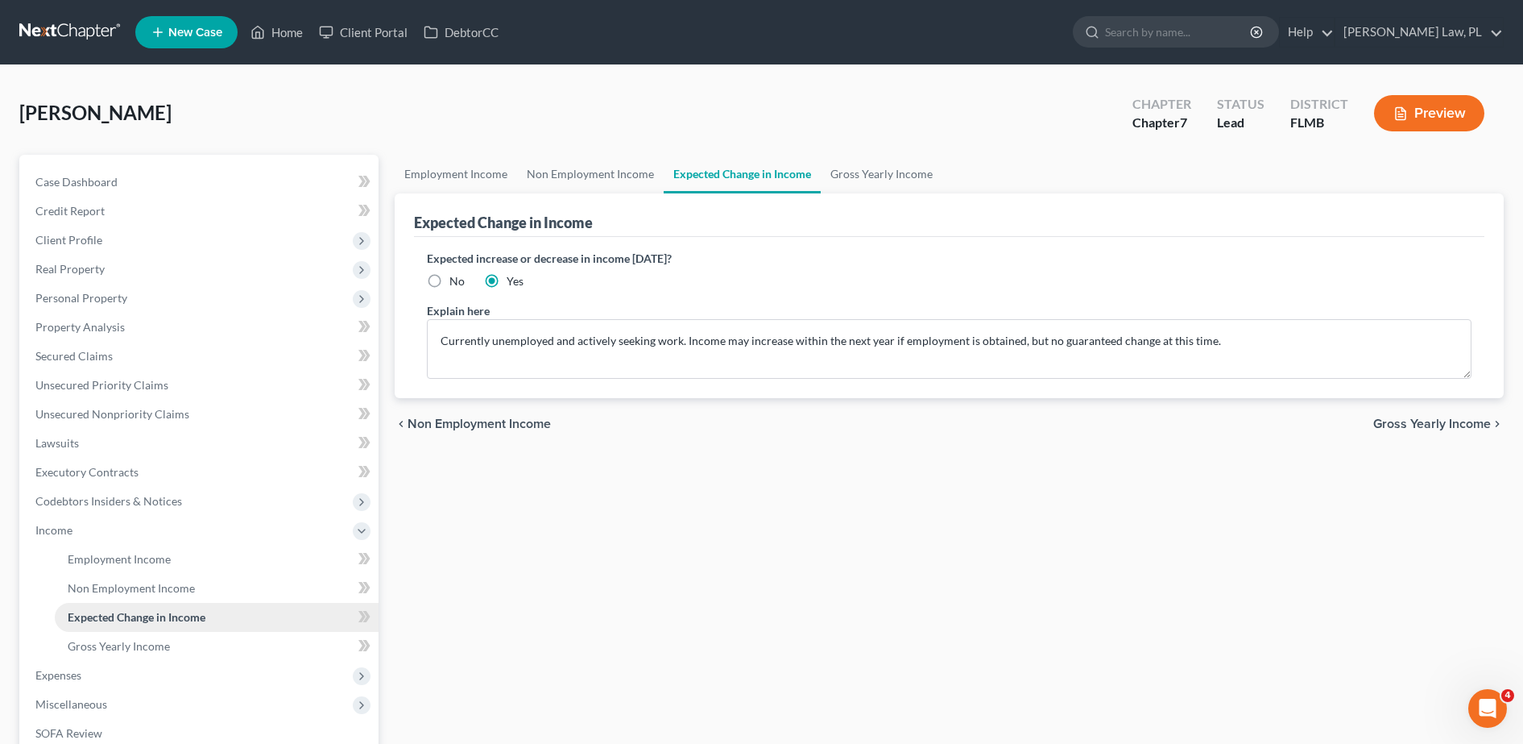
scroll to position [28, 0]
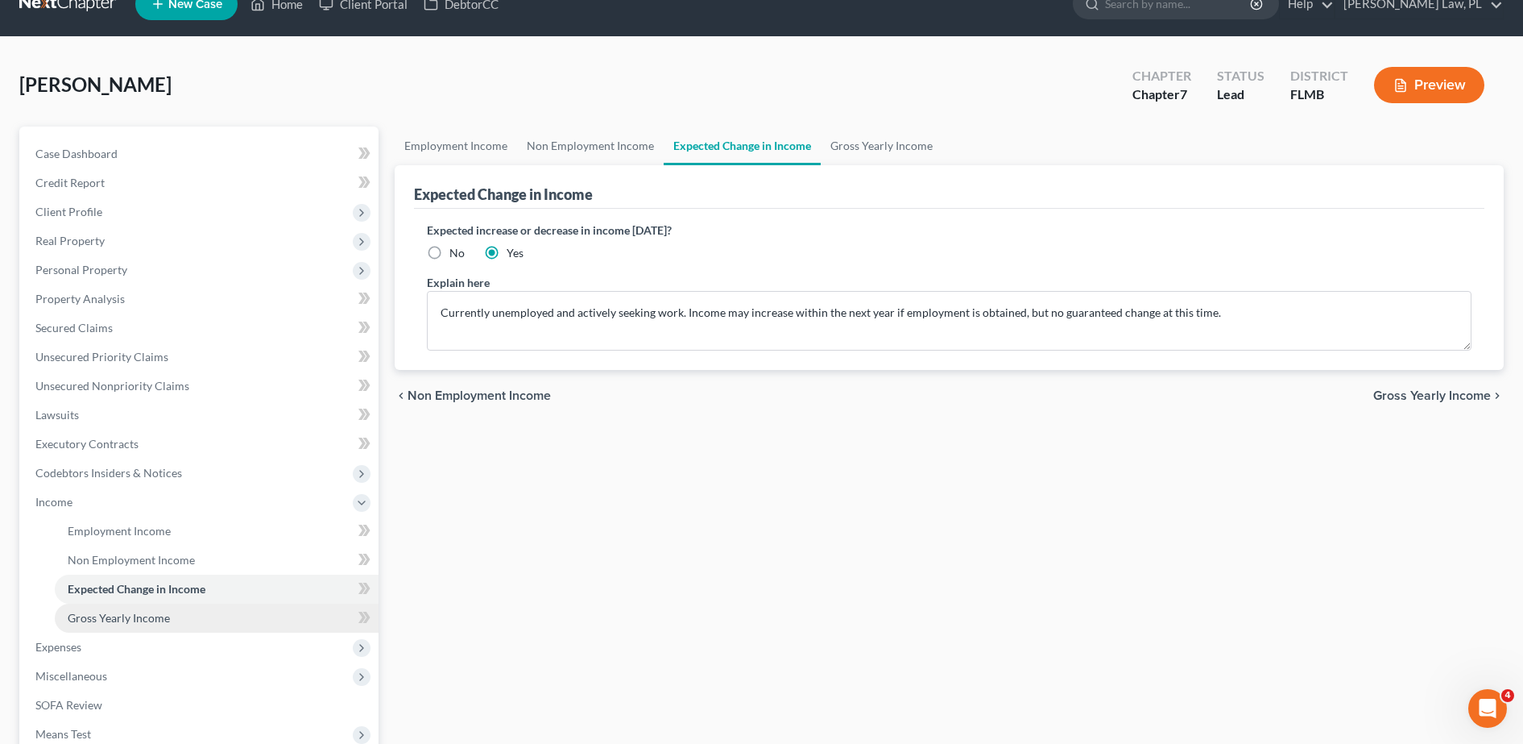
click at [206, 627] on link "Gross Yearly Income" at bounding box center [217, 617] width 324 height 29
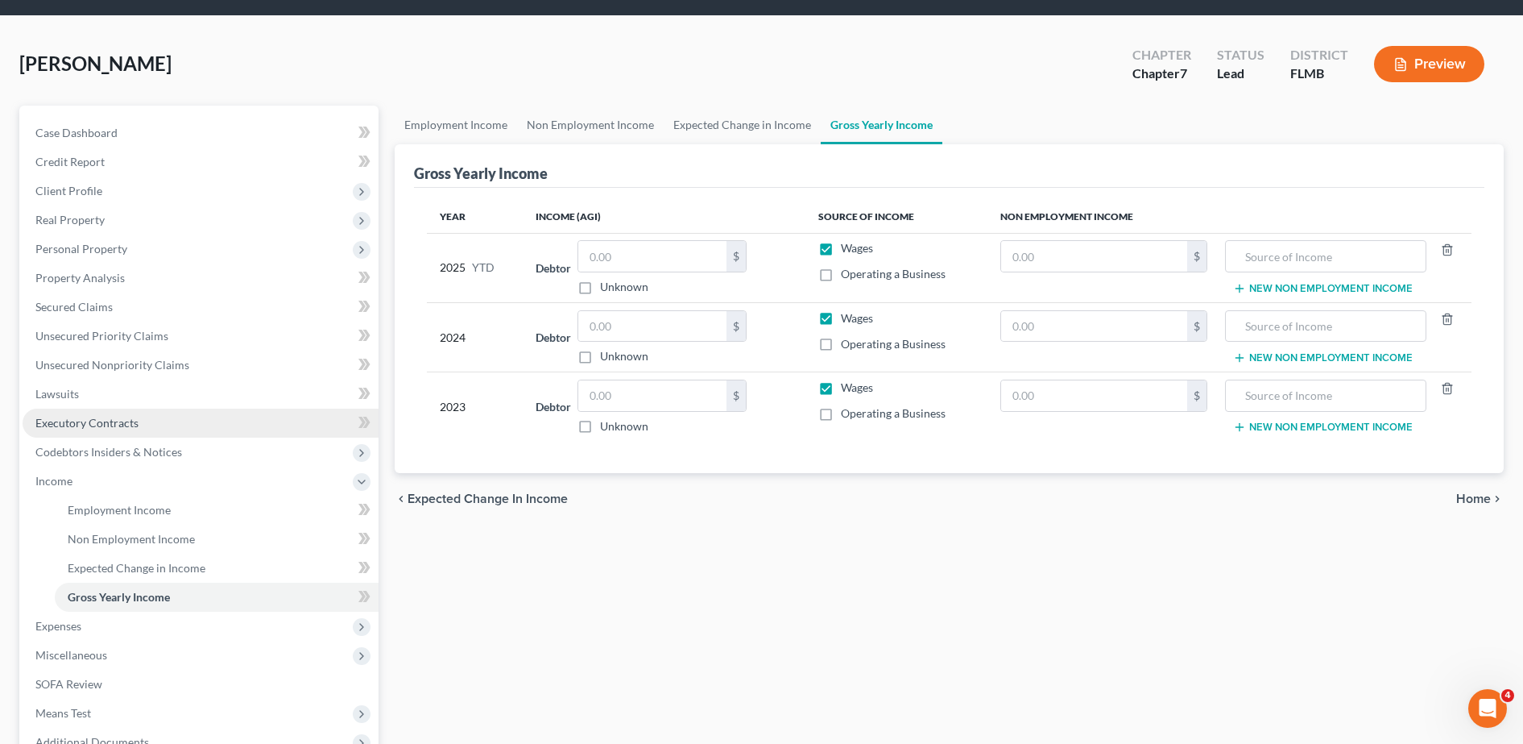
scroll to position [63, 0]
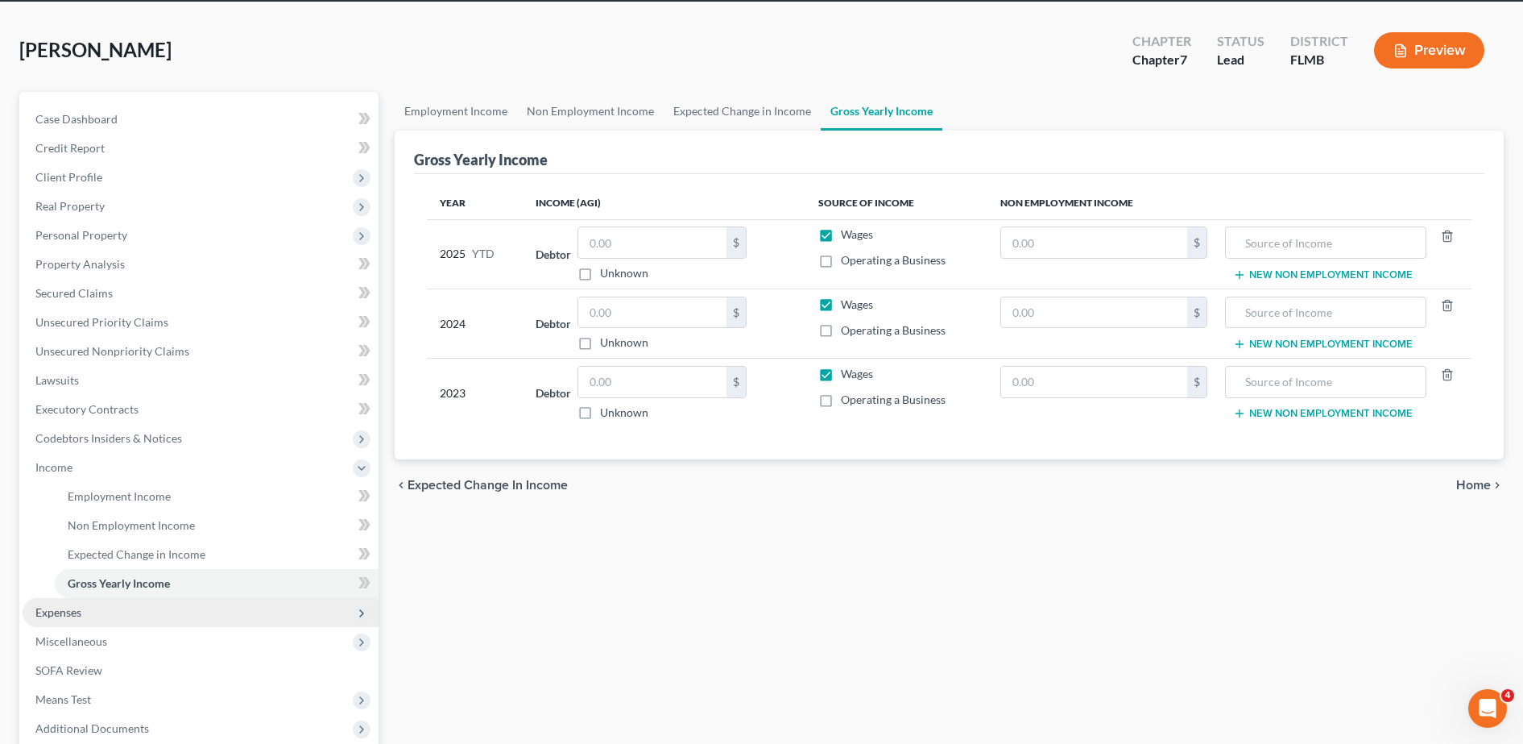
click at [145, 610] on span "Expenses" at bounding box center [201, 612] width 356 height 29
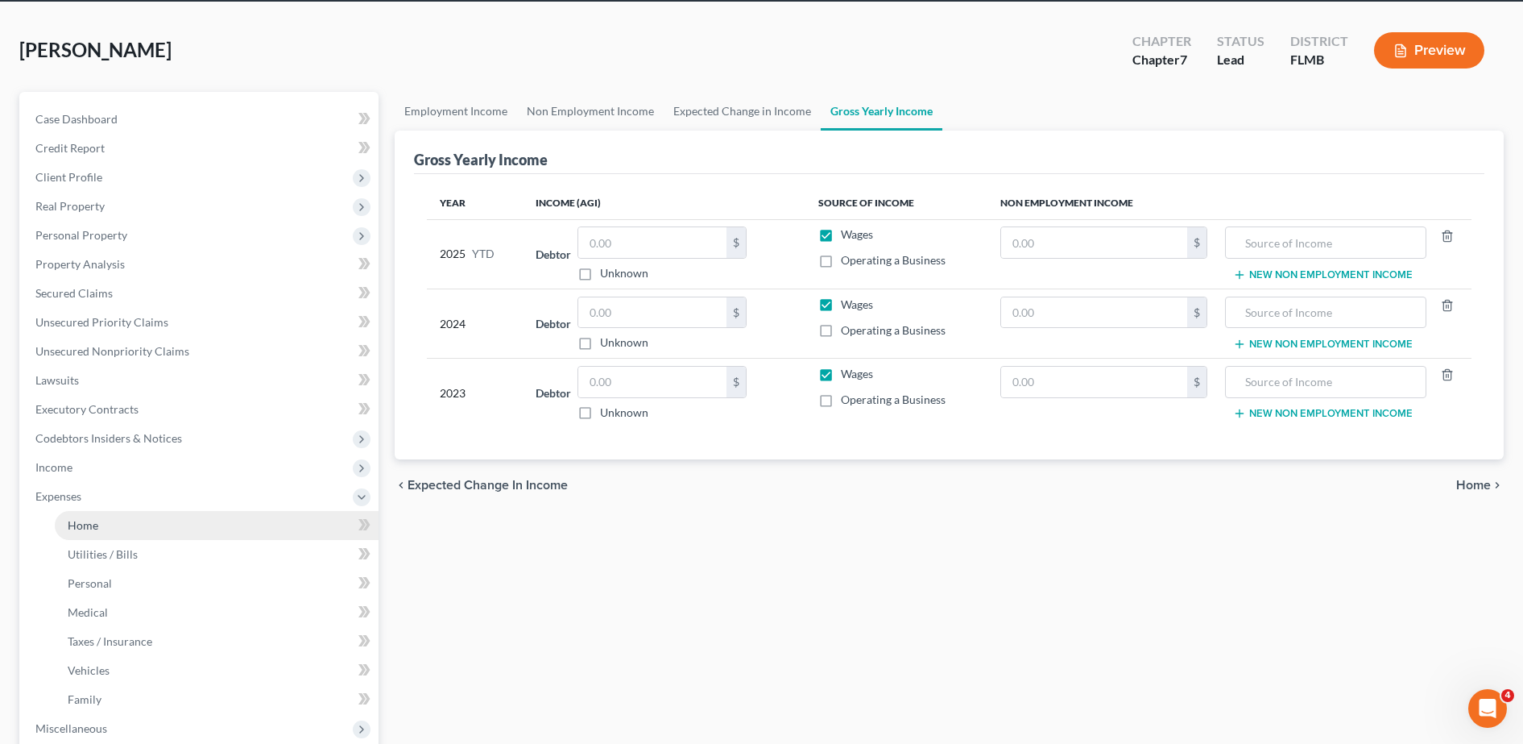
click at [152, 531] on link "Home" at bounding box center [217, 525] width 324 height 29
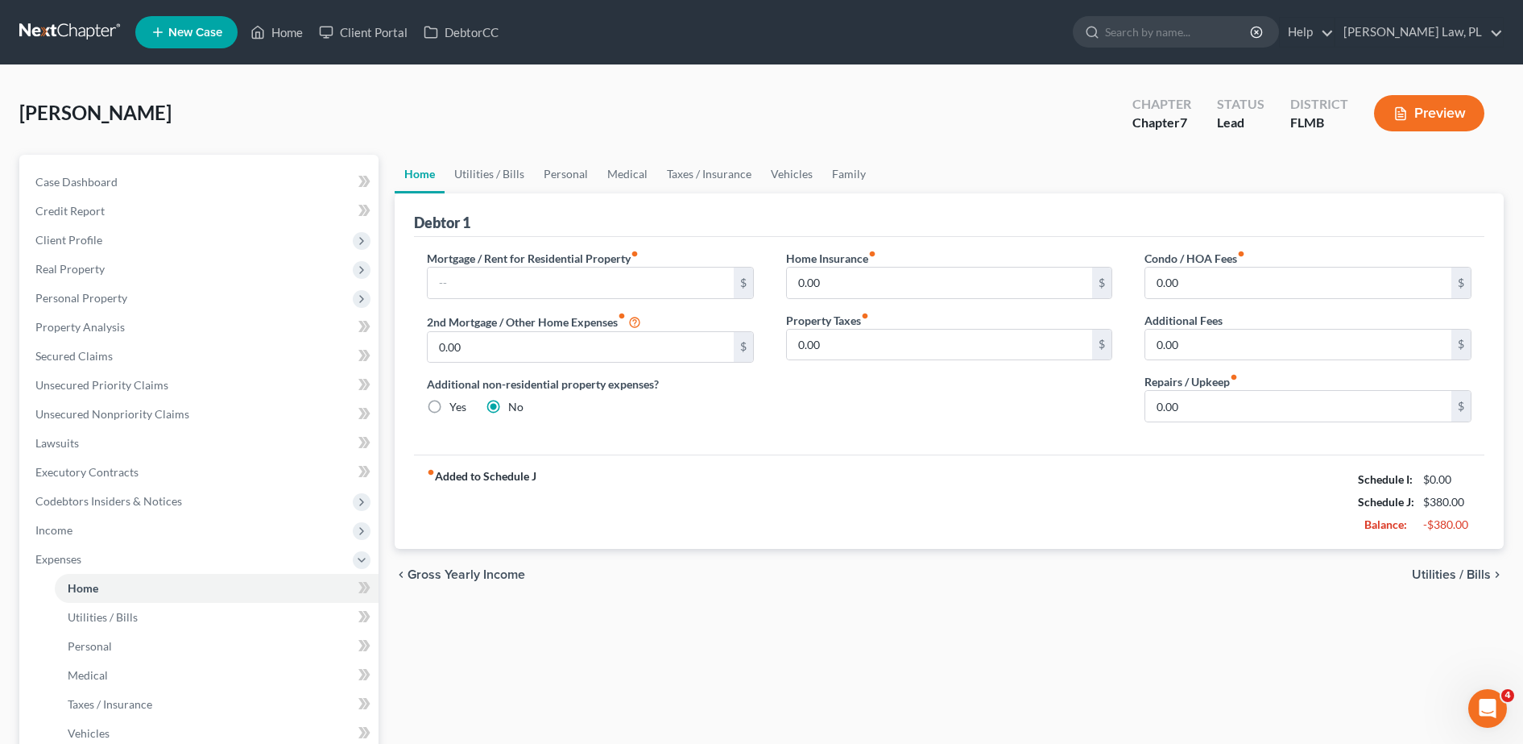
scroll to position [88, 0]
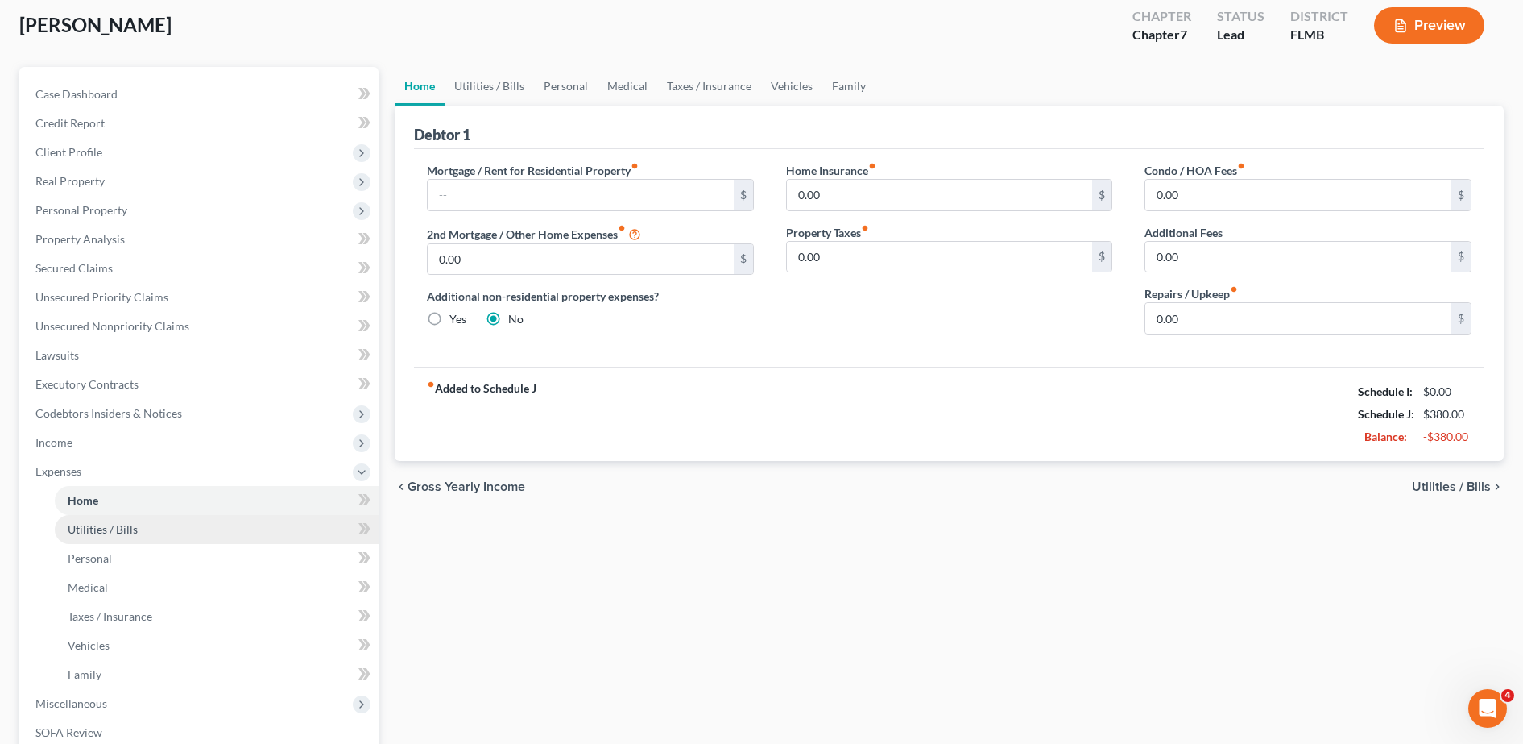
click at [125, 524] on span "Utilities / Bills" at bounding box center [103, 529] width 70 height 14
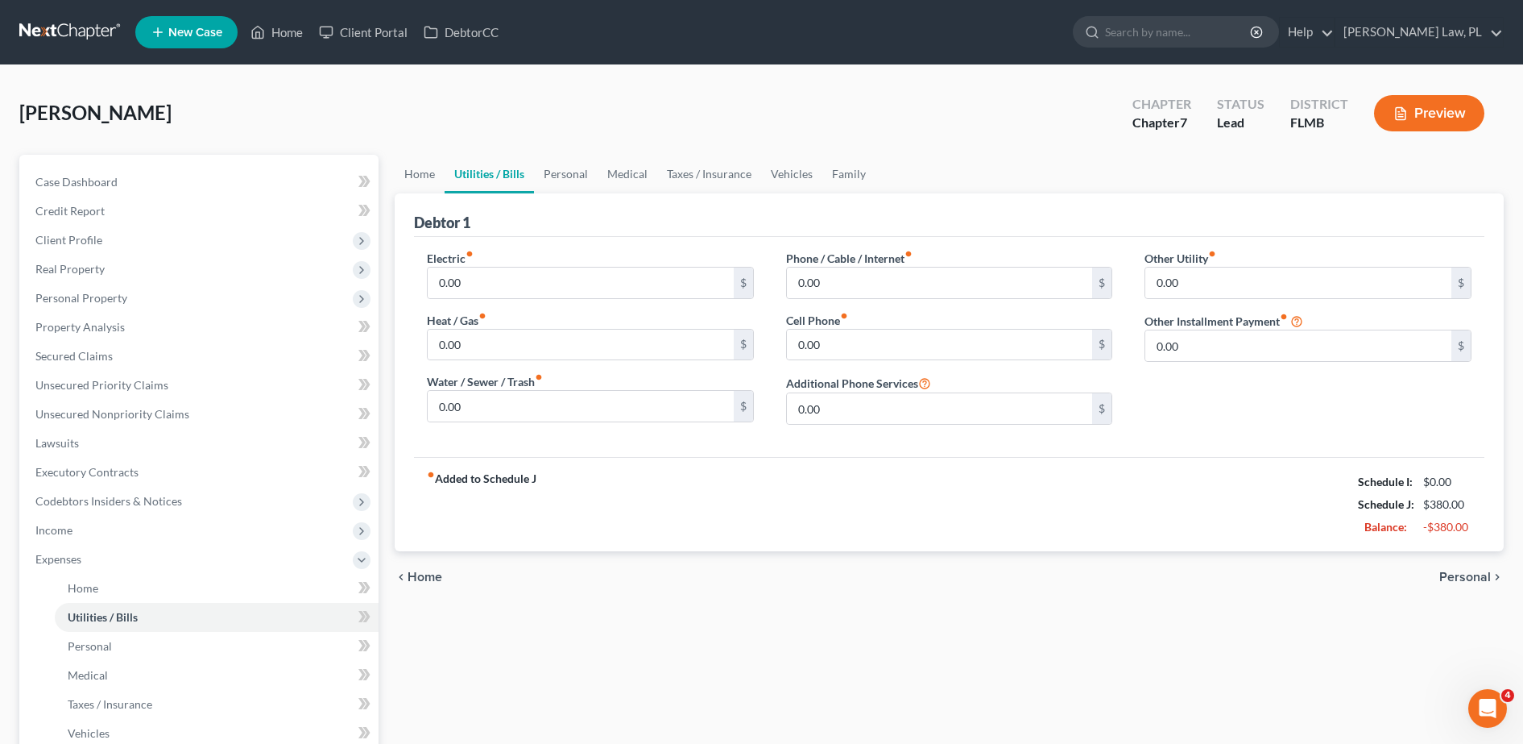
scroll to position [147, 0]
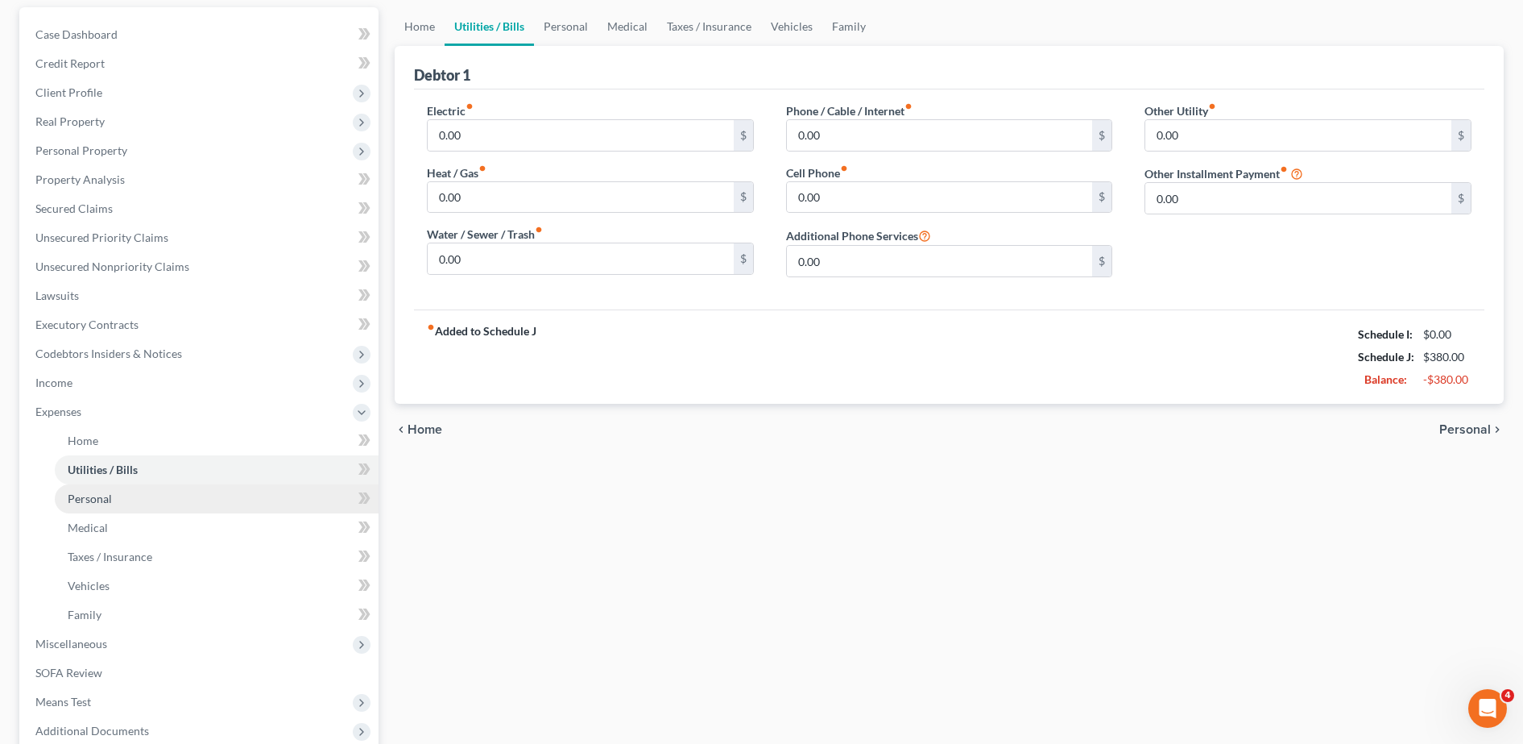
click at [158, 501] on link "Personal" at bounding box center [217, 498] width 324 height 29
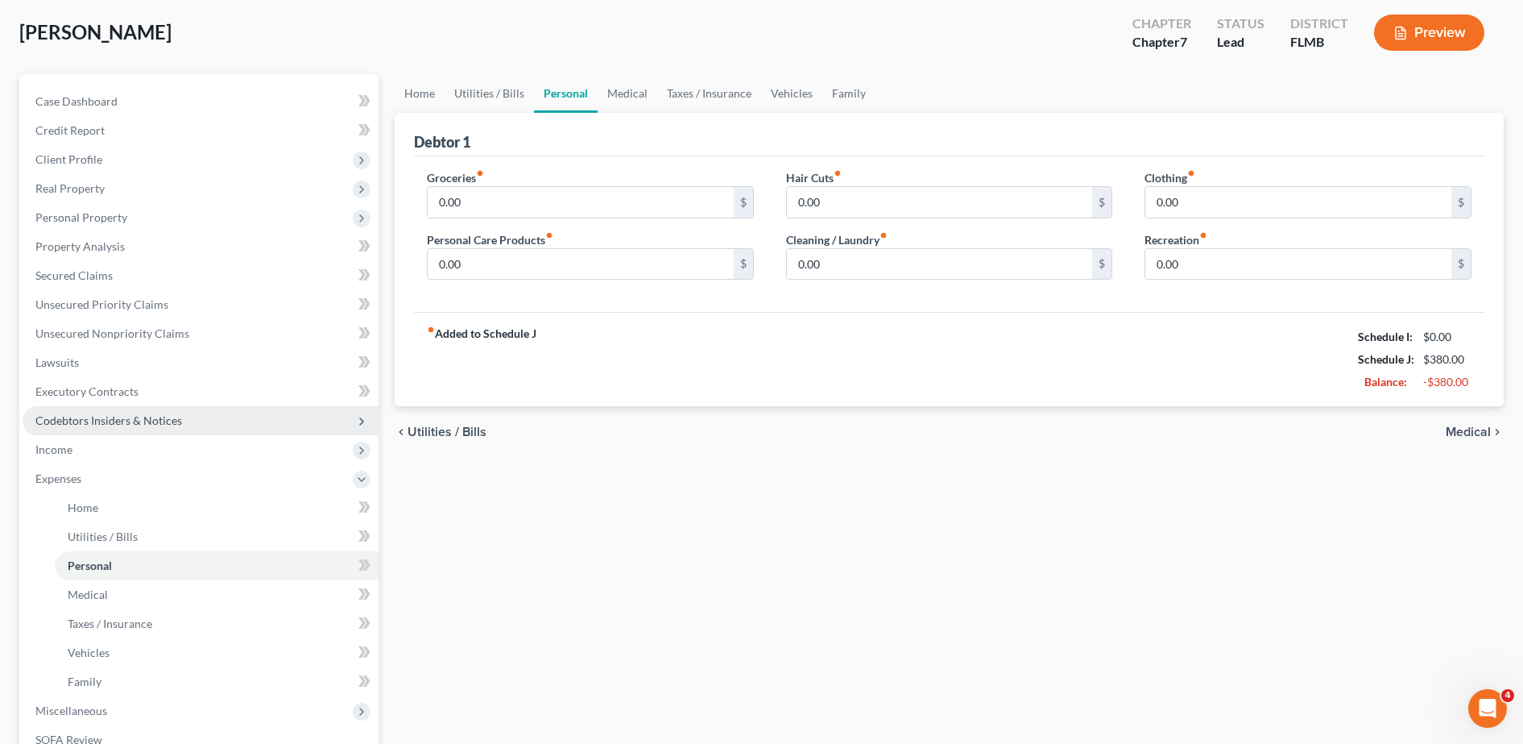
scroll to position [81, 0]
click at [131, 593] on link "Medical" at bounding box center [217, 593] width 324 height 29
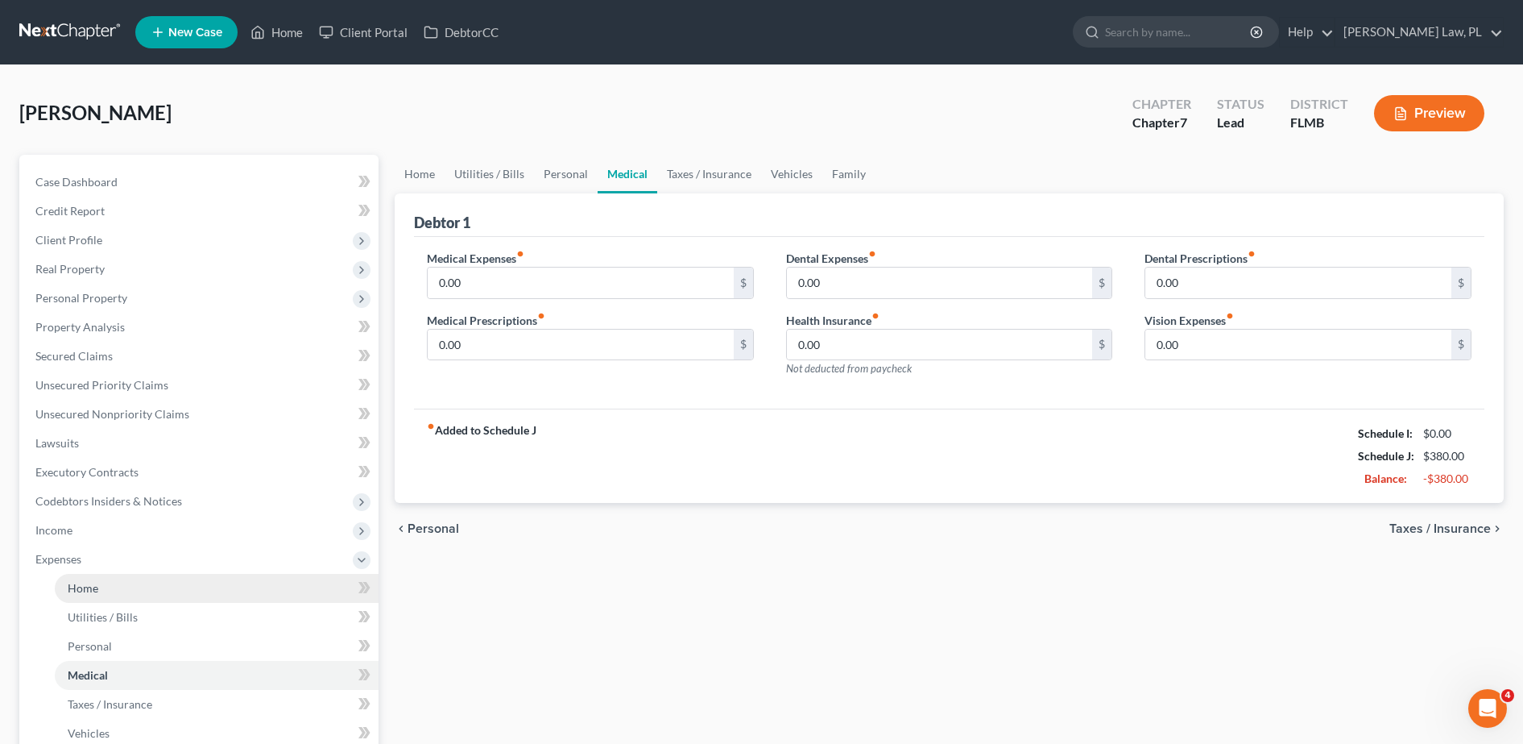
scroll to position [77, 0]
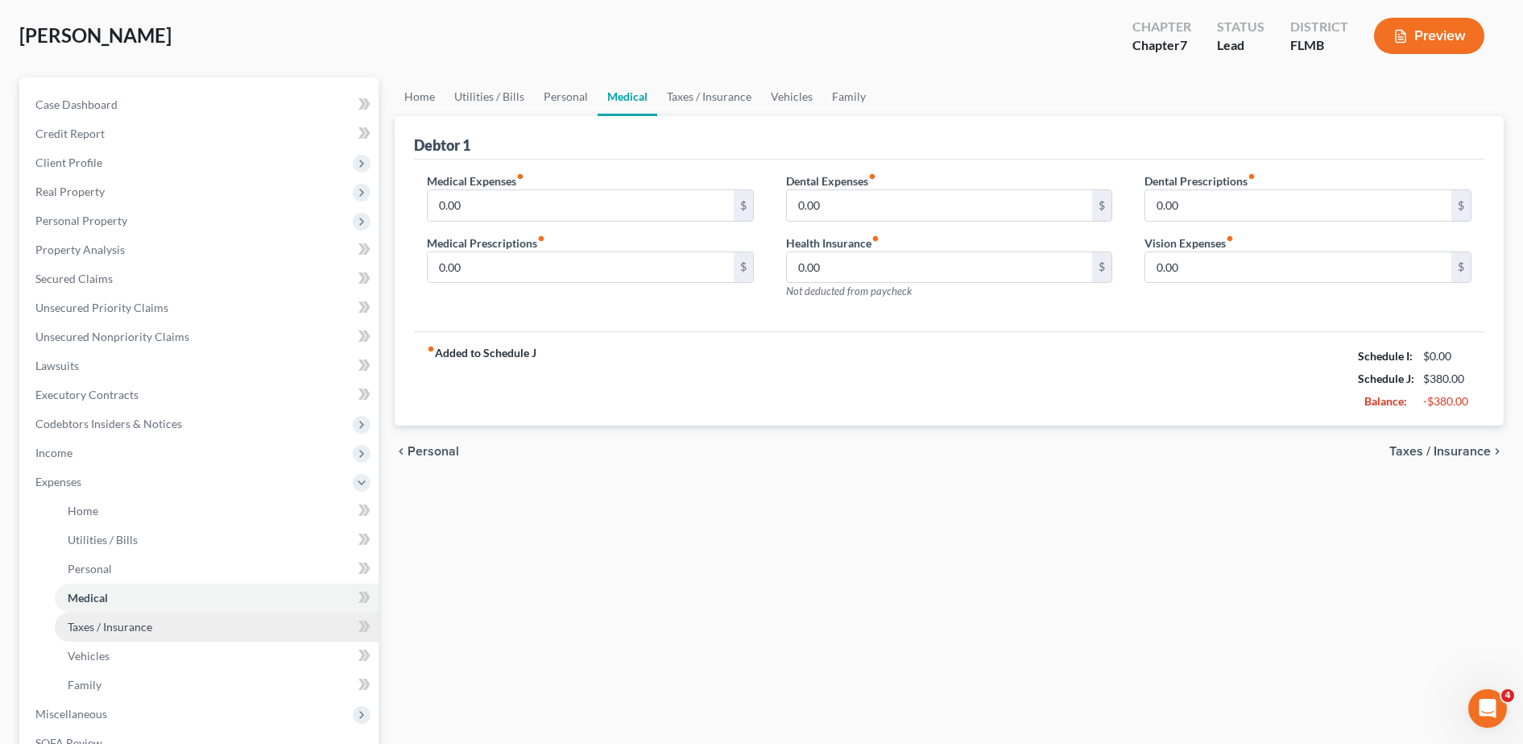
click at [123, 623] on span "Taxes / Insurance" at bounding box center [110, 627] width 85 height 14
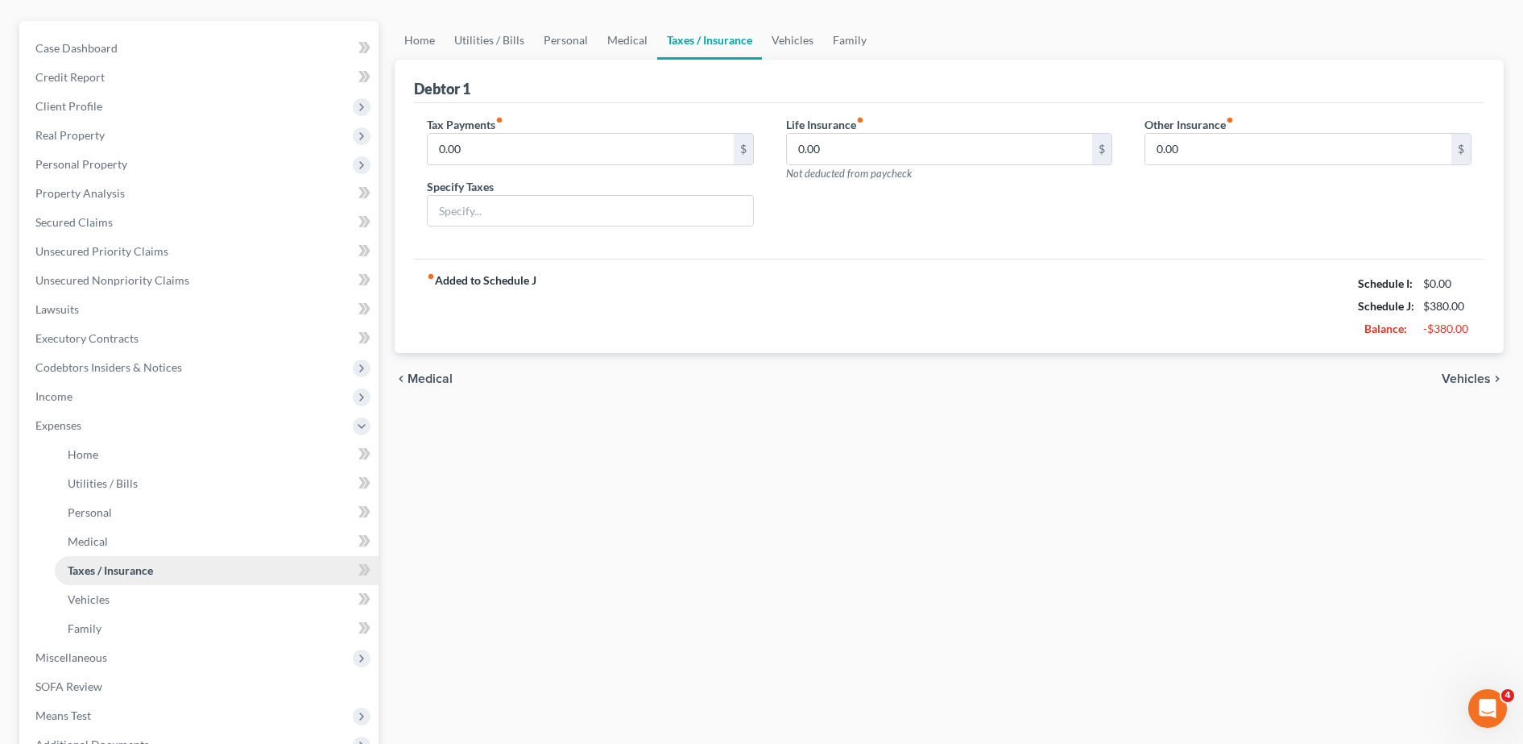
scroll to position [133, 0]
click at [84, 595] on span "Vehicles" at bounding box center [89, 600] width 42 height 14
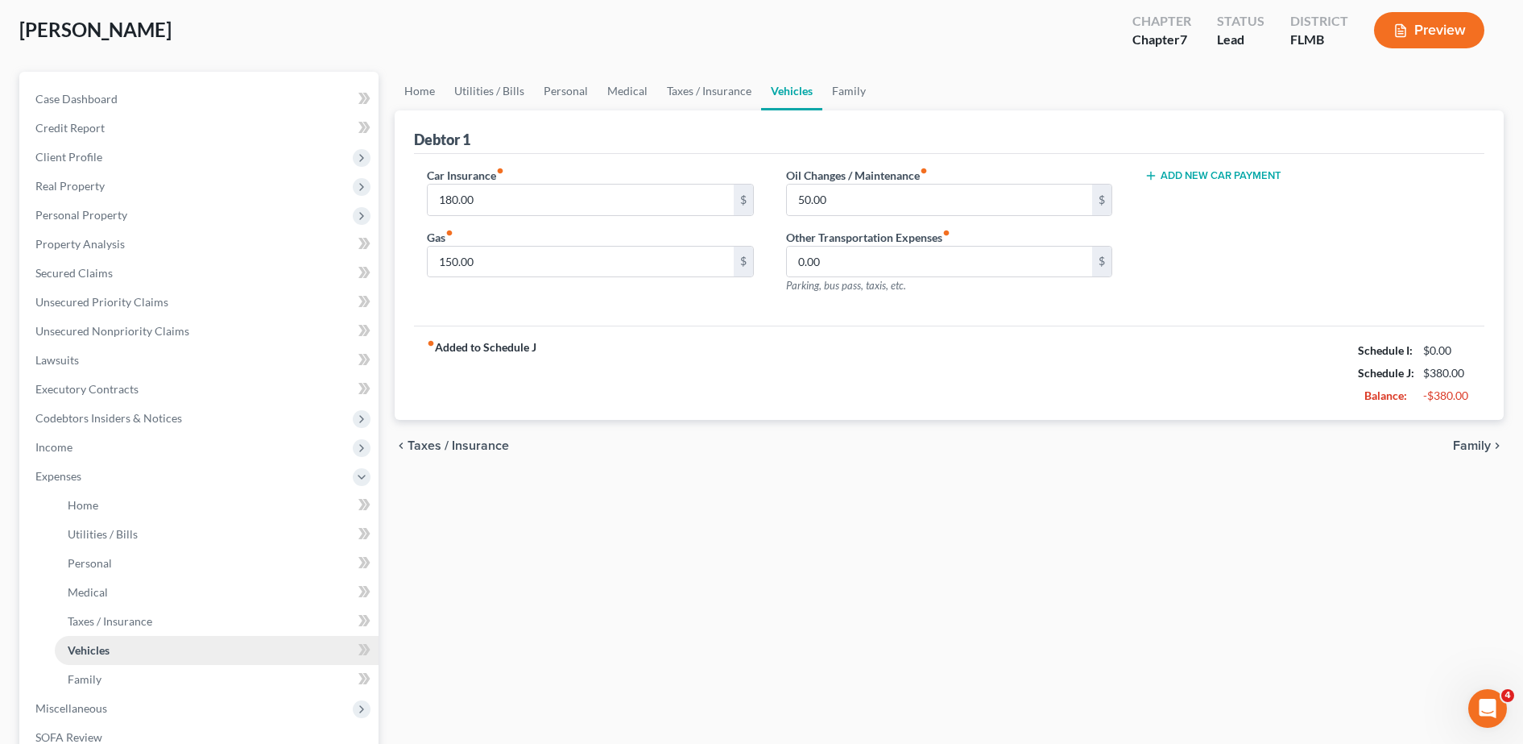
scroll to position [131, 0]
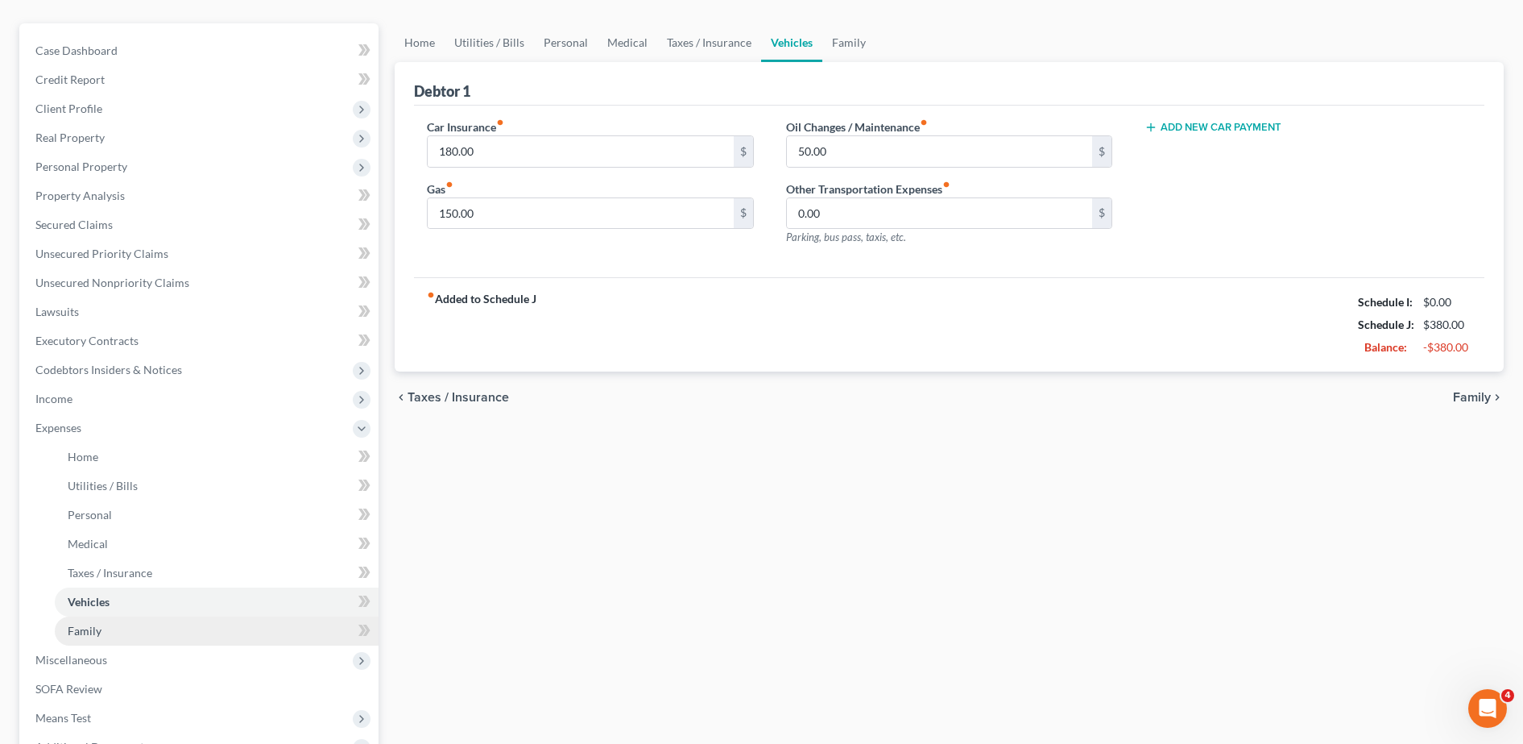
click at [85, 626] on span "Family" at bounding box center [85, 631] width 34 height 14
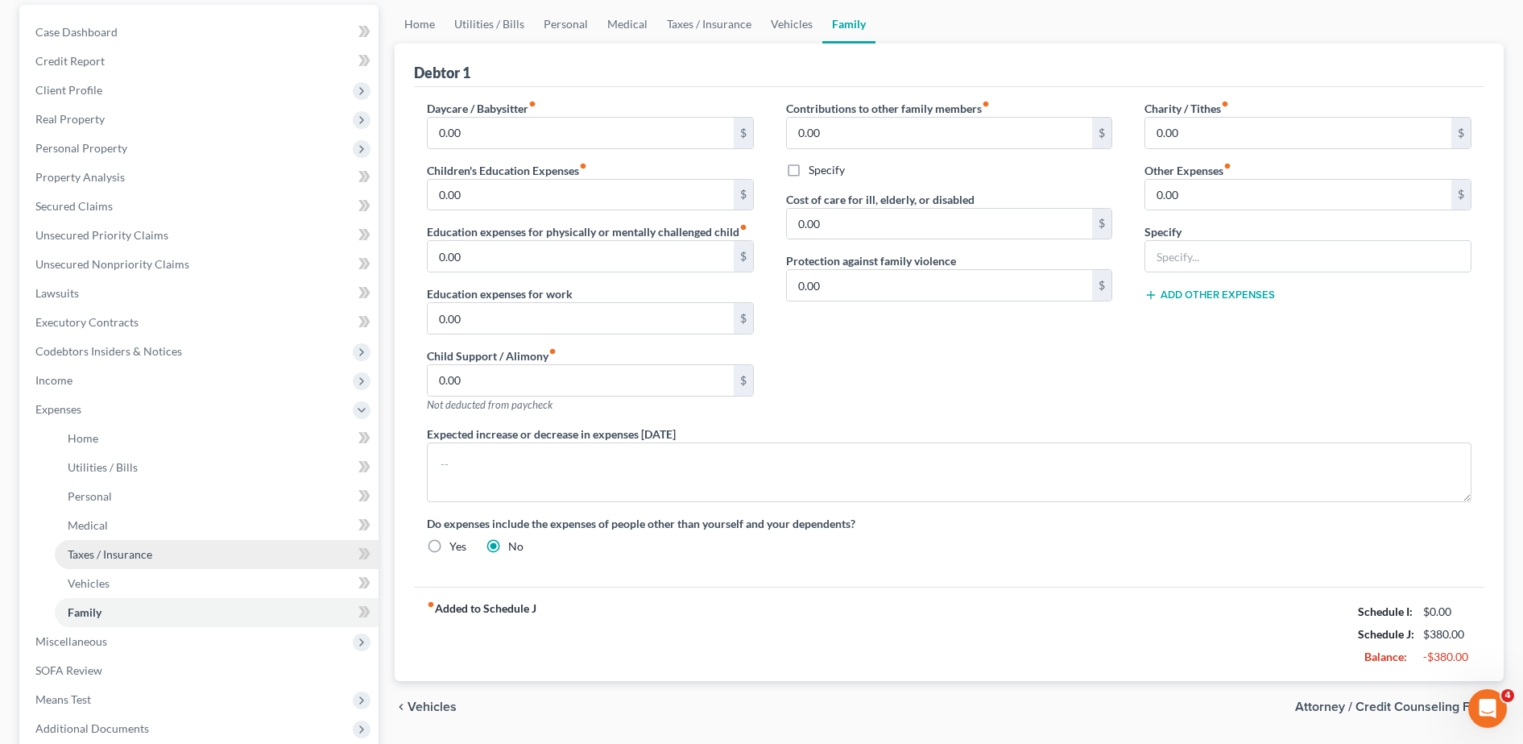
scroll to position [214, 0]
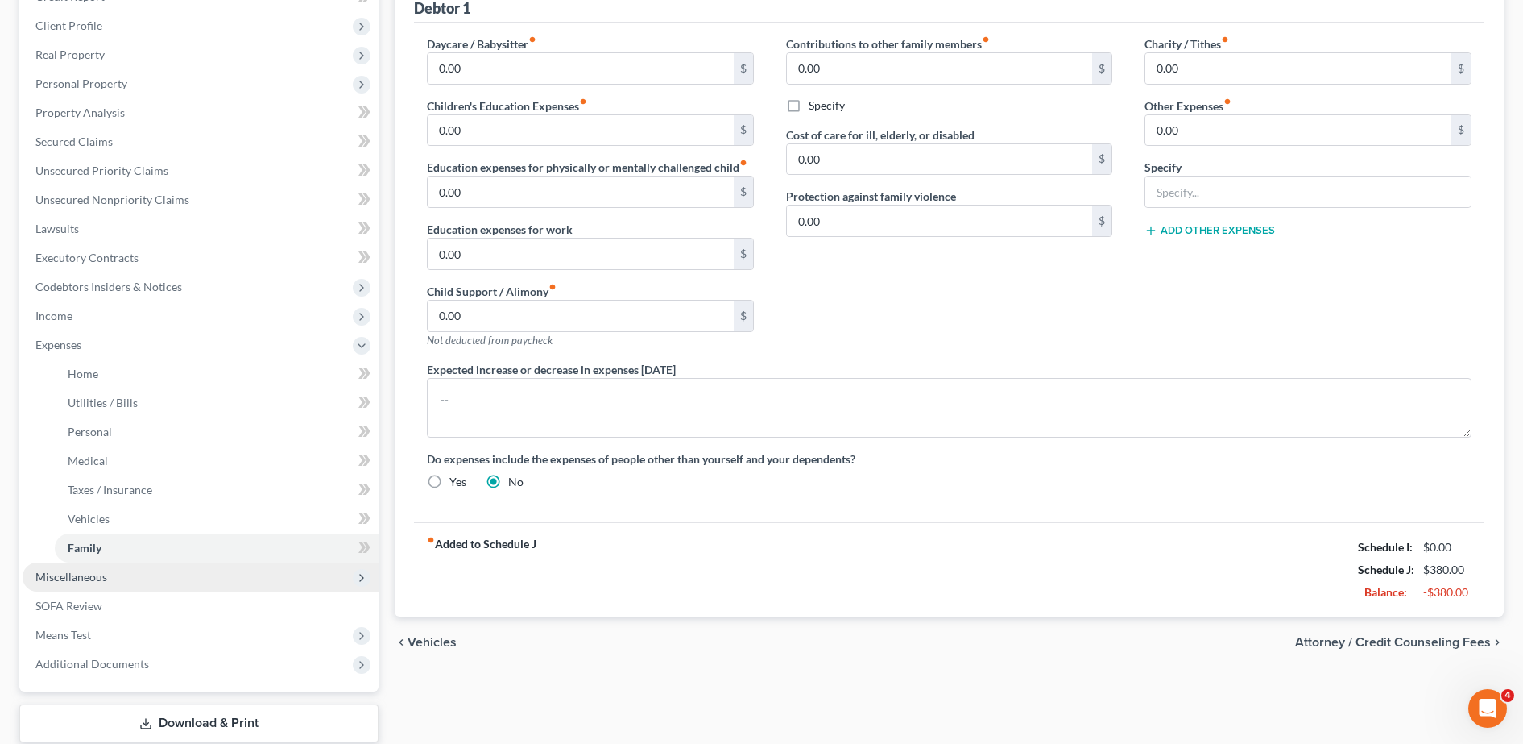
click at [179, 573] on span "Miscellaneous" at bounding box center [201, 576] width 356 height 29
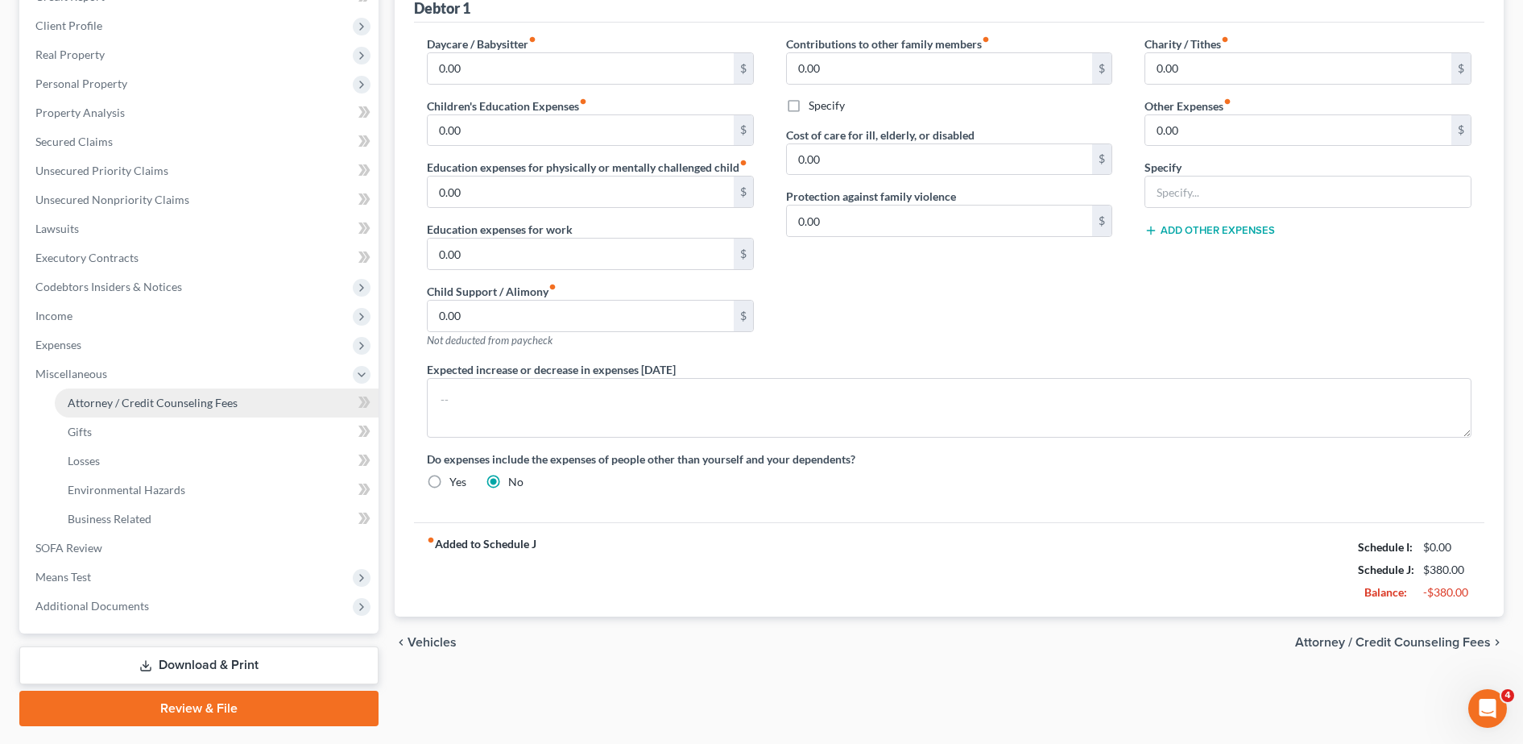
click at [152, 400] on span "Attorney / Credit Counseling Fees" at bounding box center [153, 403] width 170 height 14
select select "0"
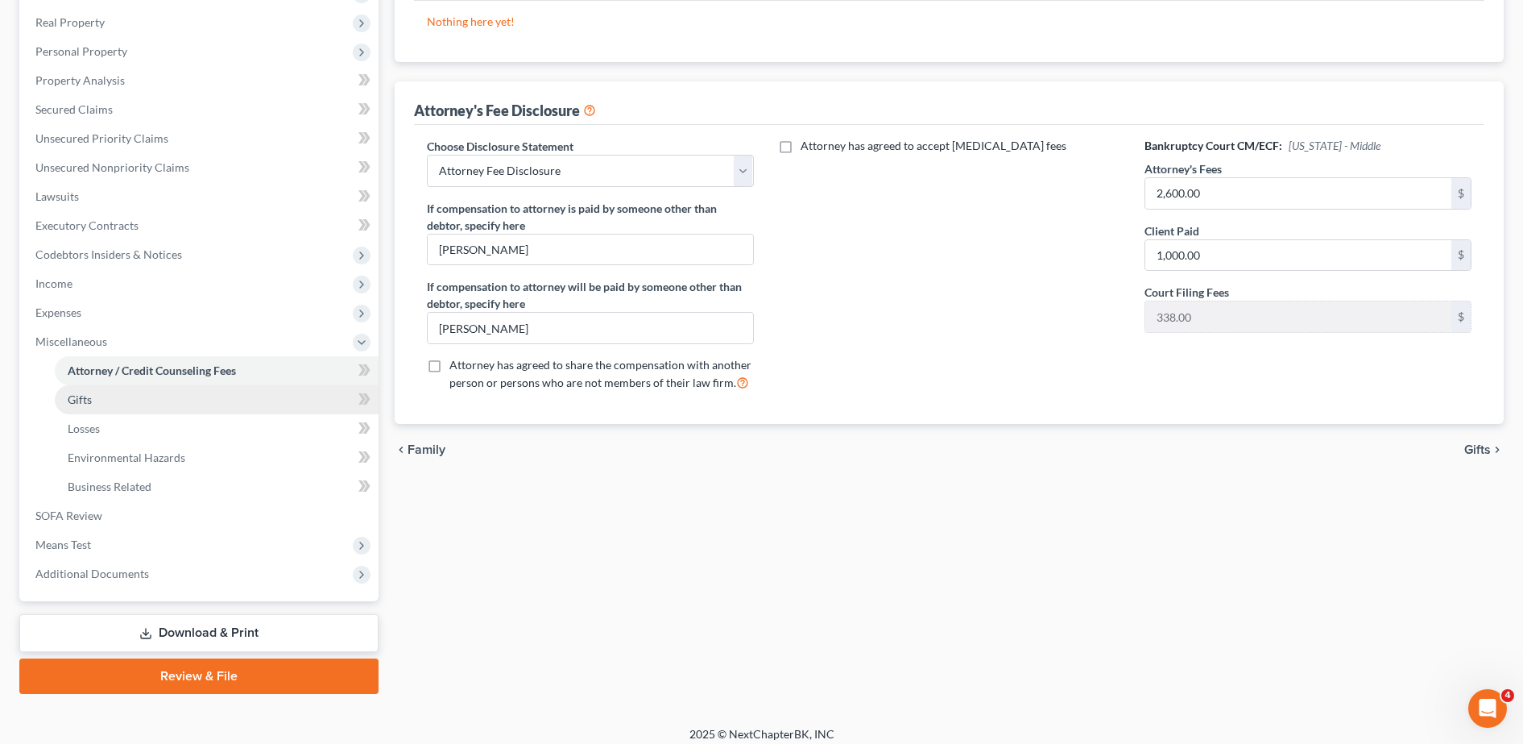
click at [149, 393] on link "Gifts" at bounding box center [217, 399] width 324 height 29
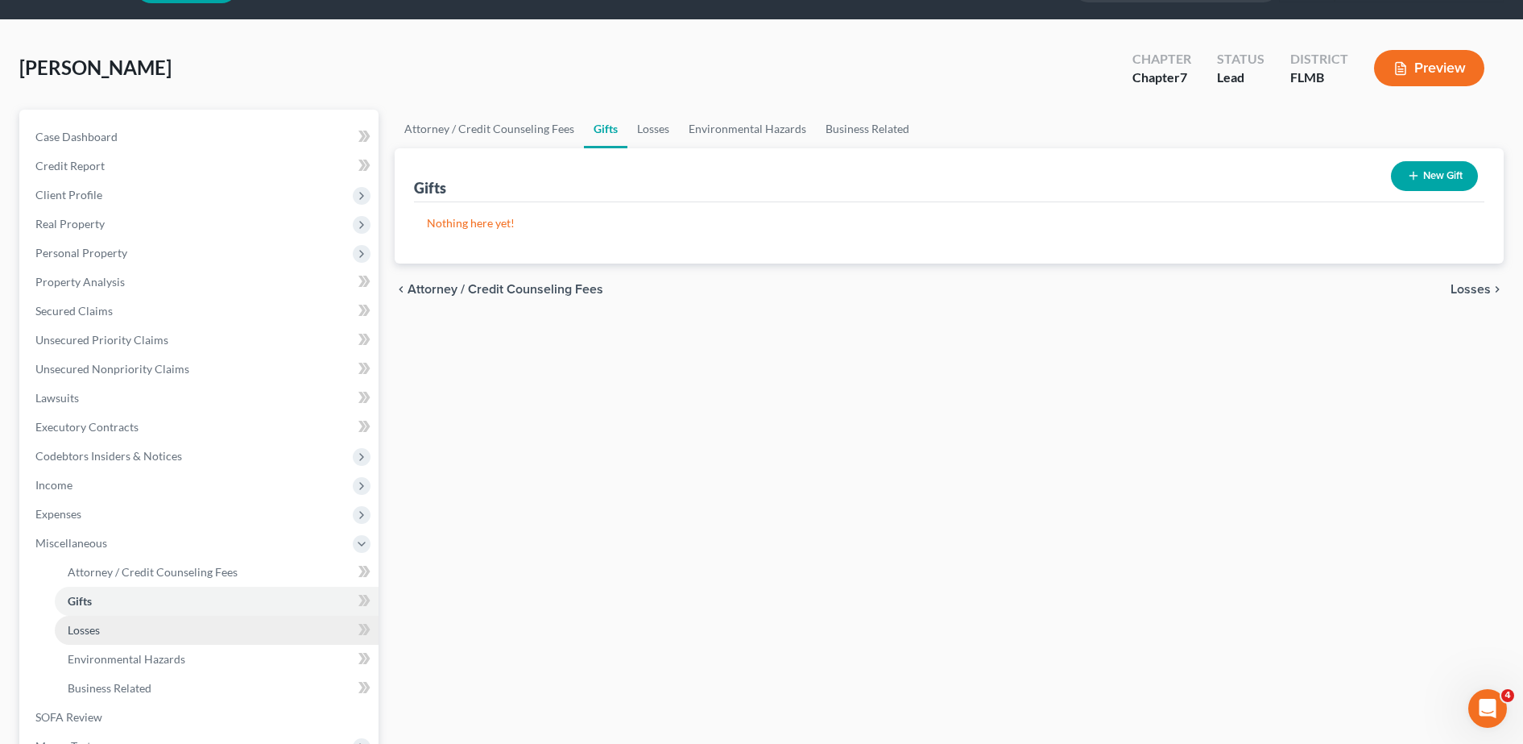
click at [114, 625] on link "Losses" at bounding box center [217, 630] width 324 height 29
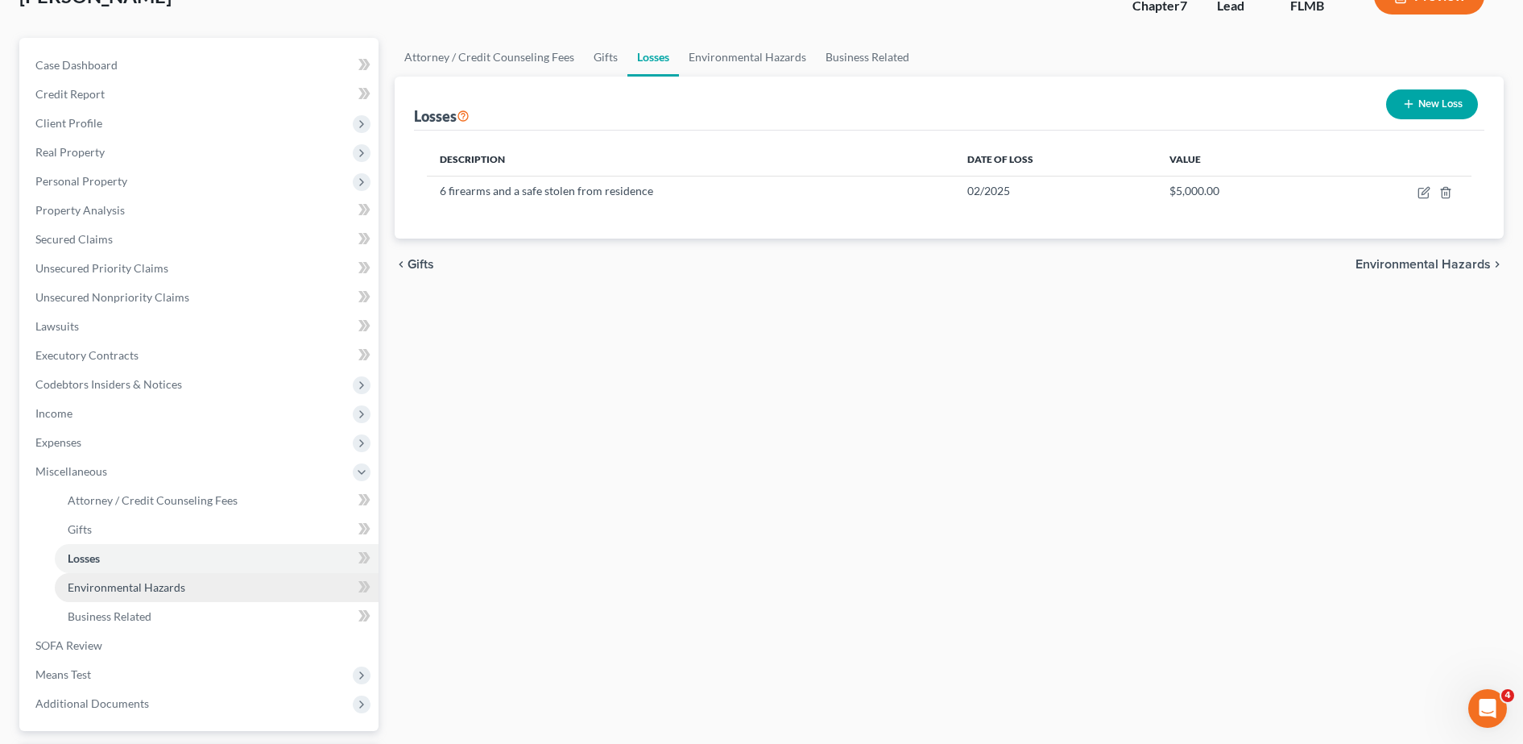
click at [236, 594] on link "Environmental Hazards" at bounding box center [217, 587] width 324 height 29
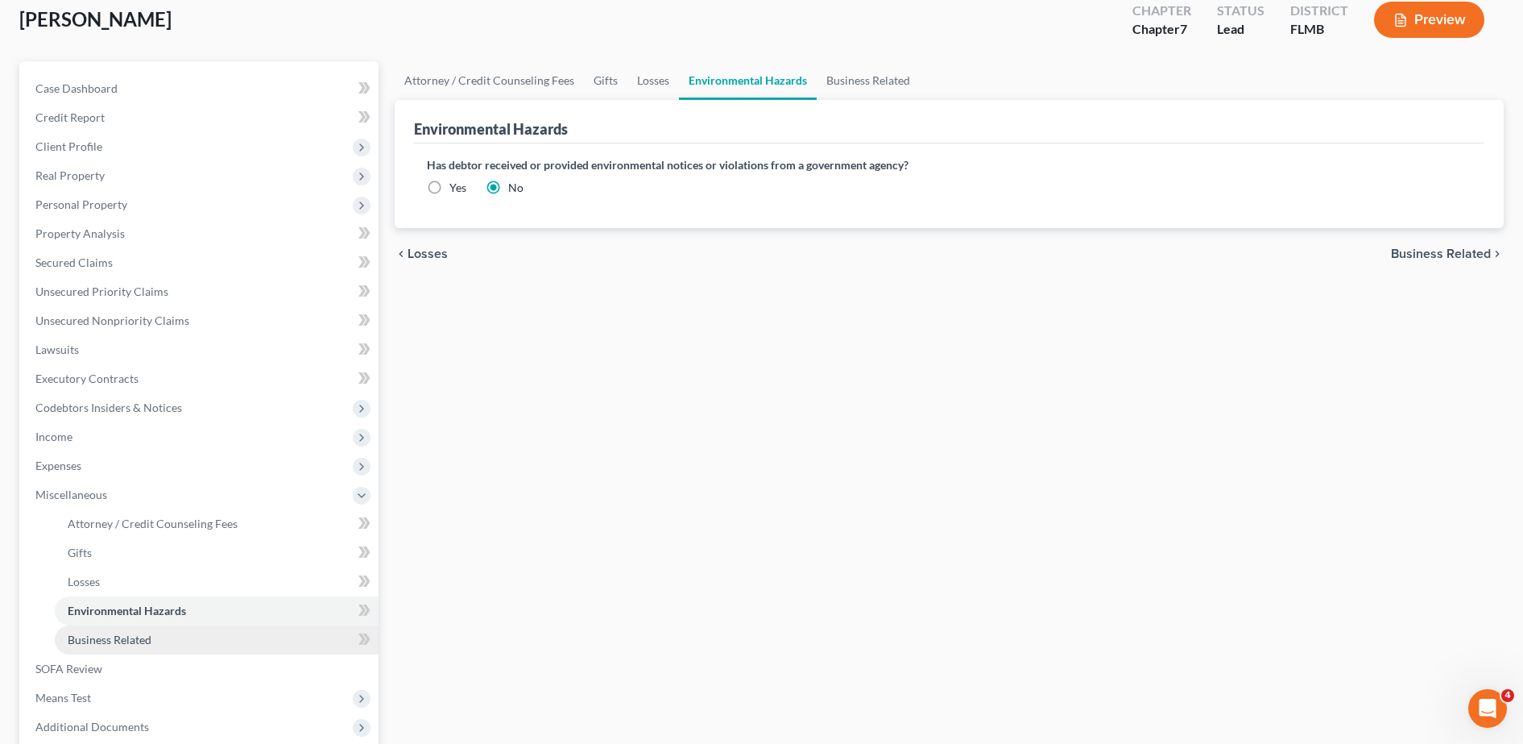
click at [192, 638] on link "Business Related" at bounding box center [217, 639] width 324 height 29
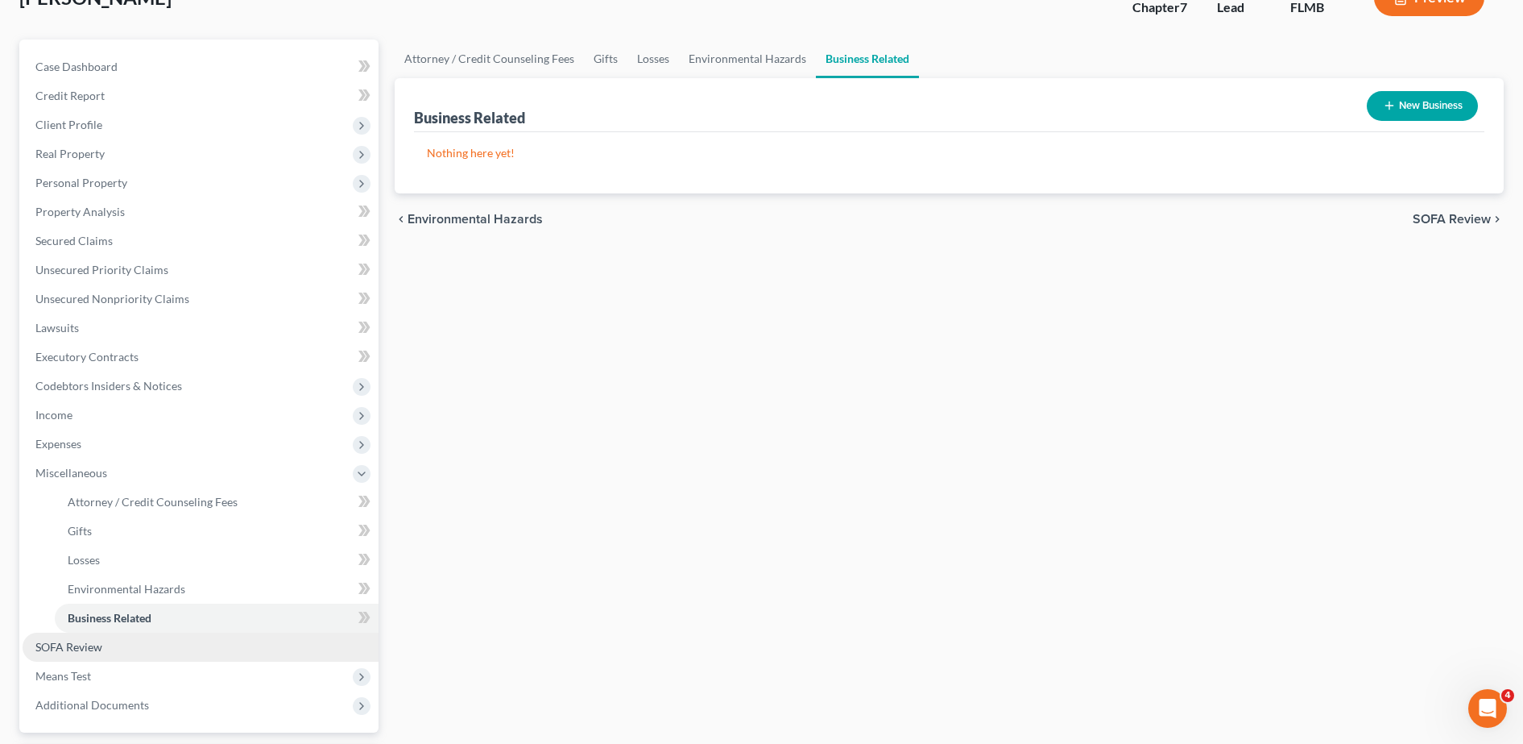
click at [139, 634] on link "SOFA Review" at bounding box center [201, 646] width 356 height 29
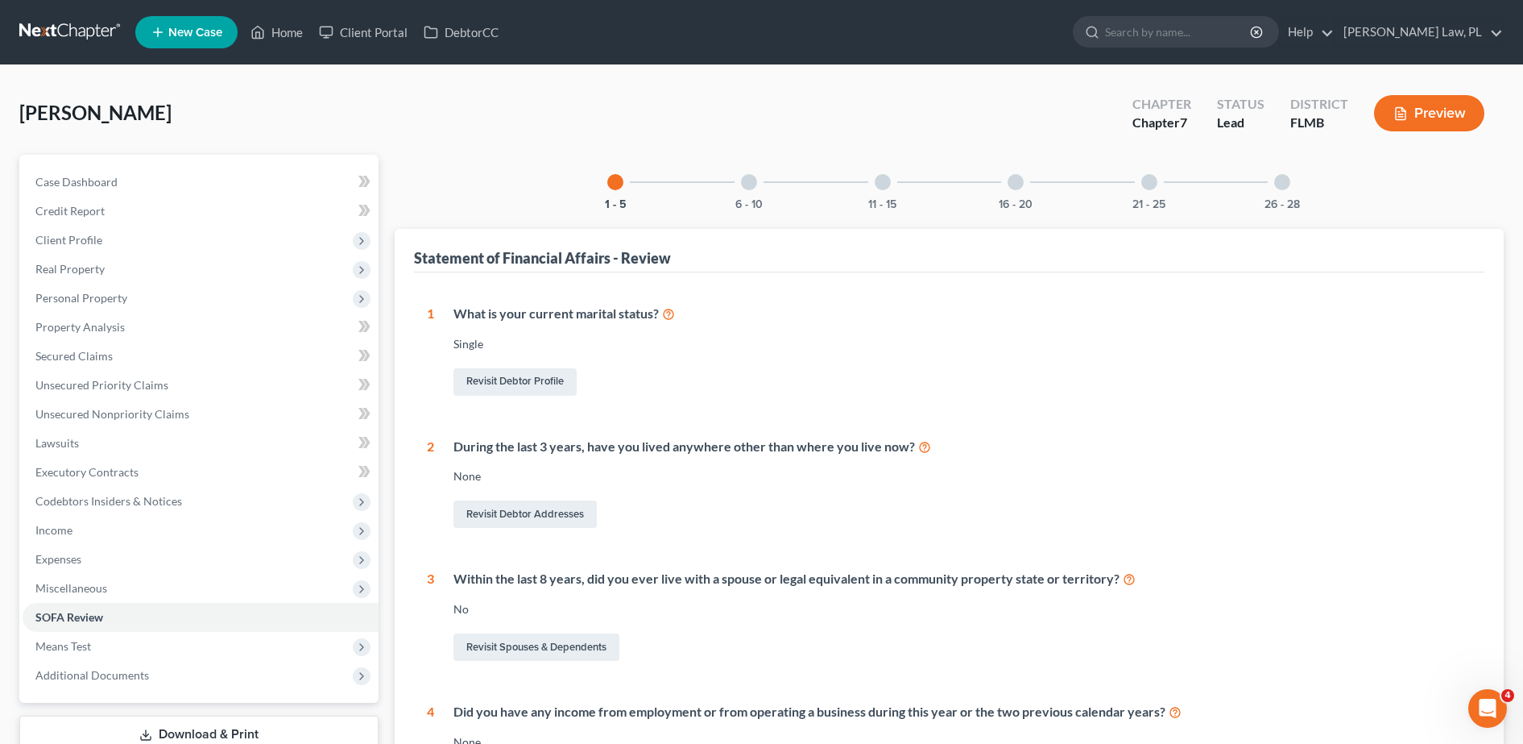
click at [752, 170] on div "6 - 10" at bounding box center [749, 182] width 55 height 55
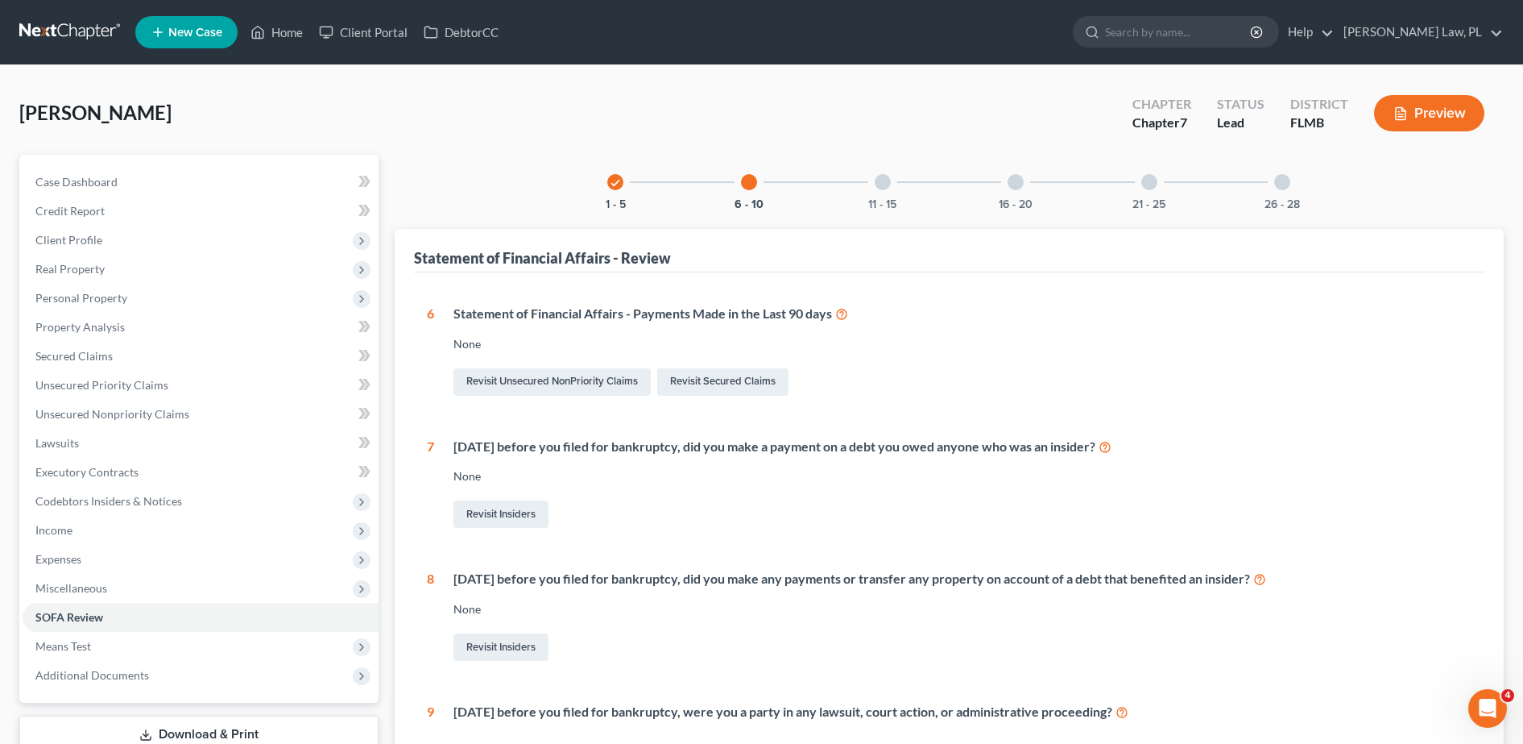
click at [869, 187] on div "11 - 15" at bounding box center [883, 182] width 55 height 55
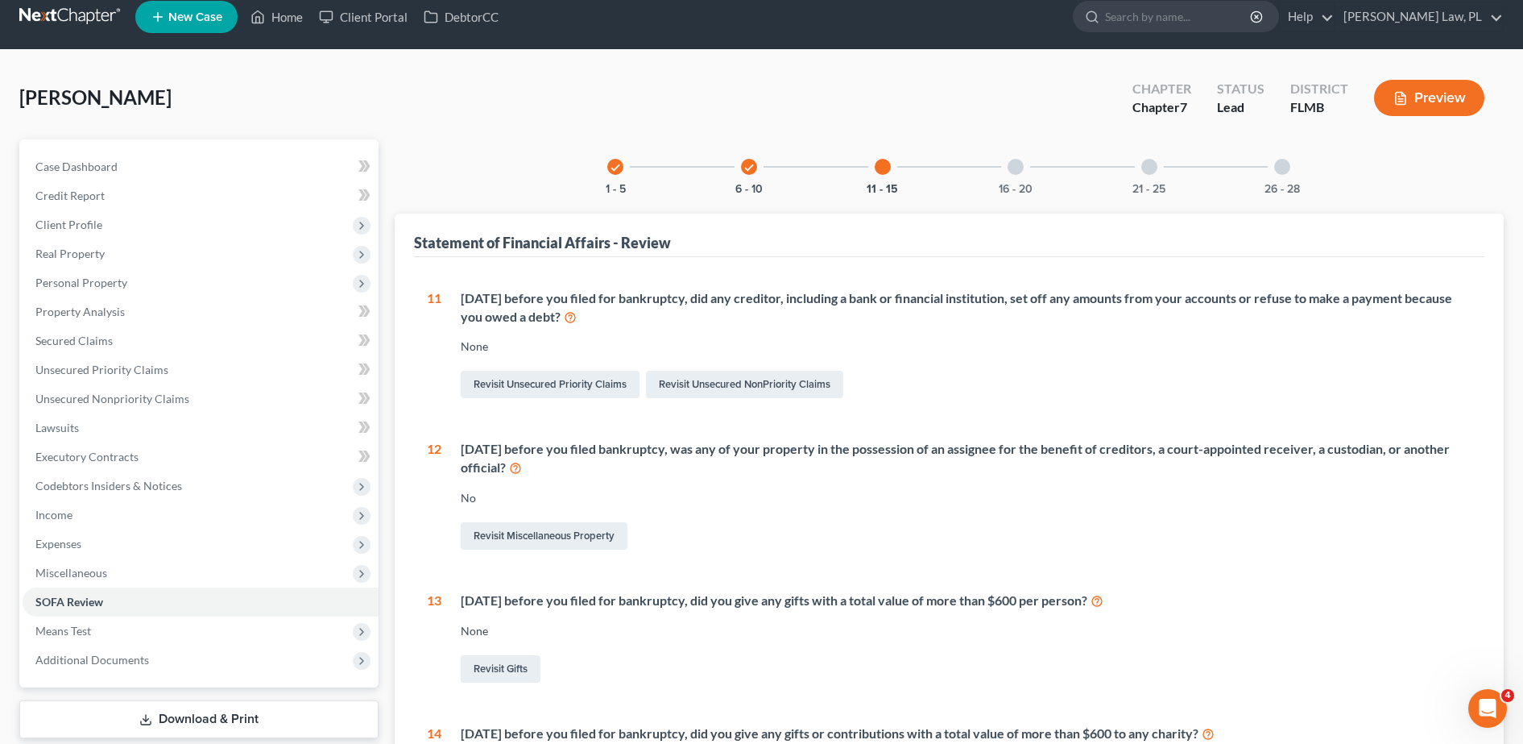
click at [1023, 172] on div "16 - 20" at bounding box center [1016, 166] width 55 height 55
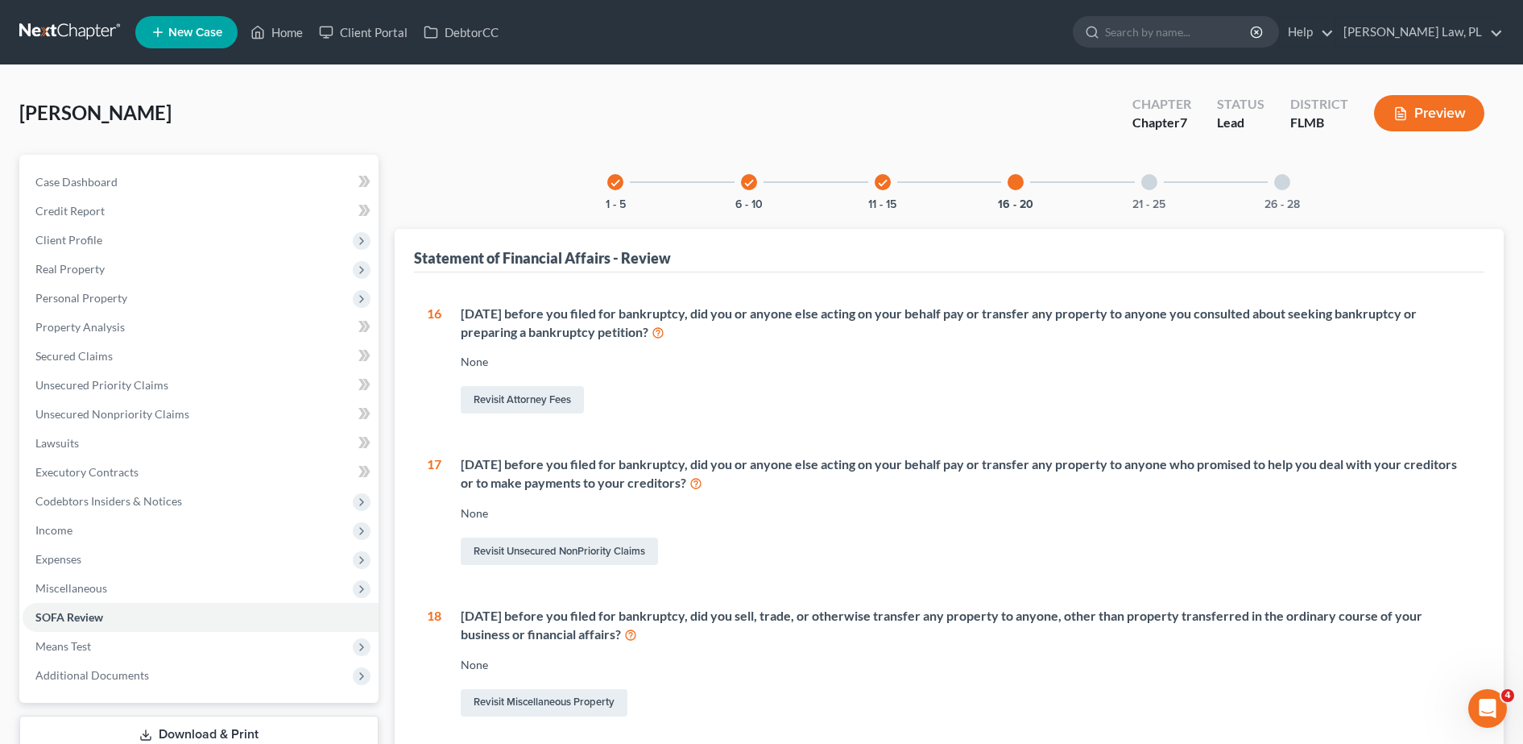
click at [1150, 187] on div at bounding box center [1150, 182] width 16 height 16
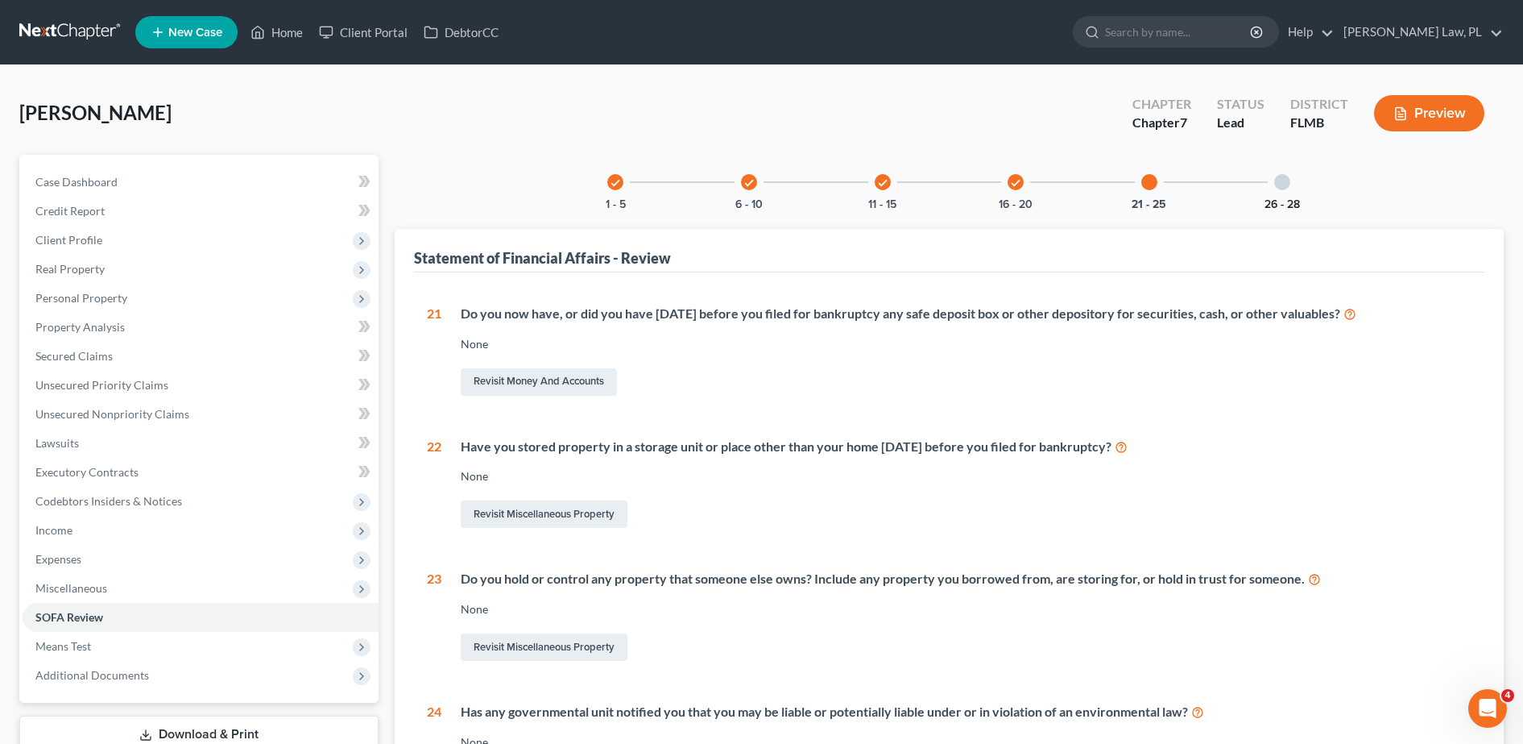
click at [1279, 199] on button "26 - 28" at bounding box center [1282, 204] width 35 height 11
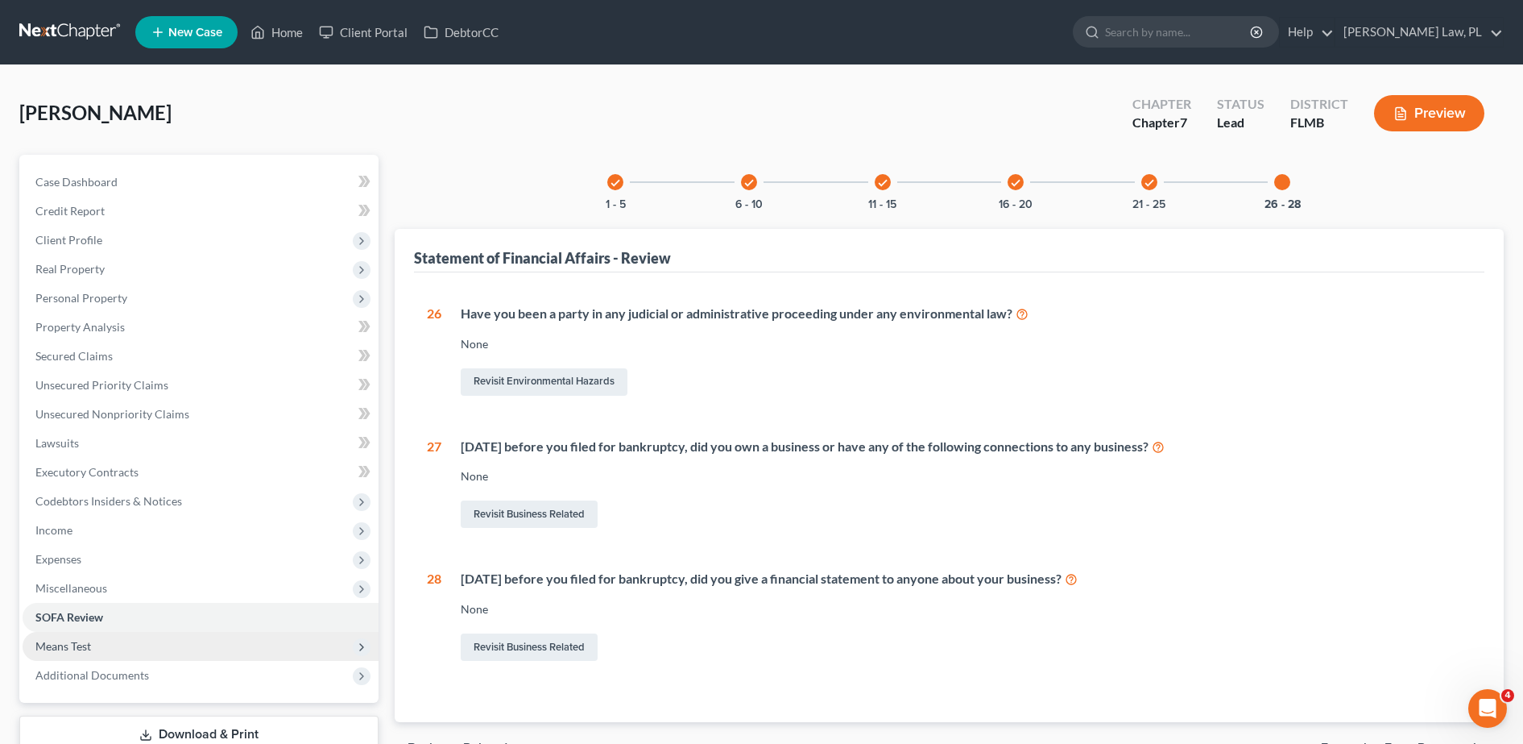
click at [141, 647] on span "Means Test" at bounding box center [201, 646] width 356 height 29
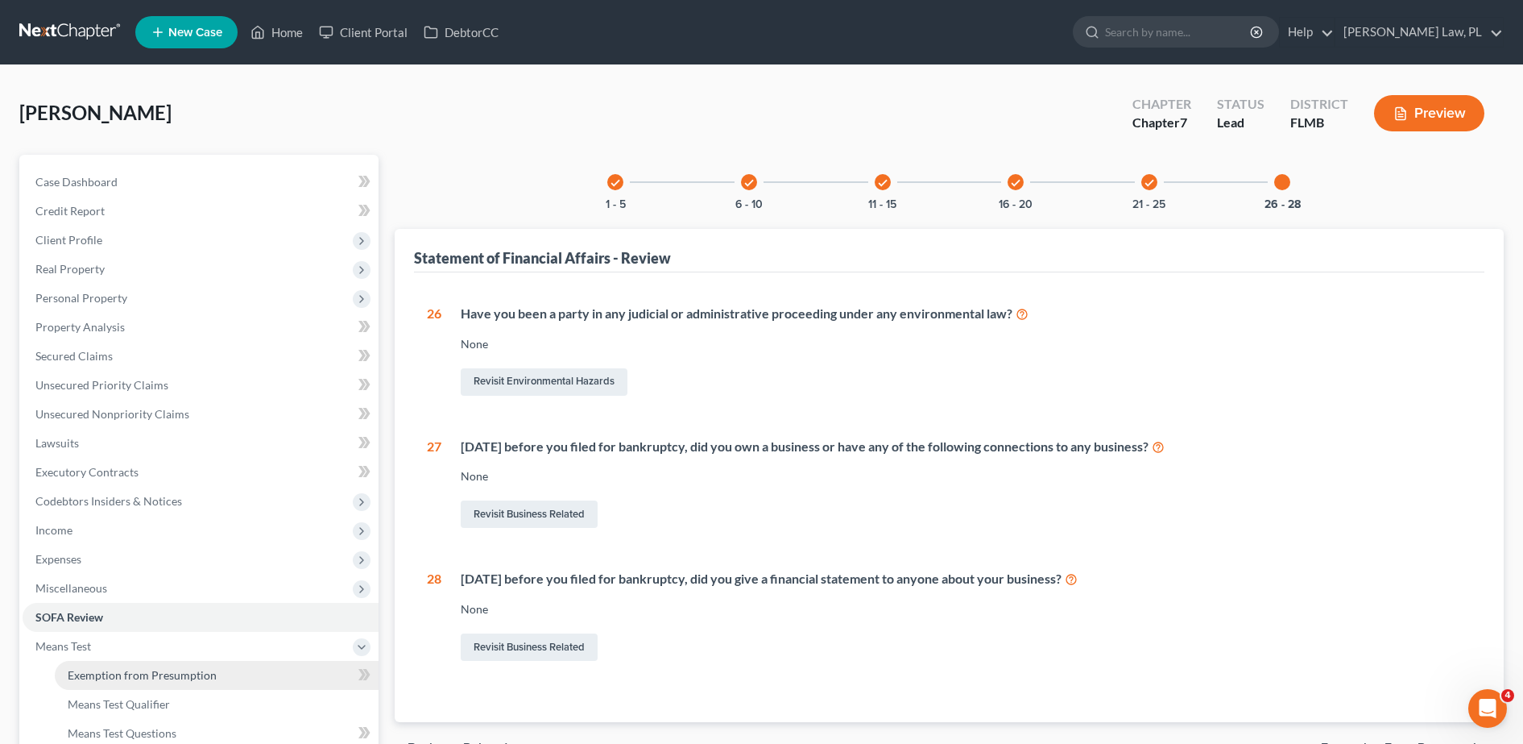
click at [144, 675] on span "Exemption from Presumption" at bounding box center [142, 675] width 149 height 14
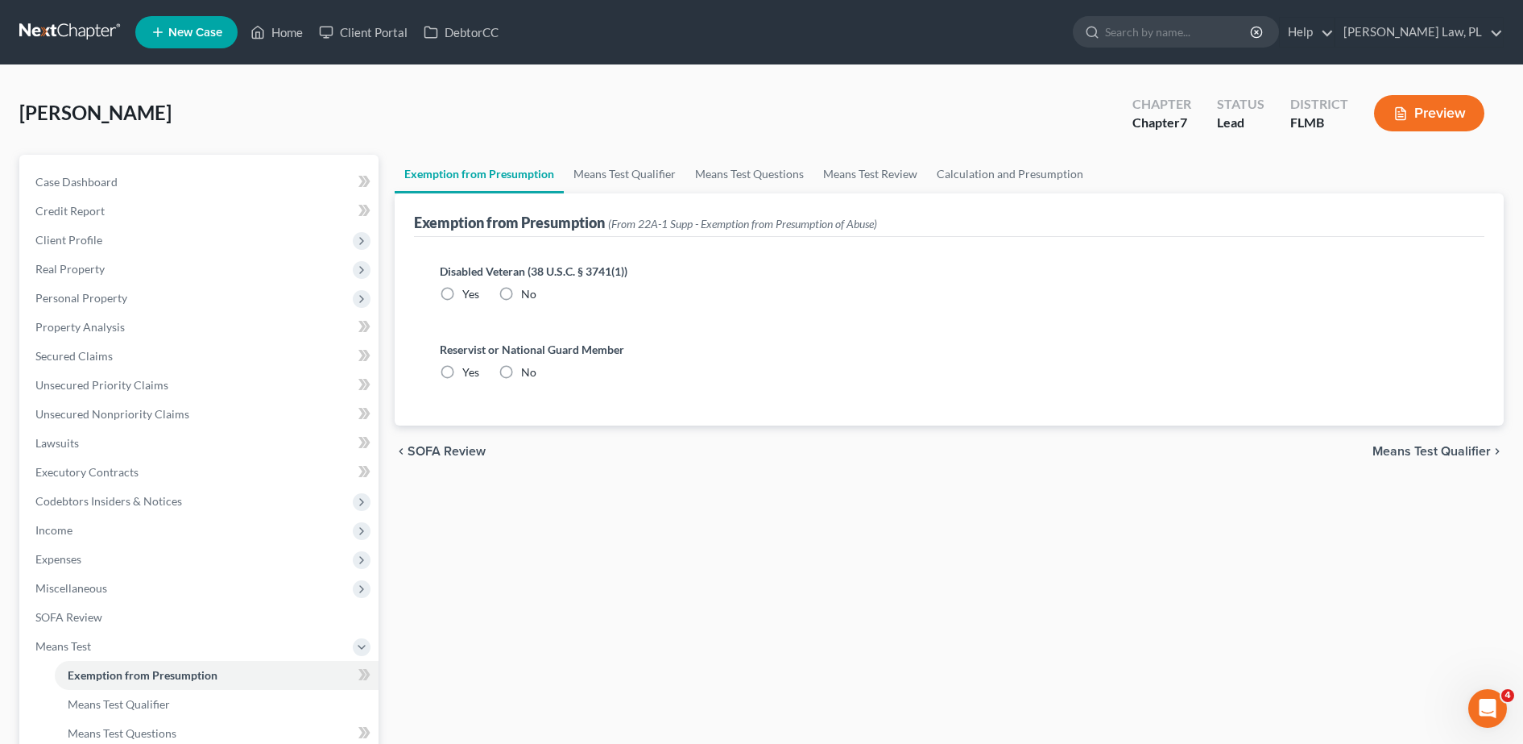
click at [521, 293] on label "No" at bounding box center [528, 294] width 15 height 16
click at [528, 293] on input "No" at bounding box center [533, 291] width 10 height 10
radio input "true"
click at [521, 364] on label "No" at bounding box center [528, 372] width 15 height 16
click at [528, 364] on input "No" at bounding box center [533, 369] width 10 height 10
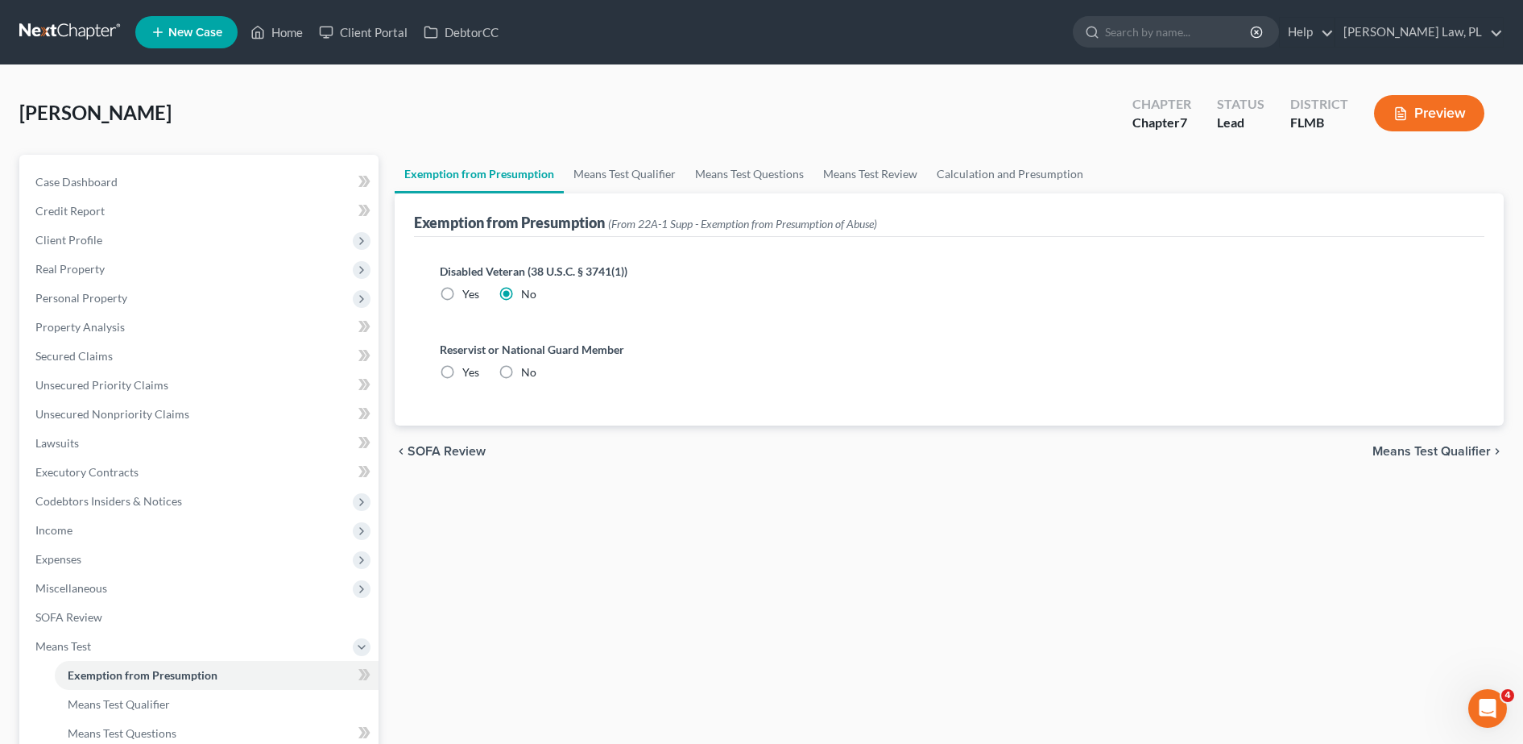
radio input "true"
click at [1431, 454] on span "Means Test Qualifier" at bounding box center [1432, 451] width 118 height 13
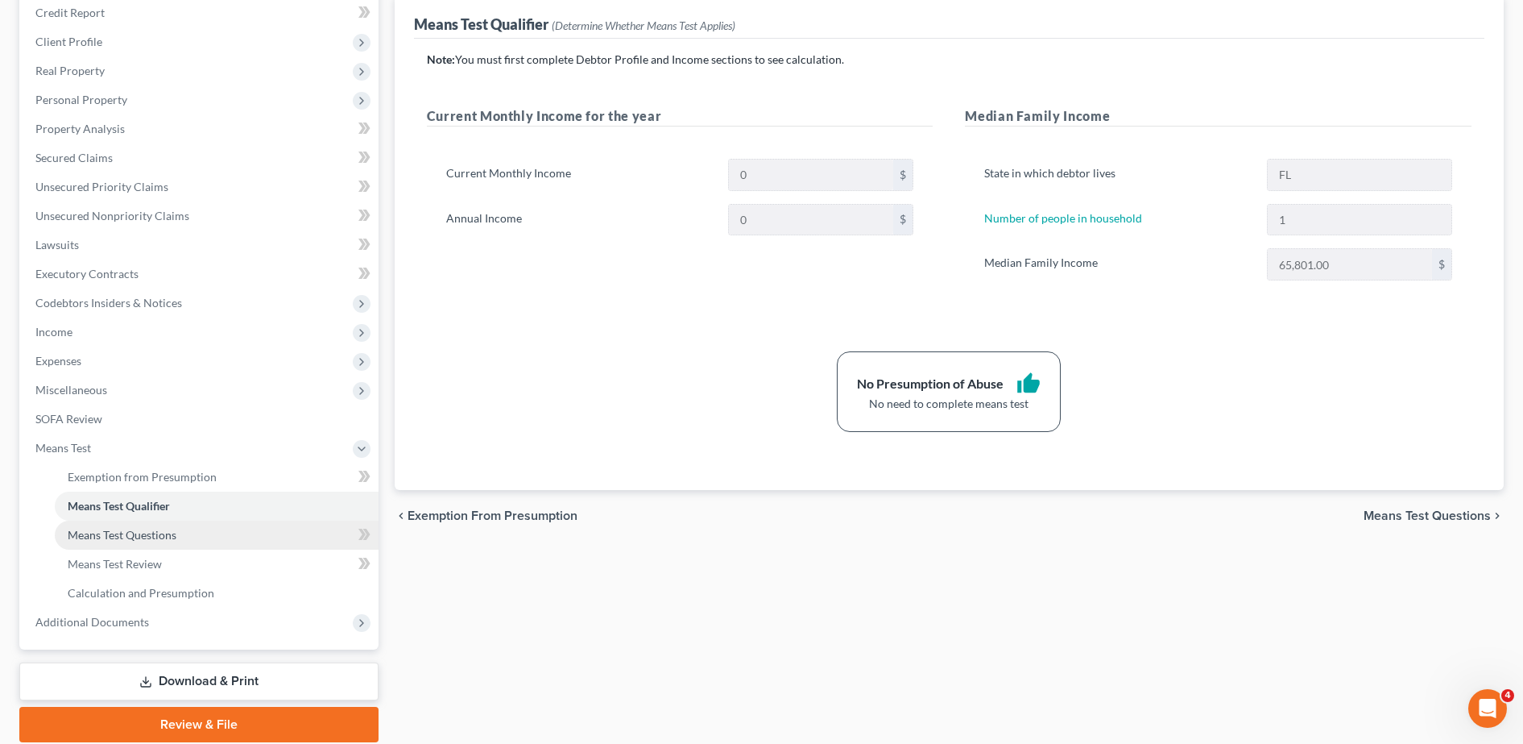
click at [197, 535] on link "Means Test Questions" at bounding box center [217, 534] width 324 height 29
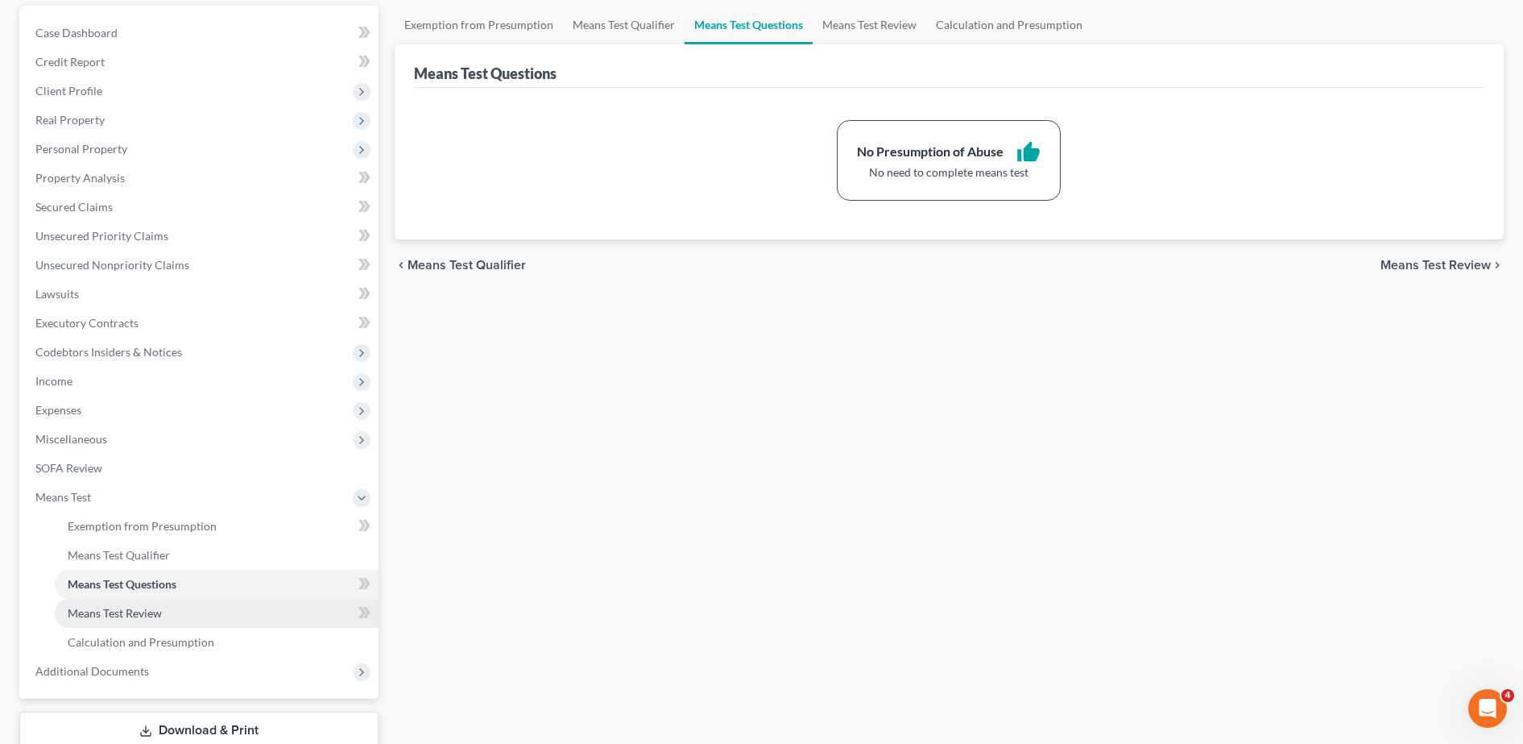
click at [118, 617] on span "Means Test Review" at bounding box center [115, 613] width 94 height 14
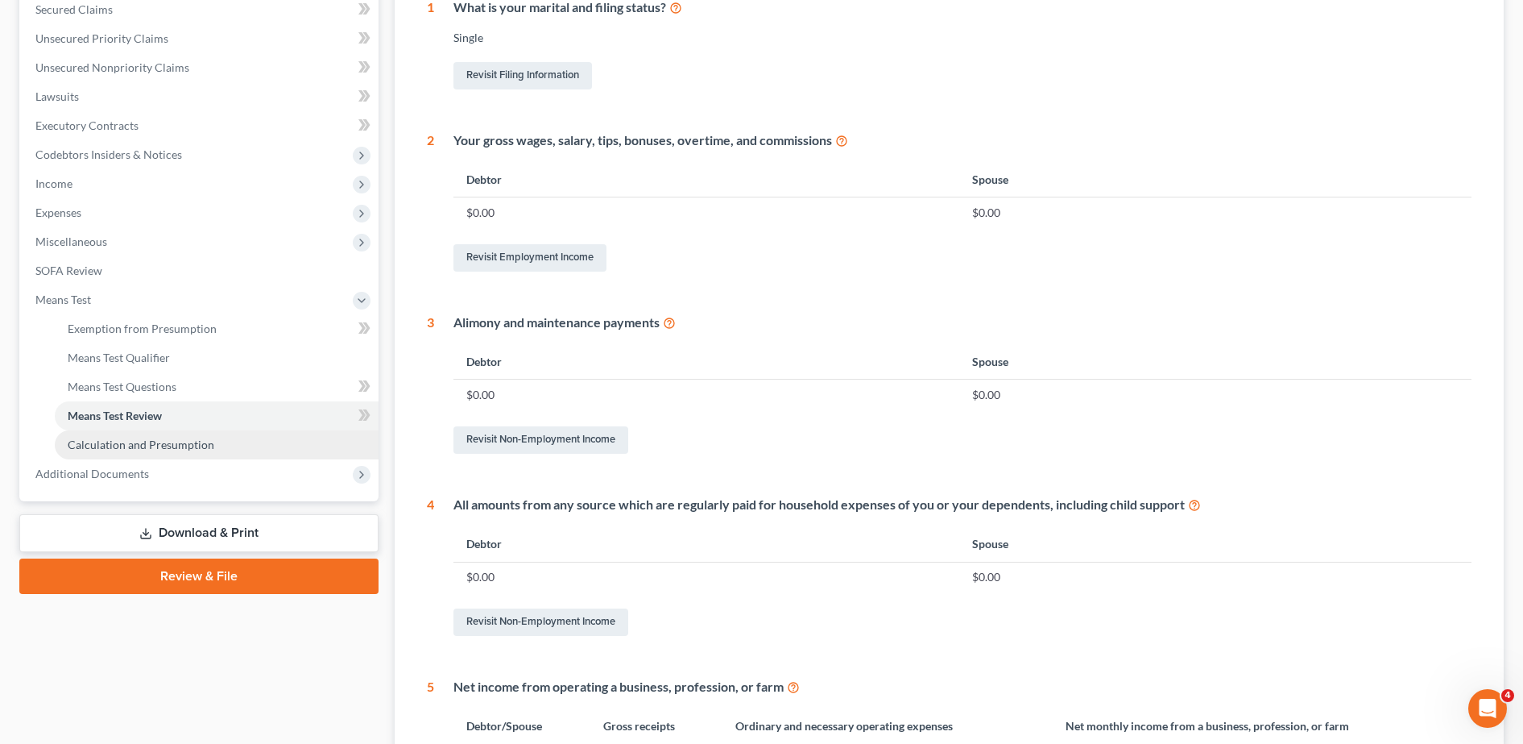
click at [162, 453] on link "Calculation and Presumption" at bounding box center [217, 444] width 324 height 29
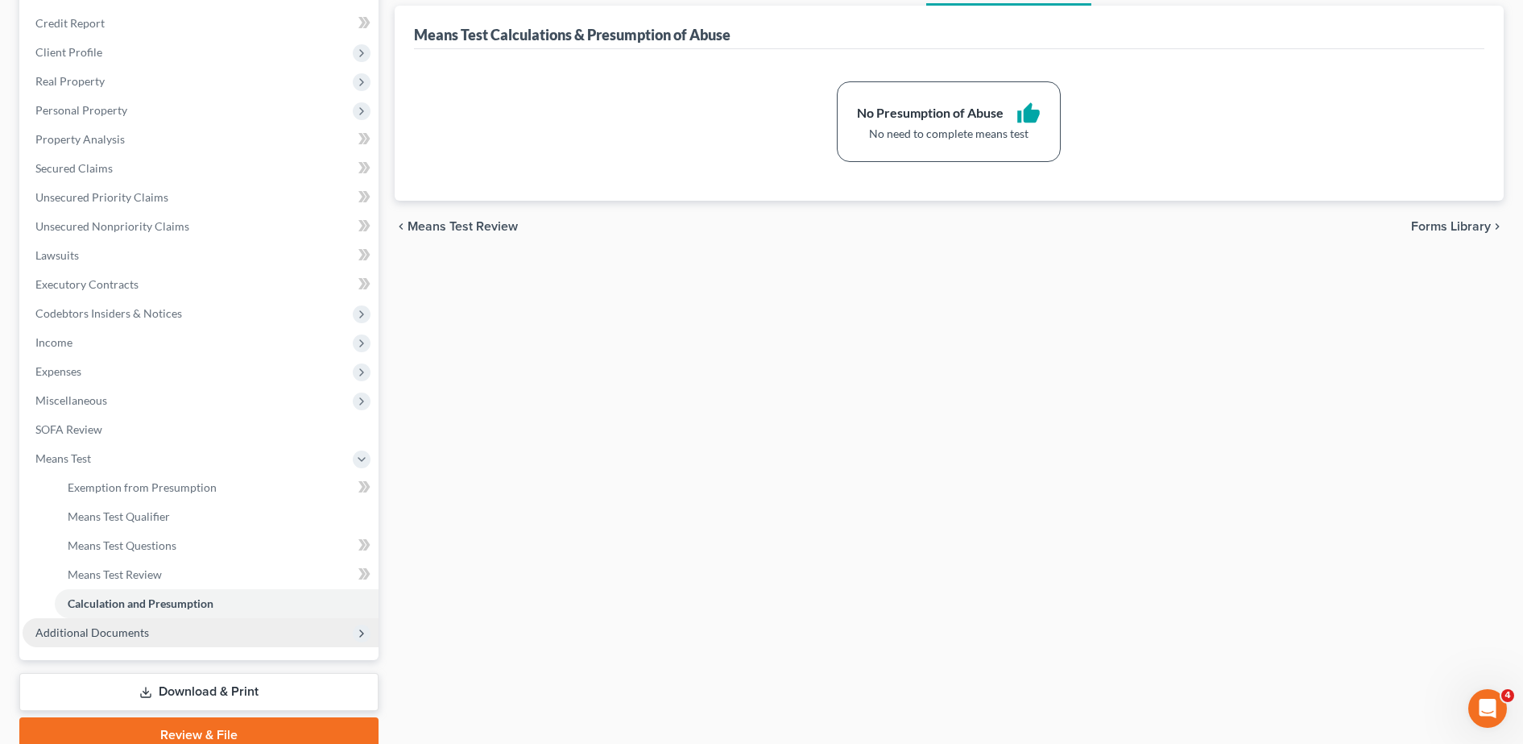
click at [123, 625] on span "Additional Documents" at bounding box center [92, 632] width 114 height 14
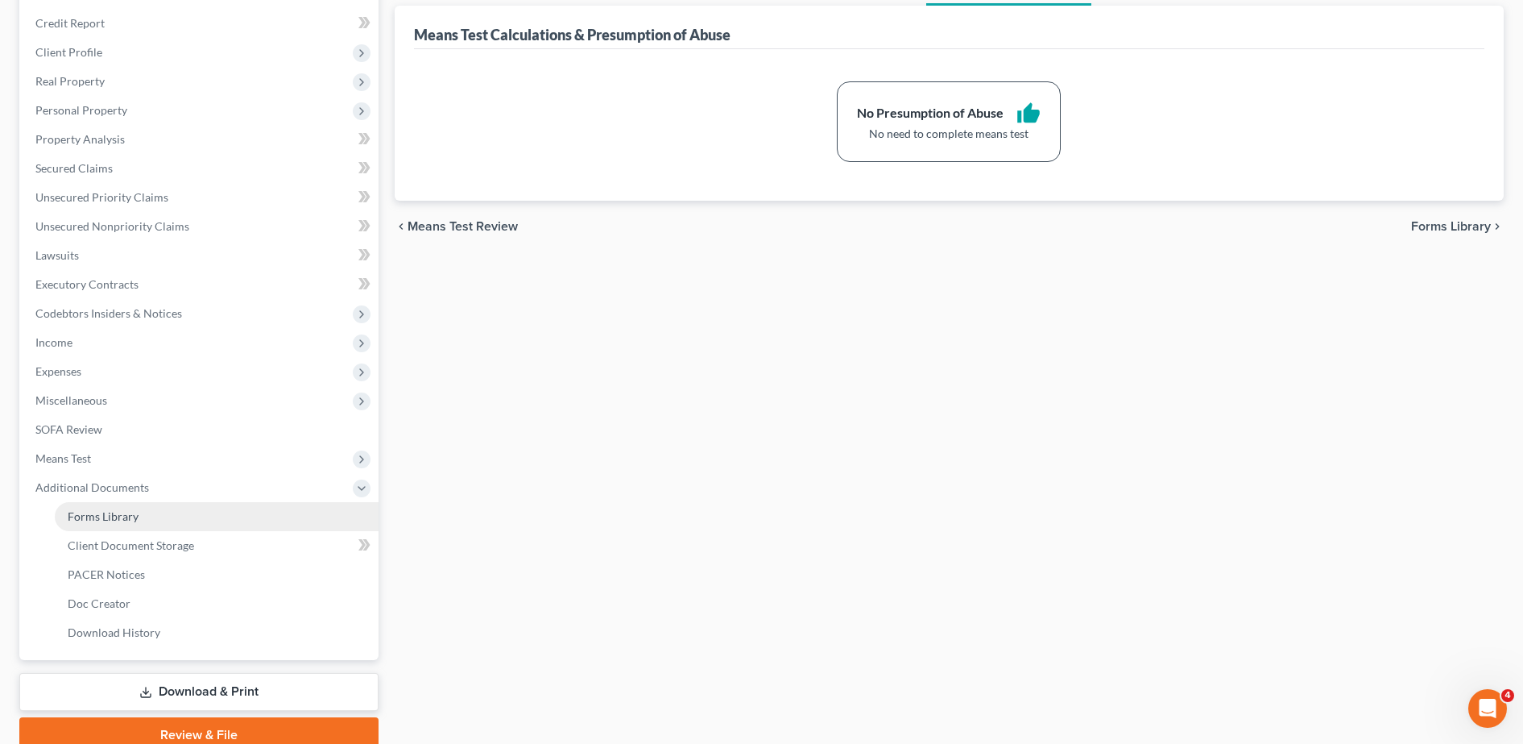
click at [179, 516] on link "Forms Library" at bounding box center [217, 516] width 324 height 29
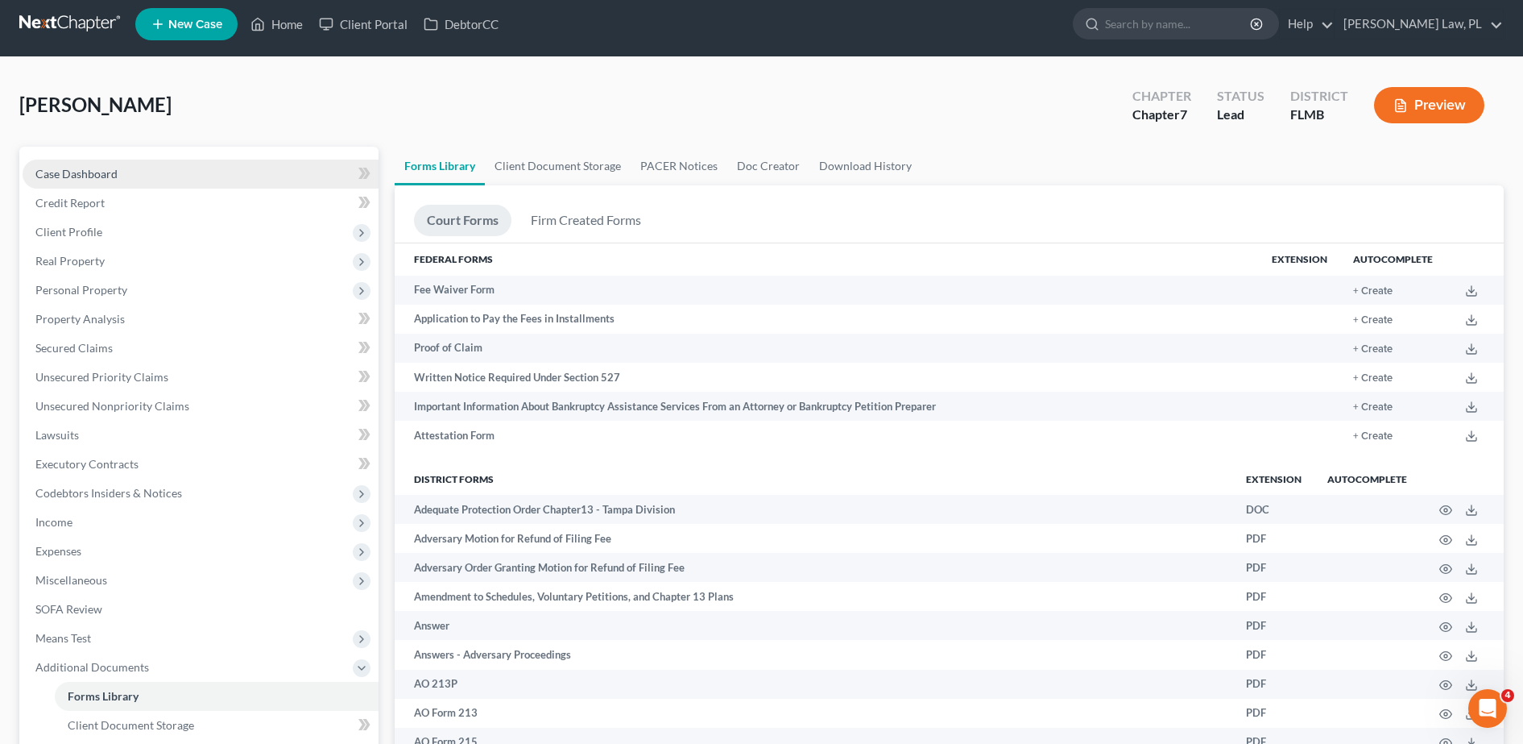
click at [197, 175] on link "Case Dashboard" at bounding box center [201, 174] width 356 height 29
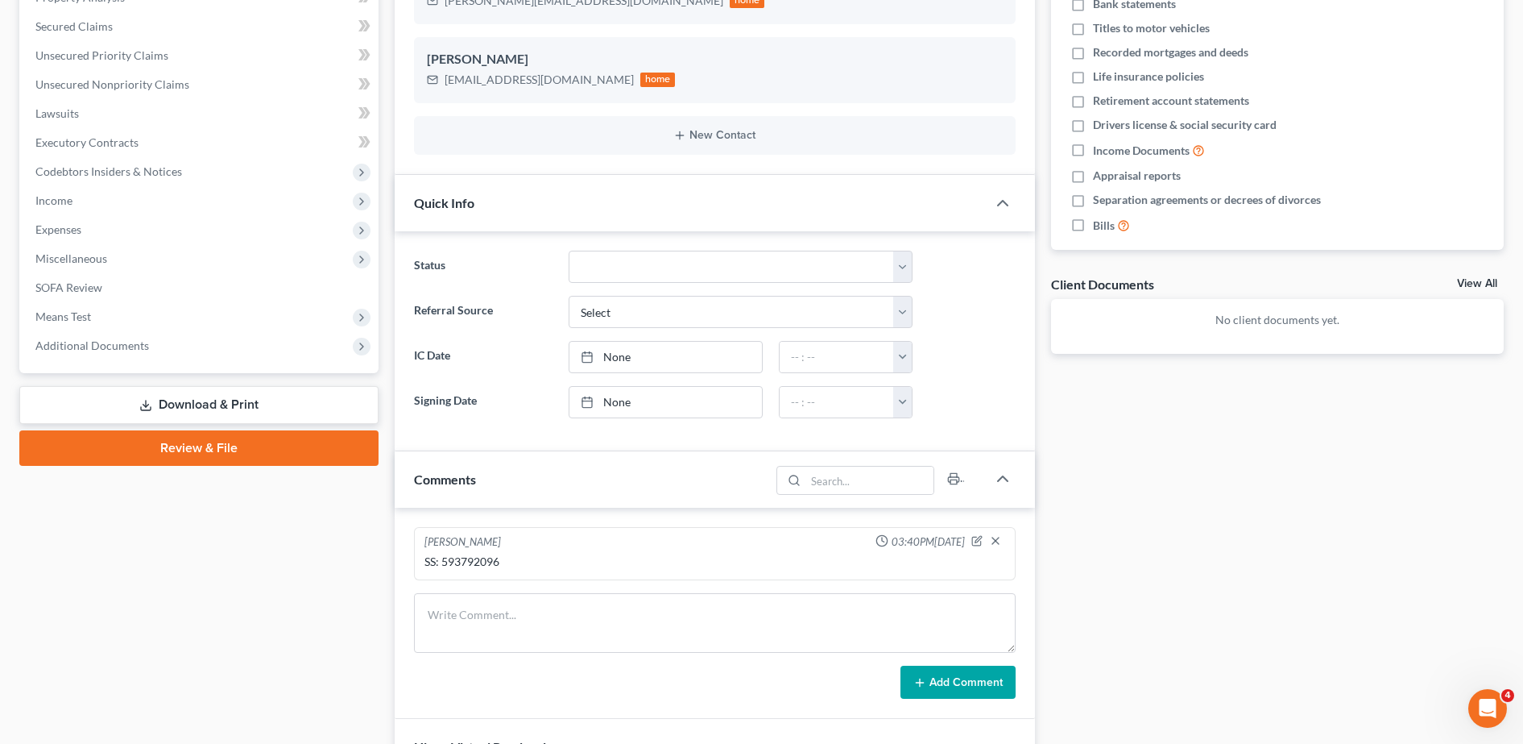
click at [274, 408] on link "Download & Print" at bounding box center [198, 405] width 359 height 38
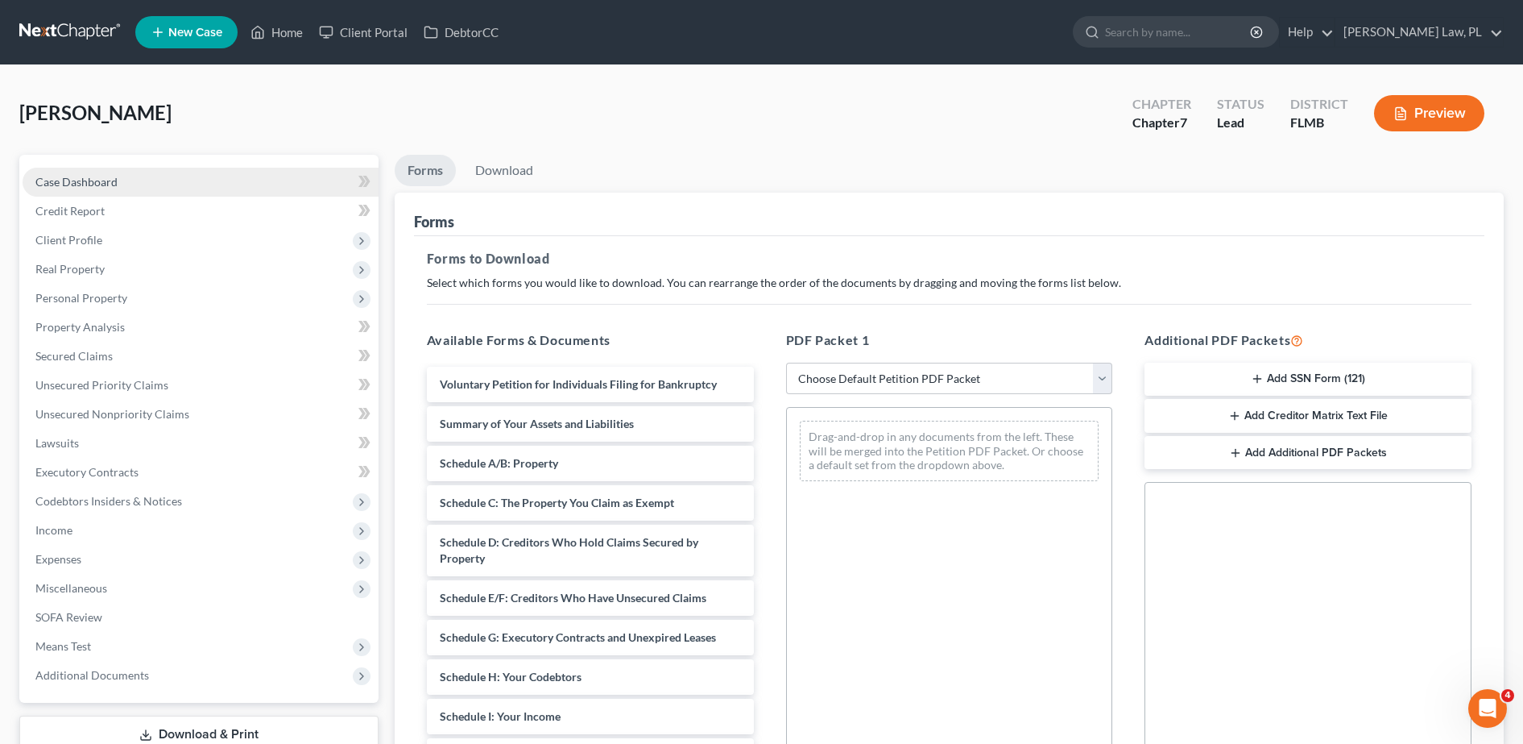
click at [166, 180] on link "Case Dashboard" at bounding box center [201, 182] width 356 height 29
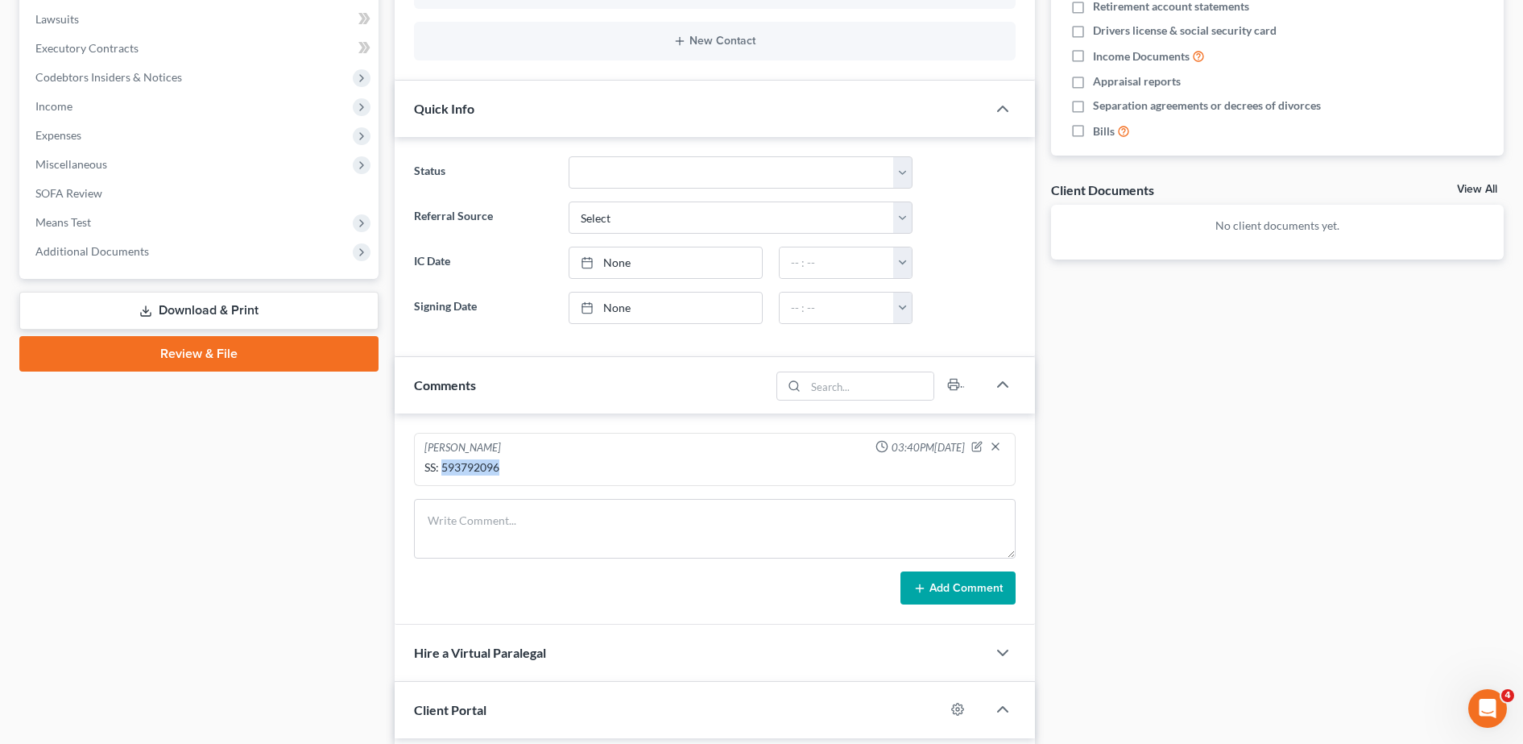
drag, startPoint x: 444, startPoint y: 469, endPoint x: 533, endPoint y: 480, distance: 90.1
click at [533, 480] on div "[PERSON_NAME] 03:40PM[DATE] SS: 593792096" at bounding box center [715, 459] width 602 height 53
copy div "593792096"
click at [214, 305] on link "Download & Print" at bounding box center [198, 311] width 359 height 38
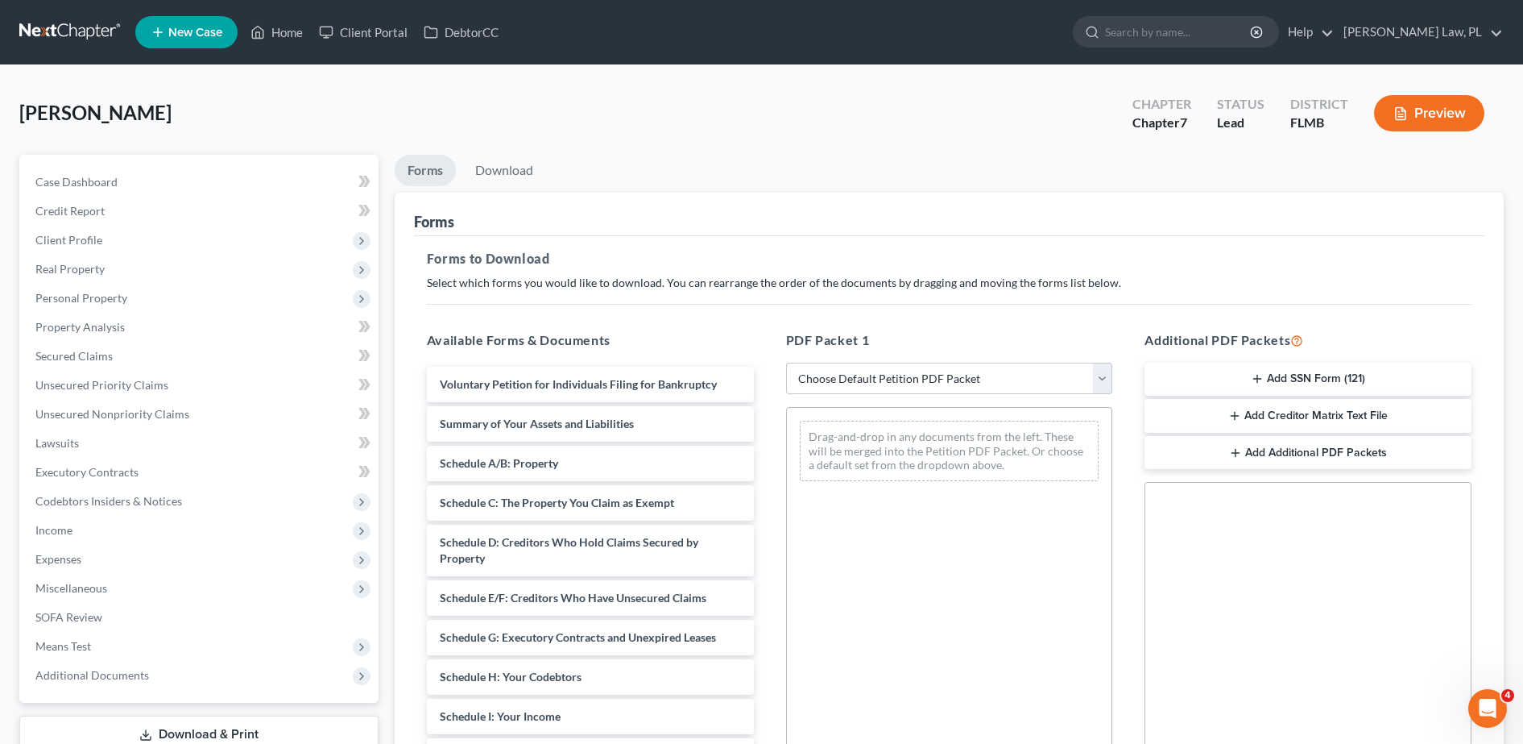
click at [872, 360] on div "PDF Packet 1 Choose Default Petition PDF Packet Complete Bankruptcy Petition (a…" at bounding box center [949, 590] width 359 height 546
click at [875, 371] on select "Choose Default Petition PDF Packet Complete Bankruptcy Petition (all forms and …" at bounding box center [949, 379] width 327 height 32
select select "0"
click at [786, 363] on select "Choose Default Petition PDF Packet Complete Bankruptcy Petition (all forms and …" at bounding box center [949, 379] width 327 height 32
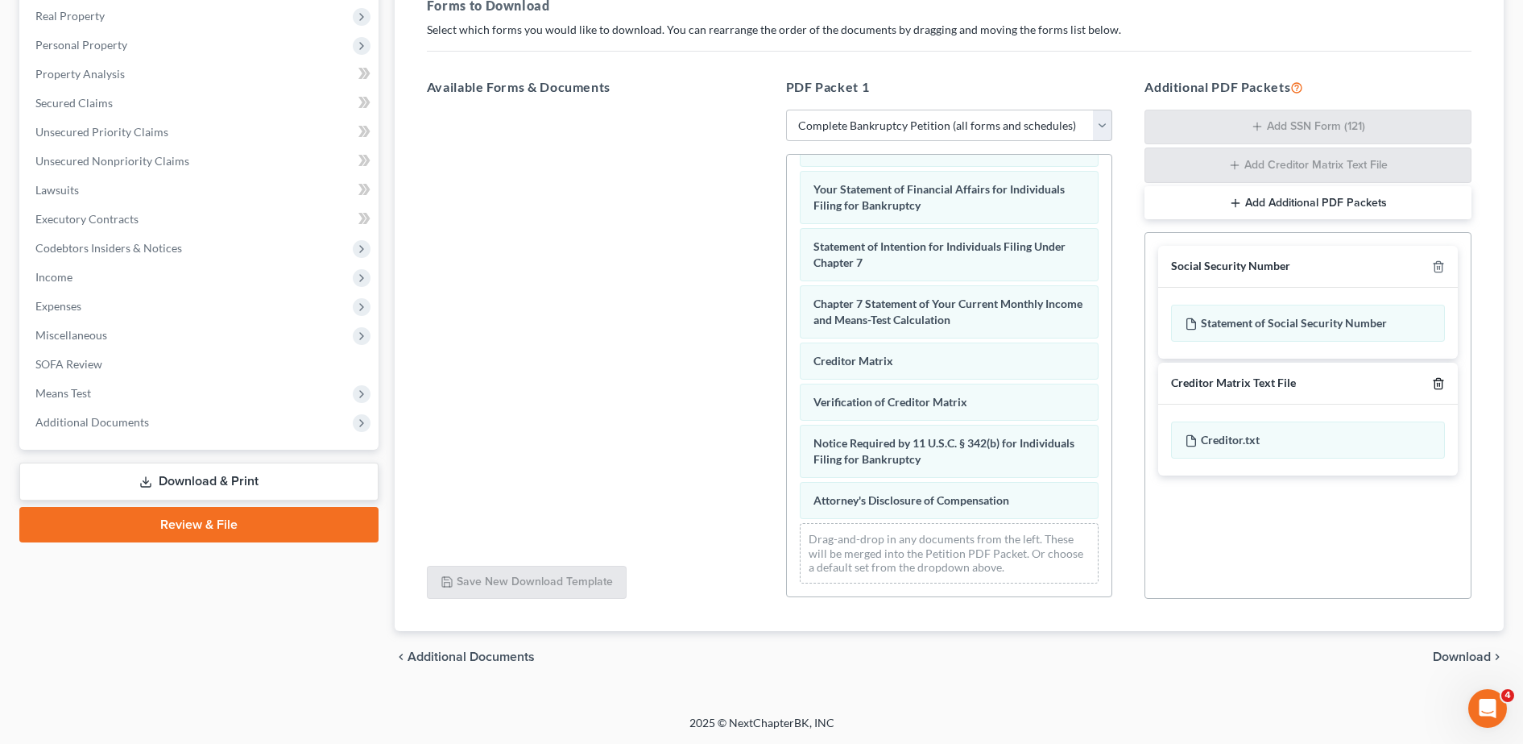
click at [1440, 383] on line "button" at bounding box center [1440, 384] width 0 height 3
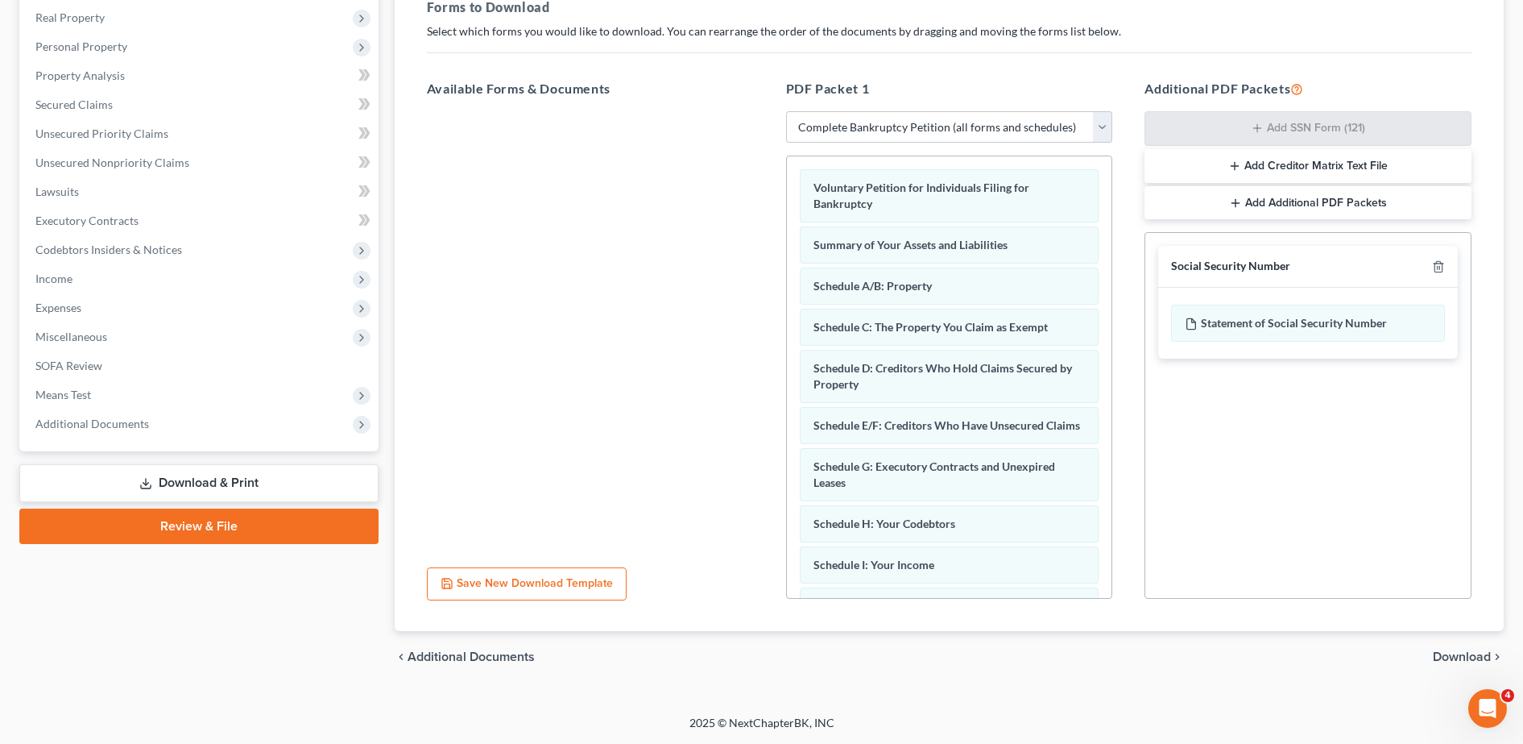
click at [1463, 657] on span "Download" at bounding box center [1462, 656] width 58 height 13
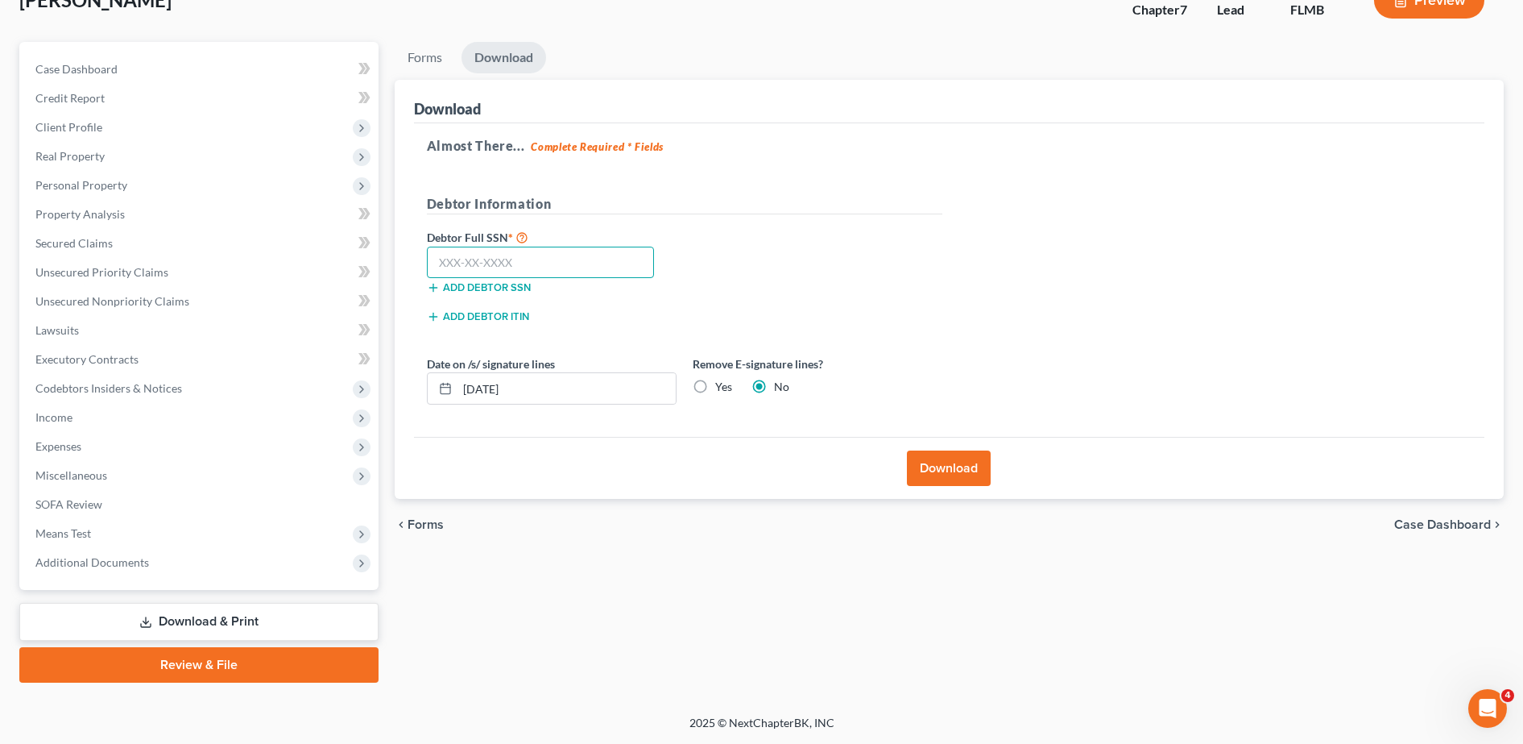
click at [576, 264] on input "text" at bounding box center [541, 263] width 228 height 32
paste input "593-79-2096"
type input "593-79-2096"
click at [710, 375] on div "Remove E-signature lines? Yes No" at bounding box center [818, 379] width 266 height 49
click at [725, 388] on label "Yes" at bounding box center [723, 387] width 17 height 16
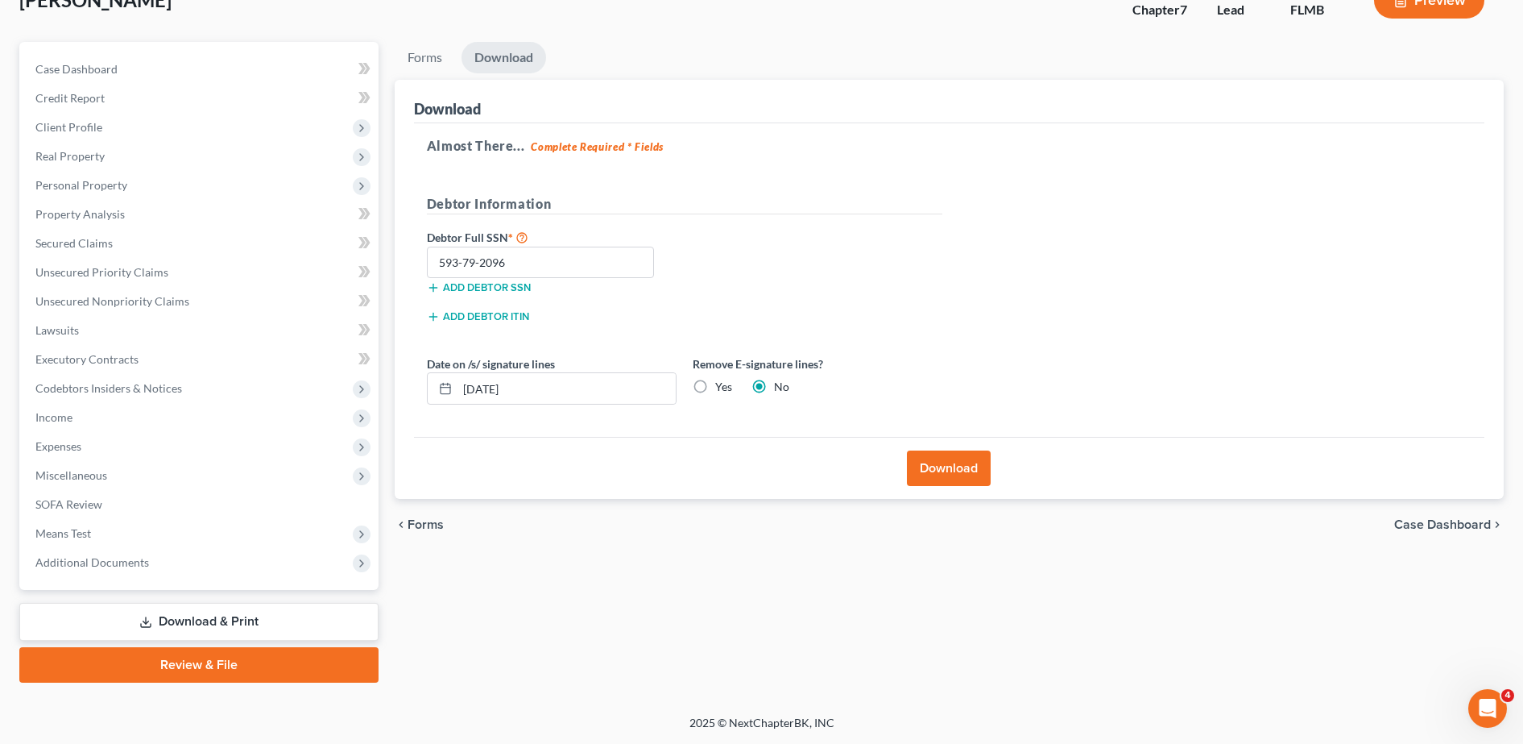
click at [725, 388] on input "Yes" at bounding box center [727, 384] width 10 height 10
radio input "true"
radio input "false"
click at [914, 464] on button "Download" at bounding box center [949, 467] width 84 height 35
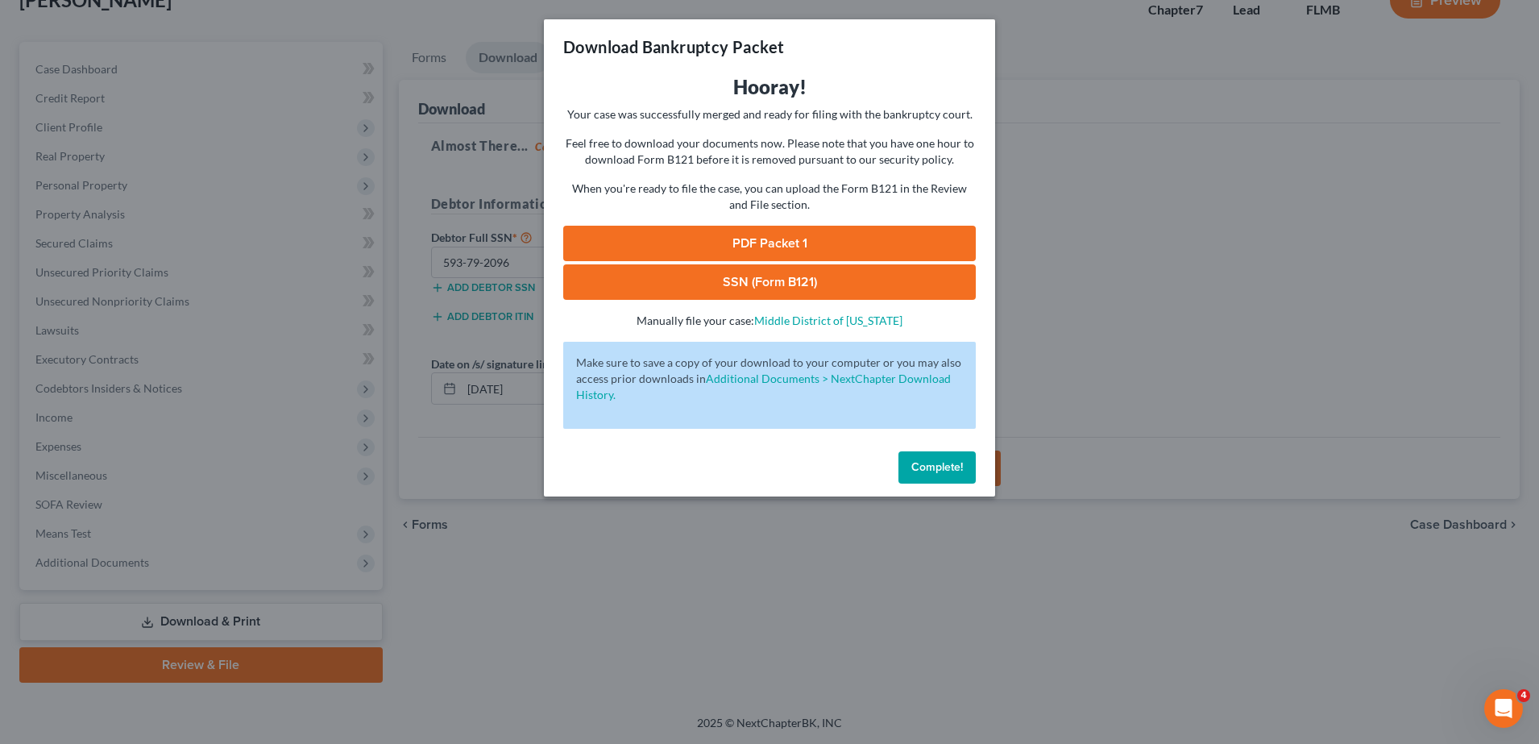
click at [523, 652] on div "Download Bankruptcy Packet Hooray! Your case was successfully merged and ready …" at bounding box center [769, 372] width 1539 height 744
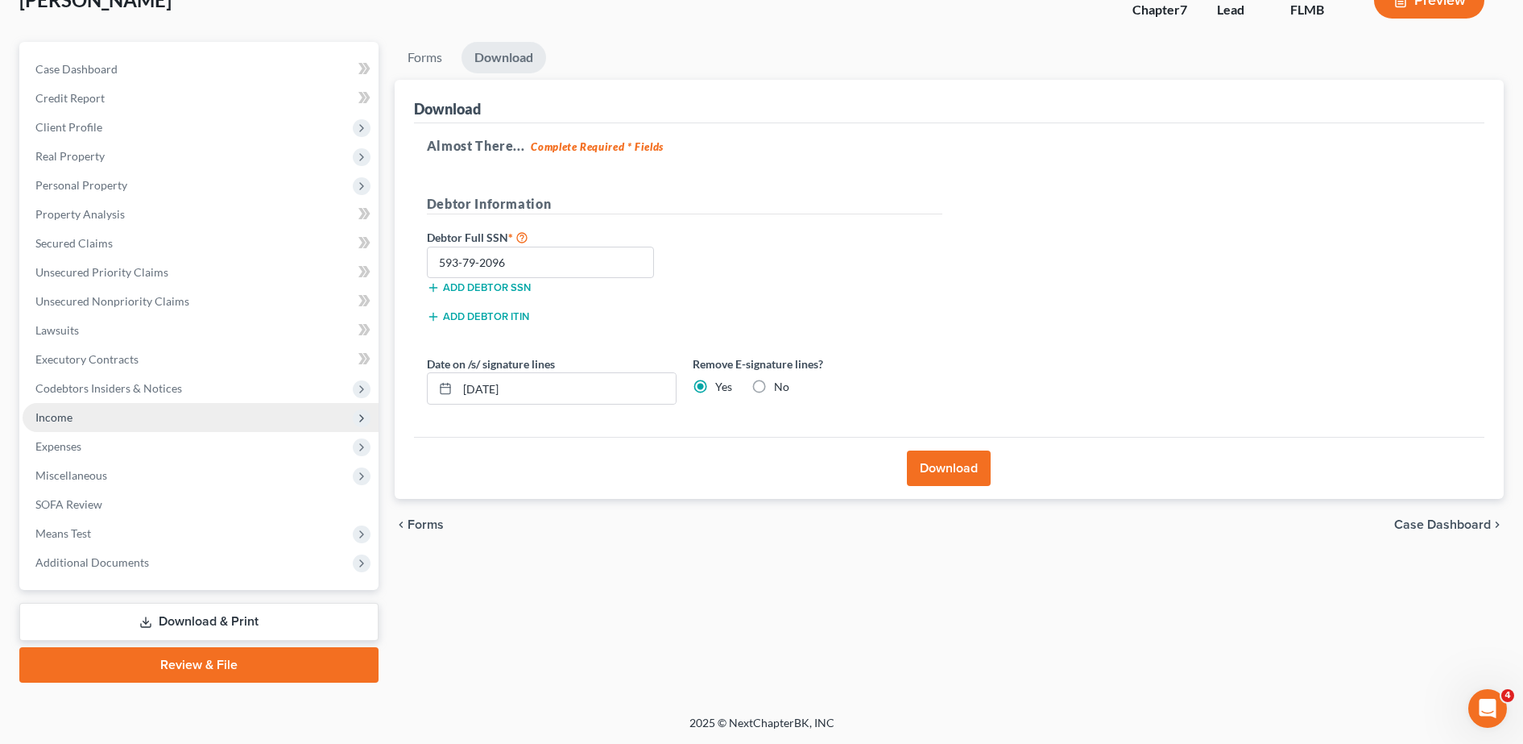
click at [102, 416] on span "Income" at bounding box center [201, 417] width 356 height 29
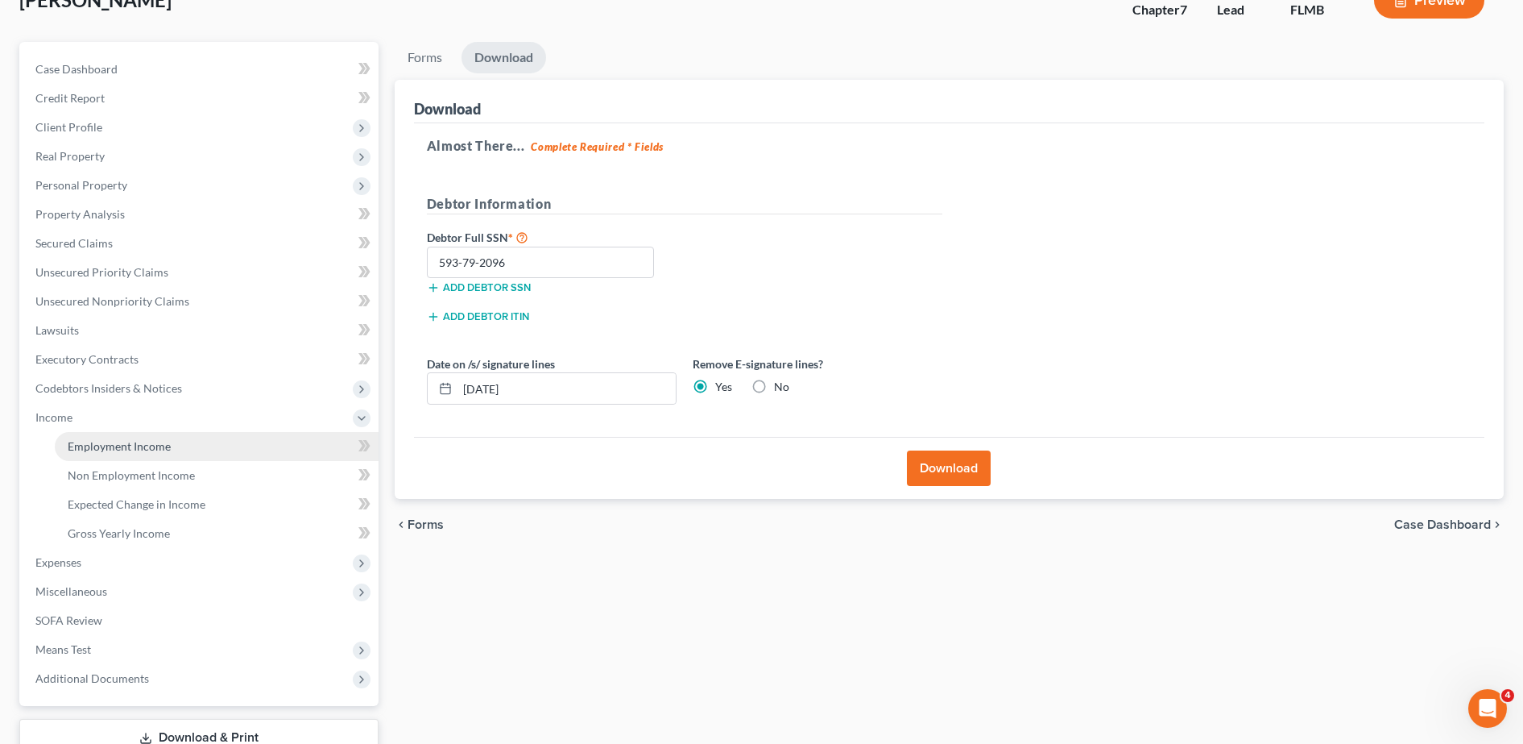
click at [90, 441] on span "Employment Income" at bounding box center [119, 446] width 103 height 14
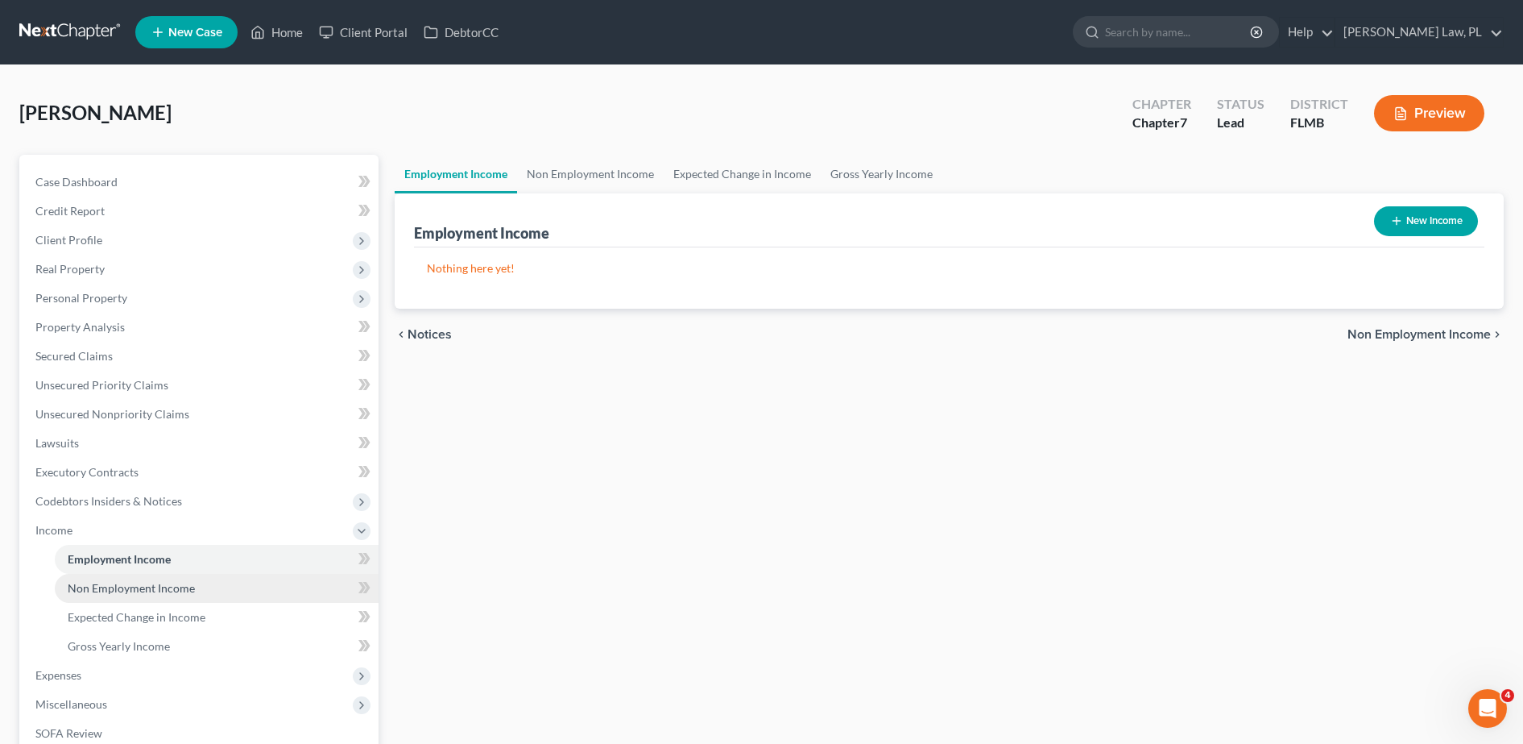
click at [143, 591] on span "Non Employment Income" at bounding box center [131, 588] width 127 height 14
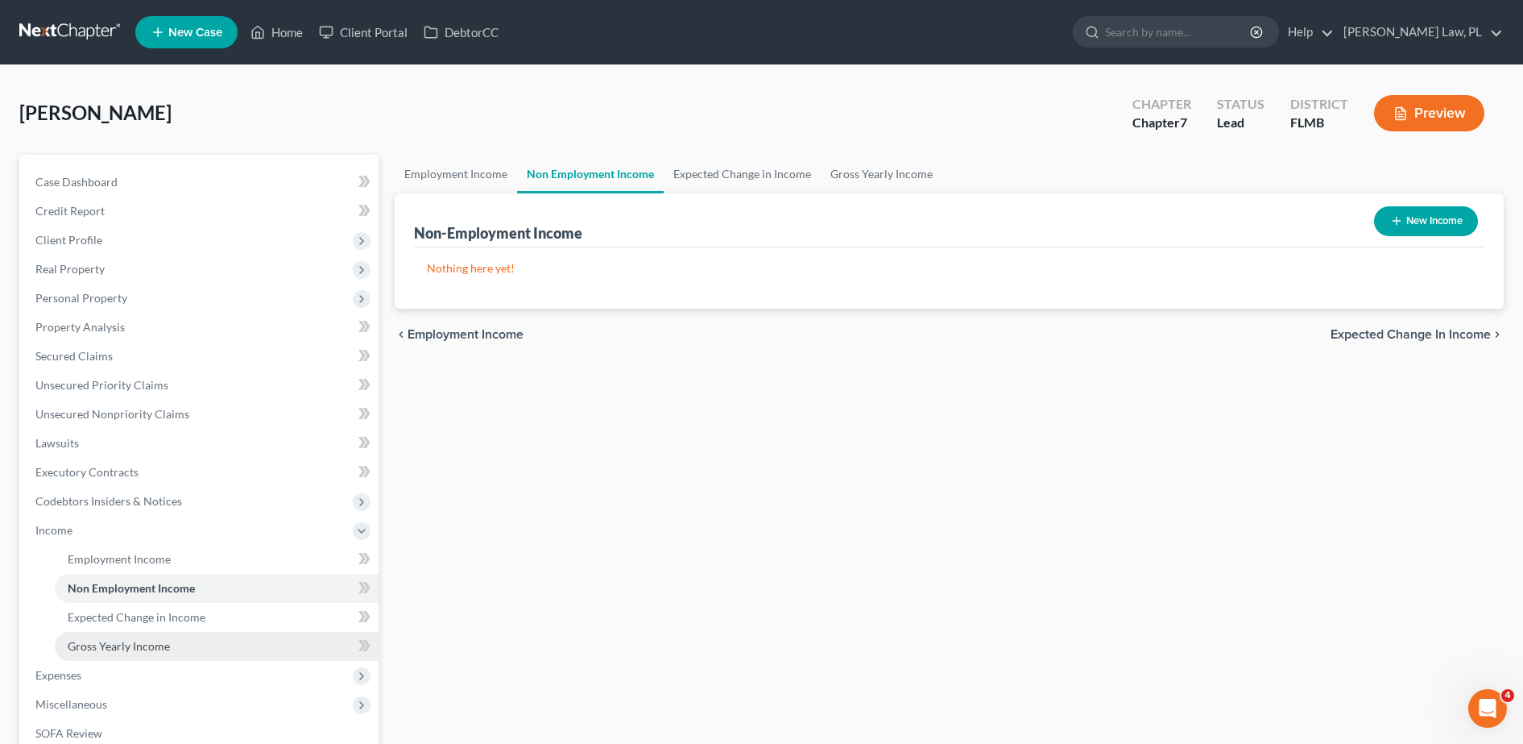
click at [134, 639] on span "Gross Yearly Income" at bounding box center [119, 646] width 102 height 14
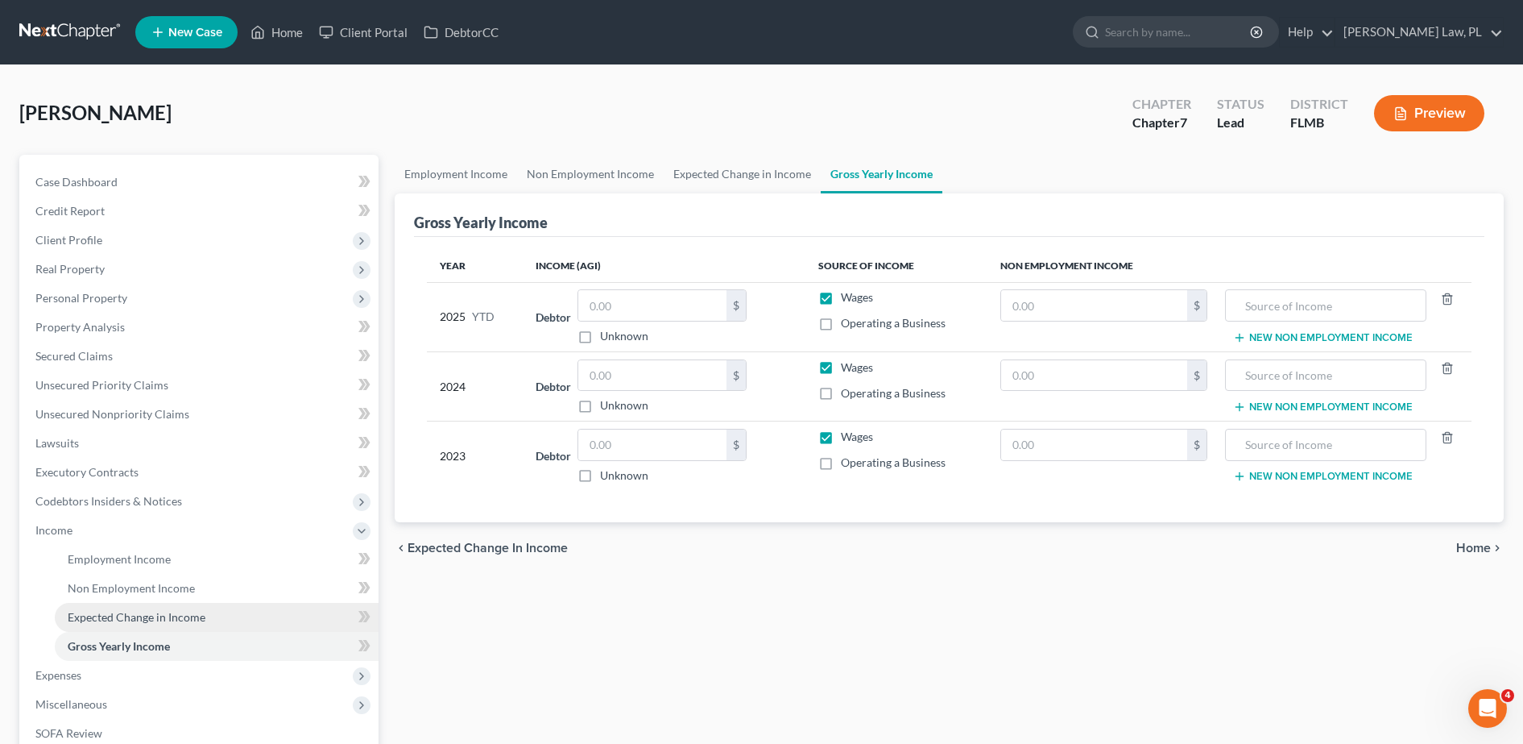
click at [189, 608] on link "Expected Change in Income" at bounding box center [217, 617] width 324 height 29
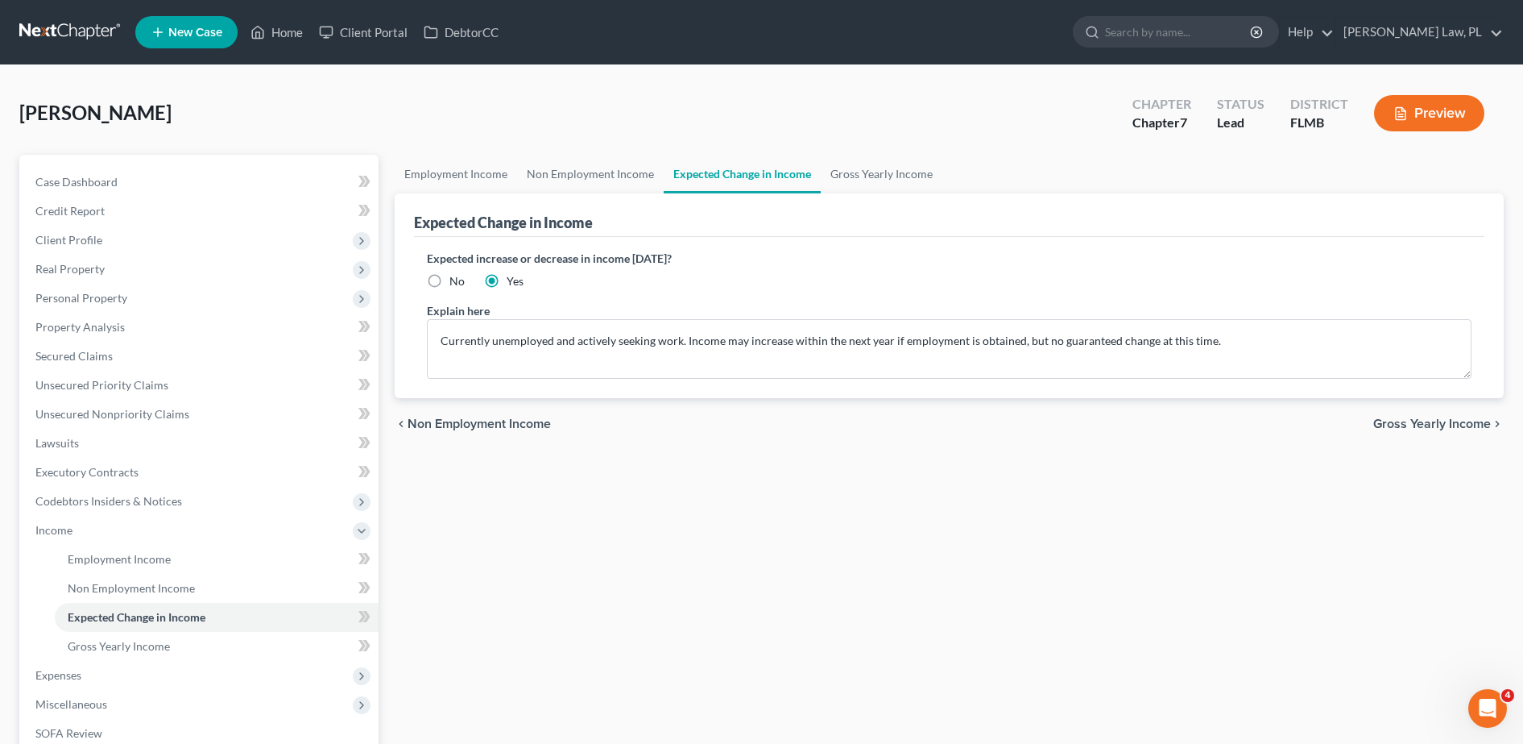
click at [450, 280] on label "No" at bounding box center [457, 281] width 15 height 16
click at [456, 280] on input "No" at bounding box center [461, 278] width 10 height 10
radio input "true"
click at [493, 508] on div "Employment Income Non Employment Income Expected Change in Income Gross Yearly …" at bounding box center [949, 533] width 1125 height 756
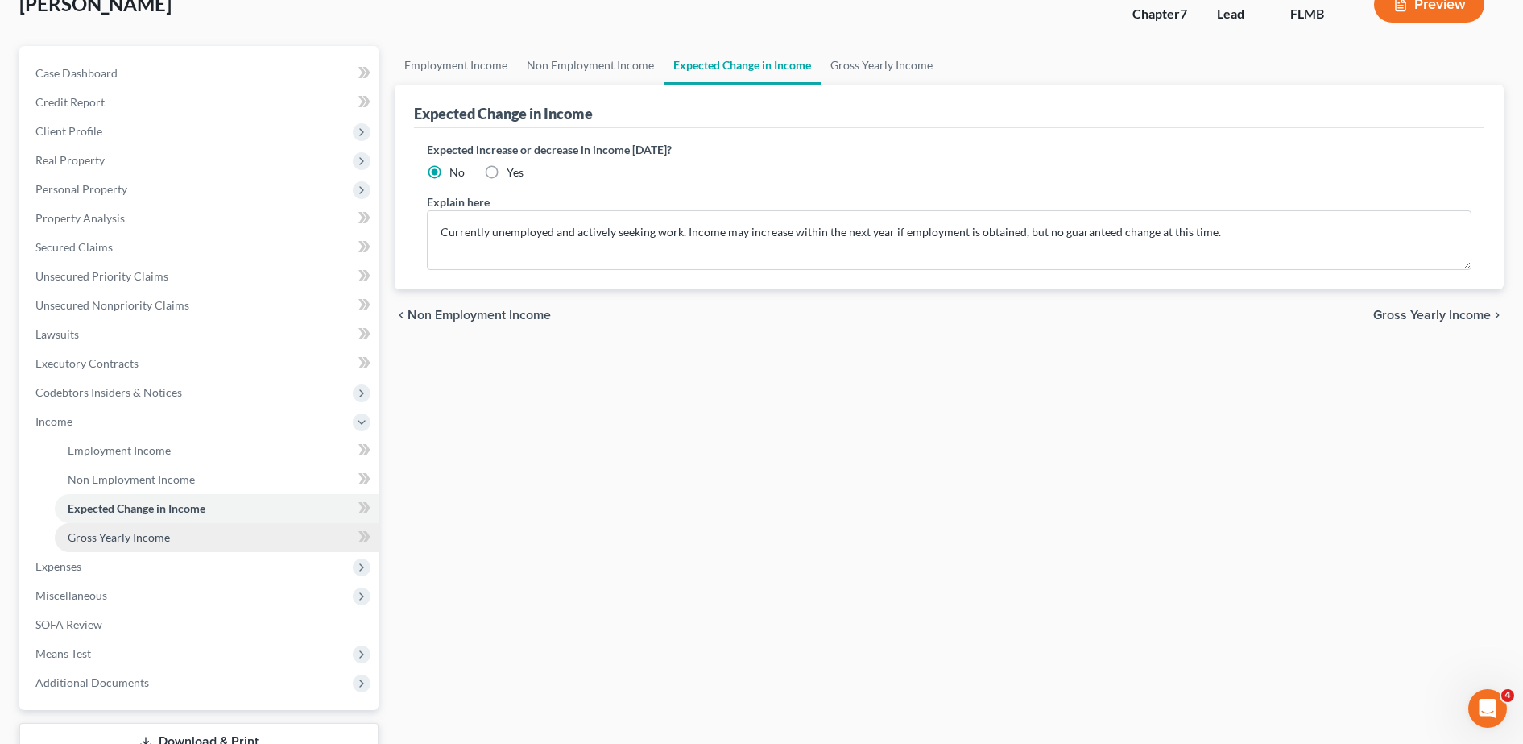
click at [131, 540] on span "Gross Yearly Income" at bounding box center [119, 537] width 102 height 14
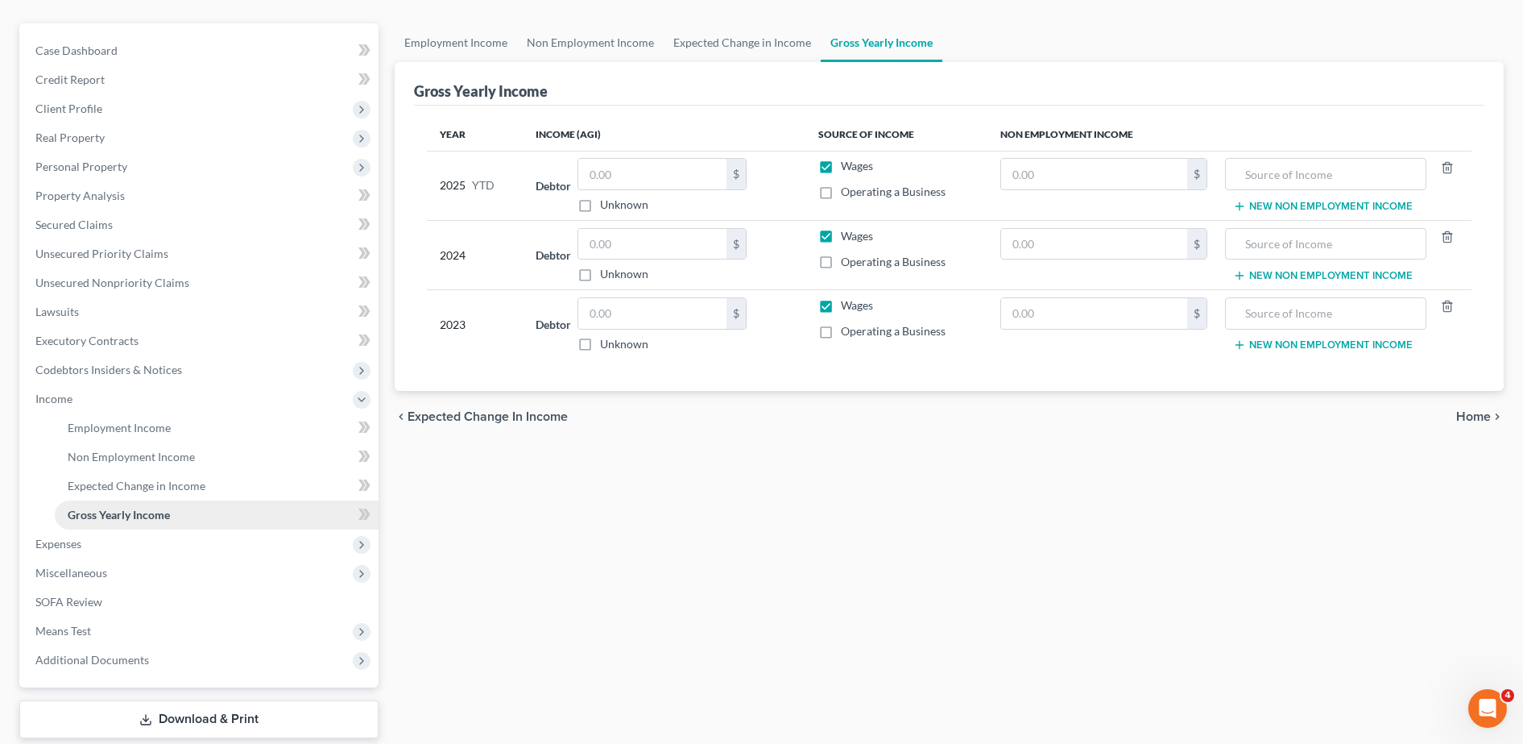
scroll to position [133, 0]
click at [93, 545] on span "Expenses" at bounding box center [201, 542] width 356 height 29
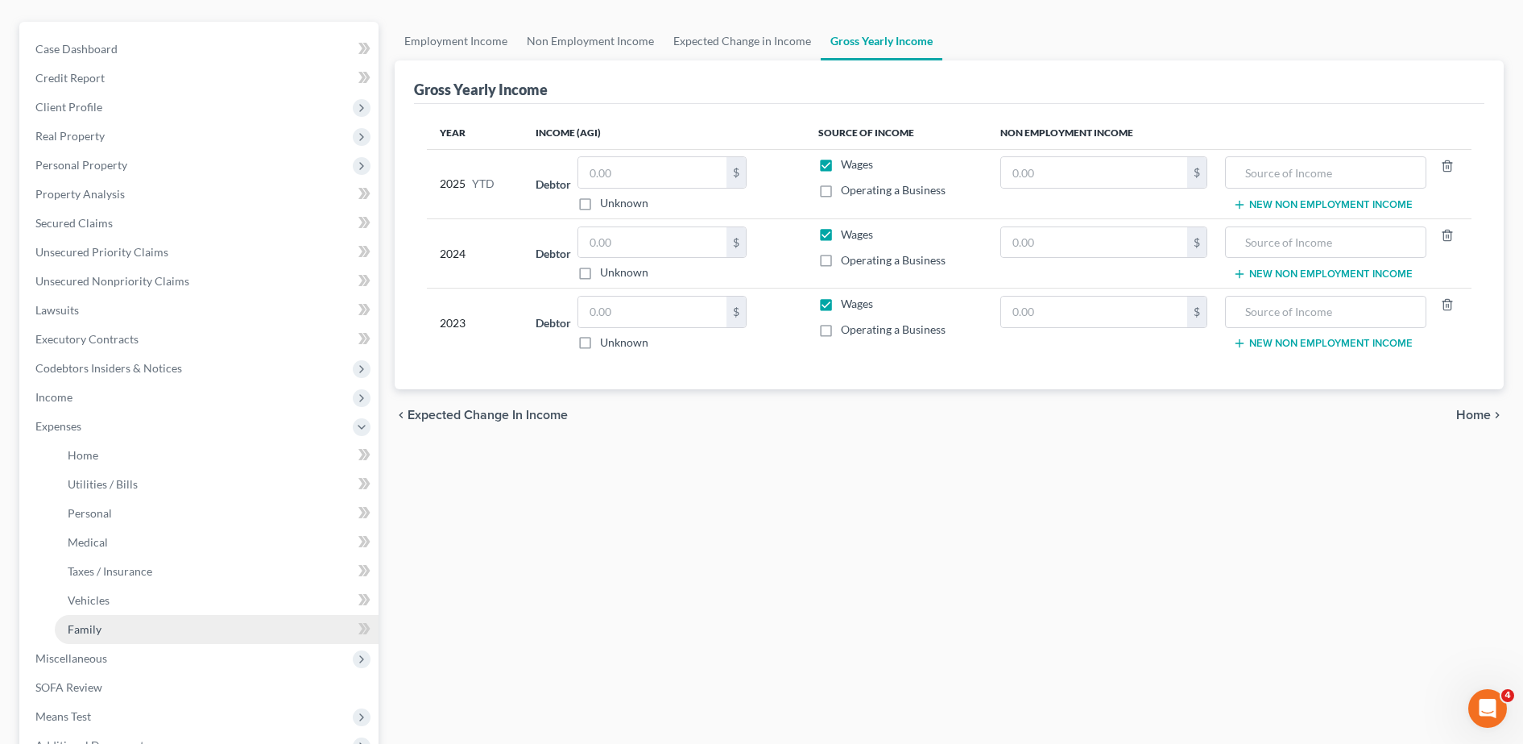
click at [110, 623] on link "Family" at bounding box center [217, 629] width 324 height 29
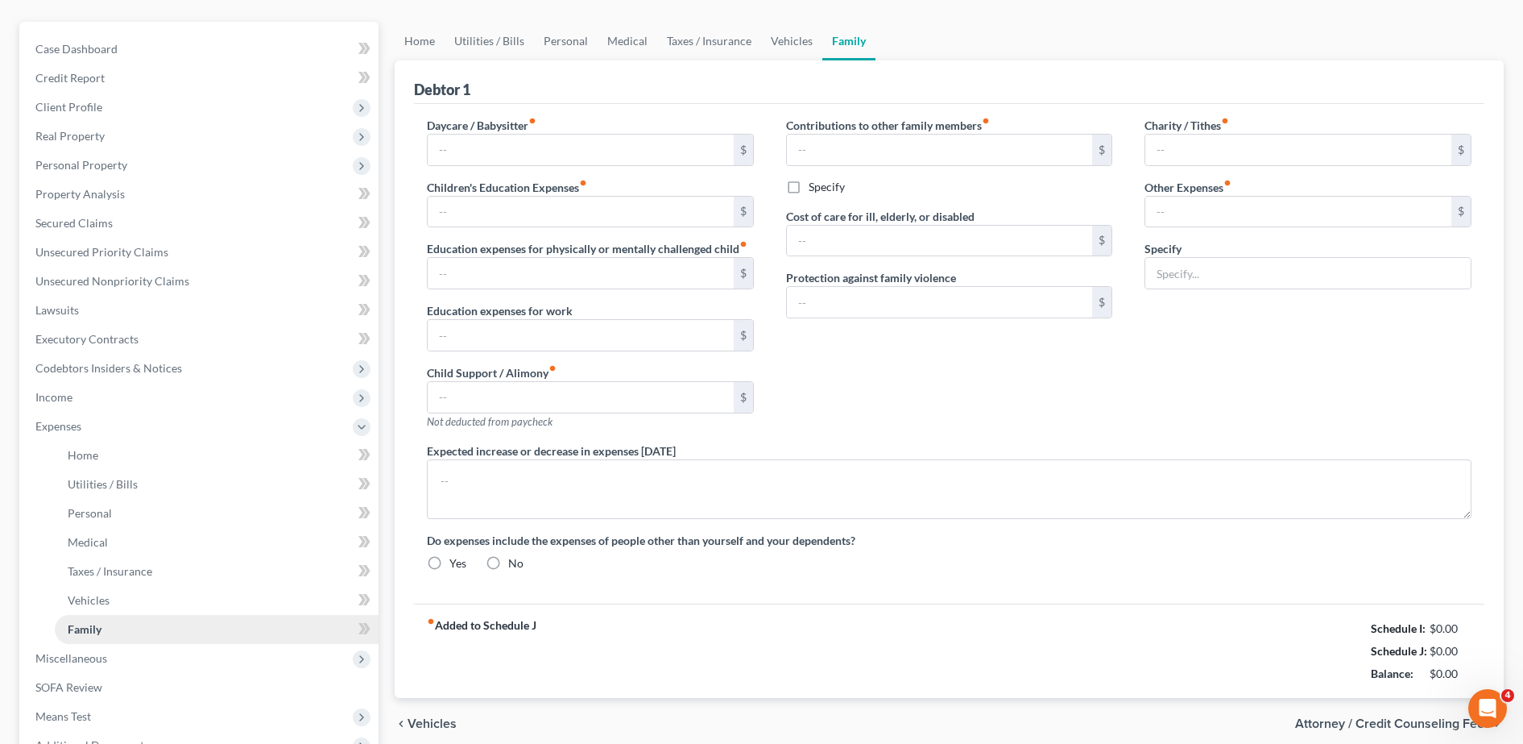
type input "0.00"
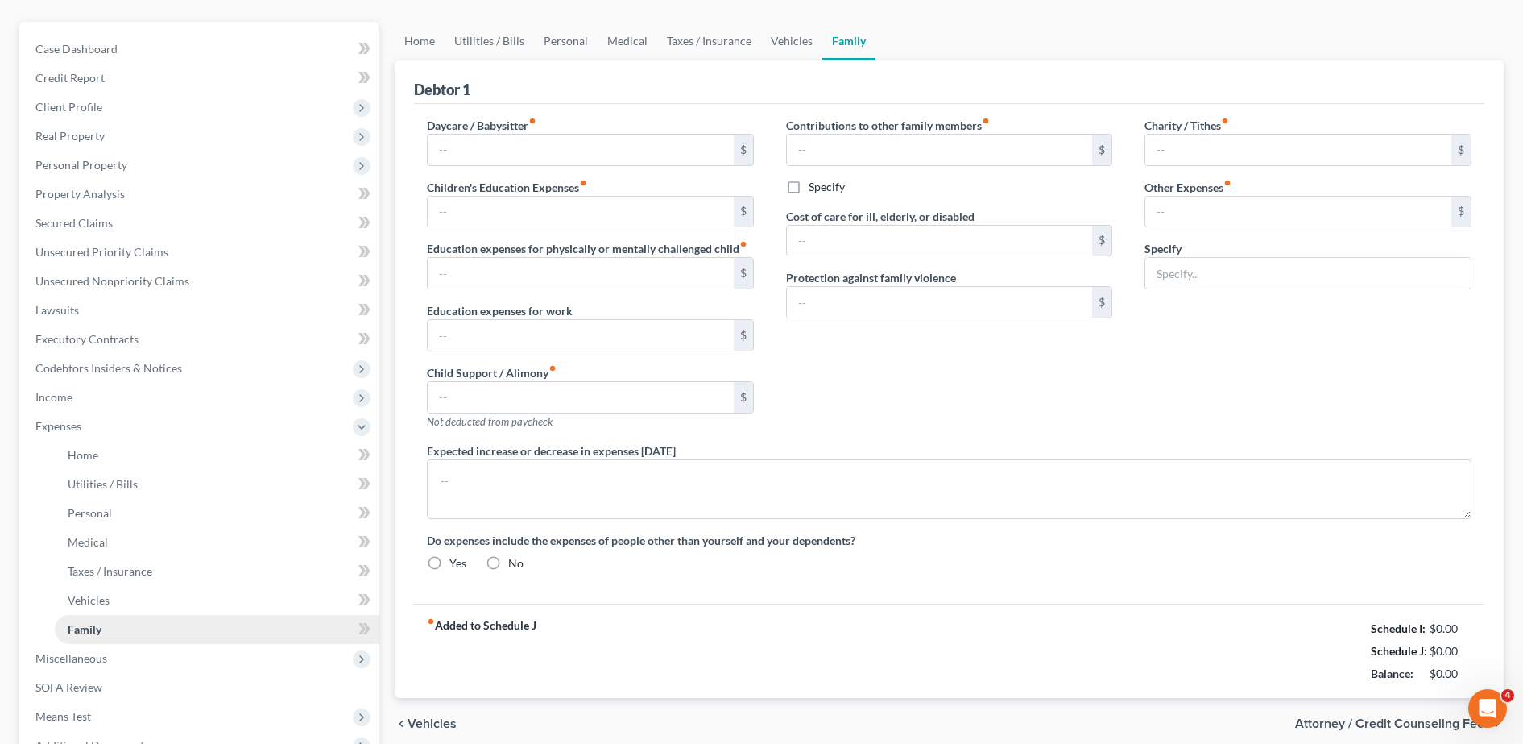
type input "0.00"
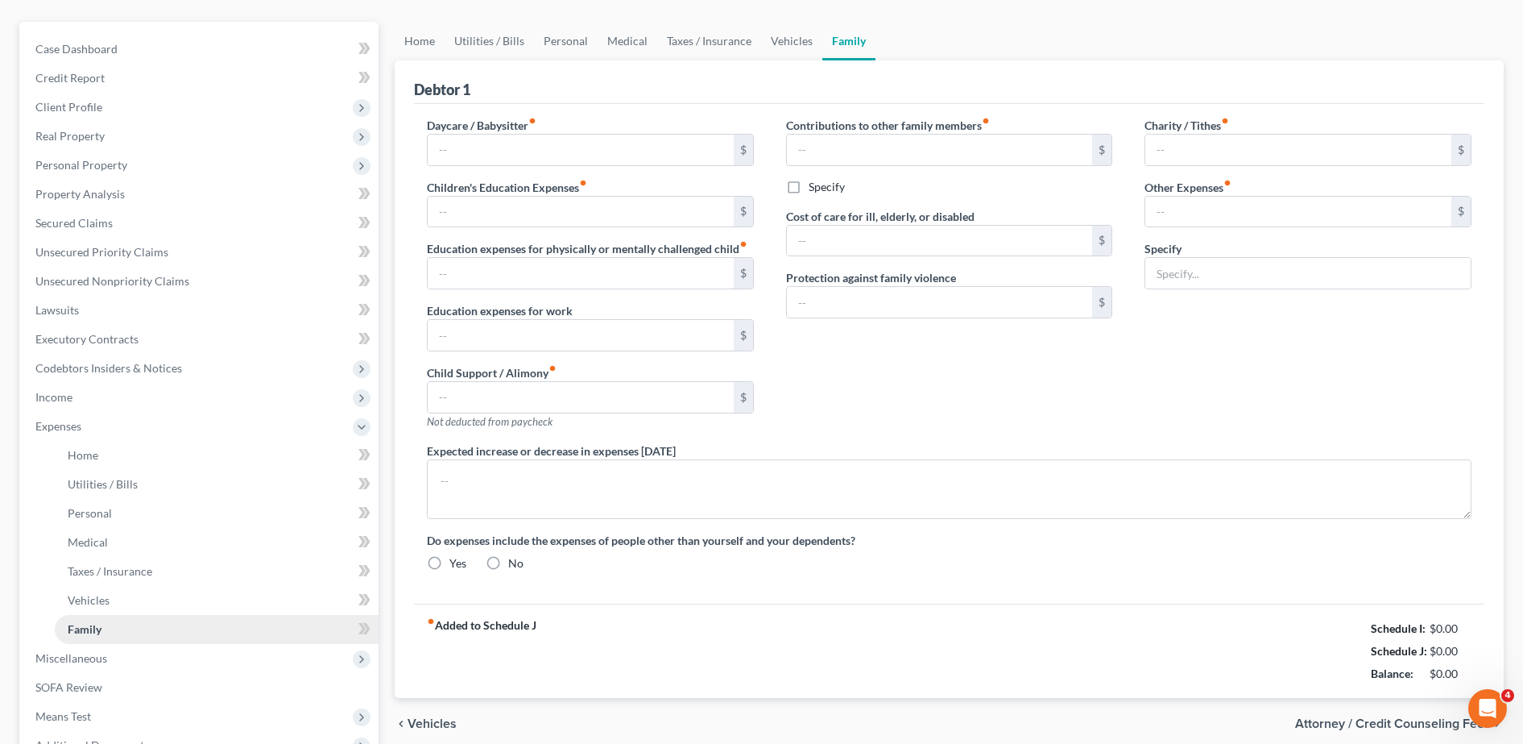
radio input "true"
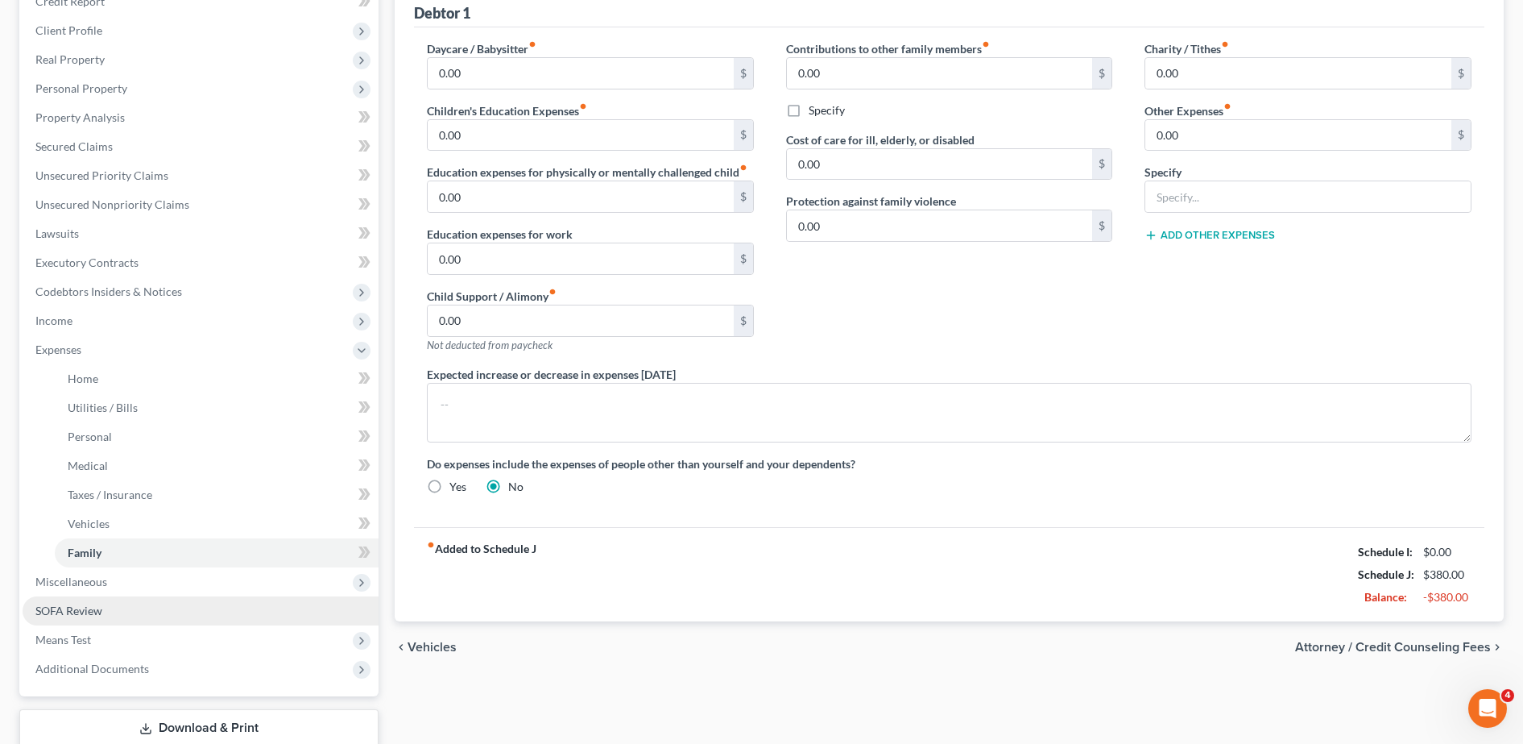
scroll to position [316, 0]
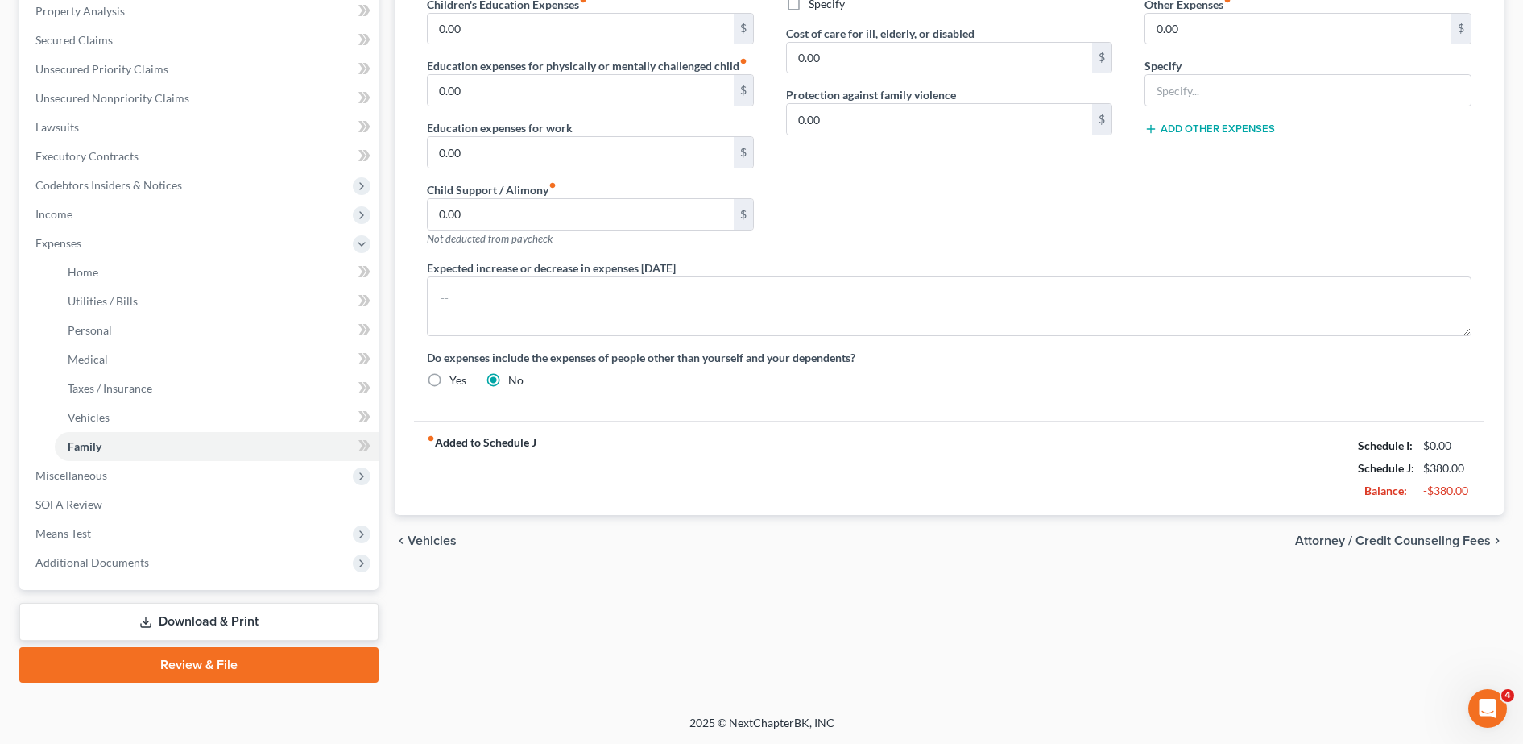
click at [237, 625] on link "Download & Print" at bounding box center [198, 622] width 359 height 38
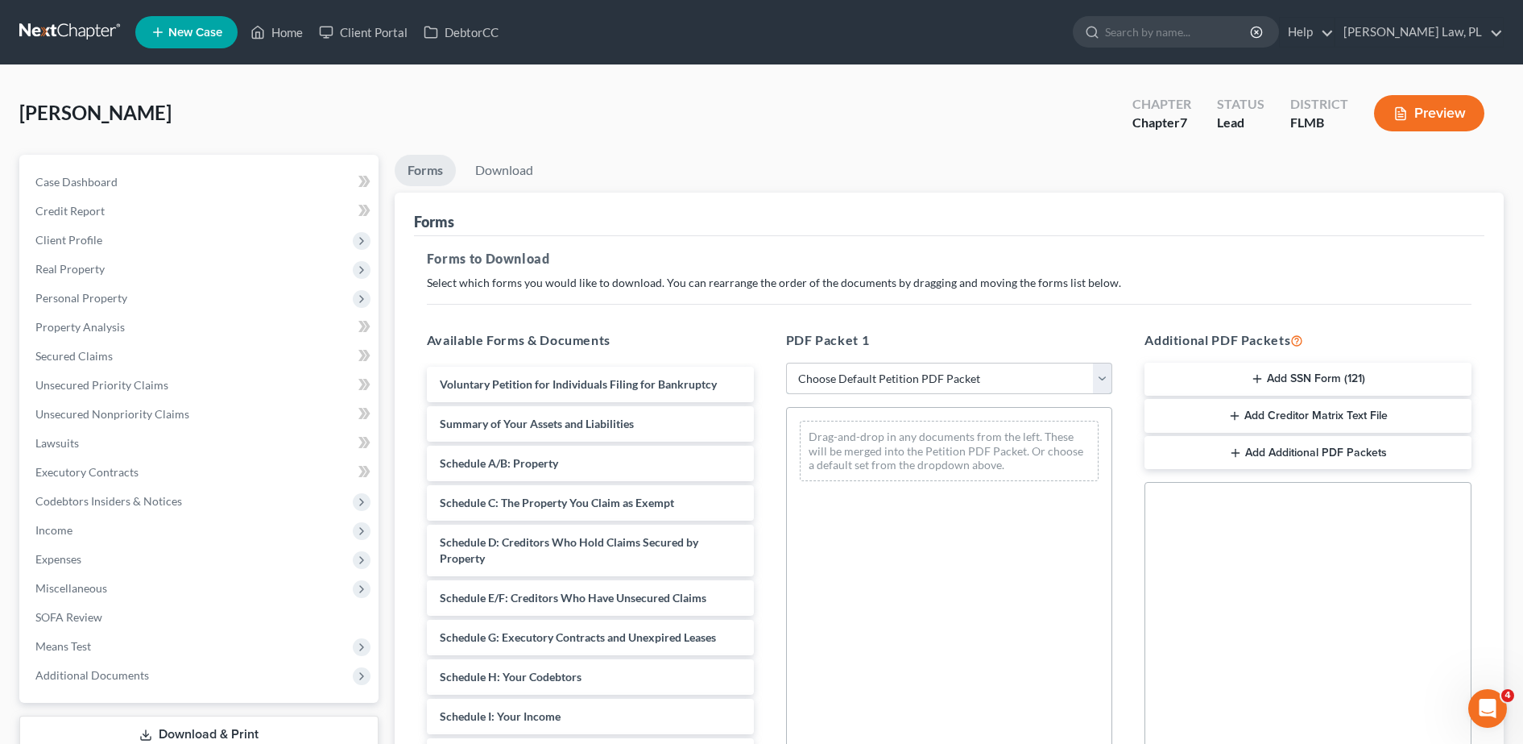
click at [881, 386] on select "Choose Default Petition PDF Packet Complete Bankruptcy Petition (all forms and …" at bounding box center [949, 379] width 327 height 32
select select "0"
click at [786, 363] on select "Choose Default Petition PDF Packet Complete Bankruptcy Petition (all forms and …" at bounding box center [949, 379] width 327 height 32
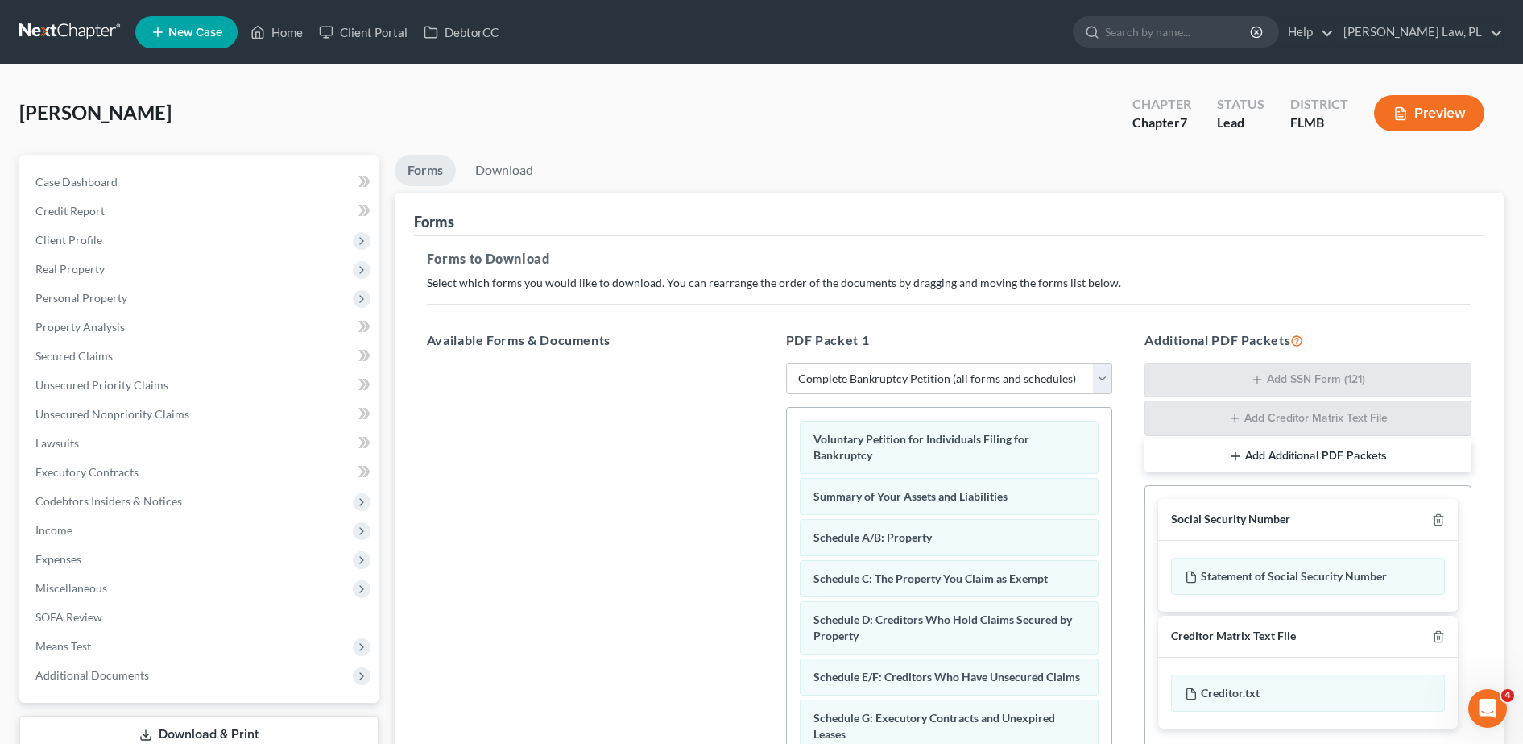
scroll to position [253, 0]
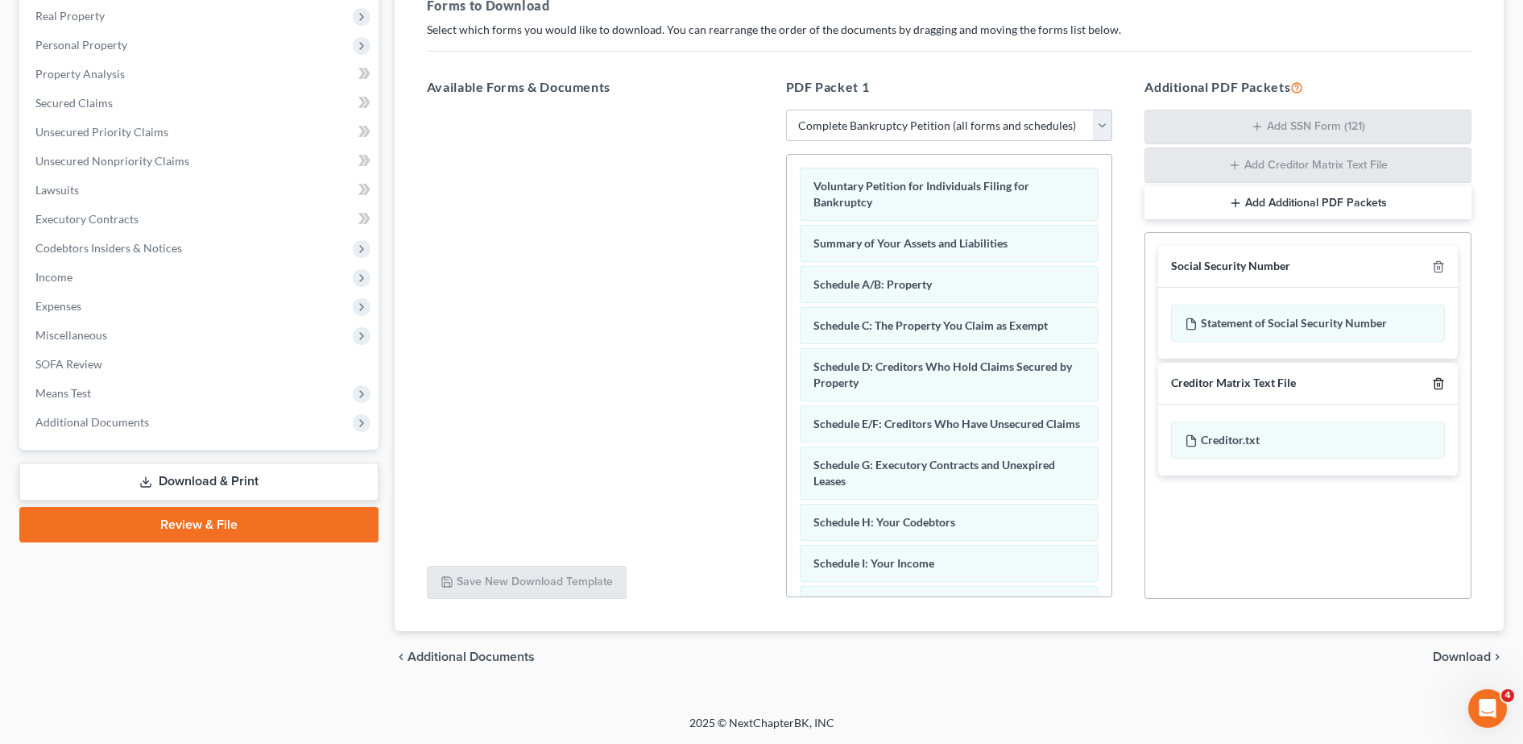
click at [1441, 389] on icon "button" at bounding box center [1438, 383] width 13 height 13
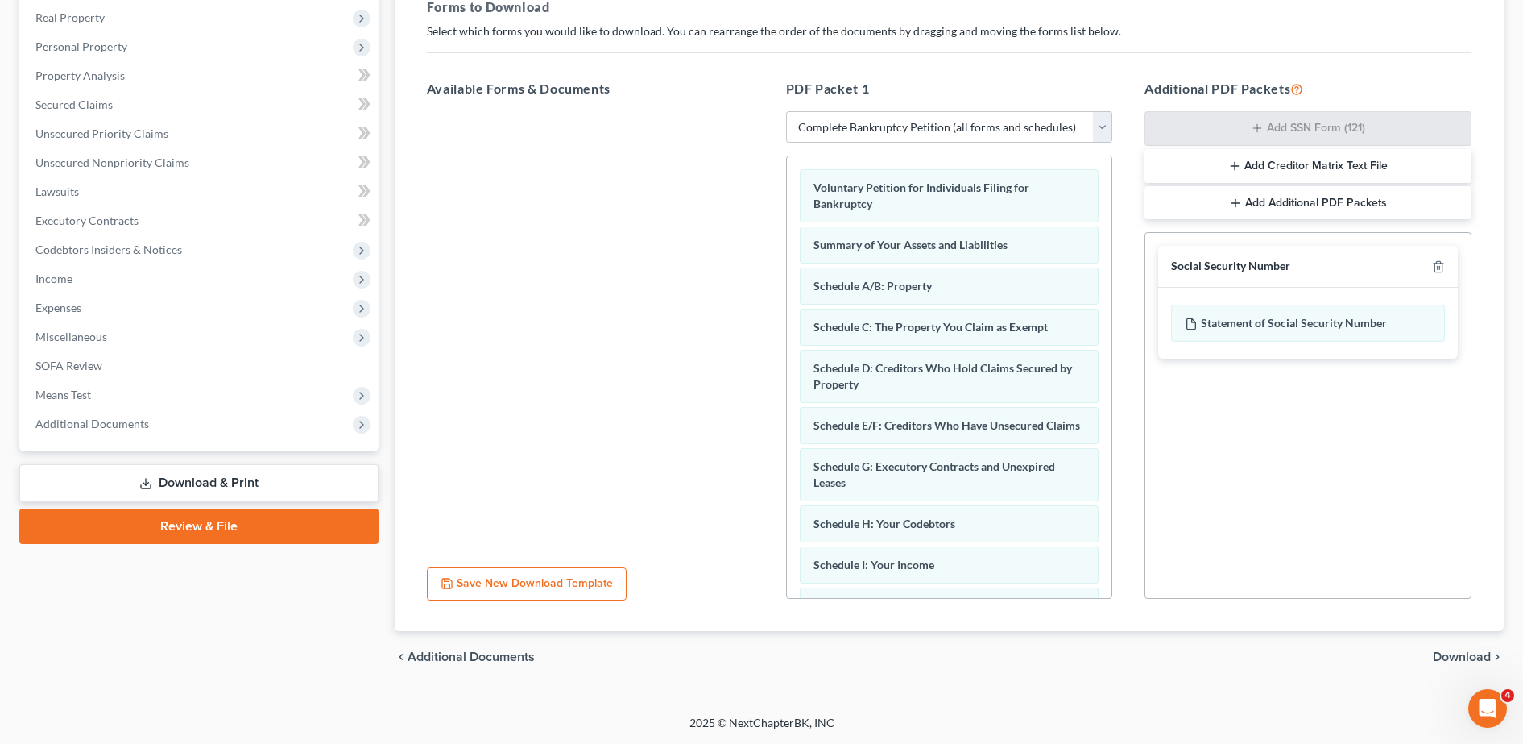
scroll to position [251, 0]
click at [1450, 650] on span "Download" at bounding box center [1462, 656] width 58 height 13
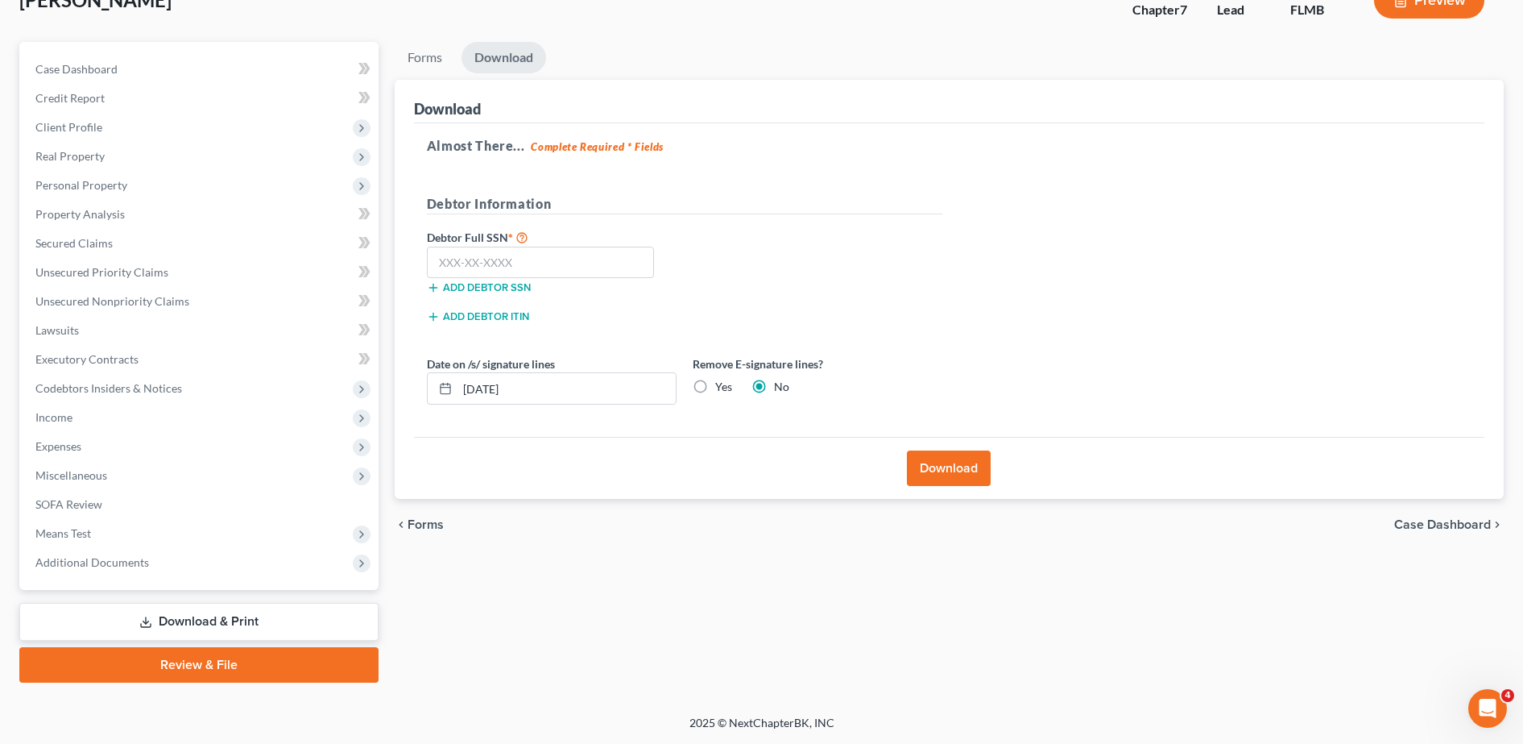
scroll to position [113, 0]
click at [549, 261] on input "text" at bounding box center [541, 263] width 228 height 32
paste input "593-79-2096"
type input "593-79-2096"
click at [691, 297] on div "Debtor Full SSN * 593-79-2096 Add debtor SSN" at bounding box center [685, 267] width 532 height 81
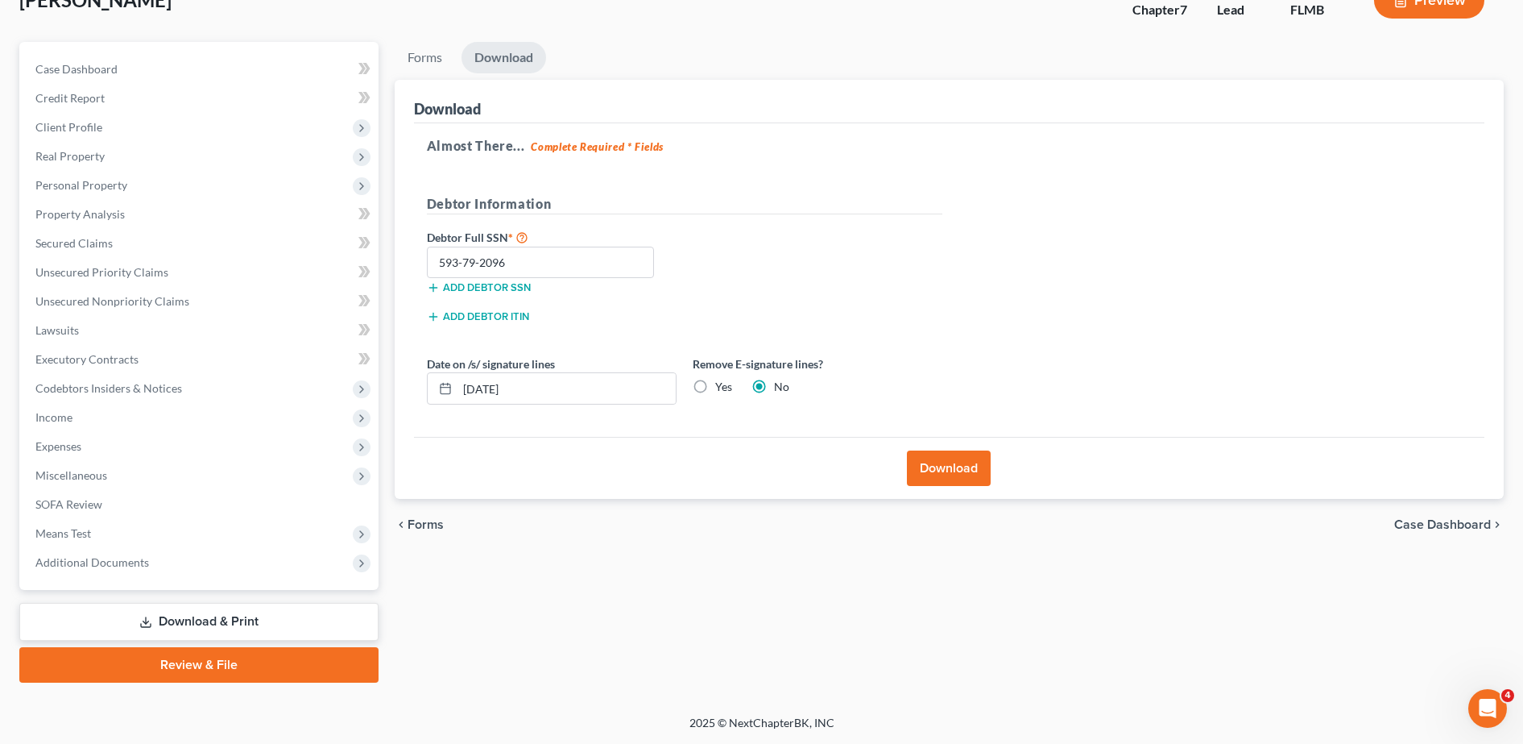
click at [715, 392] on label "Yes" at bounding box center [723, 387] width 17 height 16
click at [722, 389] on input "Yes" at bounding box center [727, 384] width 10 height 10
radio input "true"
radio input "false"
click at [949, 462] on button "Download" at bounding box center [949, 467] width 84 height 35
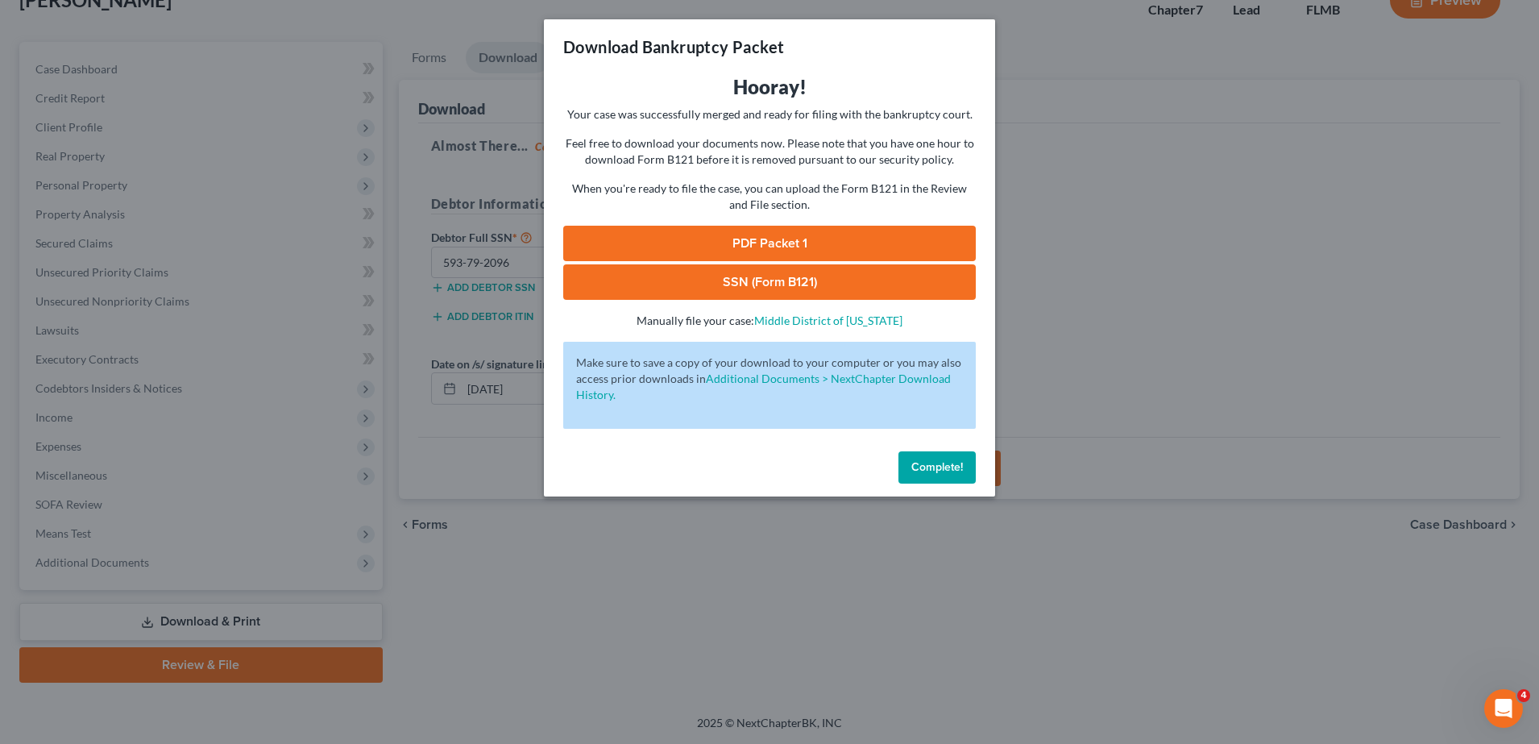
click at [656, 279] on link "SSN (Form B121)" at bounding box center [769, 281] width 412 height 35
click at [678, 251] on link "PDF Packet 1" at bounding box center [769, 243] width 412 height 35
click at [447, 190] on div "Download Bankruptcy Packet Hooray! Your case was successfully merged and ready …" at bounding box center [769, 372] width 1539 height 744
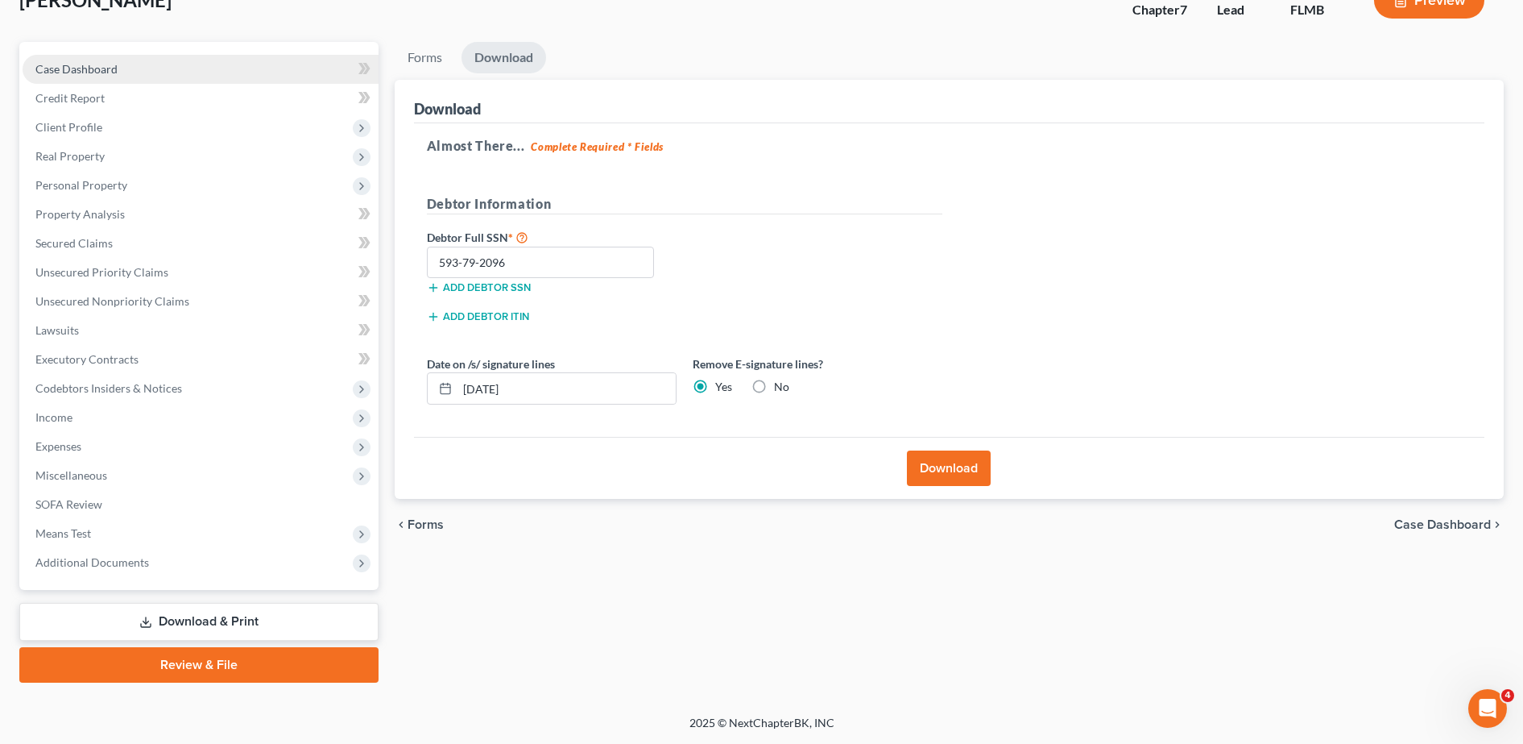
click at [197, 60] on link "Case Dashboard" at bounding box center [201, 69] width 356 height 29
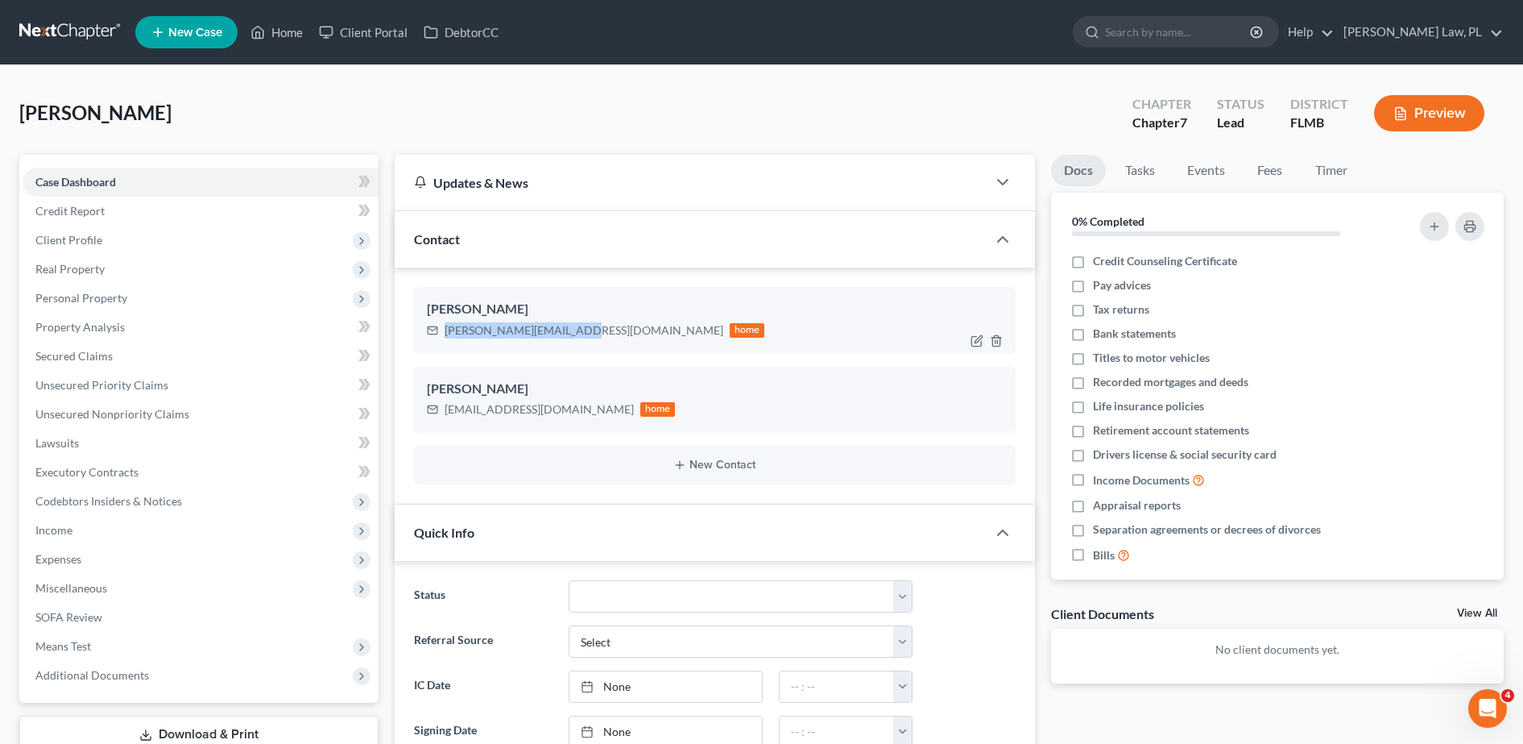
drag, startPoint x: 441, startPoint y: 332, endPoint x: 567, endPoint y: 338, distance: 126.6
click at [567, 338] on div "[PERSON_NAME][EMAIL_ADDRESS][DOMAIN_NAME] home" at bounding box center [596, 330] width 338 height 21
copy div "[PERSON_NAME][EMAIL_ADDRESS][DOMAIN_NAME]"
drag, startPoint x: 441, startPoint y: 411, endPoint x: 578, endPoint y: 426, distance: 138.6
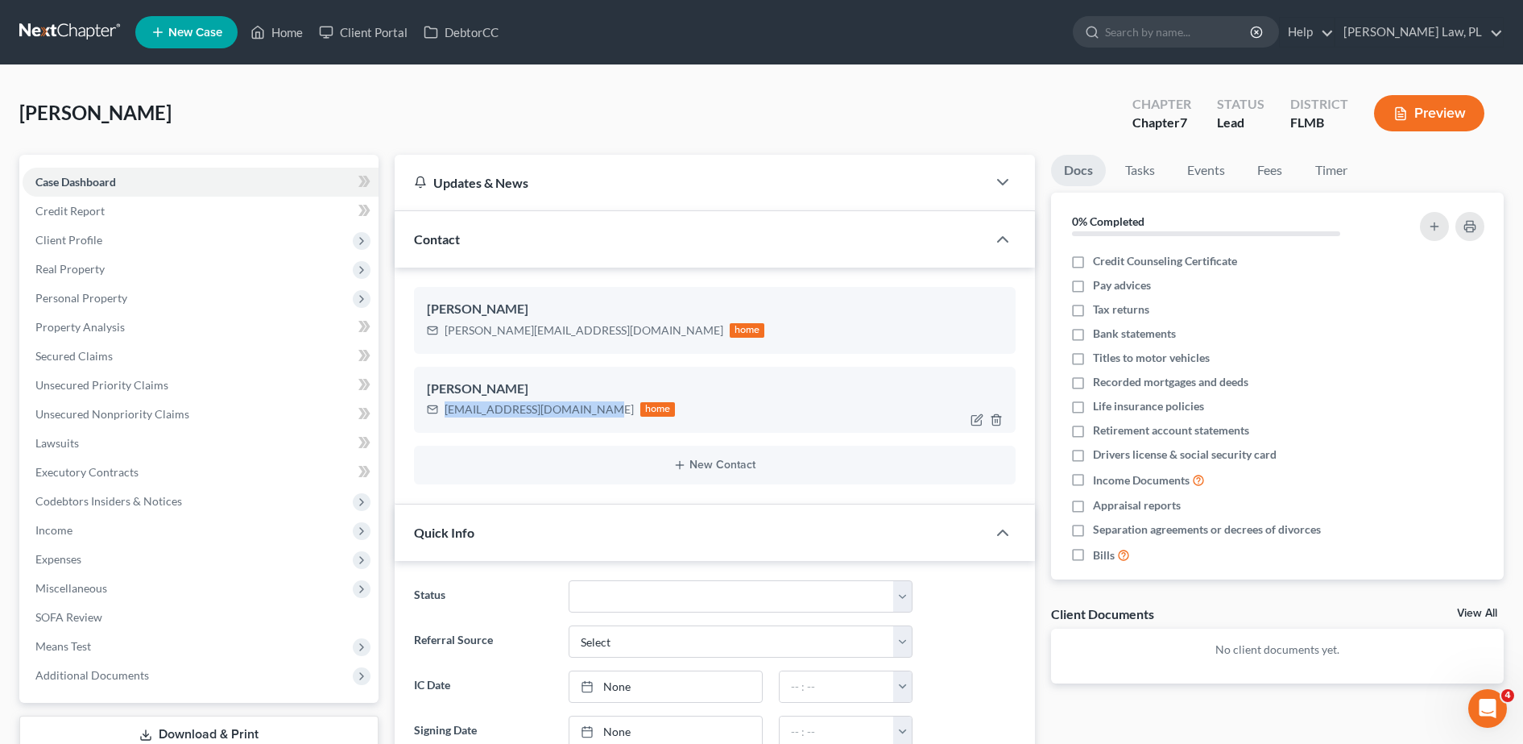
click at [578, 426] on div "[PERSON_NAME] [EMAIL_ADDRESS][DOMAIN_NAME] home" at bounding box center [715, 400] width 602 height 66
click at [198, 217] on link "Credit Report" at bounding box center [201, 211] width 356 height 29
